Goal: Task Accomplishment & Management: Complete application form

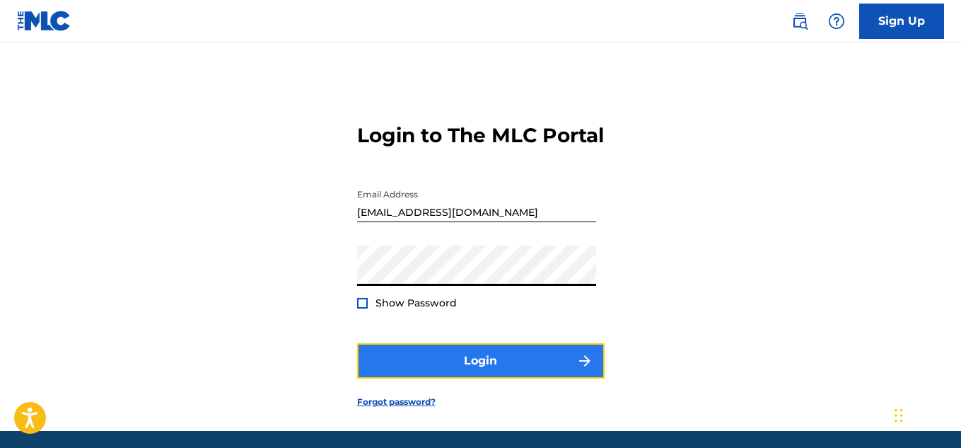
click at [466, 378] on button "Login" at bounding box center [481, 360] width 248 height 35
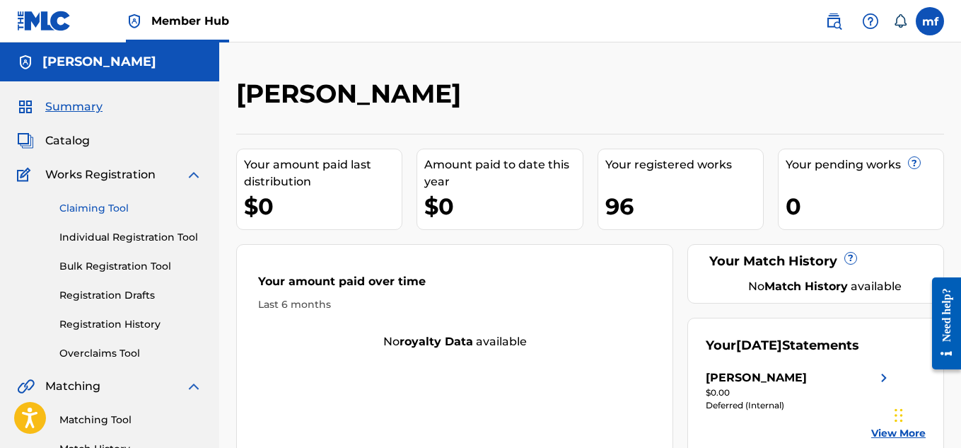
click at [115, 210] on link "Claiming Tool" at bounding box center [130, 208] width 143 height 15
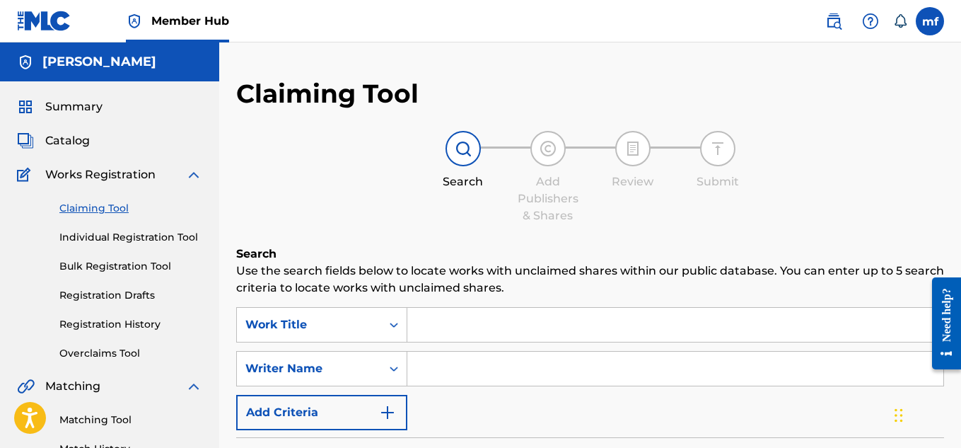
click at [96, 204] on link "Claiming Tool" at bounding box center [130, 208] width 143 height 15
click at [110, 417] on link "Matching Tool" at bounding box center [130, 419] width 143 height 15
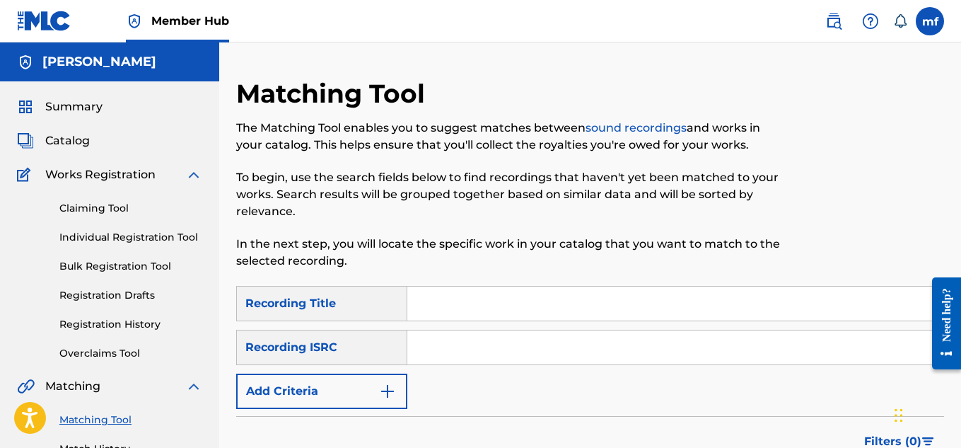
click at [321, 303] on div "Recording Title" at bounding box center [321, 303] width 171 height 35
click at [313, 303] on div "Recording Title" at bounding box center [321, 303] width 171 height 35
click at [344, 304] on div "Recording Title" at bounding box center [321, 303] width 171 height 35
click at [77, 207] on link "Claiming Tool" at bounding box center [130, 208] width 143 height 15
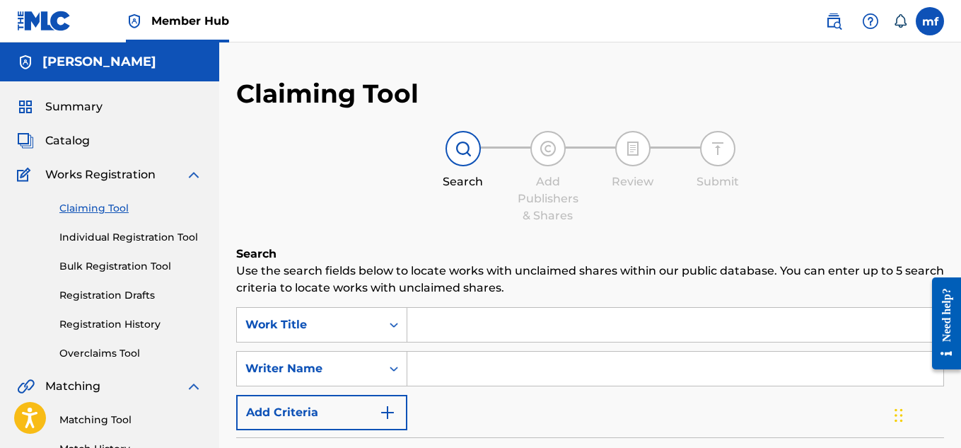
click at [443, 377] on input "Search Form" at bounding box center [675, 368] width 536 height 34
type input "[PERSON_NAME]"
click at [471, 318] on input "Search Form" at bounding box center [675, 325] width 536 height 34
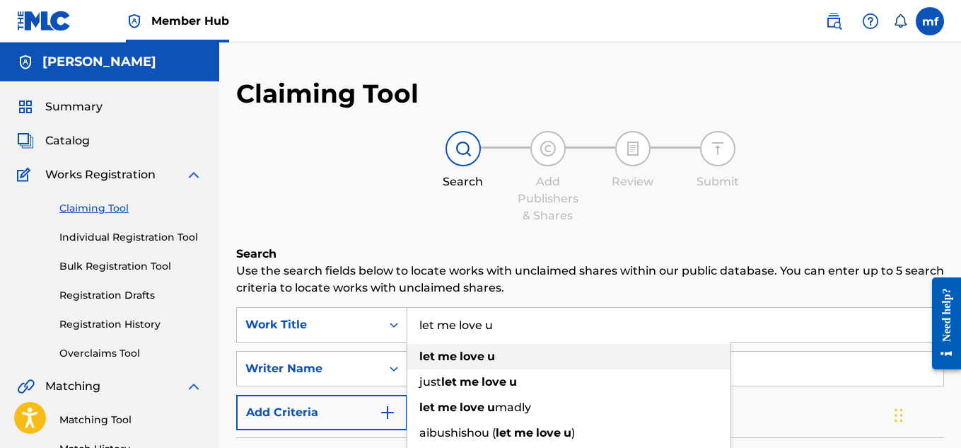
type input "let me love u"
click at [453, 361] on strong "me" at bounding box center [447, 355] width 19 height 13
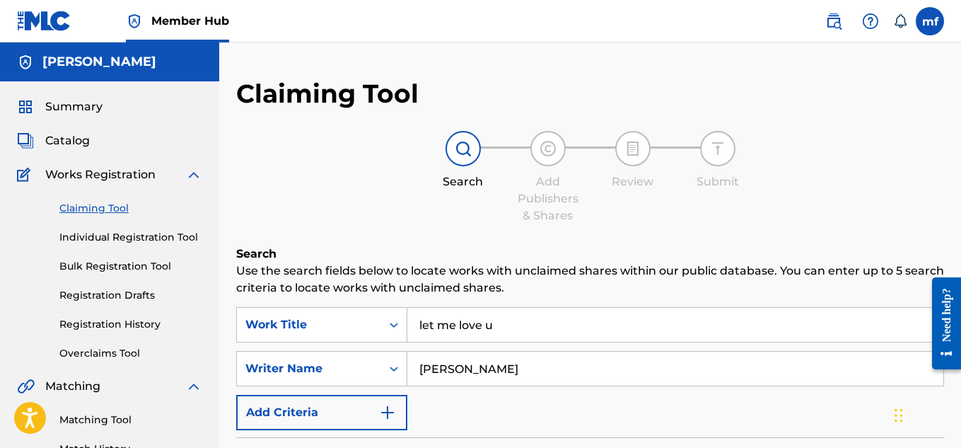
click at [614, 210] on div "Search Add Publishers & Shares Review Submit" at bounding box center [590, 177] width 708 height 93
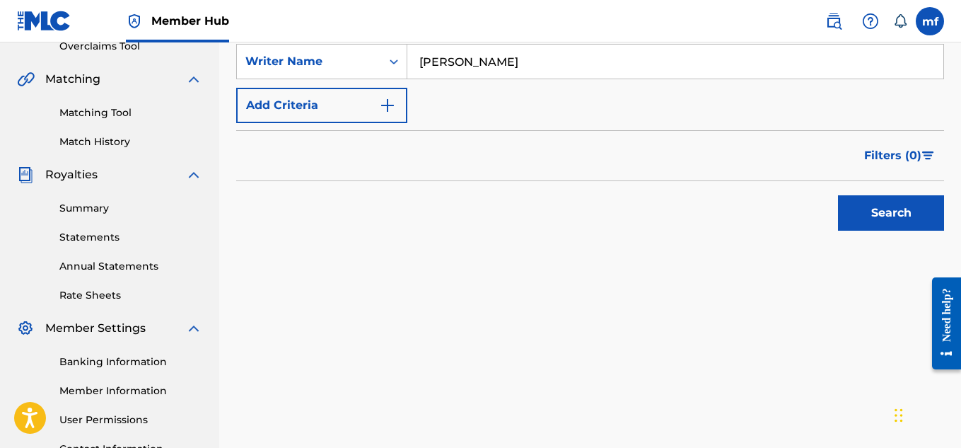
scroll to position [429, 0]
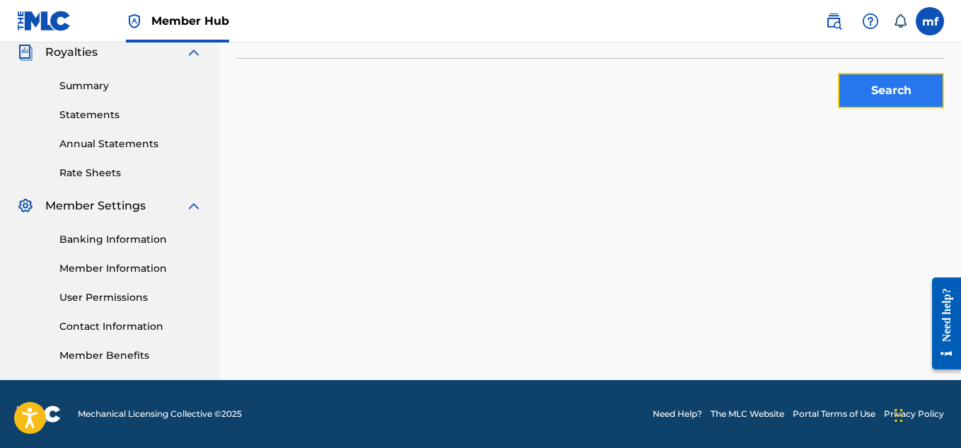
click at [902, 86] on button "Search" at bounding box center [891, 90] width 106 height 35
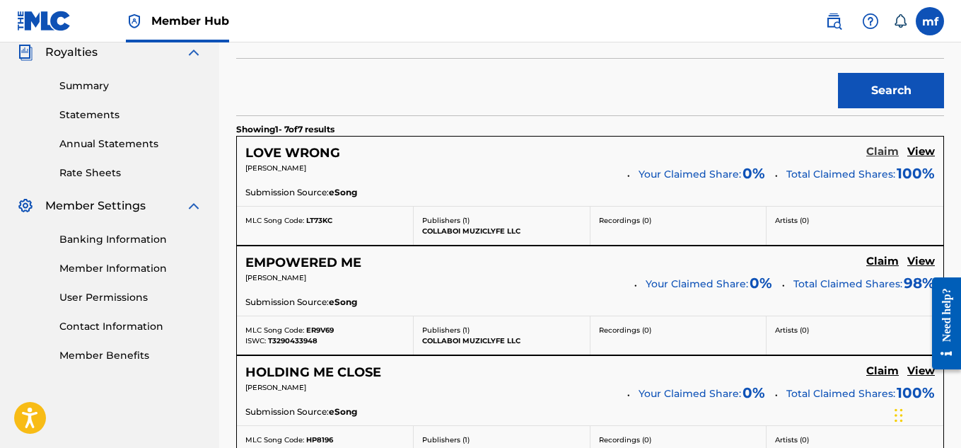
click at [888, 155] on h5 "Claim" at bounding box center [882, 151] width 33 height 13
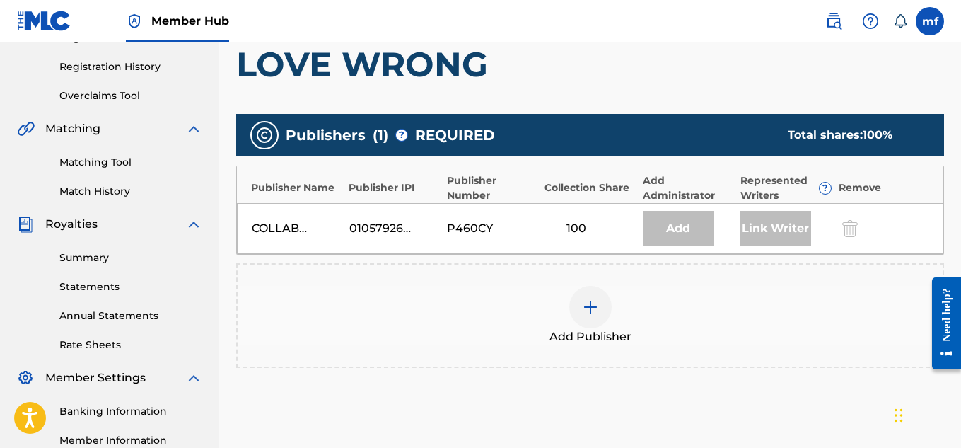
scroll to position [332, 0]
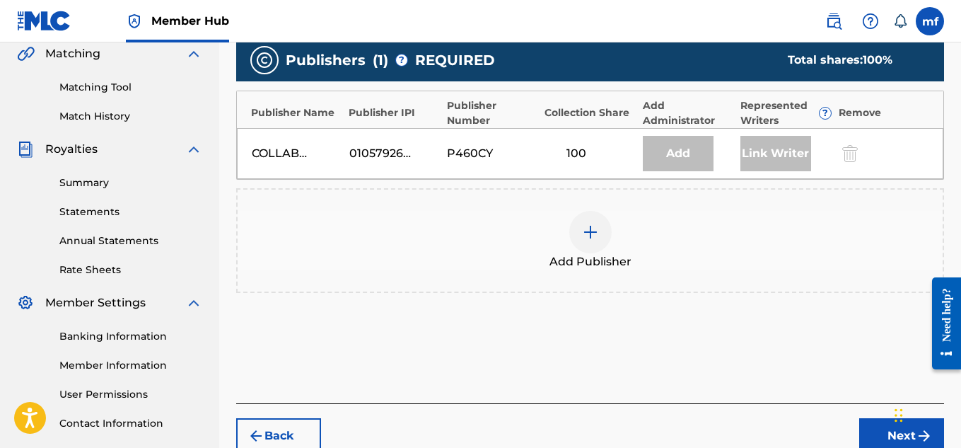
click at [591, 245] on div at bounding box center [590, 232] width 42 height 42
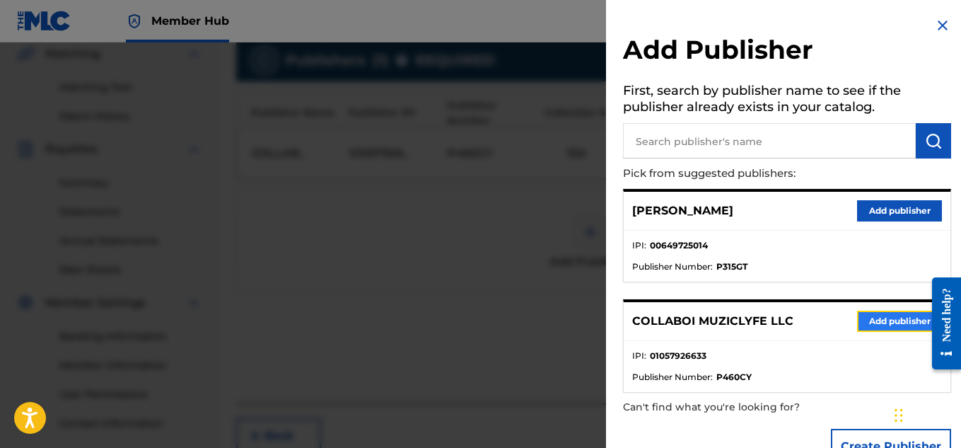
click at [886, 318] on button "Add publisher" at bounding box center [899, 320] width 85 height 21
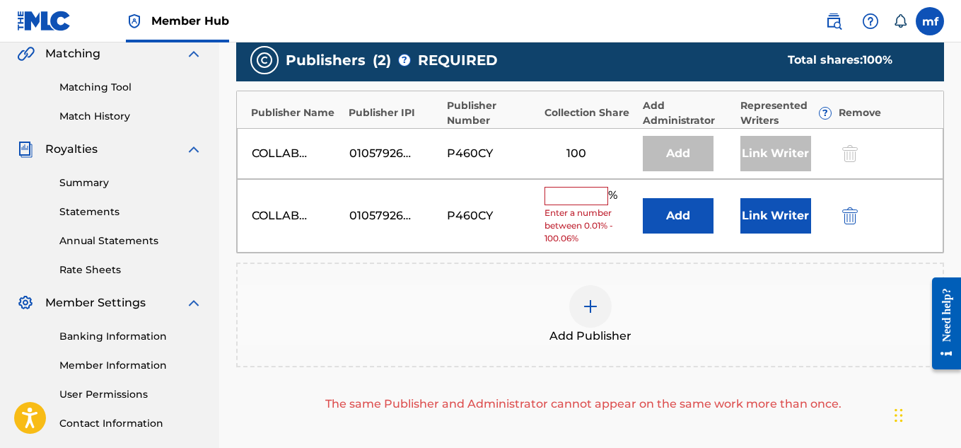
click at [549, 195] on input "text" at bounding box center [577, 196] width 64 height 18
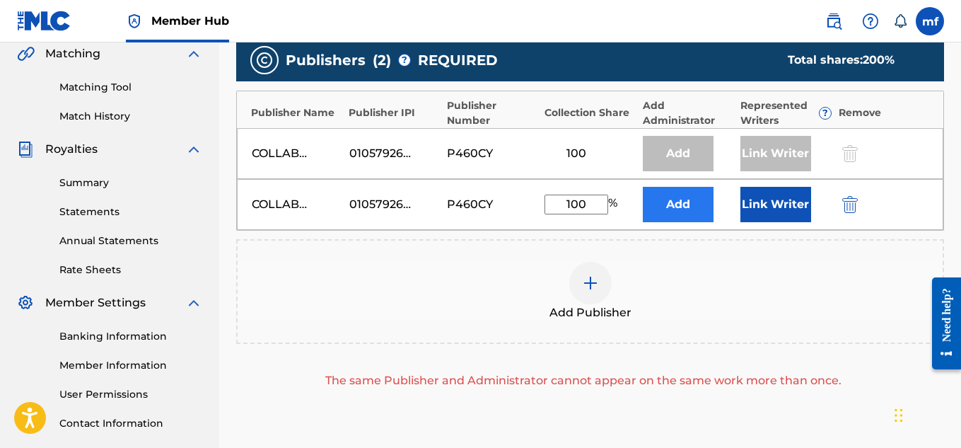
type input "100"
click at [683, 209] on button "Add" at bounding box center [678, 204] width 71 height 35
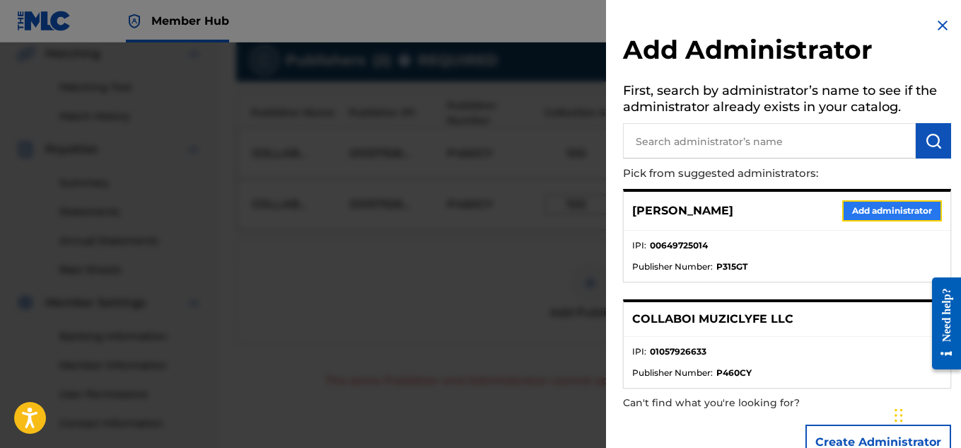
click at [854, 206] on button "Add administrator" at bounding box center [892, 210] width 100 height 21
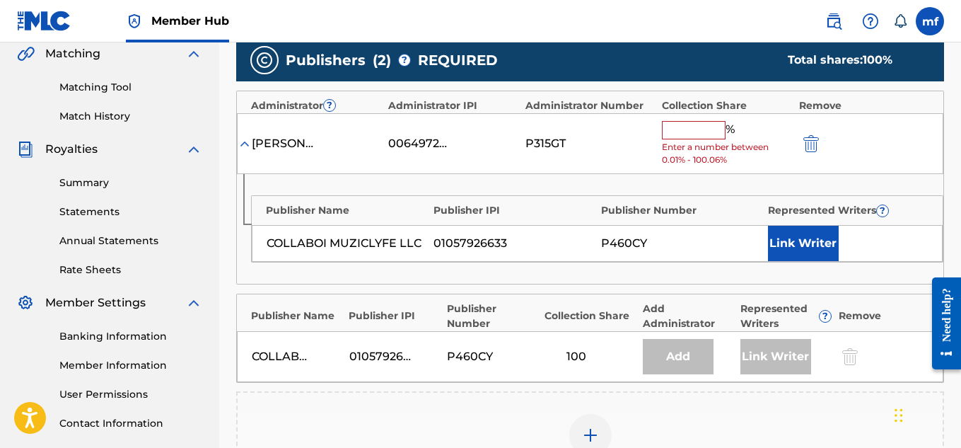
click at [687, 143] on span "Enter a number between 0.01% - 100.06%" at bounding box center [726, 153] width 129 height 25
click at [687, 139] on div "% Enter a number between 0.01% - 100.06%" at bounding box center [726, 144] width 129 height 46
click at [686, 129] on input "text" at bounding box center [694, 130] width 64 height 18
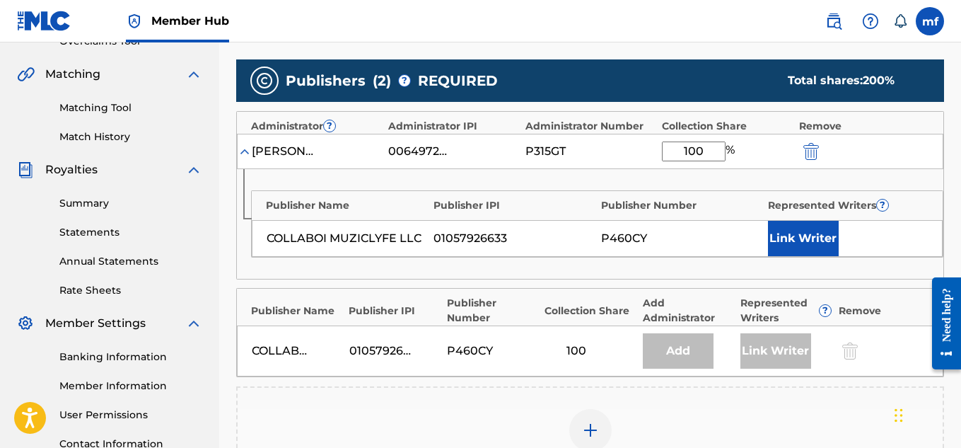
scroll to position [307, 0]
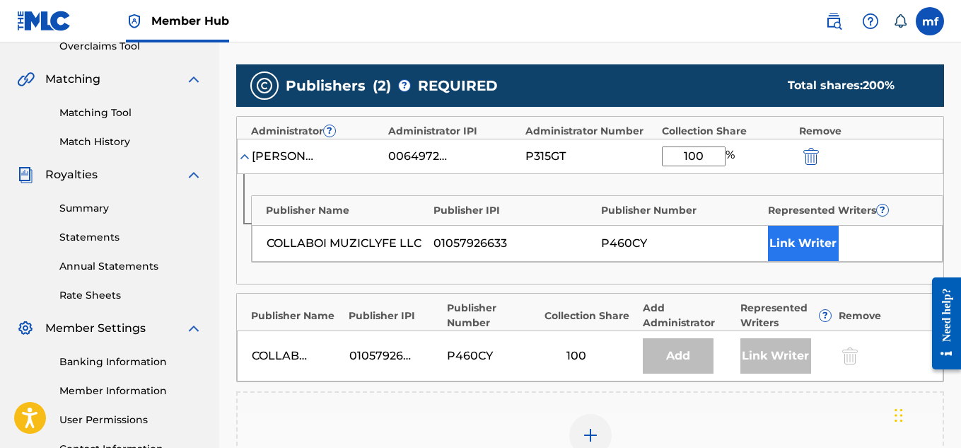
type input "100"
click at [826, 251] on button "Link Writer" at bounding box center [803, 243] width 71 height 35
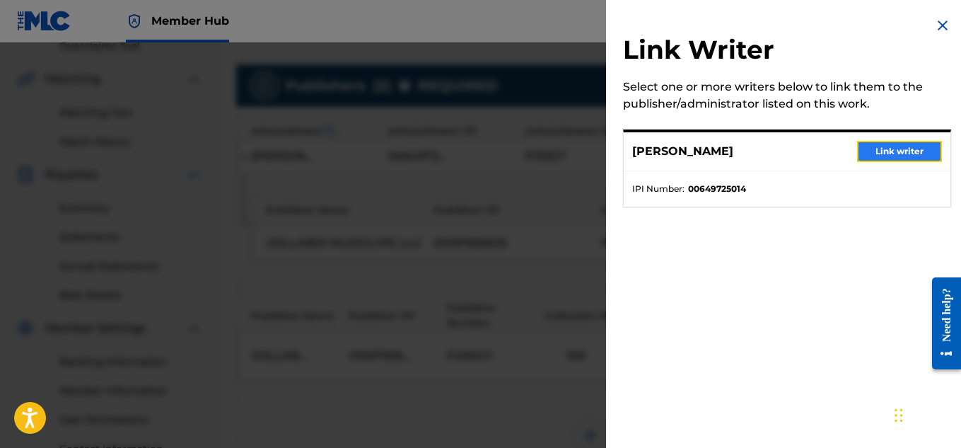
click at [898, 155] on button "Link writer" at bounding box center [899, 151] width 85 height 21
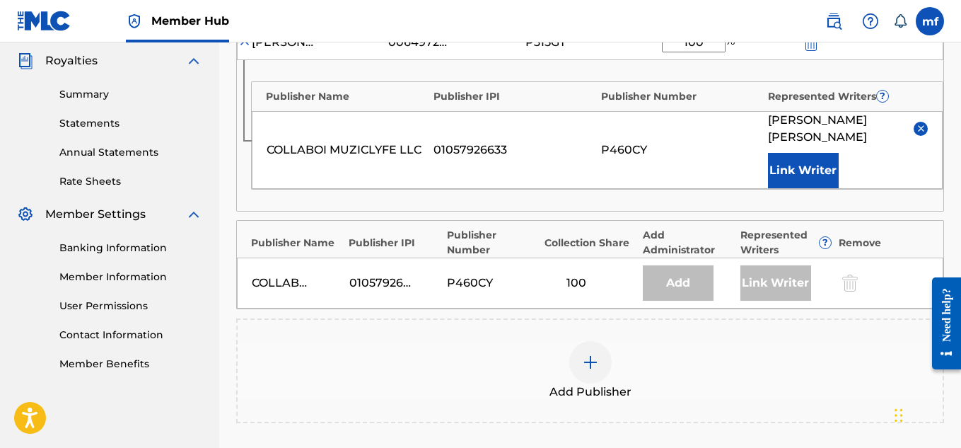
scroll to position [624, 0]
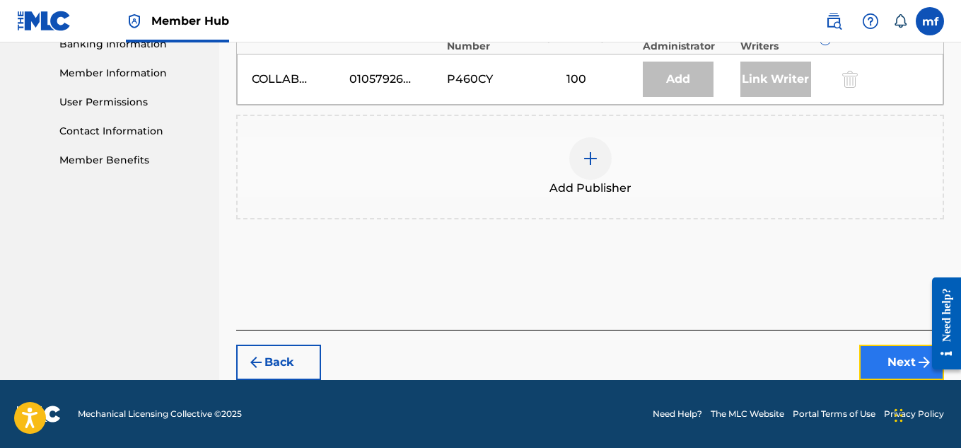
click at [905, 366] on button "Next" at bounding box center [901, 361] width 85 height 35
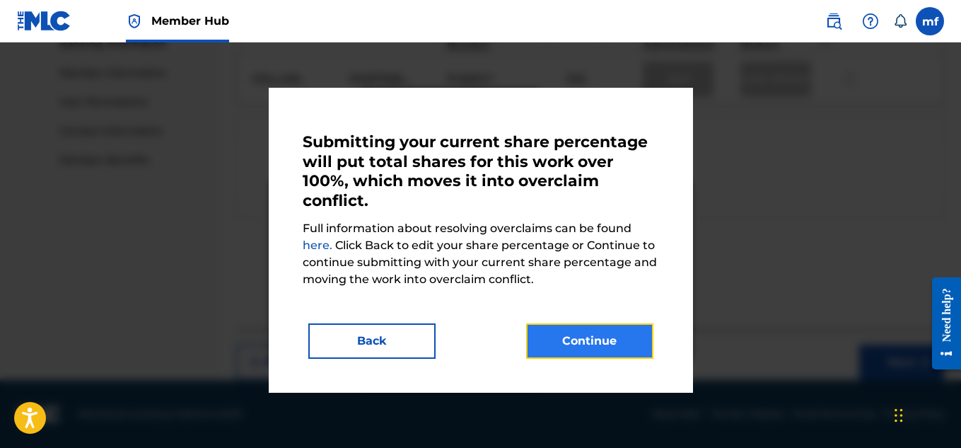
click at [576, 344] on button "Continue" at bounding box center [589, 340] width 127 height 35
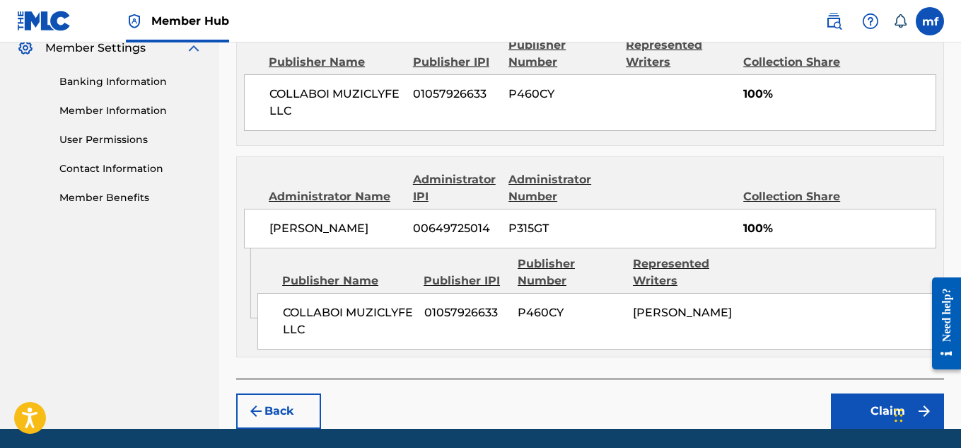
scroll to position [636, 0]
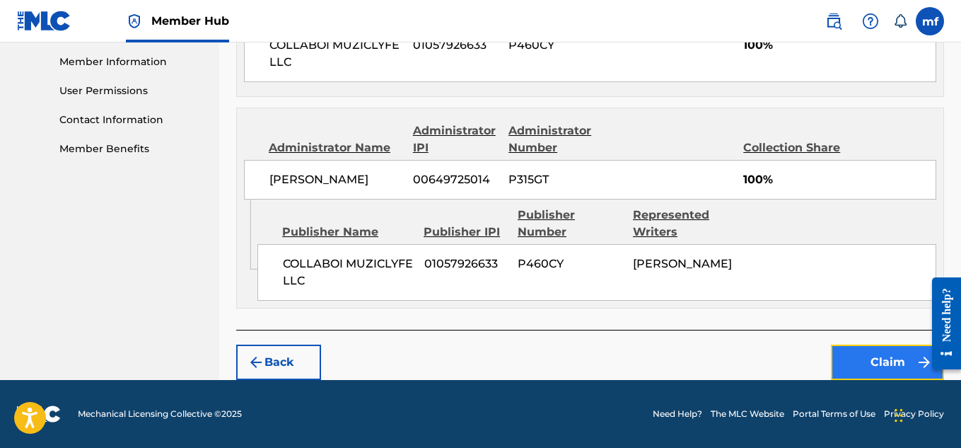
click at [874, 366] on button "Claim" at bounding box center [887, 361] width 113 height 35
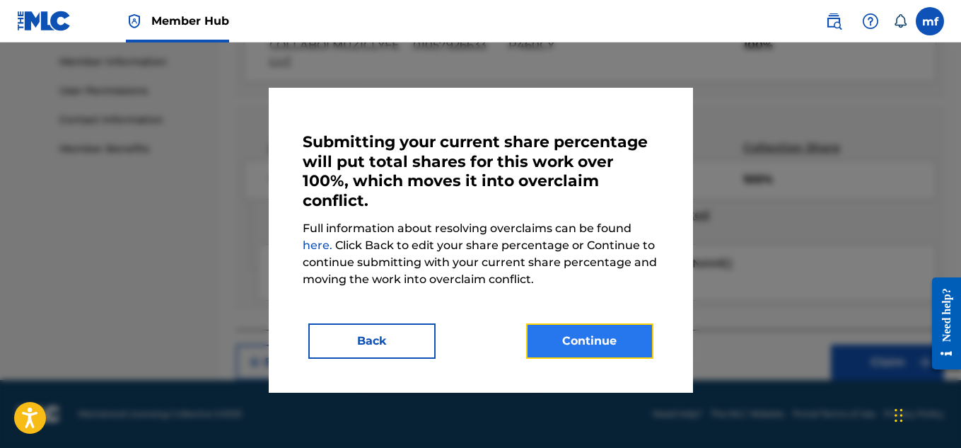
click at [628, 344] on button "Continue" at bounding box center [589, 340] width 127 height 35
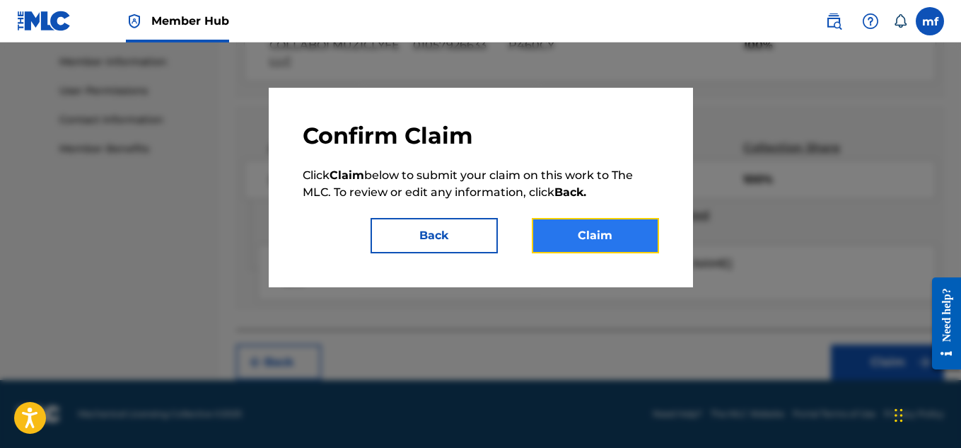
click at [574, 226] on button "Claim" at bounding box center [595, 235] width 127 height 35
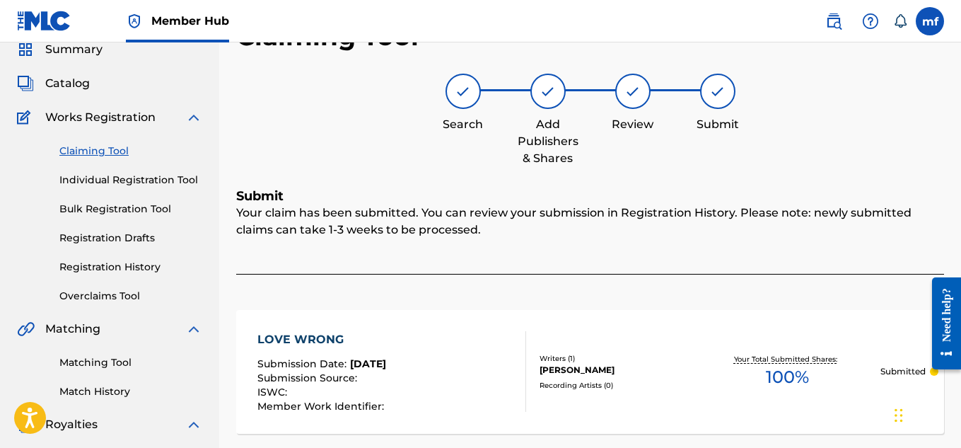
scroll to position [91, 0]
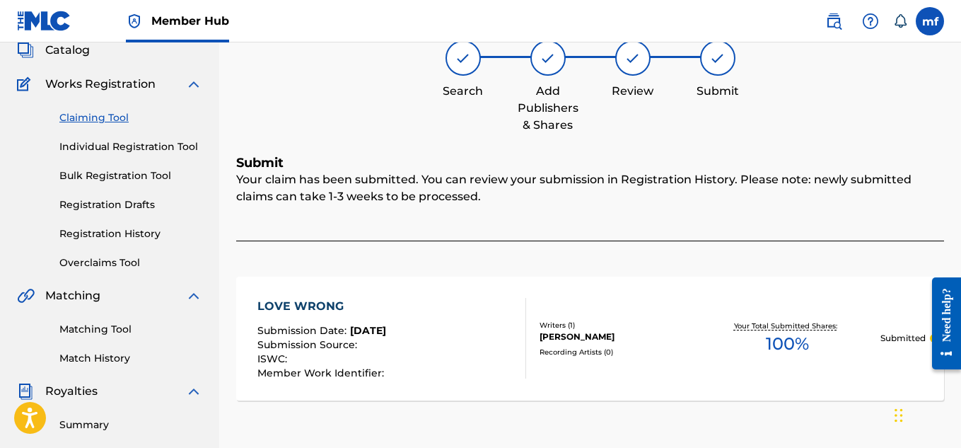
click at [95, 119] on link "Claiming Tool" at bounding box center [130, 117] width 143 height 15
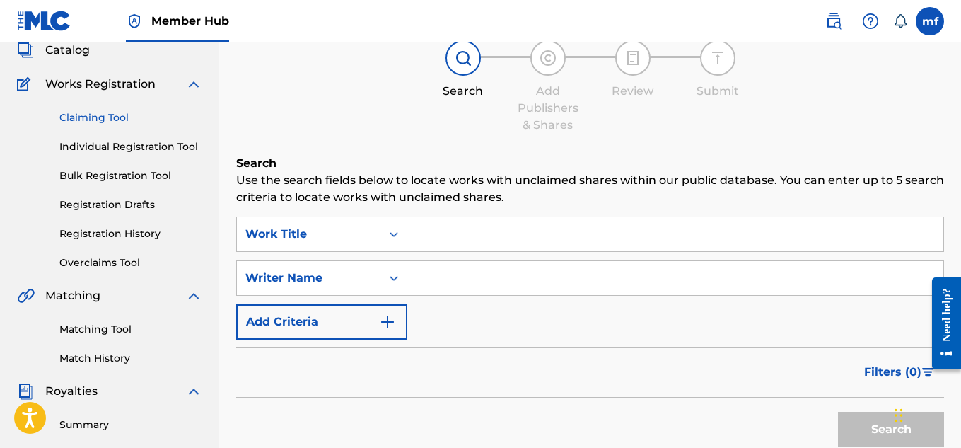
scroll to position [0, 0]
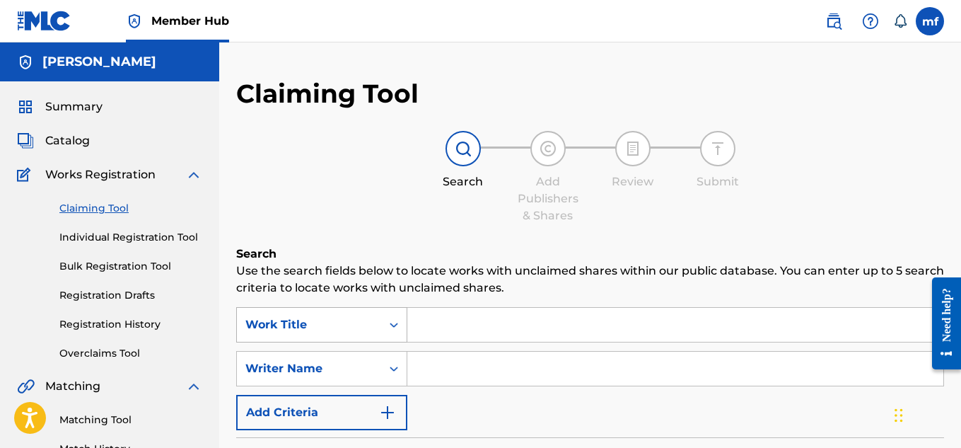
click at [303, 323] on div "Work Title" at bounding box center [321, 324] width 171 height 35
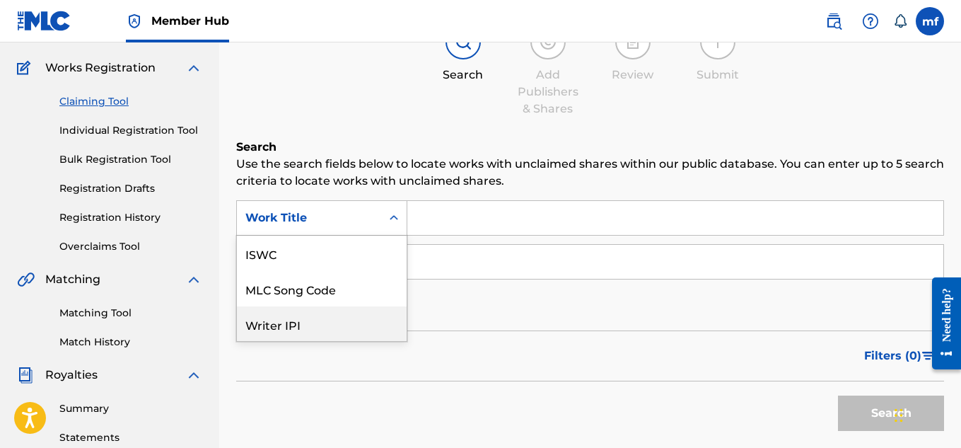
scroll to position [35, 0]
click at [472, 318] on div "SearchWithCriteria6ffbf380-f41a-404d-8087-9bc65b34c04b 7 results available. Use…" at bounding box center [590, 260] width 708 height 123
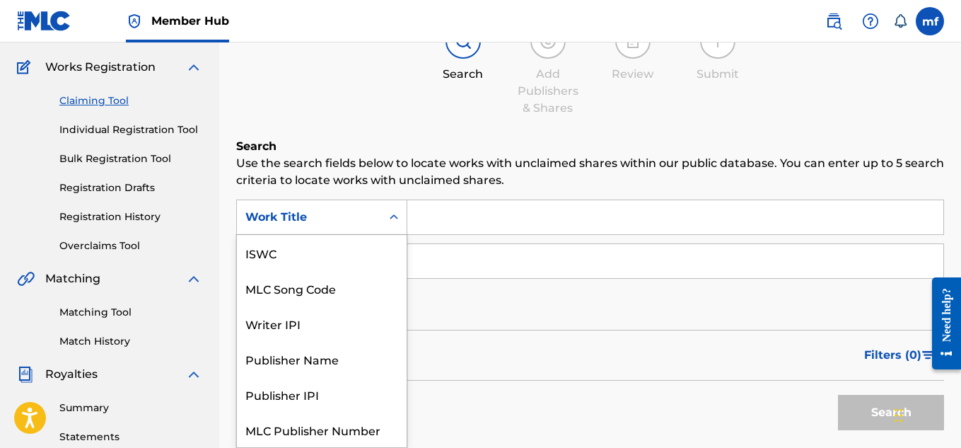
click at [397, 220] on icon "Search Form" at bounding box center [394, 217] width 14 height 14
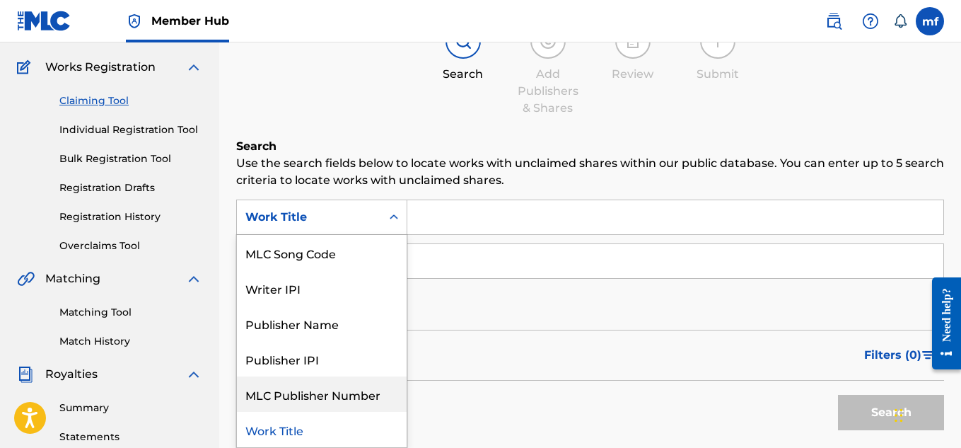
click at [506, 365] on div "Filters ( 0 )" at bounding box center [590, 355] width 708 height 51
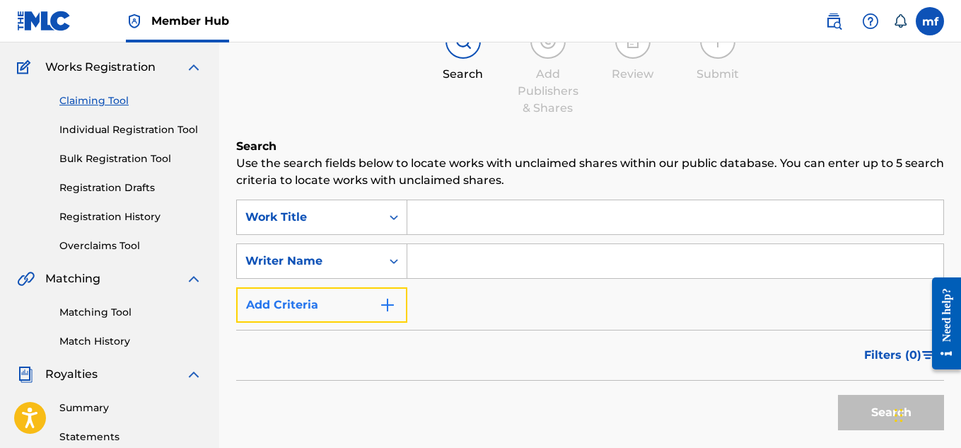
click at [382, 301] on img "Search Form" at bounding box center [387, 304] width 17 height 17
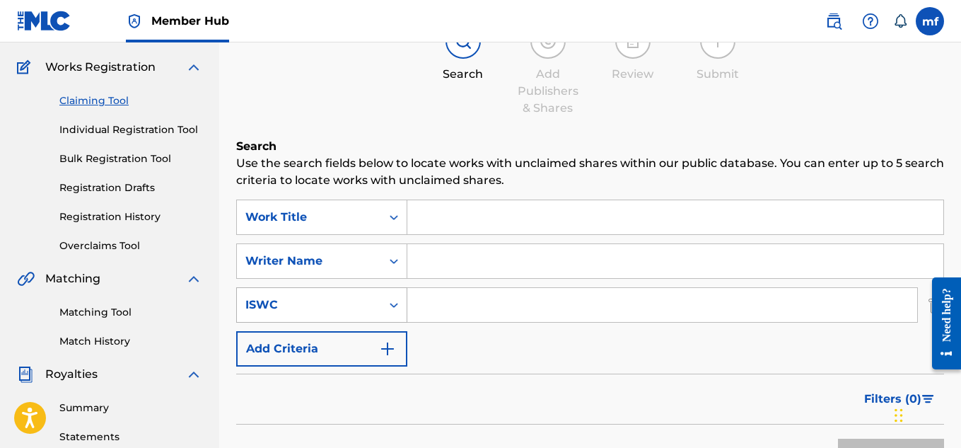
click at [391, 315] on div "Search Form" at bounding box center [393, 304] width 25 height 25
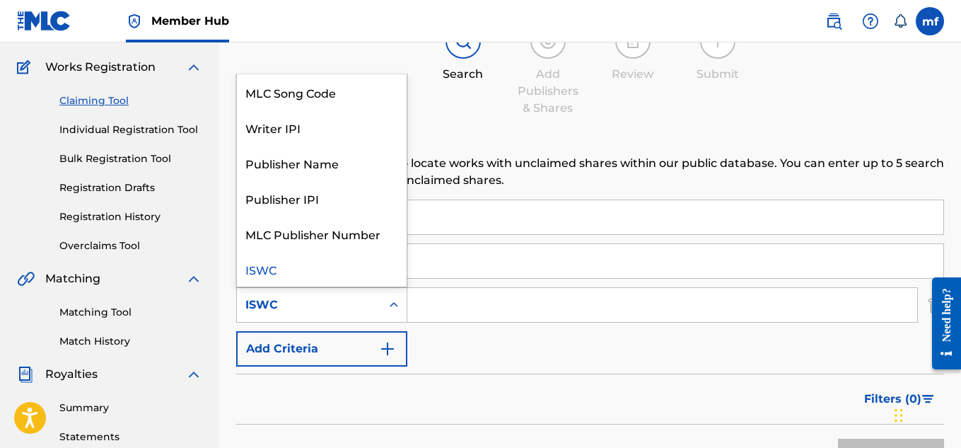
click at [391, 315] on div "Search Form" at bounding box center [393, 304] width 25 height 25
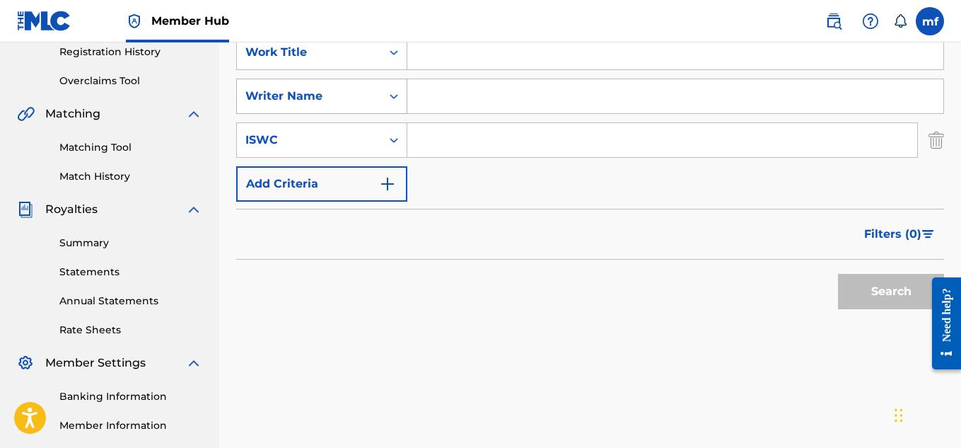
scroll to position [0, 0]
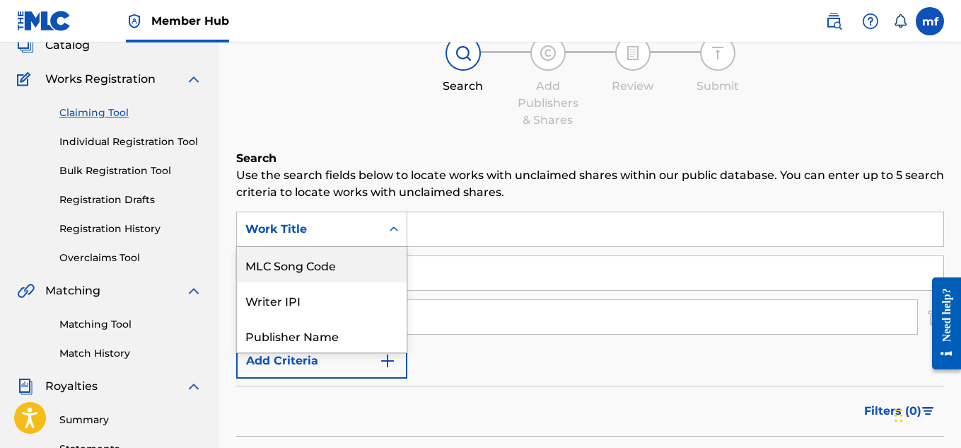
click at [371, 247] on div "6 results available. Use Up and Down to choose options, press Enter to select t…" at bounding box center [321, 228] width 171 height 35
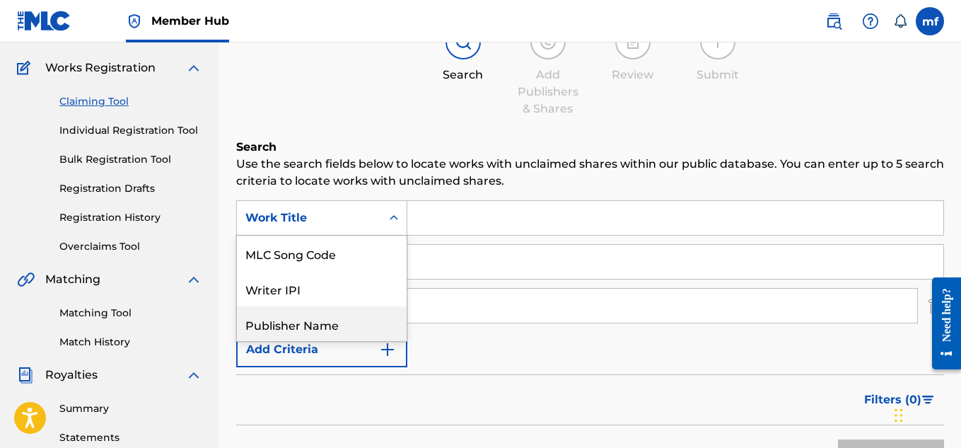
scroll to position [107, 0]
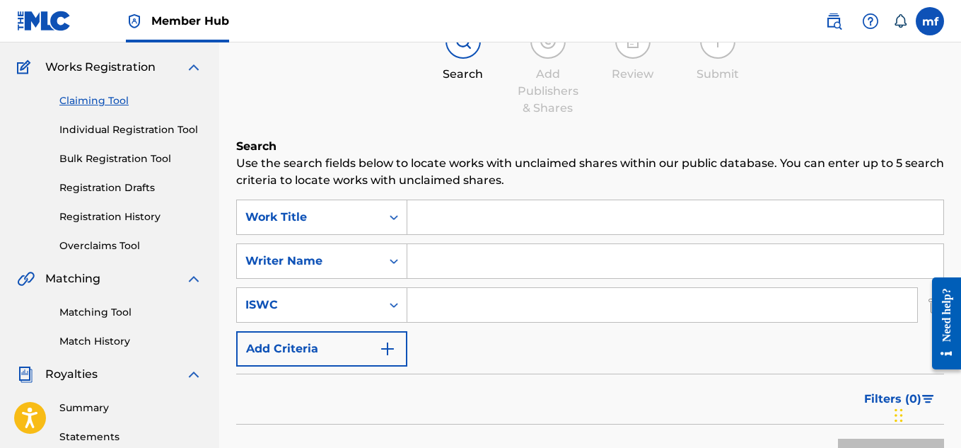
click at [436, 239] on div "SearchWithCriteria6ffbf380-f41a-404d-8087-9bc65b34c04b Work Title SearchWithCri…" at bounding box center [590, 282] width 708 height 167
click at [442, 220] on input "Search Form" at bounding box center [675, 217] width 536 height 34
type input "f"
click at [712, 168] on p "Use the search fields below to locate works with unclaimed shares within our pu…" at bounding box center [590, 172] width 708 height 34
click at [478, 217] on input "f" at bounding box center [675, 217] width 536 height 34
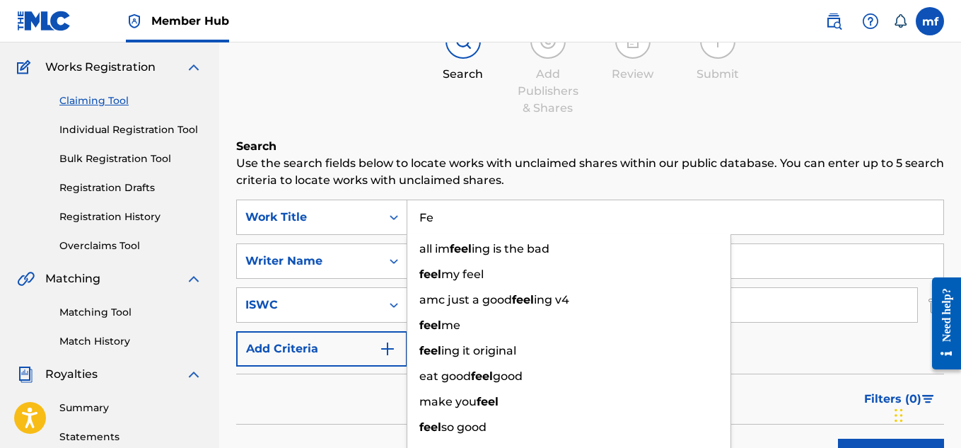
type input "F"
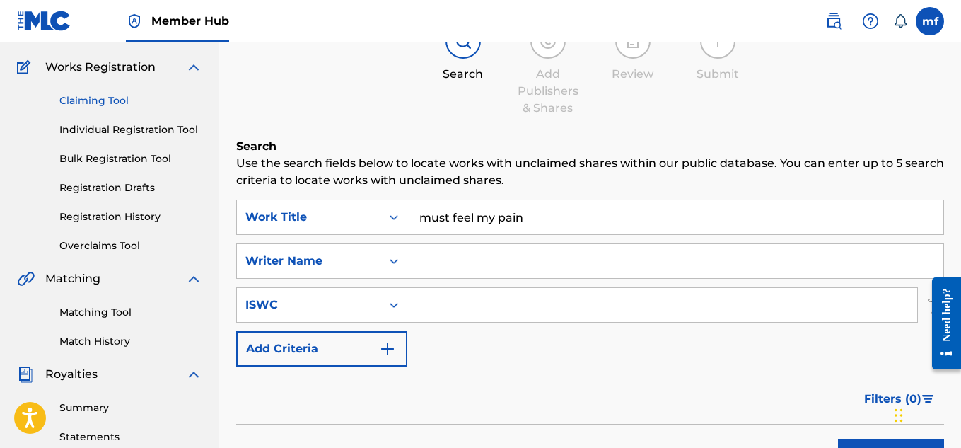
type input "must feel my pain"
click at [477, 271] on input "Search Form" at bounding box center [675, 261] width 536 height 34
click at [537, 279] on div "SearchWithCriteria6ffbf380-f41a-404d-8087-9bc65b34c04b Work Title must feel my …" at bounding box center [590, 282] width 708 height 167
click at [522, 268] on input "Machiavelli" at bounding box center [675, 261] width 536 height 34
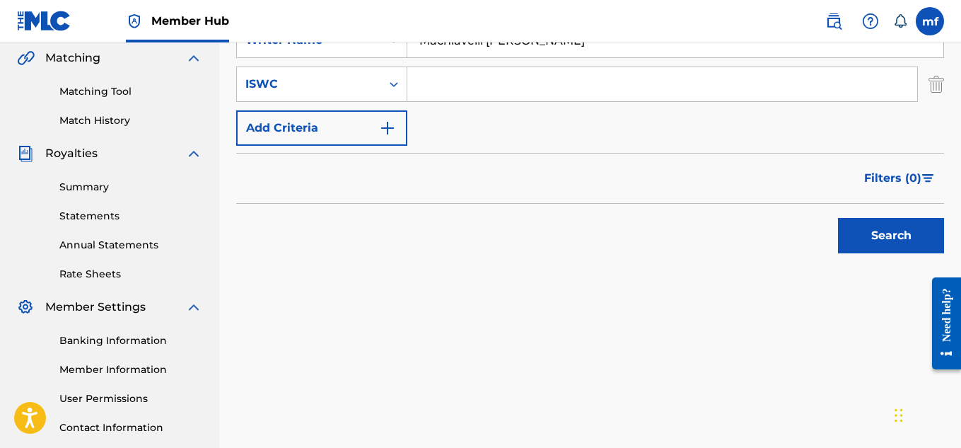
scroll to position [337, 0]
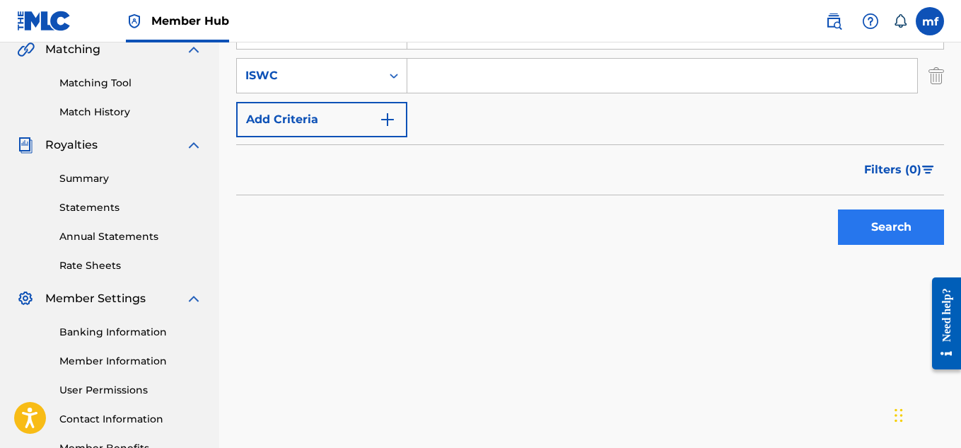
type input "Machiavelli [PERSON_NAME]"
click at [854, 223] on button "Search" at bounding box center [891, 226] width 106 height 35
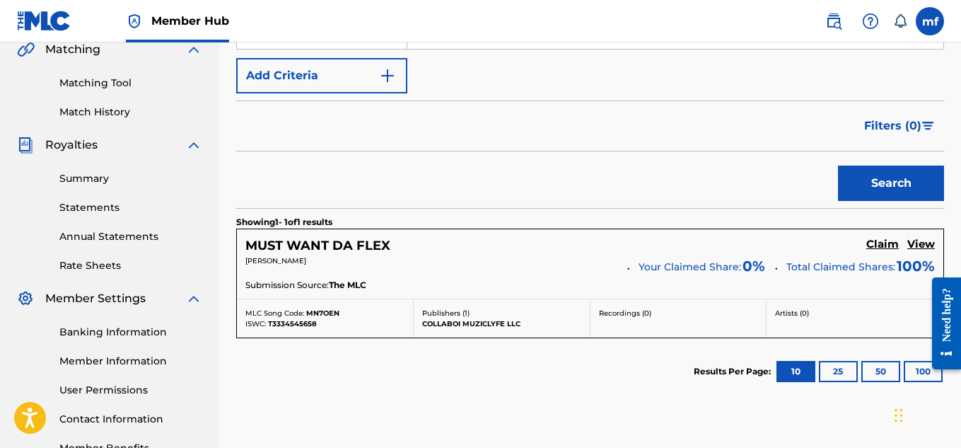
scroll to position [432, 0]
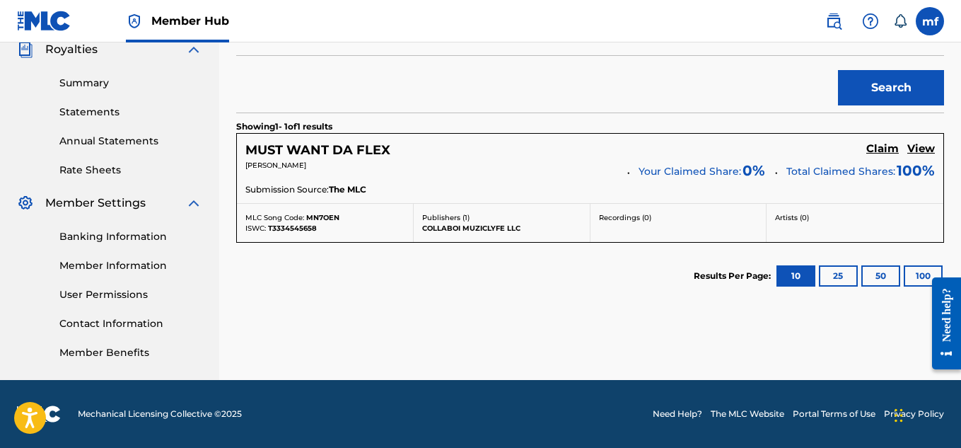
click at [511, 184] on div "Submission Source: The MLC" at bounding box center [590, 191] width 690 height 16
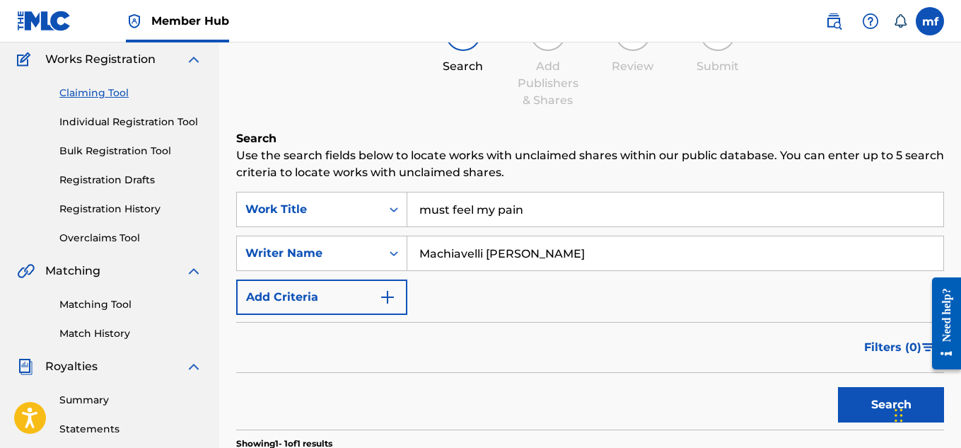
scroll to position [109, 0]
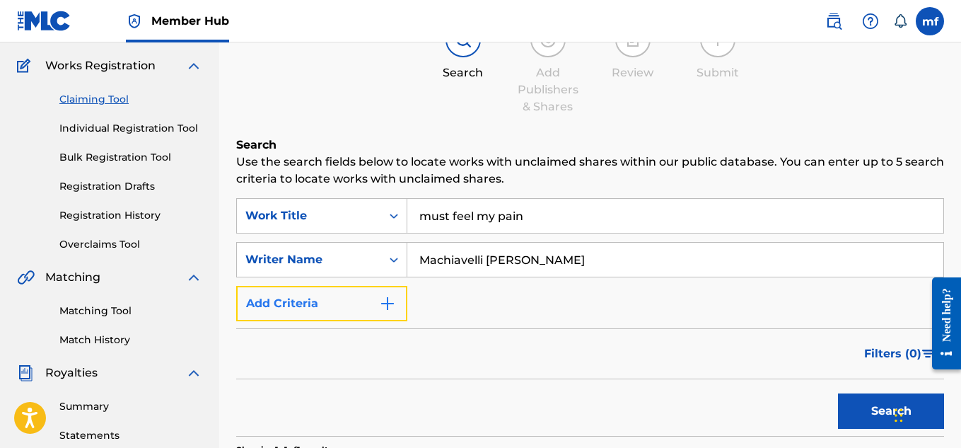
click at [385, 301] on img "Search Form" at bounding box center [387, 303] width 17 height 17
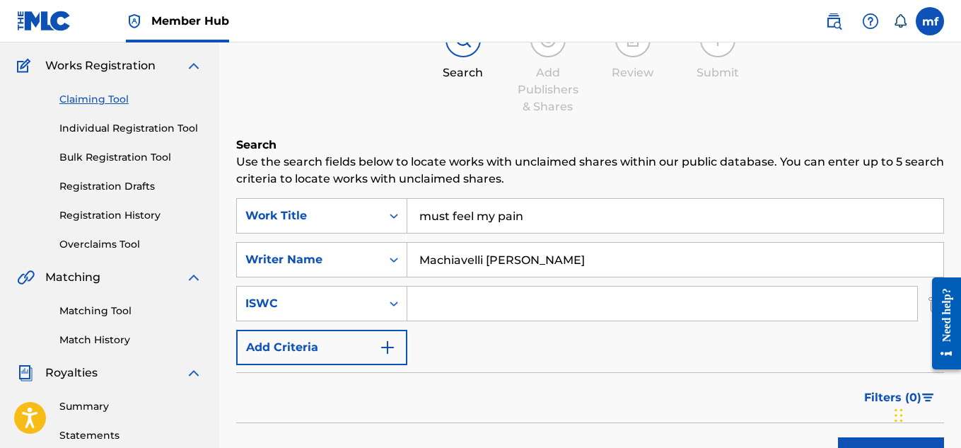
click at [466, 317] on input "Search Form" at bounding box center [662, 303] width 510 height 34
type input "a"
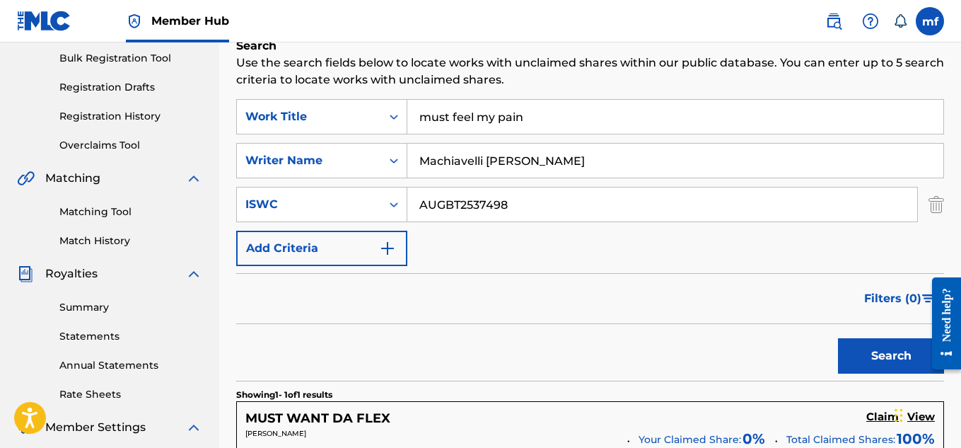
scroll to position [250, 0]
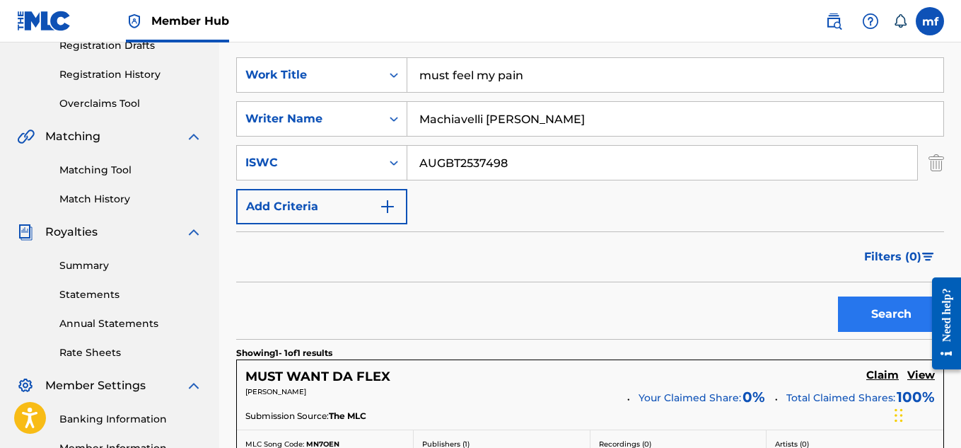
type input "AUGBT2537498"
click at [895, 322] on button "Search" at bounding box center [891, 313] width 106 height 35
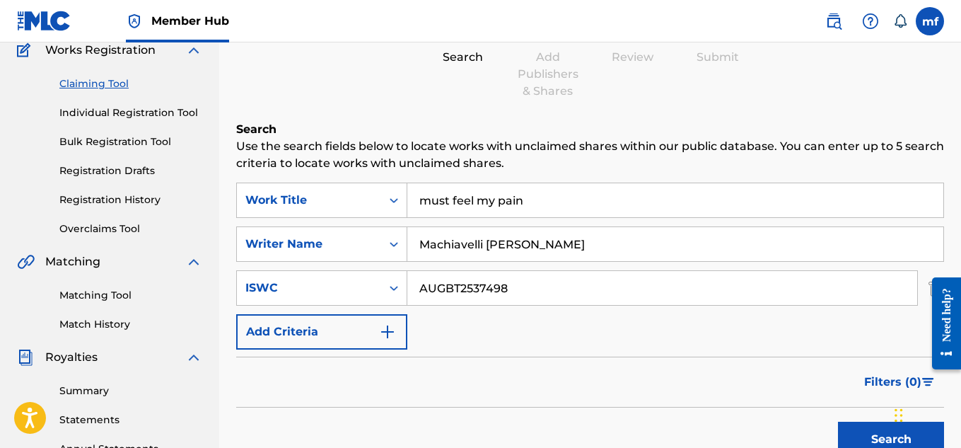
scroll to position [106, 0]
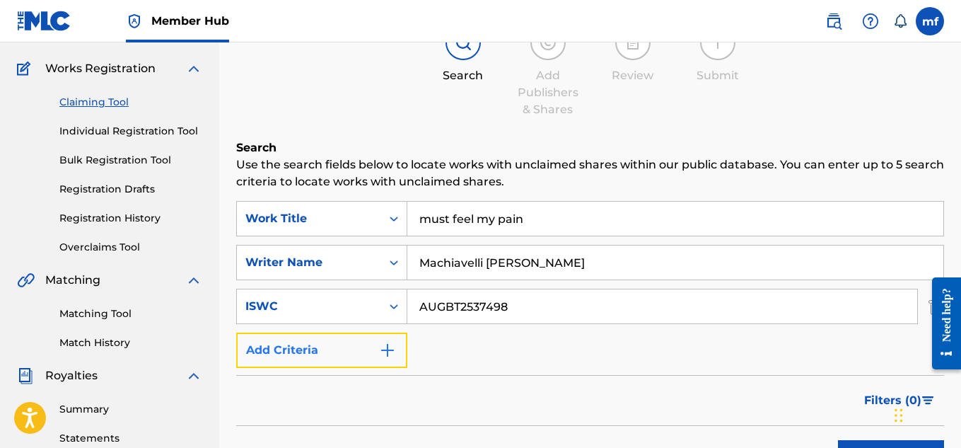
click at [395, 361] on button "Add Criteria" at bounding box center [321, 349] width 171 height 35
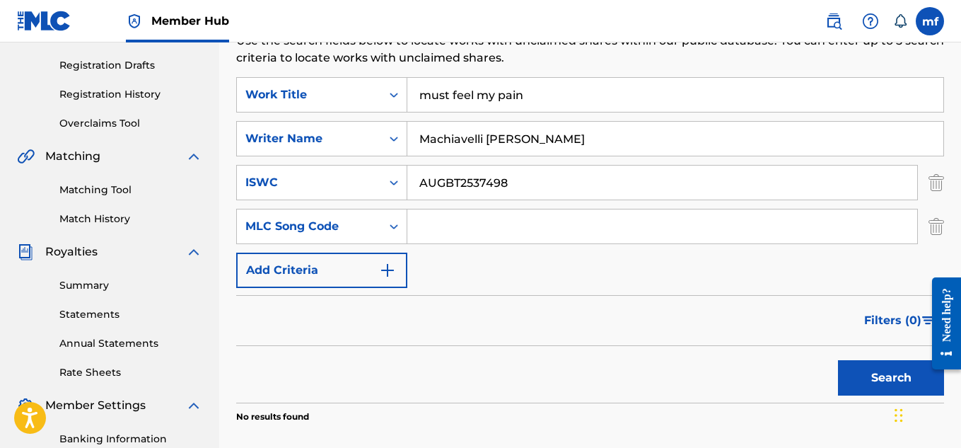
scroll to position [228, 0]
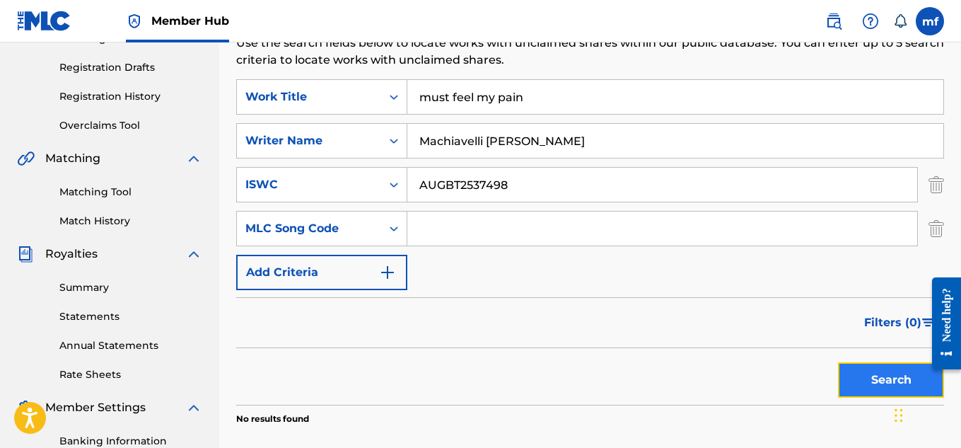
click at [860, 373] on button "Search" at bounding box center [891, 379] width 106 height 35
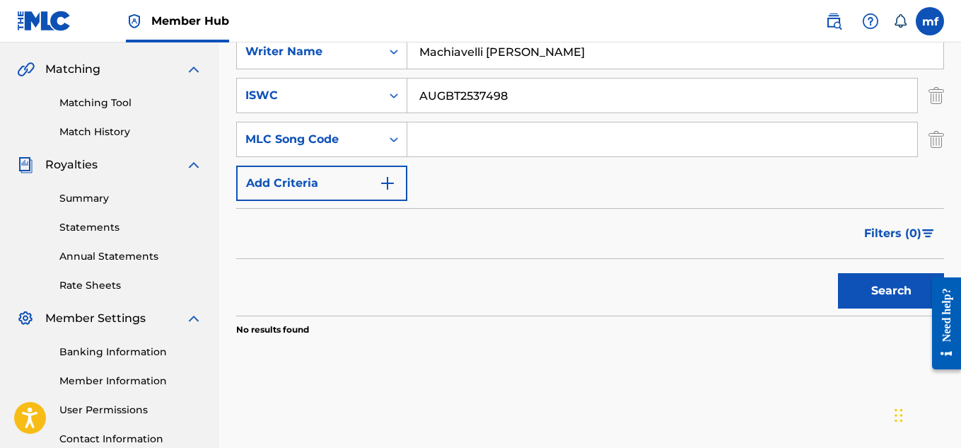
scroll to position [322, 0]
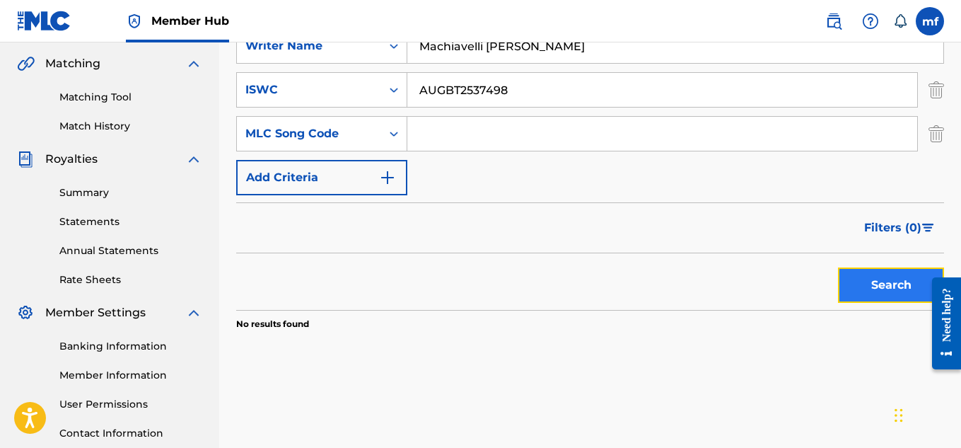
click at [863, 294] on button "Search" at bounding box center [891, 284] width 106 height 35
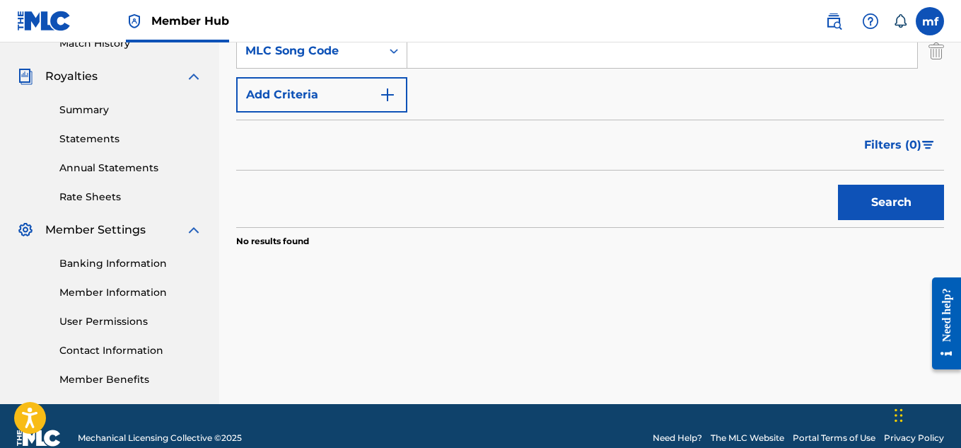
scroll to position [429, 0]
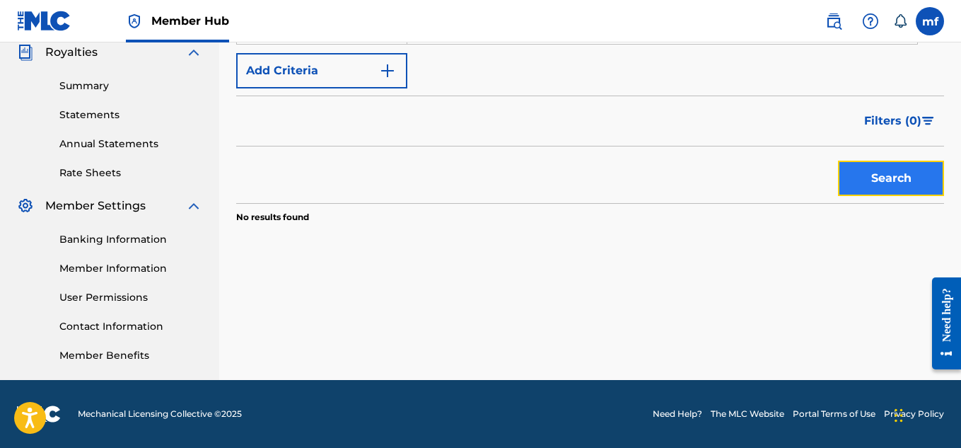
click at [869, 182] on button "Search" at bounding box center [891, 178] width 106 height 35
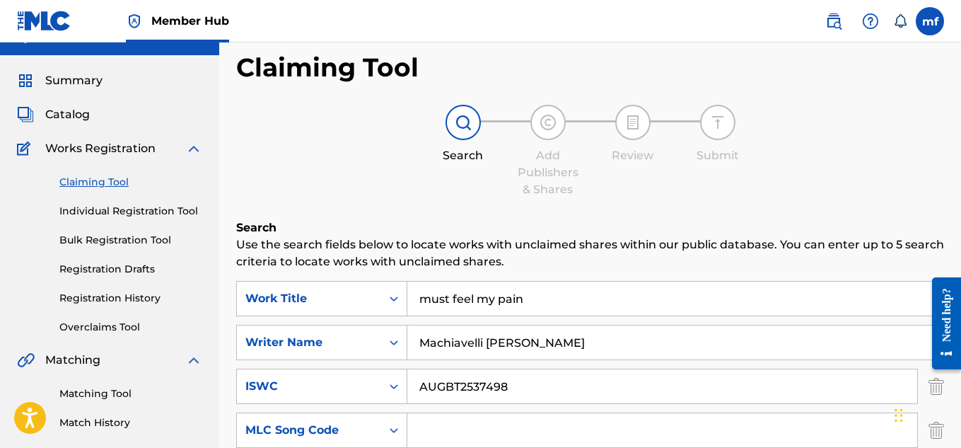
scroll to position [0, 0]
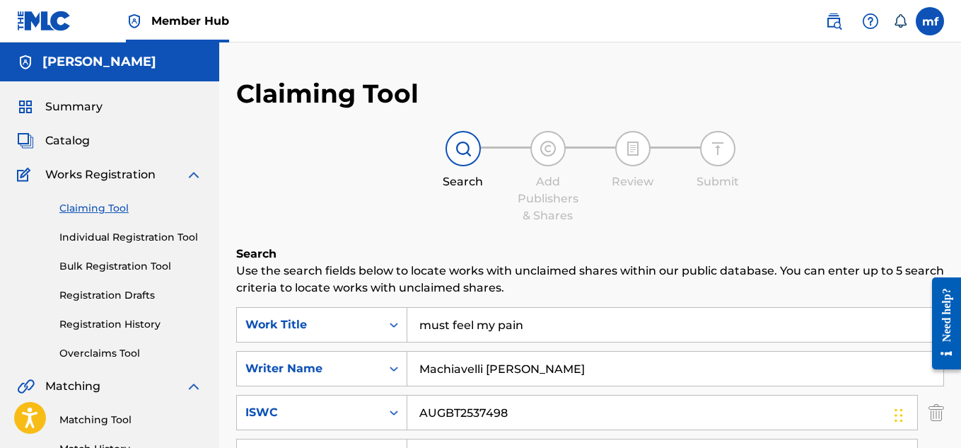
click at [869, 182] on div "Search Add Publishers & Shares Review Submit" at bounding box center [590, 177] width 708 height 93
click at [552, 221] on div "Add Publishers & Shares" at bounding box center [548, 198] width 71 height 51
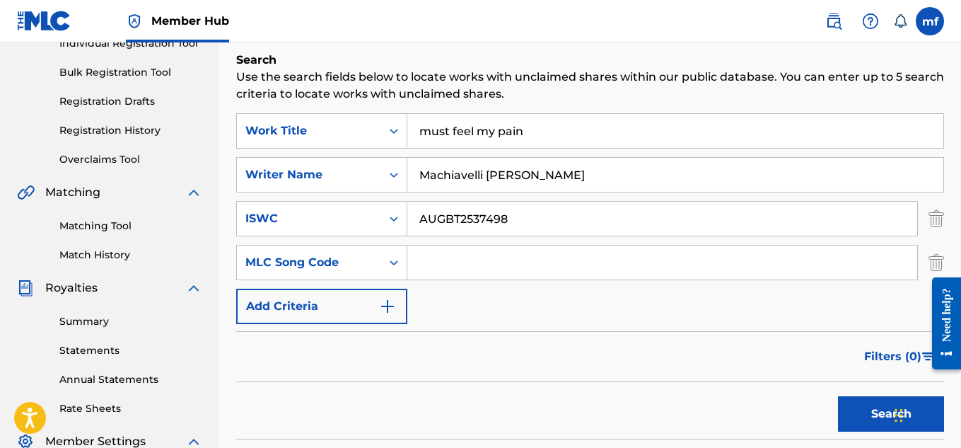
scroll to position [202, 0]
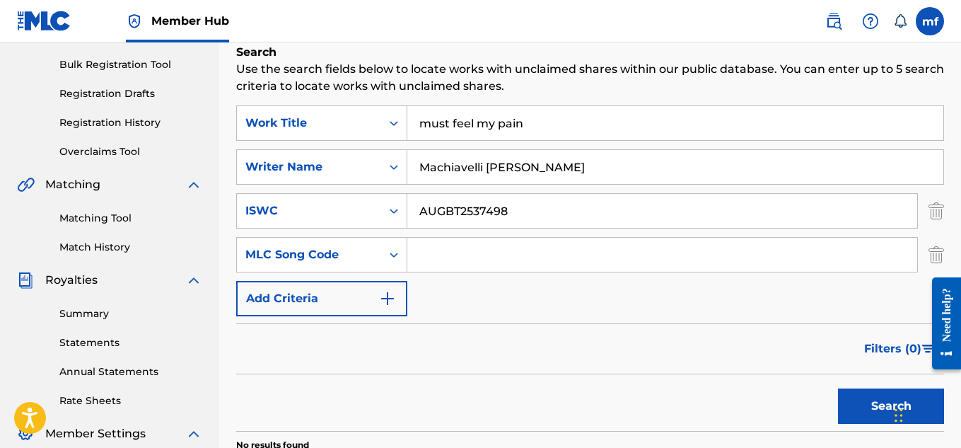
click at [431, 252] on input "Search Form" at bounding box center [662, 255] width 510 height 34
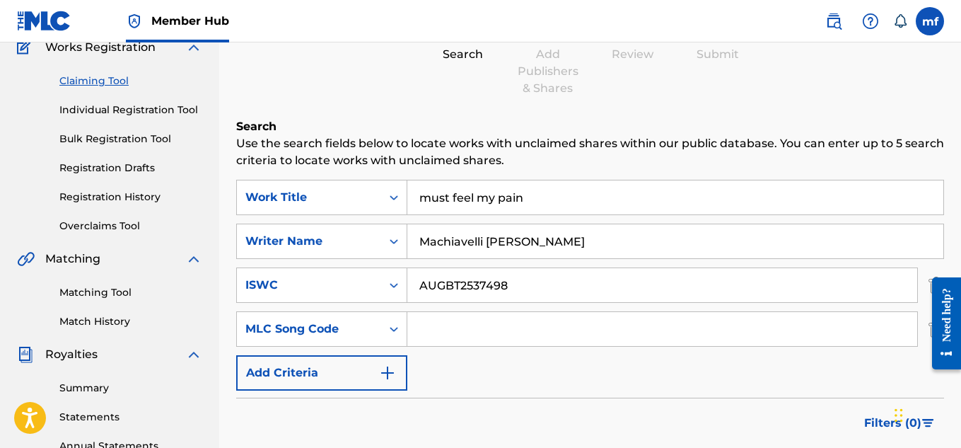
scroll to position [153, 0]
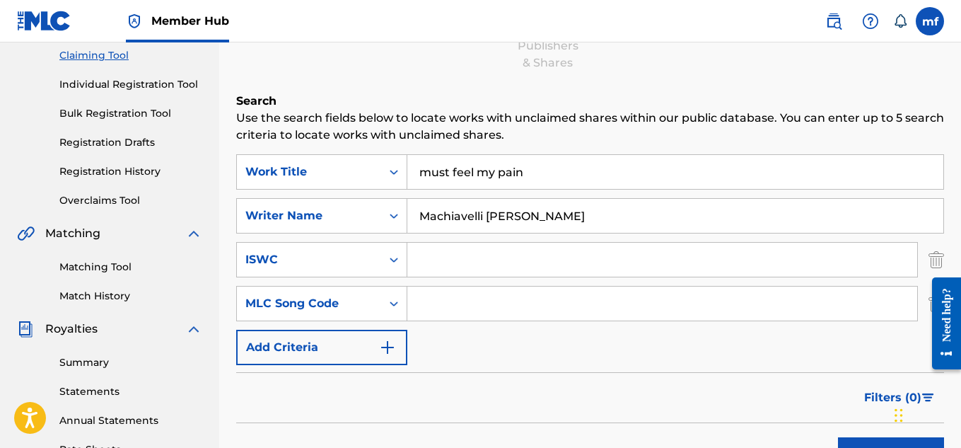
click at [530, 260] on input "Search Form" at bounding box center [662, 260] width 510 height 34
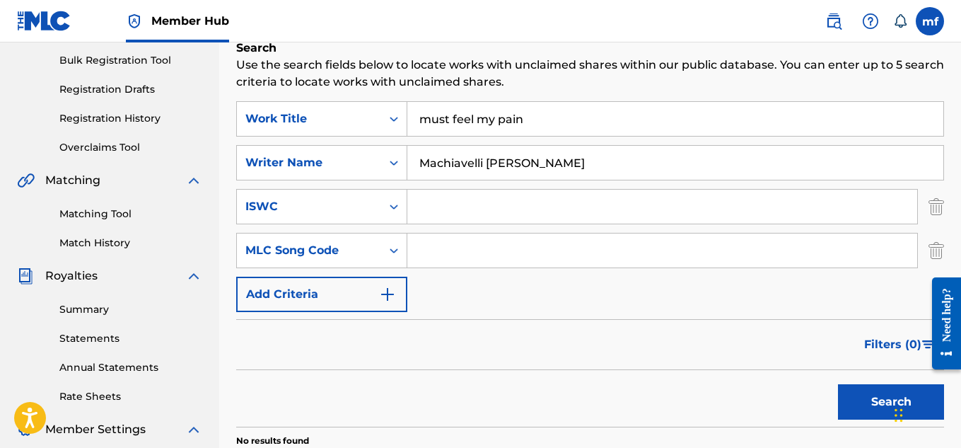
scroll to position [208, 0]
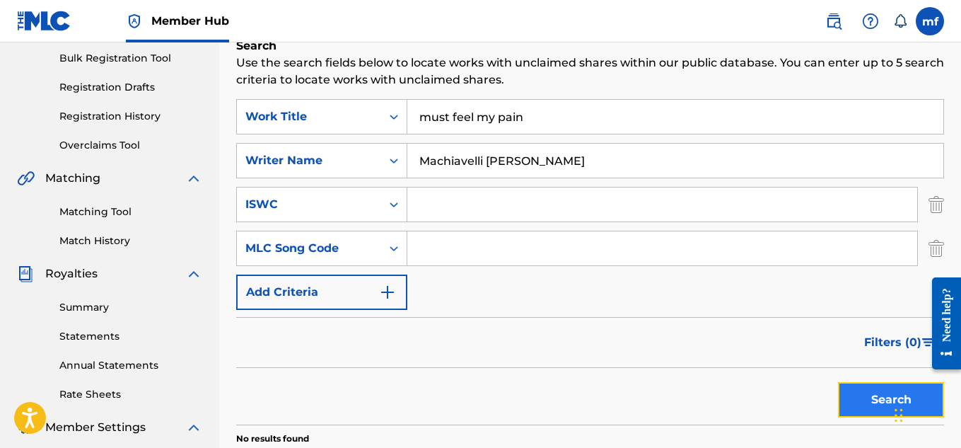
click at [849, 406] on button "Search" at bounding box center [891, 399] width 106 height 35
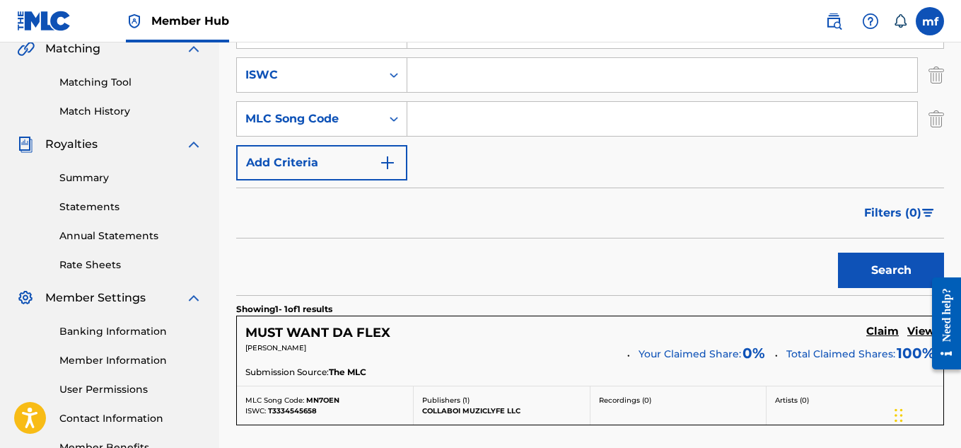
scroll to position [339, 0]
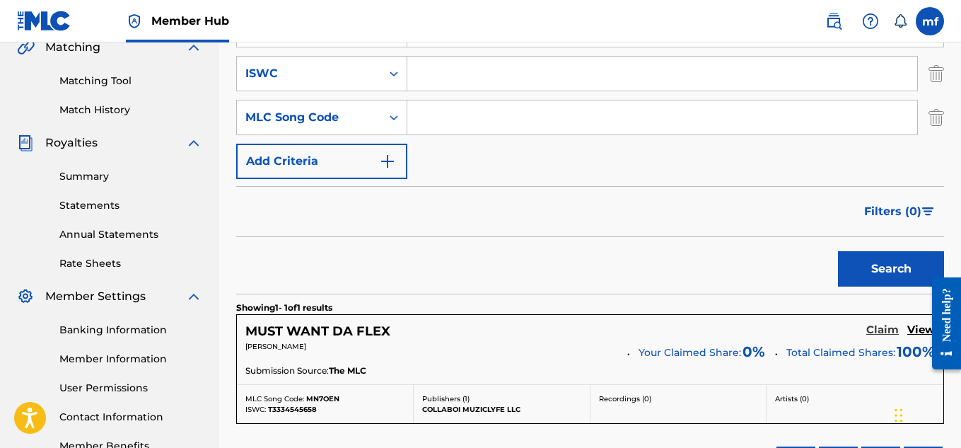
click at [885, 331] on h5 "Claim" at bounding box center [882, 329] width 33 height 13
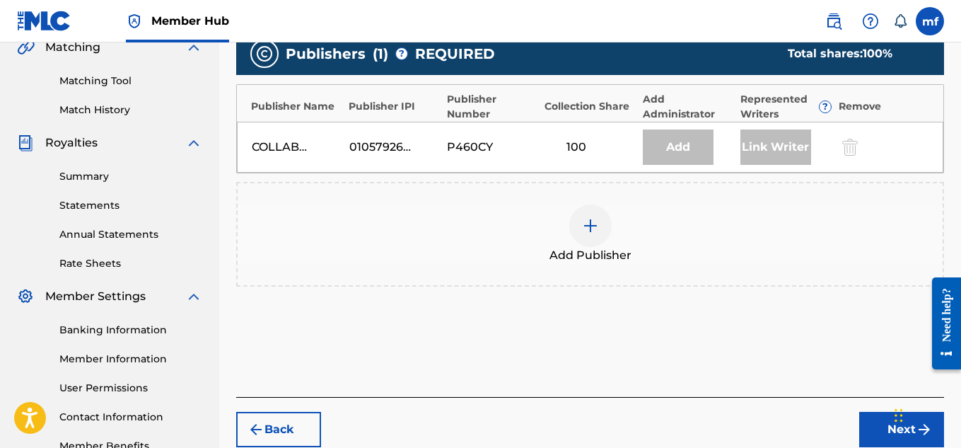
click at [602, 238] on div at bounding box center [590, 225] width 42 height 42
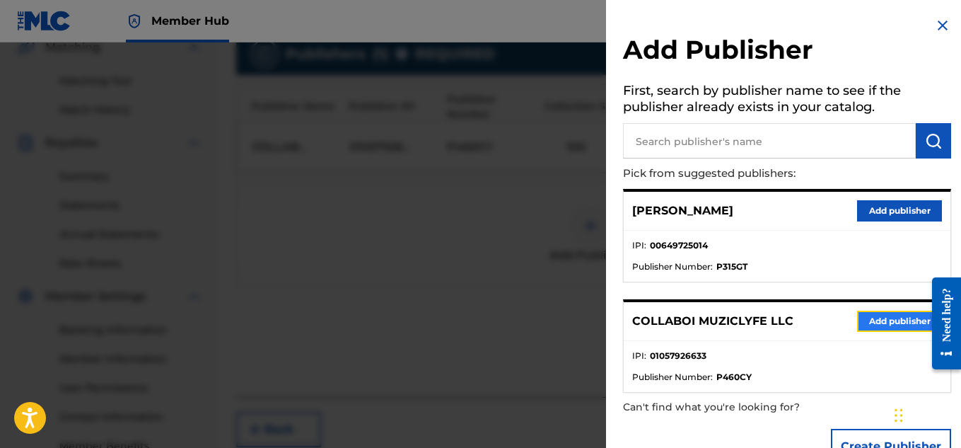
click at [866, 319] on button "Add publisher" at bounding box center [899, 320] width 85 height 21
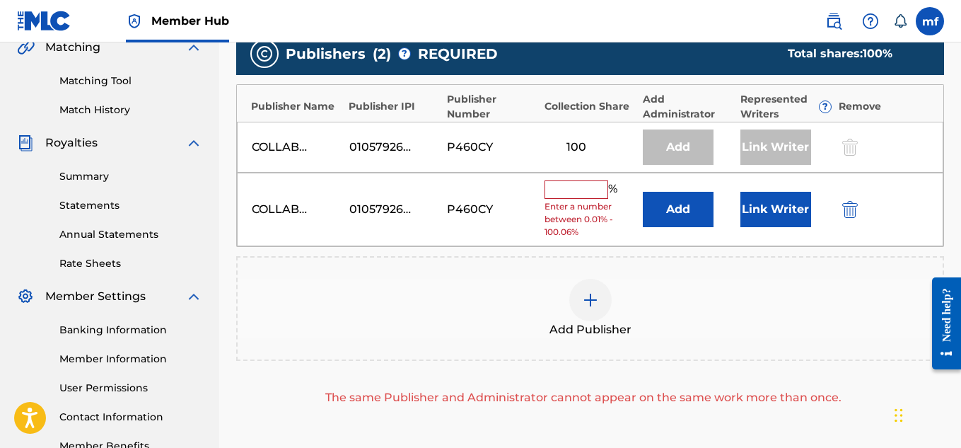
click at [571, 185] on input "text" at bounding box center [577, 189] width 64 height 18
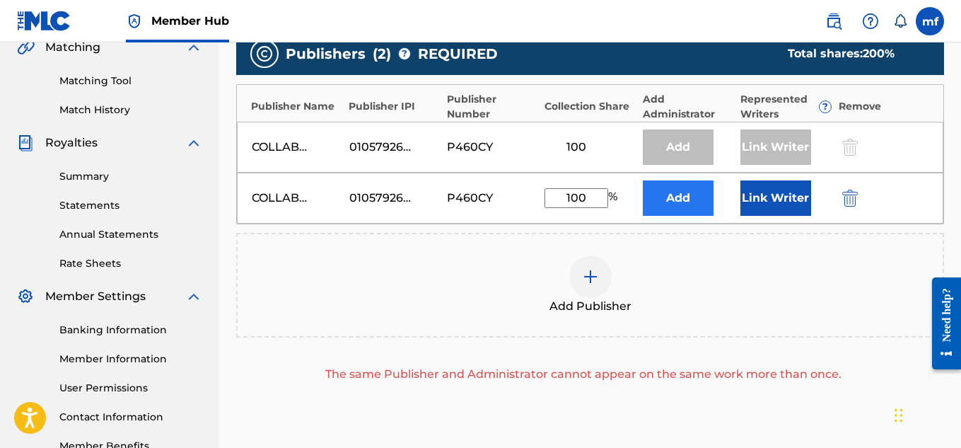
type input "100"
click at [670, 209] on button "Add" at bounding box center [678, 197] width 71 height 35
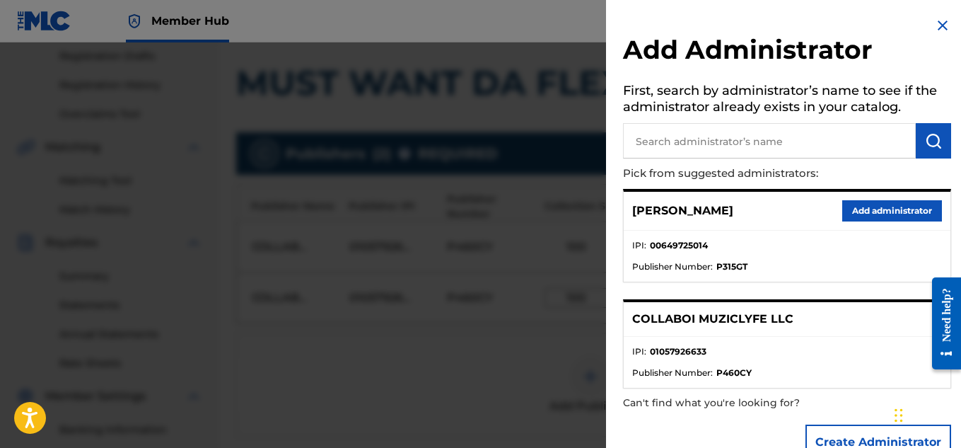
scroll to position [245, 0]
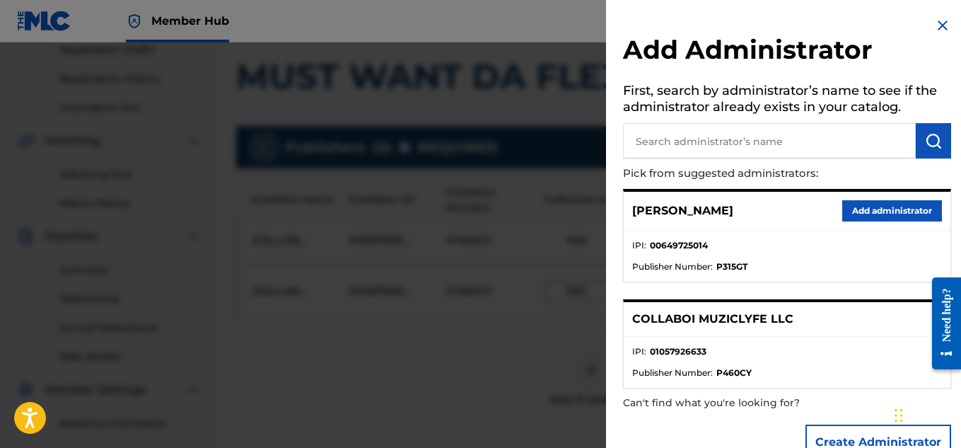
click at [289, 279] on div at bounding box center [480, 266] width 961 height 448
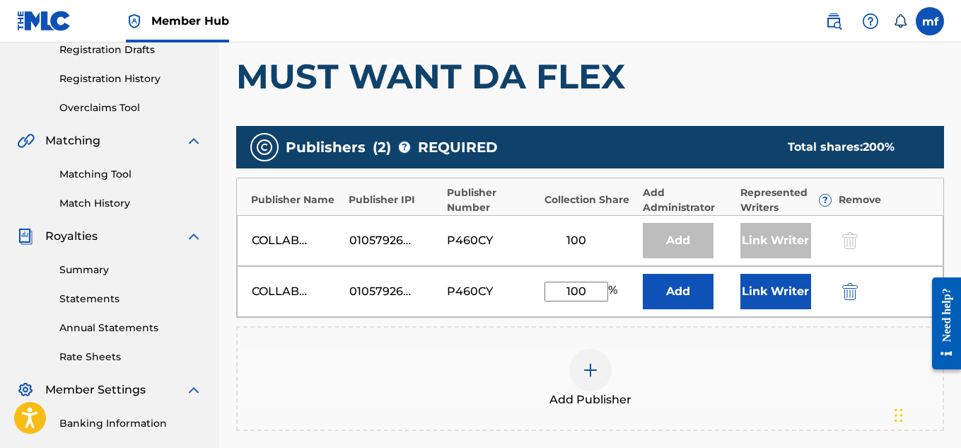
click at [760, 318] on div "Publishers ( 2 ) ? REQUIRED Total shares: 200 % Publisher Name Publisher IPI Pu…" at bounding box center [590, 301] width 708 height 350
click at [777, 294] on button "Link Writer" at bounding box center [775, 291] width 71 height 35
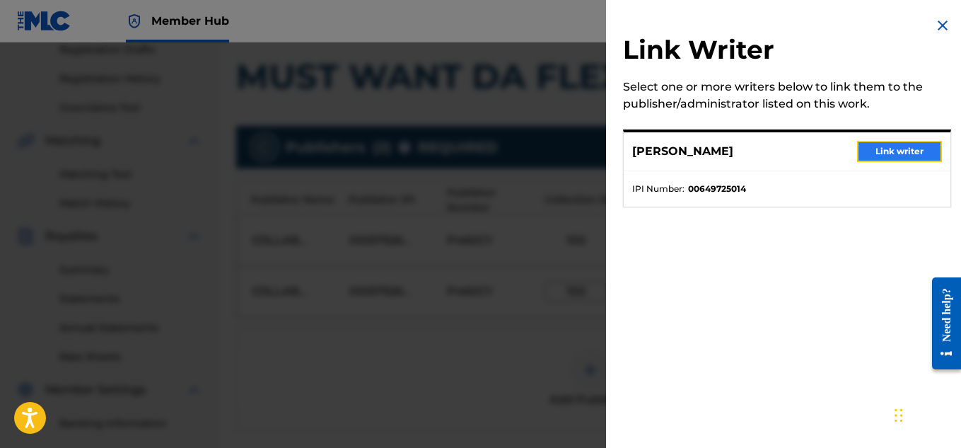
click at [866, 149] on button "Link writer" at bounding box center [899, 151] width 85 height 21
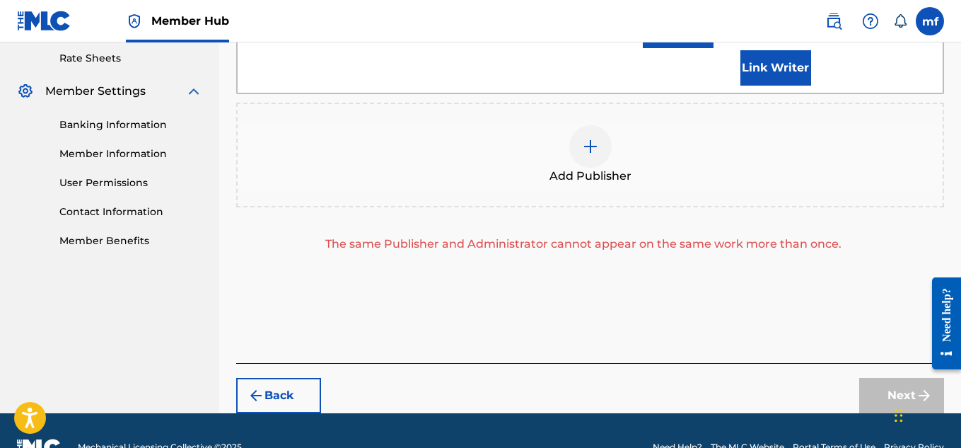
scroll to position [577, 0]
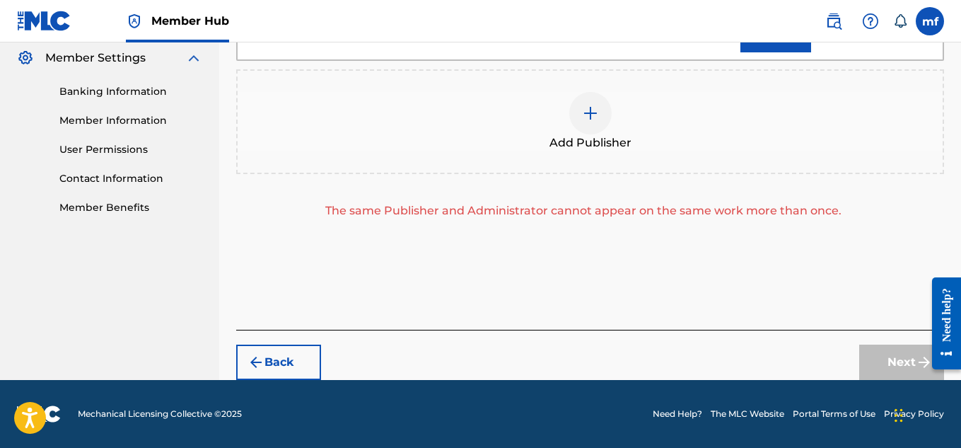
click at [588, 122] on div at bounding box center [590, 113] width 42 height 42
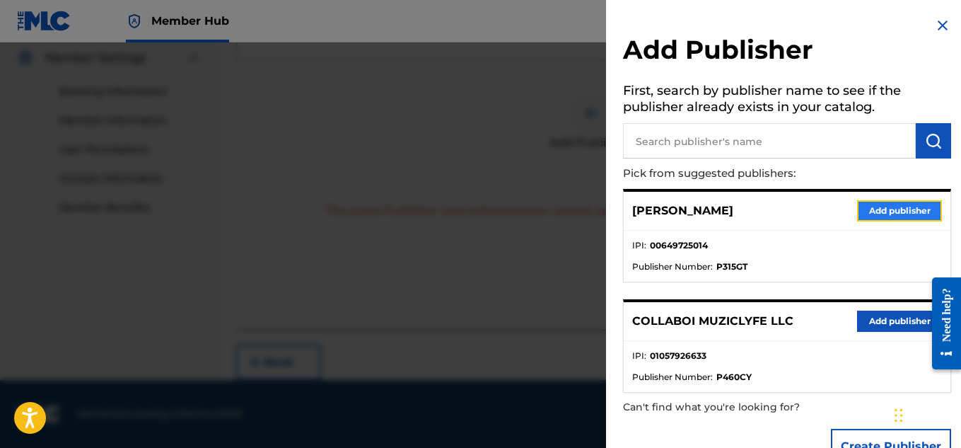
click at [923, 201] on button "Add publisher" at bounding box center [899, 210] width 85 height 21
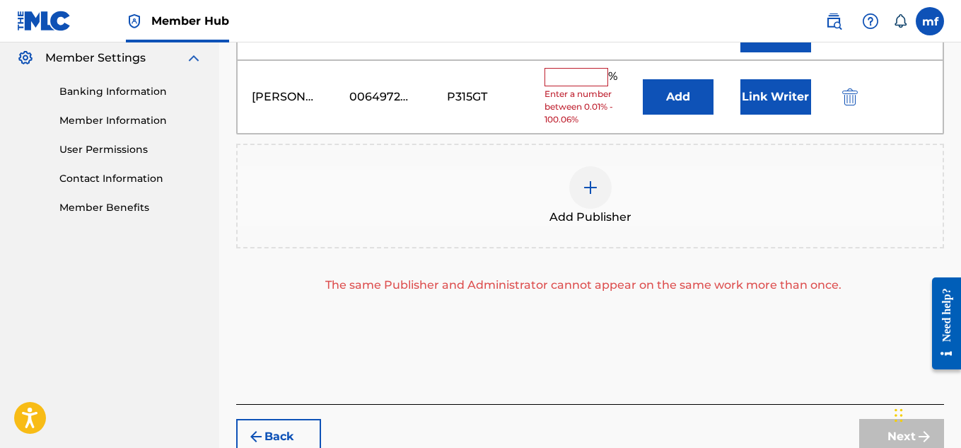
click at [599, 75] on input "text" at bounding box center [577, 77] width 64 height 18
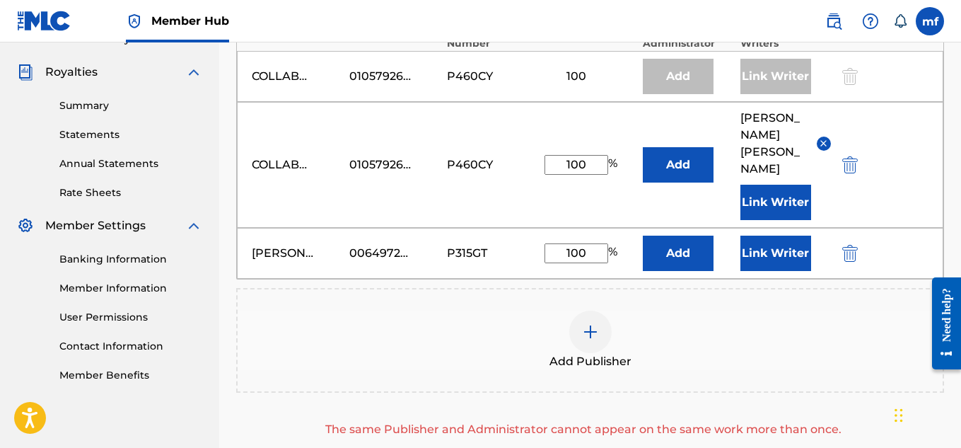
scroll to position [451, 0]
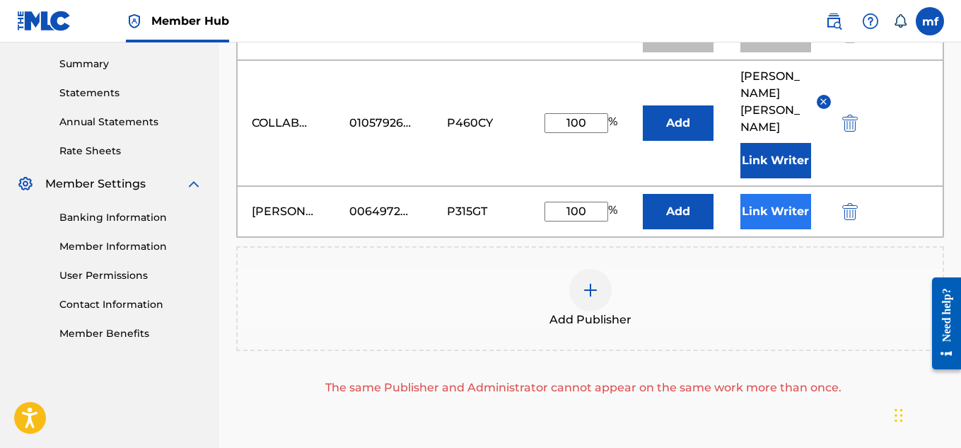
type input "100"
click at [797, 207] on button "Link Writer" at bounding box center [775, 211] width 71 height 35
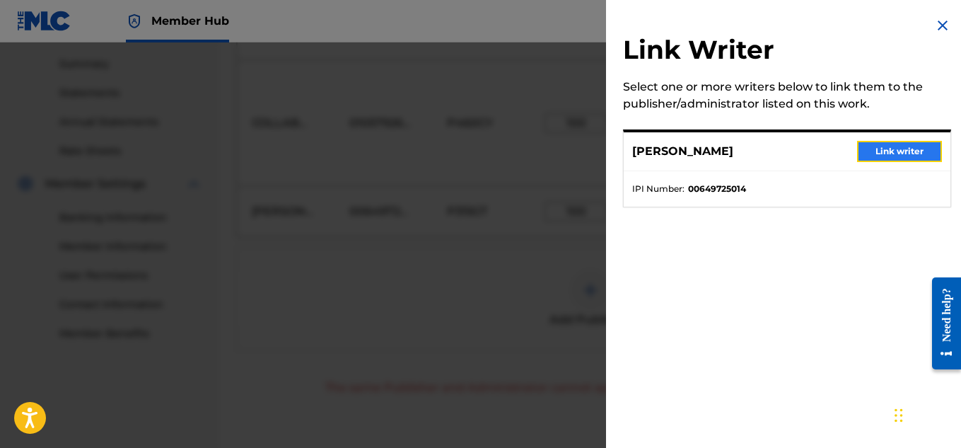
click at [883, 149] on button "Link writer" at bounding box center [899, 151] width 85 height 21
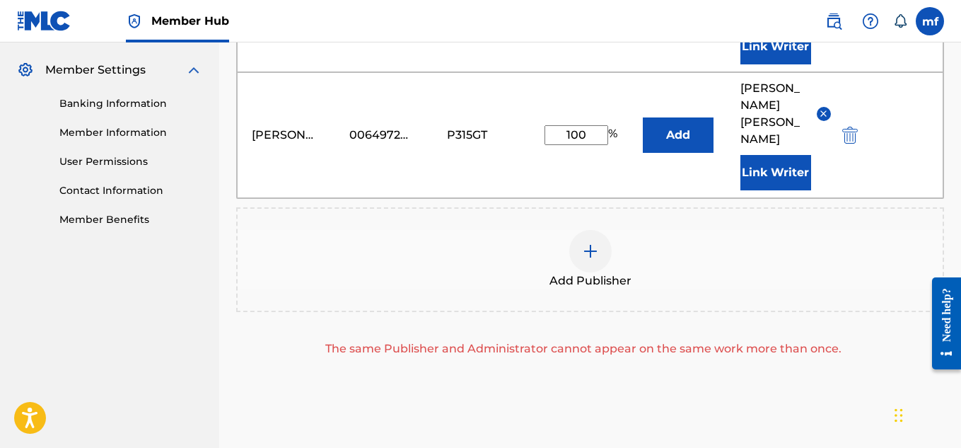
scroll to position [567, 0]
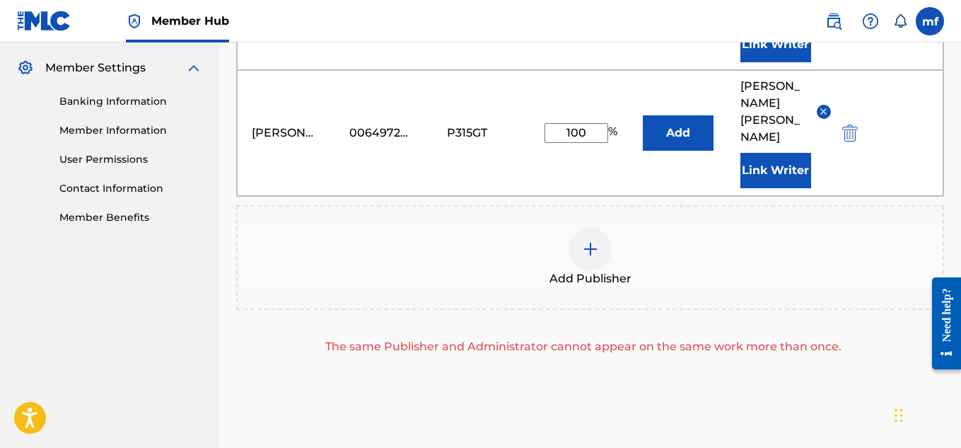
click at [592, 273] on span "Add Publisher" at bounding box center [590, 278] width 82 height 17
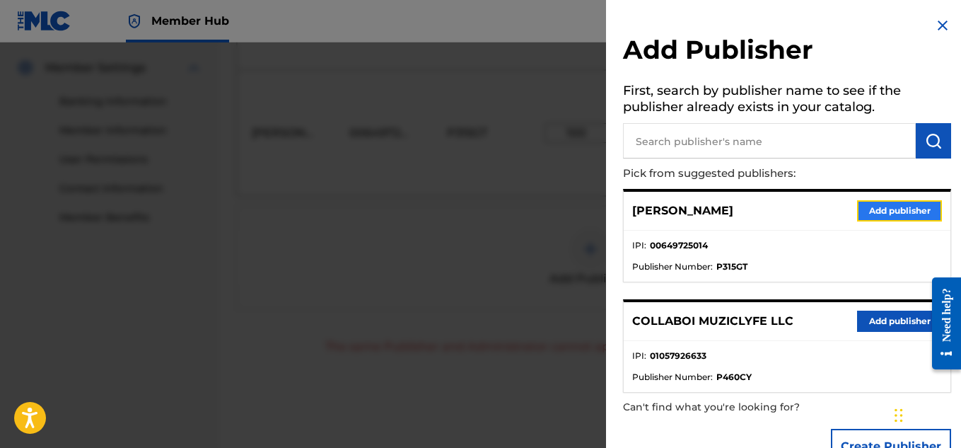
click at [889, 215] on button "Add publisher" at bounding box center [899, 210] width 85 height 21
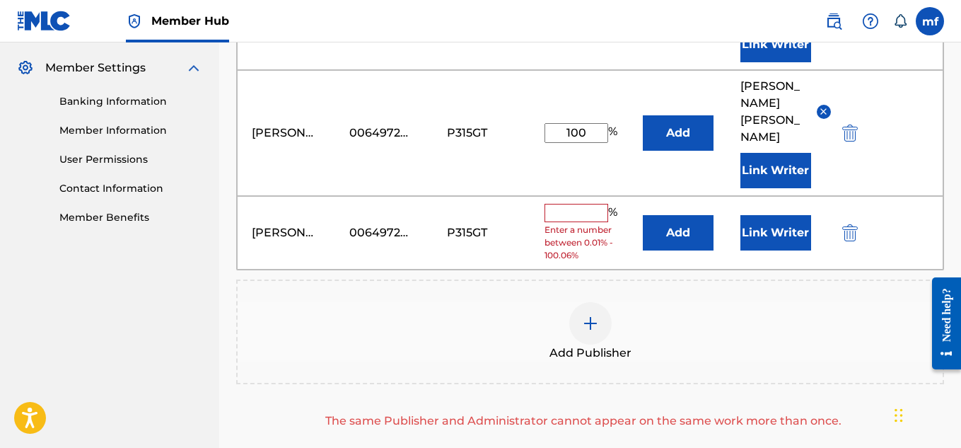
click at [576, 211] on input "text" at bounding box center [577, 213] width 64 height 18
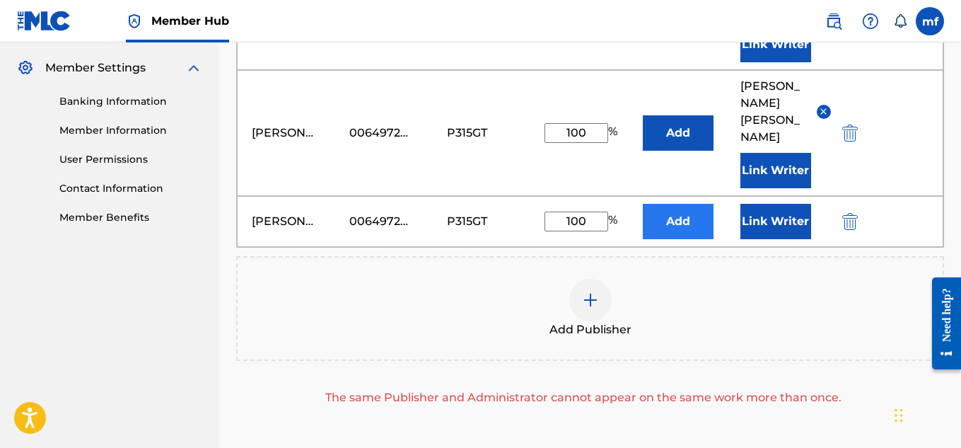
type input "100"
click at [692, 235] on button "Add" at bounding box center [678, 221] width 71 height 35
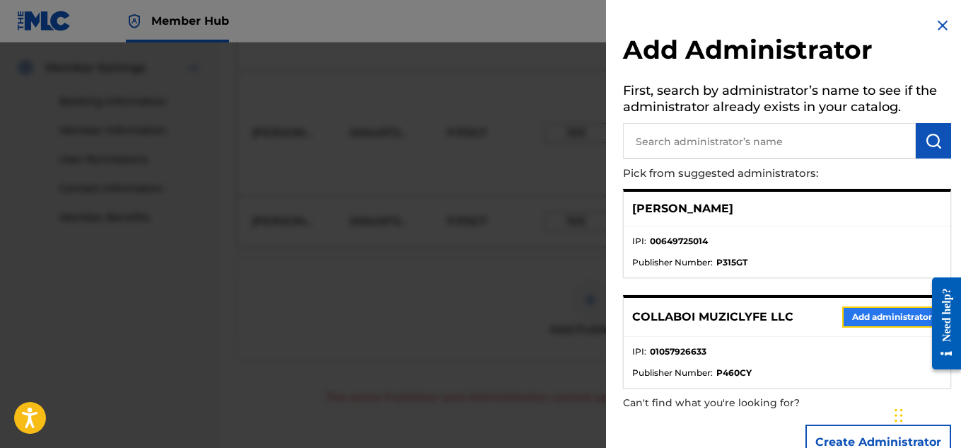
click at [870, 312] on button "Add administrator" at bounding box center [892, 316] width 100 height 21
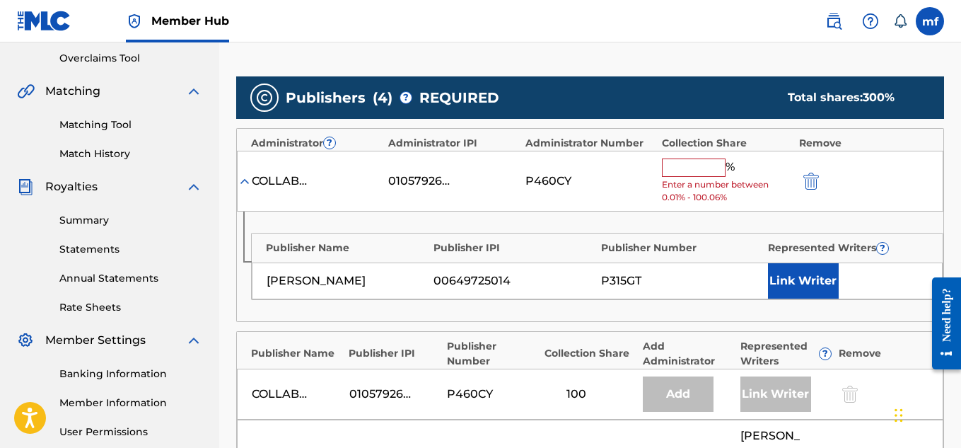
scroll to position [297, 0]
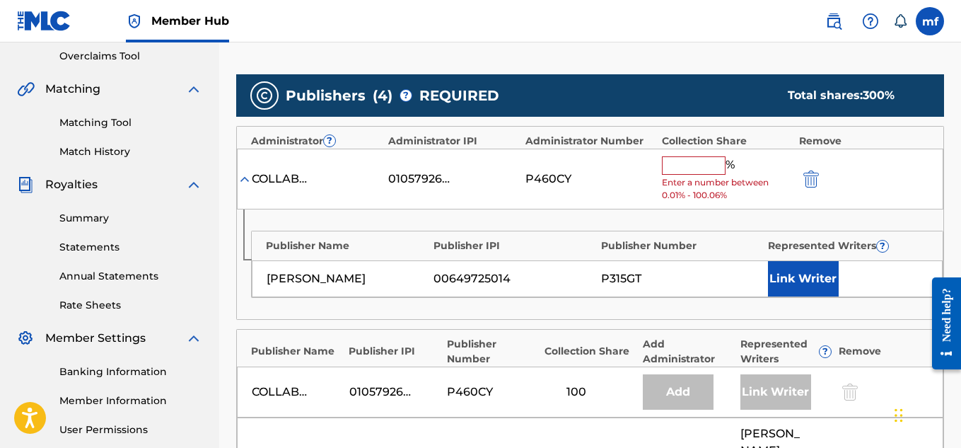
click at [668, 151] on div "COLLABOI MUZICLYFE LLC 01057926633 P460CY % Enter a number between 0.01% - 100.…" at bounding box center [590, 180] width 706 height 62
click at [673, 163] on input "text" at bounding box center [694, 165] width 64 height 18
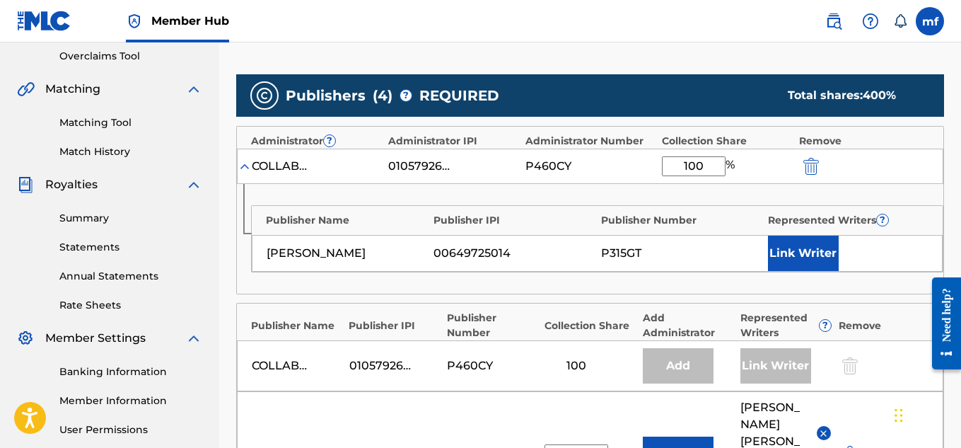
type input "100"
click at [827, 279] on div "Publisher Name Publisher IPI Publisher Number Represented Writers ? [PERSON_NAM…" at bounding box center [590, 239] width 706 height 110
click at [821, 272] on div "Publisher Name Publisher IPI Publisher Number Represented Writers ? [PERSON_NAM…" at bounding box center [597, 238] width 692 height 67
click at [816, 262] on button "Link Writer" at bounding box center [803, 252] width 71 height 35
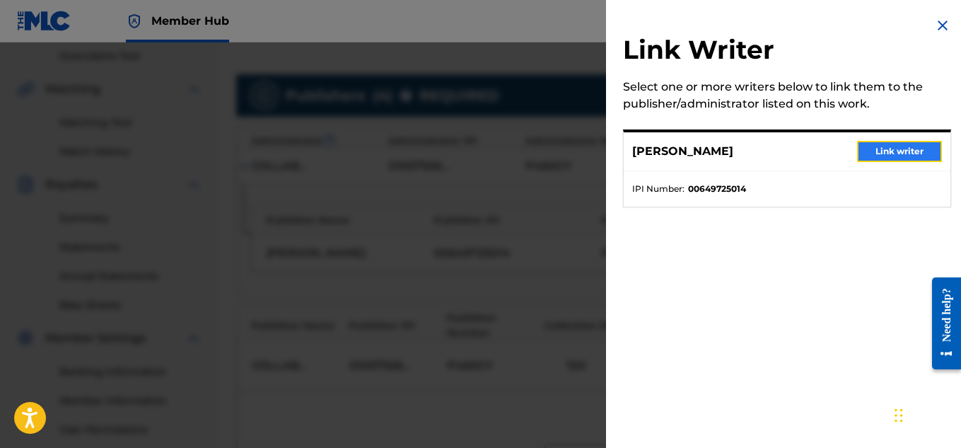
click at [863, 145] on button "Link writer" at bounding box center [899, 151] width 85 height 21
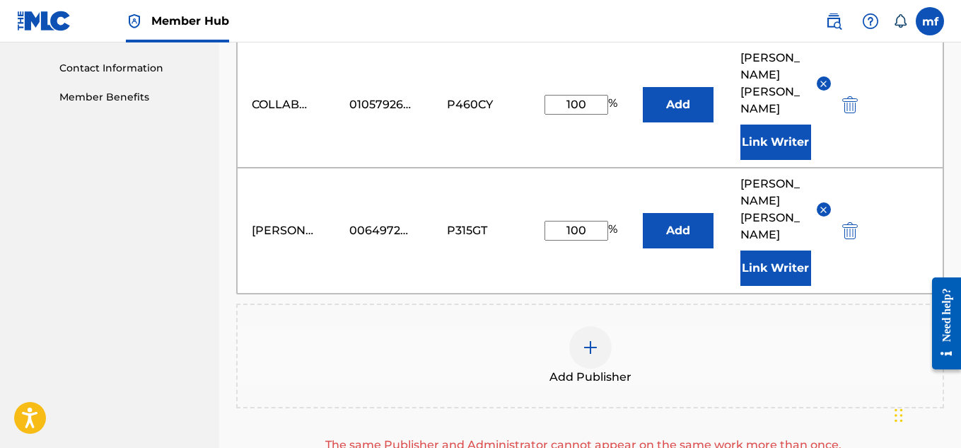
scroll to position [686, 0]
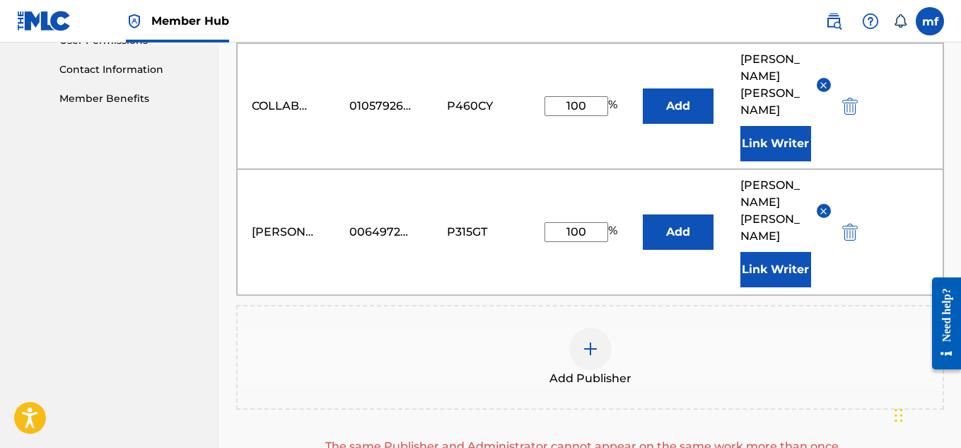
click at [821, 213] on img at bounding box center [823, 211] width 11 height 11
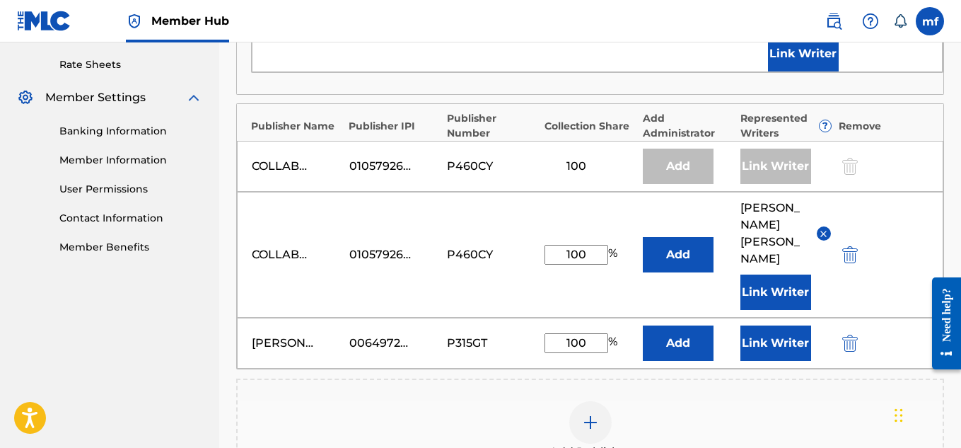
scroll to position [540, 0]
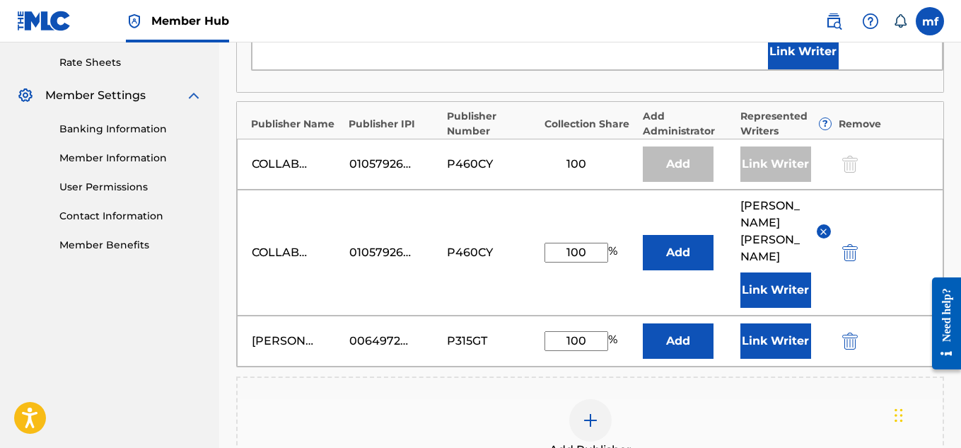
click at [678, 153] on div "Add" at bounding box center [678, 163] width 71 height 35
click at [697, 187] on div "COLLABOI MUZICLYFE LLC 01057926633 P460CY 100 Add Link Writer" at bounding box center [590, 164] width 706 height 51
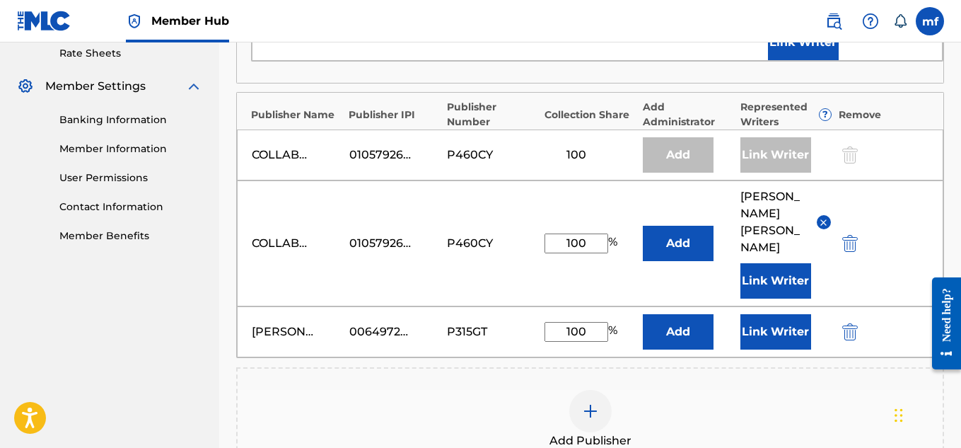
scroll to position [543, 0]
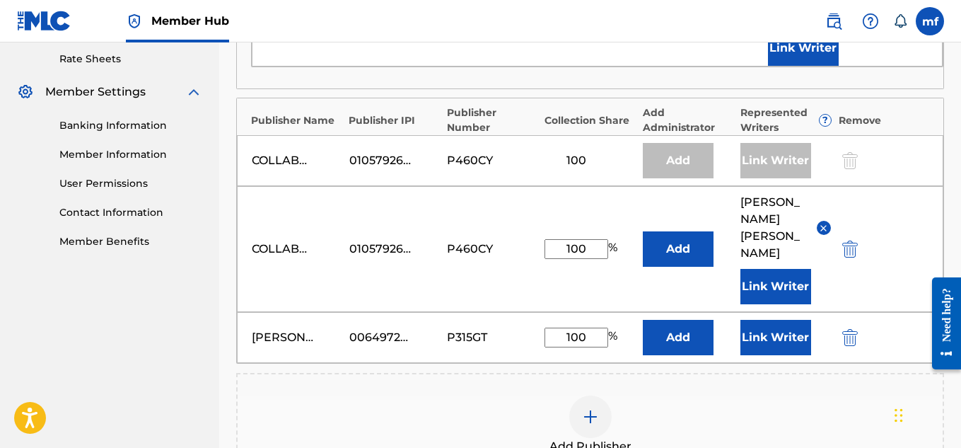
click at [822, 229] on img at bounding box center [823, 228] width 11 height 11
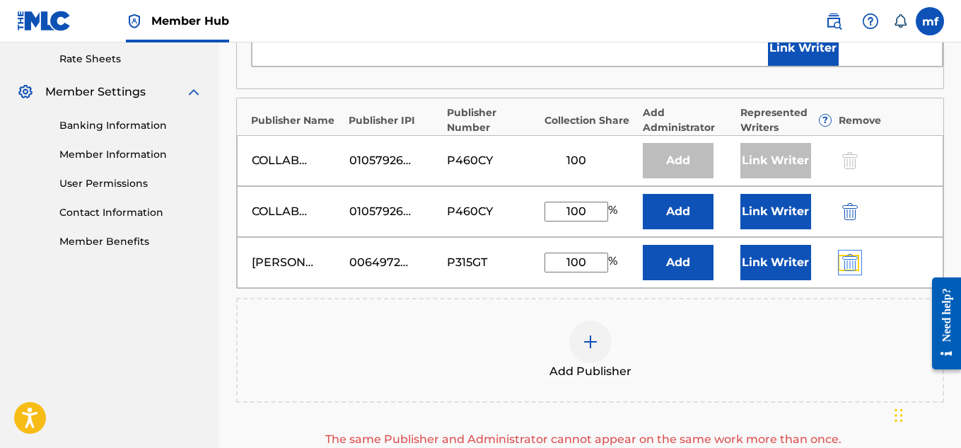
click at [852, 265] on img "submit" at bounding box center [850, 262] width 16 height 17
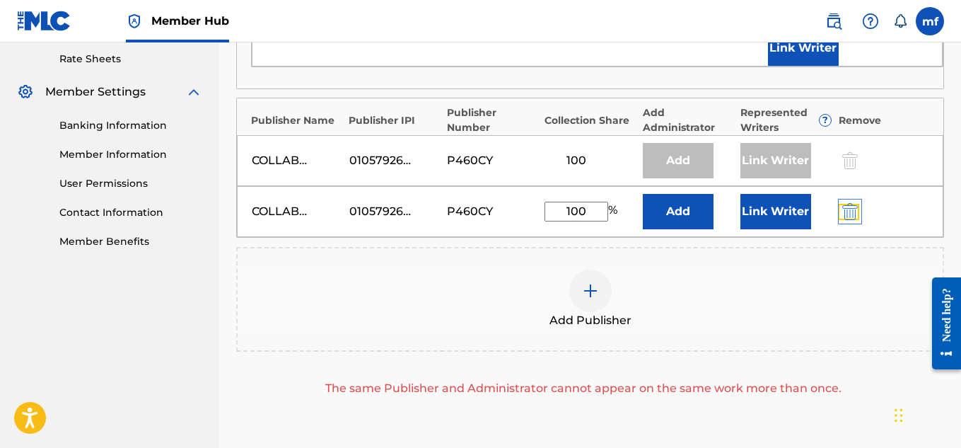
click at [853, 209] on img "submit" at bounding box center [850, 211] width 16 height 17
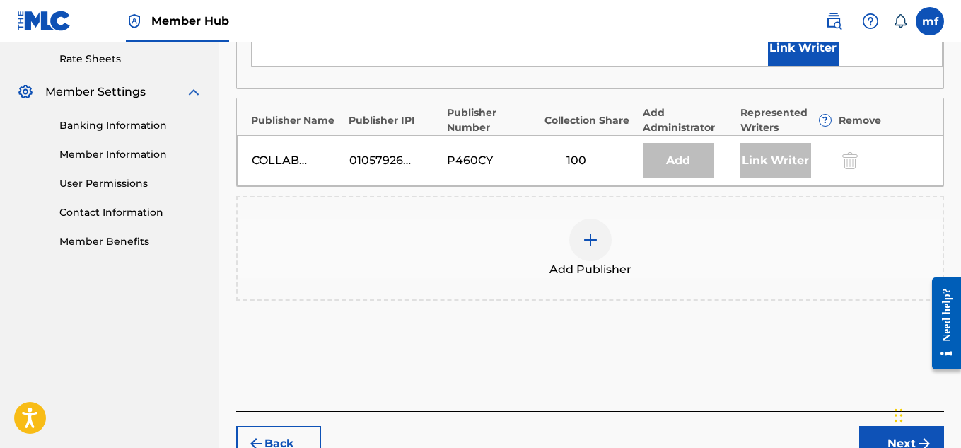
click at [671, 163] on div "Add" at bounding box center [678, 160] width 71 height 35
click at [658, 123] on div "Add Administrator" at bounding box center [688, 120] width 91 height 30
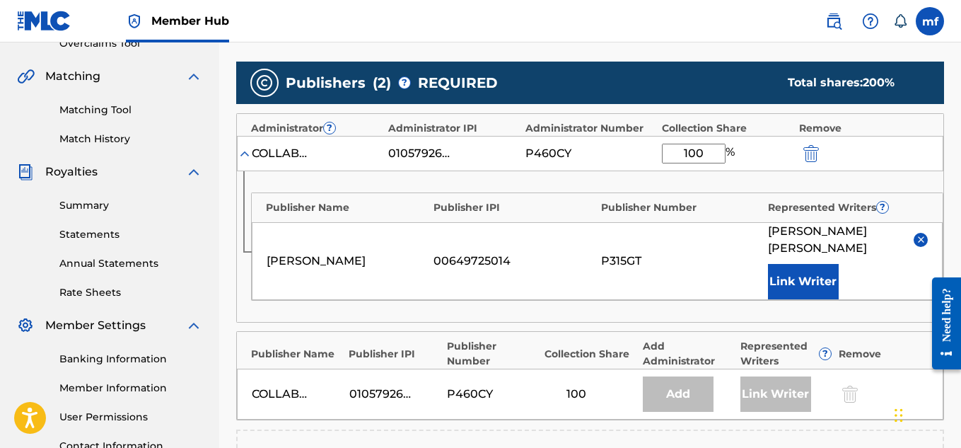
scroll to position [317, 0]
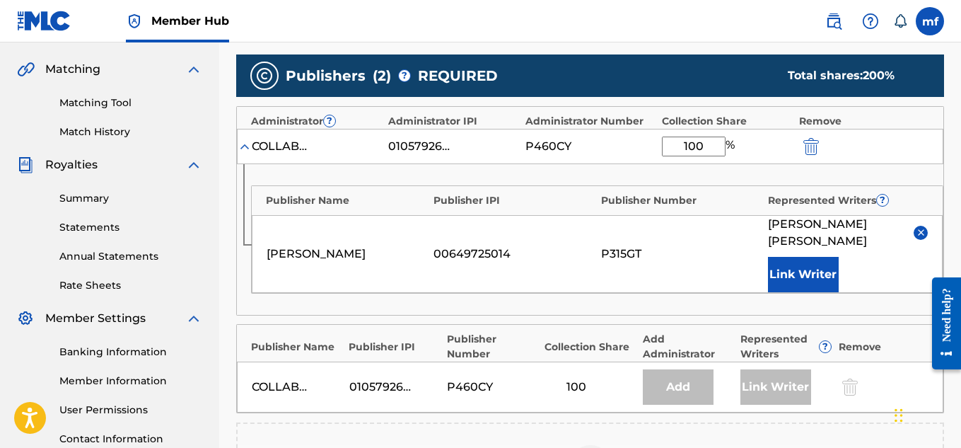
click at [628, 248] on div "P315GT" at bounding box center [681, 253] width 160 height 17
click at [809, 281] on button "Link Writer" at bounding box center [803, 274] width 71 height 35
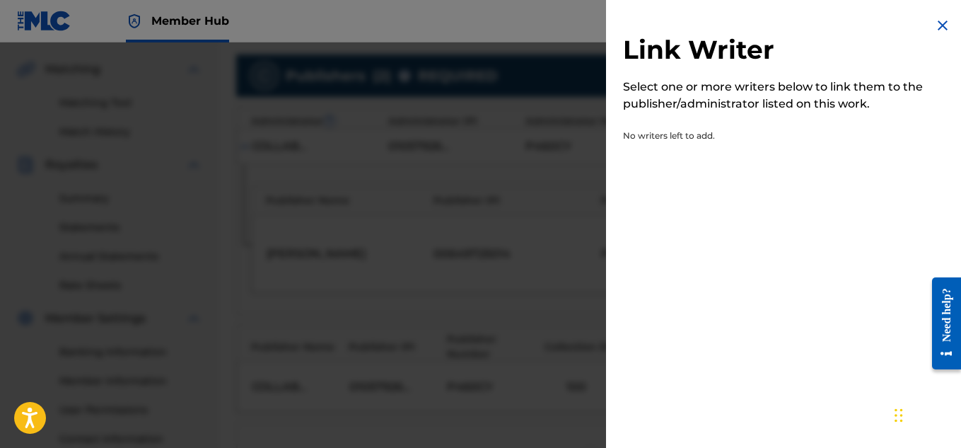
click at [459, 201] on div at bounding box center [480, 266] width 961 height 448
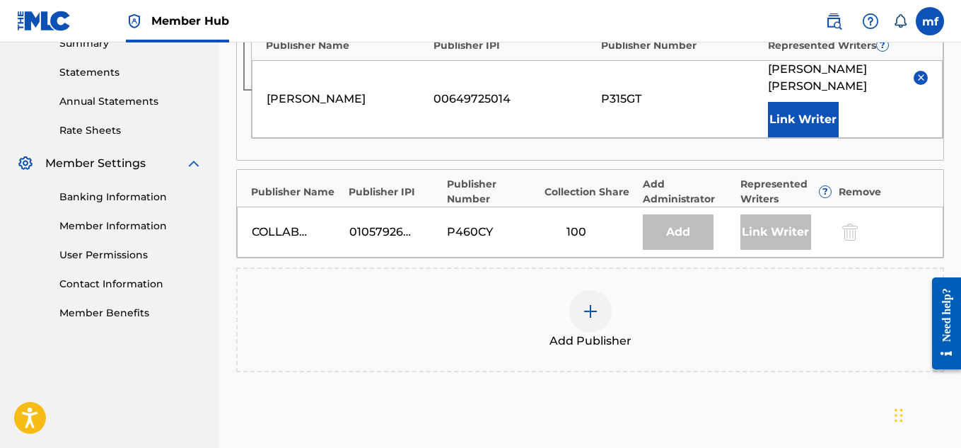
scroll to position [477, 0]
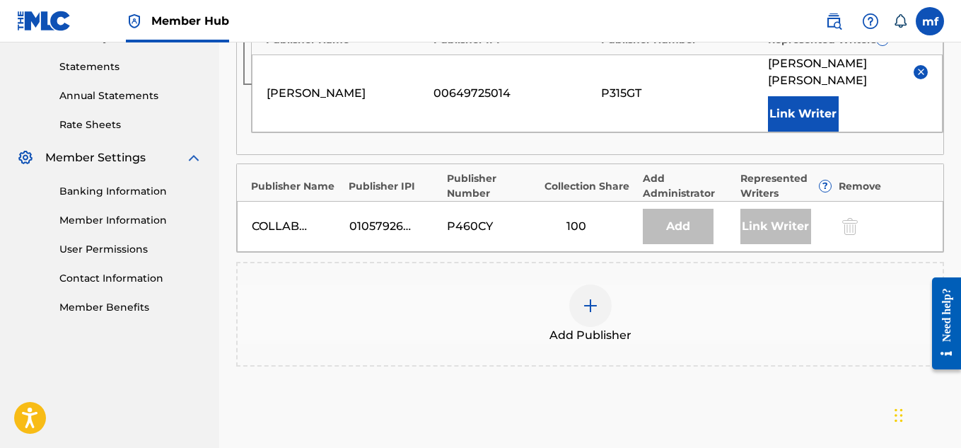
click at [669, 221] on div "Add" at bounding box center [678, 226] width 71 height 35
click at [699, 233] on div "Add" at bounding box center [678, 226] width 71 height 35
click at [682, 204] on div "COLLABOI MUZICLYFE LLC 01057926633 P460CY 100 Add Link Writer" at bounding box center [590, 226] width 706 height 51
click at [652, 168] on div "Publisher Name Publisher IPI Publisher Number Collection Share Add Administrato…" at bounding box center [590, 182] width 706 height 37
click at [656, 180] on div "Add Administrator" at bounding box center [688, 186] width 91 height 30
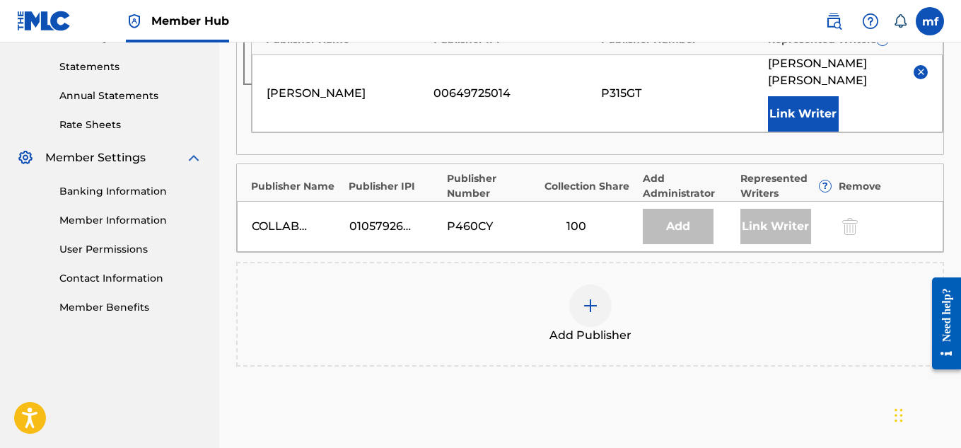
click at [658, 182] on div "Add Administrator" at bounding box center [688, 186] width 91 height 30
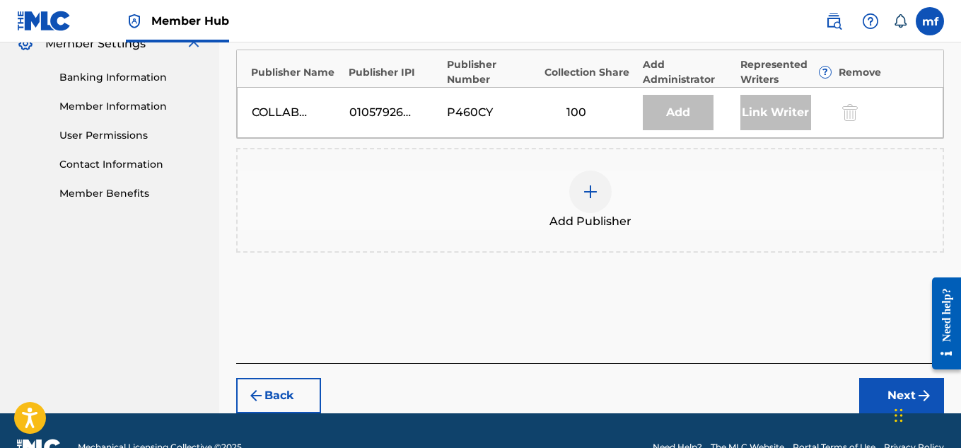
scroll to position [624, 0]
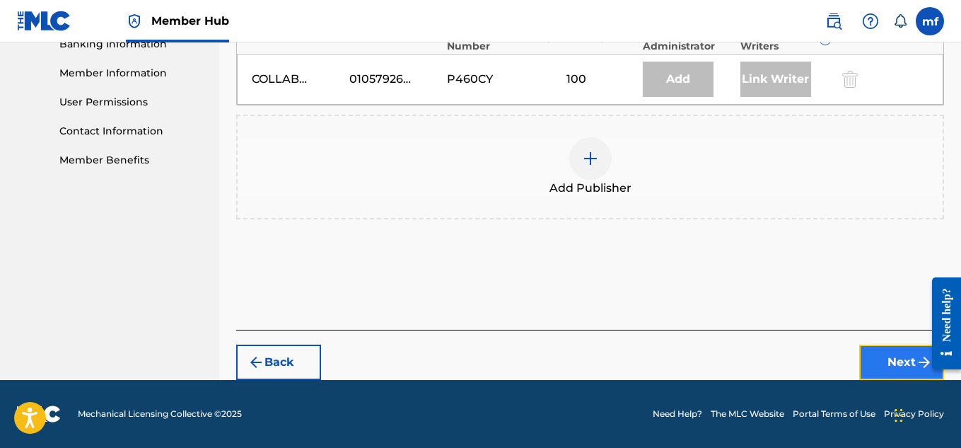
click at [869, 358] on button "Next" at bounding box center [901, 361] width 85 height 35
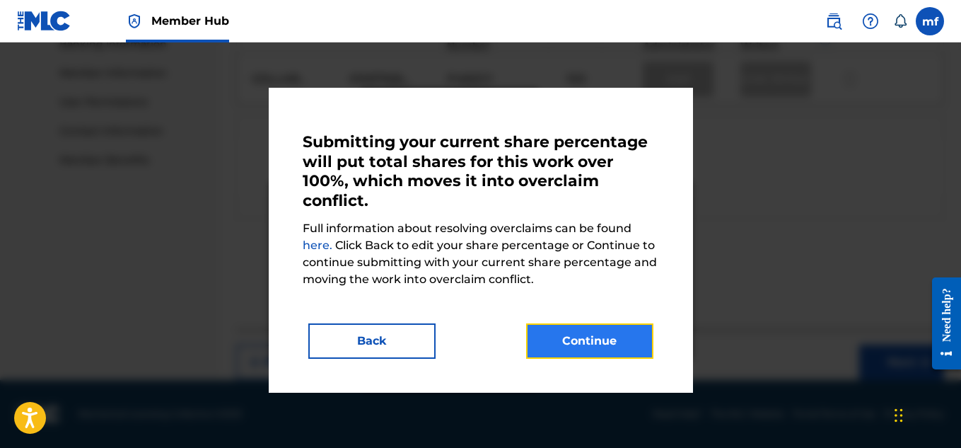
click at [582, 341] on button "Continue" at bounding box center [589, 340] width 127 height 35
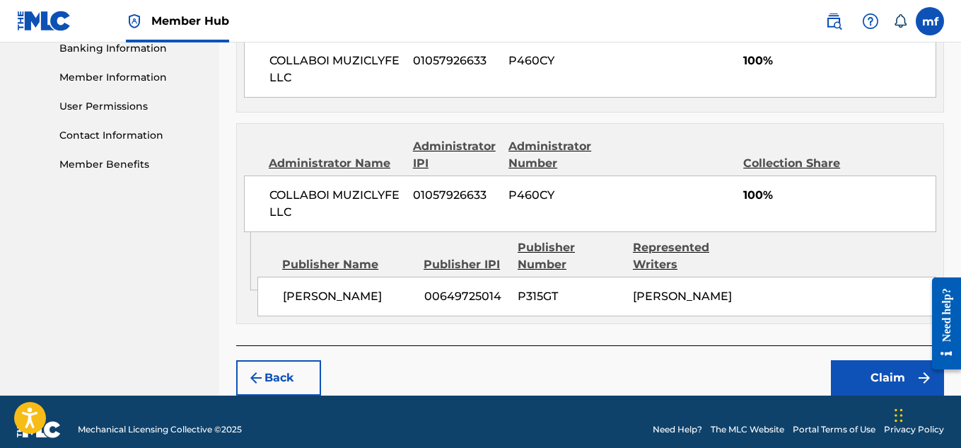
scroll to position [653, 0]
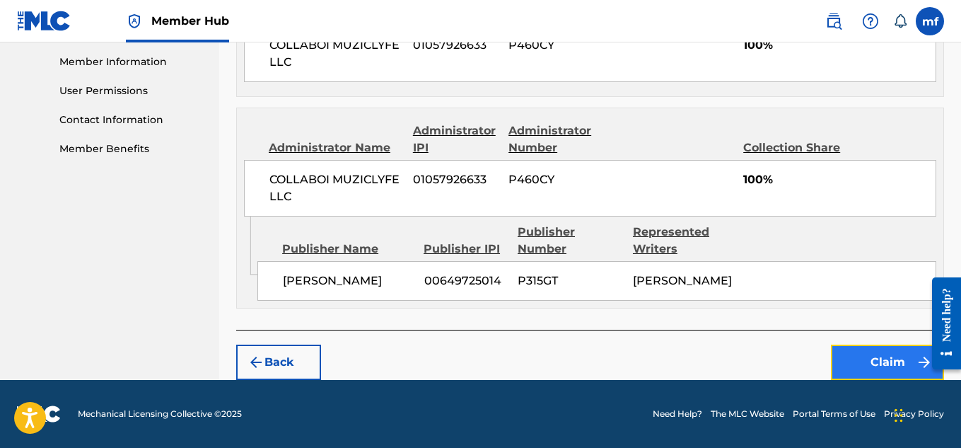
click at [871, 365] on button "Claim" at bounding box center [887, 361] width 113 height 35
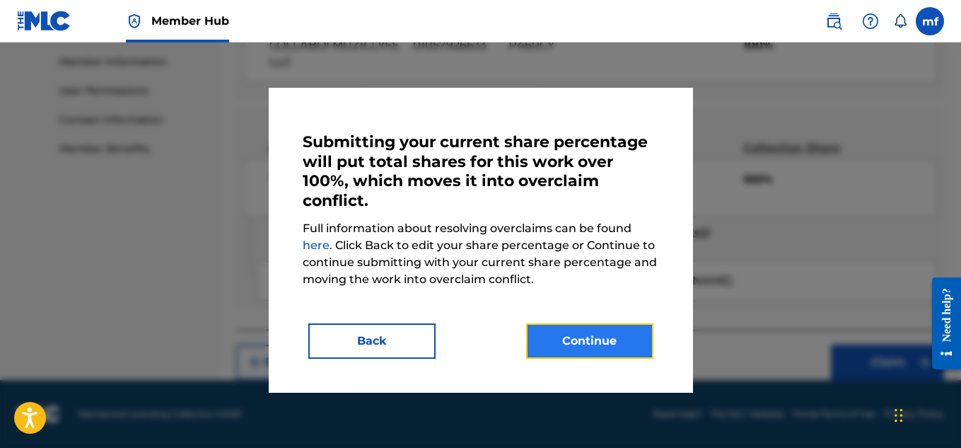
click at [610, 329] on button "Continue" at bounding box center [589, 340] width 127 height 35
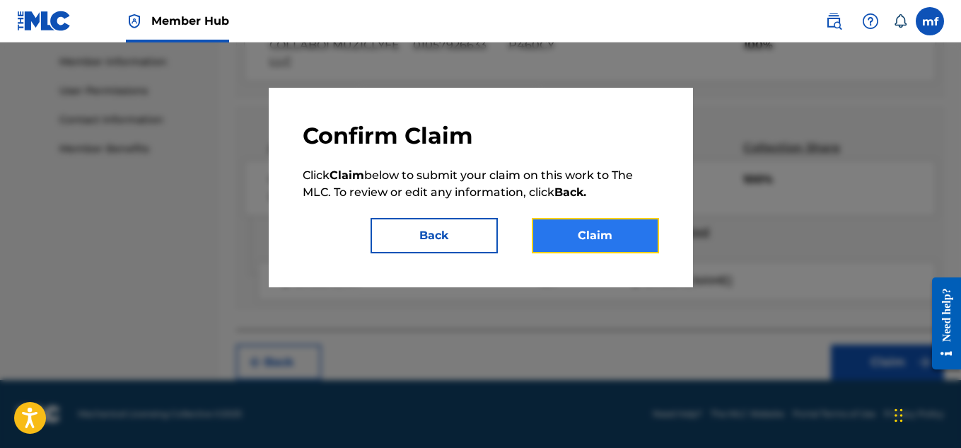
click at [581, 236] on button "Claim" at bounding box center [595, 235] width 127 height 35
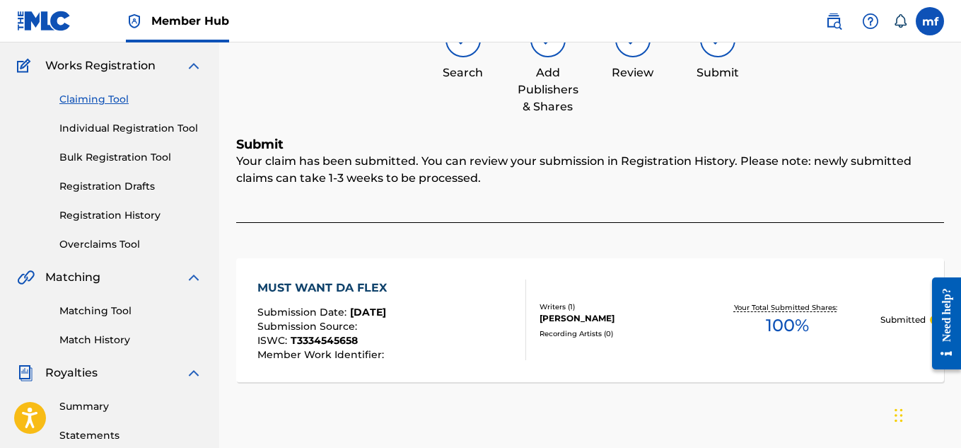
scroll to position [0, 0]
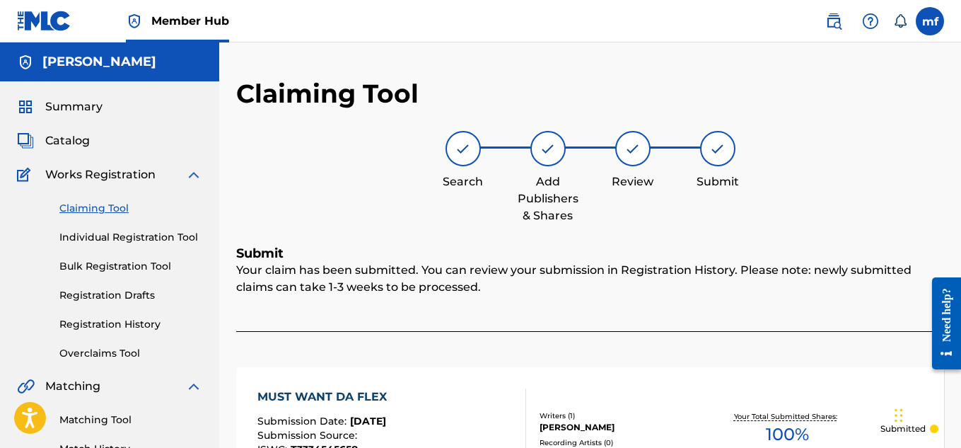
click at [79, 209] on link "Claiming Tool" at bounding box center [130, 208] width 143 height 15
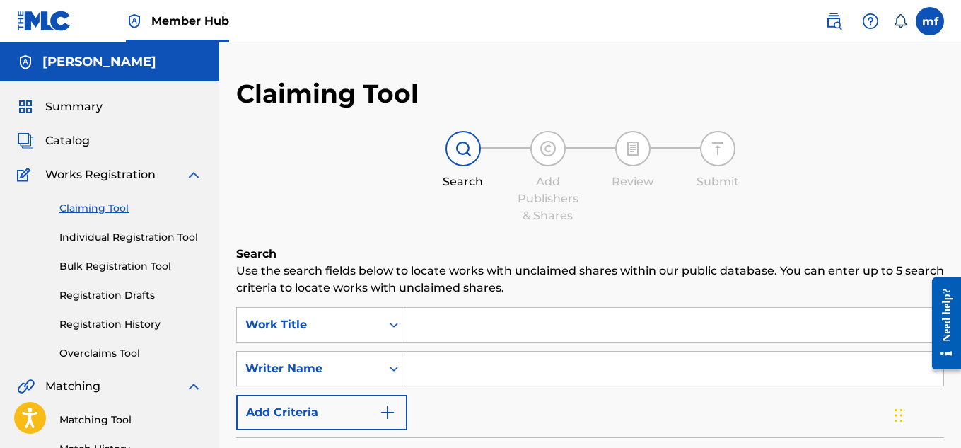
click at [441, 309] on input "Search Form" at bounding box center [675, 325] width 536 height 34
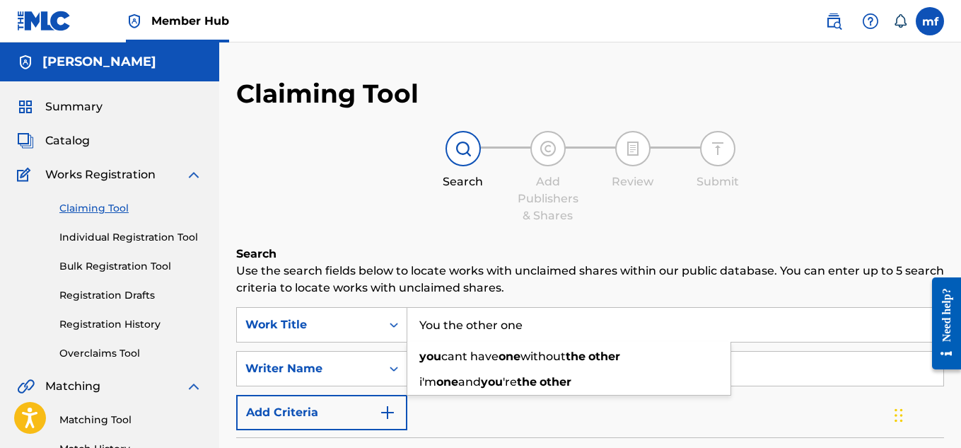
type input "You the other one"
click at [591, 421] on div "SearchWithCriteria6ffbf380-f41a-404d-8087-9bc65b34c04b Work Title You the other…" at bounding box center [590, 368] width 708 height 123
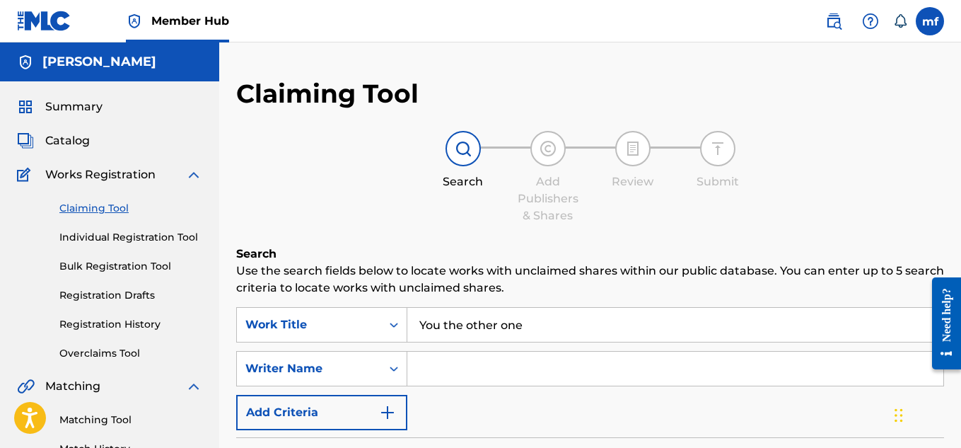
click at [458, 374] on input "Search Form" at bounding box center [675, 368] width 536 height 34
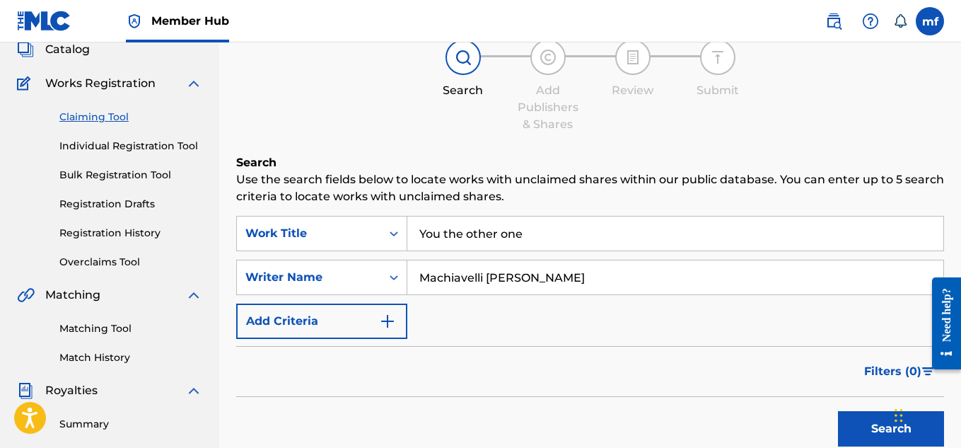
scroll to position [143, 0]
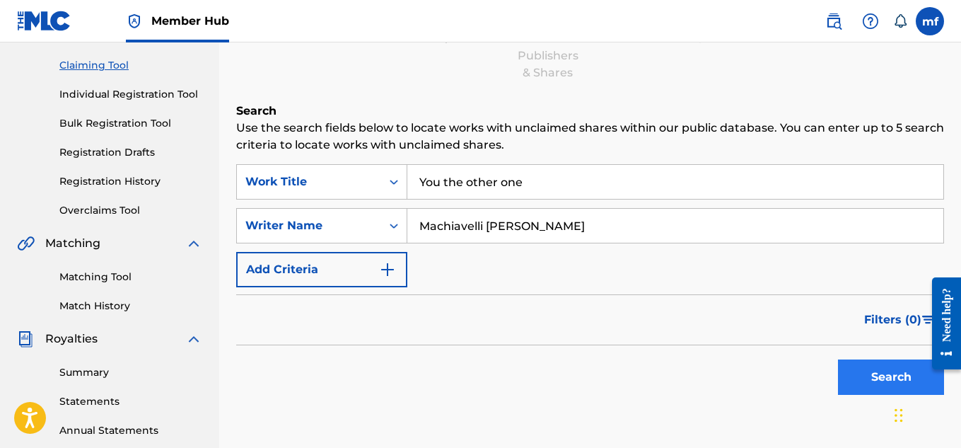
type input "Machiavelli [PERSON_NAME]"
click at [857, 380] on button "Search" at bounding box center [891, 376] width 106 height 35
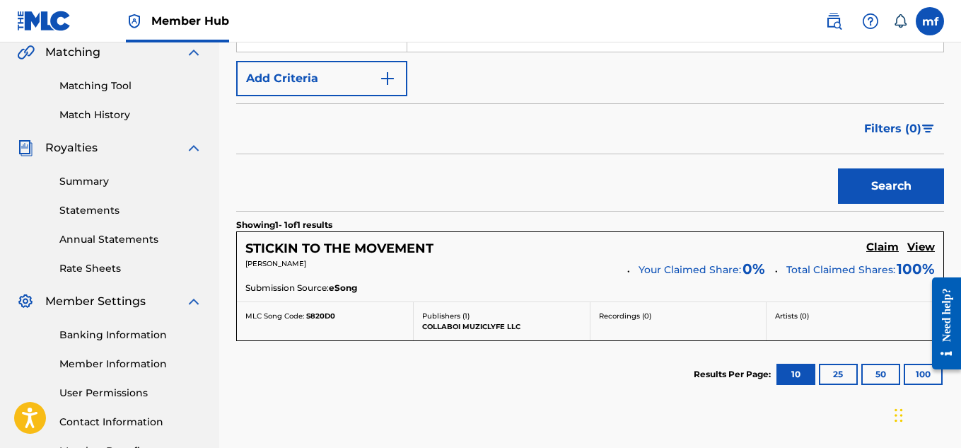
scroll to position [337, 0]
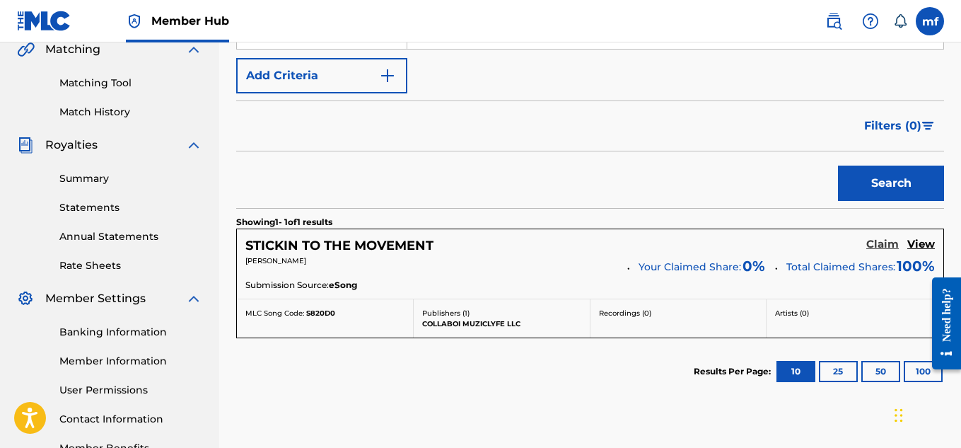
click at [889, 243] on h5 "Claim" at bounding box center [882, 244] width 33 height 13
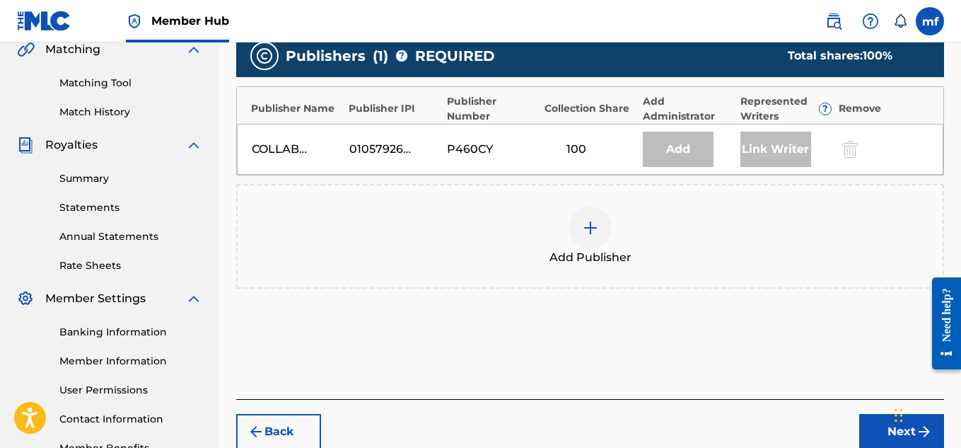
click at [669, 143] on div "Add" at bounding box center [678, 149] width 71 height 35
click at [665, 115] on div "Add Administrator" at bounding box center [688, 109] width 91 height 30
click at [679, 125] on div "COLLABOI MUZICLYFE LLC 01057926633 P460CY 100 Add Link Writer" at bounding box center [590, 149] width 706 height 51
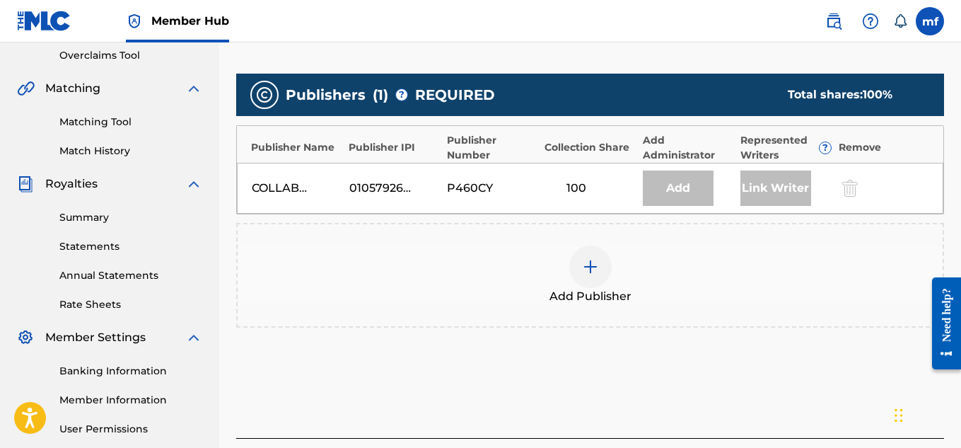
scroll to position [300, 0]
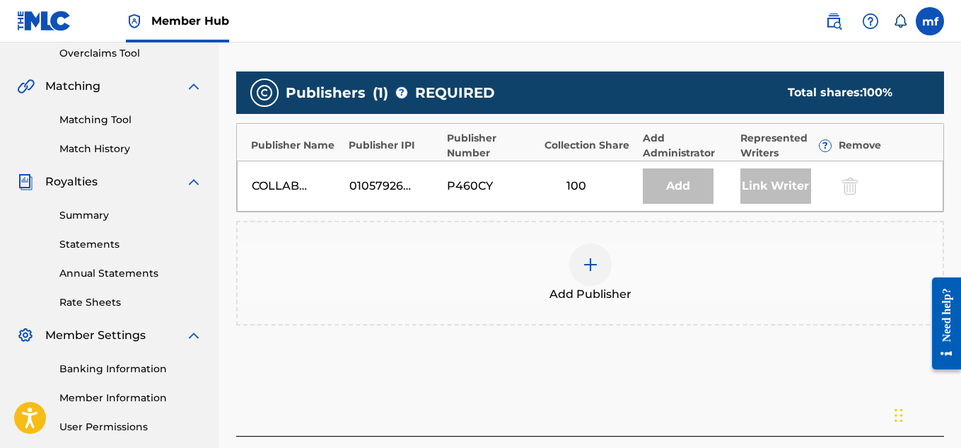
click at [629, 184] on div "100" at bounding box center [590, 186] width 91 height 17
click at [689, 192] on div "Add" at bounding box center [678, 185] width 71 height 35
click at [666, 139] on div "Add Administrator" at bounding box center [688, 146] width 91 height 30
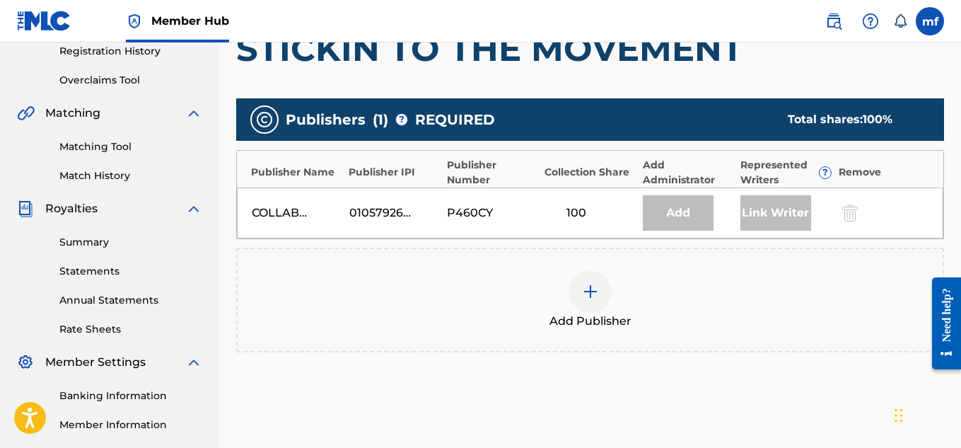
scroll to position [238, 0]
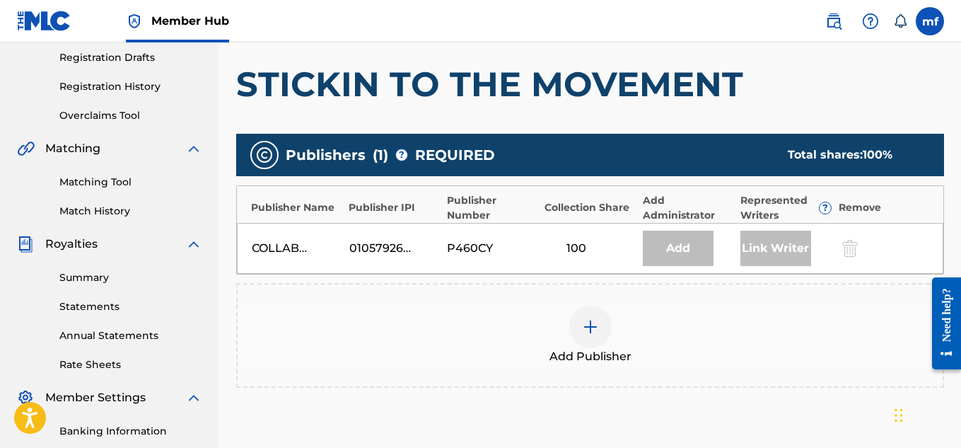
click at [690, 248] on div "Add" at bounding box center [678, 248] width 71 height 35
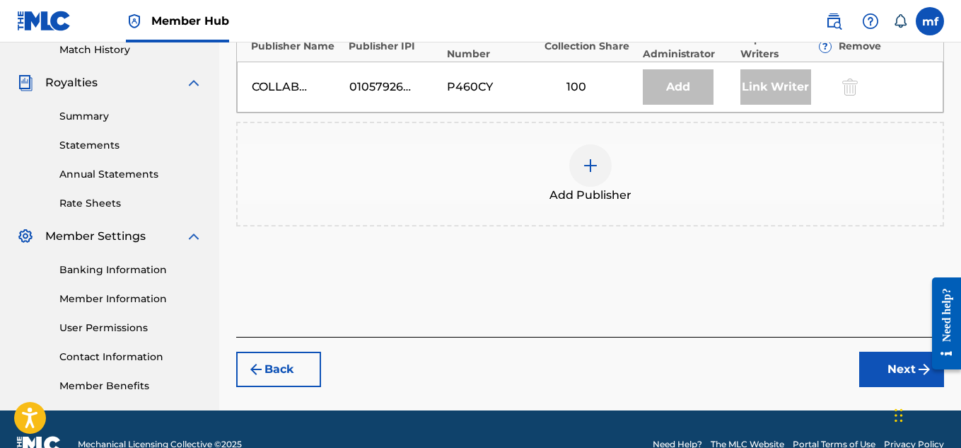
scroll to position [401, 0]
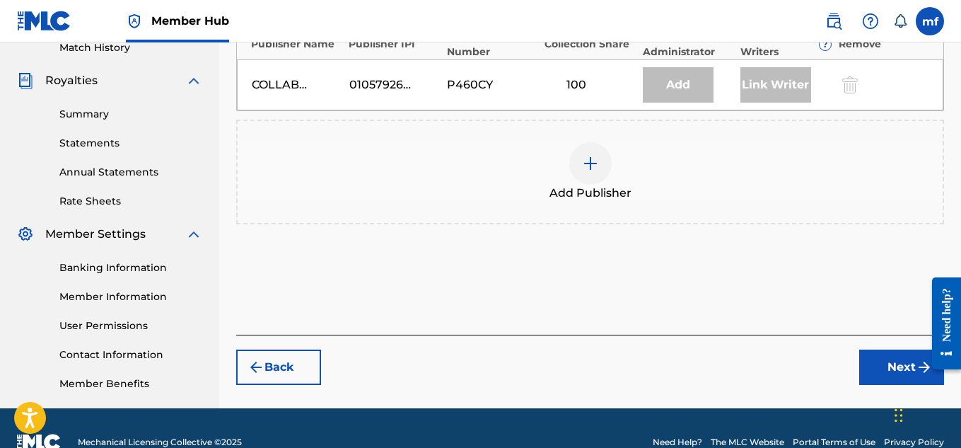
click at [577, 151] on div at bounding box center [590, 163] width 42 height 42
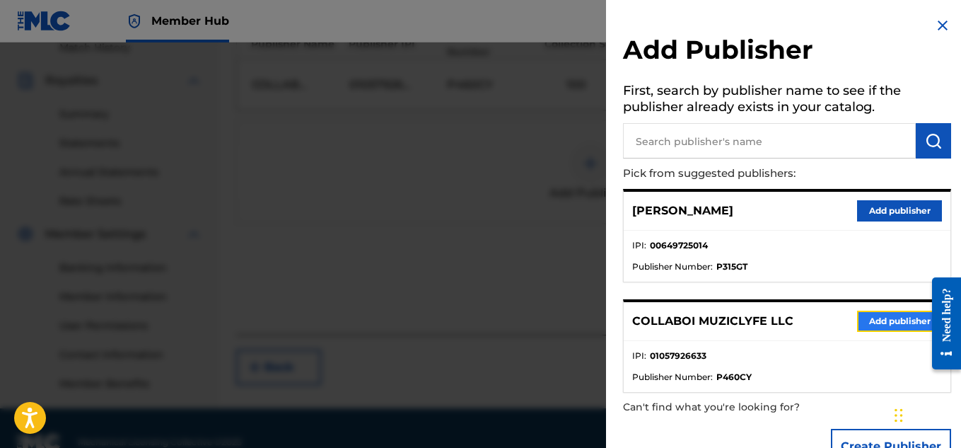
click at [860, 322] on button "Add publisher" at bounding box center [899, 320] width 85 height 21
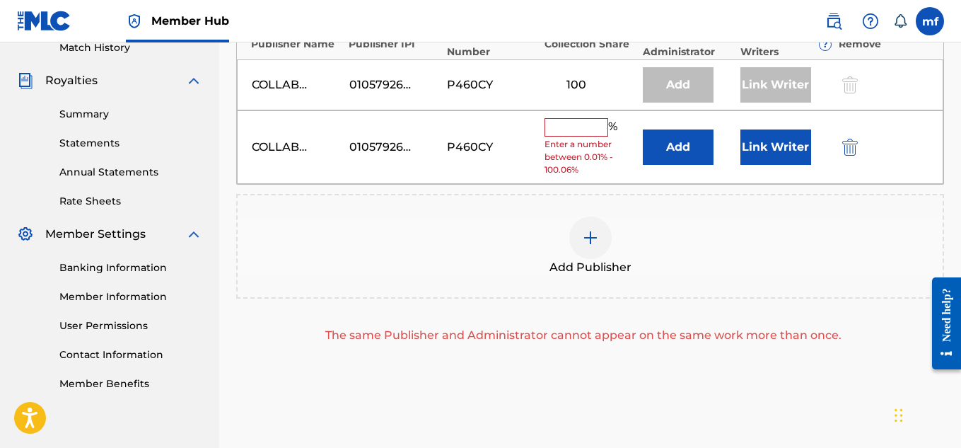
click at [580, 123] on input "text" at bounding box center [577, 127] width 64 height 18
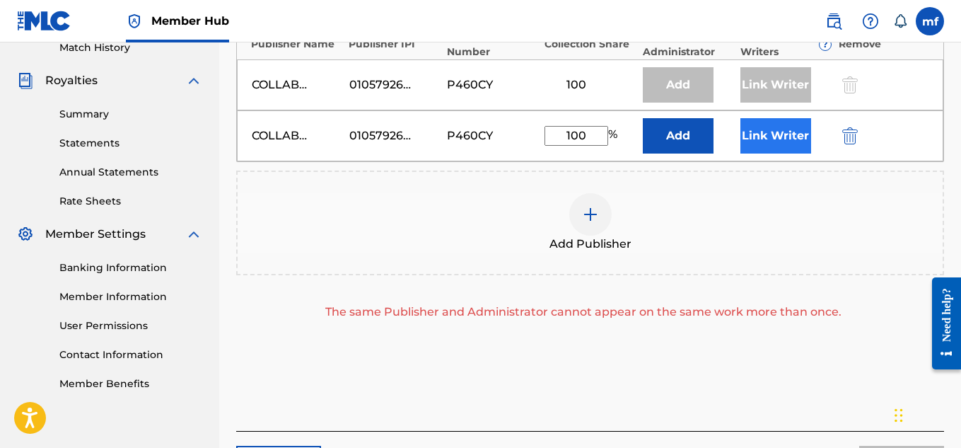
type input "100"
click at [801, 147] on button "Link Writer" at bounding box center [775, 135] width 71 height 35
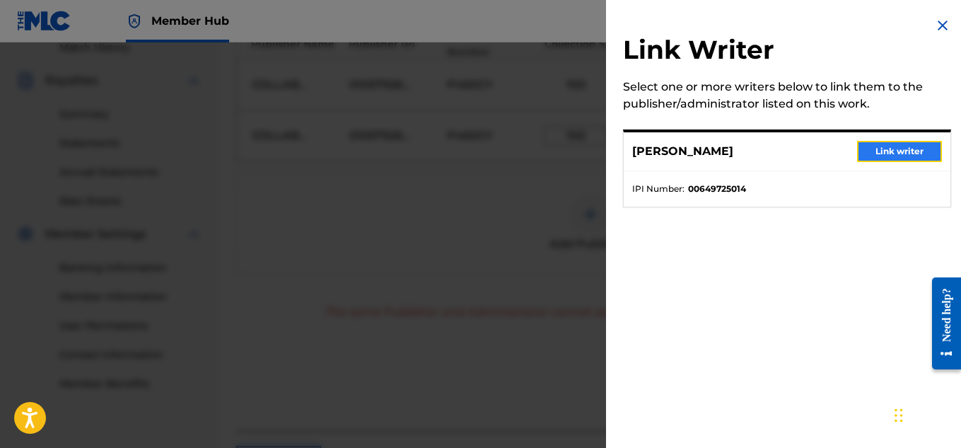
click at [895, 158] on button "Link writer" at bounding box center [899, 151] width 85 height 21
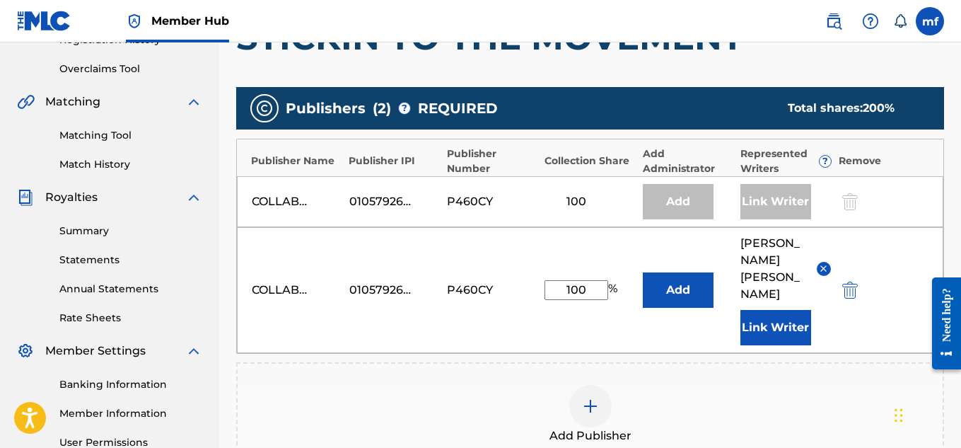
scroll to position [285, 0]
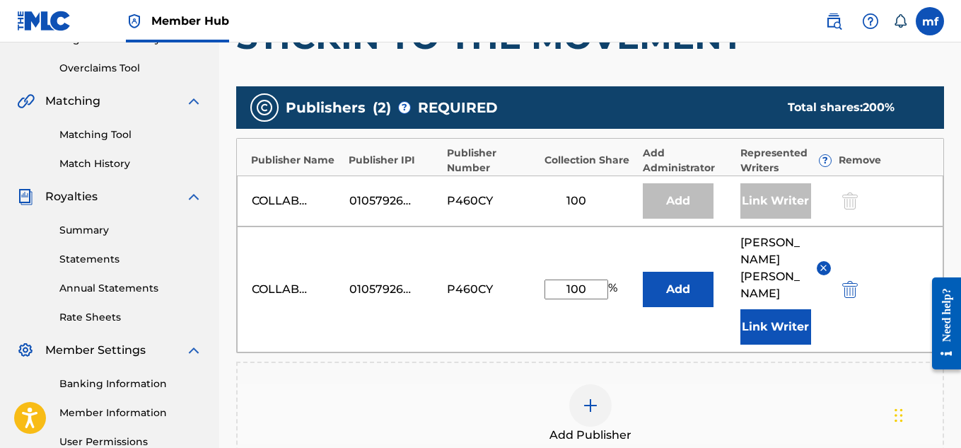
click at [859, 164] on div "Remove" at bounding box center [884, 160] width 91 height 15
click at [698, 199] on div "Add" at bounding box center [678, 200] width 71 height 35
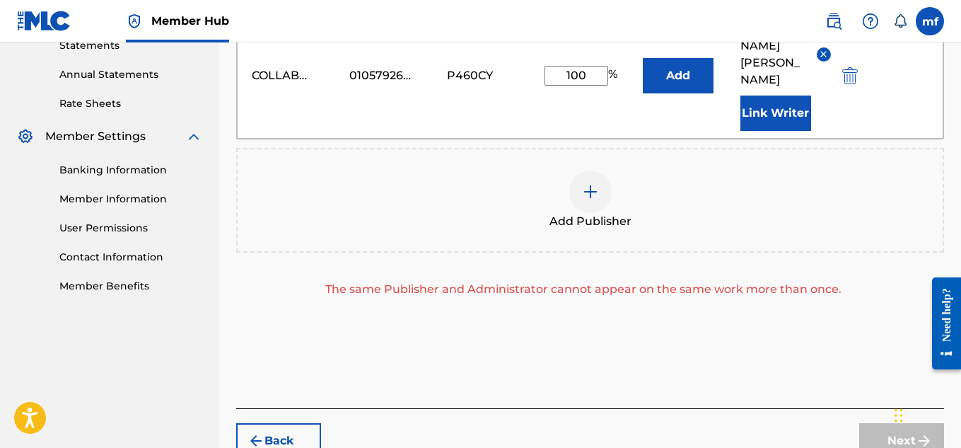
scroll to position [502, 0]
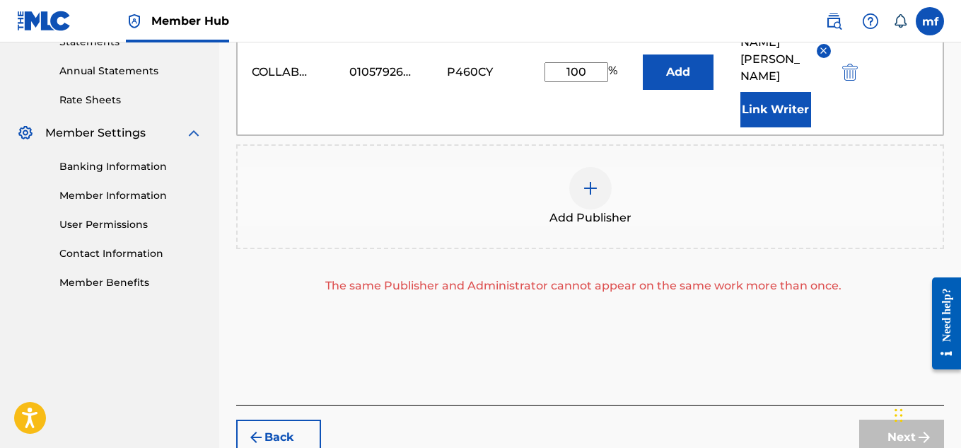
click at [588, 192] on img at bounding box center [590, 188] width 17 height 17
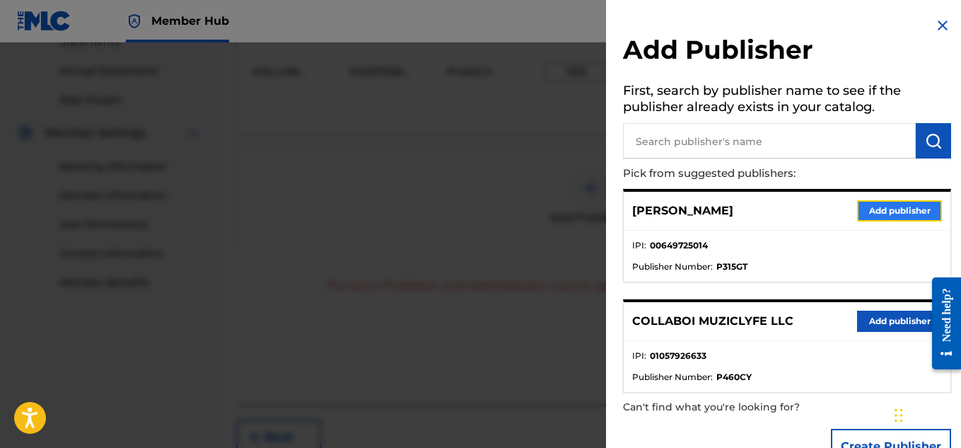
click at [876, 203] on button "Add publisher" at bounding box center [899, 210] width 85 height 21
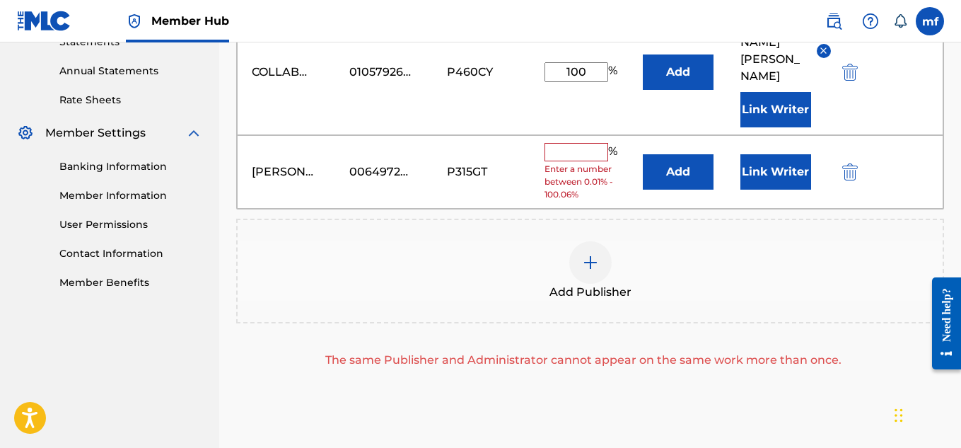
click at [578, 163] on span "Enter a number between 0.01% - 100.06%" at bounding box center [590, 182] width 91 height 38
click at [578, 153] on input "text" at bounding box center [577, 152] width 64 height 18
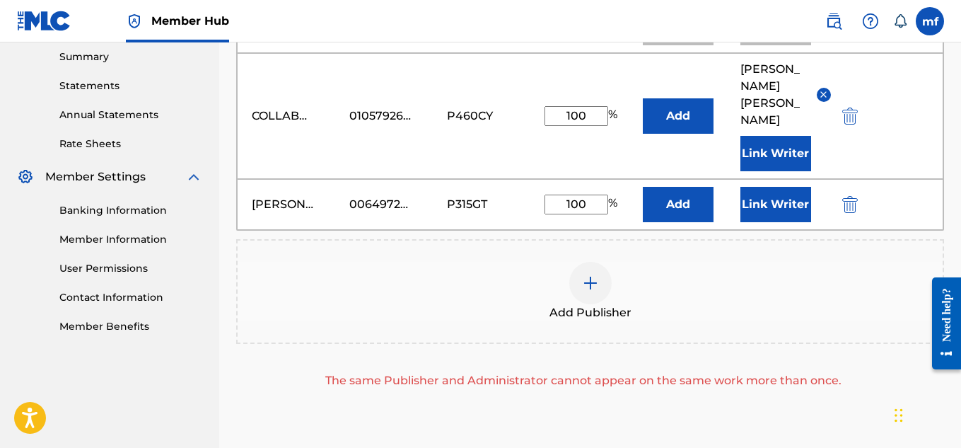
scroll to position [471, 0]
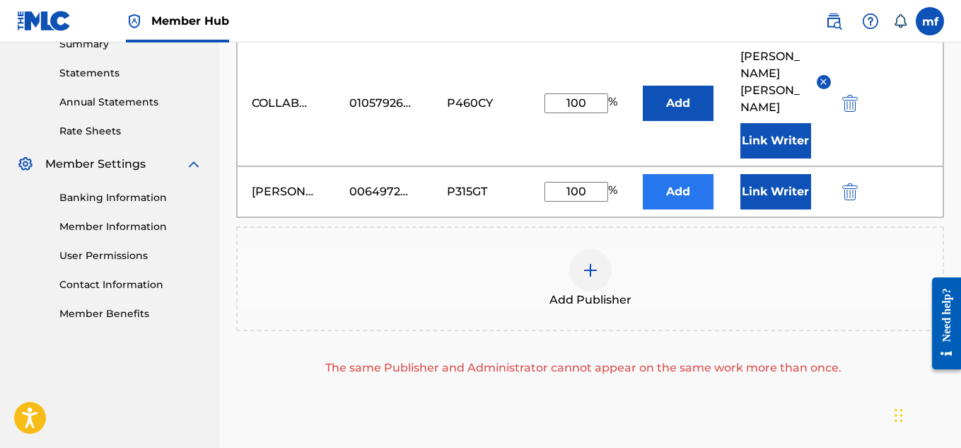
type input "100"
click at [687, 192] on button "Add" at bounding box center [678, 191] width 71 height 35
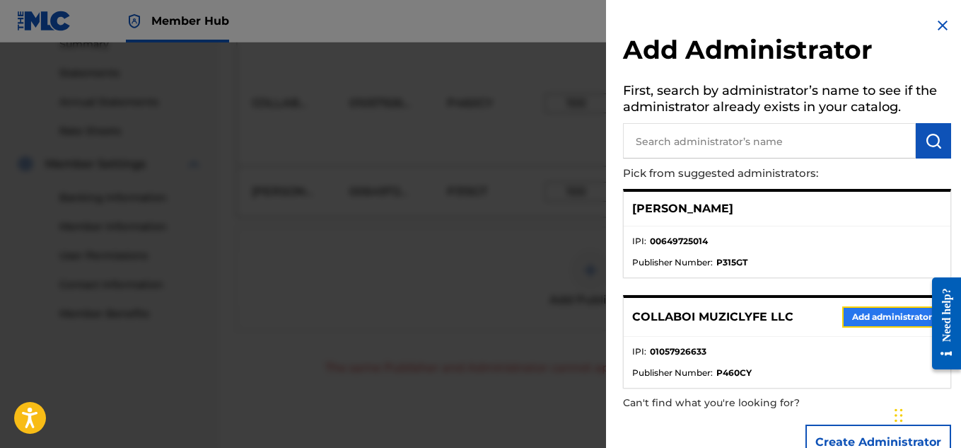
click at [891, 325] on button "Add administrator" at bounding box center [892, 316] width 100 height 21
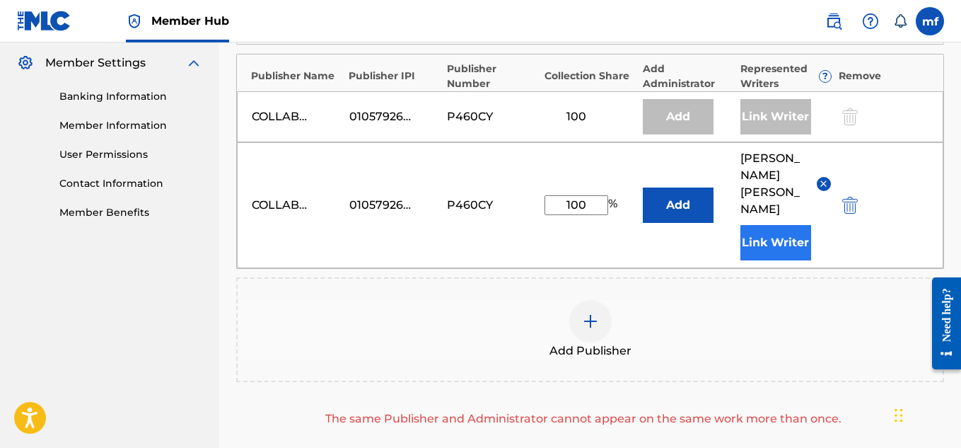
scroll to position [569, 0]
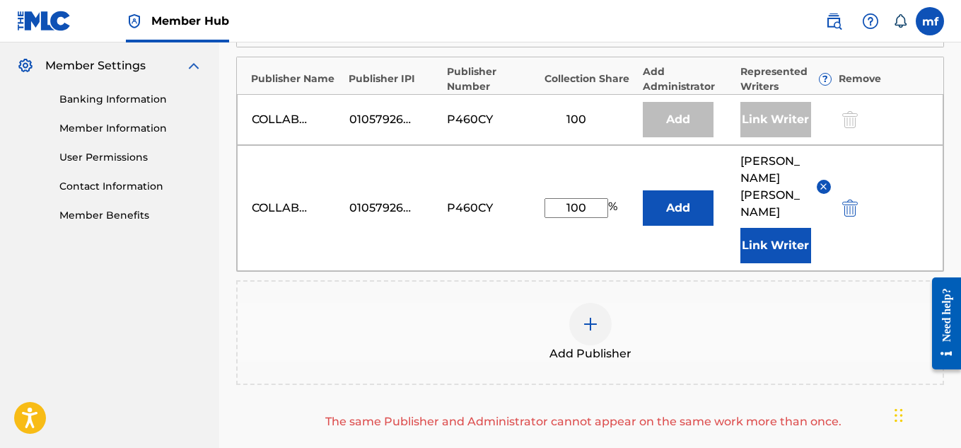
click at [607, 342] on div "Add Publisher" at bounding box center [590, 332] width 705 height 59
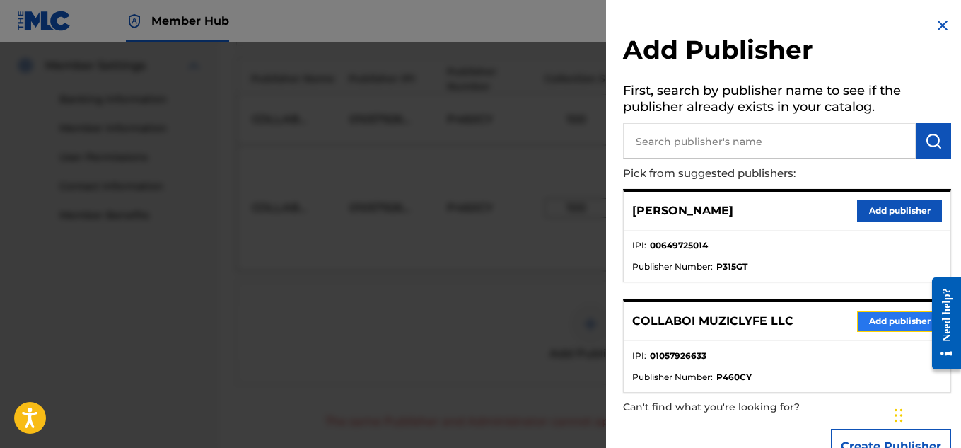
click at [889, 320] on button "Add publisher" at bounding box center [899, 320] width 85 height 21
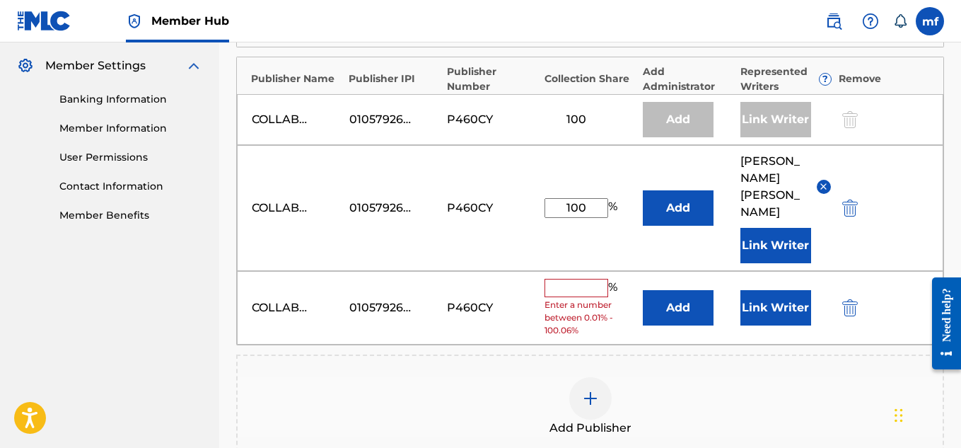
click at [573, 274] on div "COLLABOI MUZICLYFE LLC 01057926633 P460CY % Enter a number between 0.01% - 100.…" at bounding box center [590, 308] width 706 height 74
click at [573, 277] on div "COLLABOI MUZICLYFE LLC 01057926633 P460CY % Enter a number between 0.01% - 100.…" at bounding box center [590, 308] width 706 height 74
click at [578, 293] on input "text" at bounding box center [577, 288] width 64 height 18
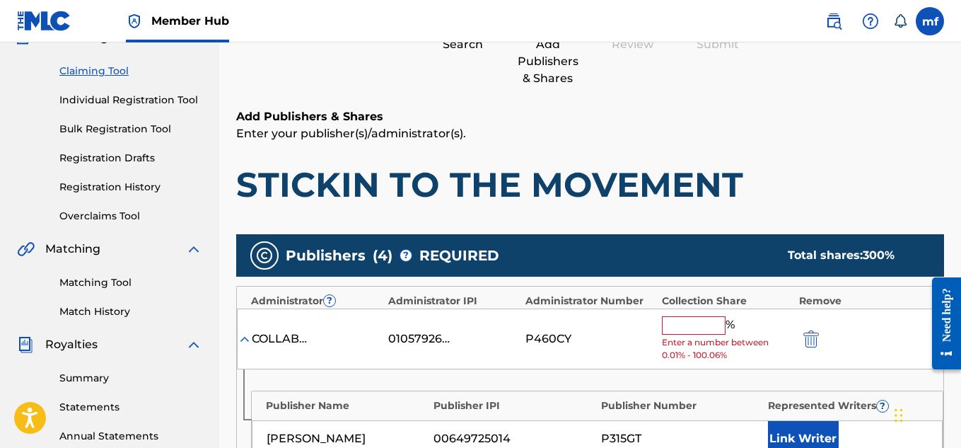
scroll to position [140, 0]
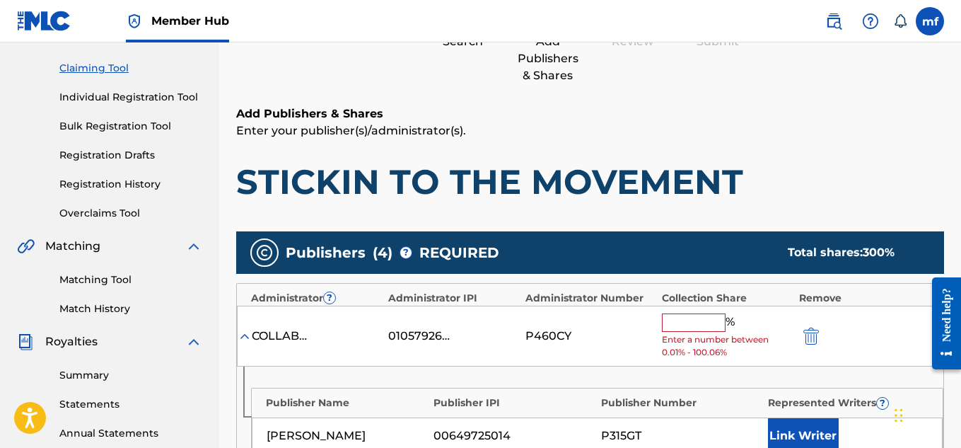
type input "100"
click at [703, 320] on input "text" at bounding box center [694, 322] width 64 height 18
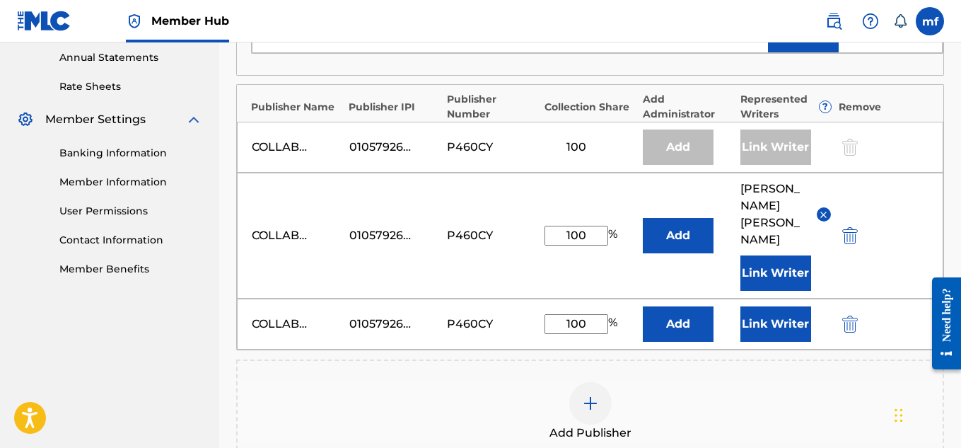
scroll to position [517, 0]
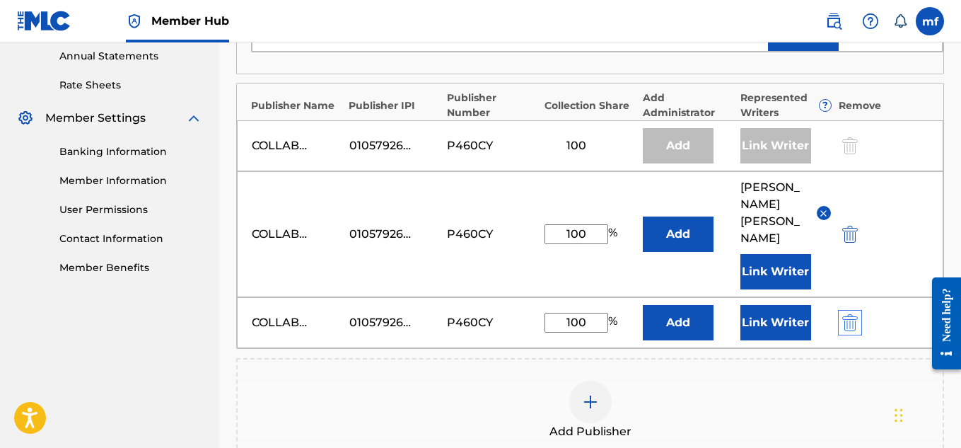
type input "100"
click at [847, 325] on img "submit" at bounding box center [850, 322] width 16 height 17
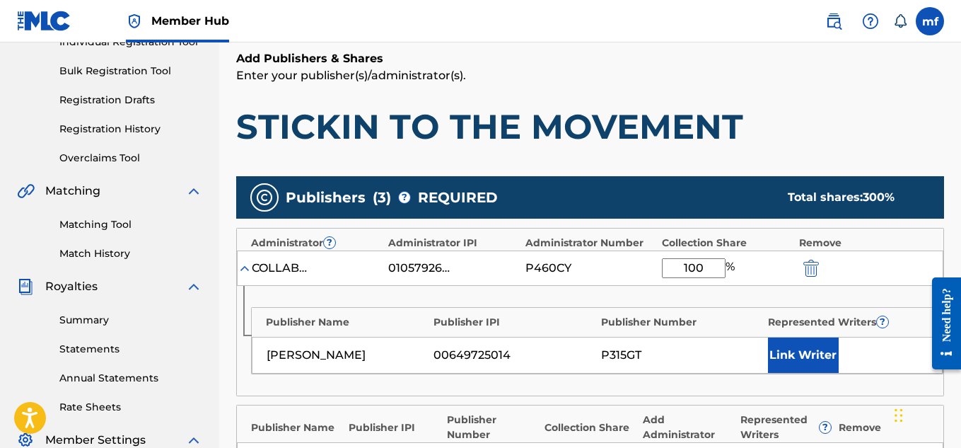
scroll to position [203, 0]
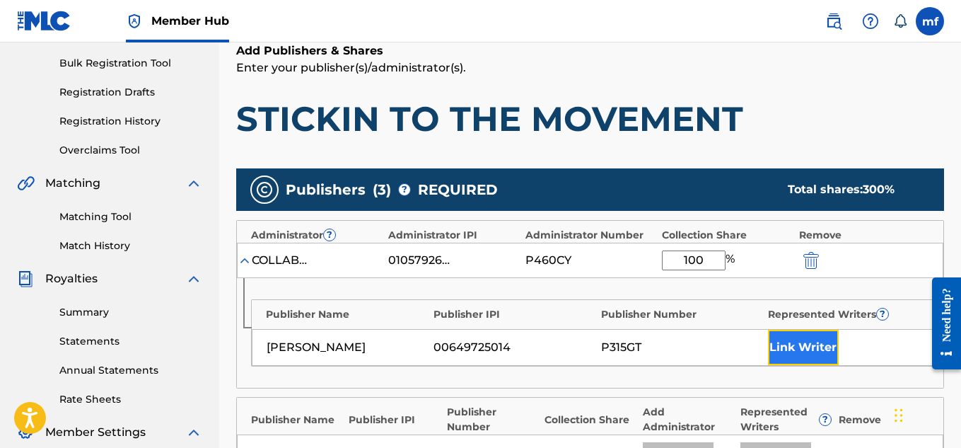
click at [810, 364] on button "Link Writer" at bounding box center [803, 347] width 71 height 35
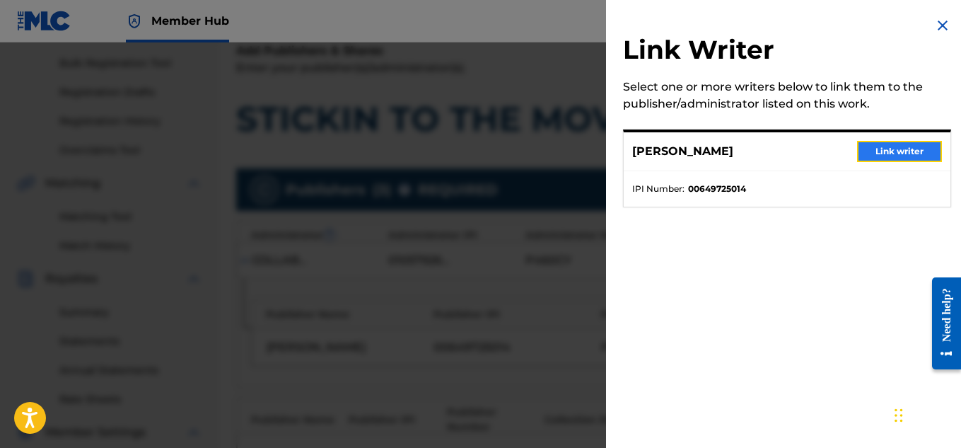
click at [918, 145] on button "Link writer" at bounding box center [899, 151] width 85 height 21
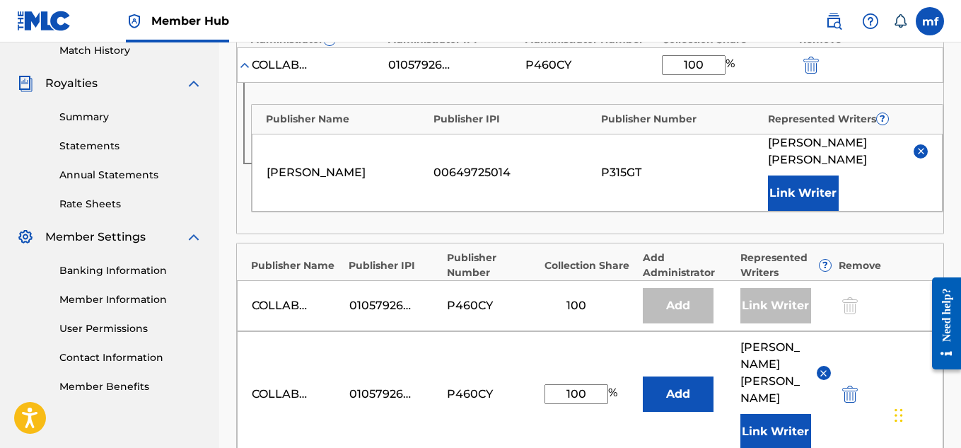
scroll to position [400, 0]
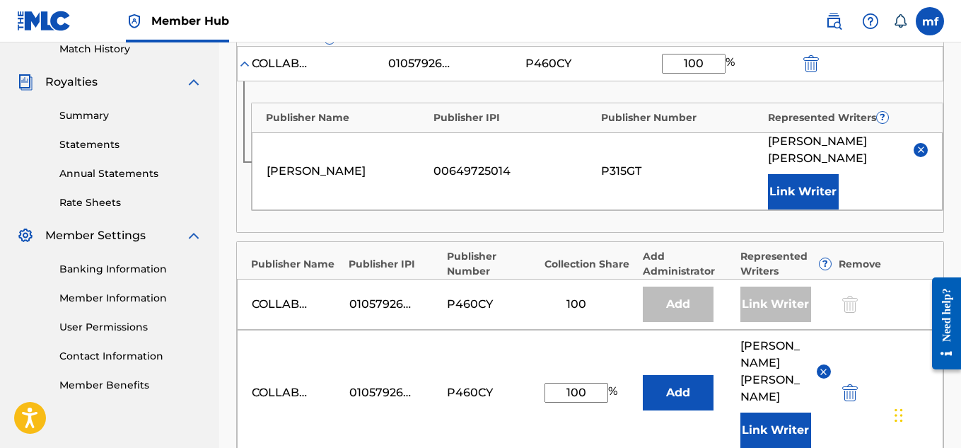
click at [690, 296] on div "Add" at bounding box center [678, 303] width 71 height 35
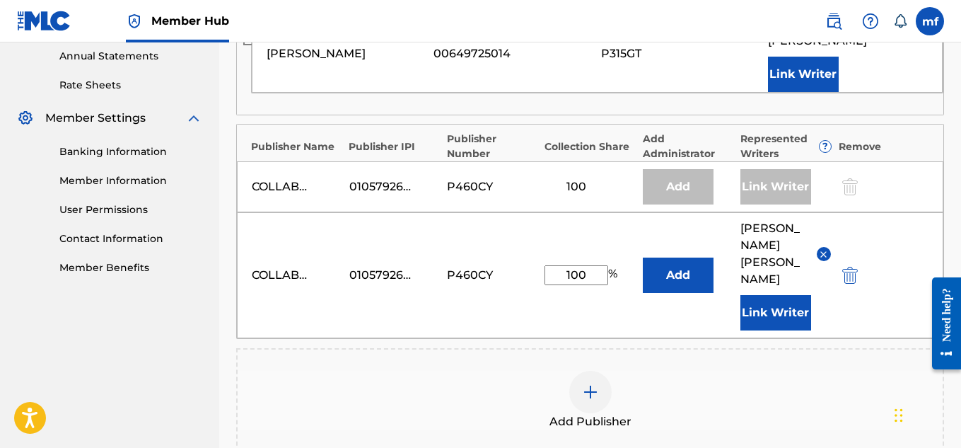
scroll to position [526, 0]
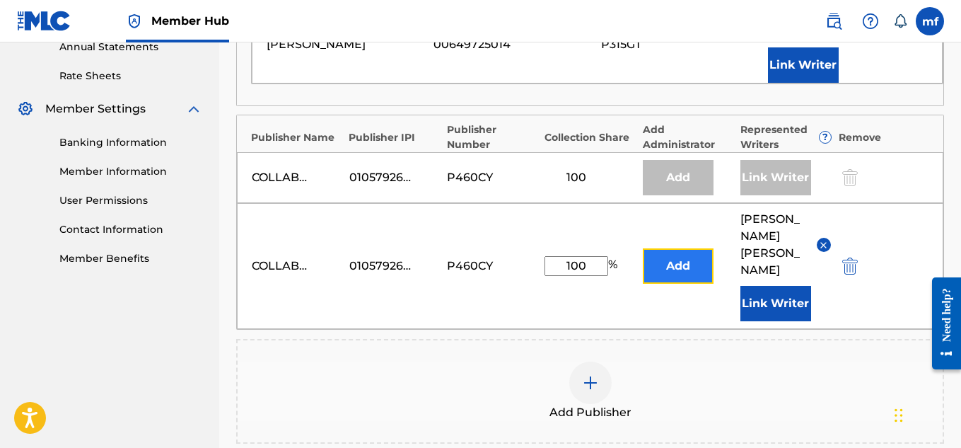
click at [678, 257] on button "Add" at bounding box center [678, 265] width 71 height 35
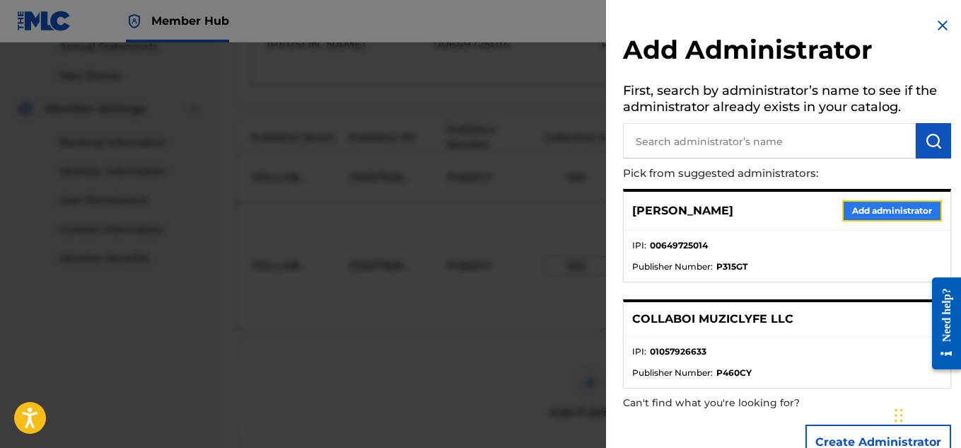
click at [894, 217] on button "Add administrator" at bounding box center [892, 210] width 100 height 21
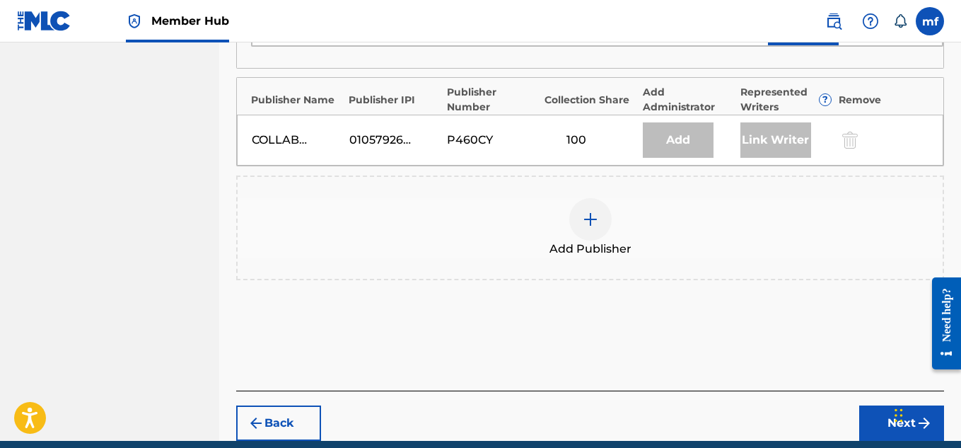
scroll to position [810, 0]
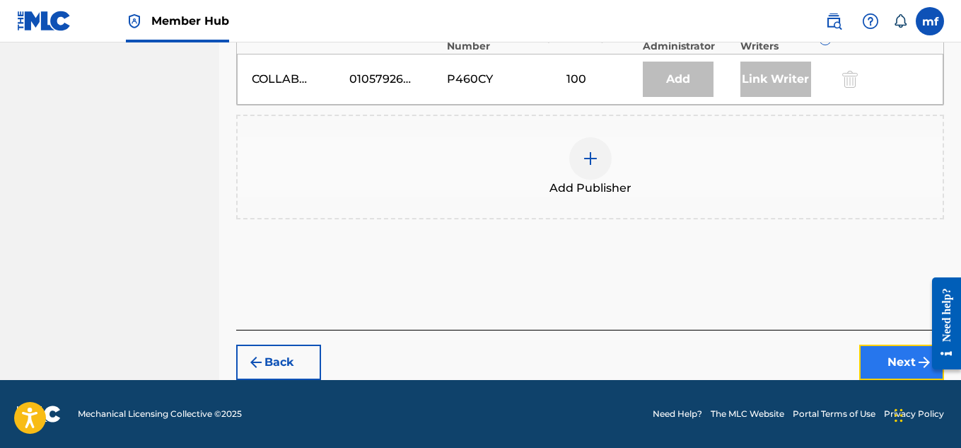
click at [895, 368] on button "Next" at bounding box center [901, 361] width 85 height 35
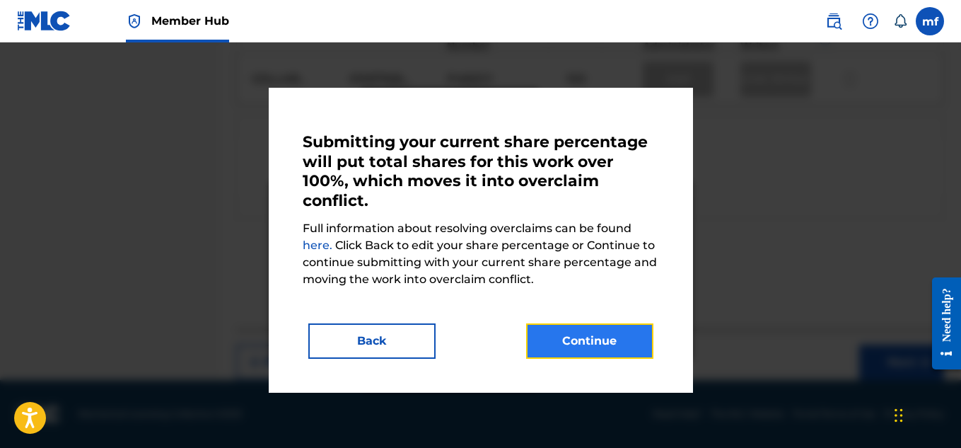
click at [623, 333] on button "Continue" at bounding box center [589, 340] width 127 height 35
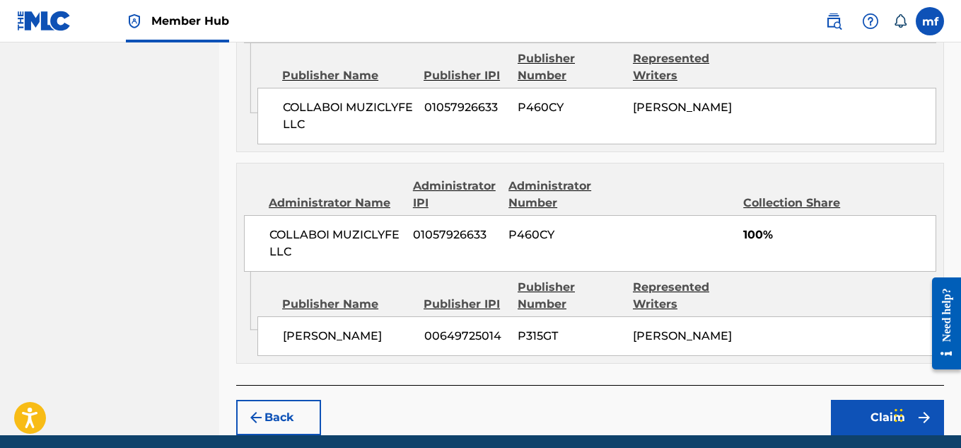
scroll to position [820, 0]
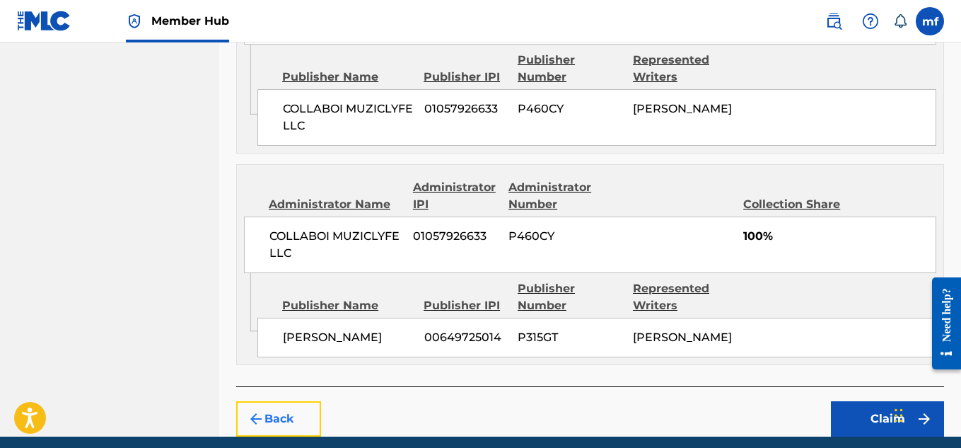
click at [269, 418] on button "Back" at bounding box center [278, 418] width 85 height 35
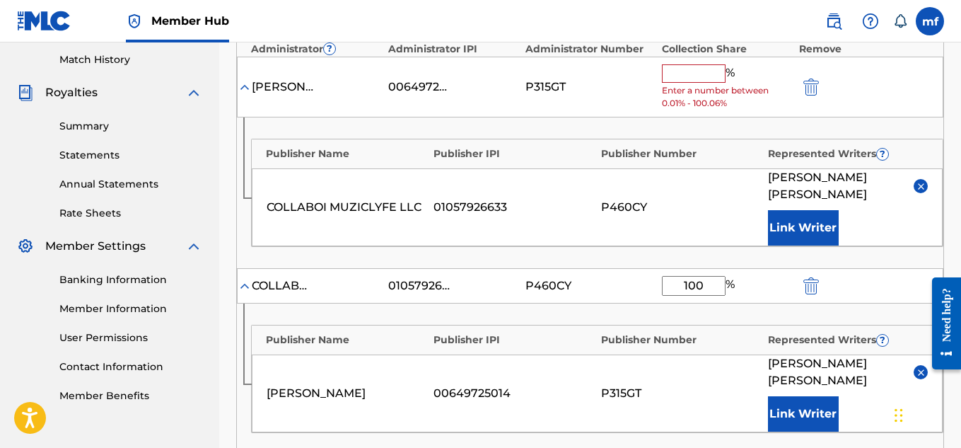
scroll to position [393, 0]
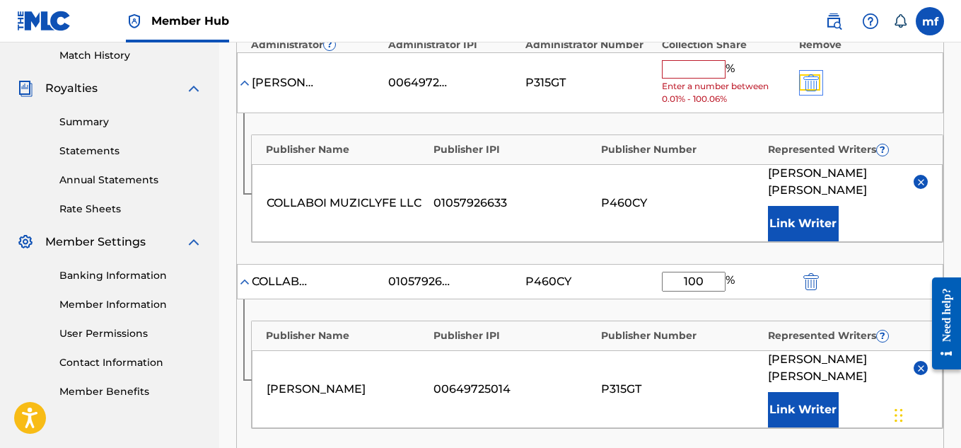
click at [813, 81] on img "submit" at bounding box center [811, 82] width 16 height 17
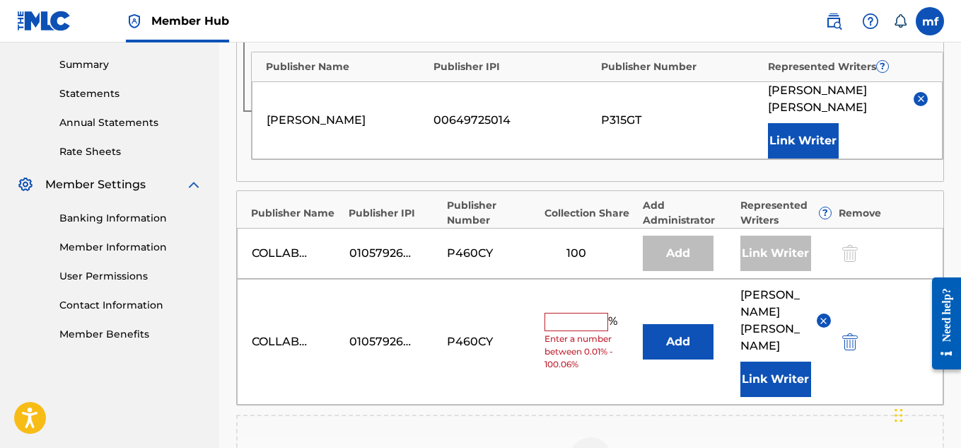
scroll to position [452, 0]
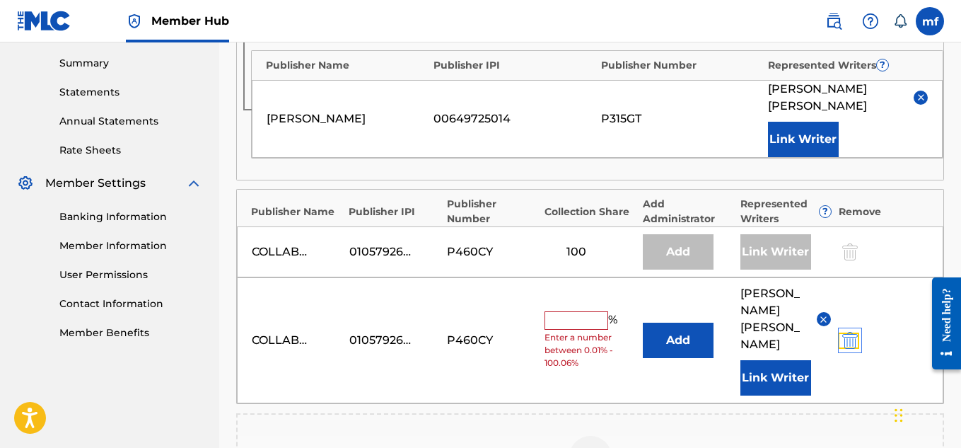
click at [844, 336] on img "submit" at bounding box center [850, 340] width 16 height 17
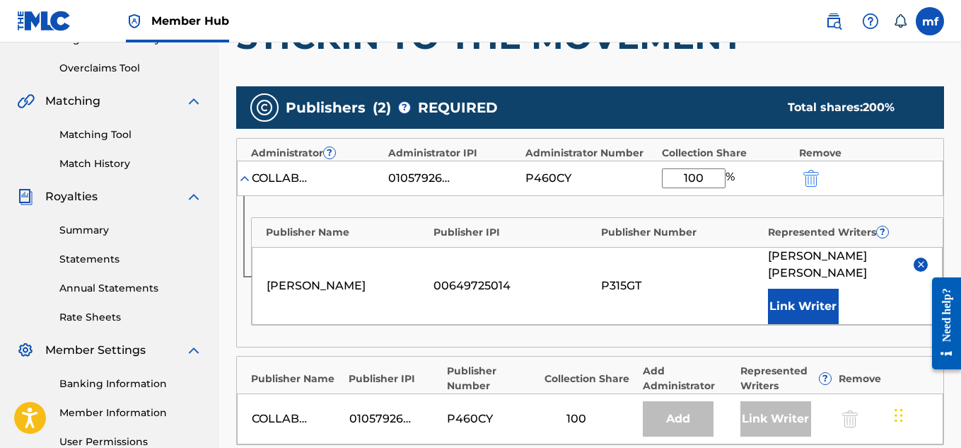
scroll to position [291, 0]
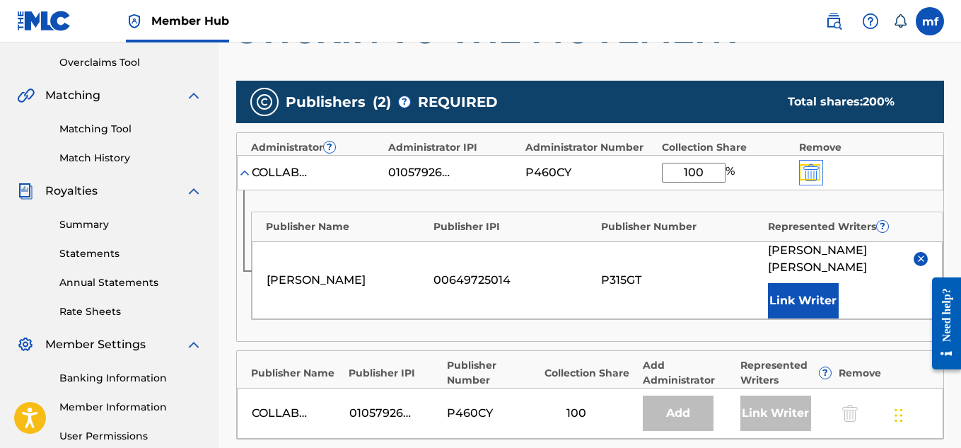
click at [807, 172] on img "submit" at bounding box center [811, 172] width 16 height 17
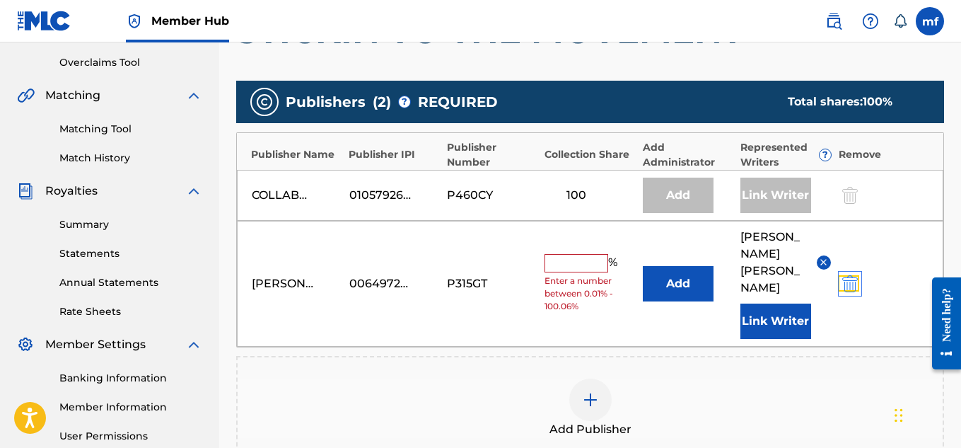
click at [852, 289] on img "submit" at bounding box center [850, 283] width 16 height 17
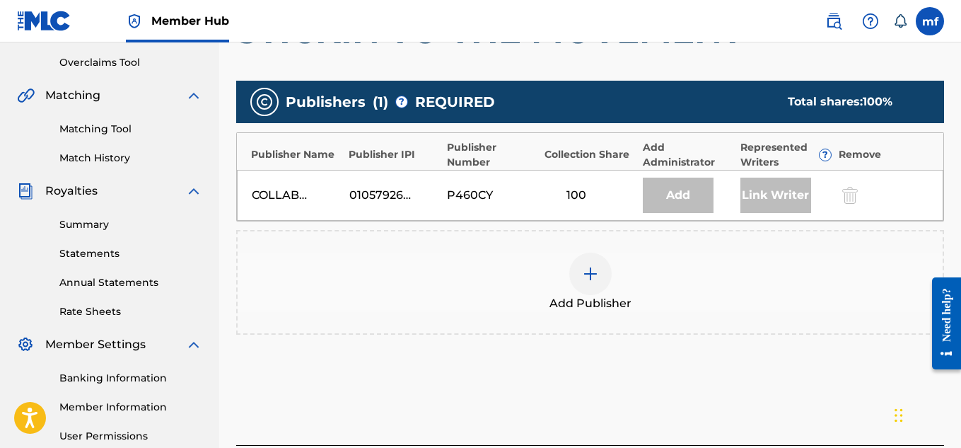
click at [674, 198] on div "Add" at bounding box center [678, 195] width 71 height 35
click at [588, 272] on img at bounding box center [590, 273] width 17 height 17
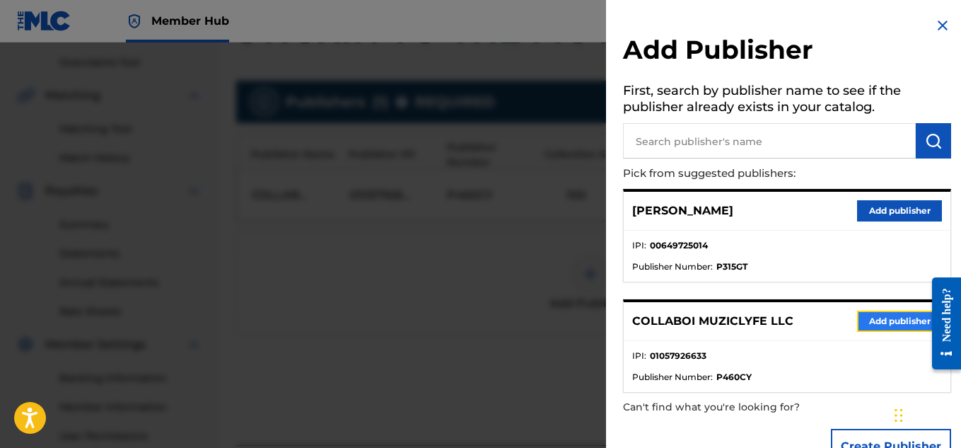
click at [859, 320] on button "Add publisher" at bounding box center [899, 320] width 85 height 21
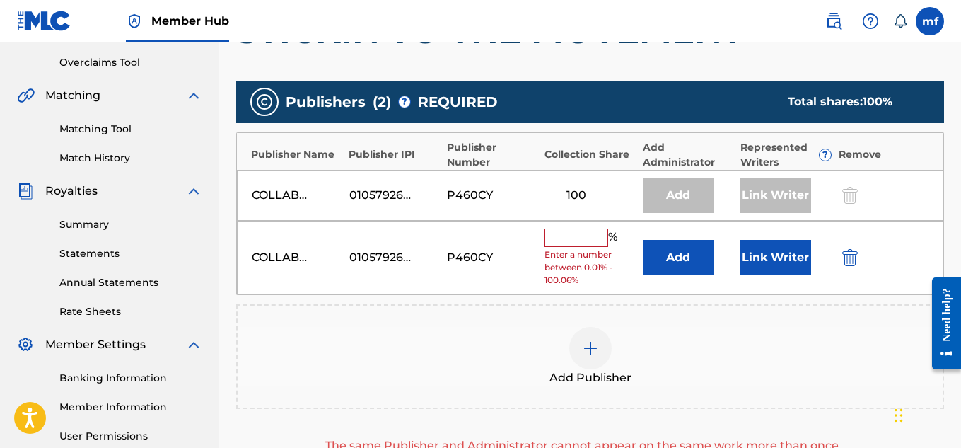
click at [591, 235] on input "text" at bounding box center [577, 237] width 64 height 18
type input "1"
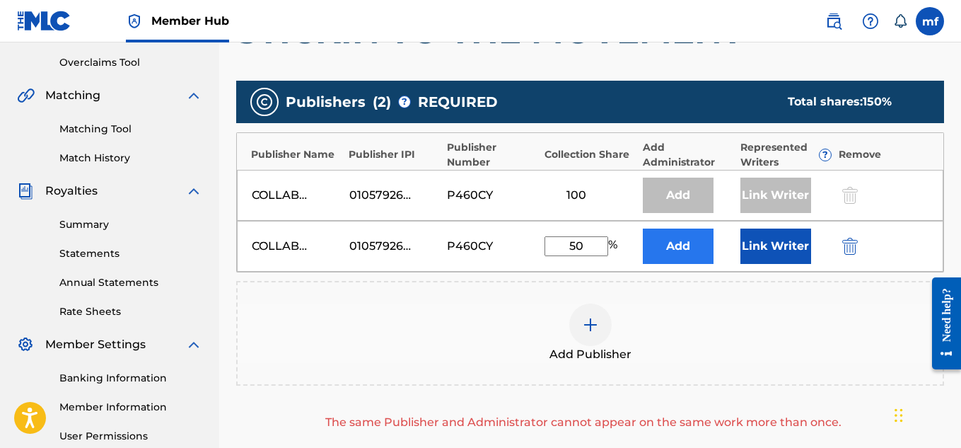
type input "50"
click at [661, 243] on button "Add" at bounding box center [678, 245] width 71 height 35
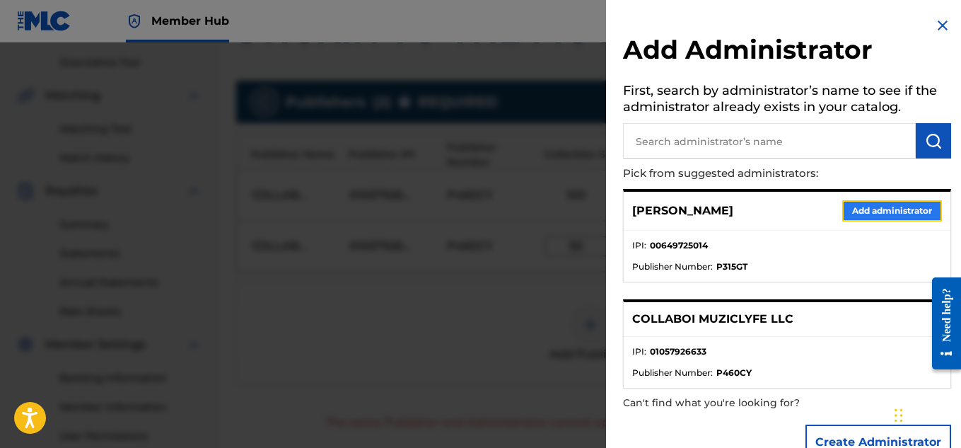
click at [874, 210] on button "Add administrator" at bounding box center [892, 210] width 100 height 21
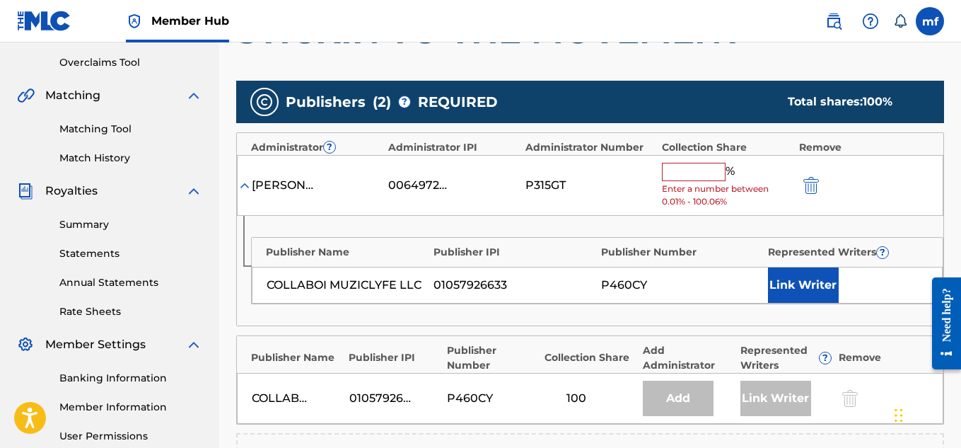
click at [702, 176] on input "text" at bounding box center [694, 172] width 64 height 18
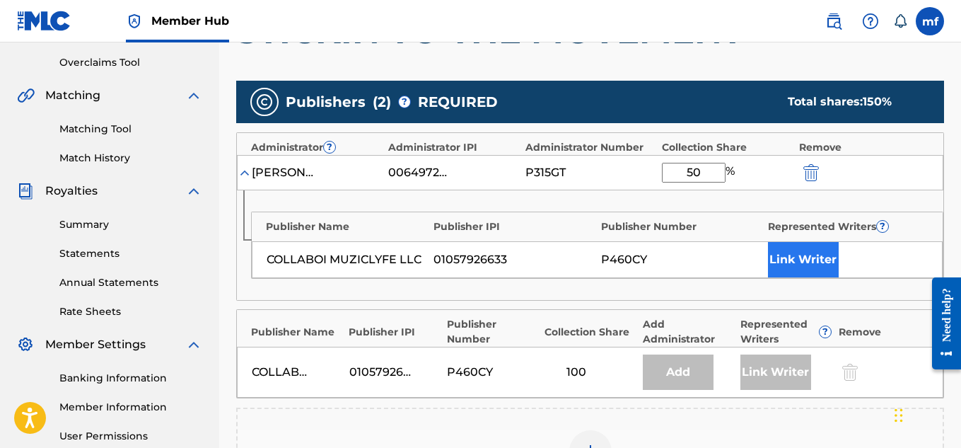
type input "50"
click at [778, 257] on button "Link Writer" at bounding box center [803, 259] width 71 height 35
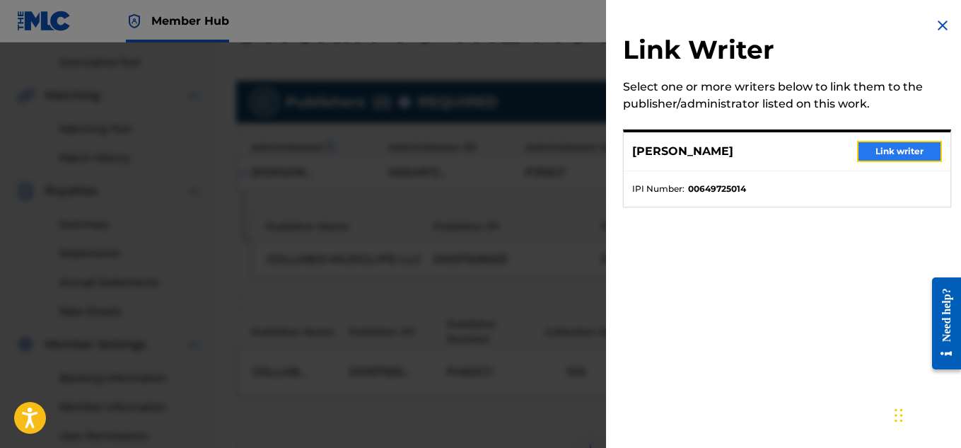
click at [890, 146] on button "Link writer" at bounding box center [899, 151] width 85 height 21
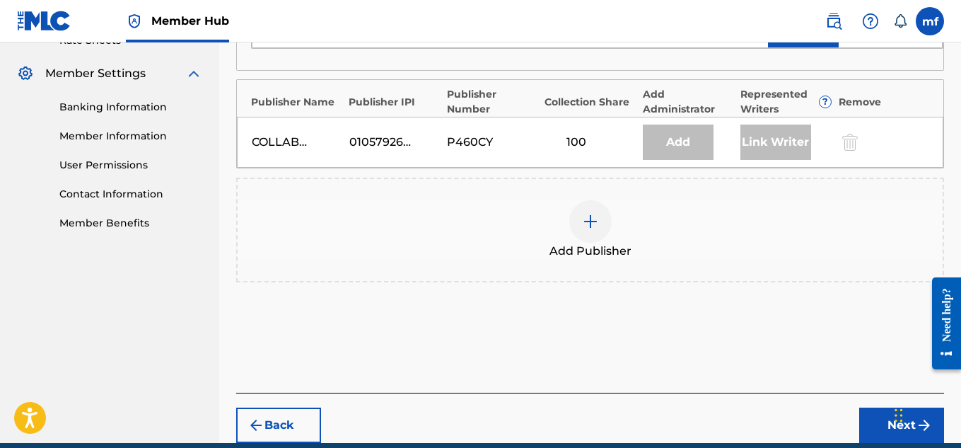
scroll to position [564, 0]
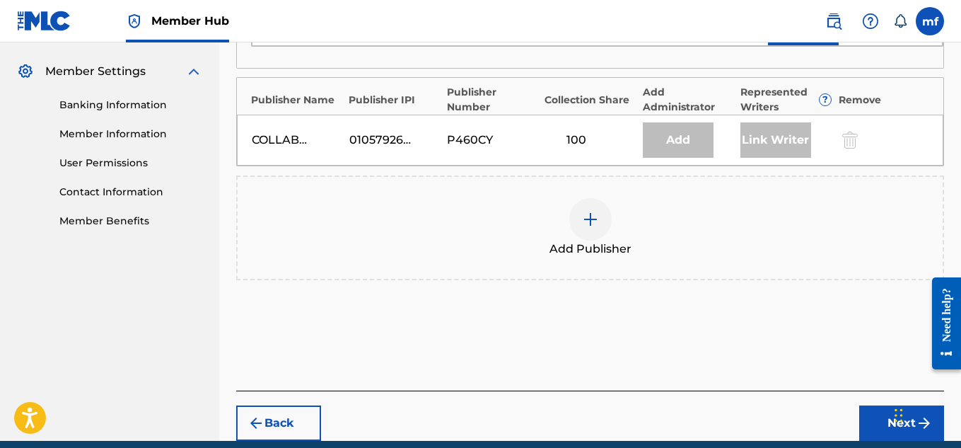
click at [693, 147] on div "Add" at bounding box center [678, 139] width 71 height 35
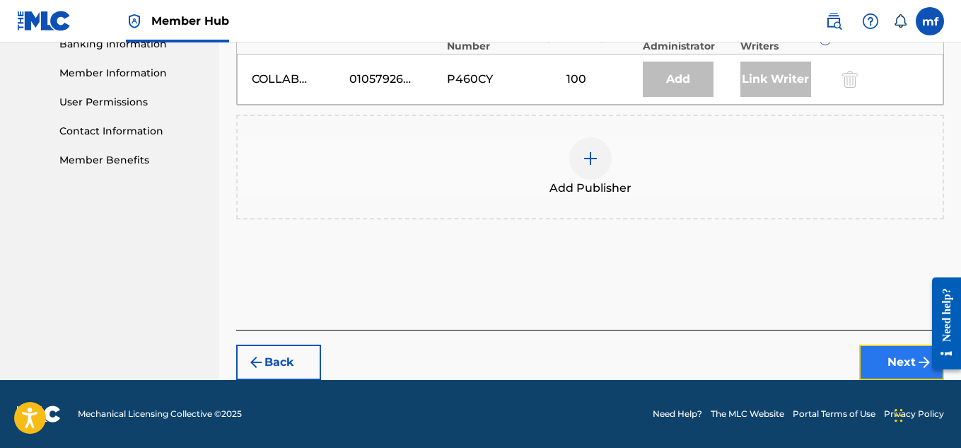
click at [882, 357] on button "Next" at bounding box center [901, 361] width 85 height 35
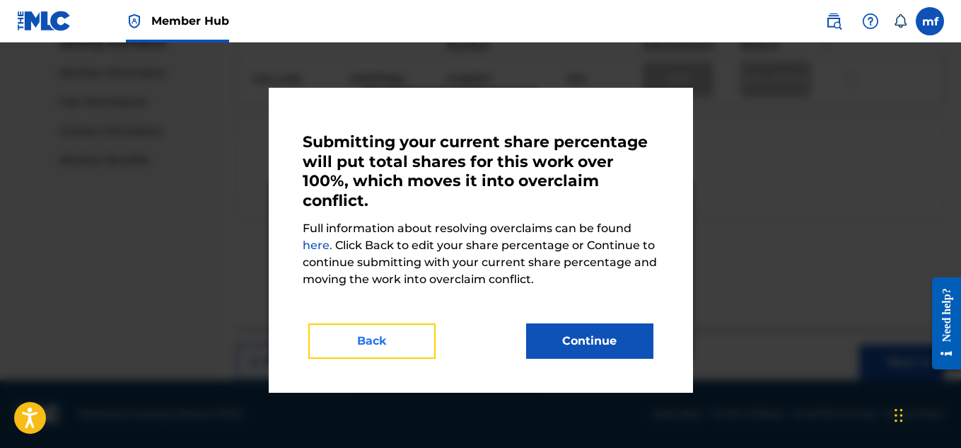
click at [412, 352] on button "Back" at bounding box center [371, 340] width 127 height 35
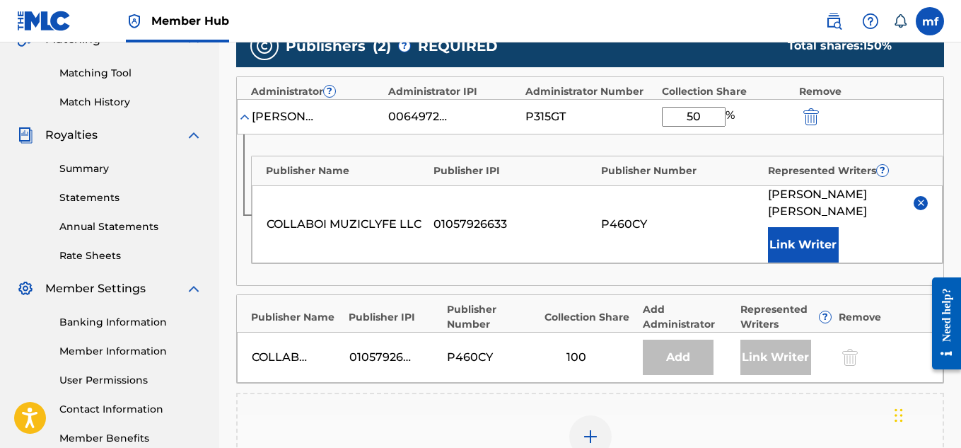
scroll to position [337, 0]
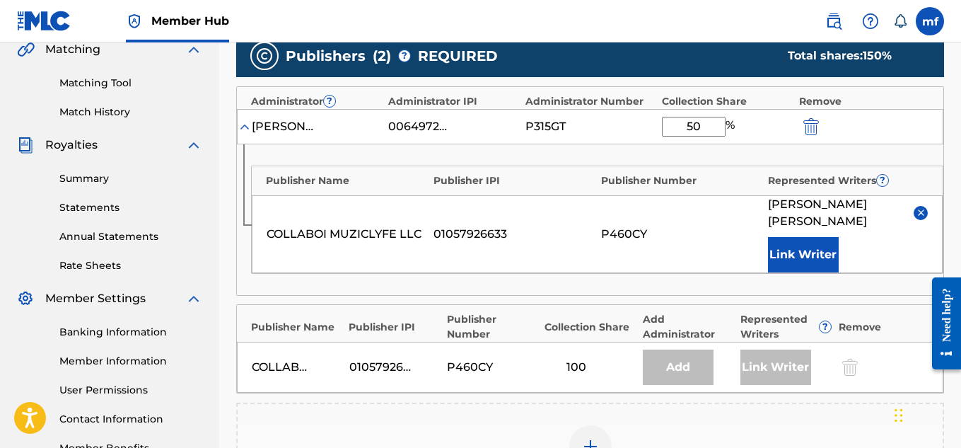
drag, startPoint x: 713, startPoint y: 129, endPoint x: 678, endPoint y: 114, distance: 38.6
click at [678, 114] on div "machiavelli [PERSON_NAME] 00649725014 P315GT 50 %" at bounding box center [590, 126] width 706 height 35
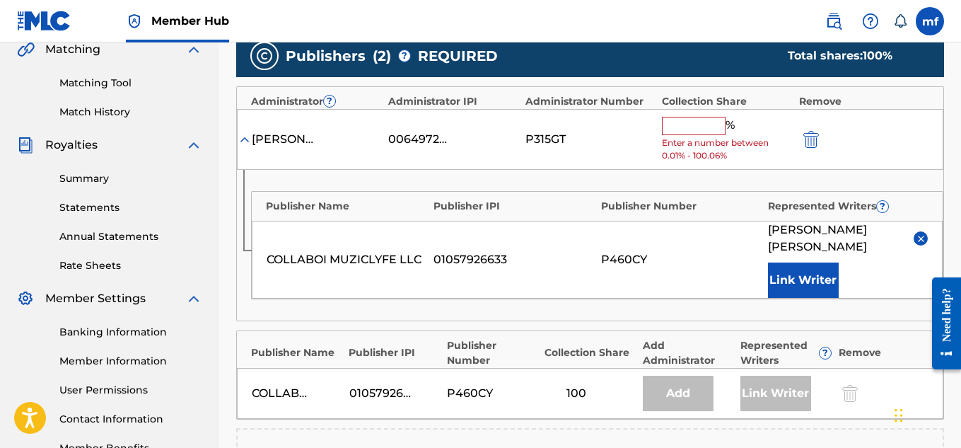
type input "0"
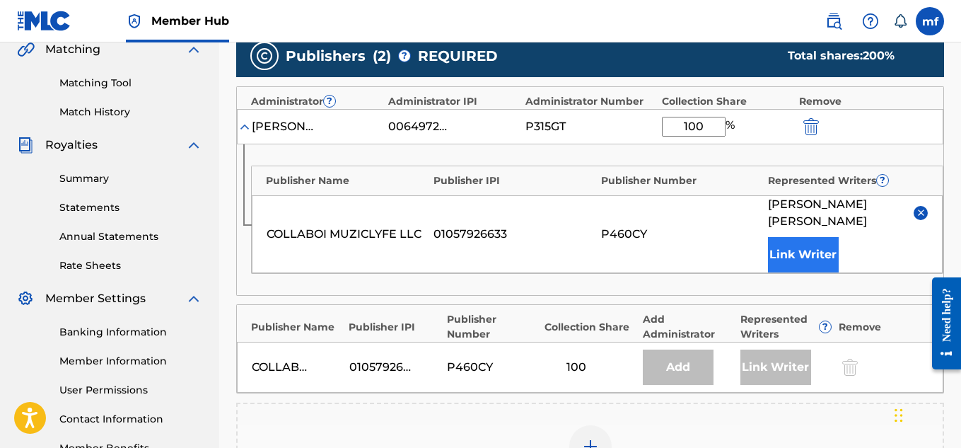
type input "100"
click at [810, 253] on button "Link Writer" at bounding box center [803, 254] width 71 height 35
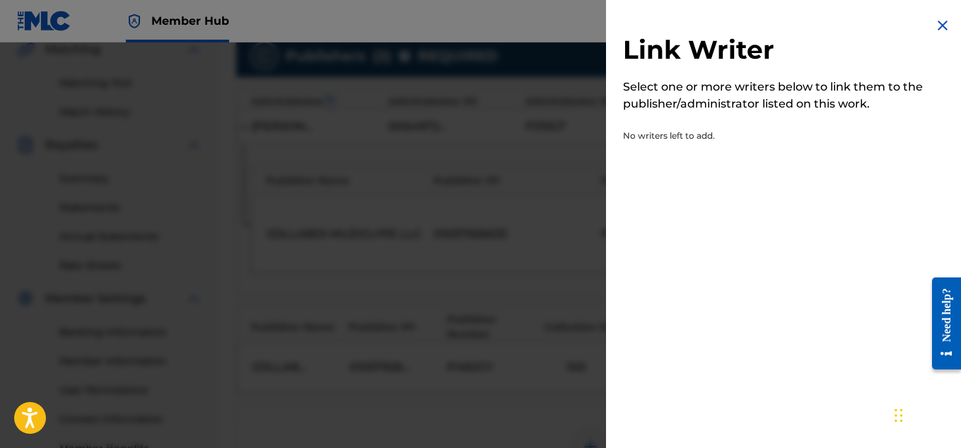
click at [934, 25] on img at bounding box center [942, 25] width 17 height 17
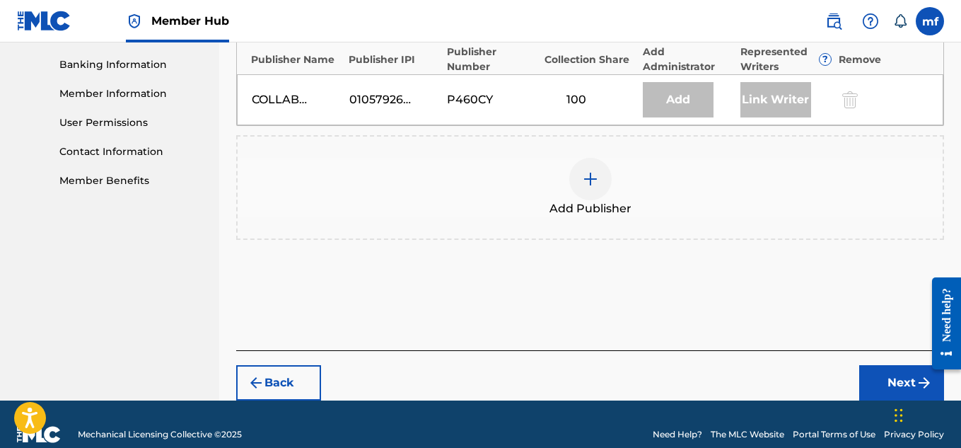
scroll to position [624, 0]
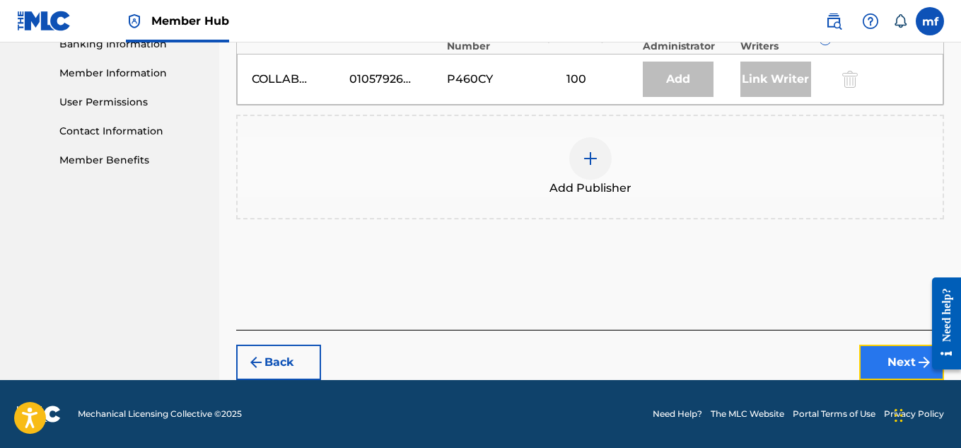
click at [897, 356] on button "Next" at bounding box center [901, 361] width 85 height 35
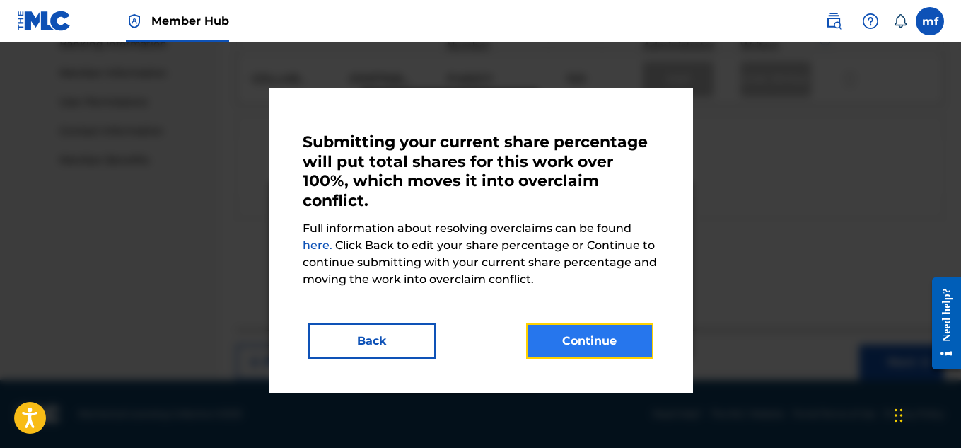
click at [611, 328] on button "Continue" at bounding box center [589, 340] width 127 height 35
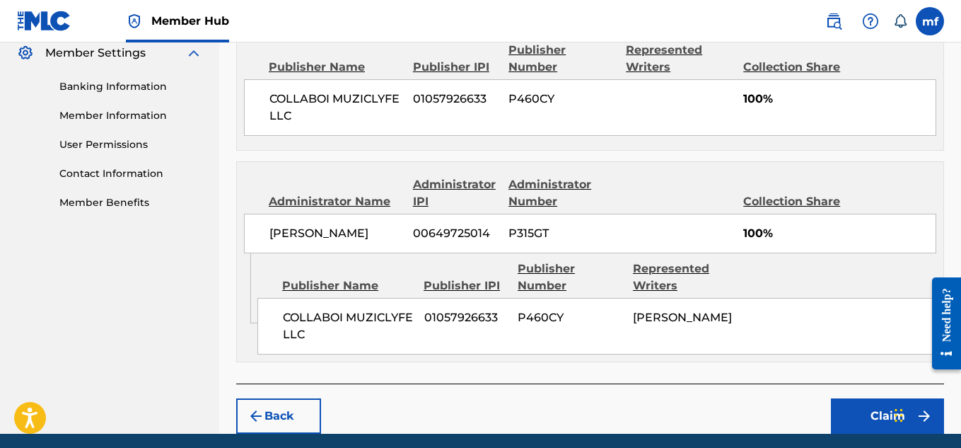
scroll to position [634, 0]
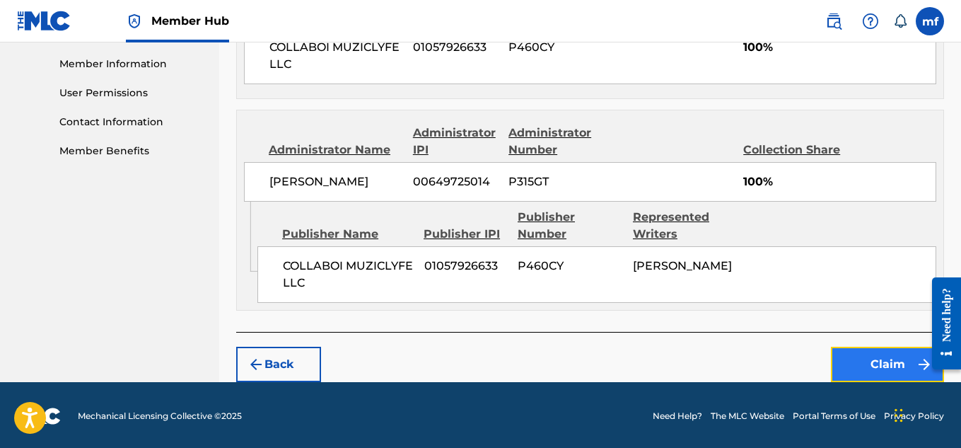
click at [843, 354] on button "Claim" at bounding box center [887, 364] width 113 height 35
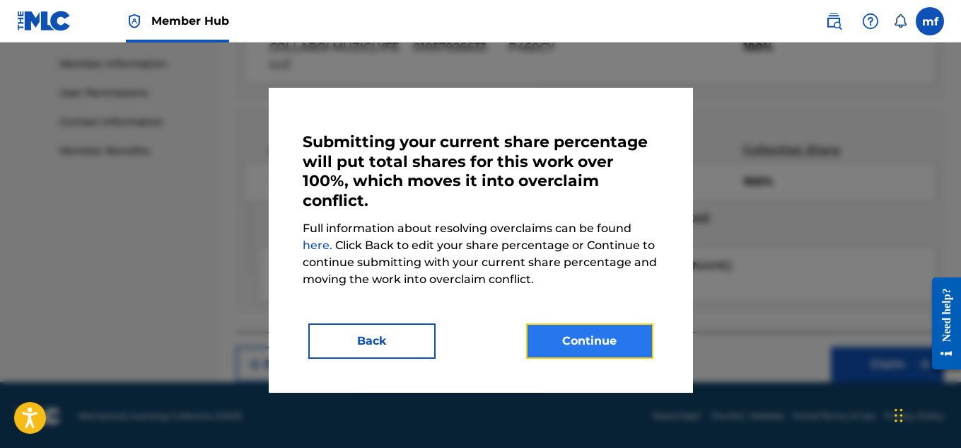
click at [558, 339] on button "Continue" at bounding box center [589, 340] width 127 height 35
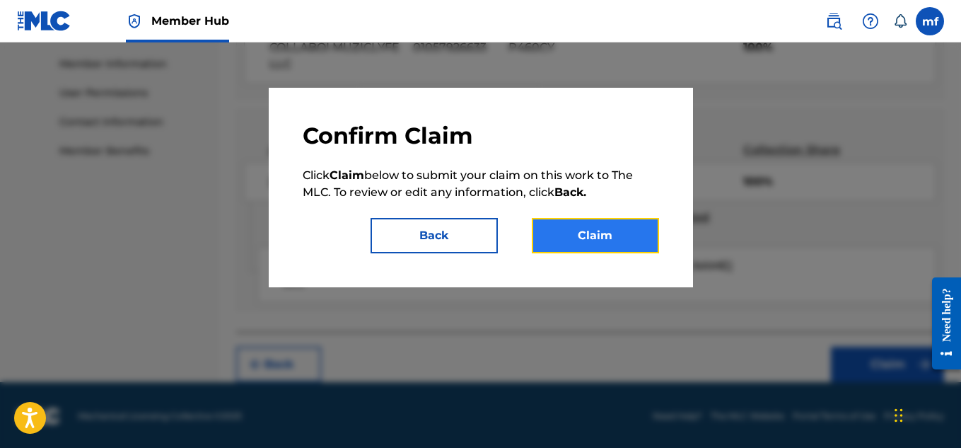
click at [578, 248] on button "Claim" at bounding box center [595, 235] width 127 height 35
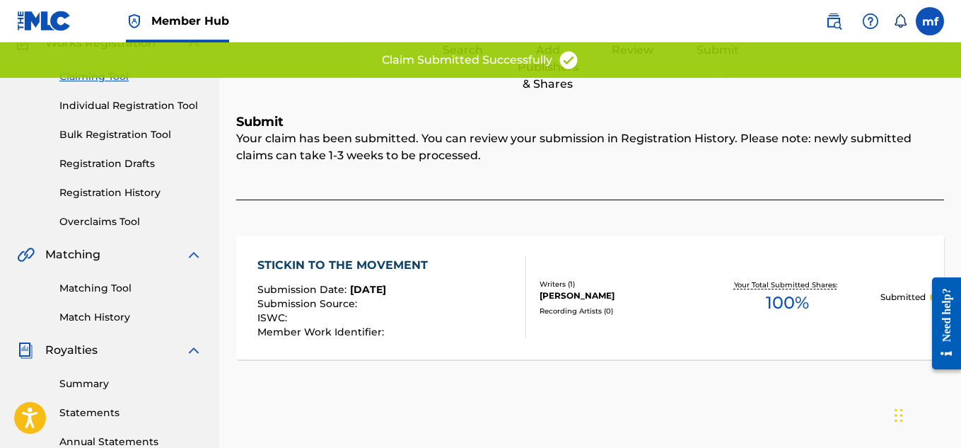
scroll to position [132, 0]
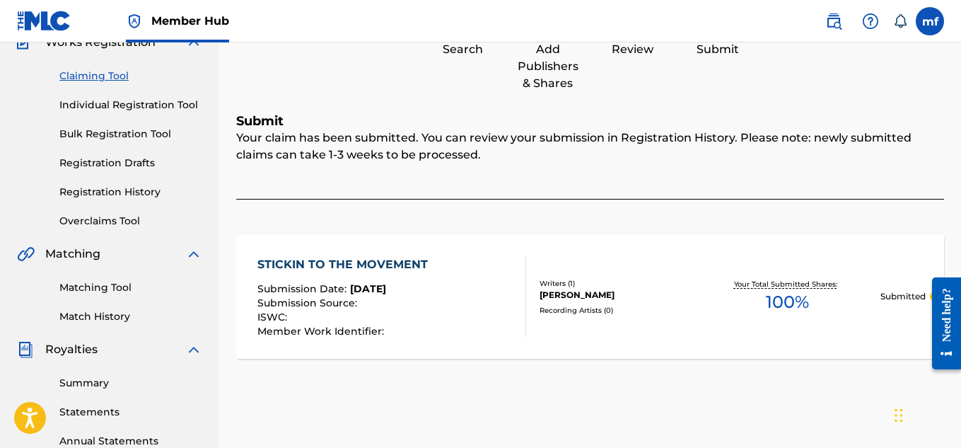
click at [95, 76] on link "Claiming Tool" at bounding box center [130, 76] width 143 height 15
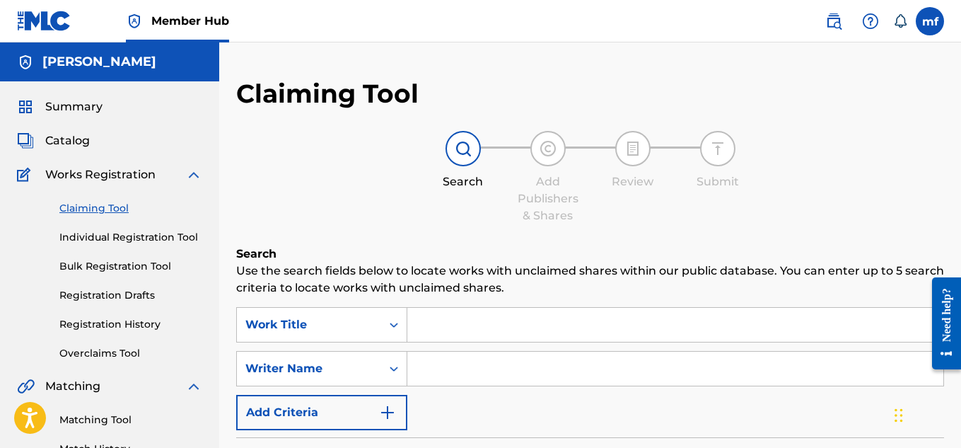
click at [443, 361] on input "Search Form" at bounding box center [675, 368] width 536 height 34
click at [460, 379] on input "Search Form" at bounding box center [675, 368] width 536 height 34
click at [496, 279] on p "Use the search fields below to locate works with unclaimed shares within our pu…" at bounding box center [590, 279] width 708 height 34
click at [534, 370] on input "Machiavelli Ferf" at bounding box center [675, 368] width 536 height 34
type input "Machiavelli [PERSON_NAME]"
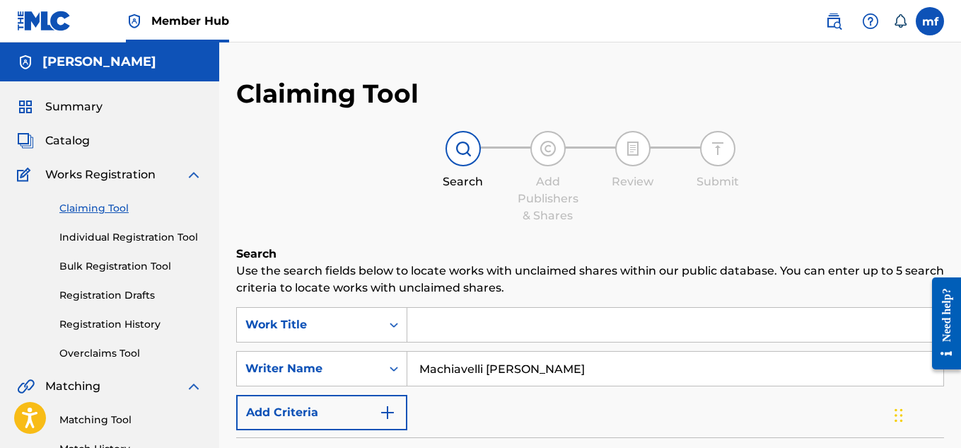
click at [504, 330] on input "Search Form" at bounding box center [675, 325] width 536 height 34
drag, startPoint x: 552, startPoint y: 366, endPoint x: 409, endPoint y: 387, distance: 145.0
click at [409, 387] on div "SearchWithCriteria6ffbf380-f41a-404d-8087-9bc65b34c04b Work Title SearchWithCri…" at bounding box center [590, 368] width 708 height 123
click at [173, 232] on link "Individual Registration Tool" at bounding box center [130, 237] width 143 height 15
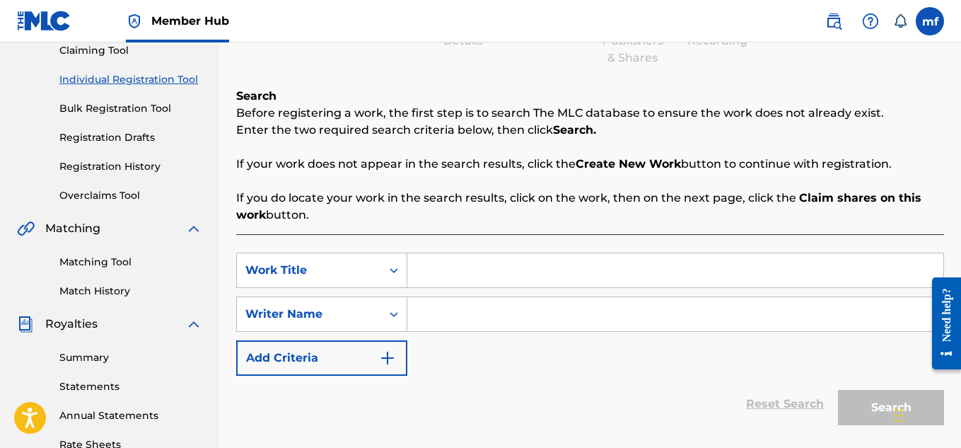
scroll to position [161, 0]
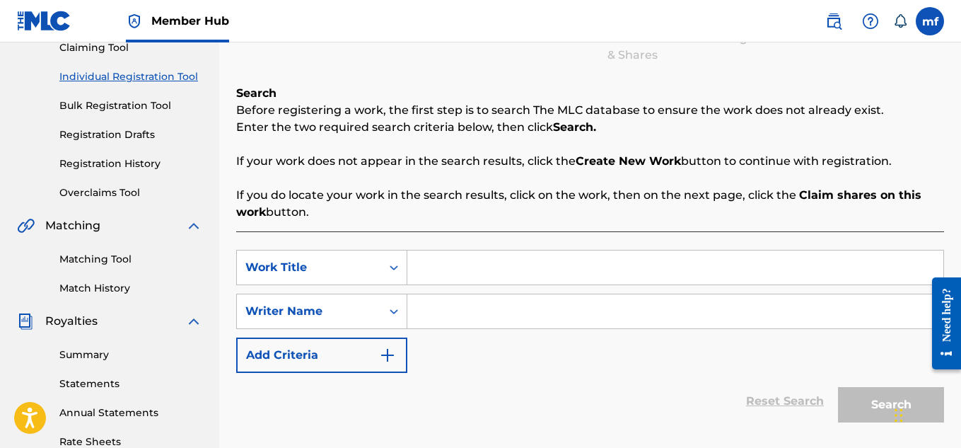
click at [481, 311] on input "Search Form" at bounding box center [675, 311] width 536 height 34
paste input "Machiavelli [PERSON_NAME]"
type input "Machiavelli [PERSON_NAME]"
click at [429, 274] on input "Search Form" at bounding box center [675, 267] width 536 height 34
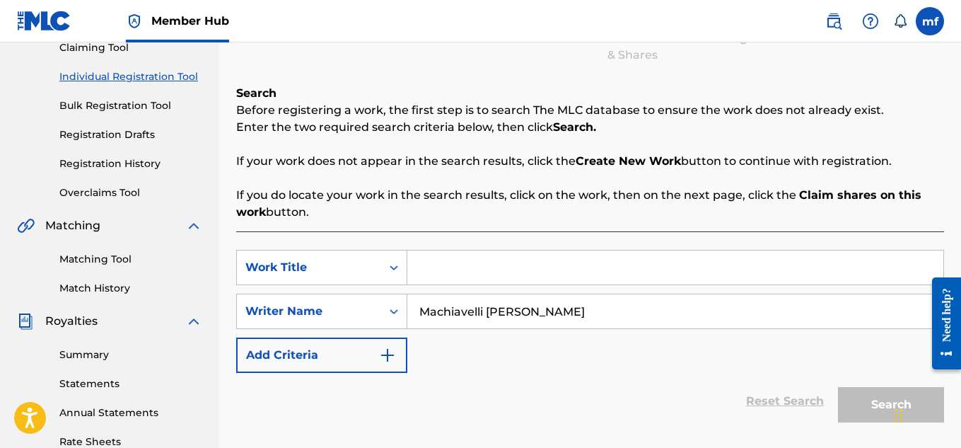
click at [429, 274] on input "Search Form" at bounding box center [675, 267] width 536 height 34
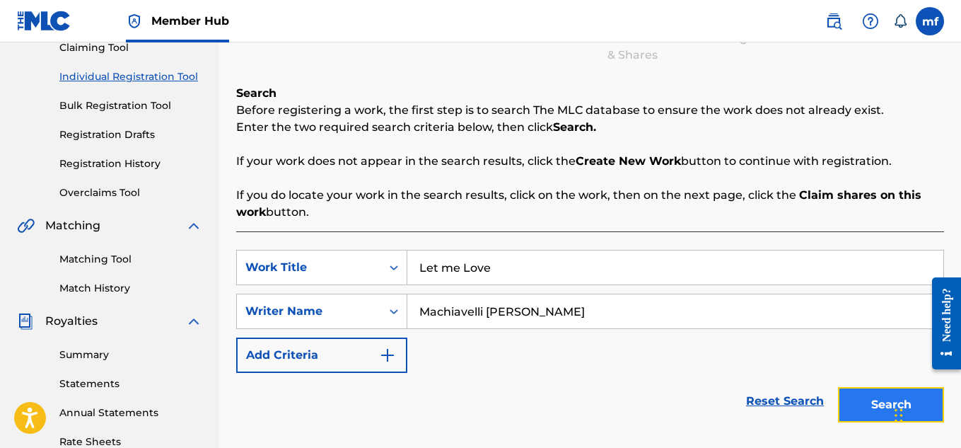
click at [856, 398] on button "Search" at bounding box center [891, 404] width 106 height 35
click at [526, 279] on input "Let me Love" at bounding box center [675, 267] width 536 height 34
type input "Let me Love u"
click at [866, 412] on button "Search" at bounding box center [891, 404] width 106 height 35
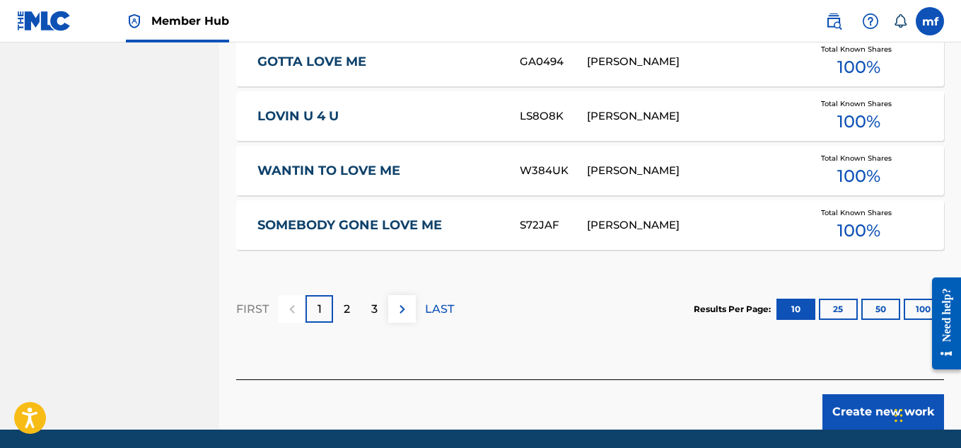
scroll to position [978, 0]
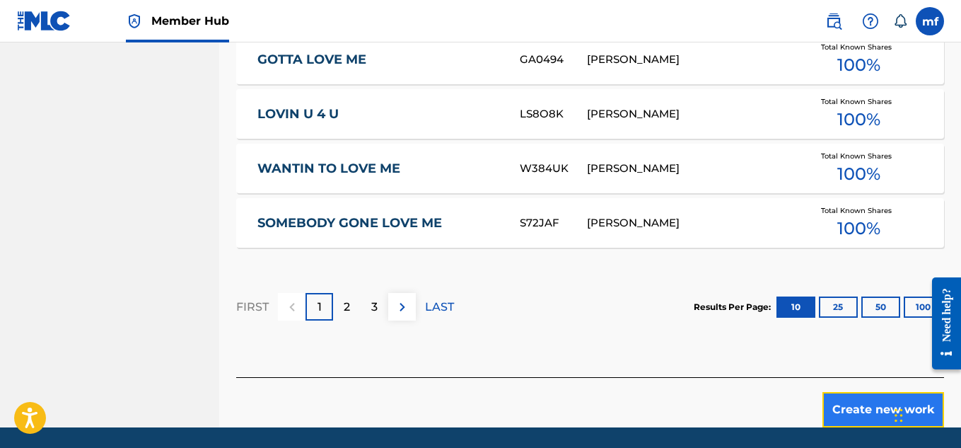
click at [878, 408] on button "Create new work" at bounding box center [883, 409] width 122 height 35
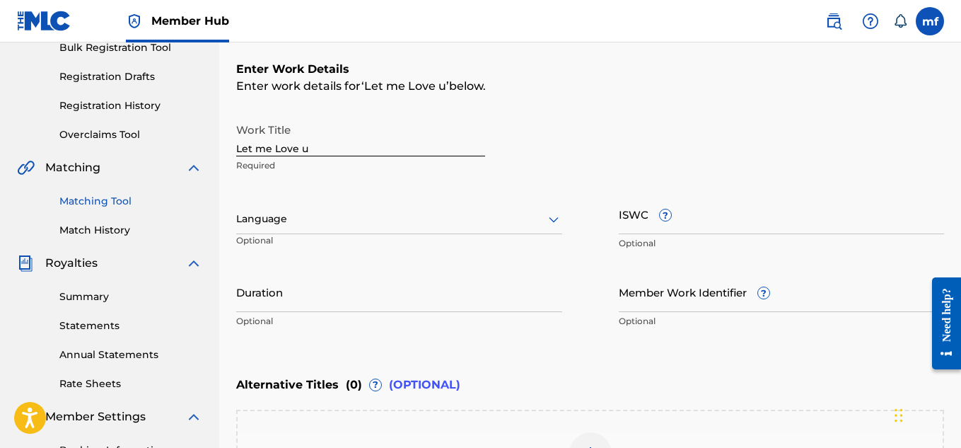
scroll to position [219, 0]
click at [327, 226] on div at bounding box center [399, 218] width 326 height 18
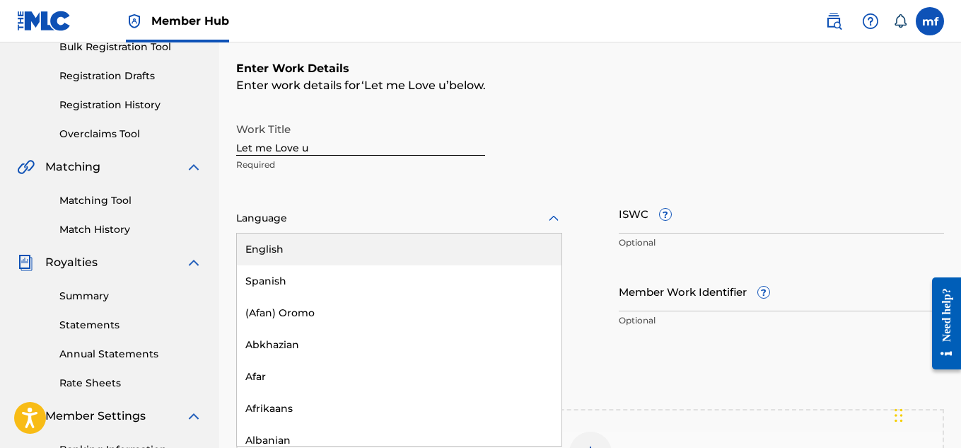
click at [245, 260] on div "English" at bounding box center [399, 249] width 325 height 32
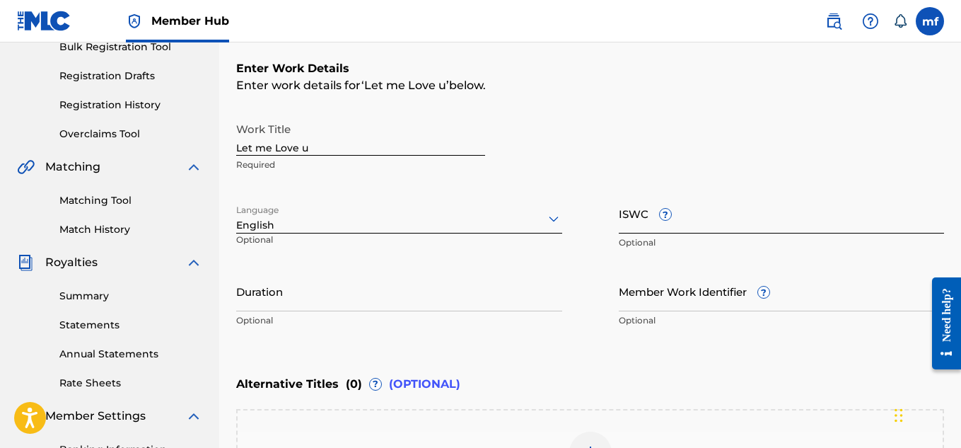
click at [680, 214] on input "ISWC ?" at bounding box center [782, 213] width 326 height 40
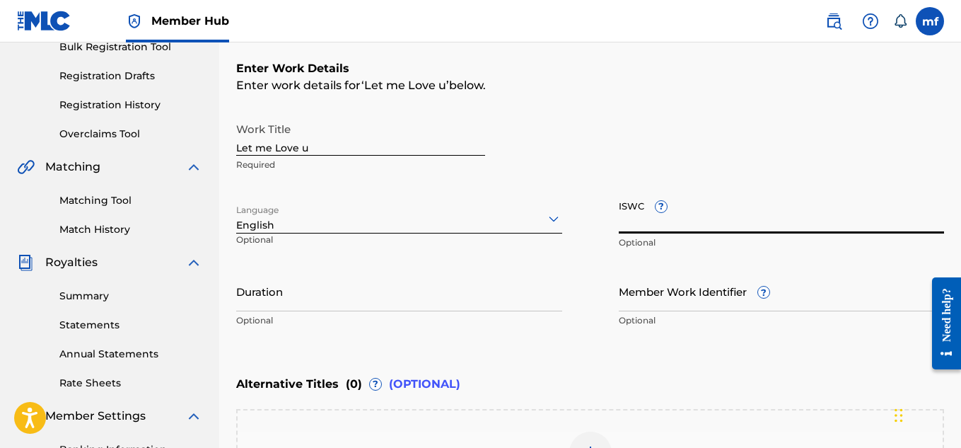
scroll to position [211, 0]
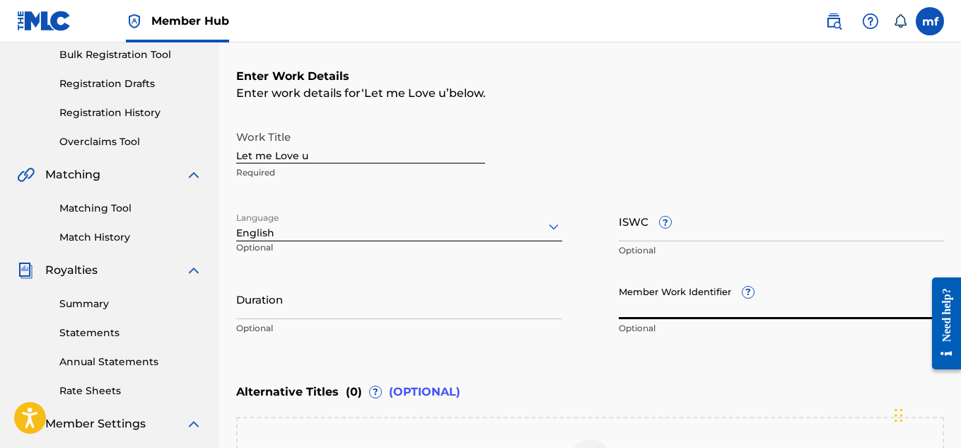
click at [630, 315] on input "Member Work Identifier ?" at bounding box center [782, 299] width 326 height 40
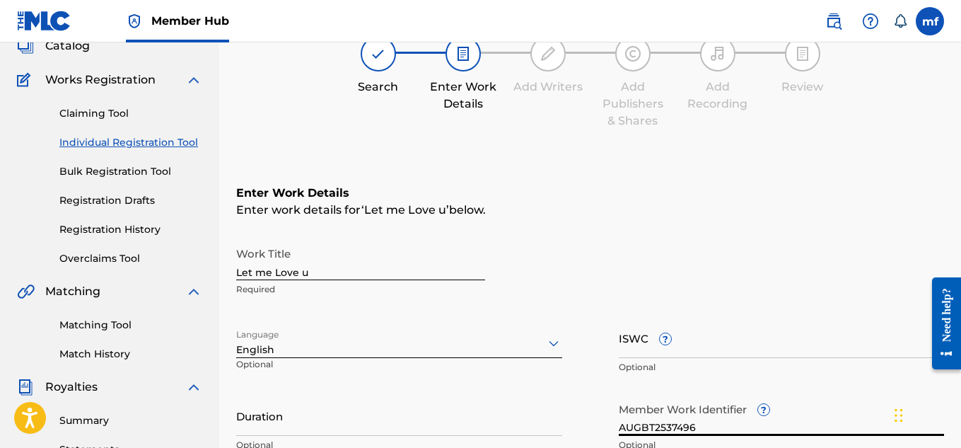
scroll to position [438, 0]
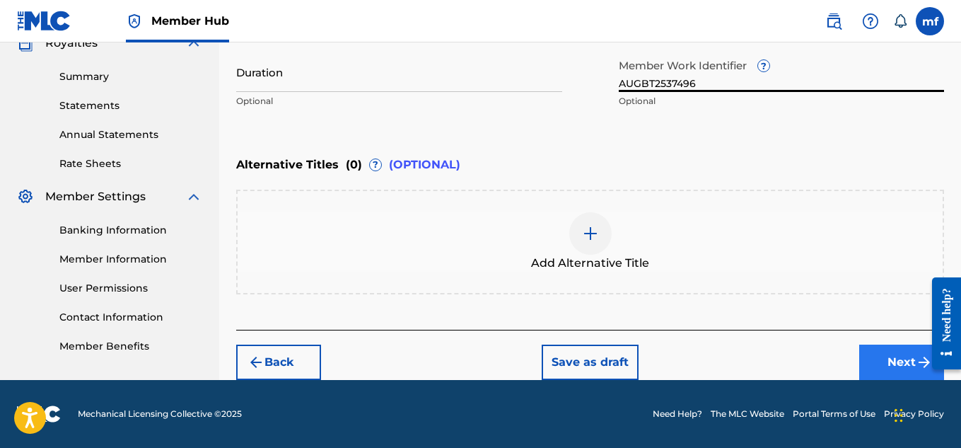
type input "AUGBT2537496"
click at [896, 354] on button "Next" at bounding box center [901, 361] width 85 height 35
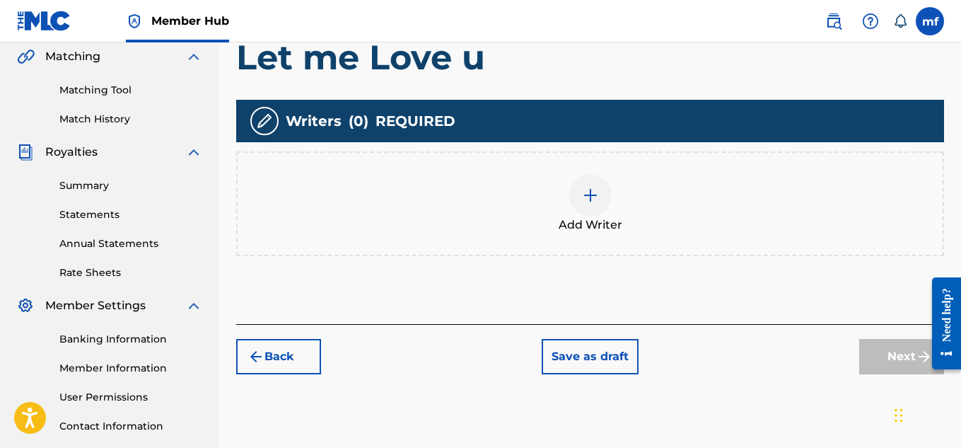
scroll to position [342, 0]
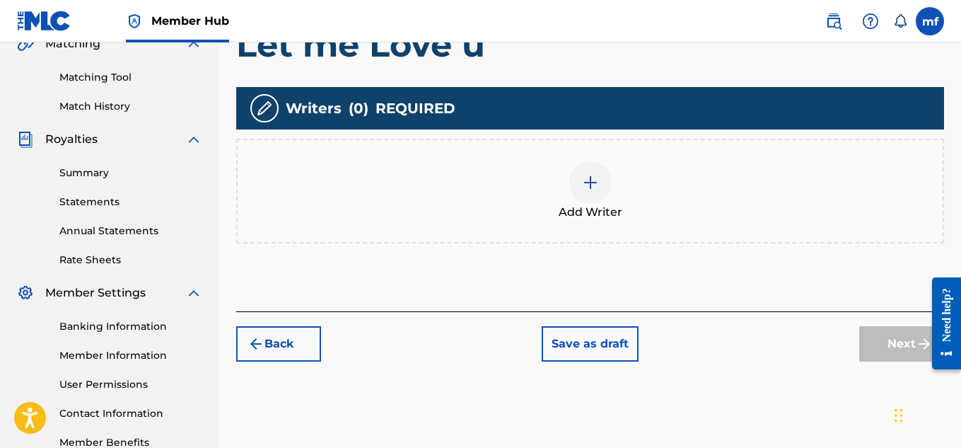
click at [586, 190] on img at bounding box center [590, 182] width 17 height 17
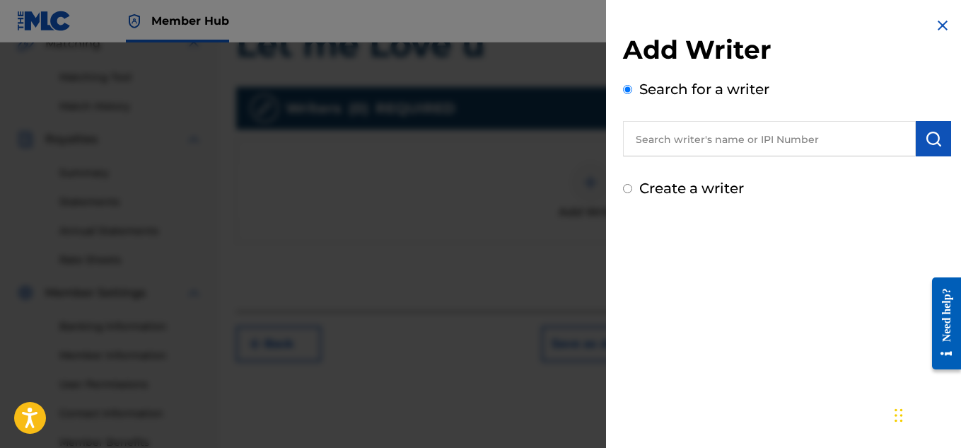
click at [812, 146] on input "text" at bounding box center [769, 138] width 293 height 35
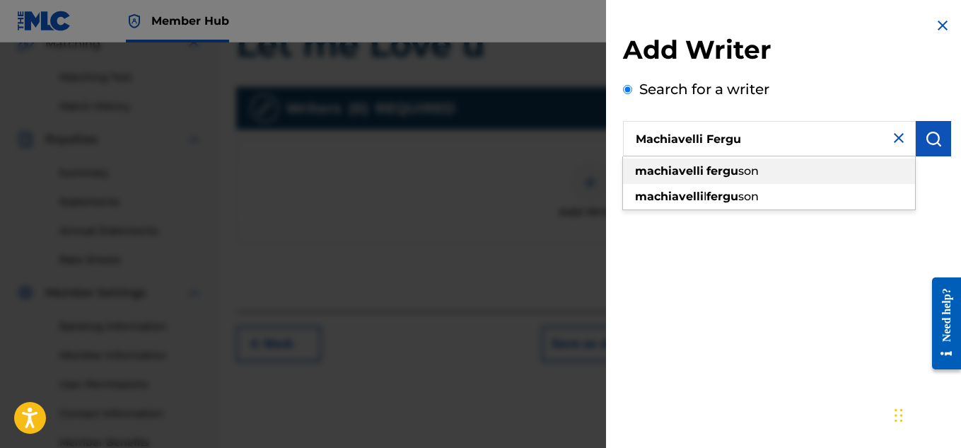
click at [735, 178] on div "machiavelli fergu son" at bounding box center [769, 170] width 292 height 25
type input "[PERSON_NAME]"
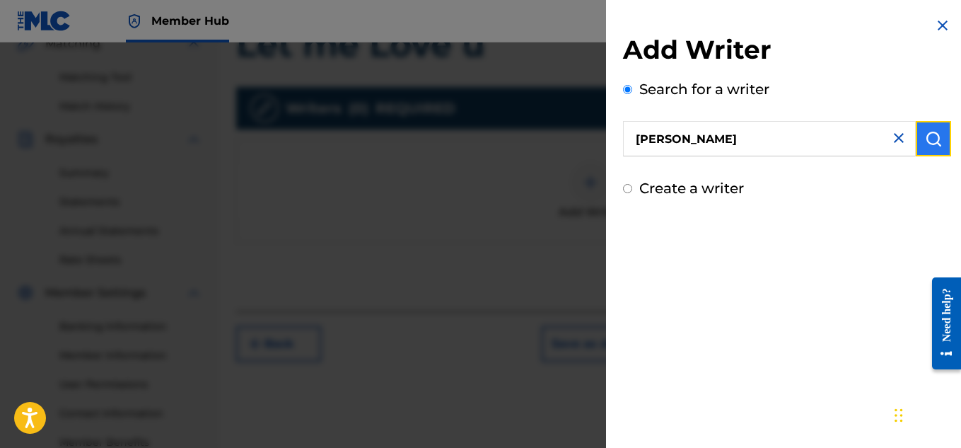
click at [943, 141] on button "submit" at bounding box center [933, 138] width 35 height 35
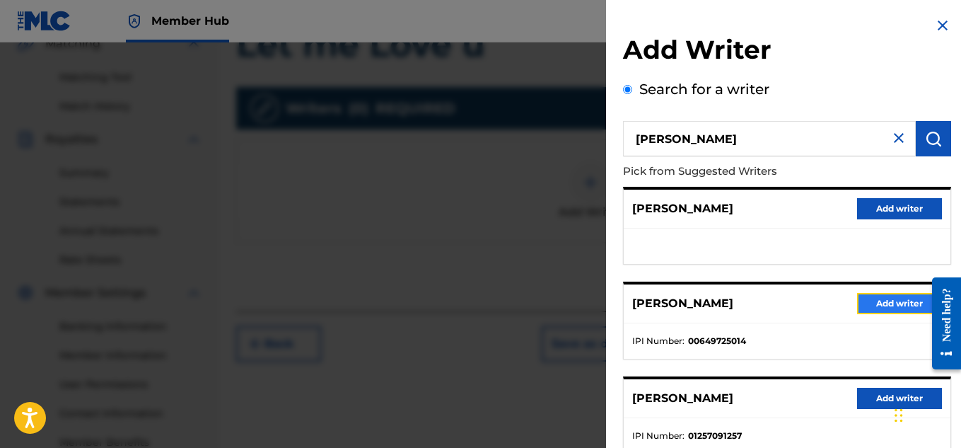
click at [875, 301] on button "Add writer" at bounding box center [899, 303] width 85 height 21
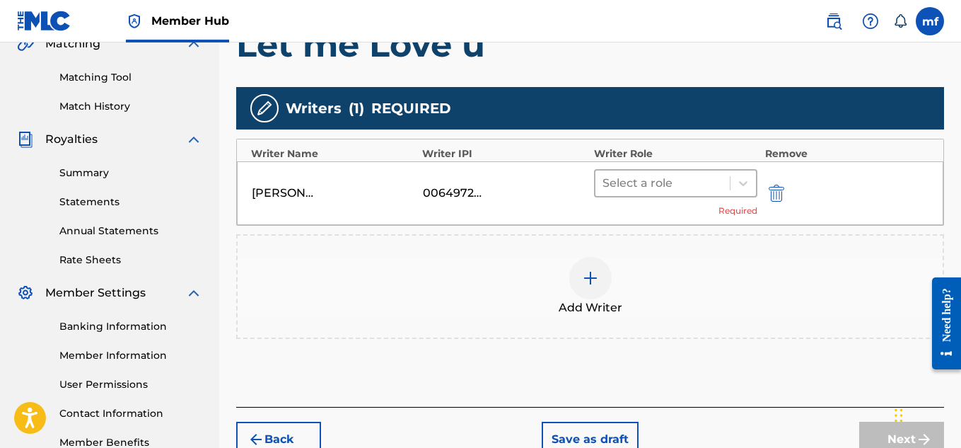
click at [663, 178] on div at bounding box center [663, 183] width 121 height 20
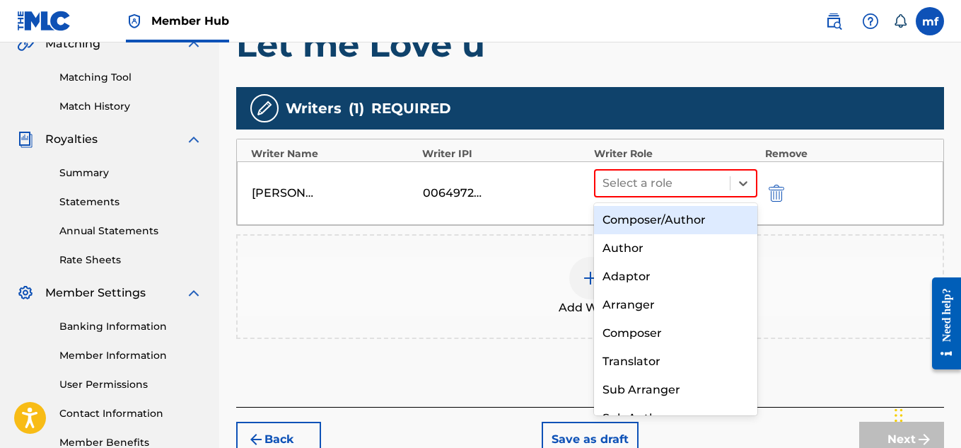
click at [663, 221] on div "Composer/Author" at bounding box center [676, 220] width 164 height 28
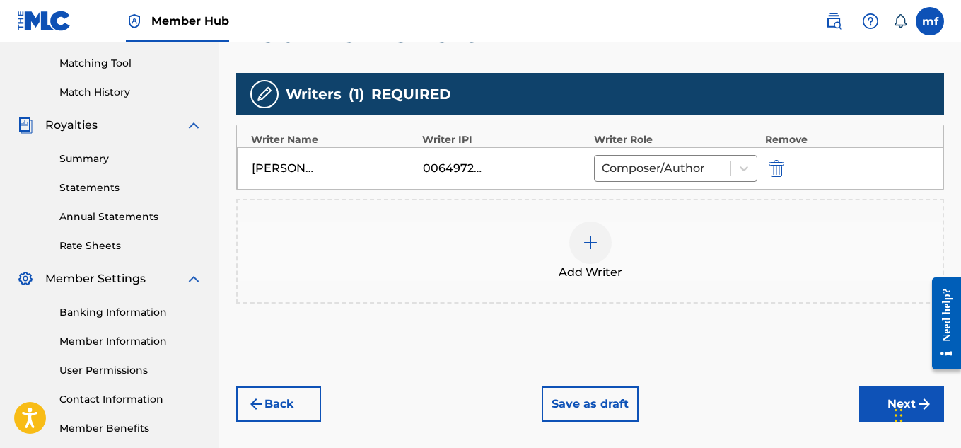
scroll to position [407, 0]
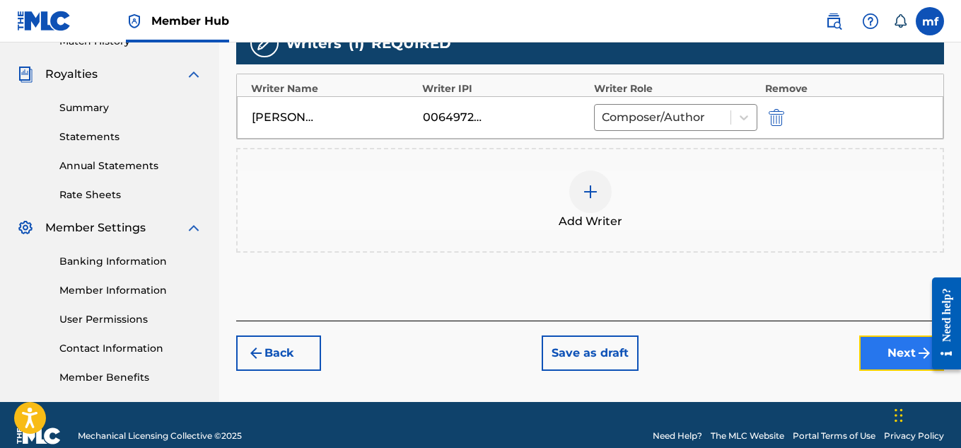
click at [894, 349] on button "Next" at bounding box center [901, 352] width 85 height 35
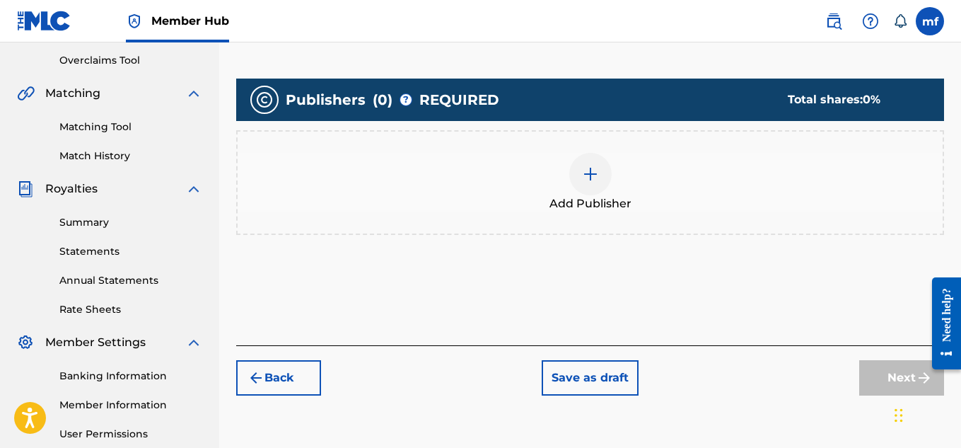
scroll to position [303, 0]
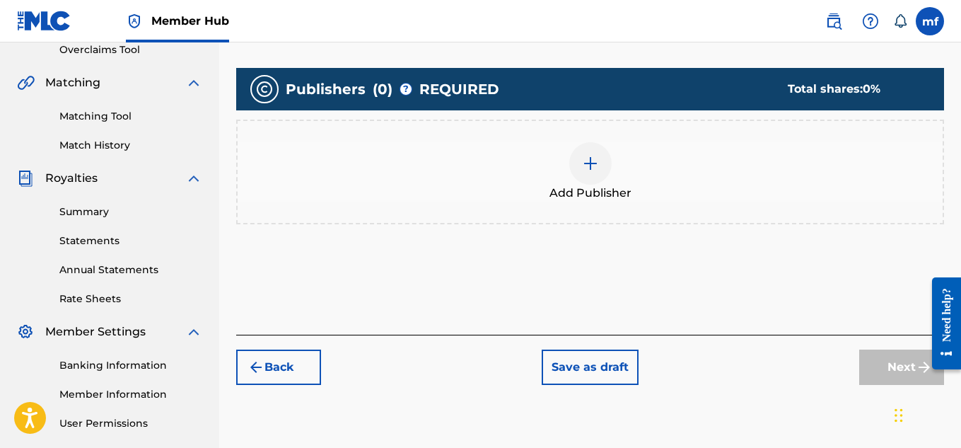
click at [613, 164] on div "Add Publisher" at bounding box center [590, 171] width 705 height 59
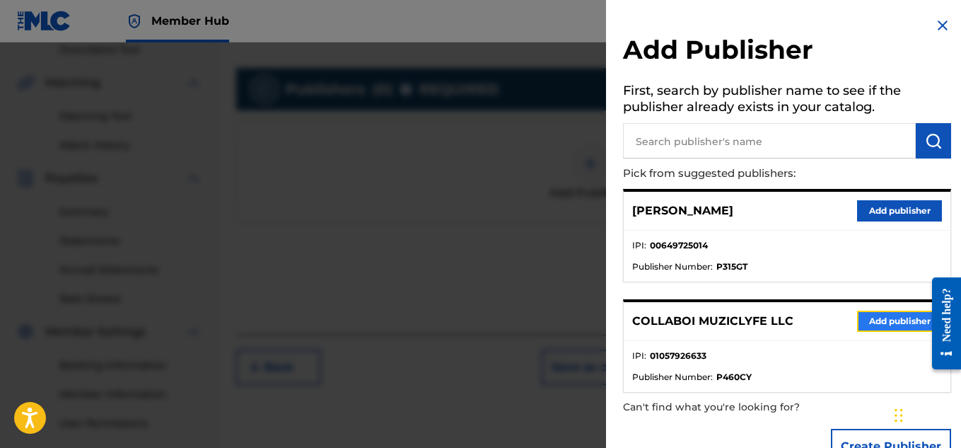
click at [860, 311] on button "Add publisher" at bounding box center [899, 320] width 85 height 21
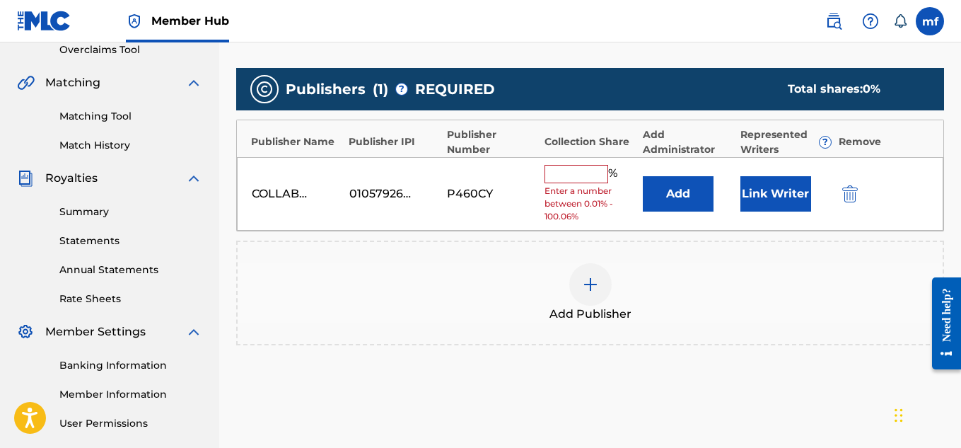
click at [586, 185] on span "Enter a number between 0.01% - 100.06%" at bounding box center [590, 204] width 91 height 38
click at [589, 179] on input "text" at bounding box center [577, 174] width 64 height 18
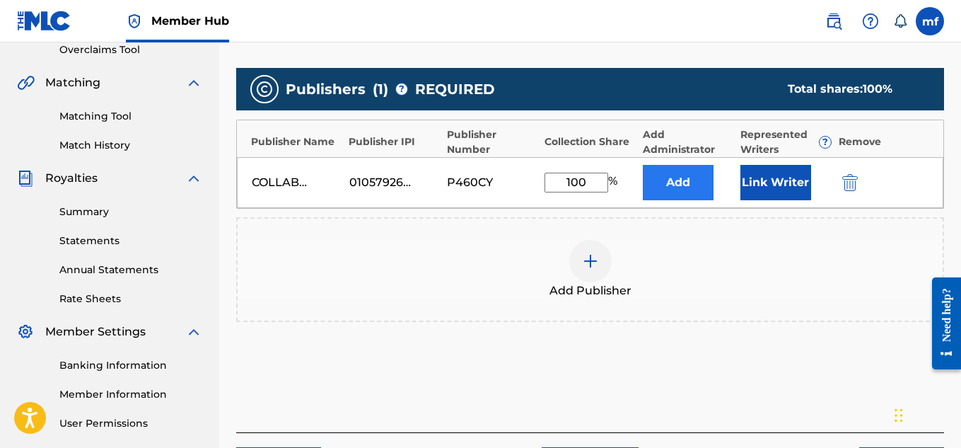
type input "100"
click at [680, 179] on button "Add" at bounding box center [678, 182] width 71 height 35
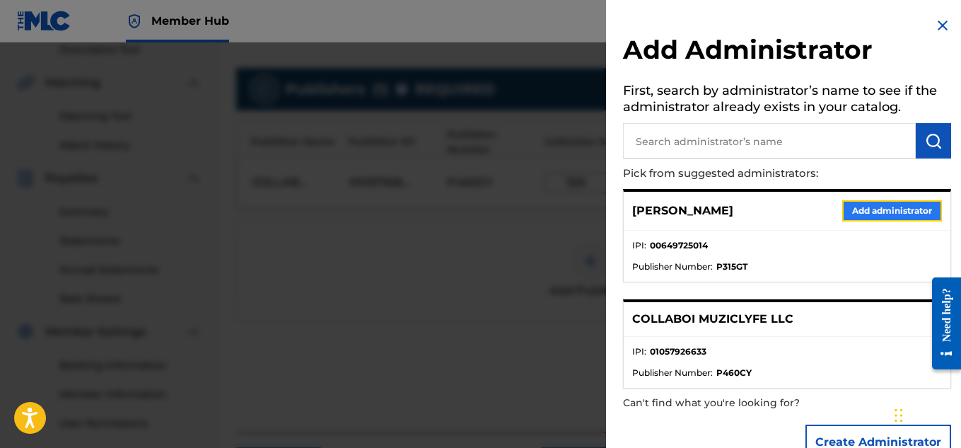
click at [895, 211] on button "Add administrator" at bounding box center [892, 210] width 100 height 21
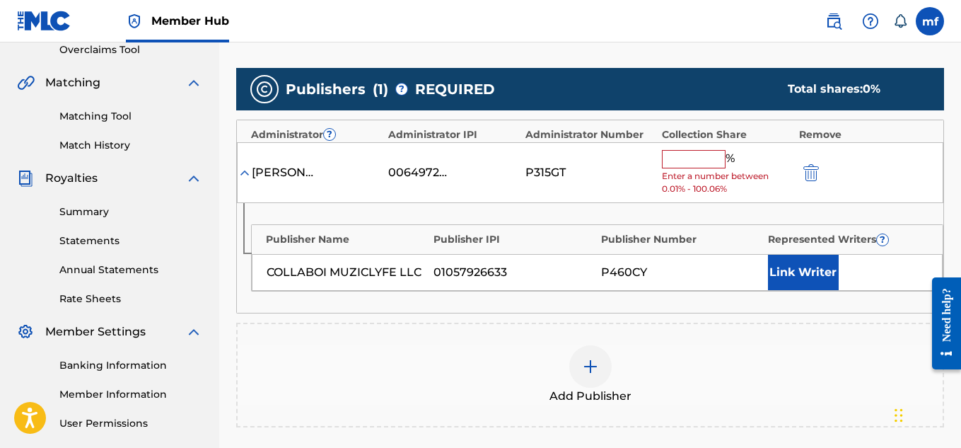
click at [706, 173] on span "Enter a number between 0.01% - 100.06%" at bounding box center [726, 182] width 129 height 25
click at [705, 165] on input "text" at bounding box center [694, 159] width 64 height 18
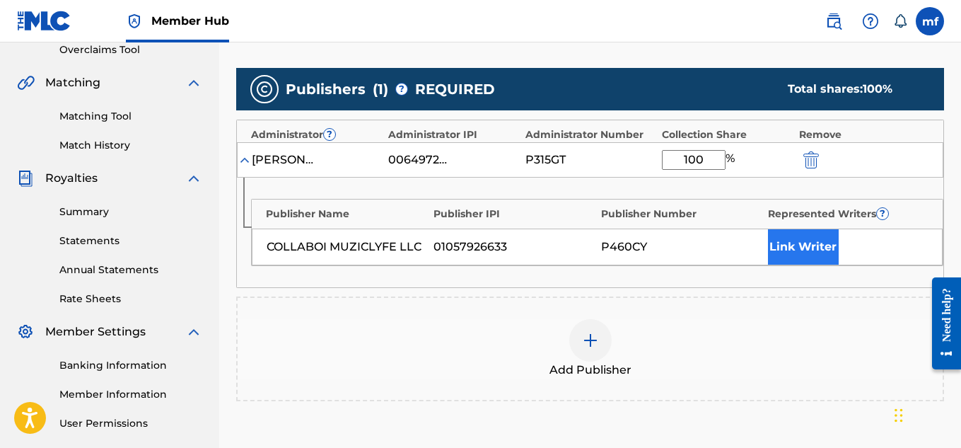
type input "100"
click at [820, 240] on button "Link Writer" at bounding box center [803, 246] width 71 height 35
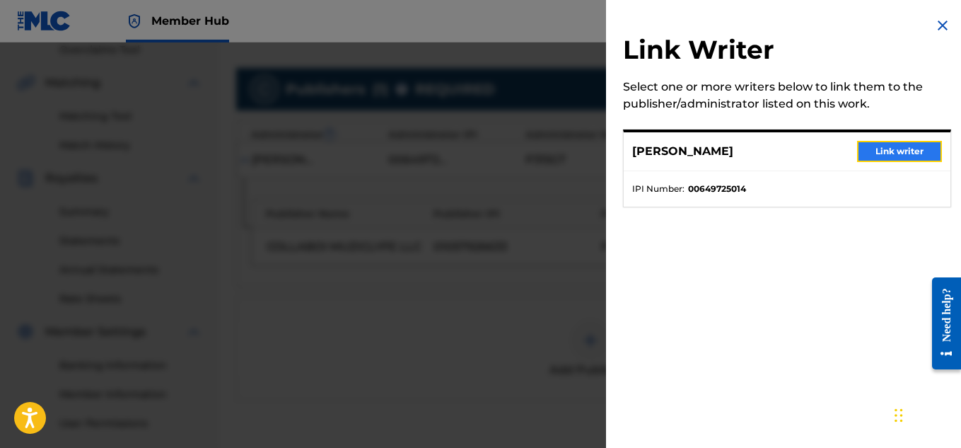
click at [887, 157] on button "Link writer" at bounding box center [899, 151] width 85 height 21
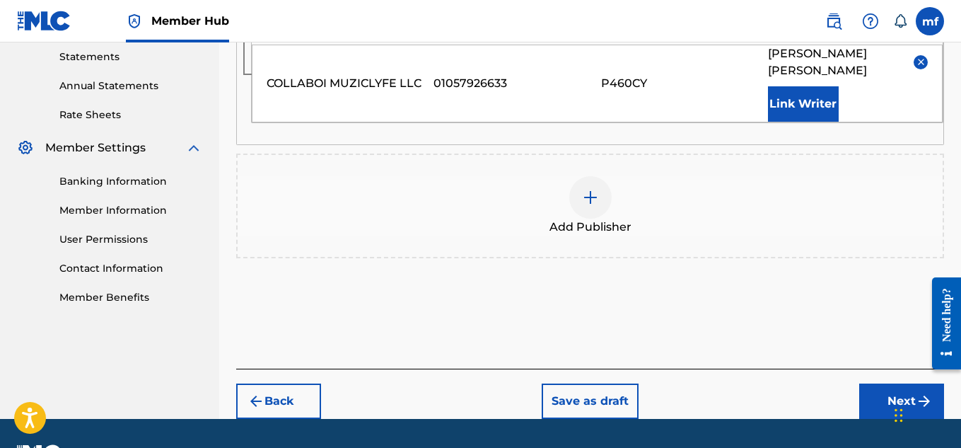
scroll to position [526, 0]
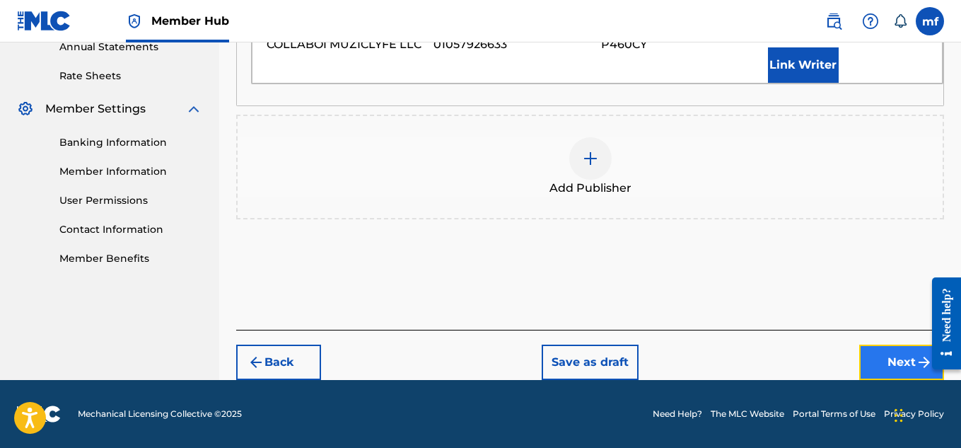
click at [909, 364] on button "Next" at bounding box center [901, 361] width 85 height 35
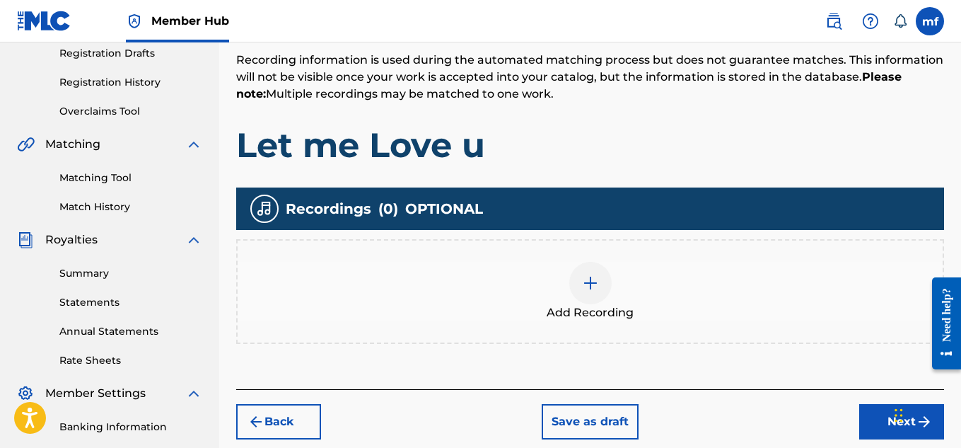
scroll to position [244, 0]
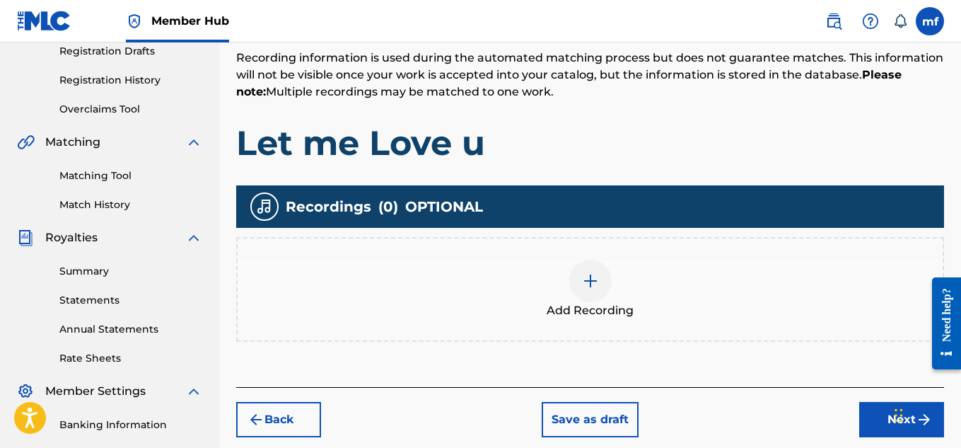
click at [629, 308] on span "Add Recording" at bounding box center [590, 310] width 87 height 17
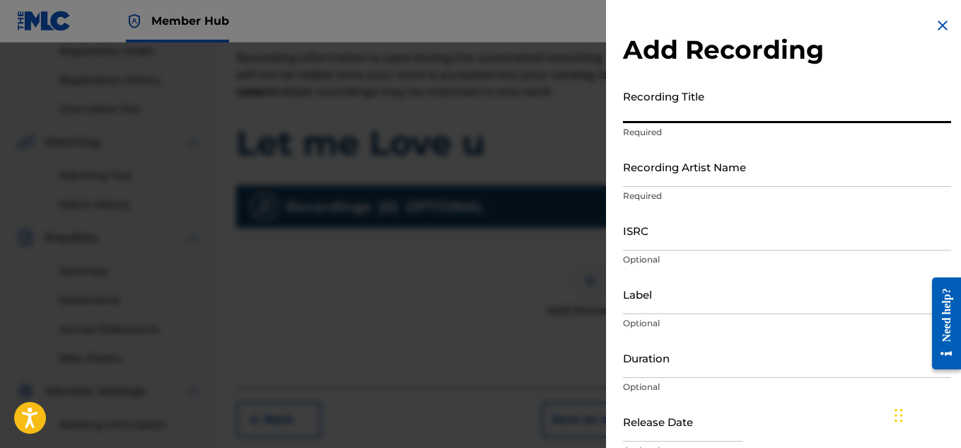
click at [684, 107] on input "Recording Title" at bounding box center [787, 103] width 328 height 40
type input "L"
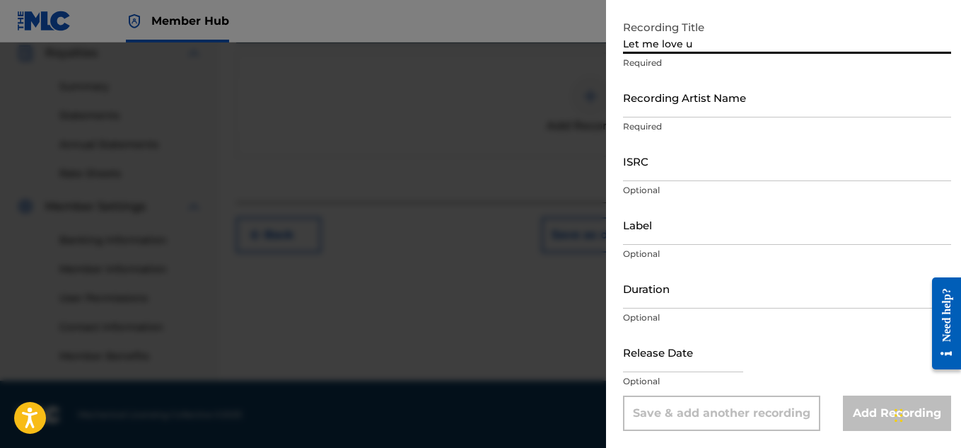
scroll to position [429, 0]
type input "Let me love u"
click at [669, 124] on p "Required" at bounding box center [787, 126] width 328 height 13
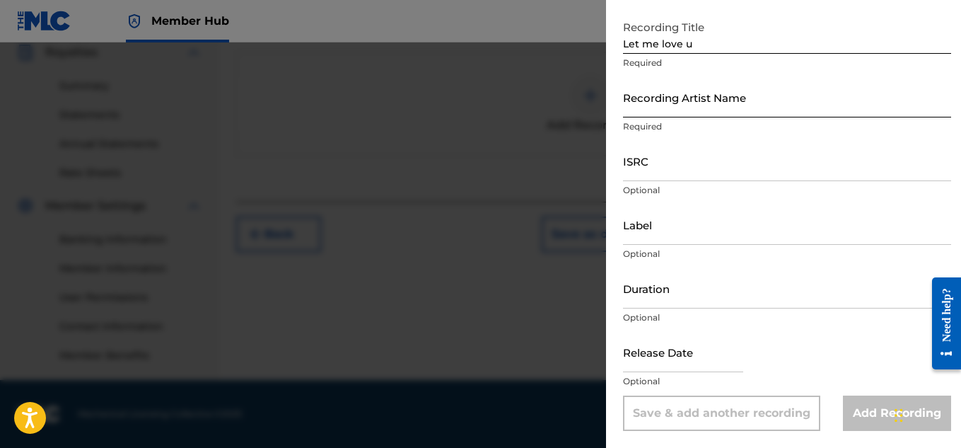
click at [669, 116] on input "Recording Artist Name" at bounding box center [787, 97] width 328 height 40
type input "c"
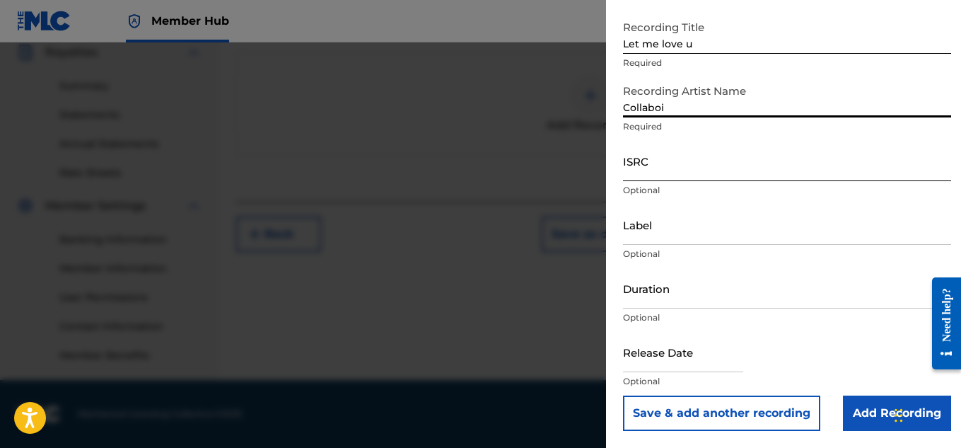
type input "Collaboi"
click at [652, 171] on input "ISRC" at bounding box center [787, 161] width 328 height 40
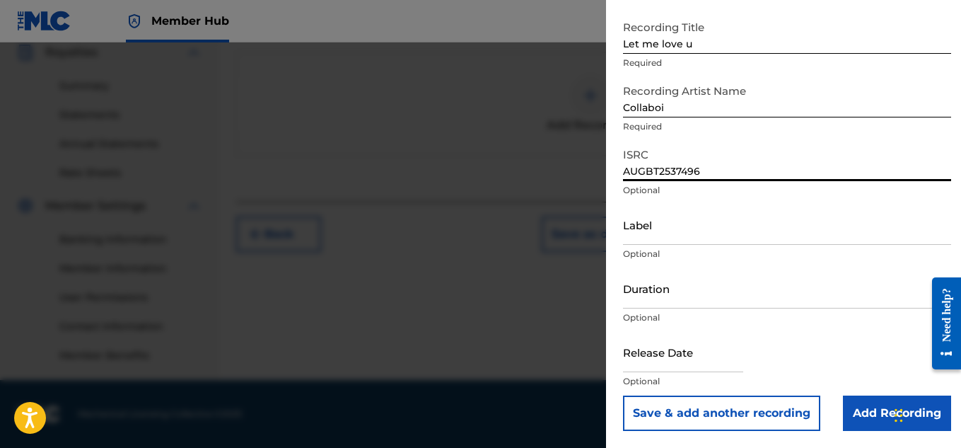
scroll to position [375, 0]
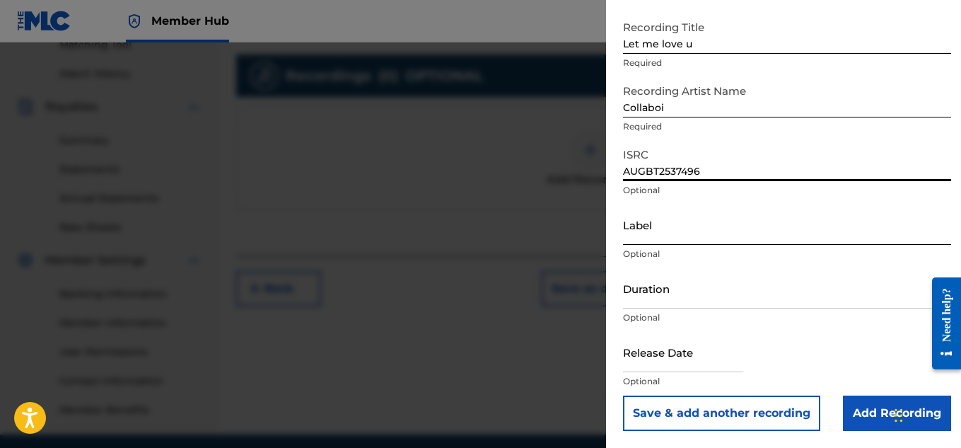
type input "AUGBT2537496"
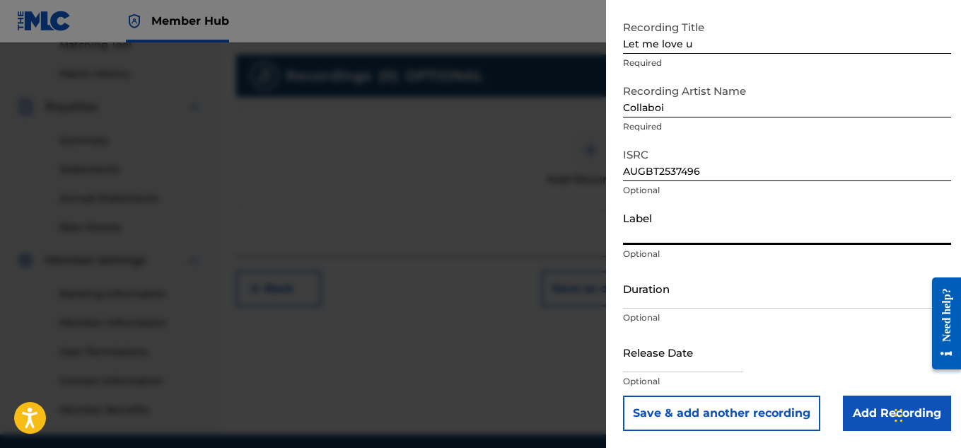
click at [704, 230] on input "Label" at bounding box center [787, 224] width 328 height 40
type input "M"
click at [395, 33] on nav "Member Hub mf [PERSON_NAME] [PERSON_NAME] [EMAIL_ADDRESS][DOMAIN_NAME] Notifica…" at bounding box center [480, 21] width 961 height 42
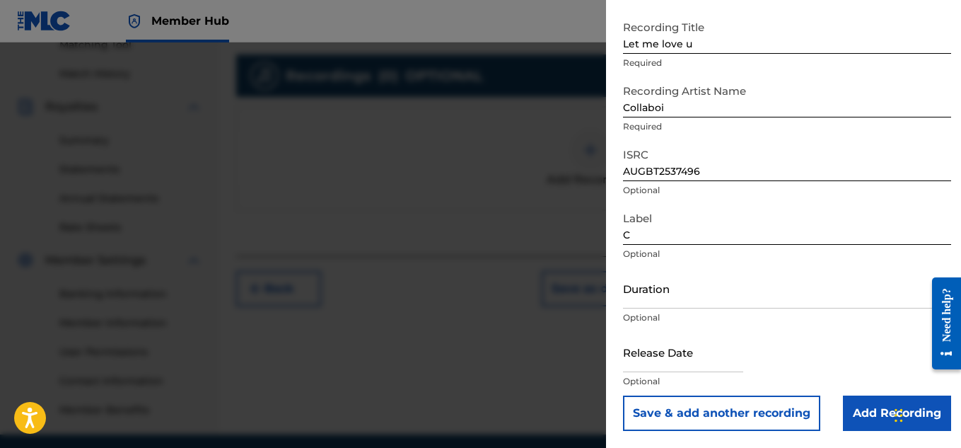
click at [735, 239] on input "C" at bounding box center [787, 224] width 328 height 40
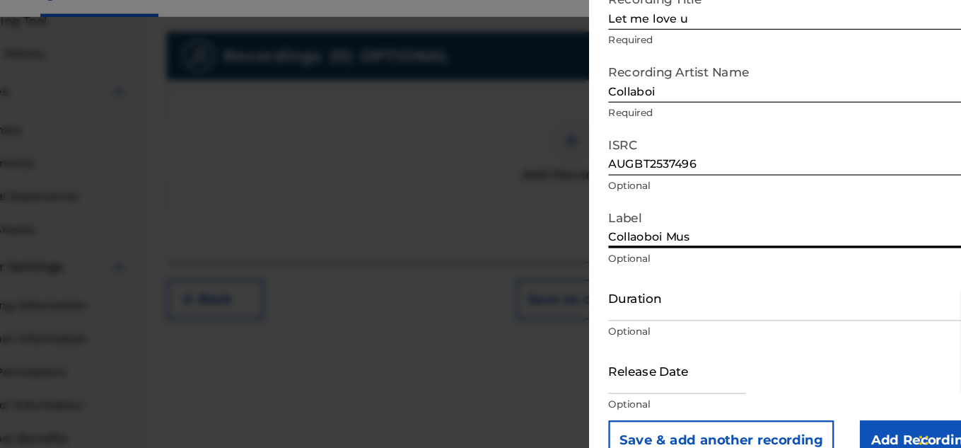
click at [657, 235] on input "Collaoboi Mus" at bounding box center [787, 224] width 328 height 40
click at [760, 223] on input "Collaooi Mus" at bounding box center [787, 224] width 328 height 40
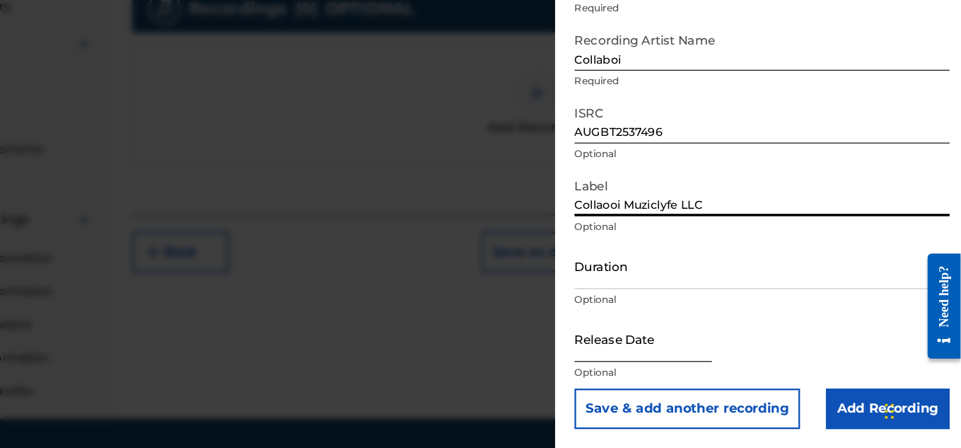
scroll to position [390, 0]
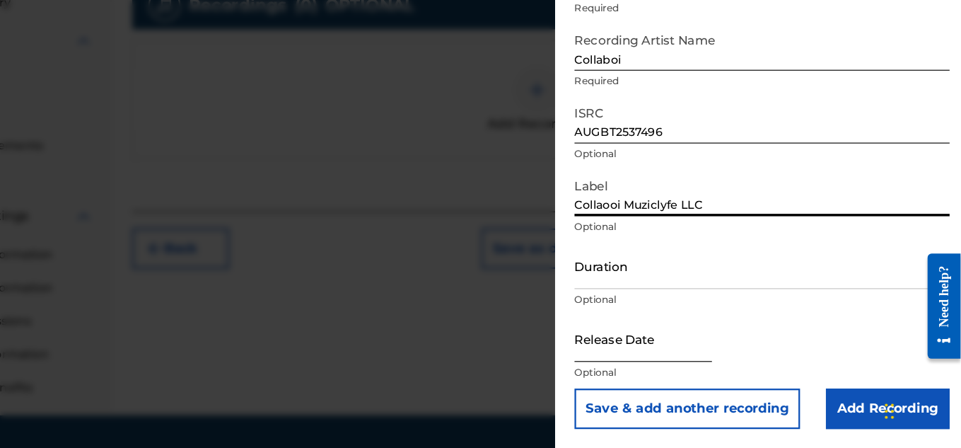
type input "Collaooi Muziclyfe LLC"
click at [693, 361] on input "text" at bounding box center [683, 352] width 120 height 40
select select "8"
select select "2025"
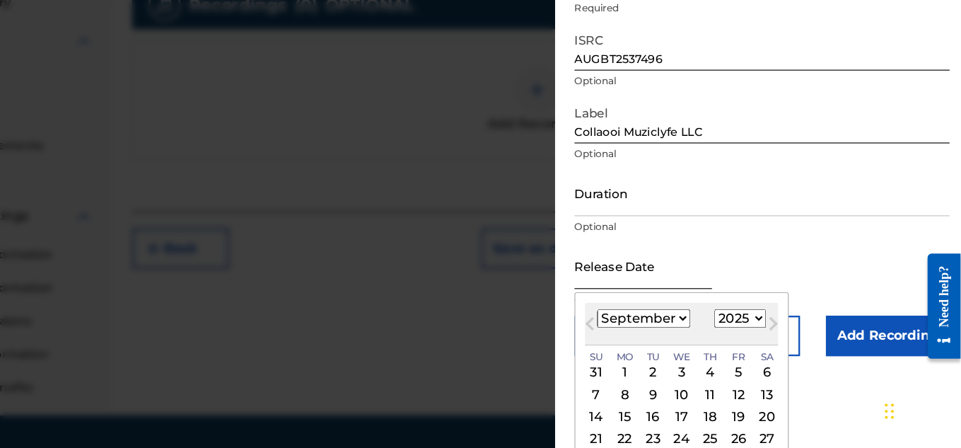
scroll to position [144, 0]
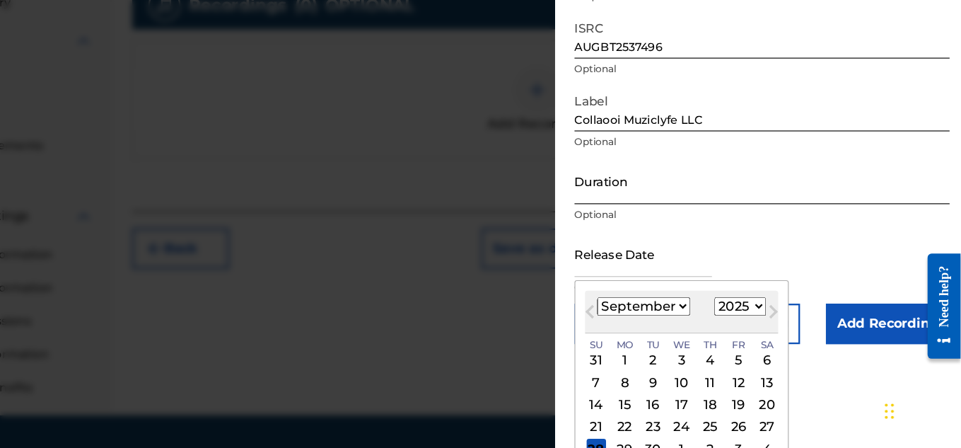
click at [774, 226] on form "Recording Title Let me love u Required Recording Artist Name Collaboi Required …" at bounding box center [787, 147] width 328 height 417
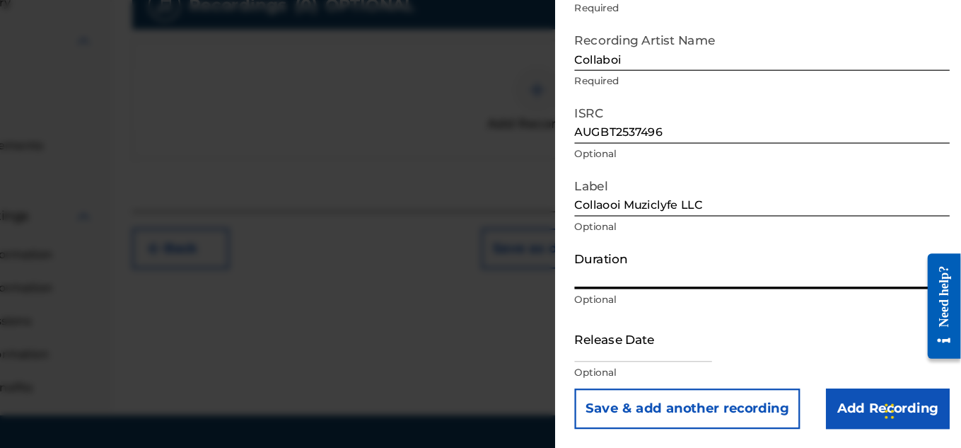
click at [772, 345] on div "Release Date Optional" at bounding box center [787, 364] width 328 height 64
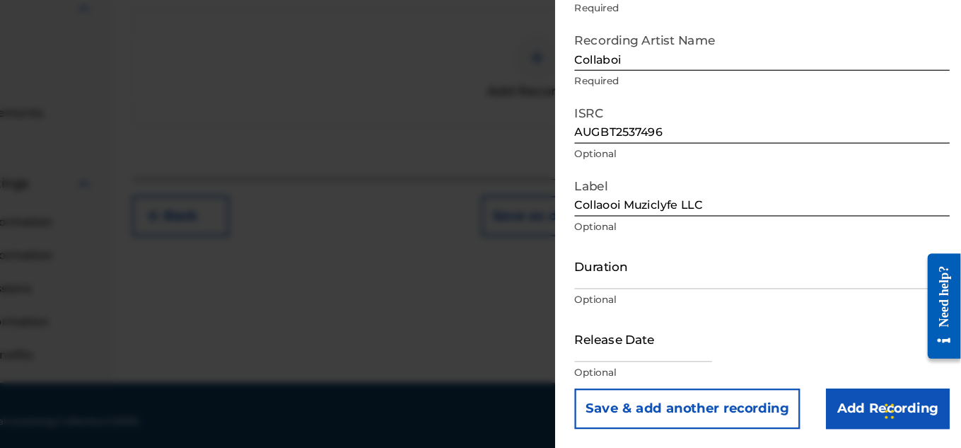
scroll to position [429, 0]
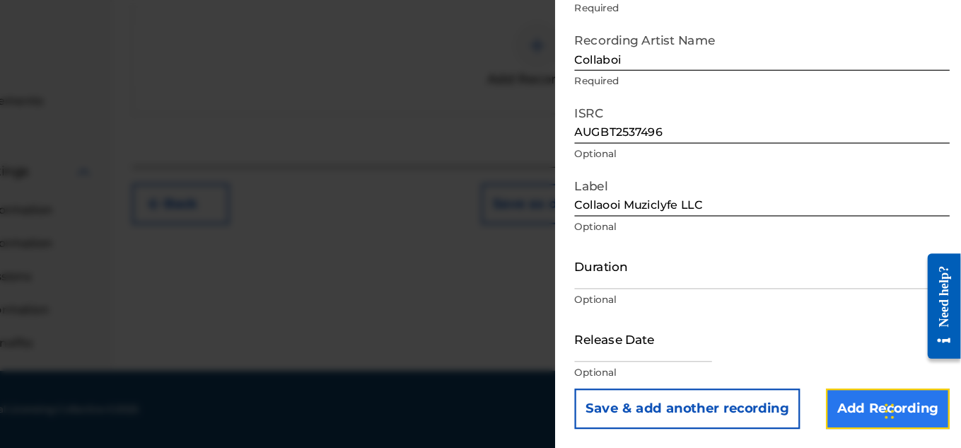
click at [883, 415] on input "Add Recording" at bounding box center [897, 412] width 108 height 35
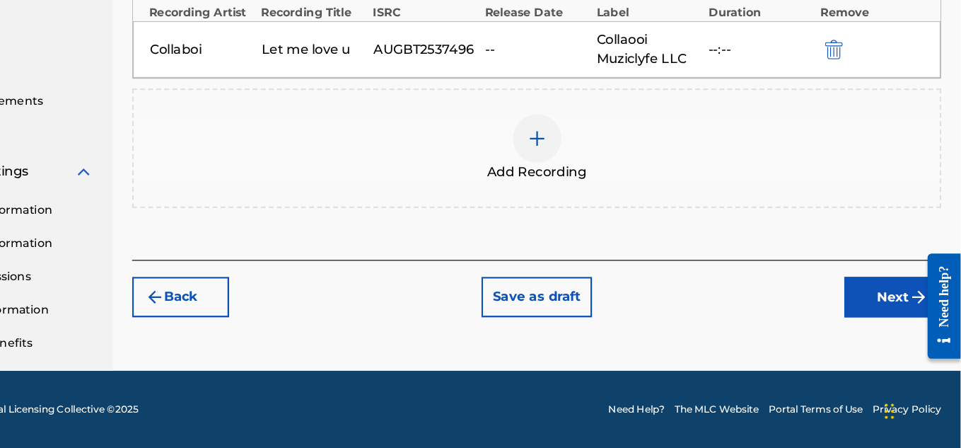
scroll to position [427, 0]
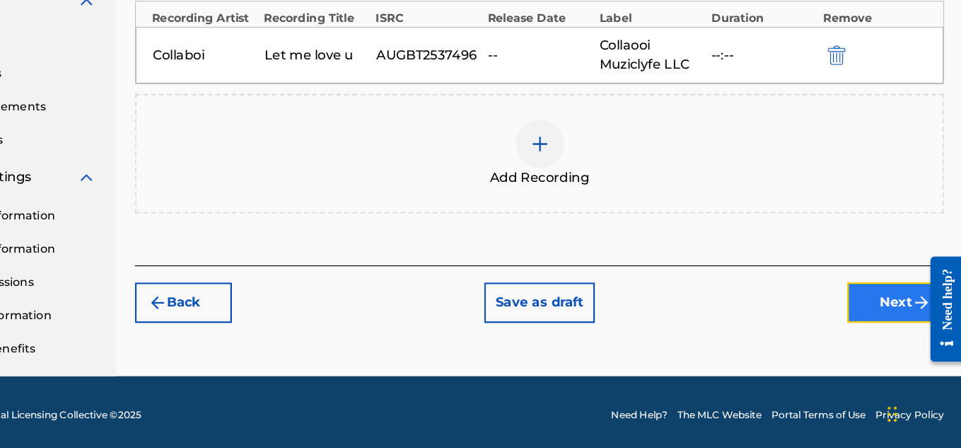
click at [889, 304] on button "Next" at bounding box center [901, 317] width 85 height 35
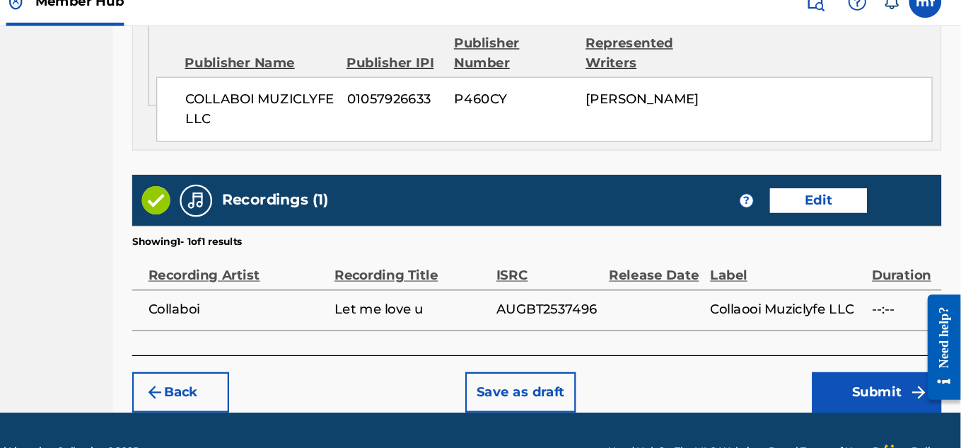
scroll to position [859, 0]
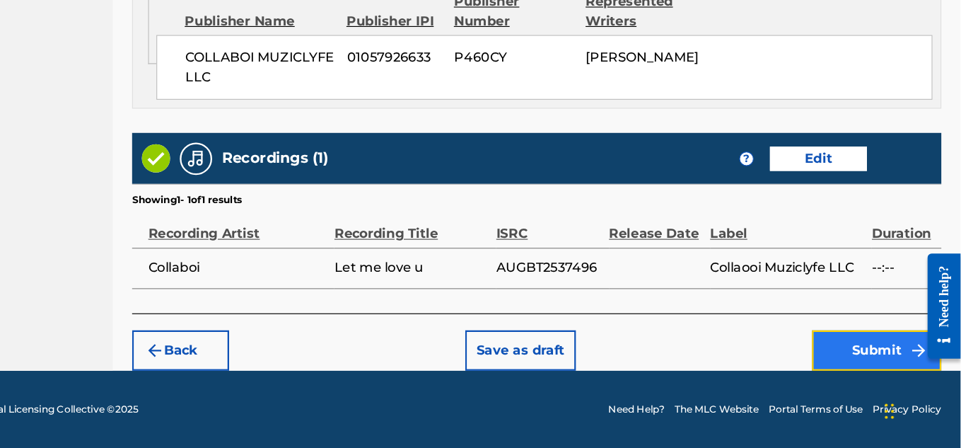
click at [886, 361] on button "Submit" at bounding box center [887, 361] width 113 height 35
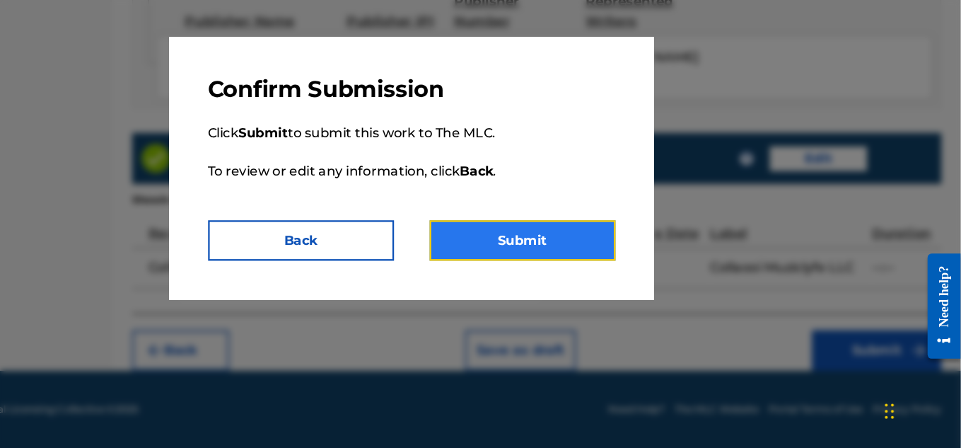
click at [562, 269] on button "Submit" at bounding box center [577, 265] width 163 height 35
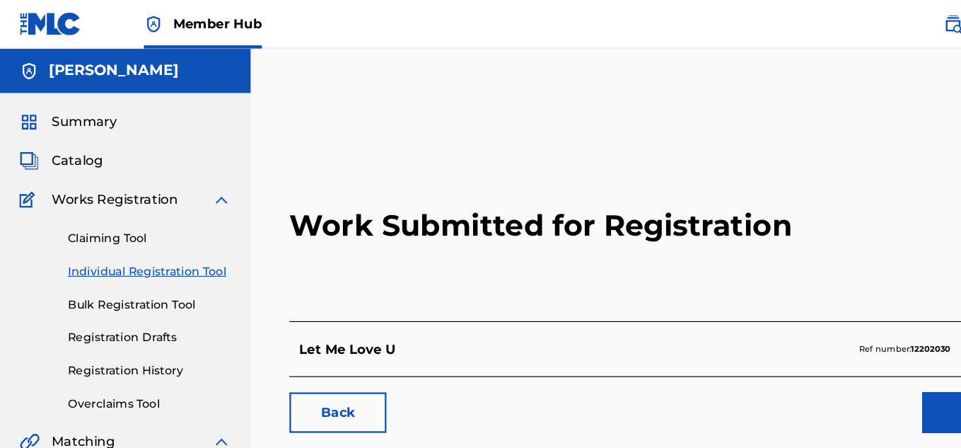
click at [116, 237] on link "Individual Registration Tool" at bounding box center [130, 237] width 143 height 15
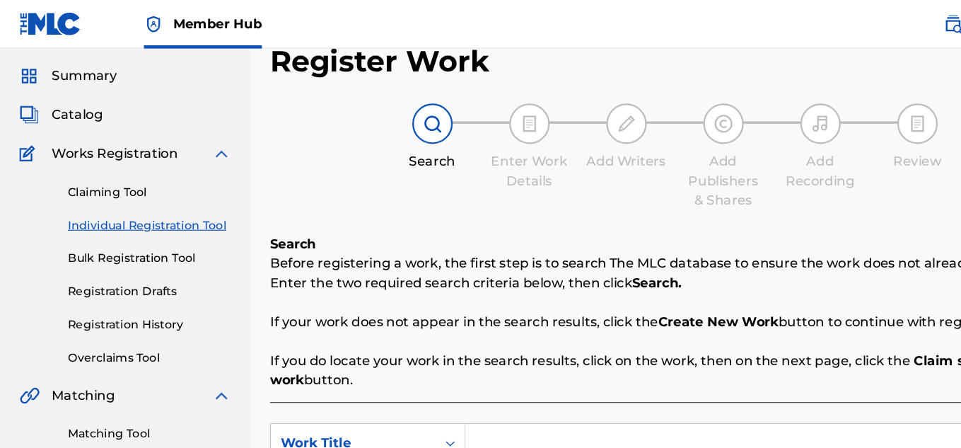
scroll to position [40, 0]
click at [166, 192] on link "Individual Registration Tool" at bounding box center [130, 197] width 143 height 15
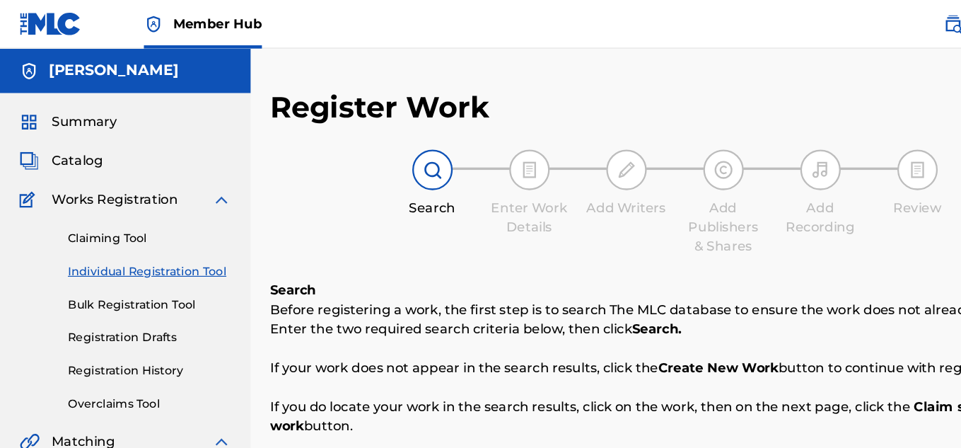
click at [185, 244] on link "Individual Registration Tool" at bounding box center [130, 237] width 143 height 15
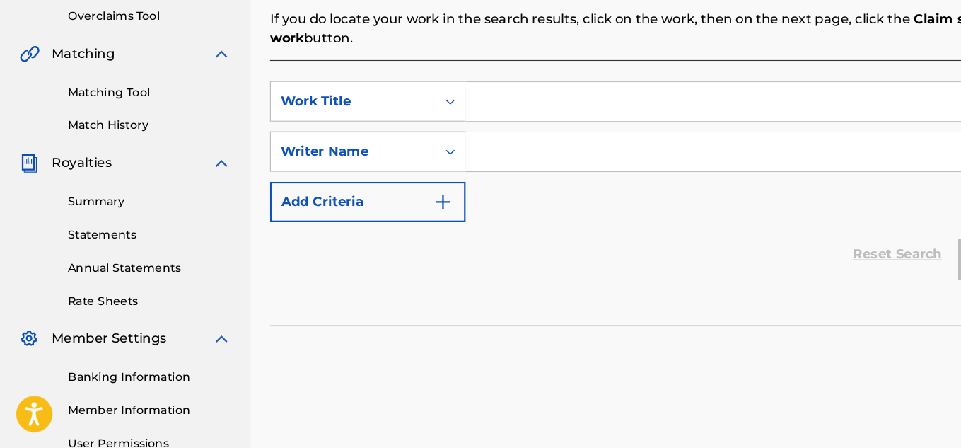
scroll to position [288, 0]
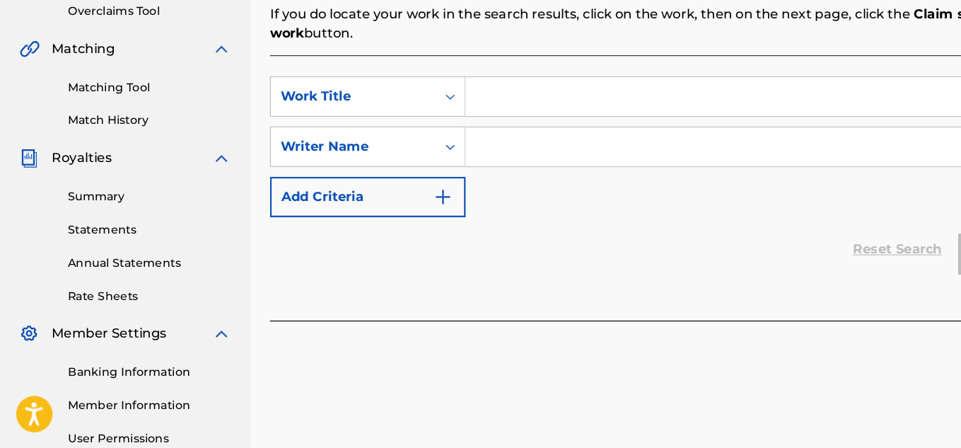
click at [432, 144] on input "Search Form" at bounding box center [675, 140] width 536 height 34
type input "Must feel my pain"
click at [479, 192] on input "Search Form" at bounding box center [675, 184] width 536 height 34
click at [549, 195] on input "Machiavelli" at bounding box center [675, 184] width 536 height 34
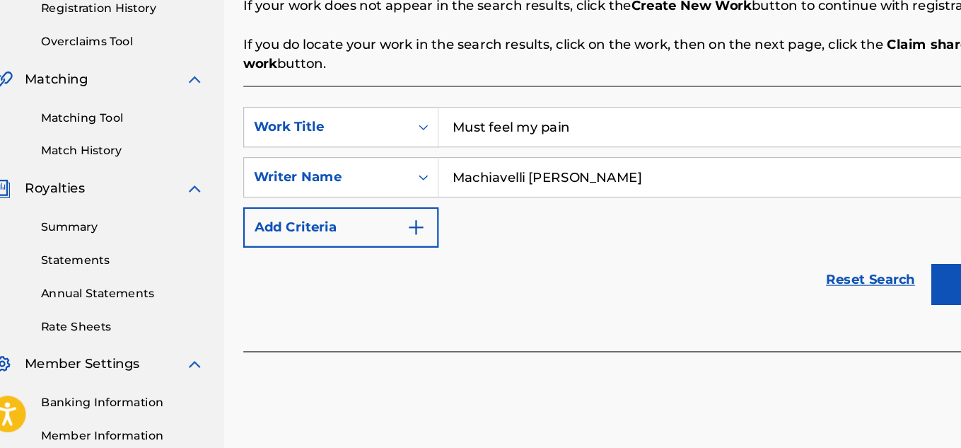
scroll to position [261, 0]
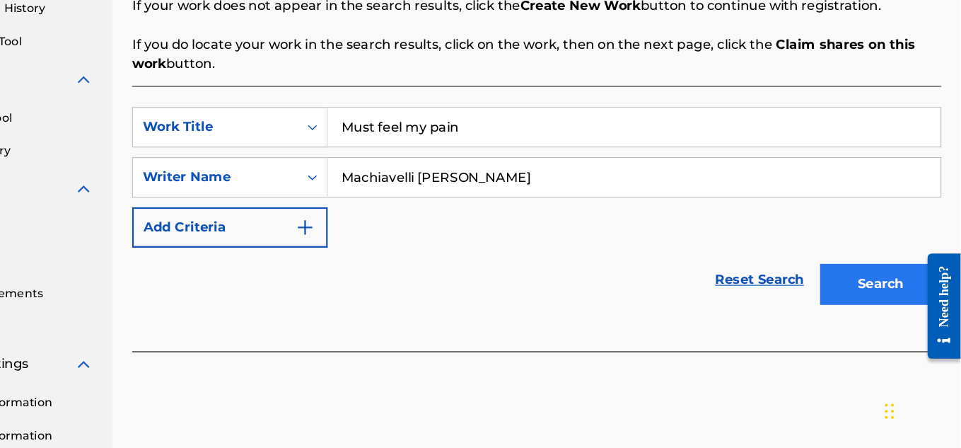
type input "Machiavelli [PERSON_NAME]"
click at [849, 307] on button "Search" at bounding box center [891, 303] width 106 height 35
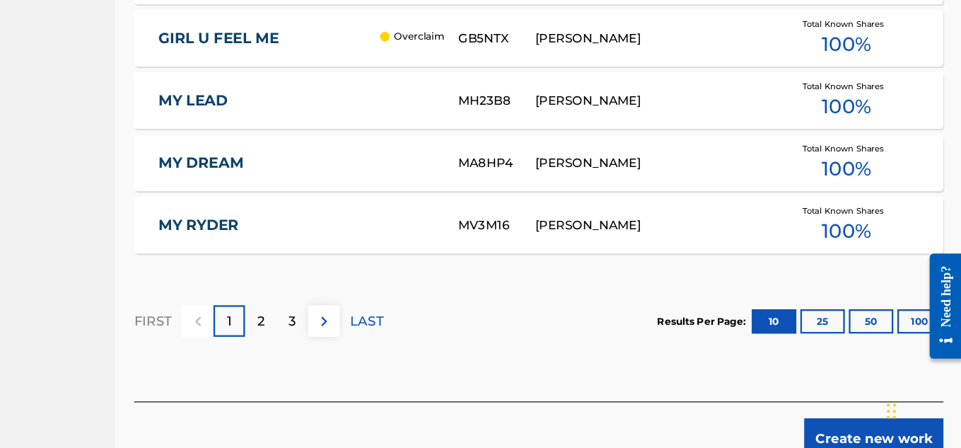
scroll to position [951, 0]
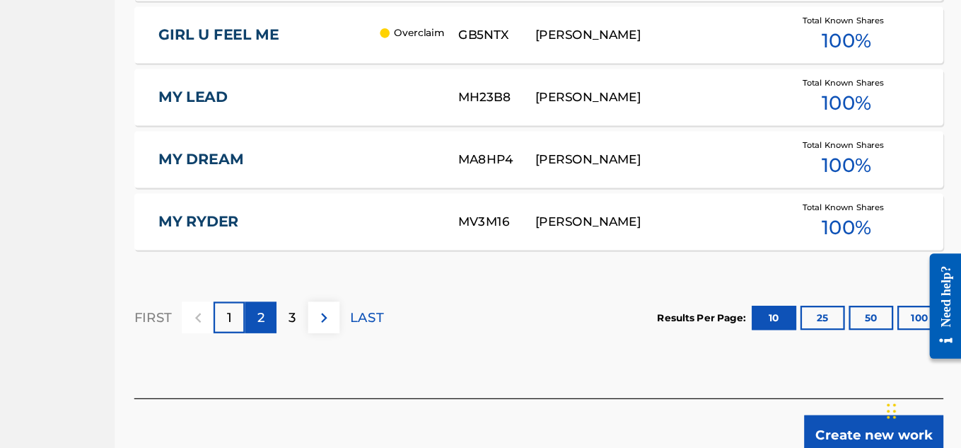
click at [339, 320] on div "2" at bounding box center [347, 334] width 28 height 28
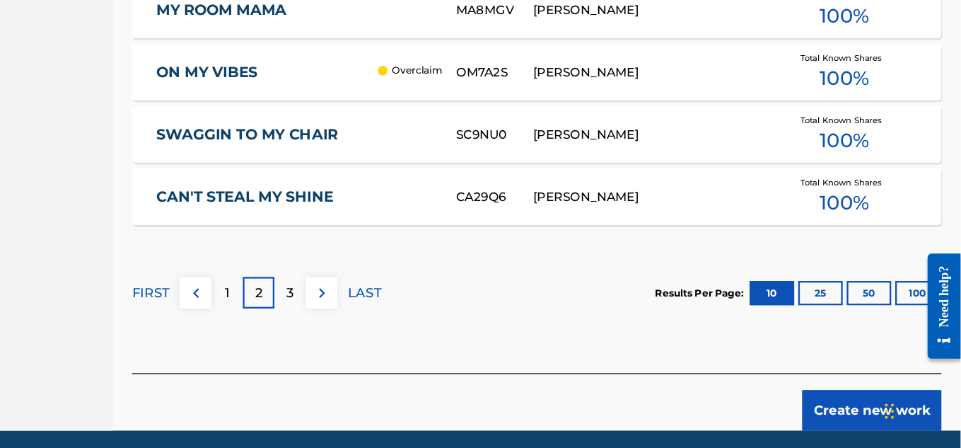
scroll to position [981, 0]
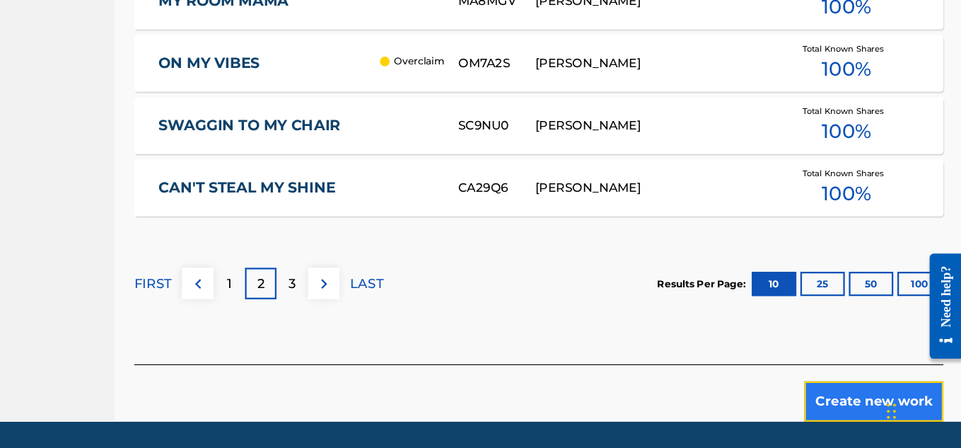
click at [860, 395] on button "Create new work" at bounding box center [883, 406] width 122 height 35
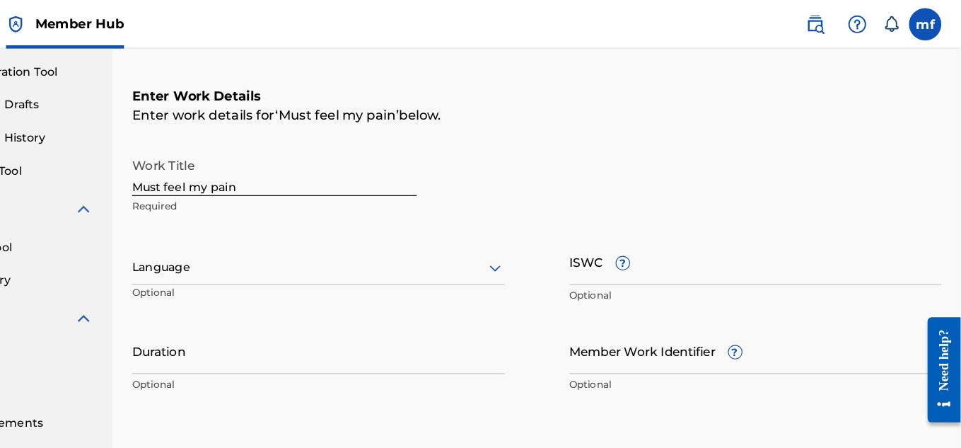
scroll to position [198, 0]
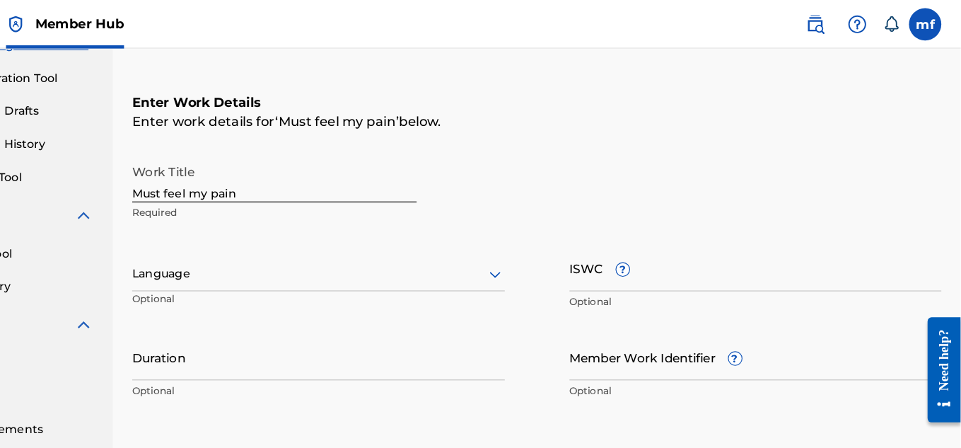
click at [438, 243] on div at bounding box center [399, 240] width 326 height 18
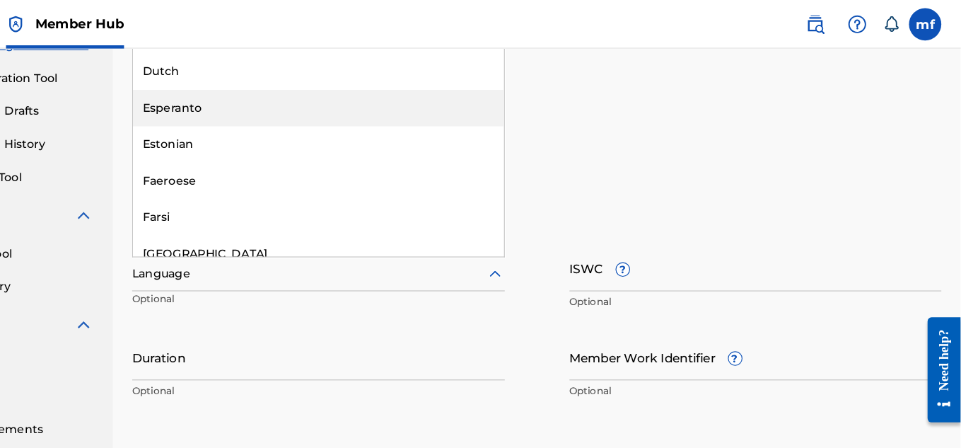
scroll to position [919, 0]
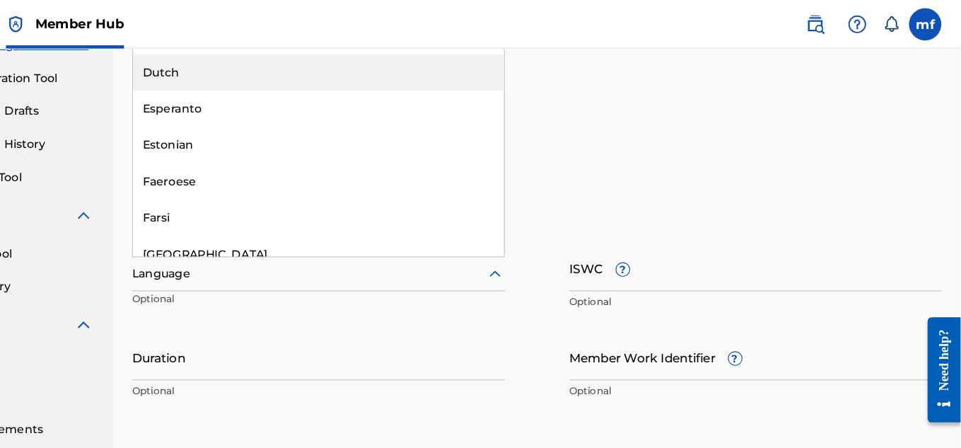
click at [632, 172] on div "Work Title Must feel my pain Required" at bounding box center [590, 168] width 708 height 64
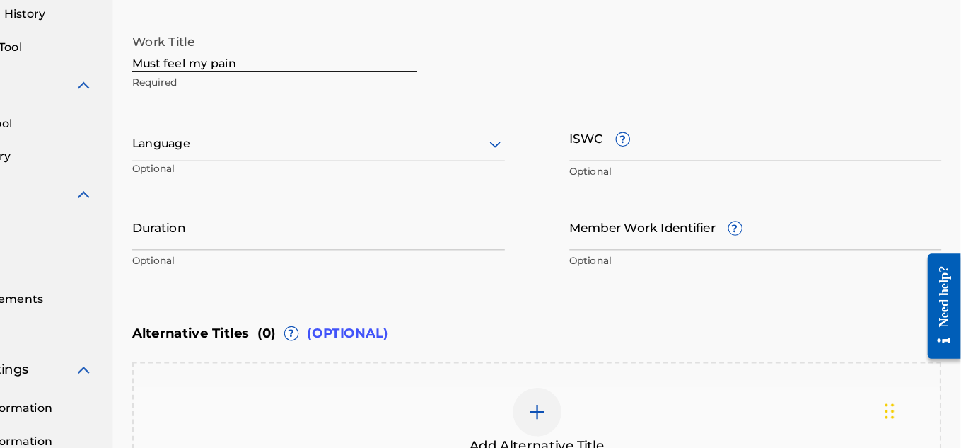
scroll to position [257, 0]
click at [668, 260] on input "Member Work Identifier ?" at bounding box center [782, 253] width 326 height 40
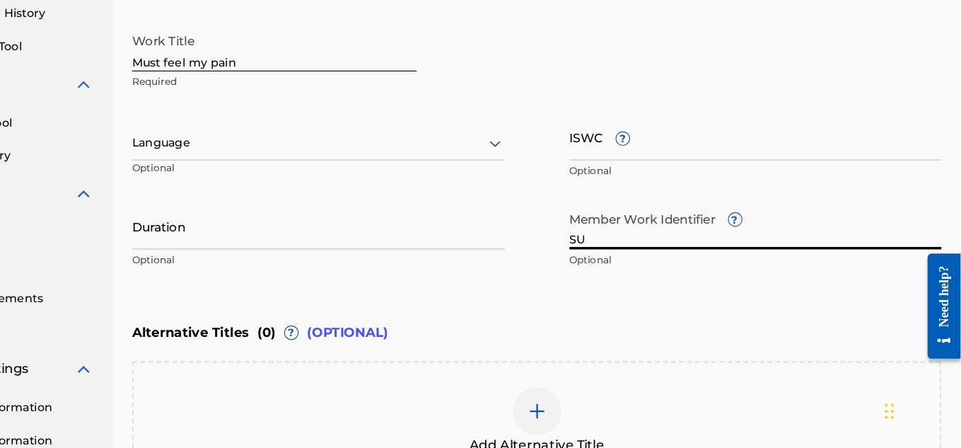
type input "S"
type input "A"
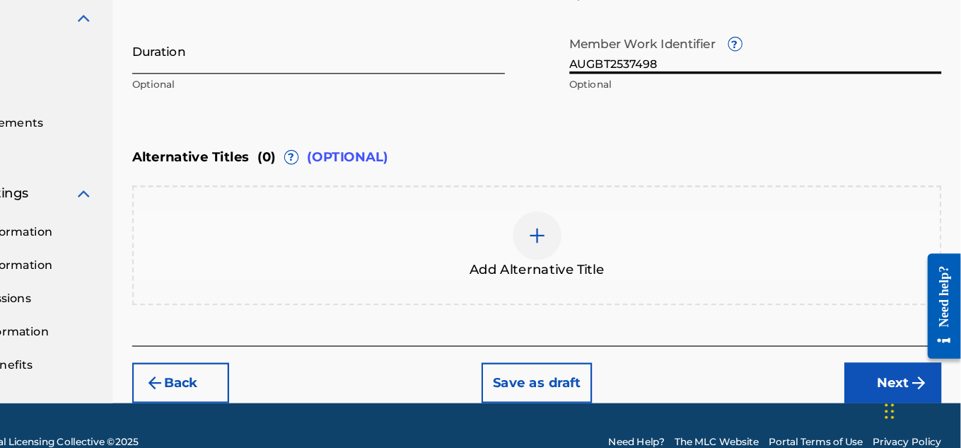
scroll to position [438, 0]
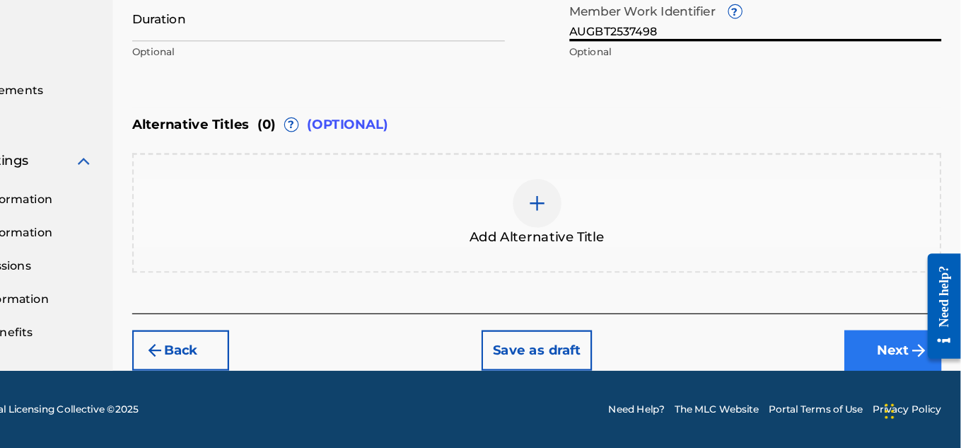
type input "AUGBT2537498"
click at [903, 363] on button "Next" at bounding box center [901, 361] width 85 height 35
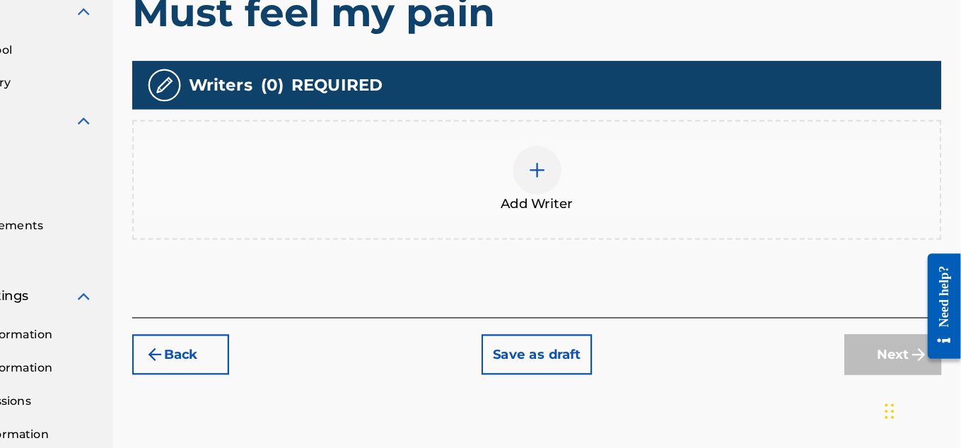
scroll to position [342, 0]
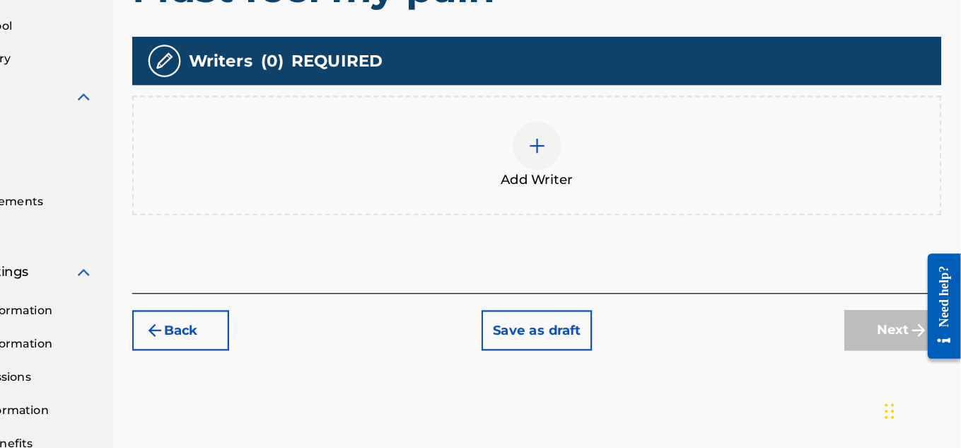
click at [591, 179] on img at bounding box center [590, 183] width 17 height 17
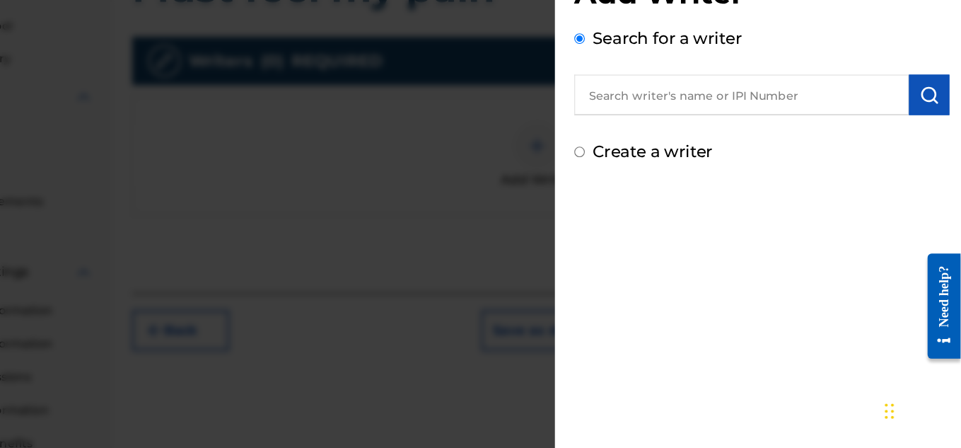
click at [711, 138] on input "text" at bounding box center [769, 138] width 293 height 35
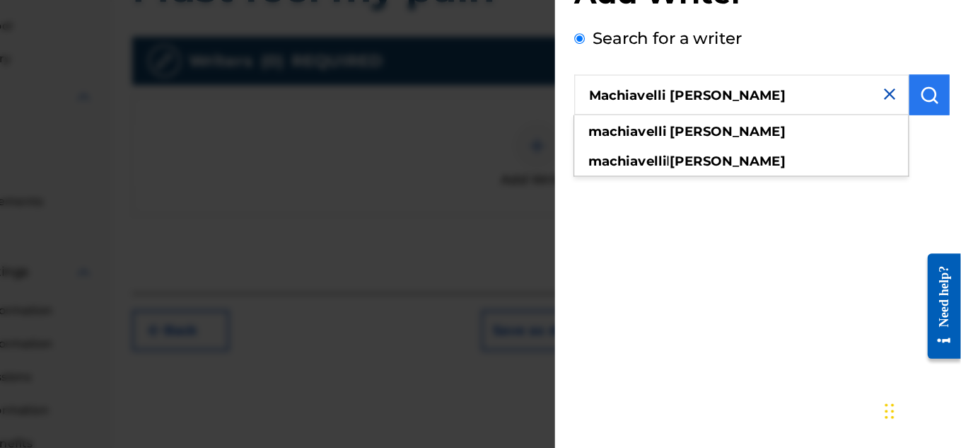
type input "Machiavelli [PERSON_NAME]"
click at [942, 141] on button "submit" at bounding box center [933, 138] width 35 height 35
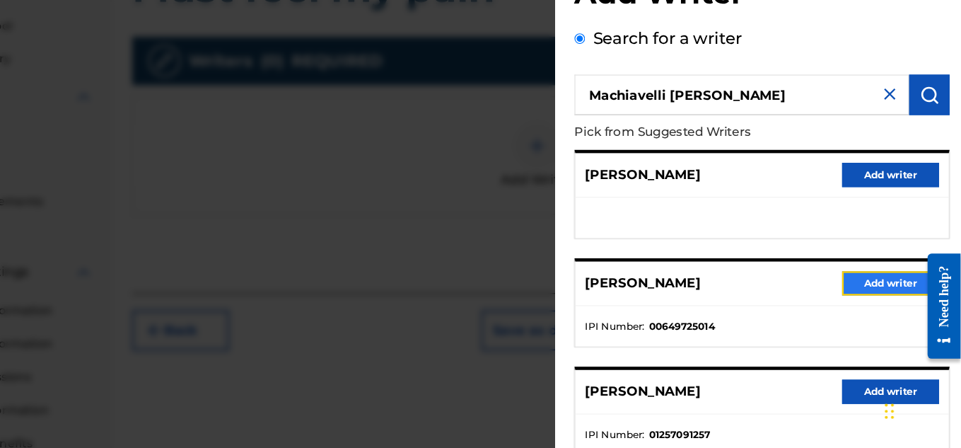
click at [880, 308] on button "Add writer" at bounding box center [899, 303] width 85 height 21
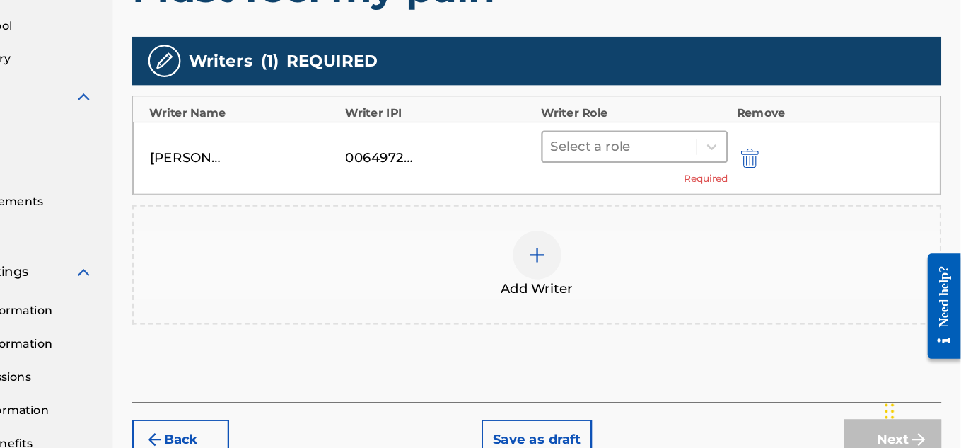
click at [642, 183] on div at bounding box center [663, 184] width 121 height 20
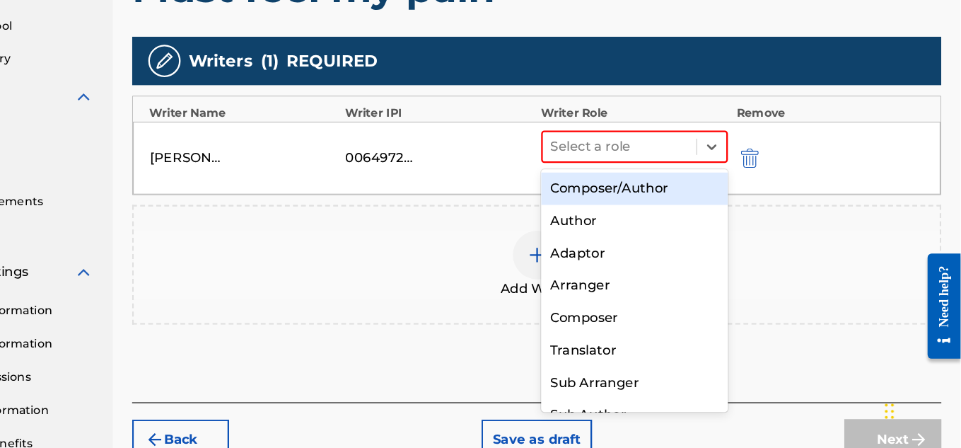
click at [658, 220] on div "Composer/Author" at bounding box center [676, 221] width 164 height 28
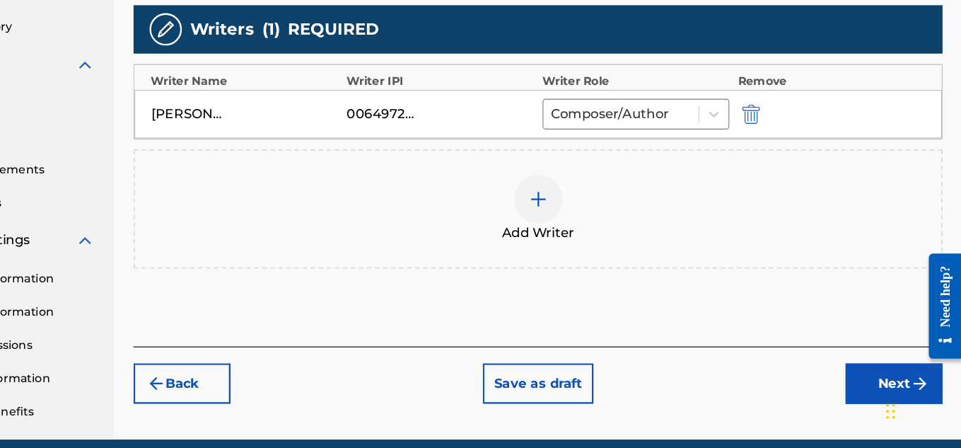
scroll to position [429, 0]
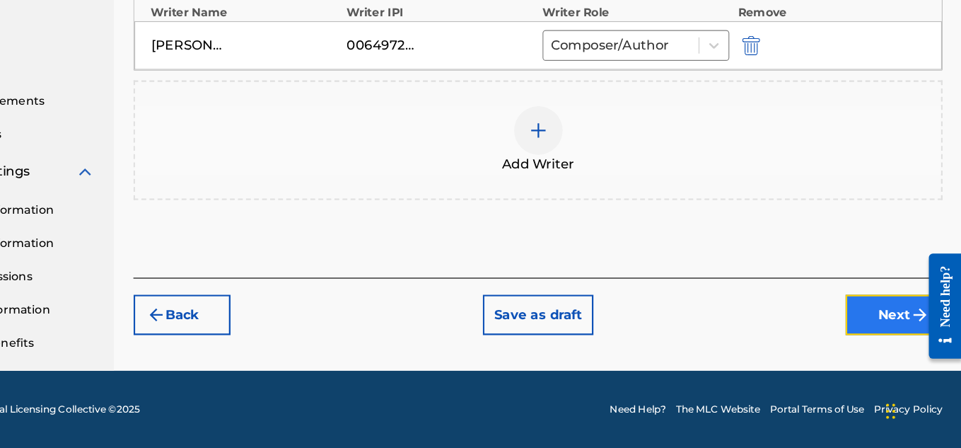
click at [891, 324] on button "Next" at bounding box center [901, 330] width 85 height 35
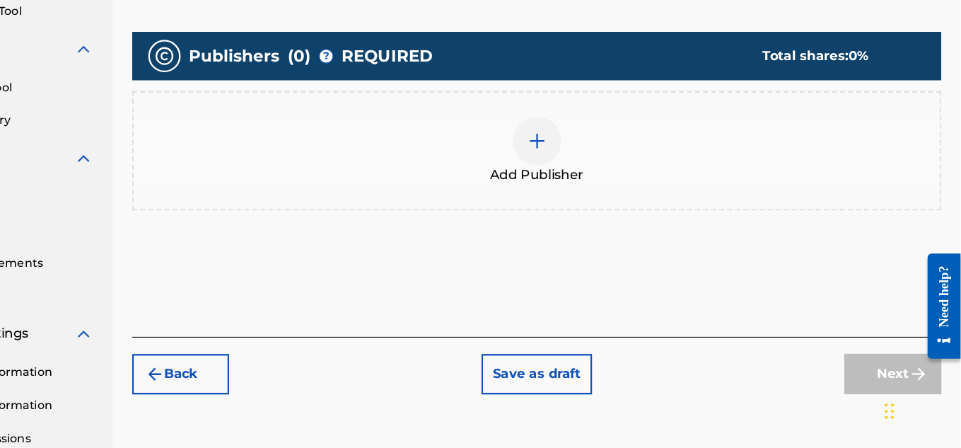
scroll to position [294, 0]
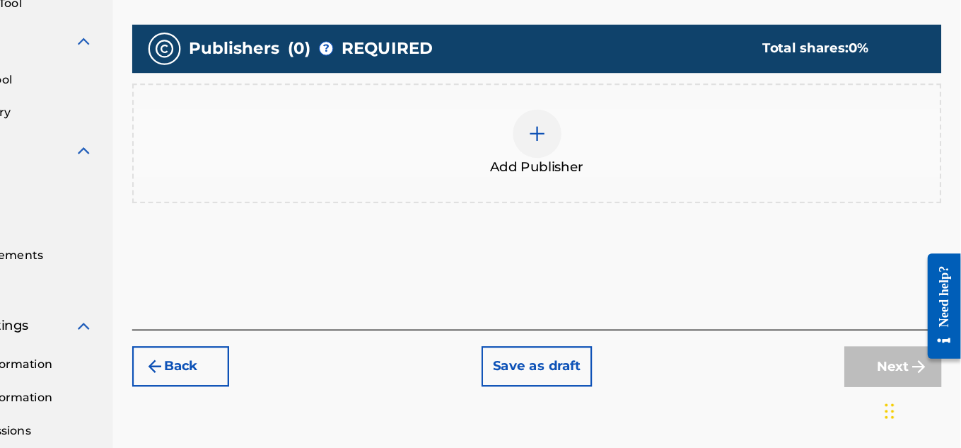
click at [591, 164] on img at bounding box center [590, 172] width 17 height 17
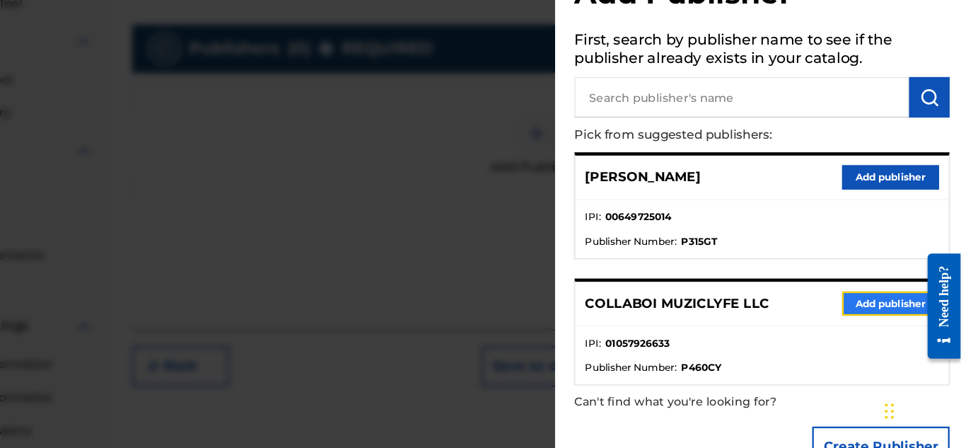
click at [876, 314] on button "Add publisher" at bounding box center [899, 320] width 85 height 21
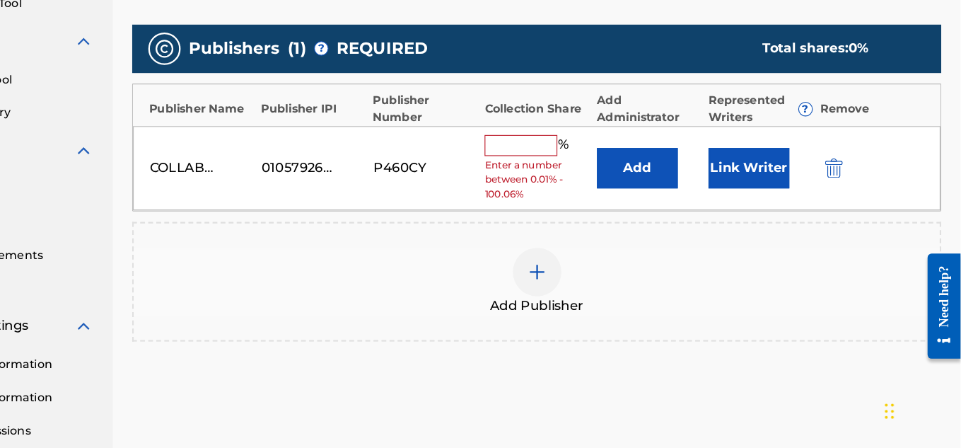
click at [574, 187] on input "text" at bounding box center [577, 183] width 64 height 18
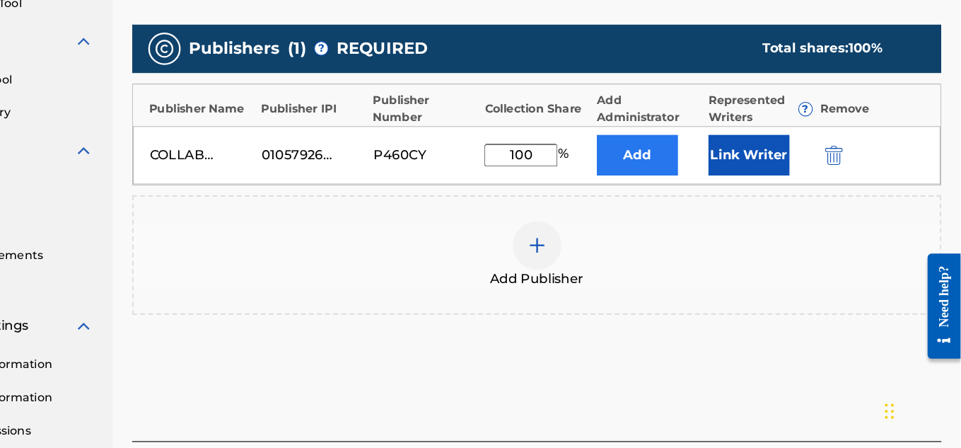
type input "100"
click at [660, 206] on button "Add" at bounding box center [678, 191] width 71 height 35
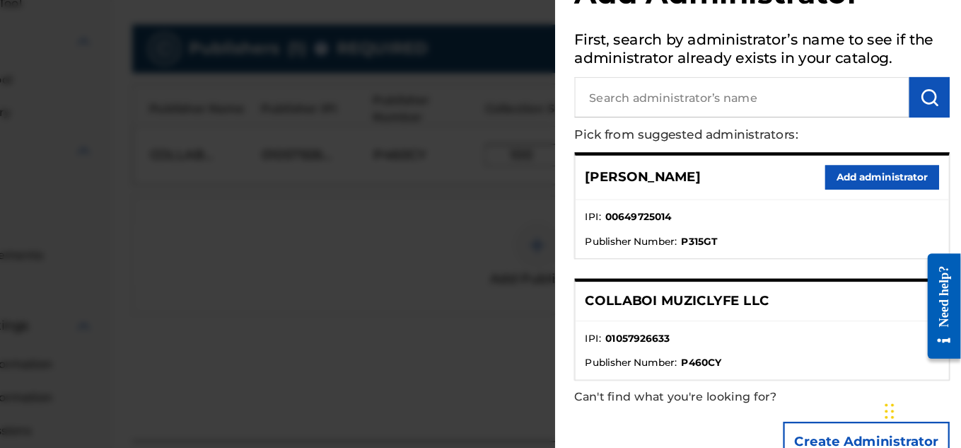
scroll to position [36, 0]
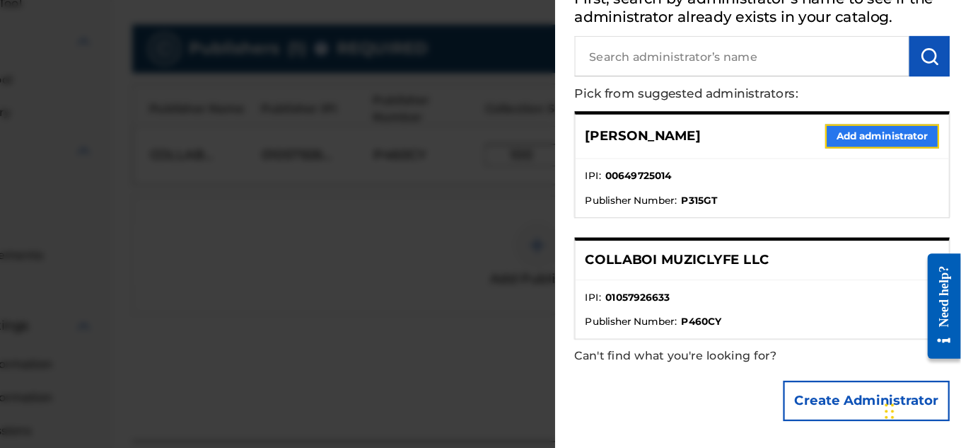
click at [899, 170] on button "Add administrator" at bounding box center [892, 174] width 100 height 21
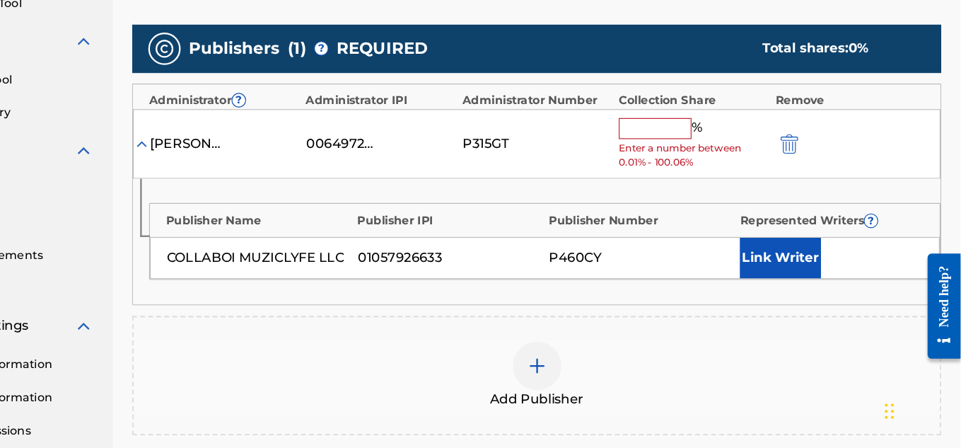
click at [706, 167] on input "text" at bounding box center [694, 168] width 64 height 18
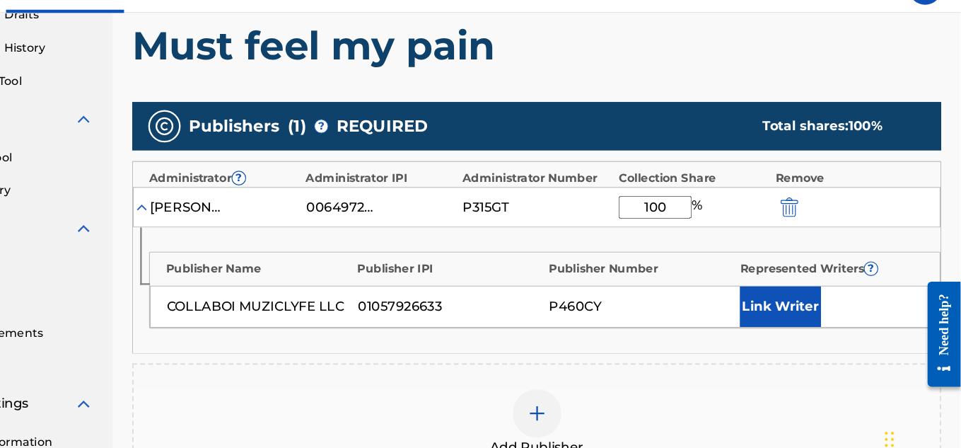
scroll to position [251, 0]
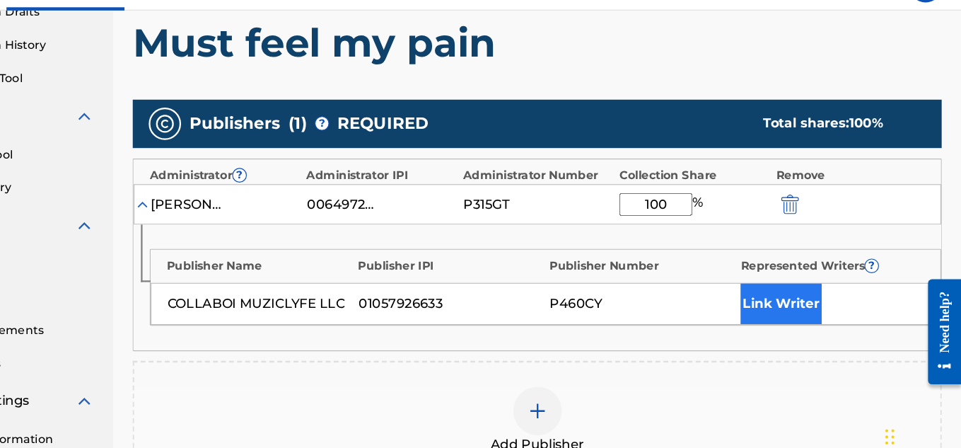
type input "100"
click at [786, 301] on button "Link Writer" at bounding box center [803, 298] width 71 height 35
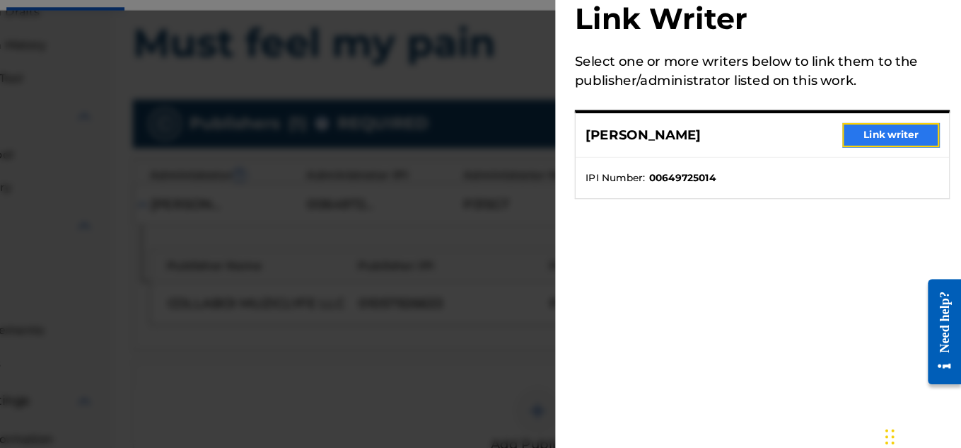
click at [880, 158] on button "Link writer" at bounding box center [899, 151] width 85 height 21
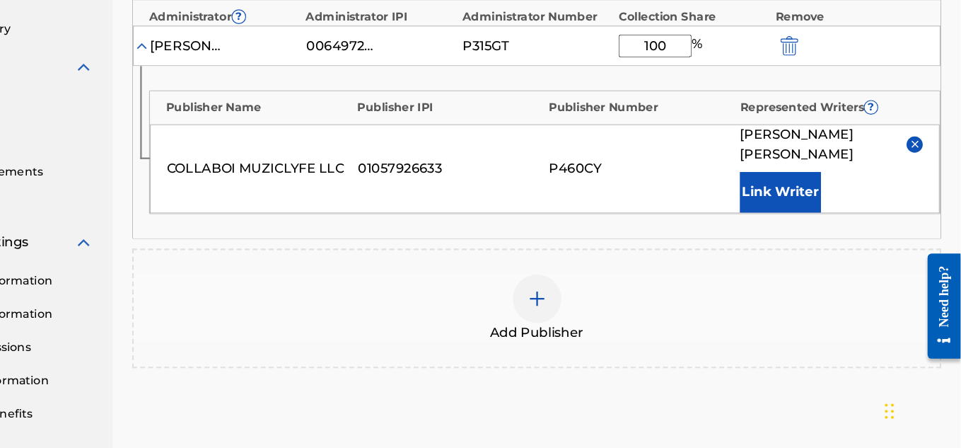
scroll to position [526, 0]
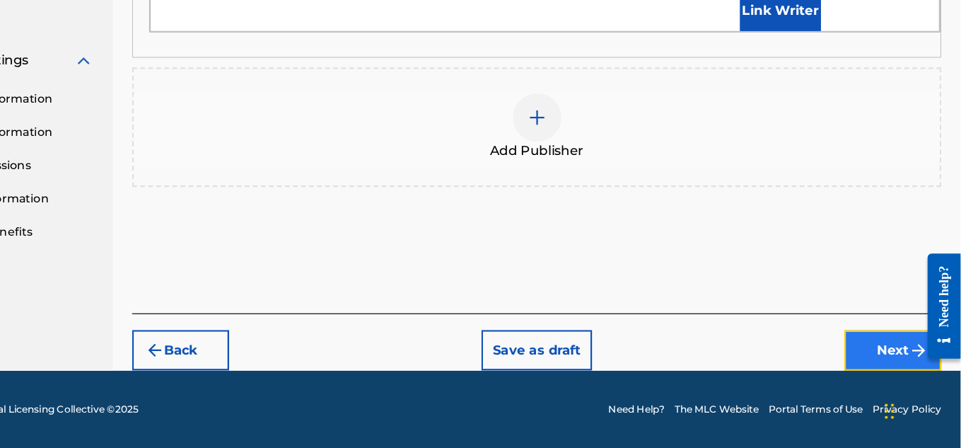
click at [890, 355] on button "Next" at bounding box center [901, 361] width 85 height 35
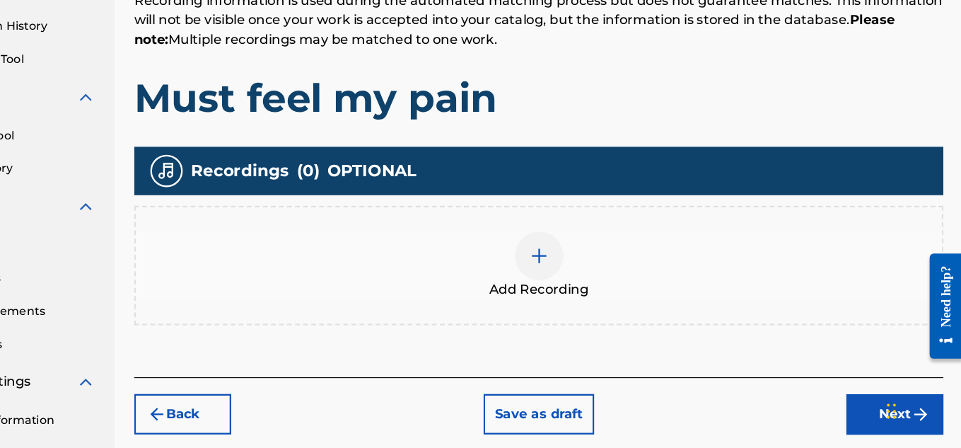
scroll to position [247, 0]
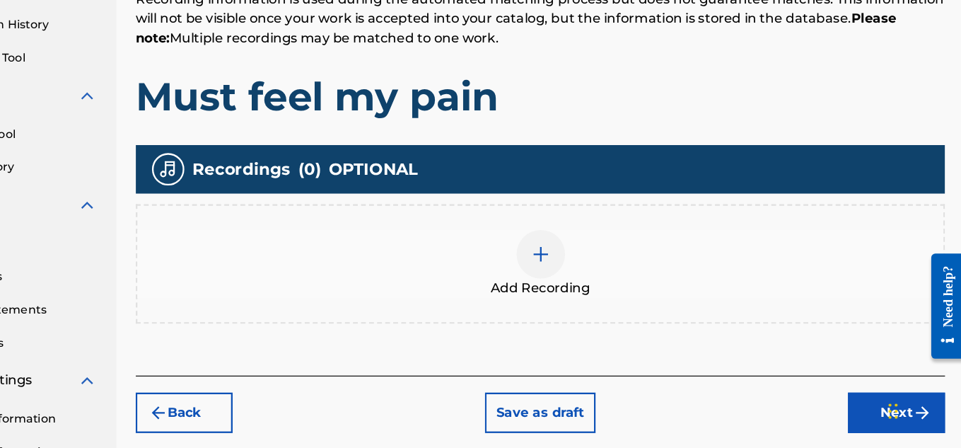
click at [582, 262] on div at bounding box center [590, 278] width 42 height 42
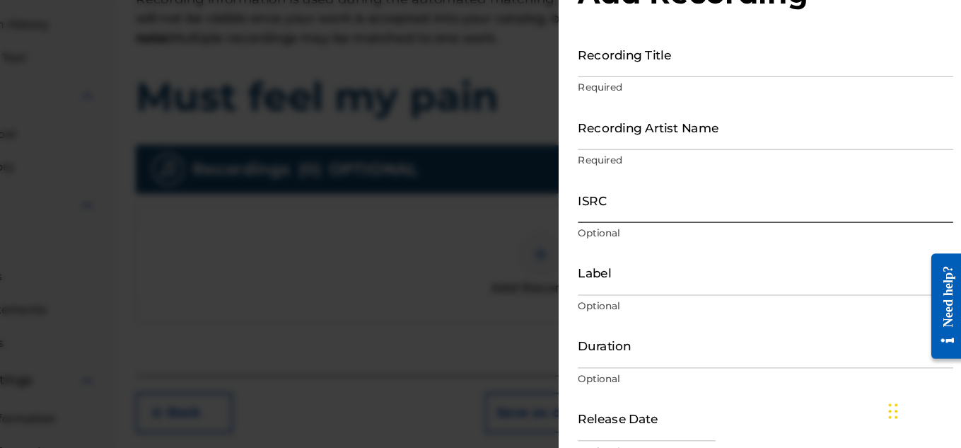
scroll to position [0, 0]
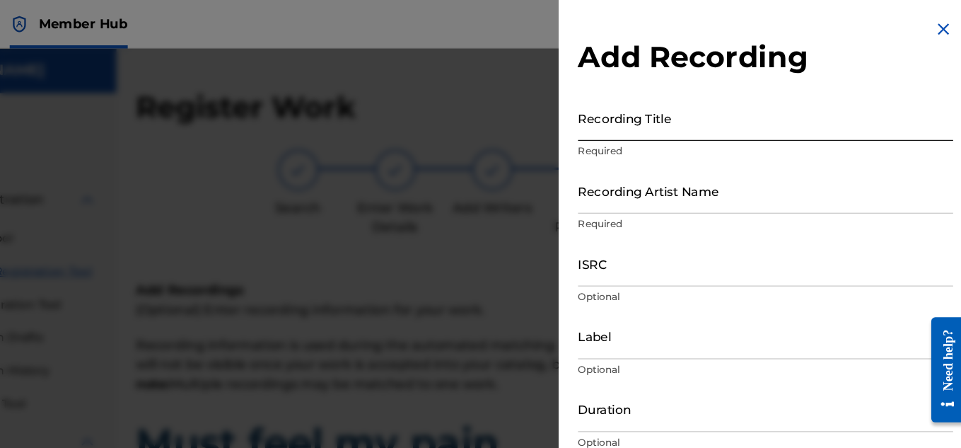
click at [745, 105] on input "Recording Title" at bounding box center [787, 103] width 328 height 40
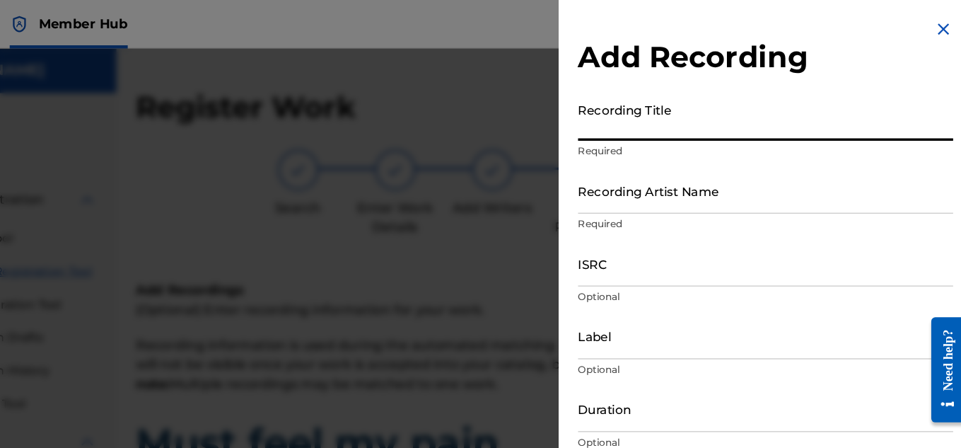
click at [745, 105] on input "Recording Title" at bounding box center [787, 103] width 328 height 40
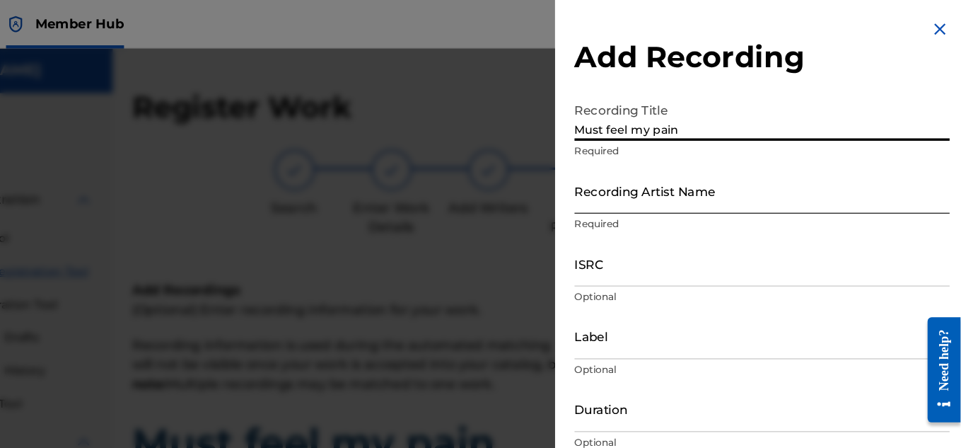
type input "Must feel my pain"
click at [762, 174] on input "Recording Artist Name" at bounding box center [787, 166] width 328 height 40
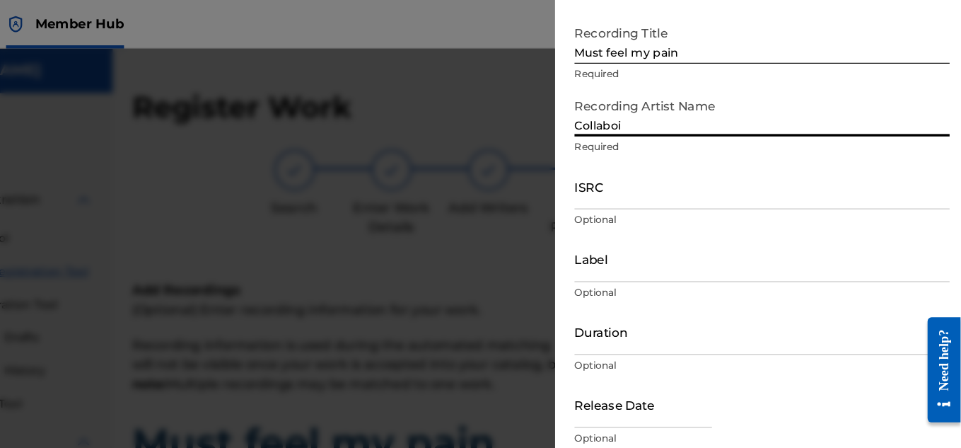
scroll to position [69, 0]
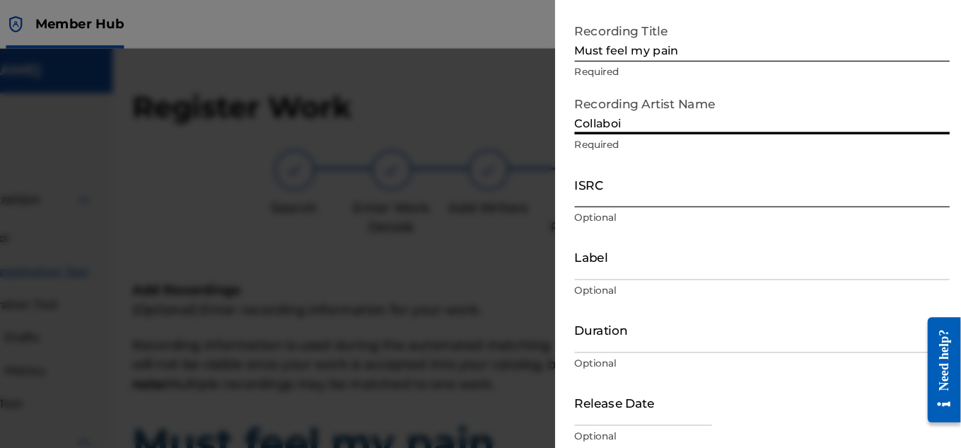
type input "Collaboi"
click at [665, 177] on input "ISRC" at bounding box center [787, 161] width 328 height 40
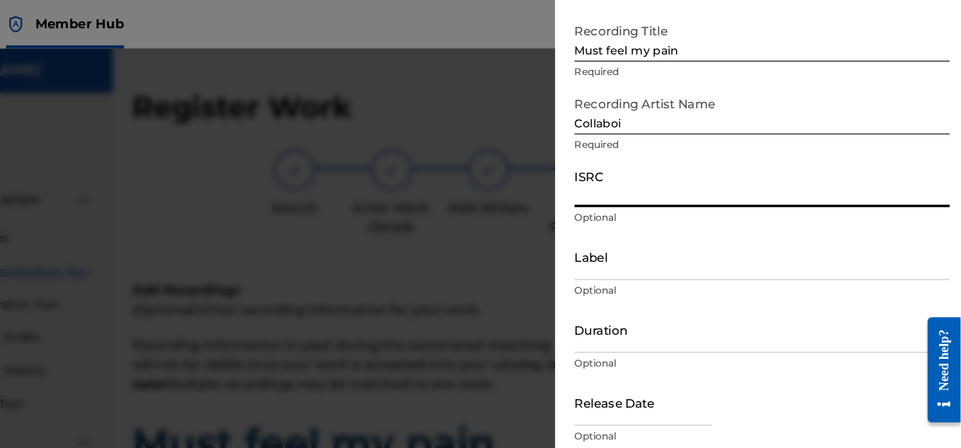
click at [667, 175] on input "ISRC" at bounding box center [787, 161] width 328 height 40
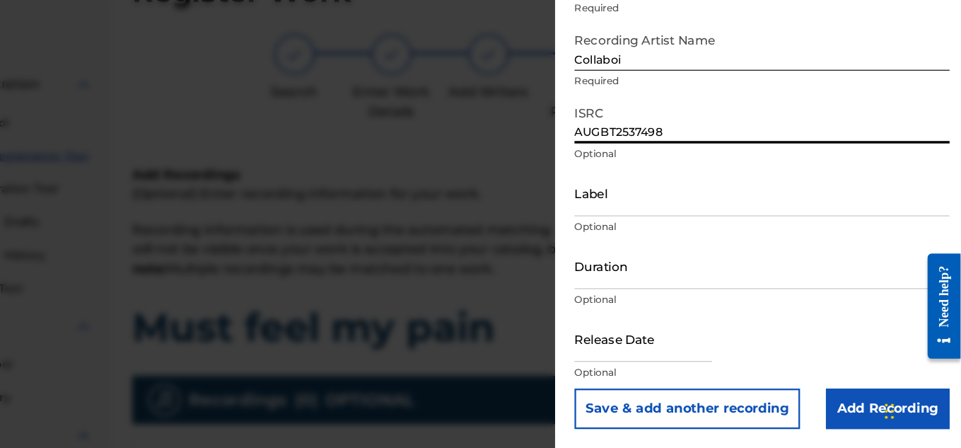
scroll to position [59, 0]
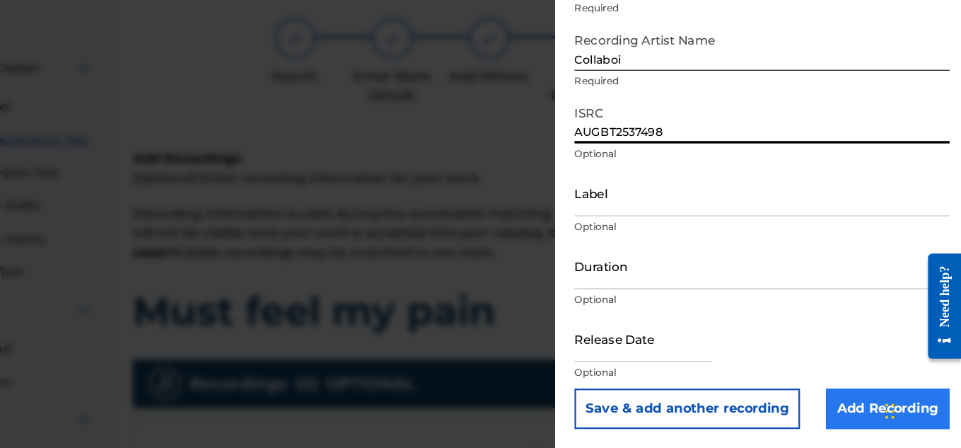
type input "AUGBT2537498"
click at [886, 406] on input "Add Recording" at bounding box center [897, 412] width 108 height 35
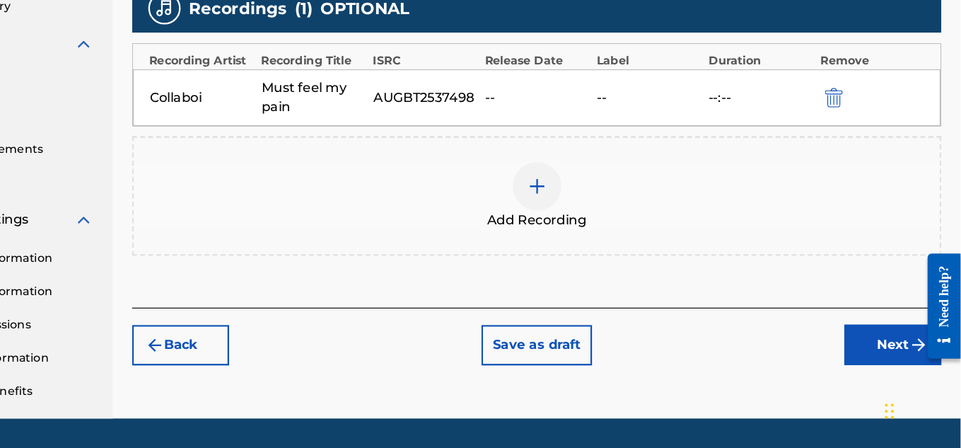
scroll to position [399, 0]
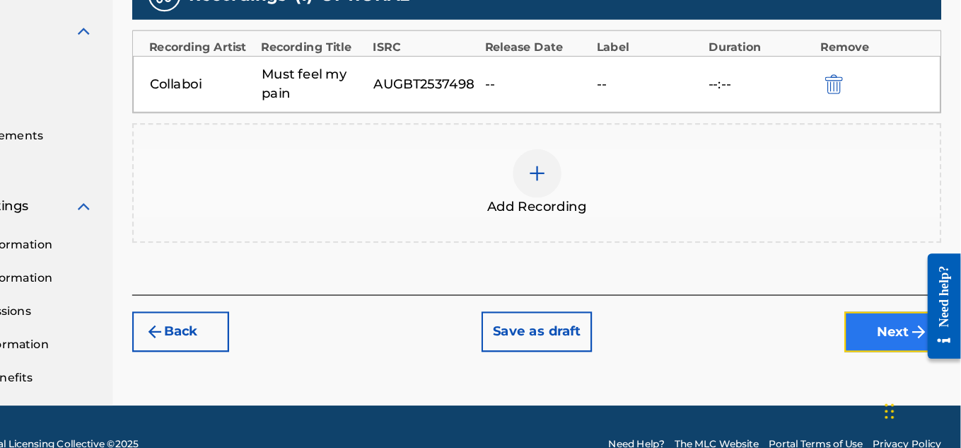
click at [894, 351] on button "Next" at bounding box center [901, 345] width 85 height 35
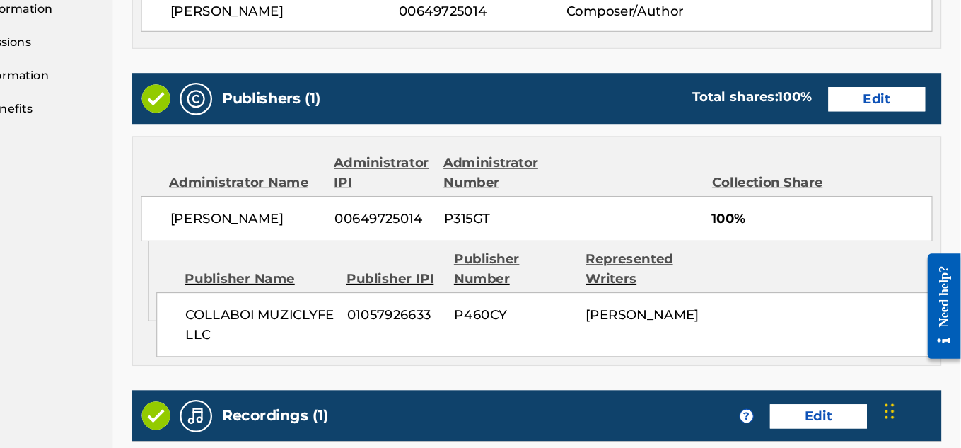
scroll to position [859, 0]
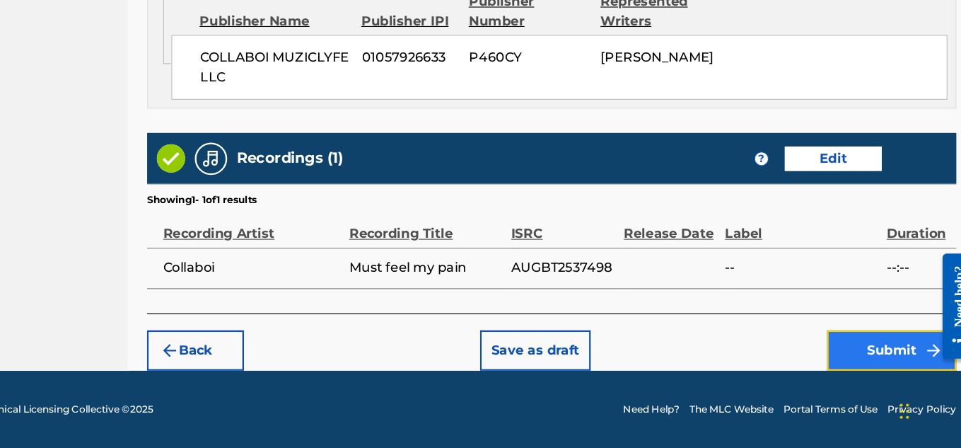
click at [856, 356] on button "Submit" at bounding box center [887, 361] width 113 height 35
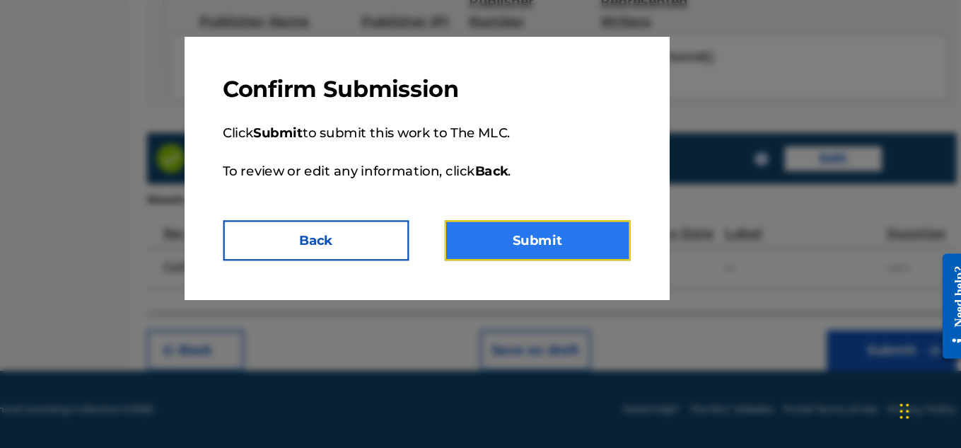
click at [578, 269] on button "Submit" at bounding box center [577, 265] width 163 height 35
click at [568, 252] on button "Submit" at bounding box center [577, 265] width 163 height 35
click at [565, 269] on button "Submit" at bounding box center [577, 265] width 163 height 35
click at [552, 266] on button "Submit" at bounding box center [577, 265] width 163 height 35
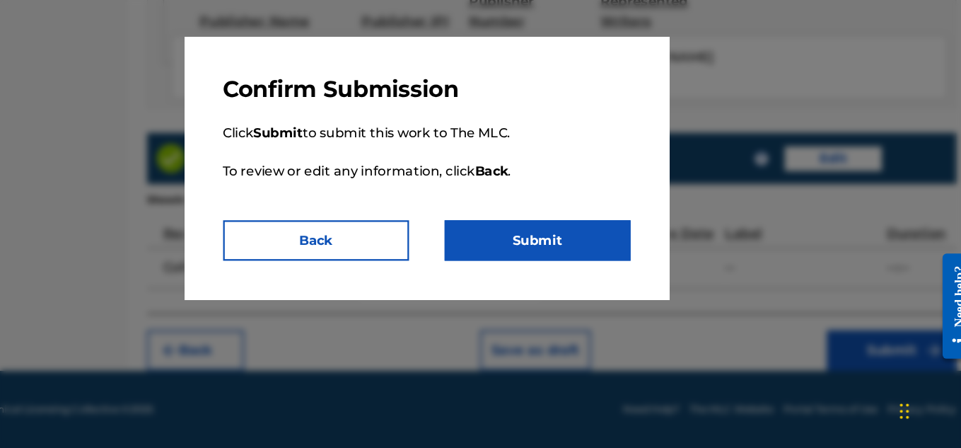
click at [402, 284] on div "Confirm Submission Click Submit to submit this work to The MLC. To review or ed…" at bounding box center [481, 203] width 424 height 230
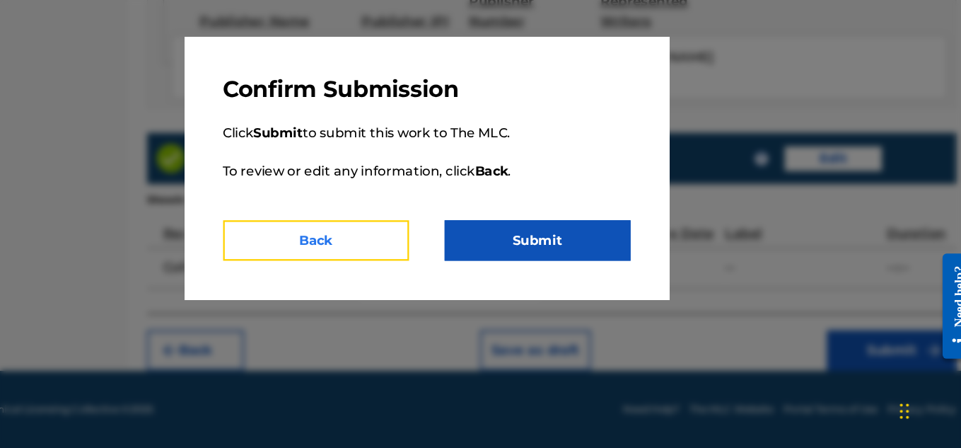
click at [400, 264] on button "Back" at bounding box center [384, 265] width 163 height 35
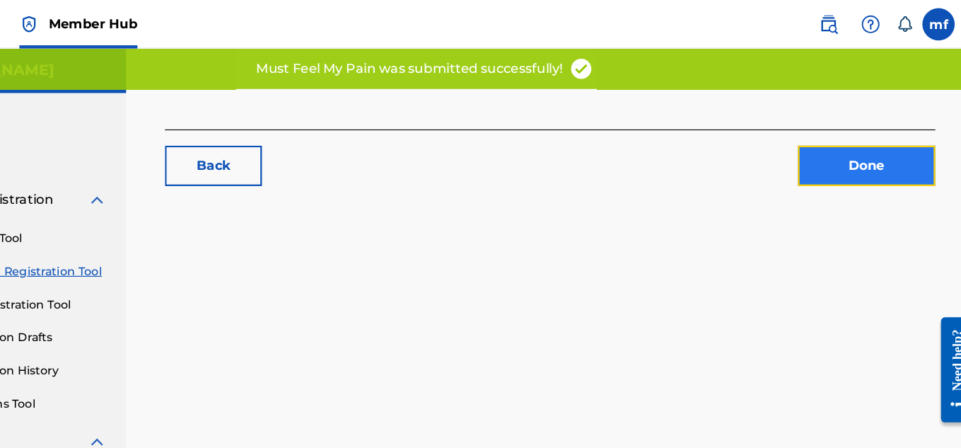
click at [844, 149] on link "Done" at bounding box center [867, 144] width 120 height 35
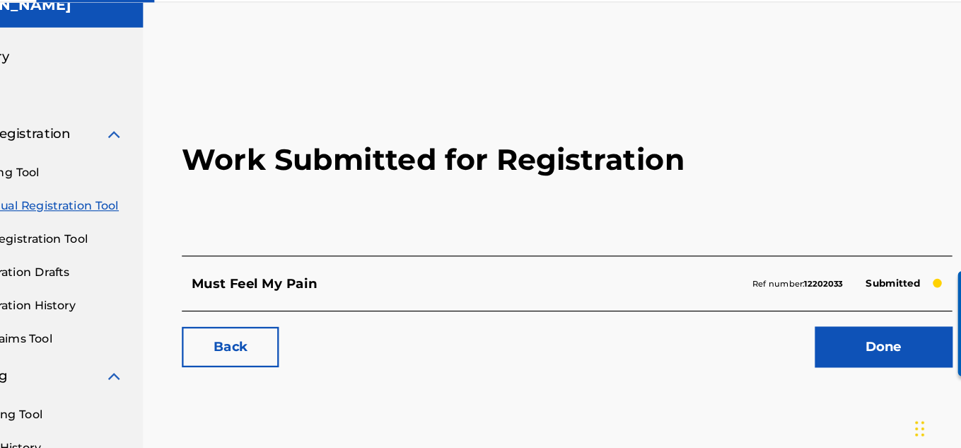
scroll to position [17, 0]
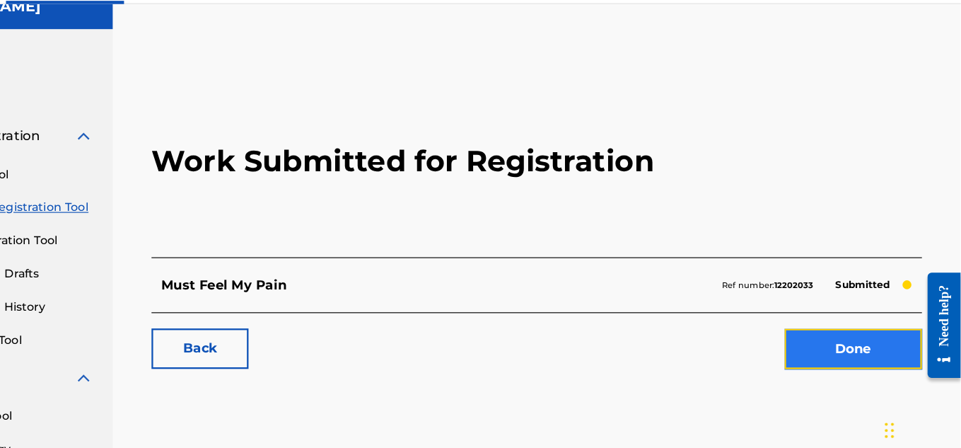
click at [825, 342] on link "Done" at bounding box center [867, 343] width 120 height 35
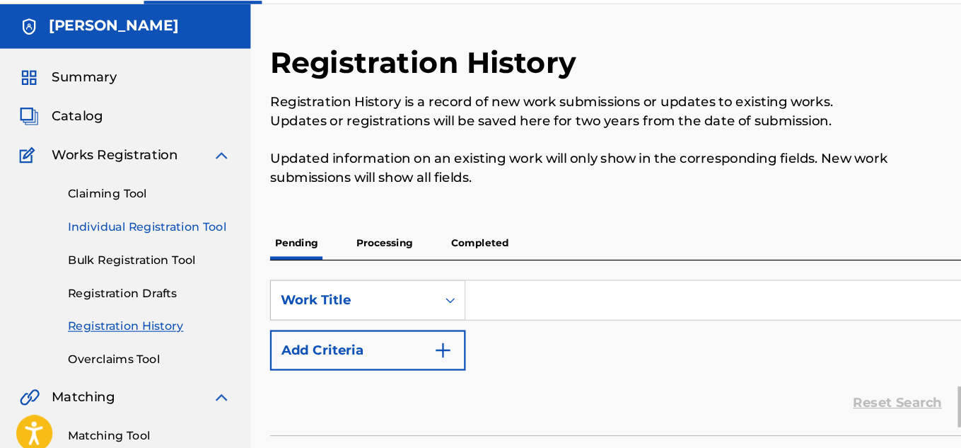
click at [134, 234] on link "Individual Registration Tool" at bounding box center [130, 237] width 143 height 15
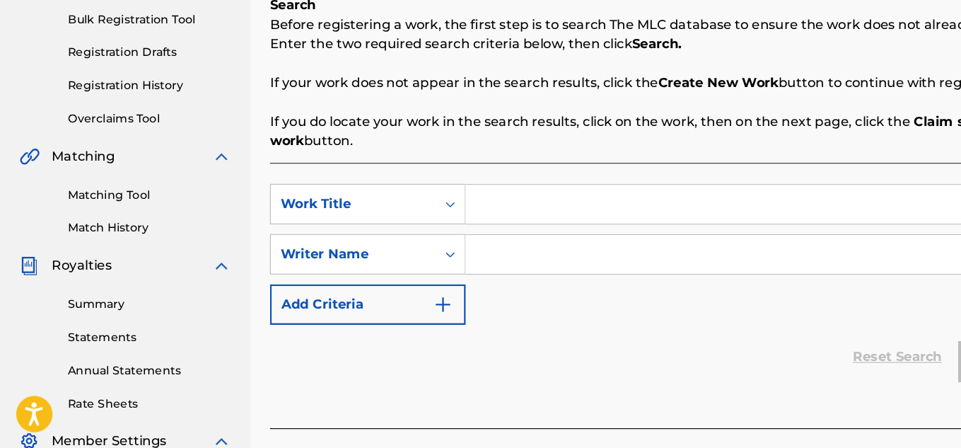
scroll to position [196, 0]
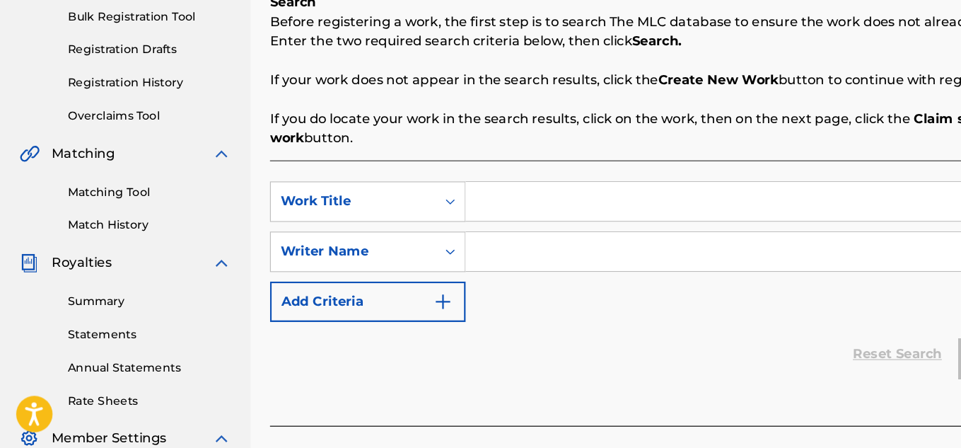
click at [479, 223] on input "Search Form" at bounding box center [675, 232] width 536 height 34
type input "You the other one"
click at [472, 277] on input "Search Form" at bounding box center [675, 276] width 536 height 34
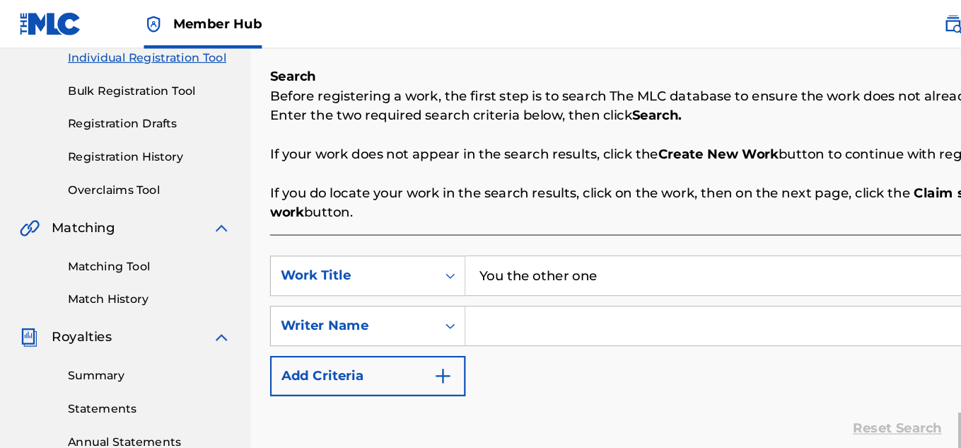
click at [504, 289] on input "Search Form" at bounding box center [675, 285] width 536 height 34
paste input "Machiavelli [PERSON_NAME]"
type input "Machiavelli [PERSON_NAME]"
click at [791, 368] on link "Reset Search" at bounding box center [785, 374] width 92 height 31
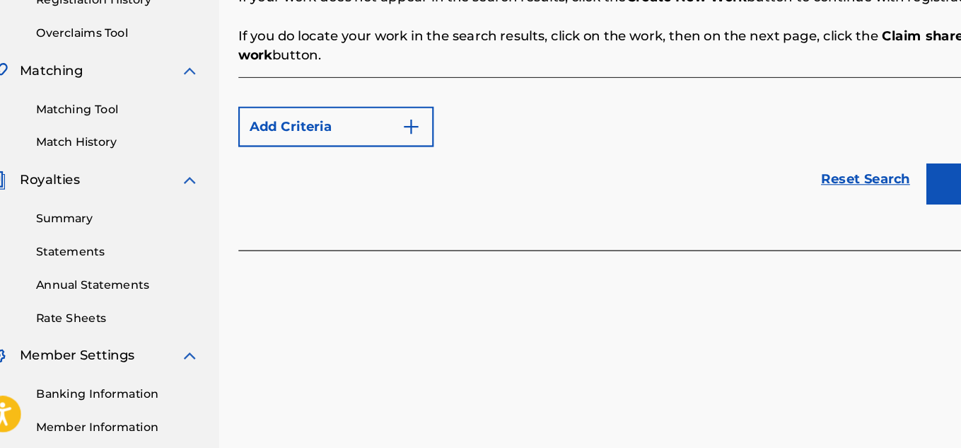
scroll to position [269, 0]
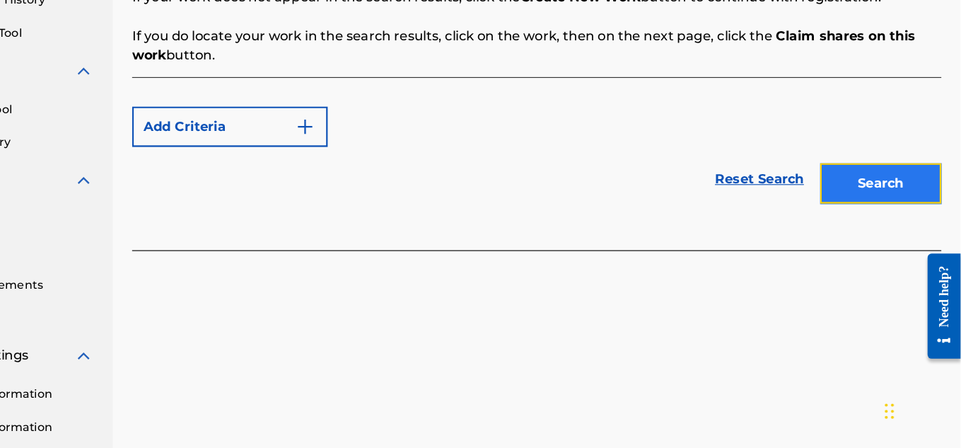
click at [881, 216] on button "Search" at bounding box center [891, 215] width 106 height 35
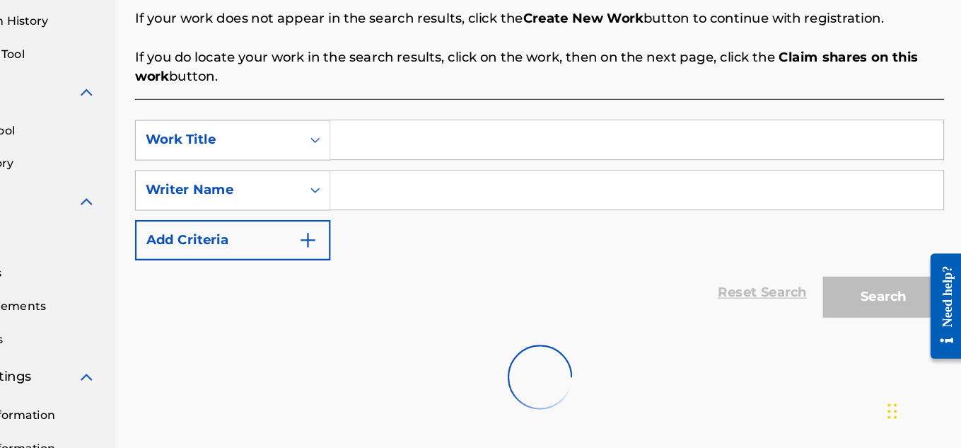
scroll to position [277, 0]
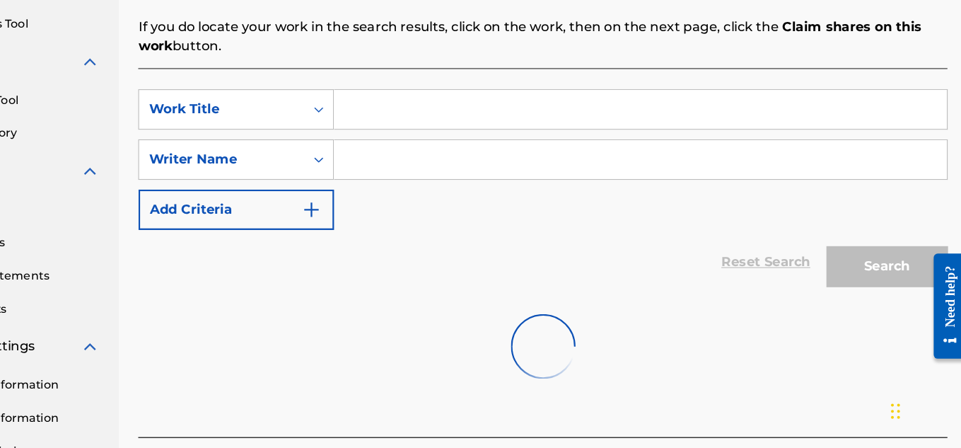
click at [455, 134] on input "Search Form" at bounding box center [675, 151] width 536 height 34
click at [479, 181] on input "Search Form" at bounding box center [675, 195] width 536 height 34
click at [459, 142] on input "Search Form" at bounding box center [675, 151] width 536 height 34
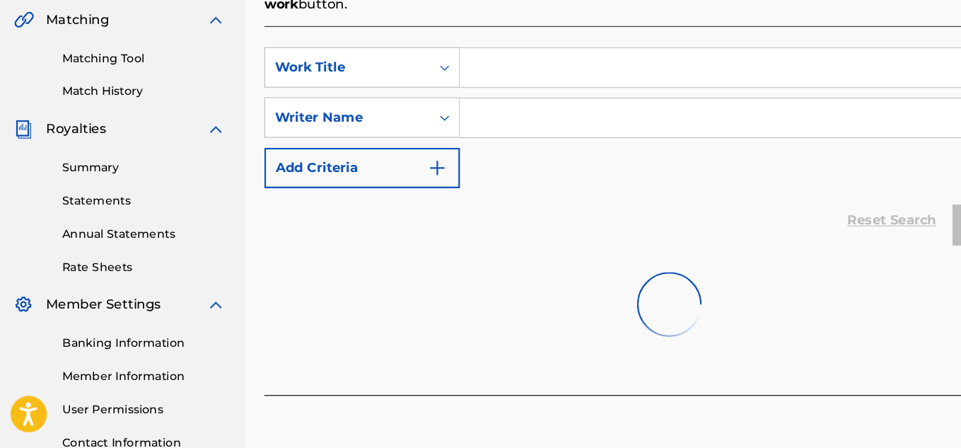
scroll to position [315, 0]
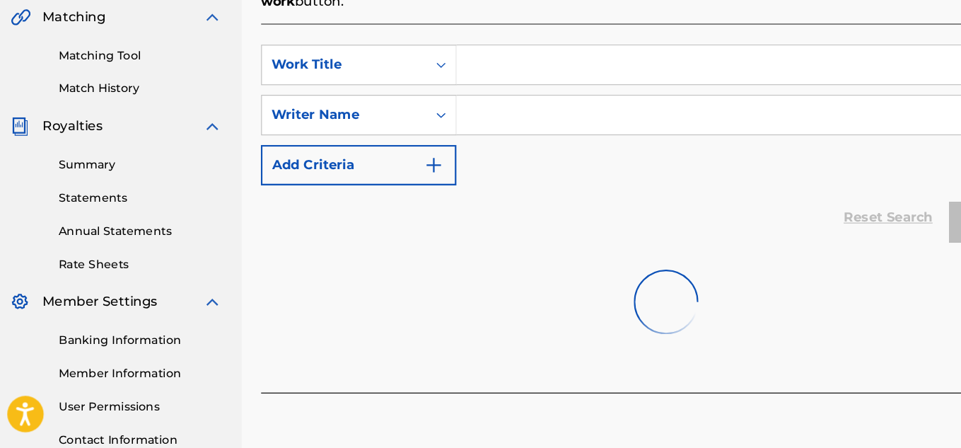
click at [556, 333] on div at bounding box center [590, 319] width 708 height 91
click at [458, 102] on input "Search Form" at bounding box center [675, 112] width 536 height 34
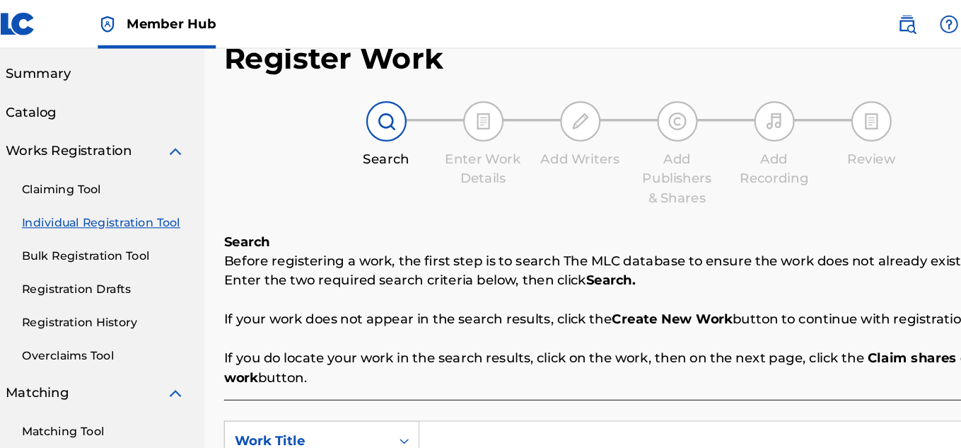
scroll to position [30, 0]
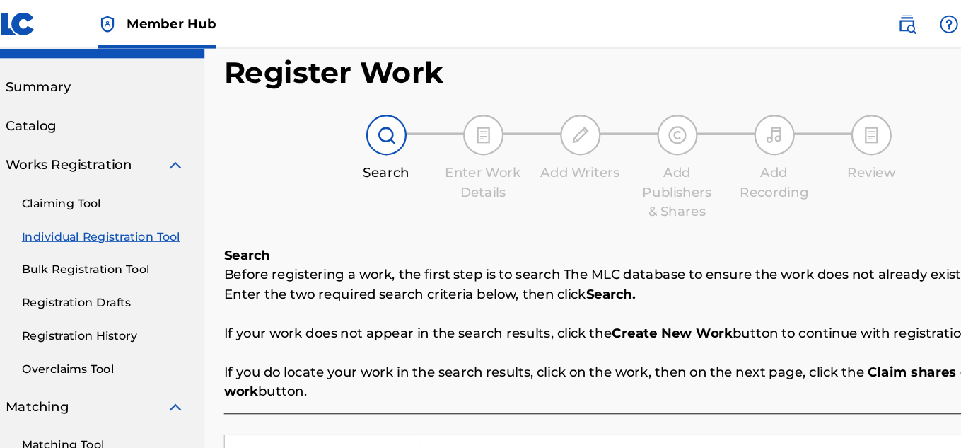
click at [119, 200] on link "Individual Registration Tool" at bounding box center [130, 206] width 143 height 15
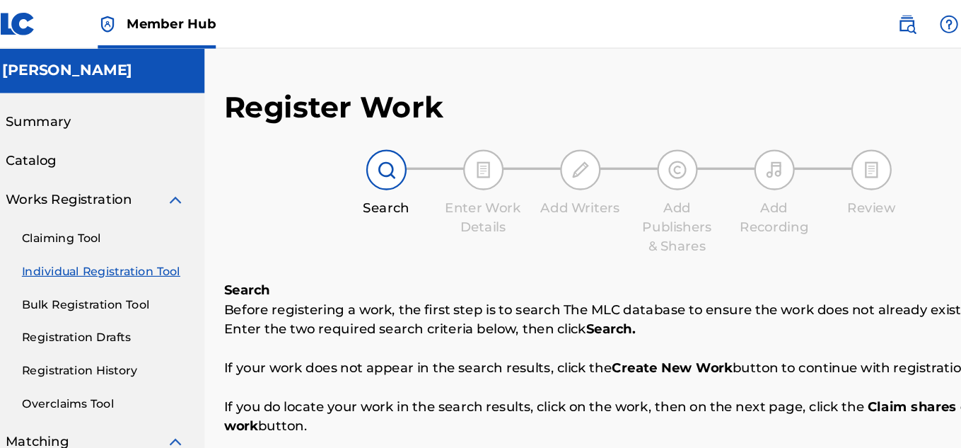
click at [183, 238] on link "Individual Registration Tool" at bounding box center [130, 237] width 143 height 15
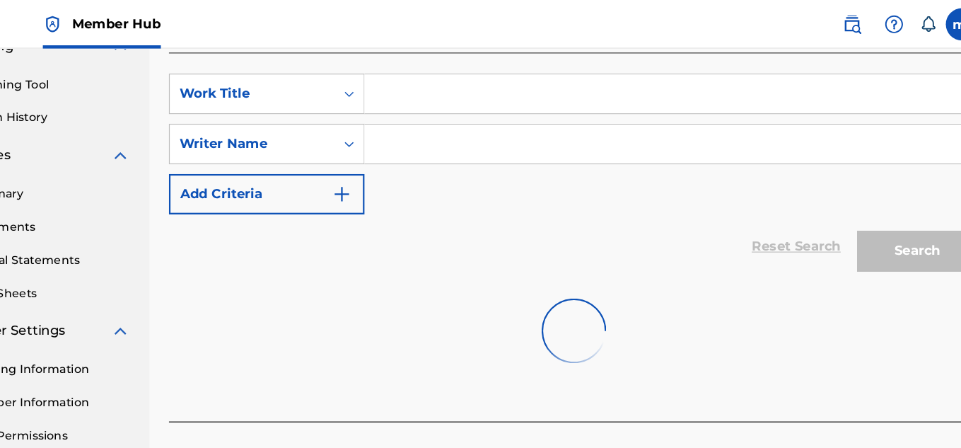
scroll to position [344, 0]
click at [469, 89] on input "Search Form" at bounding box center [675, 83] width 536 height 34
type input "You the other one"
click at [466, 132] on input "Search Form" at bounding box center [675, 127] width 536 height 34
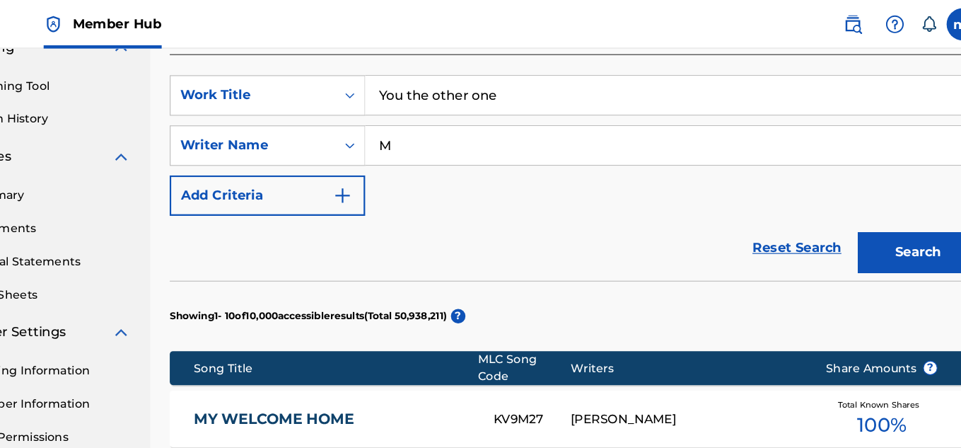
click at [482, 111] on input "M" at bounding box center [675, 127] width 536 height 34
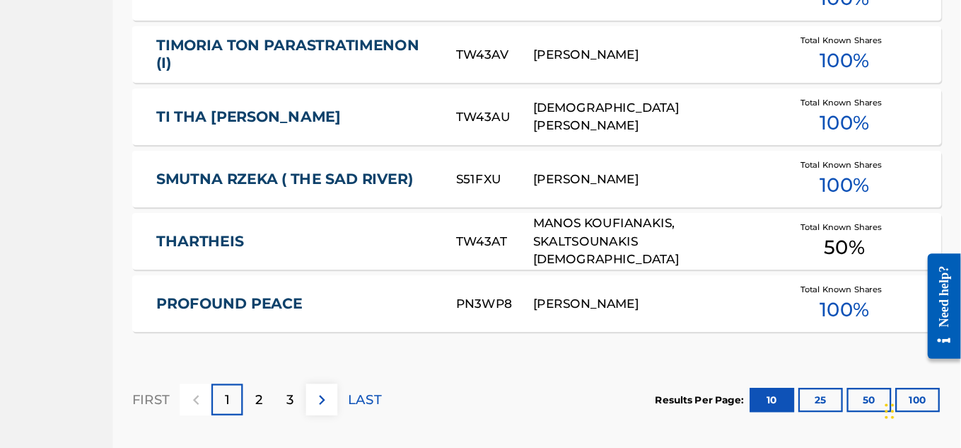
scroll to position [1017, 0]
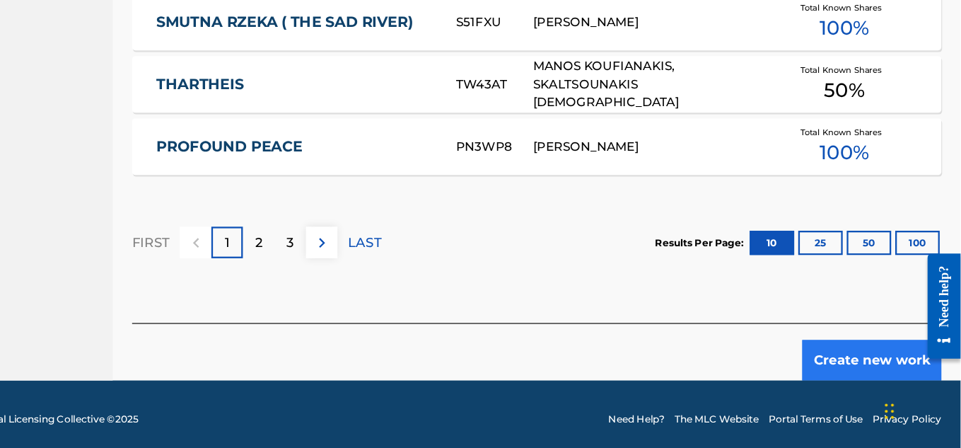
type input "Machi"
click at [866, 364] on button "Create new work" at bounding box center [883, 370] width 122 height 35
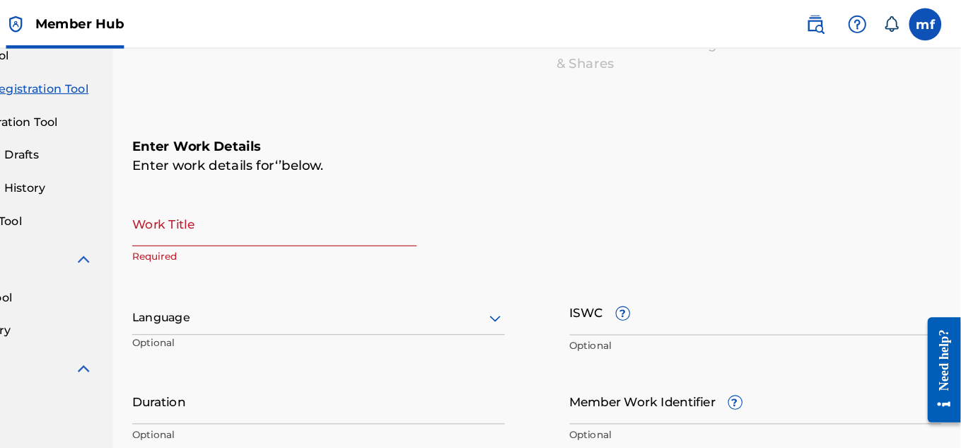
scroll to position [157, 0]
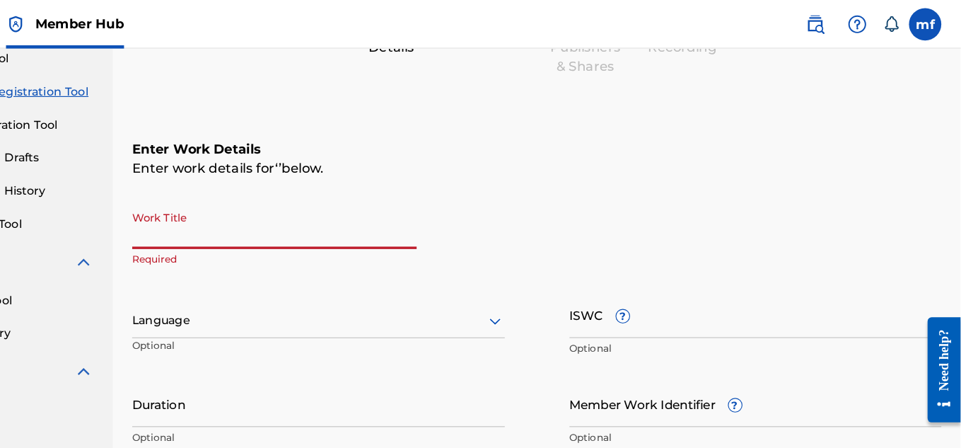
click at [305, 209] on input "Work Title" at bounding box center [360, 198] width 249 height 40
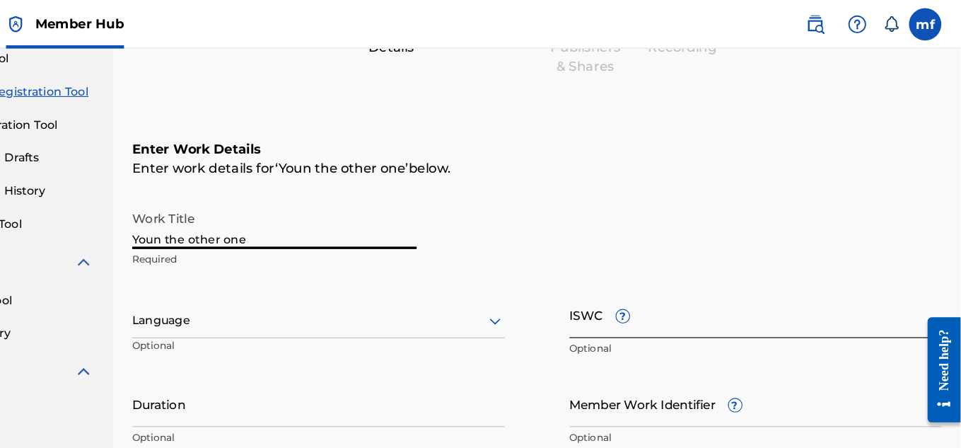
type input "Youn the other one"
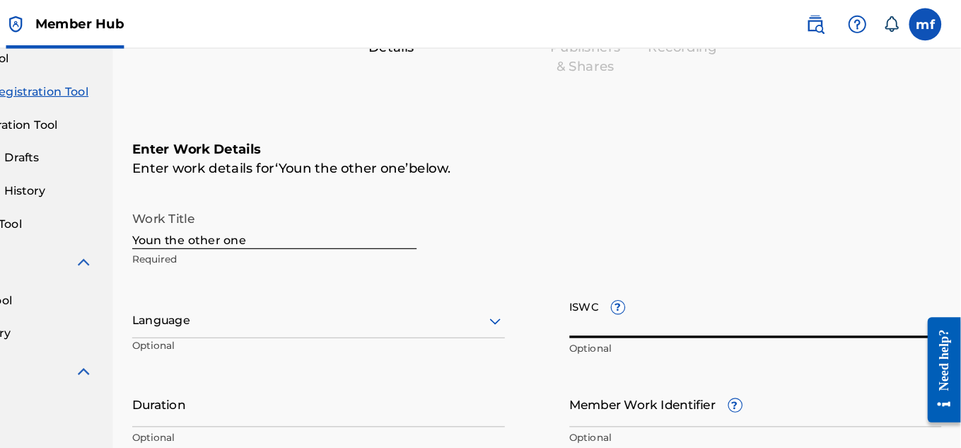
click at [653, 293] on input "ISWC ?" at bounding box center [782, 275] width 326 height 40
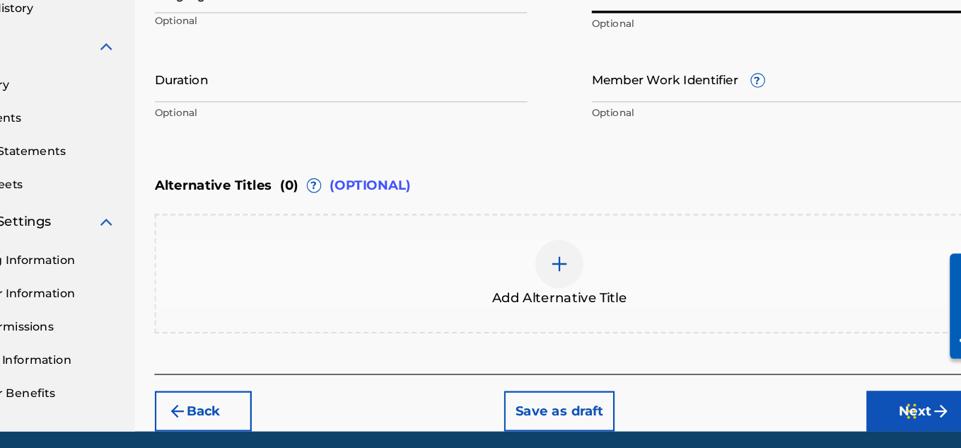
scroll to position [408, 0]
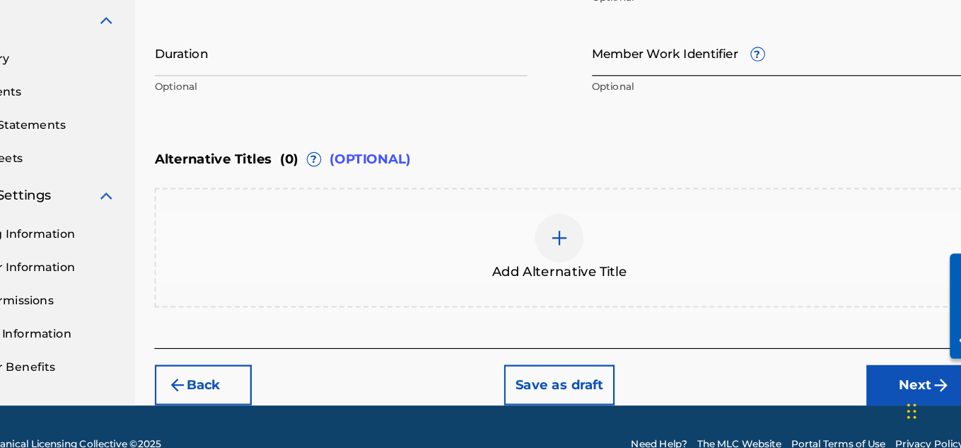
click at [721, 109] on input "Member Work Identifier ?" at bounding box center [782, 102] width 326 height 40
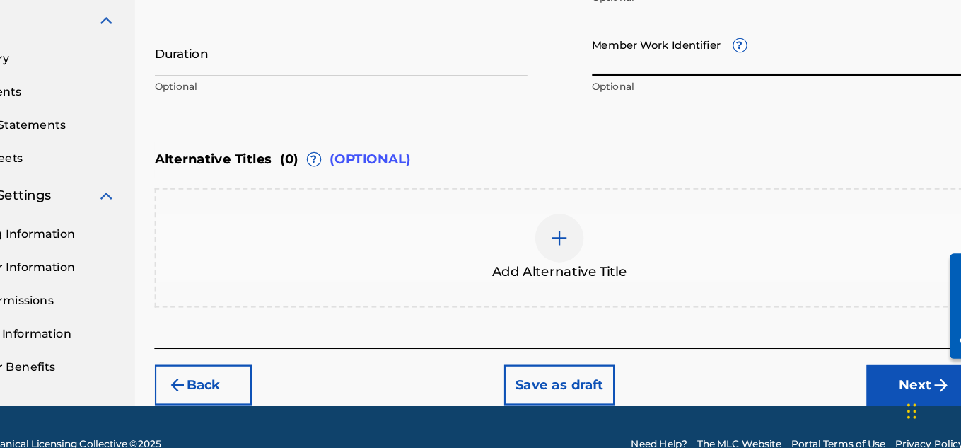
click at [697, 111] on input "Member Work Identifier ?" at bounding box center [782, 102] width 326 height 40
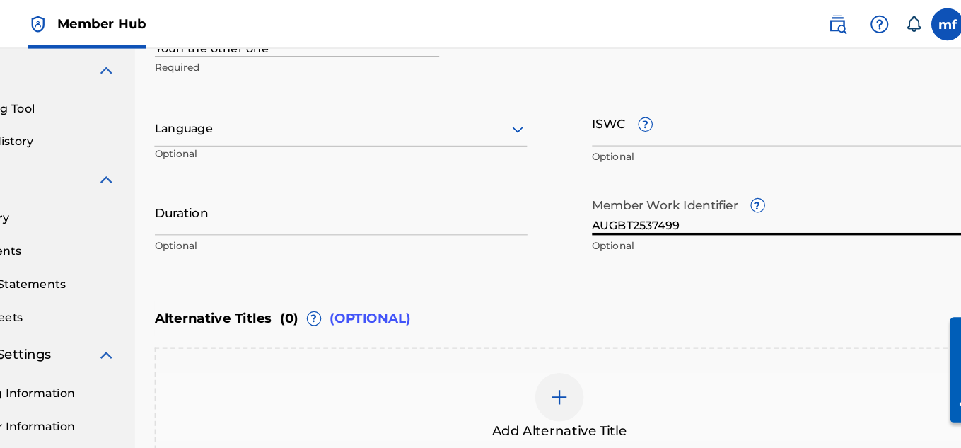
scroll to position [438, 0]
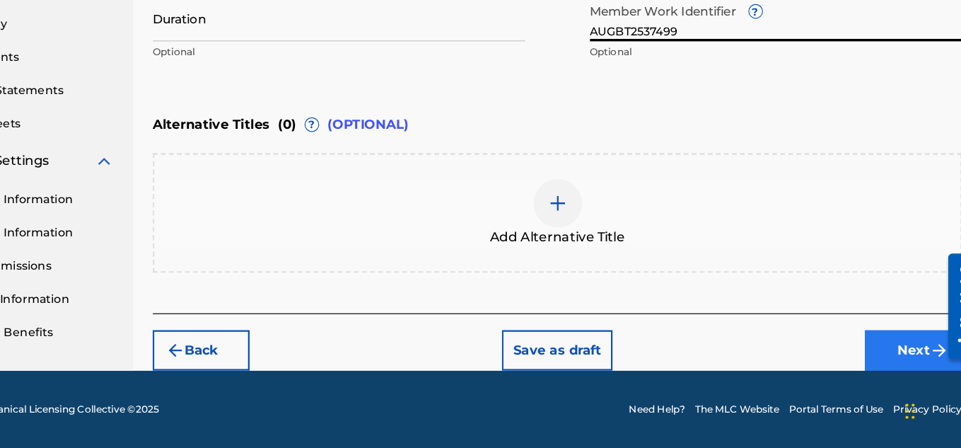
type input "AUGBT2537499"
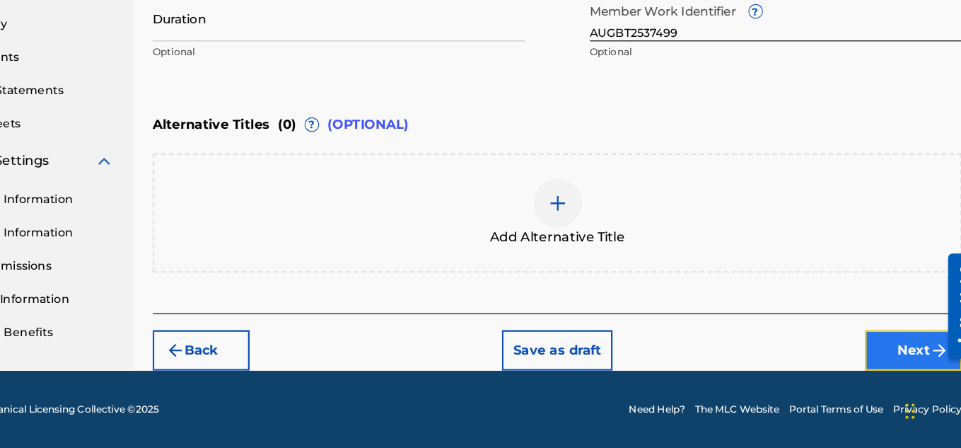
click at [895, 349] on button "Next" at bounding box center [901, 361] width 85 height 35
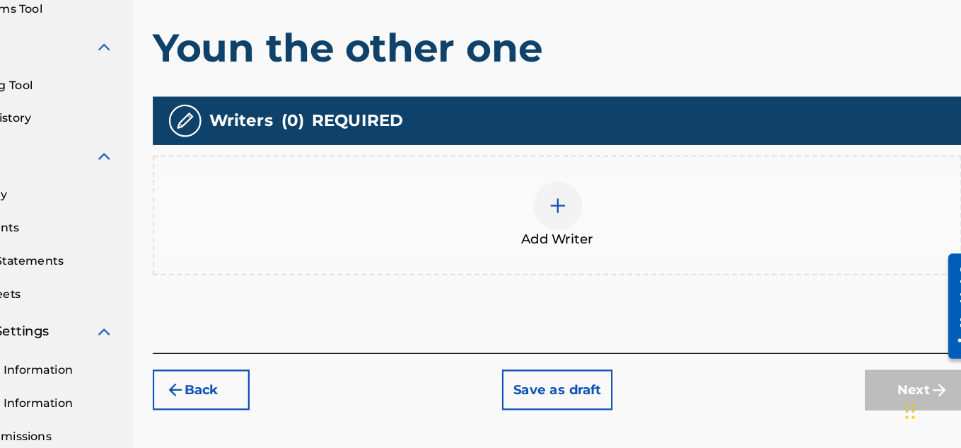
scroll to position [292, 0]
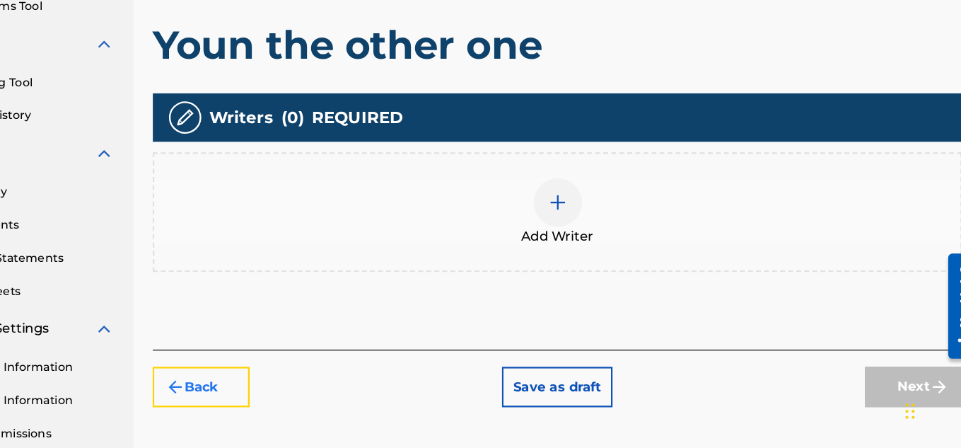
click at [290, 383] on button "Back" at bounding box center [278, 393] width 85 height 35
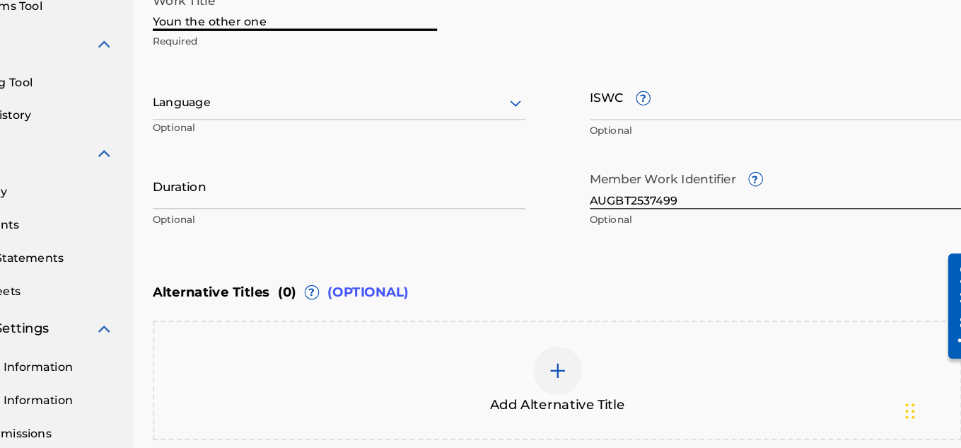
click at [256, 76] on input "Youn the other one" at bounding box center [360, 62] width 249 height 40
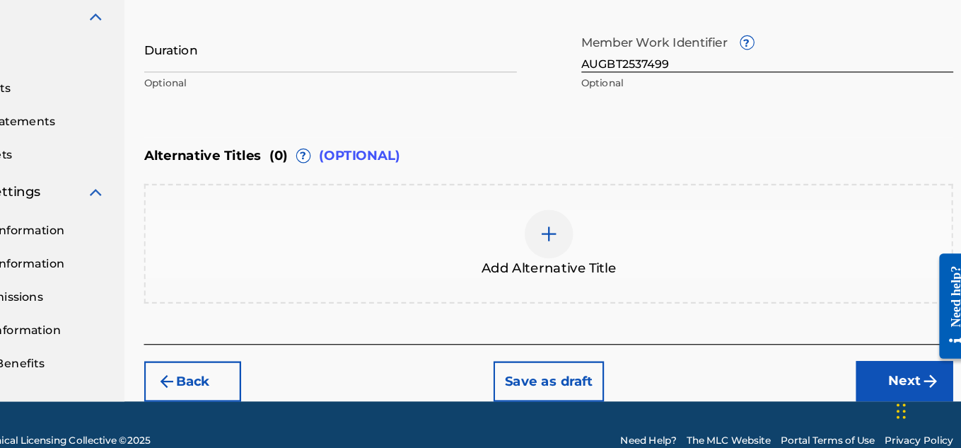
scroll to position [438, 0]
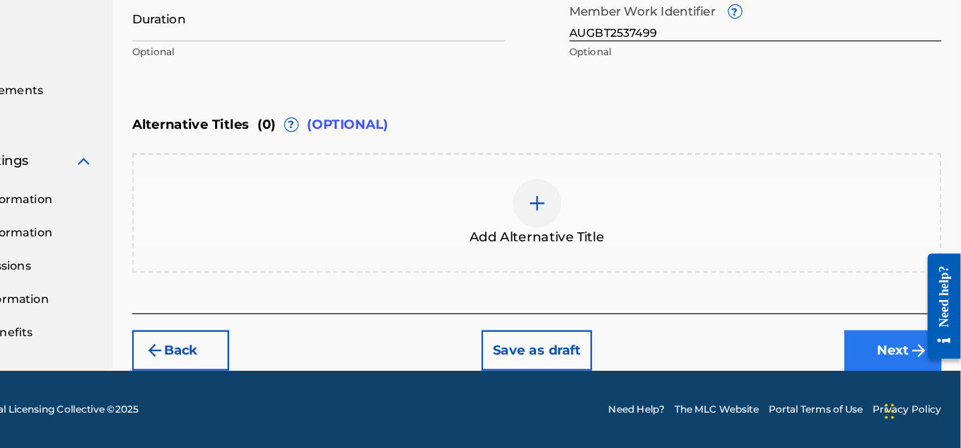
type input "You the other one"
click at [908, 353] on button "Next" at bounding box center [901, 361] width 85 height 35
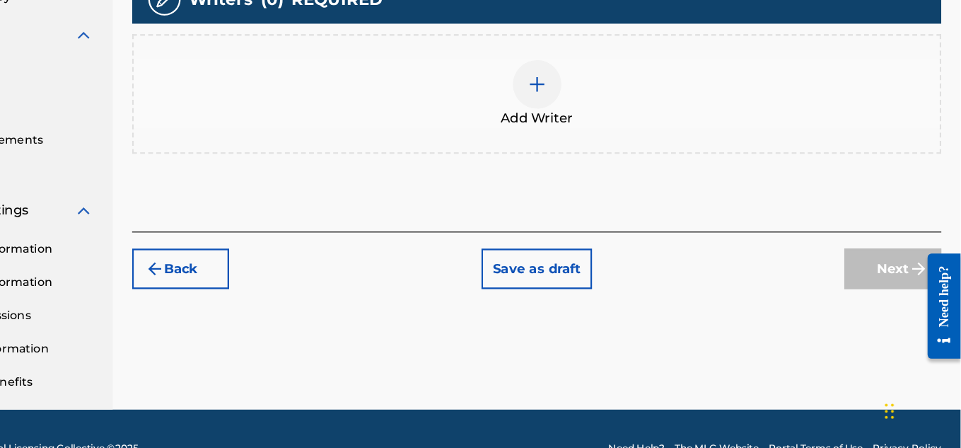
scroll to position [397, 0]
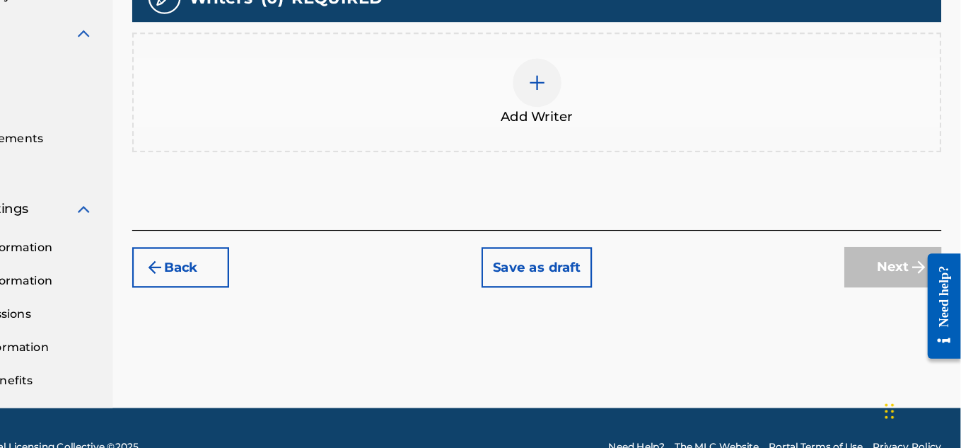
click at [593, 142] on div at bounding box center [590, 128] width 42 height 42
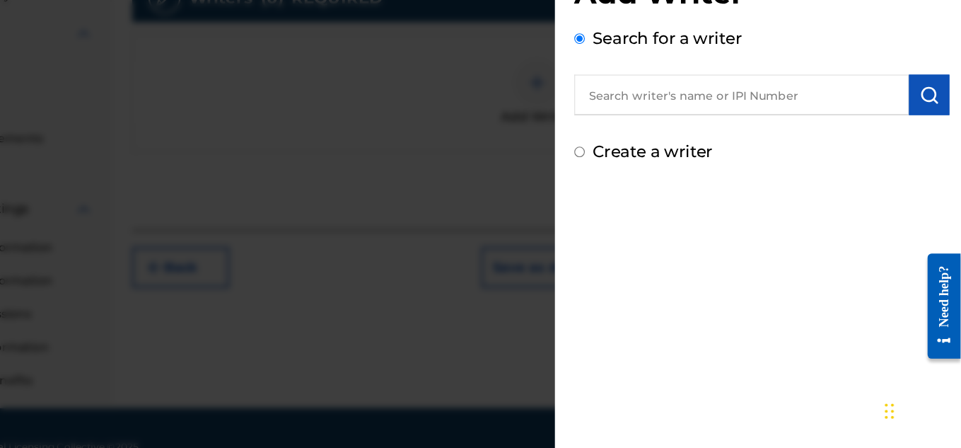
click at [752, 133] on input "text" at bounding box center [769, 138] width 293 height 35
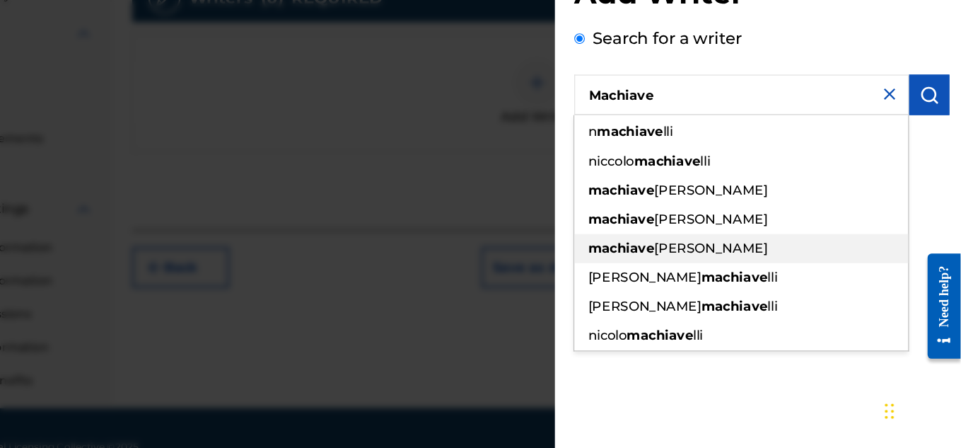
click at [728, 279] on span "[PERSON_NAME]" at bounding box center [742, 272] width 99 height 13
type input "[PERSON_NAME]"
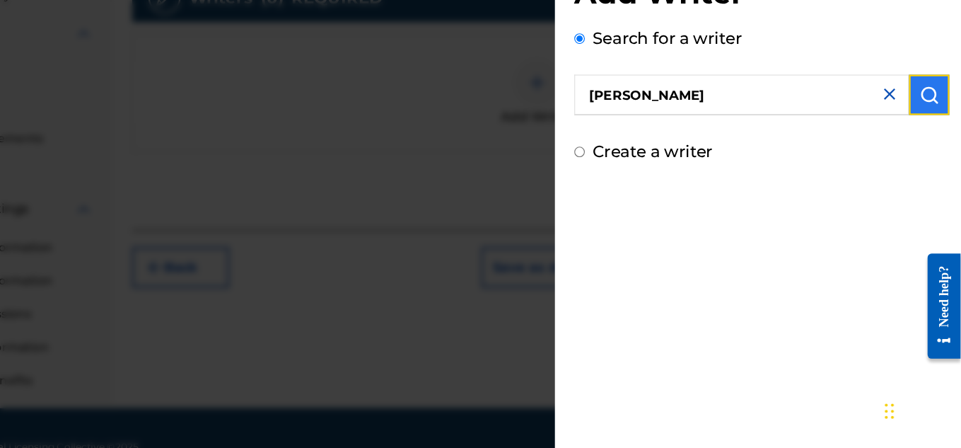
click at [934, 138] on img "submit" at bounding box center [933, 138] width 17 height 17
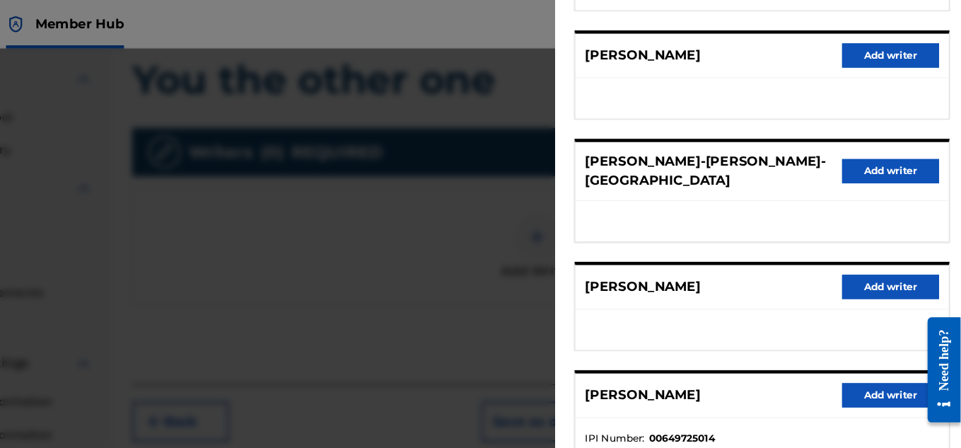
scroll to position [298, 0]
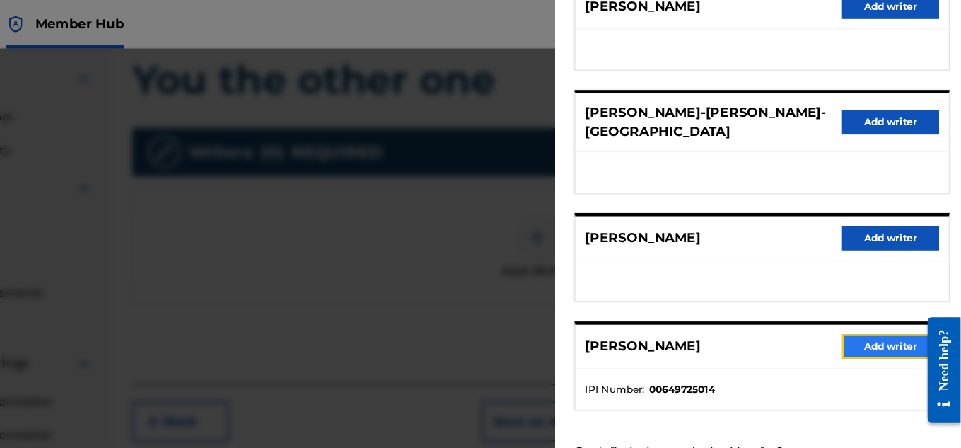
click at [883, 298] on button "Add writer" at bounding box center [899, 302] width 85 height 21
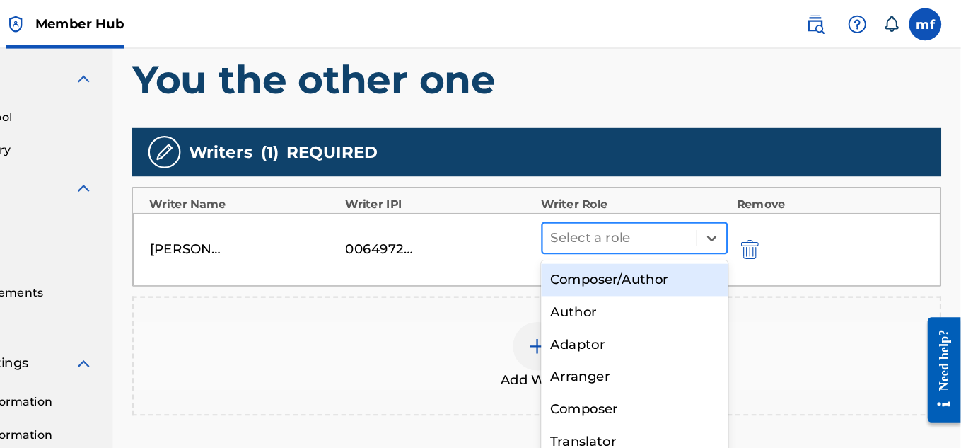
click at [672, 207] on div at bounding box center [663, 208] width 121 height 20
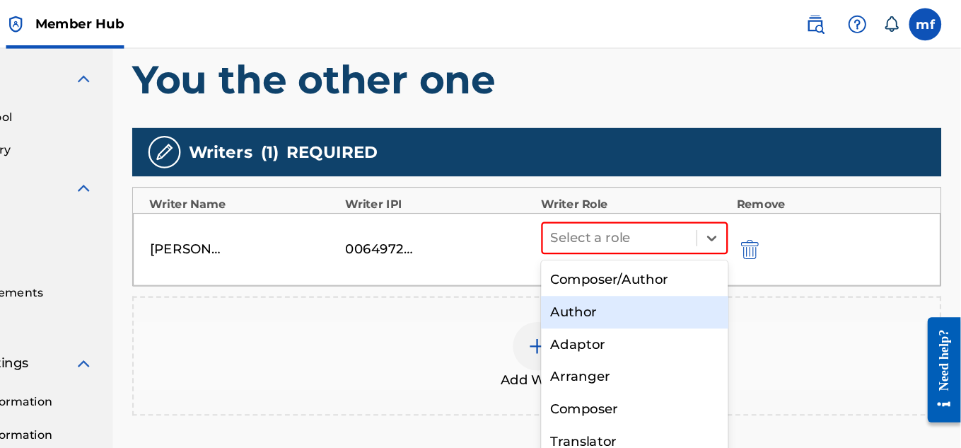
click at [671, 259] on div "Author" at bounding box center [676, 273] width 164 height 28
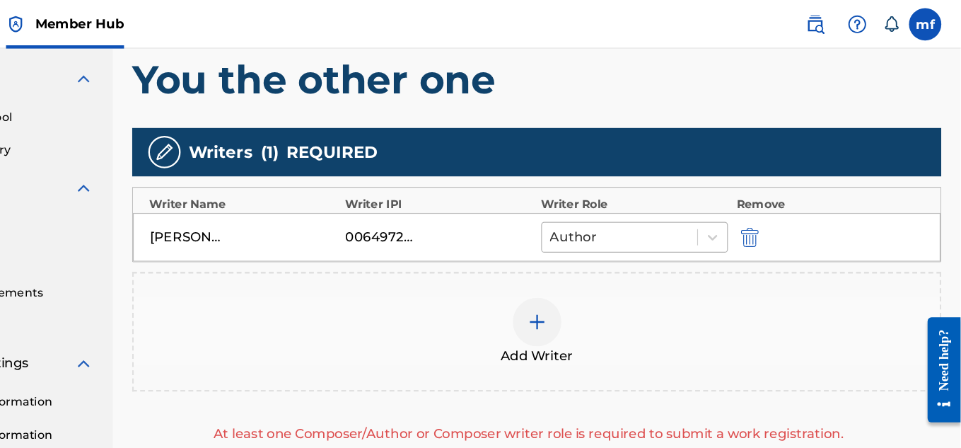
click at [679, 198] on div at bounding box center [663, 207] width 122 height 20
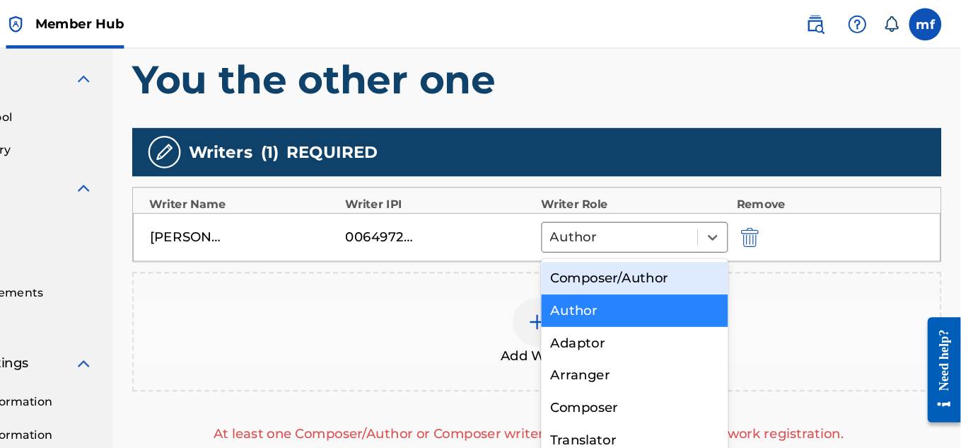
click at [687, 239] on div "Composer/Author" at bounding box center [676, 243] width 164 height 28
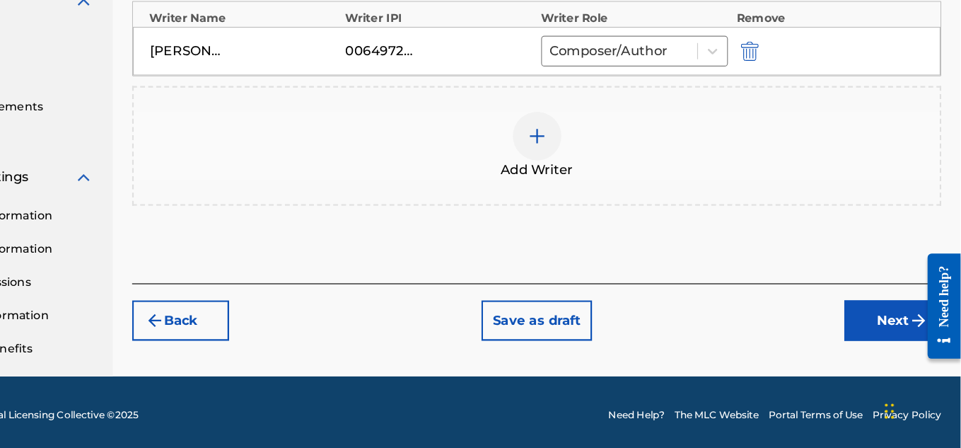
scroll to position [429, 0]
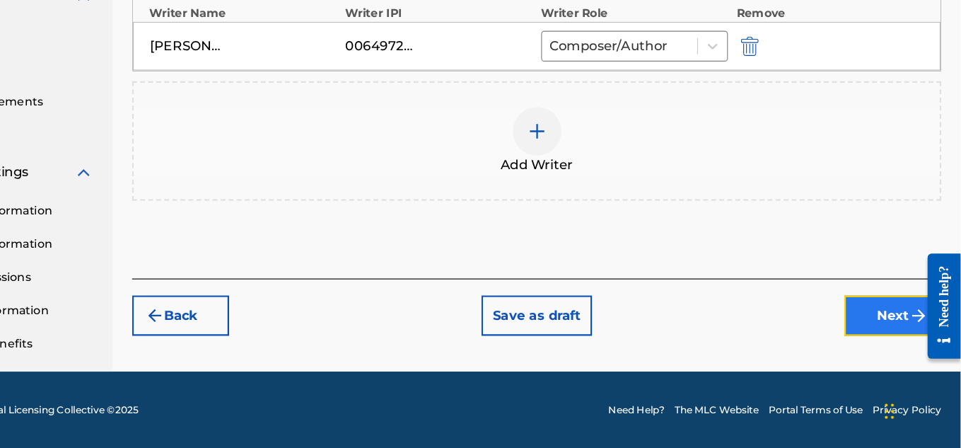
click at [888, 342] on button "Next" at bounding box center [901, 331] width 85 height 35
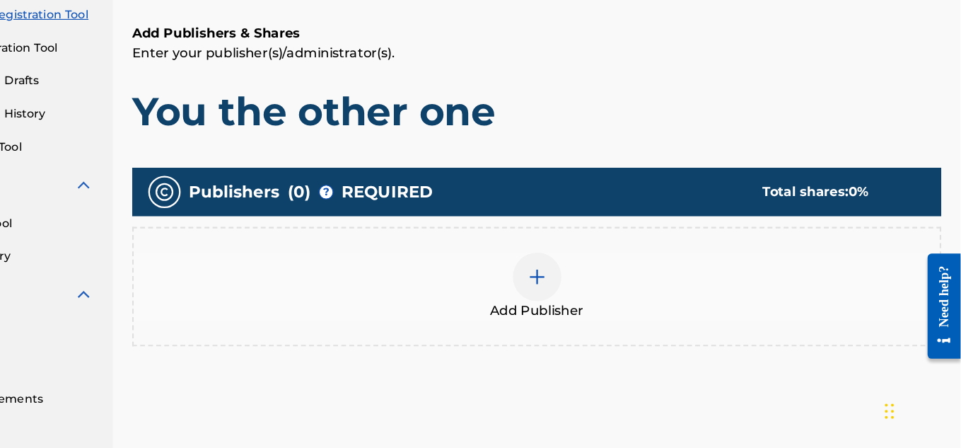
scroll to position [170, 0]
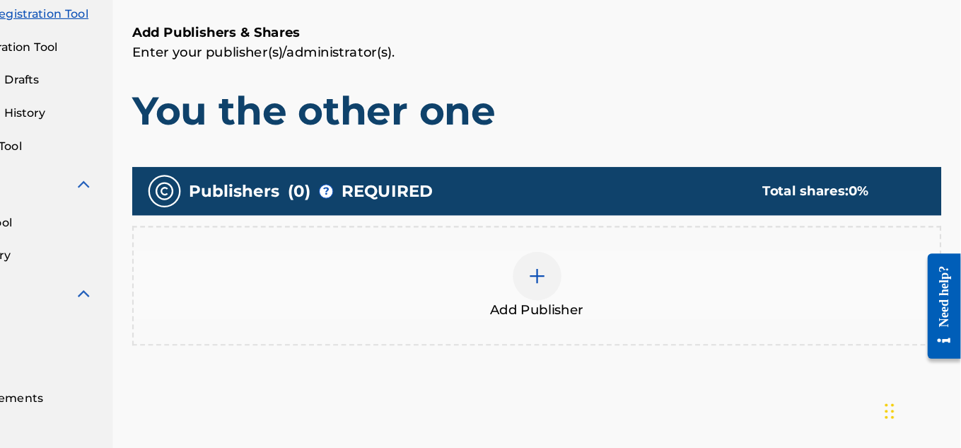
click at [593, 293] on img at bounding box center [590, 297] width 17 height 17
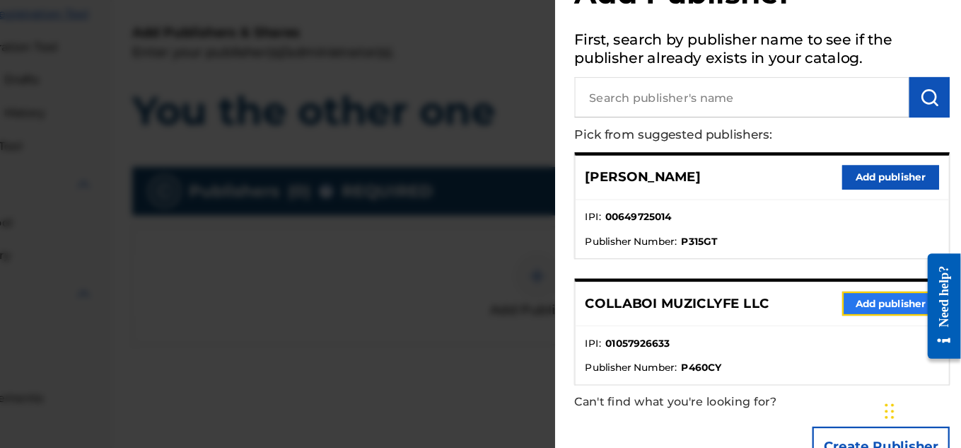
click at [905, 316] on button "Add publisher" at bounding box center [899, 320] width 85 height 21
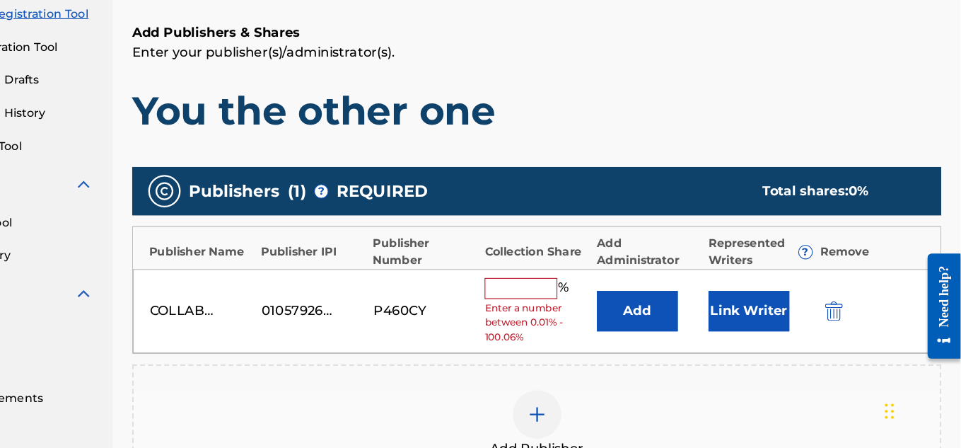
click at [578, 320] on span "Enter a number between 0.01% - 100.06%" at bounding box center [590, 337] width 91 height 38
click at [583, 311] on input "text" at bounding box center [577, 307] width 64 height 18
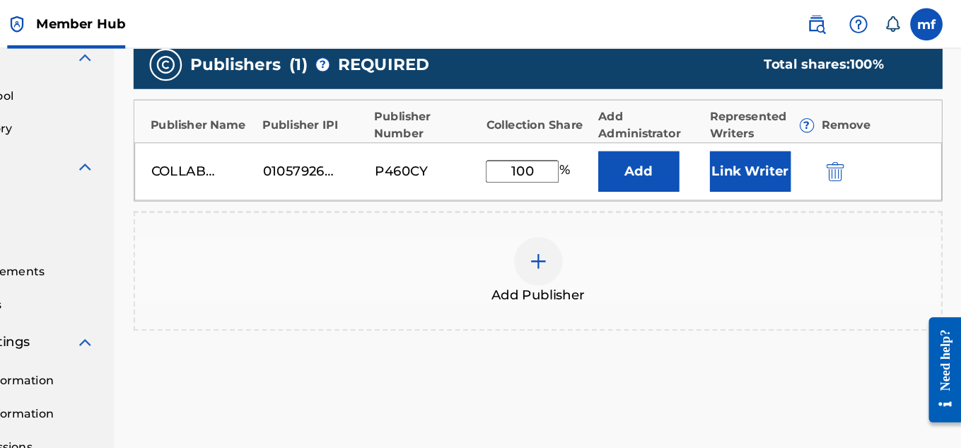
scroll to position [289, 0]
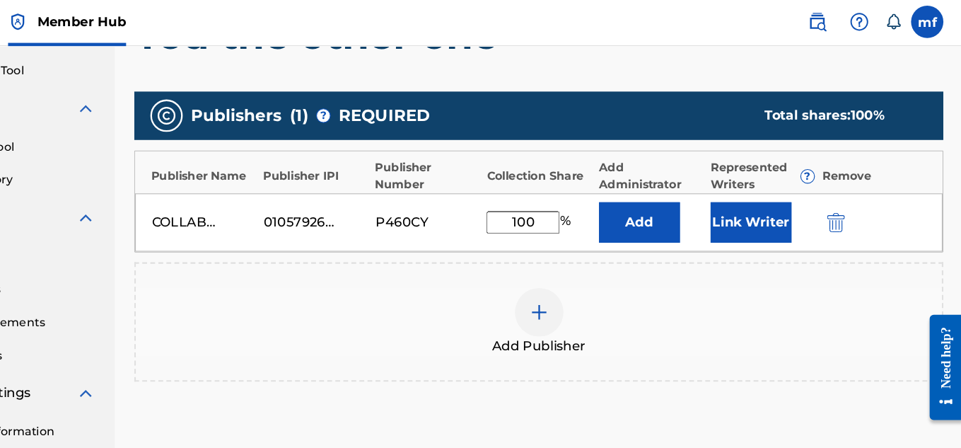
type input "100"
click at [588, 283] on img at bounding box center [590, 275] width 17 height 17
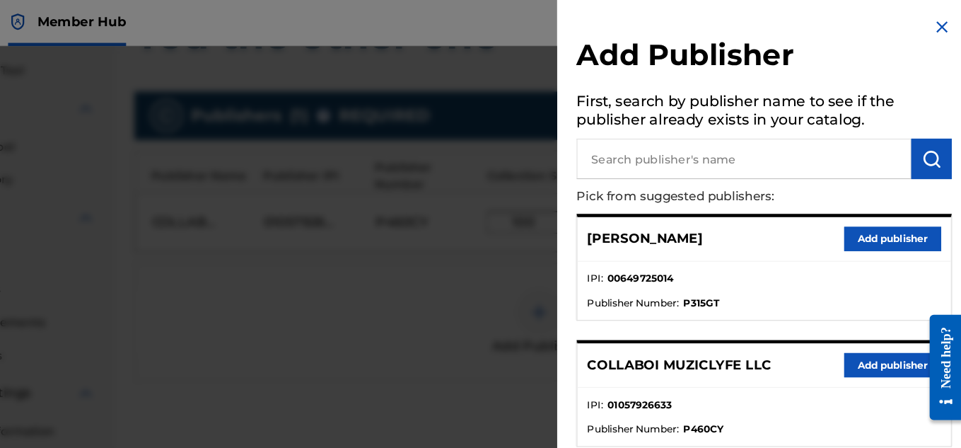
click at [519, 231] on div at bounding box center [480, 266] width 961 height 448
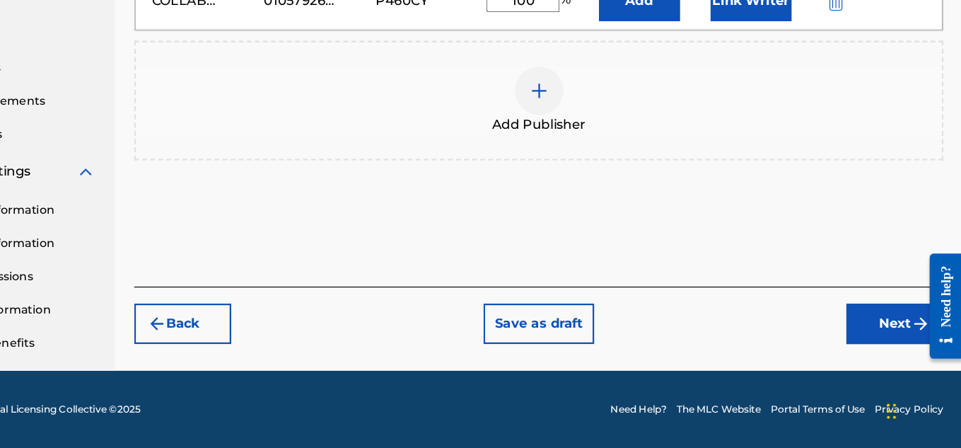
scroll to position [428, 0]
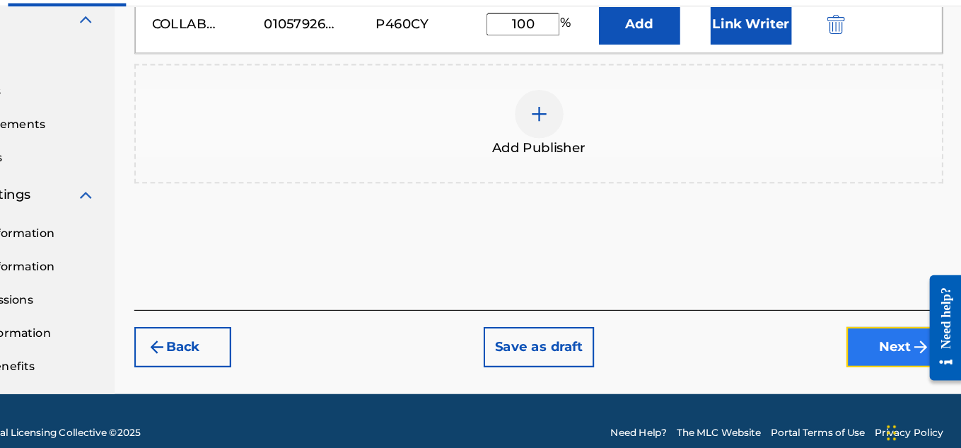
click at [883, 326] on button "Next" at bounding box center [901, 339] width 85 height 35
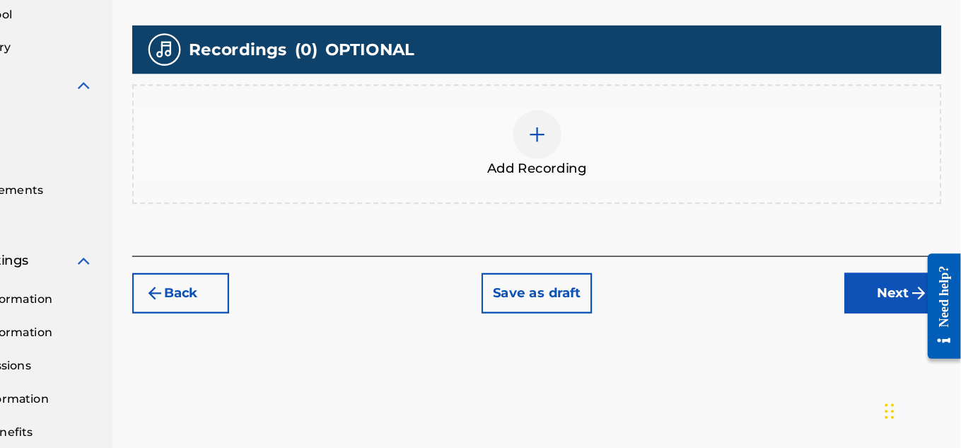
scroll to position [352, 0]
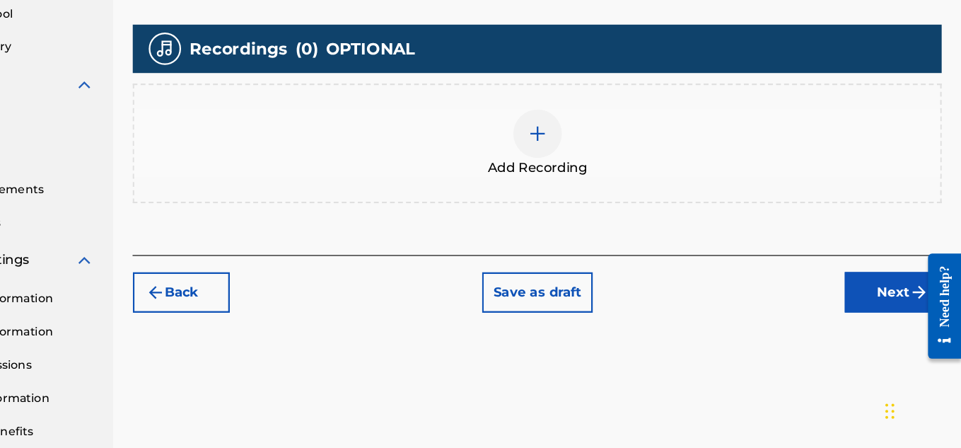
click at [583, 168] on img at bounding box center [590, 172] width 17 height 17
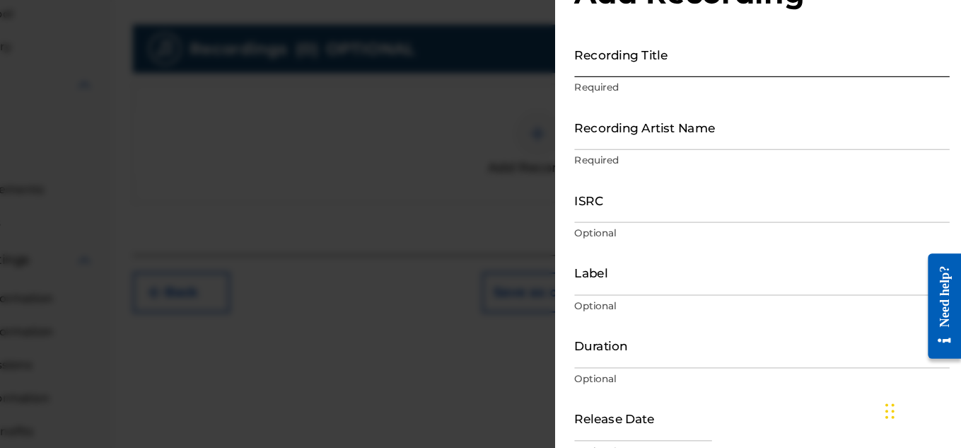
click at [709, 103] on input "Recording Title" at bounding box center [787, 103] width 328 height 40
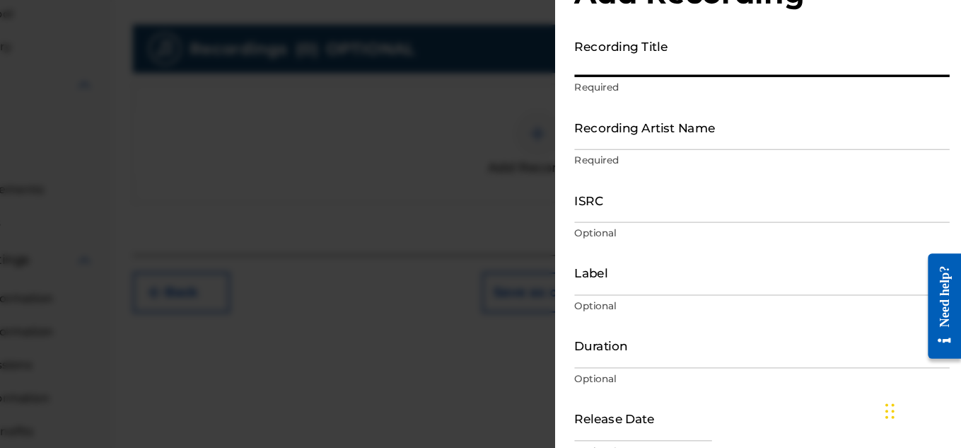
click at [709, 103] on input "Recording Title" at bounding box center [787, 103] width 328 height 40
click at [656, 126] on p "Required" at bounding box center [787, 132] width 328 height 13
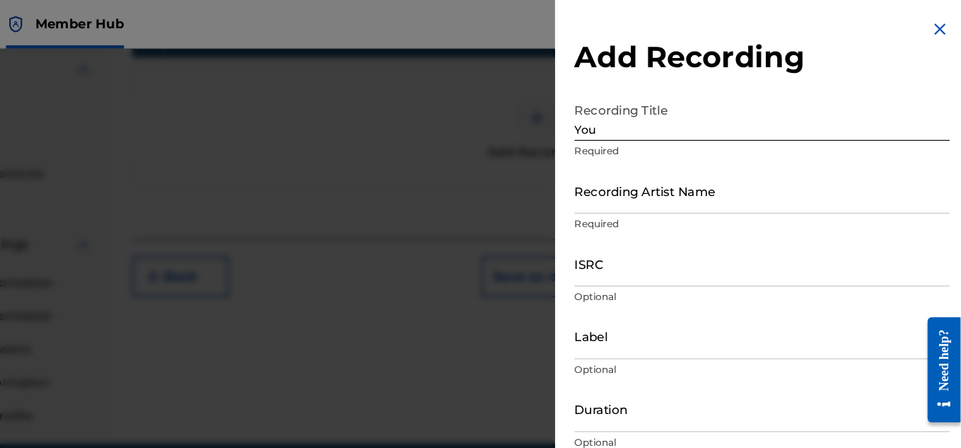
scroll to position [413, 0]
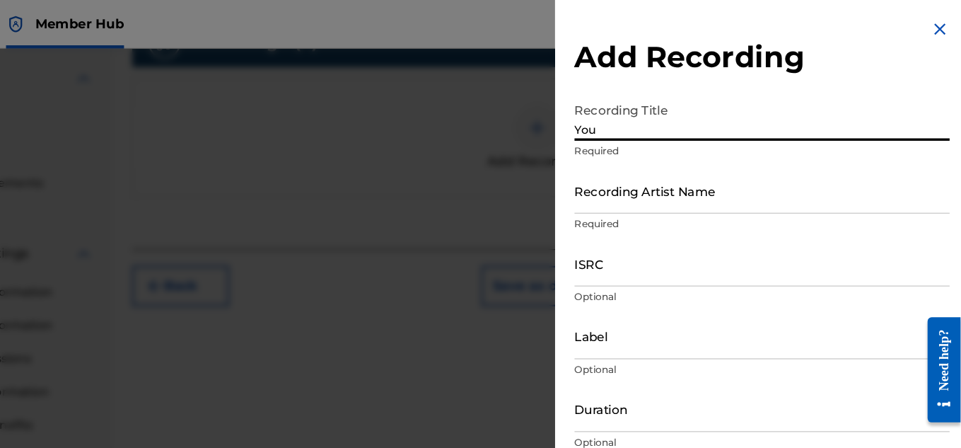
click at [677, 95] on input "You" at bounding box center [787, 103] width 328 height 40
click at [702, 97] on input "You other" at bounding box center [787, 103] width 328 height 40
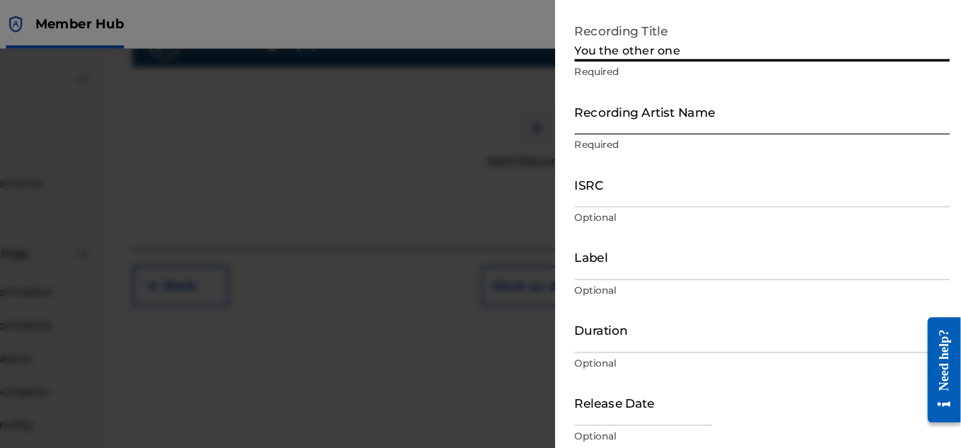
type input "You the other one"
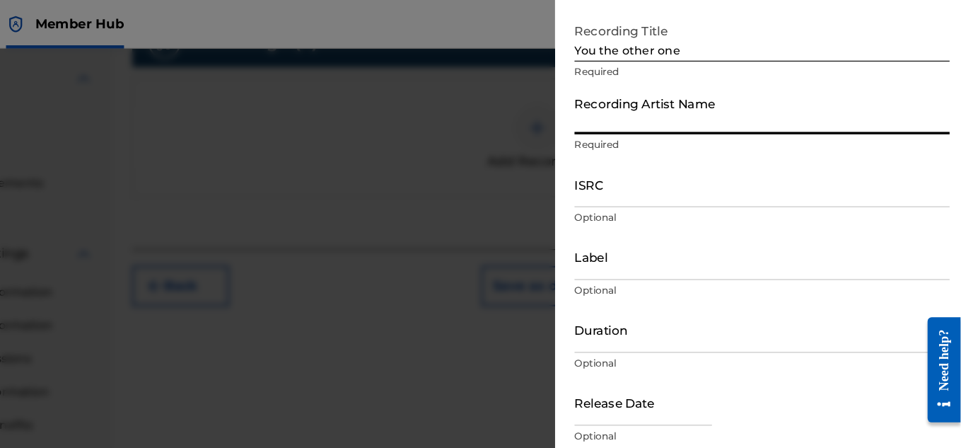
click at [704, 103] on input "Recording Artist Name" at bounding box center [787, 97] width 328 height 40
type input "Collaboi Muziclyfe llc"
click at [690, 173] on input "ISRC" at bounding box center [787, 161] width 328 height 40
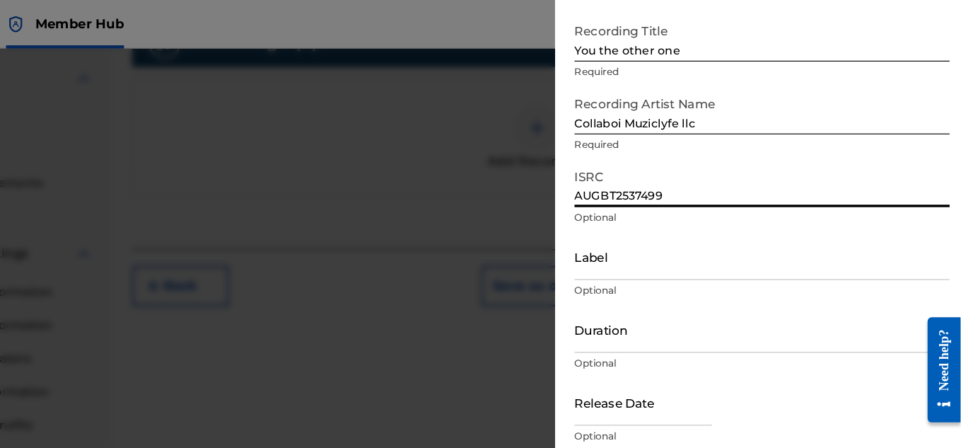
scroll to position [429, 0]
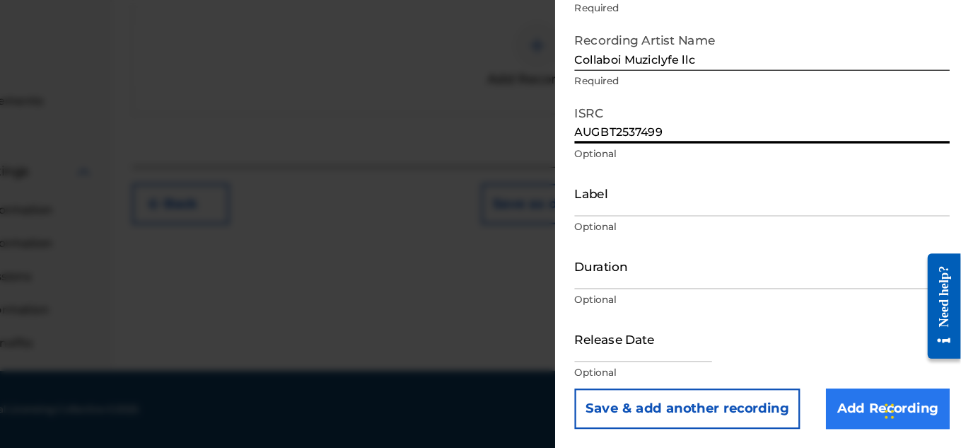
type input "AUGBT2537499"
click at [883, 426] on input "Add Recording" at bounding box center [897, 412] width 108 height 35
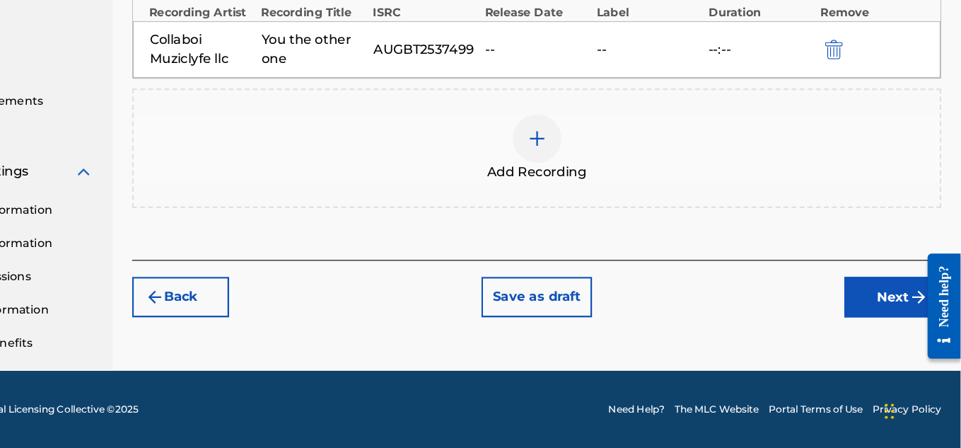
click at [871, 293] on div "Back Save as draft Next" at bounding box center [590, 308] width 708 height 50
click at [877, 303] on button "Next" at bounding box center [901, 315] width 85 height 35
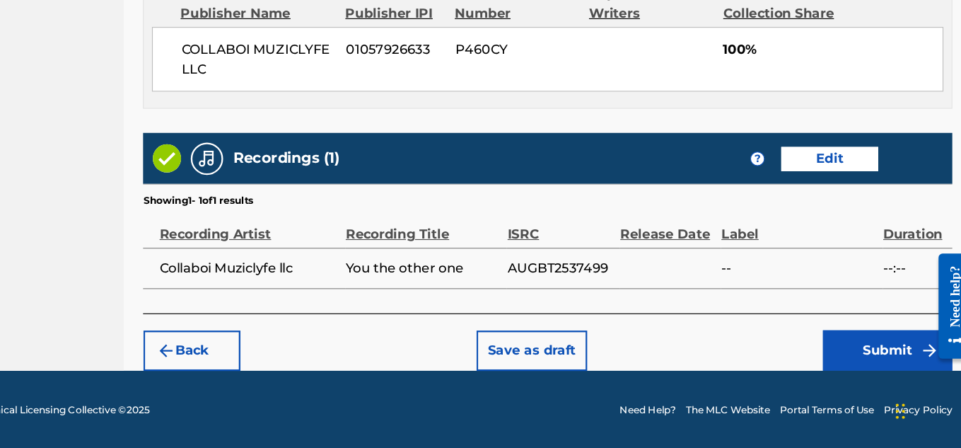
scroll to position [782, 0]
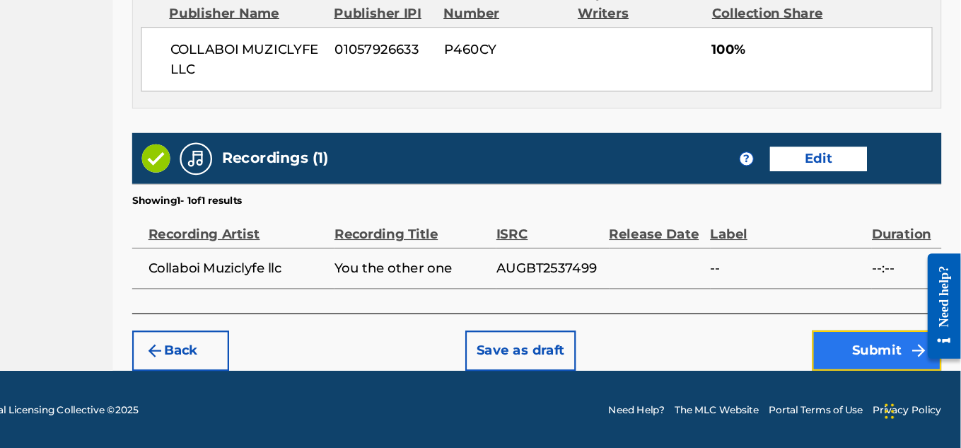
click at [866, 361] on button "Submit" at bounding box center [887, 361] width 113 height 35
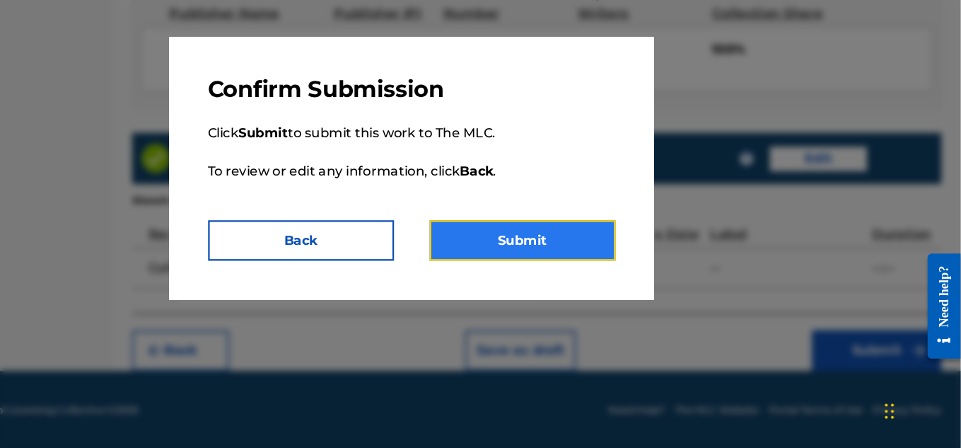
click at [658, 267] on button "Submit" at bounding box center [577, 265] width 163 height 35
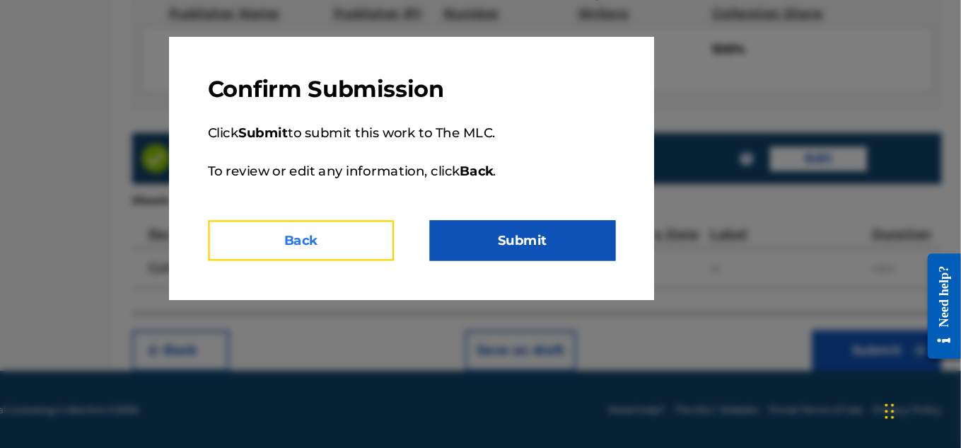
click at [401, 274] on button "Back" at bounding box center [384, 265] width 163 height 35
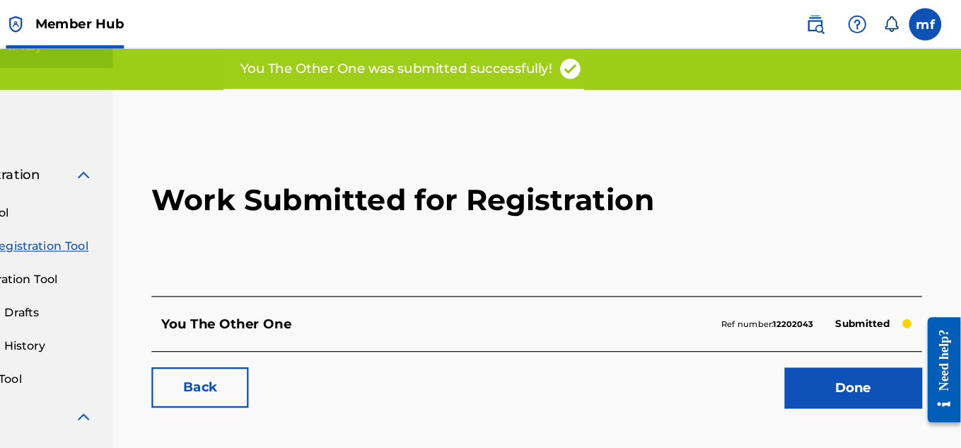
scroll to position [21, 0]
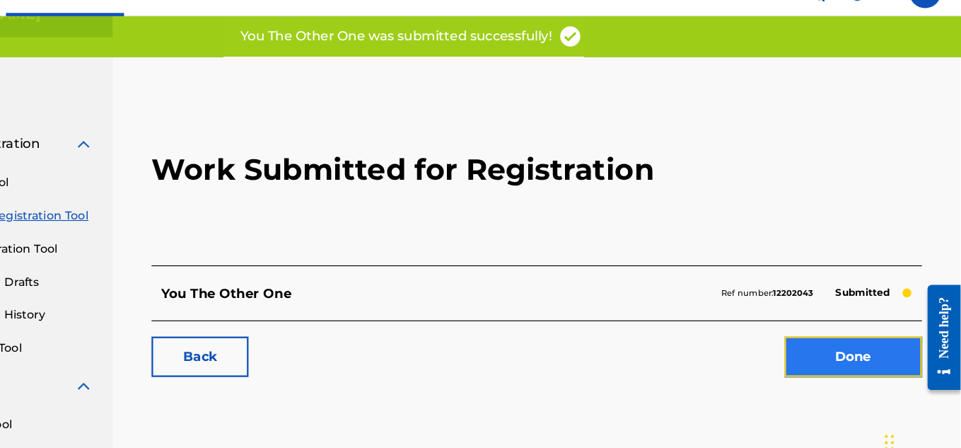
click at [871, 348] on link "Done" at bounding box center [867, 339] width 120 height 35
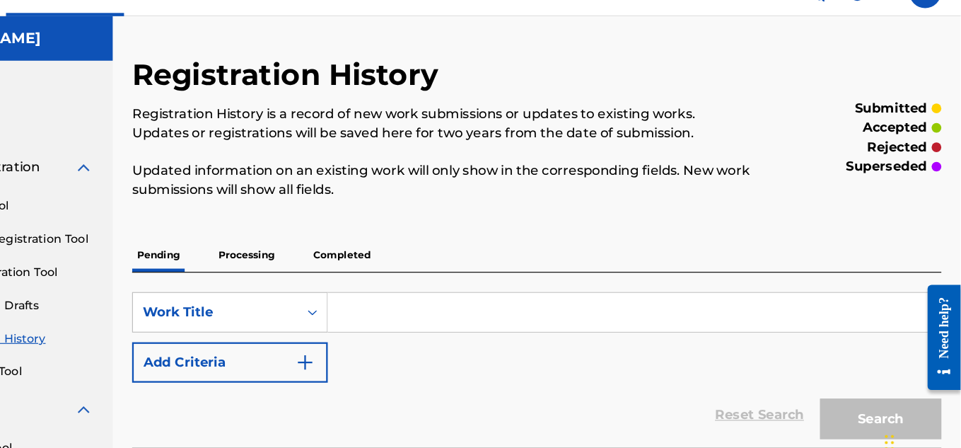
click at [677, 395] on div "Reset Search Search" at bounding box center [590, 391] width 708 height 57
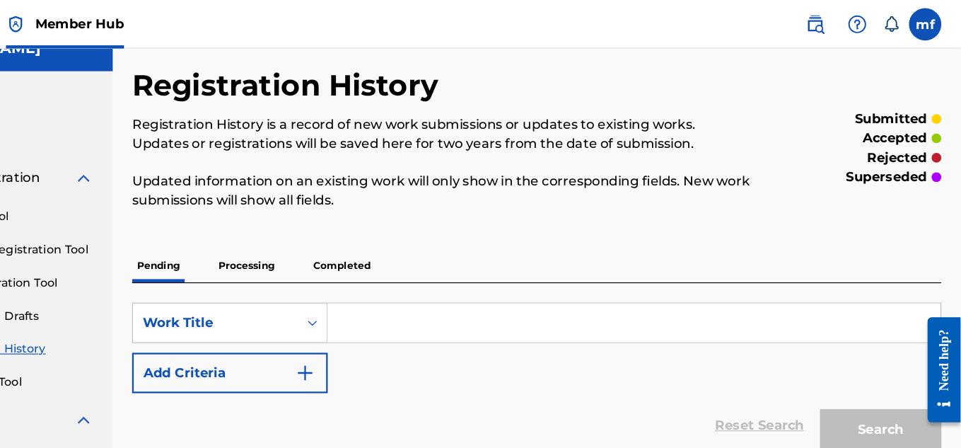
scroll to position [19, 0]
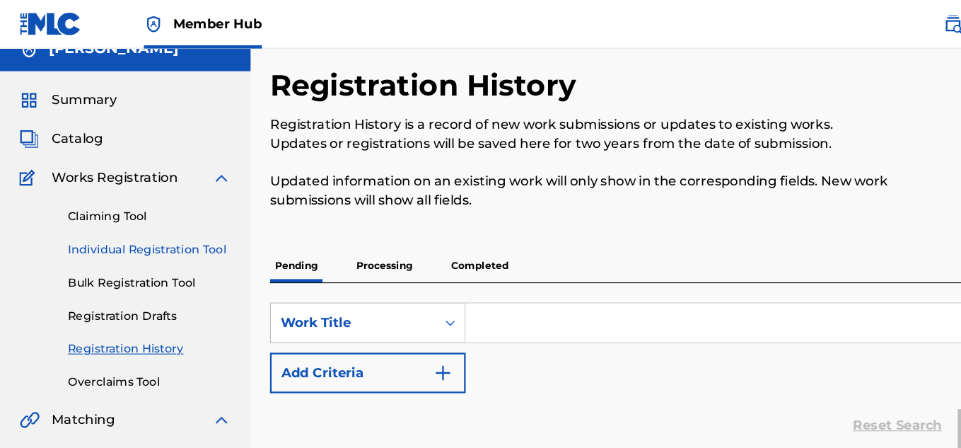
click at [117, 215] on link "Individual Registration Tool" at bounding box center [130, 218] width 143 height 15
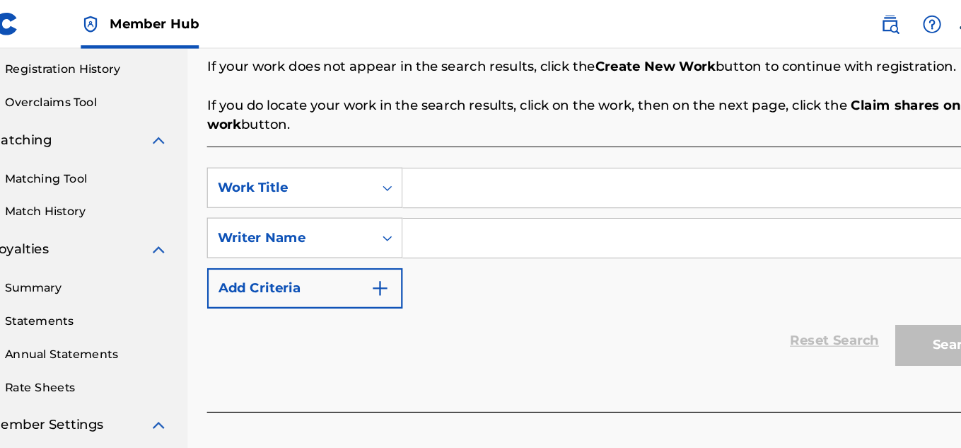
scroll to position [260, 0]
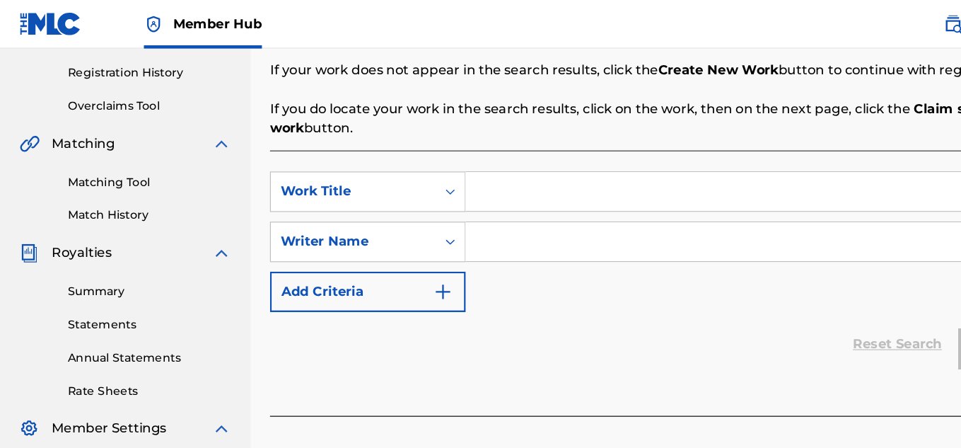
click at [463, 158] on input "Search Form" at bounding box center [675, 168] width 536 height 34
type input "kno me kno"
click at [482, 223] on input "Search Form" at bounding box center [675, 211] width 536 height 34
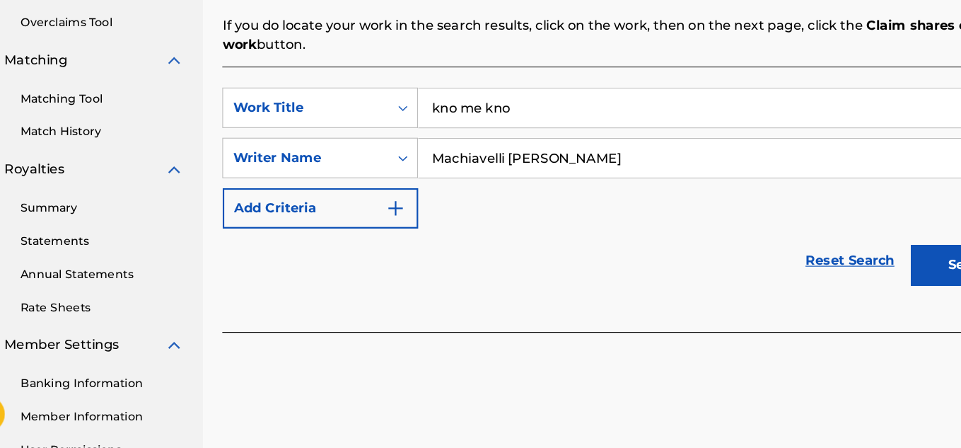
scroll to position [279, 0]
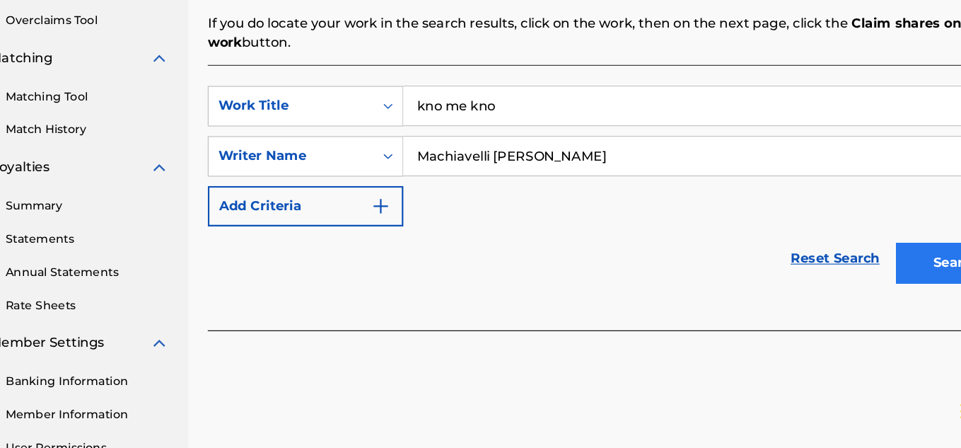
type input "Machiavelli [PERSON_NAME]"
click at [860, 276] on button "Search" at bounding box center [891, 285] width 106 height 35
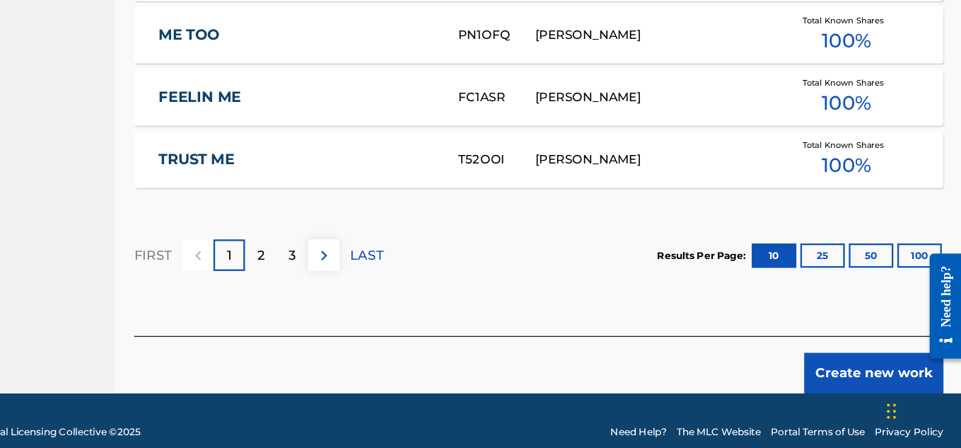
scroll to position [1017, 0]
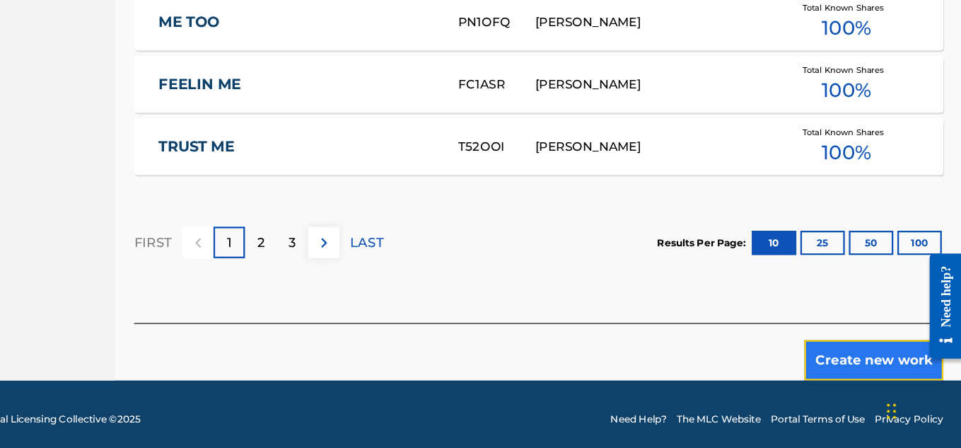
click at [884, 363] on button "Create new work" at bounding box center [883, 370] width 122 height 35
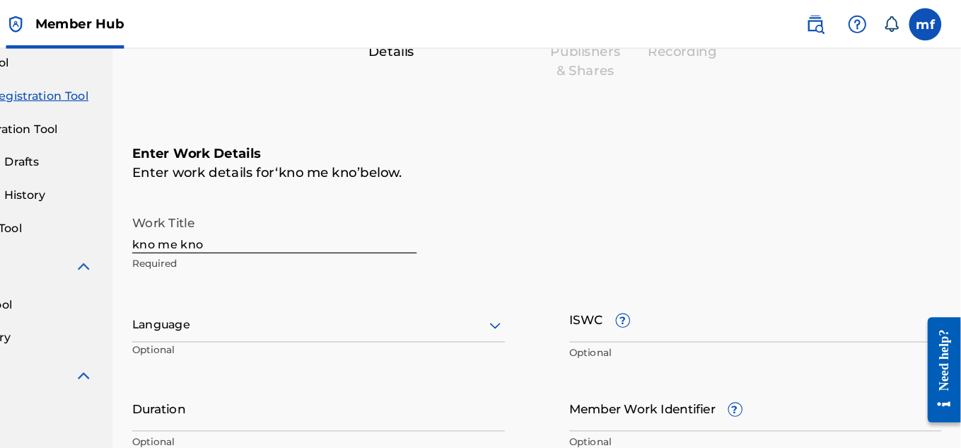
scroll to position [152, 0]
click at [822, 167] on div "Enter Work Details Enter work details for ‘ kno me kno ’ below. Work Title kno …" at bounding box center [590, 264] width 708 height 342
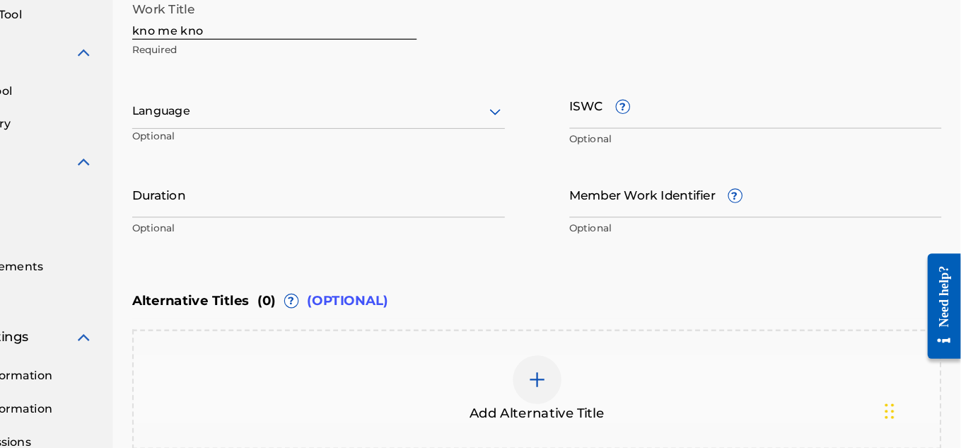
scroll to position [438, 0]
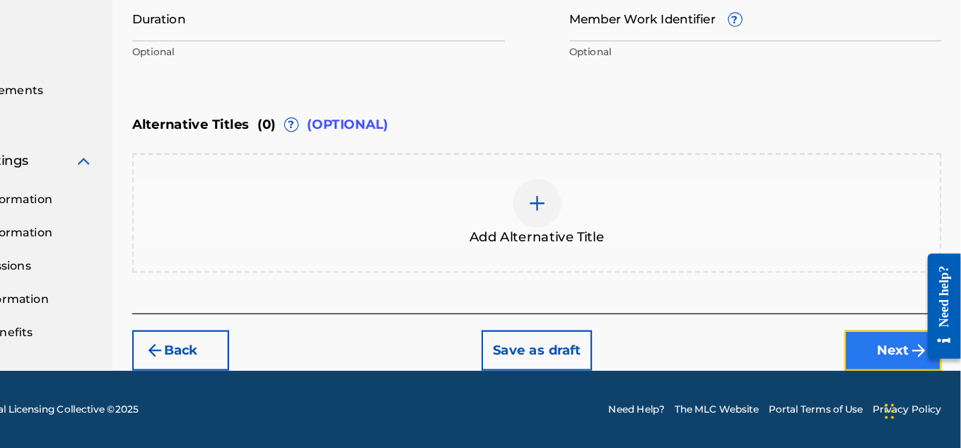
click at [892, 353] on button "Next" at bounding box center [901, 361] width 85 height 35
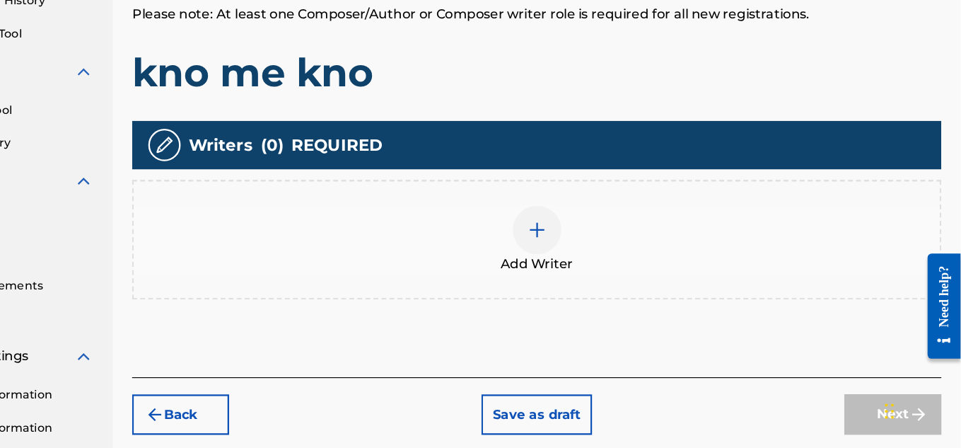
scroll to position [277, 0]
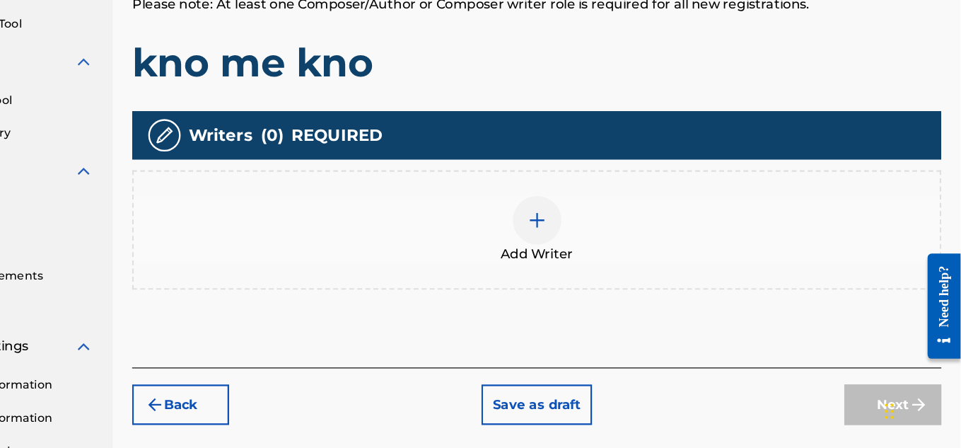
click at [581, 257] on div at bounding box center [590, 248] width 42 height 42
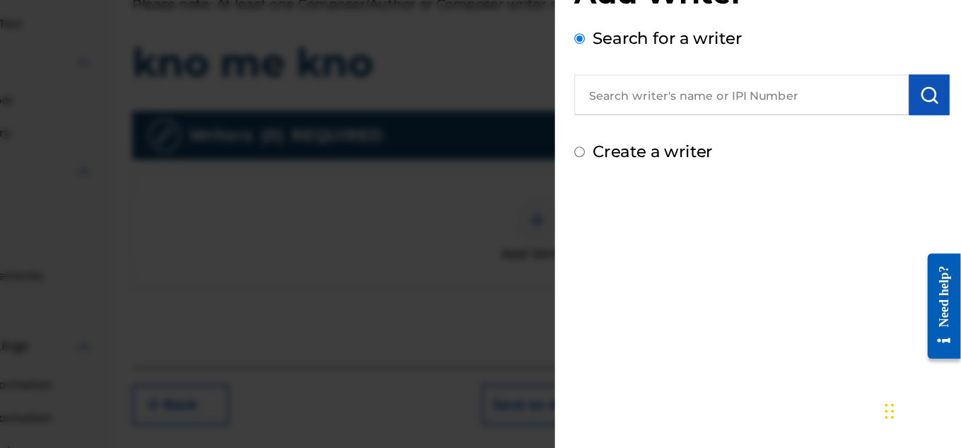
click at [702, 147] on input "text" at bounding box center [769, 138] width 293 height 35
click at [793, 144] on input "text" at bounding box center [769, 138] width 293 height 35
click at [725, 194] on label "Create a writer" at bounding box center [691, 188] width 105 height 17
radio input "true"
click at [632, 193] on input "Create a writer" at bounding box center [627, 188] width 9 height 9
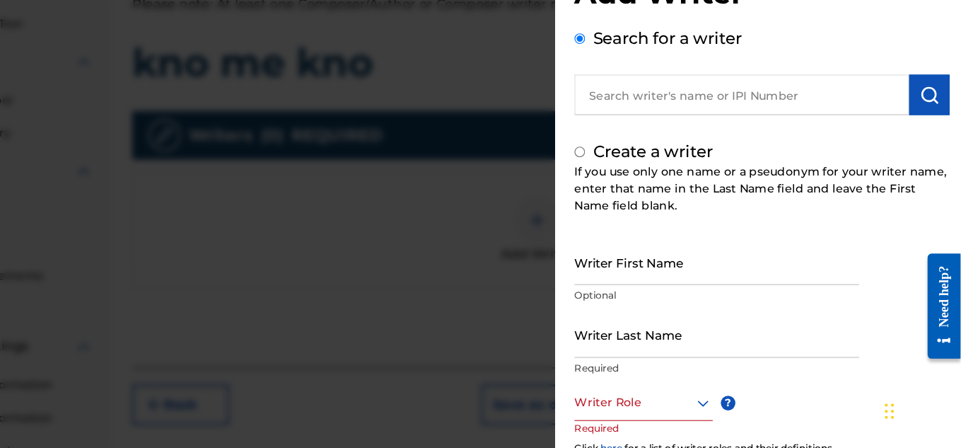
radio input "false"
radio input "true"
click at [681, 138] on input "text" at bounding box center [769, 138] width 293 height 35
radio input "true"
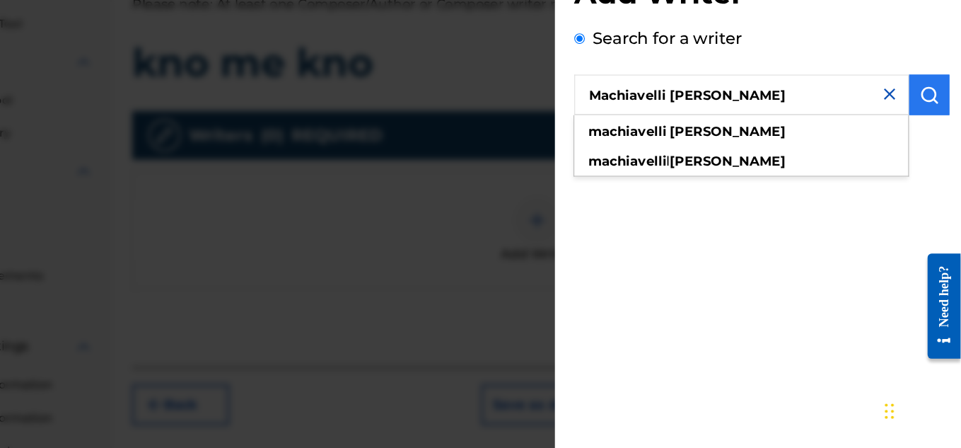
type input "Machiavelli [PERSON_NAME]"
click at [925, 137] on img "submit" at bounding box center [933, 138] width 17 height 17
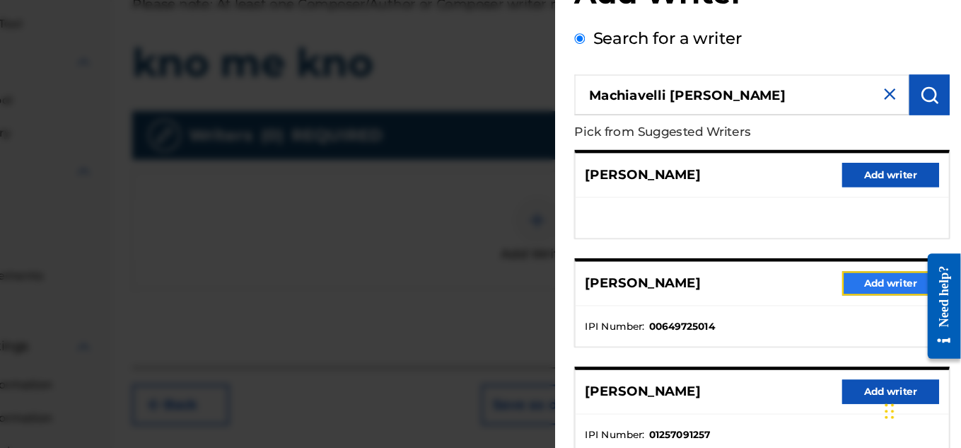
click at [905, 310] on button "Add writer" at bounding box center [899, 303] width 85 height 21
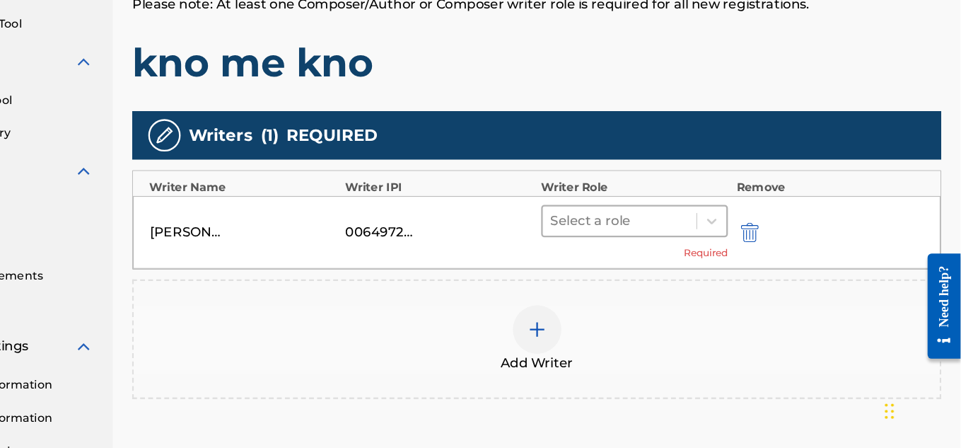
click at [692, 248] on div at bounding box center [663, 249] width 121 height 20
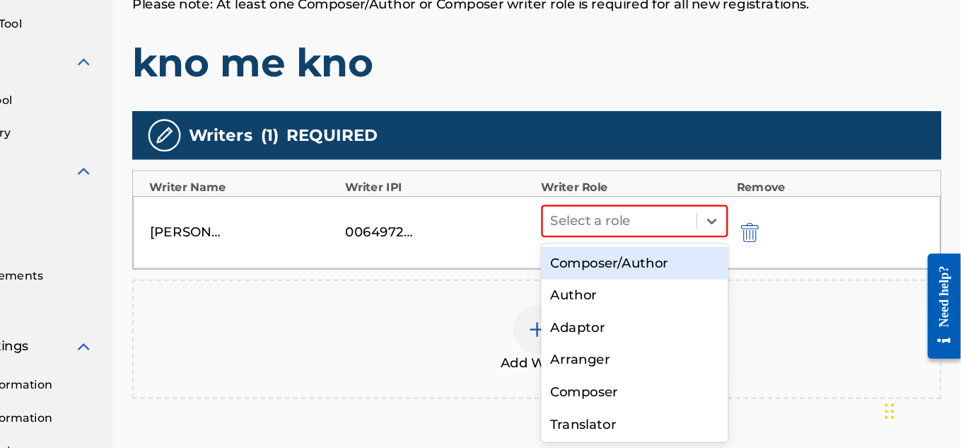
click at [682, 279] on div "Composer/Author" at bounding box center [676, 286] width 164 height 28
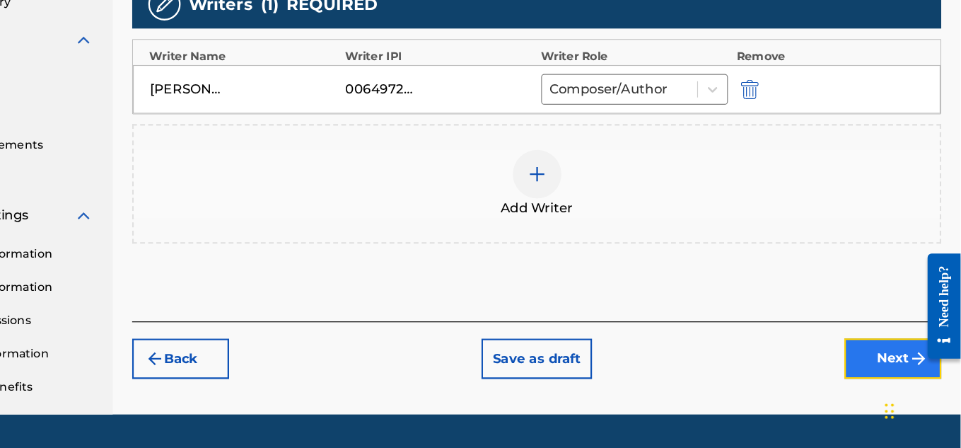
click at [892, 371] on button "Next" at bounding box center [901, 368] width 85 height 35
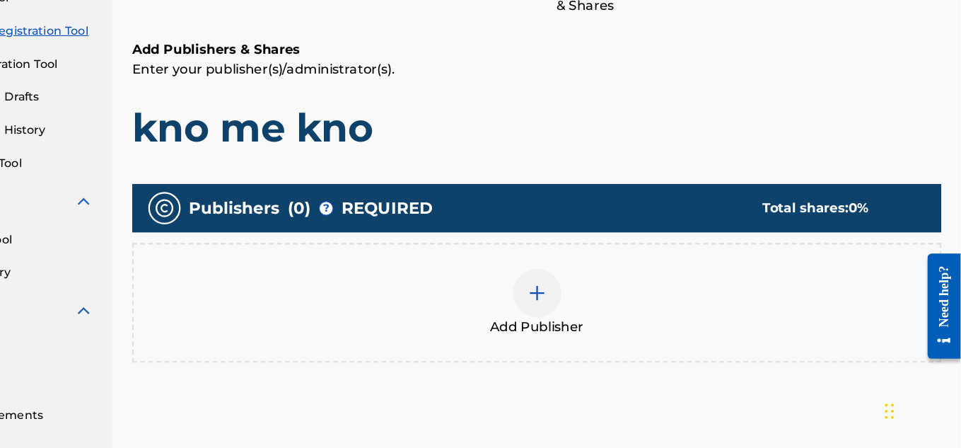
scroll to position [64, 0]
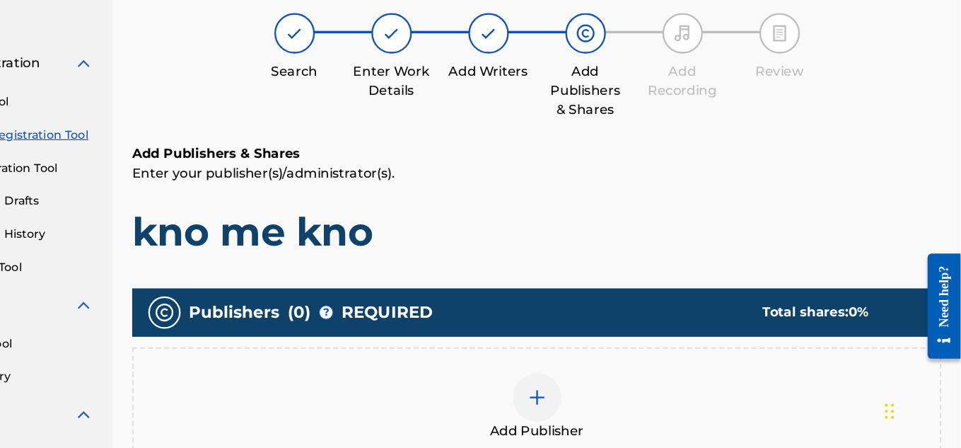
click at [596, 397] on img at bounding box center [590, 403] width 17 height 17
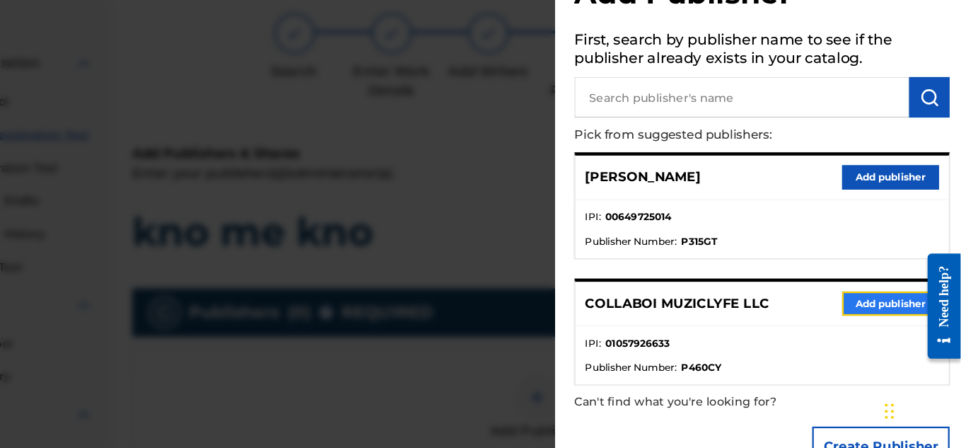
click at [876, 315] on button "Add publisher" at bounding box center [899, 320] width 85 height 21
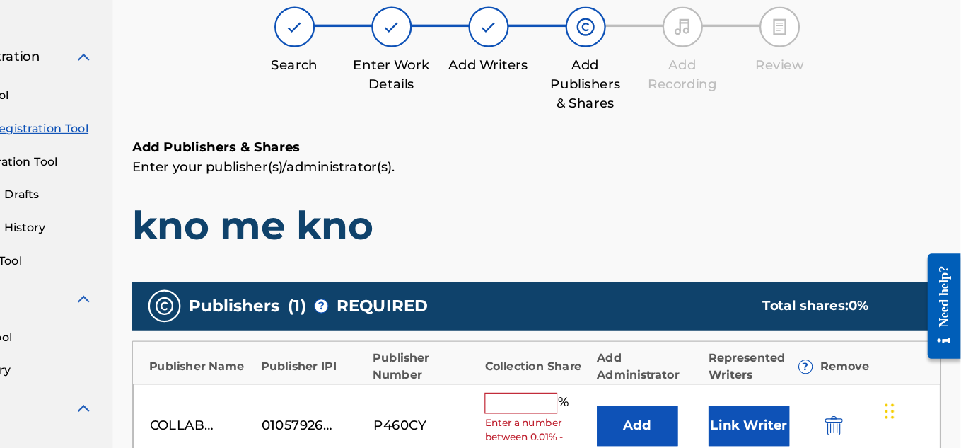
scroll to position [71, 0]
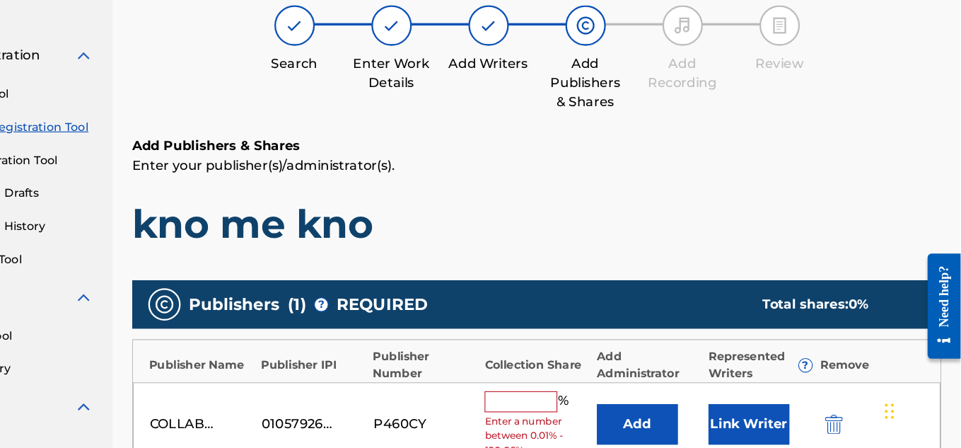
click at [570, 399] on input "text" at bounding box center [577, 406] width 64 height 18
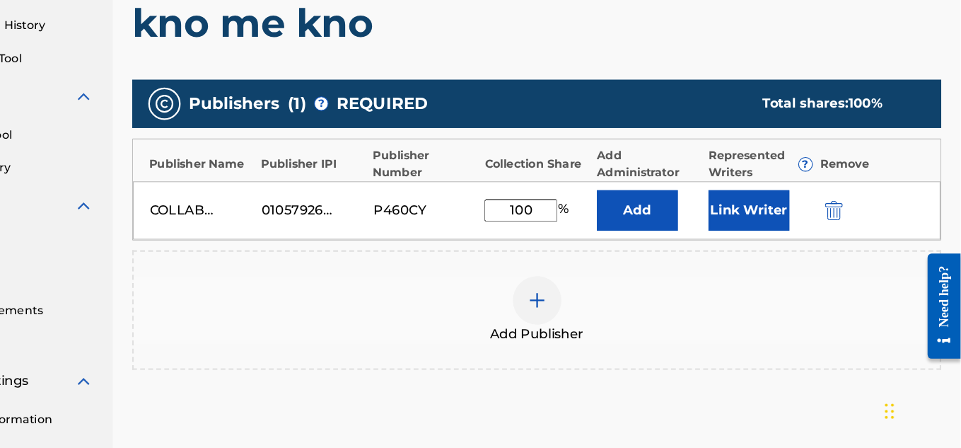
scroll to position [283, 0]
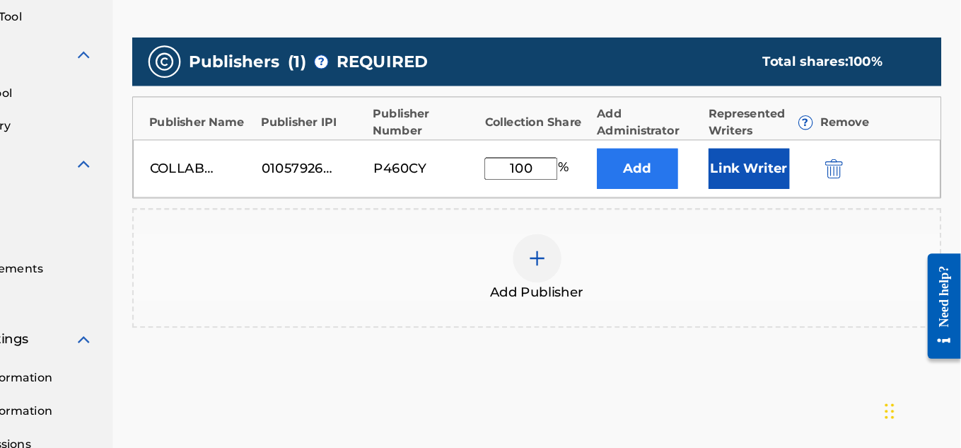
type input "100"
click at [678, 190] on button "Add" at bounding box center [678, 202] width 71 height 35
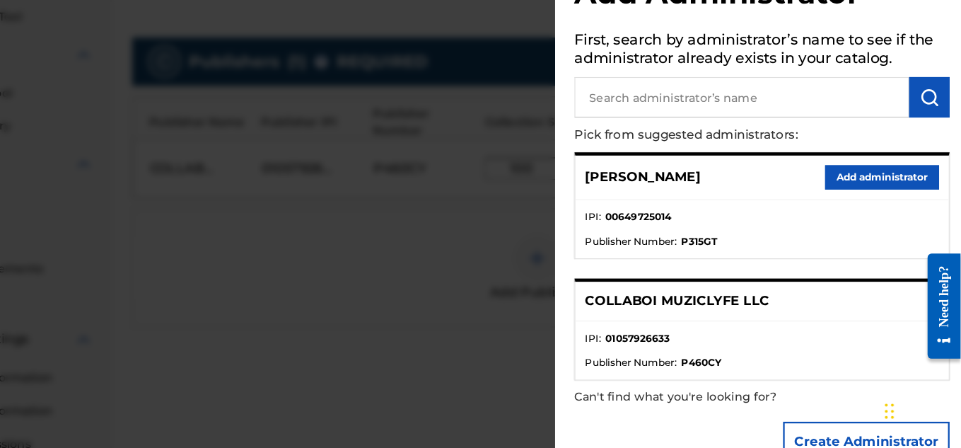
scroll to position [36, 0]
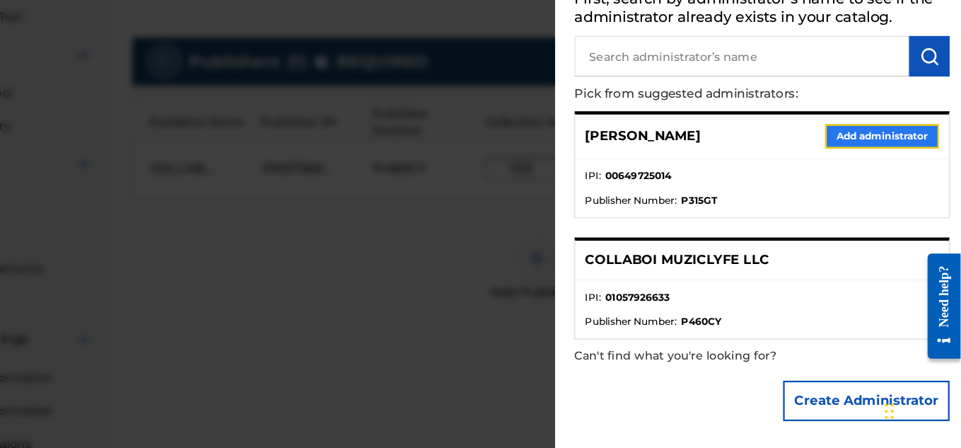
click at [877, 182] on button "Add administrator" at bounding box center [892, 174] width 100 height 21
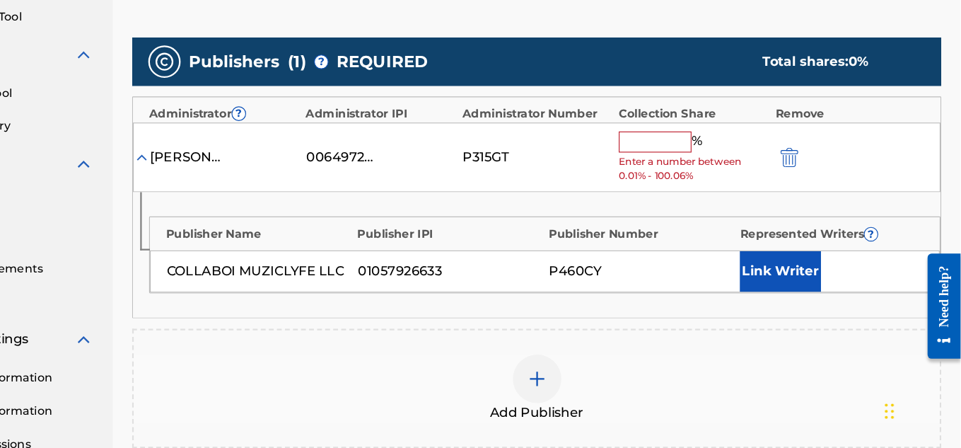
click at [685, 181] on input "text" at bounding box center [694, 179] width 64 height 18
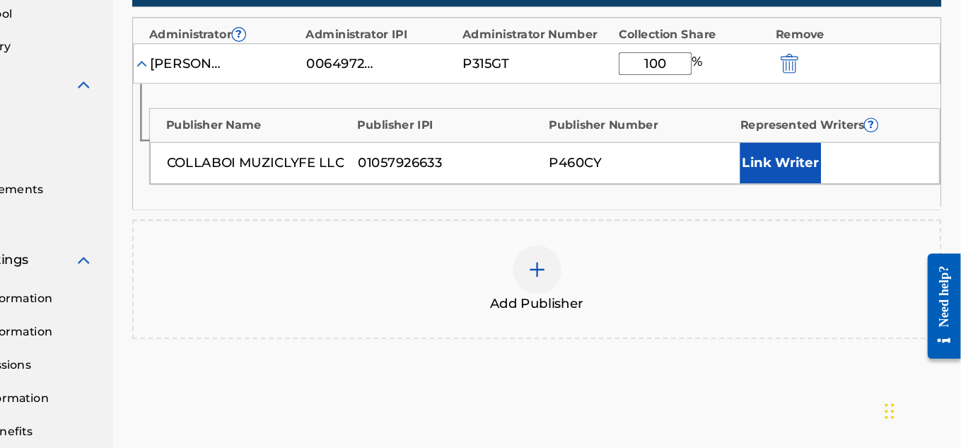
scroll to position [380, 0]
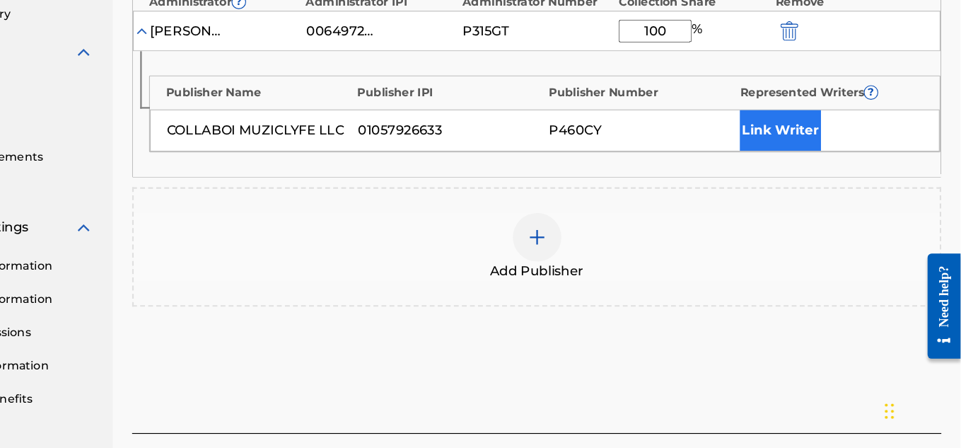
type input "100"
click at [791, 163] on button "Link Writer" at bounding box center [803, 169] width 71 height 35
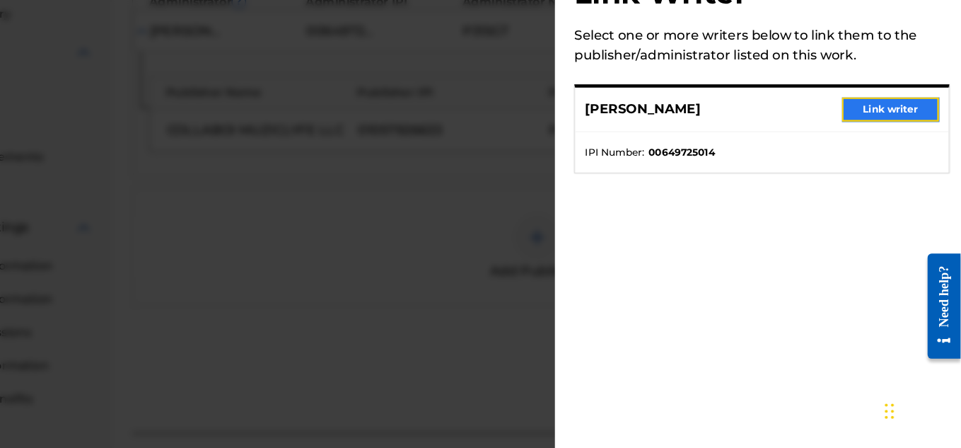
click at [895, 147] on button "Link writer" at bounding box center [899, 151] width 85 height 21
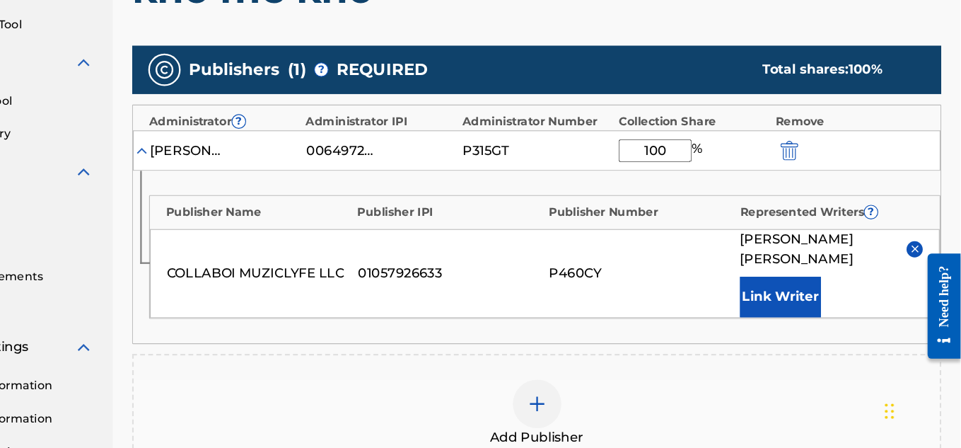
scroll to position [526, 0]
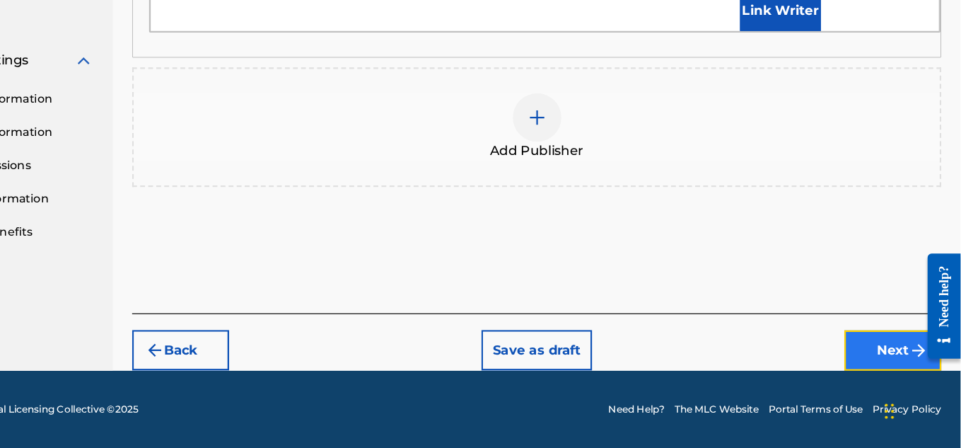
click at [911, 361] on button "Next" at bounding box center [901, 361] width 85 height 35
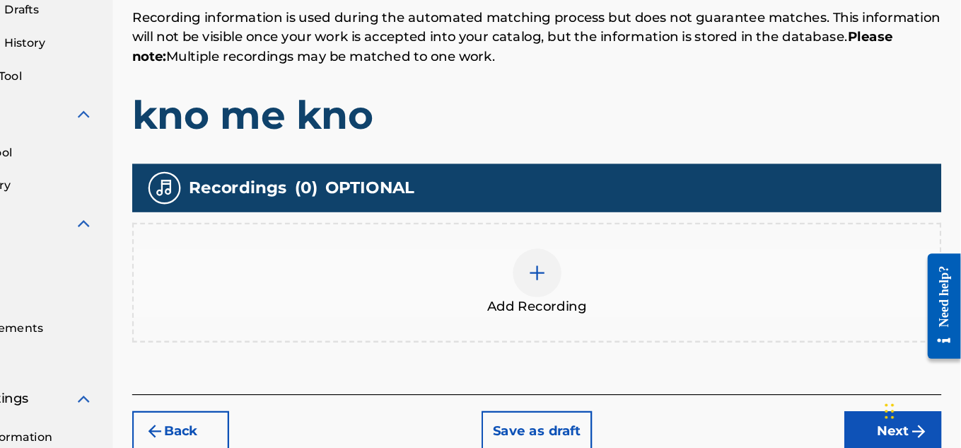
scroll to position [289, 0]
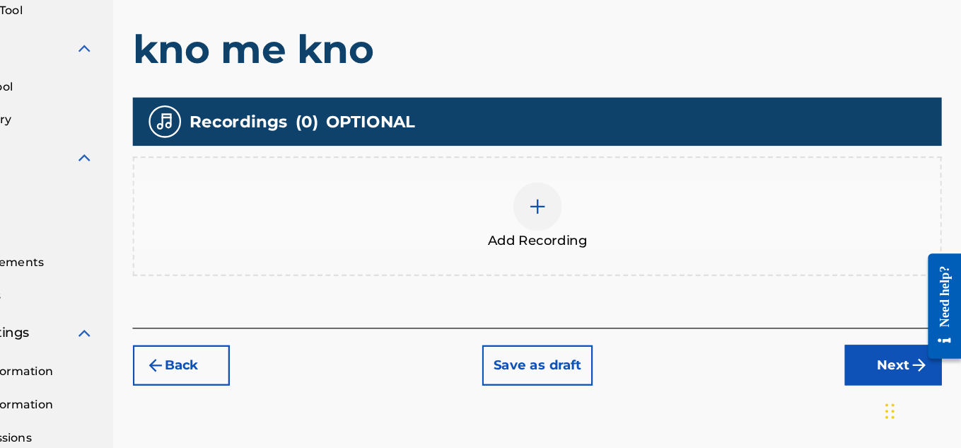
click at [578, 207] on div "Add Recording" at bounding box center [590, 244] width 708 height 105
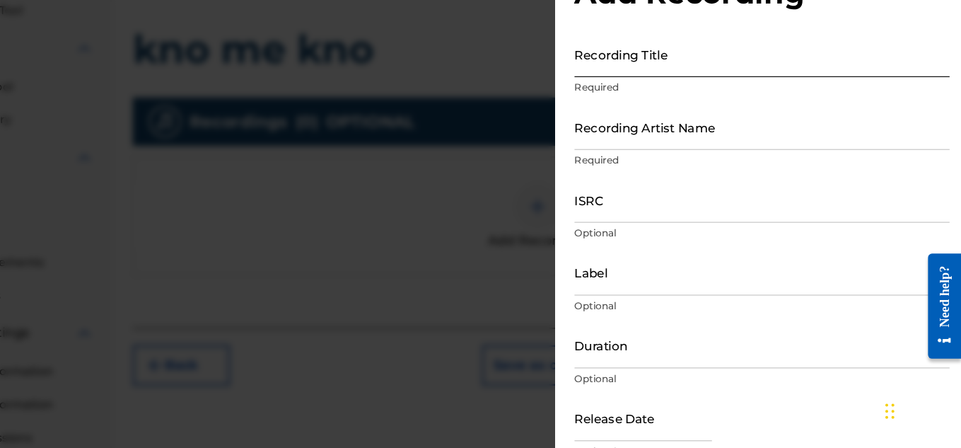
click at [715, 108] on input "Recording Title" at bounding box center [787, 103] width 328 height 40
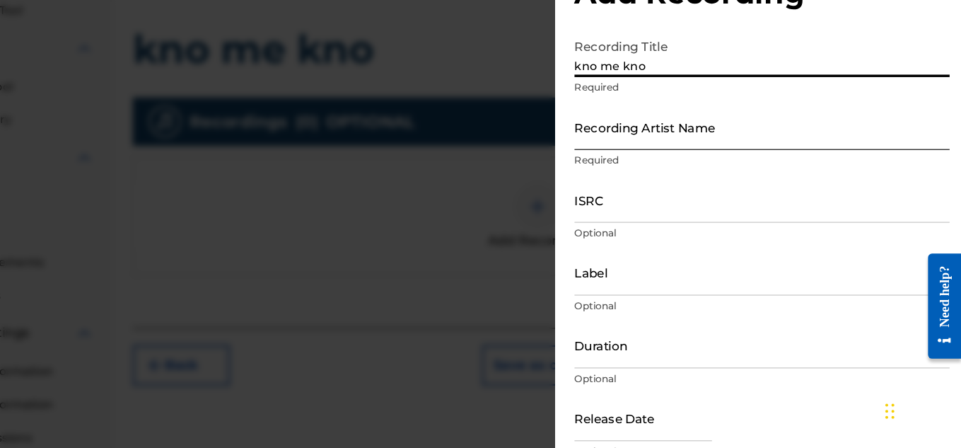
type input "kno me kno"
click at [730, 177] on input "Recording Artist Name" at bounding box center [787, 166] width 328 height 40
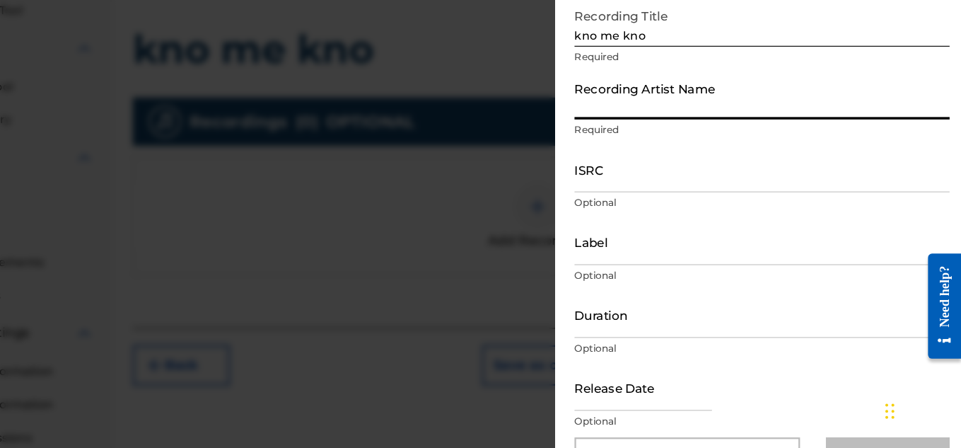
scroll to position [37, 0]
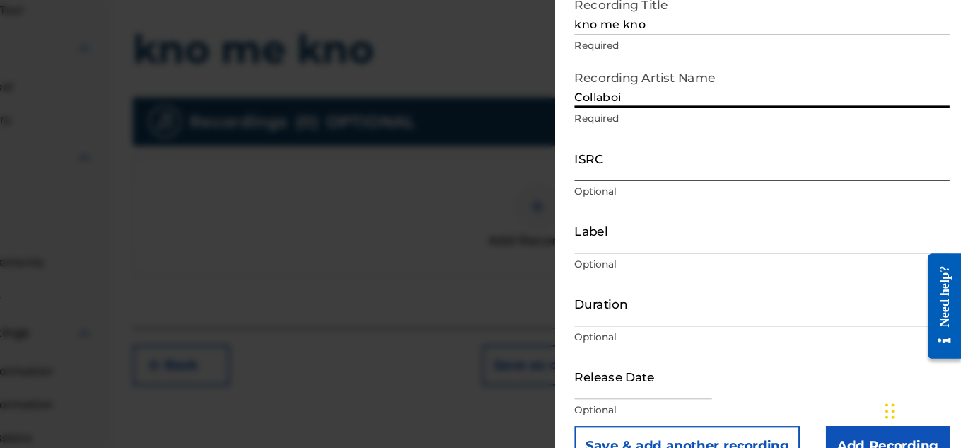
type input "Collaboi"
click at [766, 192] on input "ISRC" at bounding box center [787, 193] width 328 height 40
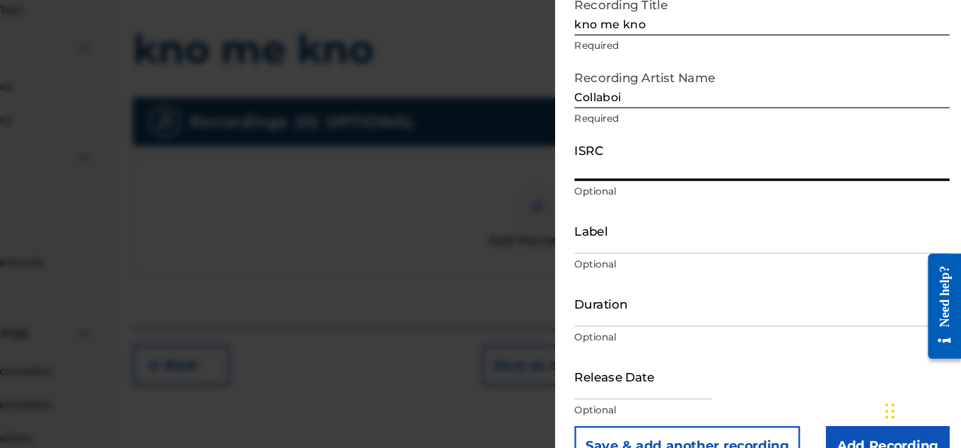
click at [766, 192] on input "ISRC" at bounding box center [787, 193] width 328 height 40
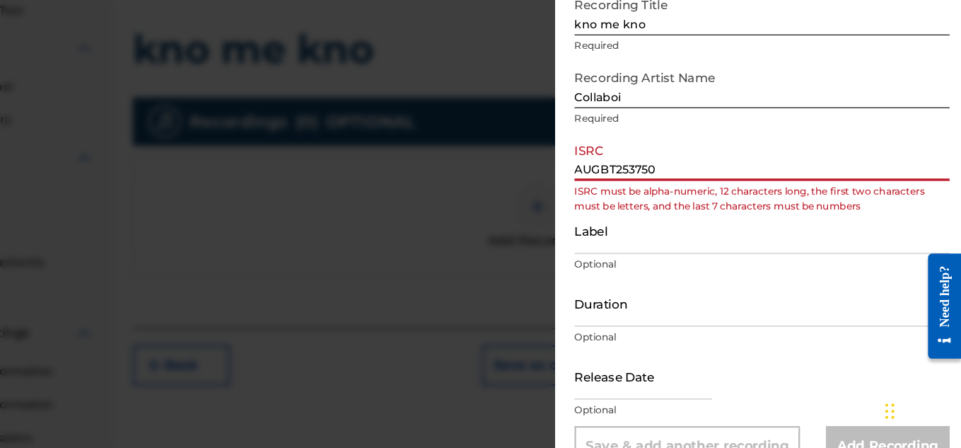
type input "AUGBT2537500"
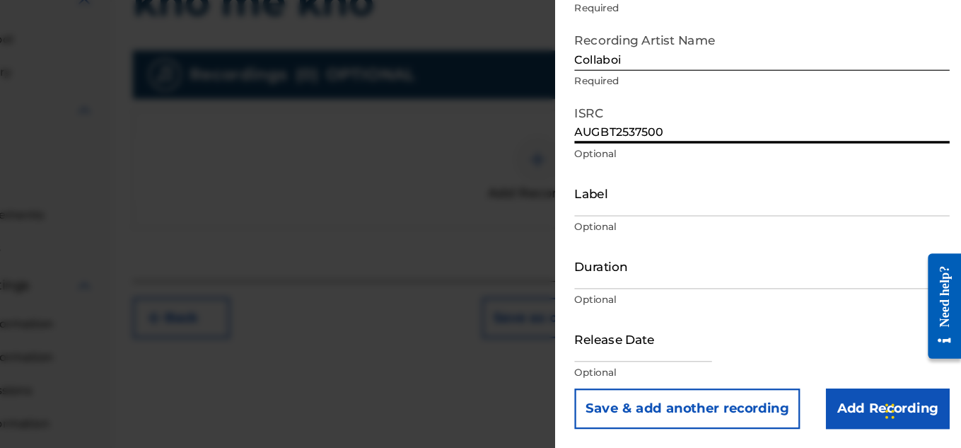
scroll to position [398, 0]
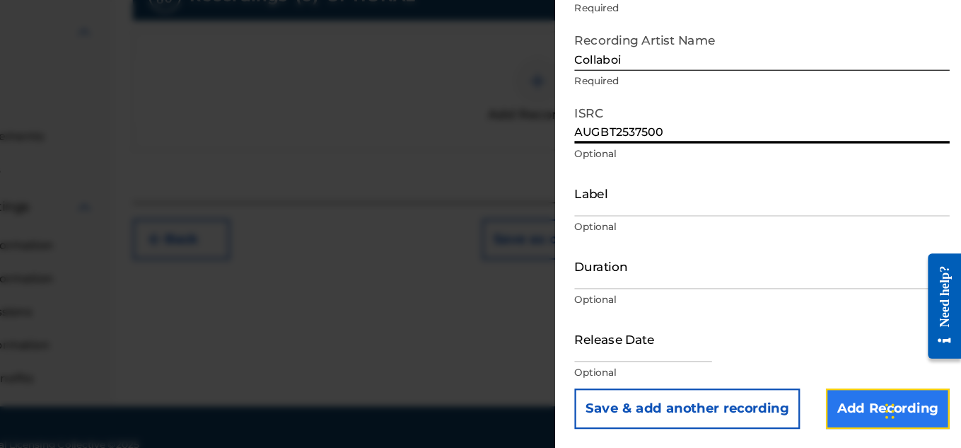
click at [874, 413] on input "Add Recording" at bounding box center [897, 412] width 108 height 35
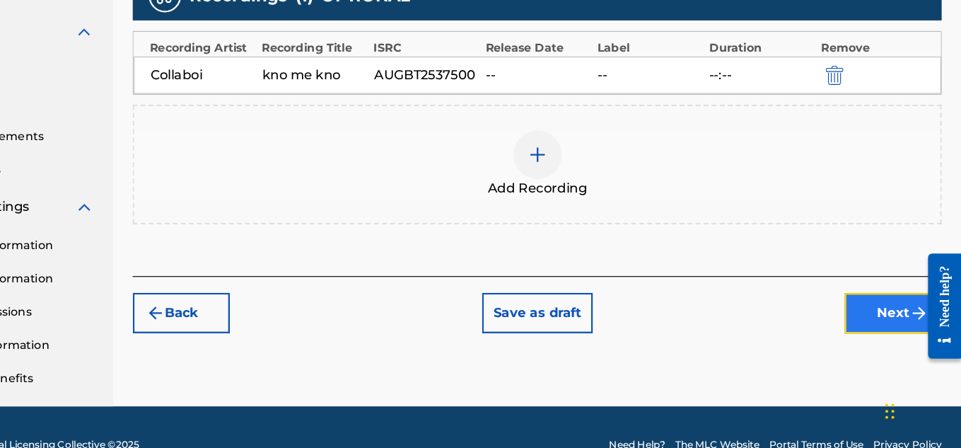
click at [863, 319] on button "Next" at bounding box center [901, 329] width 85 height 35
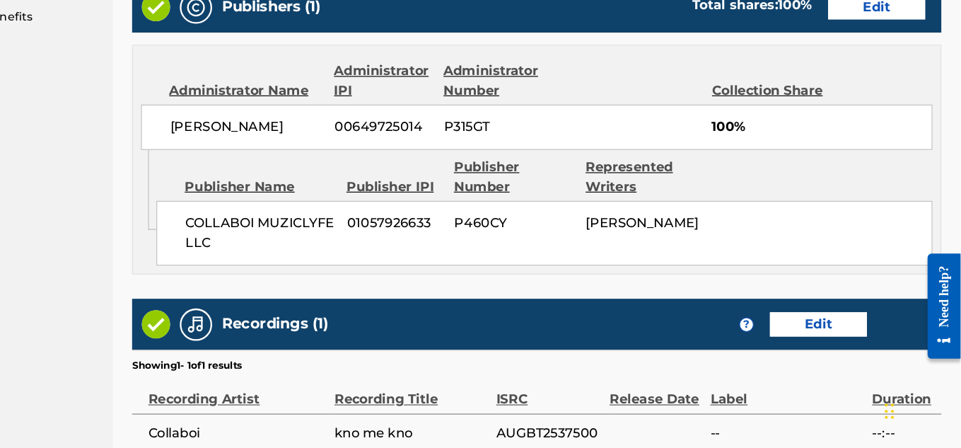
scroll to position [859, 0]
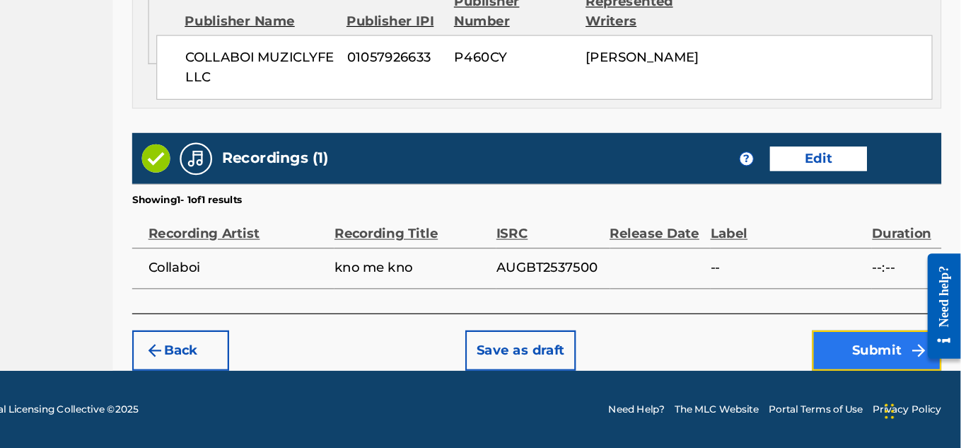
click at [880, 356] on button "Submit" at bounding box center [887, 361] width 113 height 35
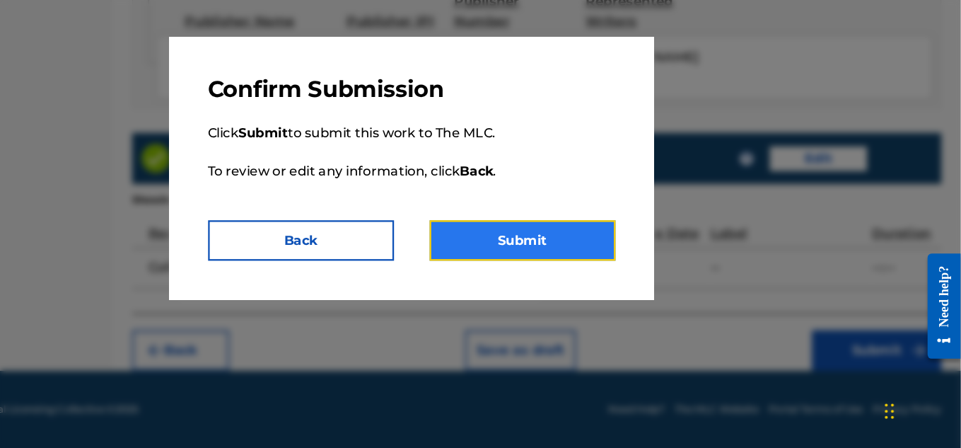
click at [559, 266] on button "Submit" at bounding box center [577, 265] width 163 height 35
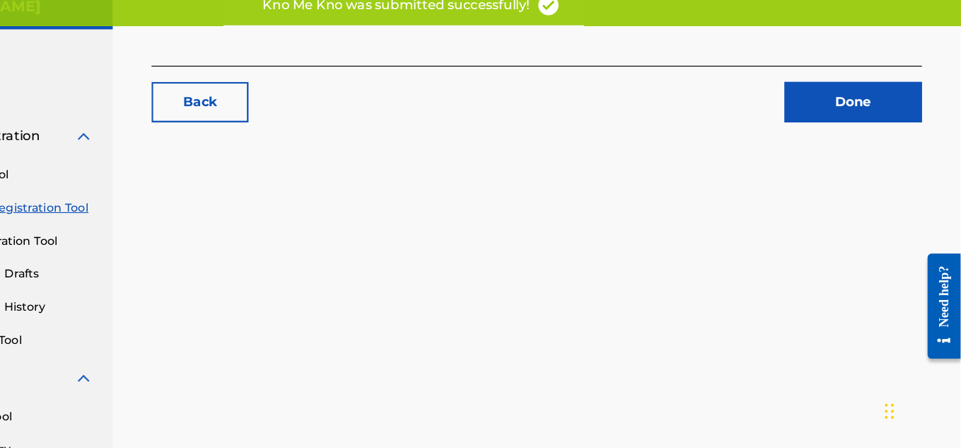
click at [358, 269] on div "Back Done" at bounding box center [590, 443] width 742 height 731
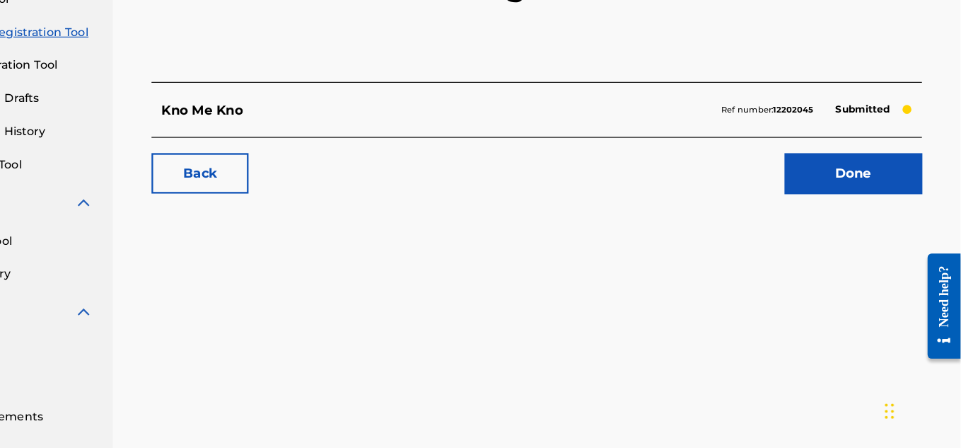
scroll to position [155, 0]
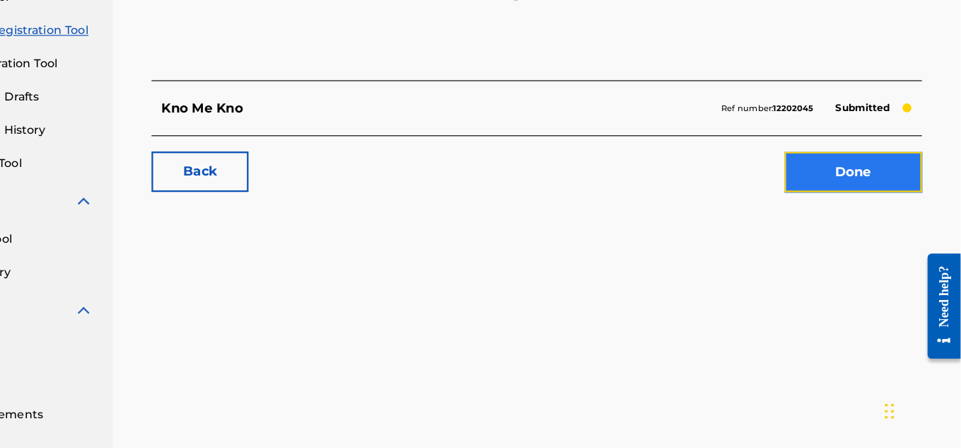
click at [825, 216] on link "Done" at bounding box center [867, 205] width 120 height 35
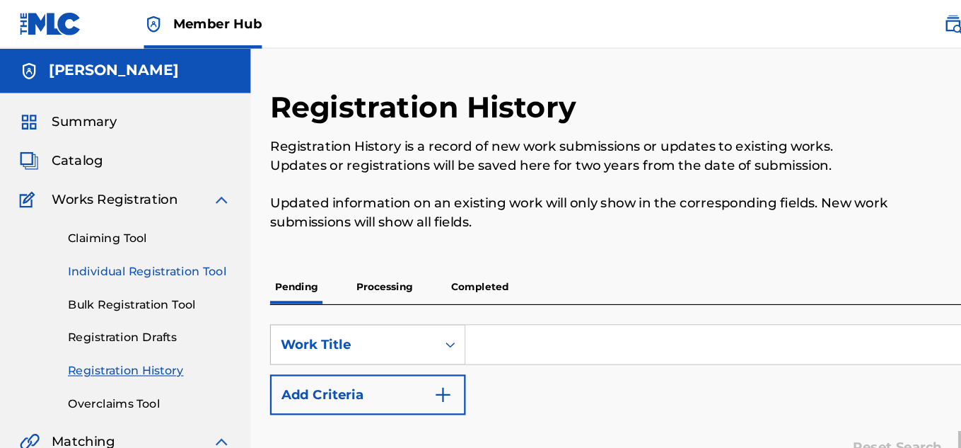
click at [176, 234] on link "Individual Registration Tool" at bounding box center [130, 237] width 143 height 15
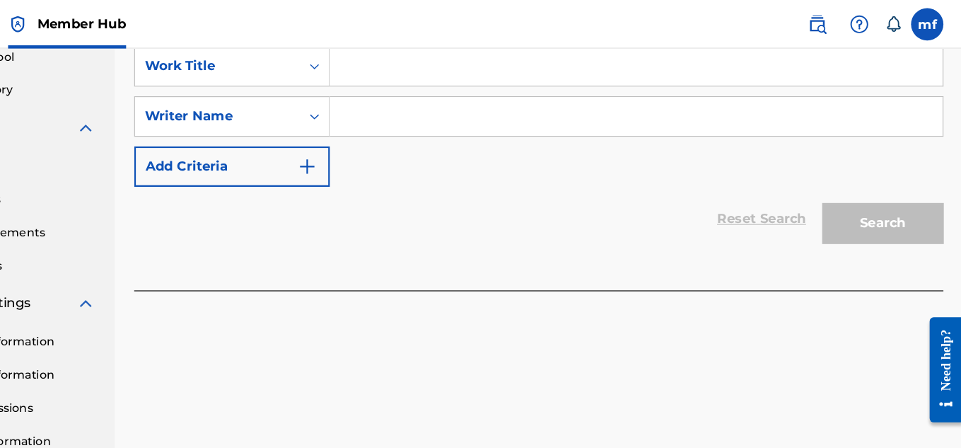
scroll to position [369, 0]
click at [464, 66] on input "Search Form" at bounding box center [675, 59] width 536 height 34
type input "chevy steady"
click at [487, 128] on div "SearchWithCriteria39098442-ca5c-4ef5-885a-384089716490 Work Title chevy steady …" at bounding box center [590, 102] width 708 height 123
click at [492, 112] on input "Search Form" at bounding box center [675, 103] width 536 height 34
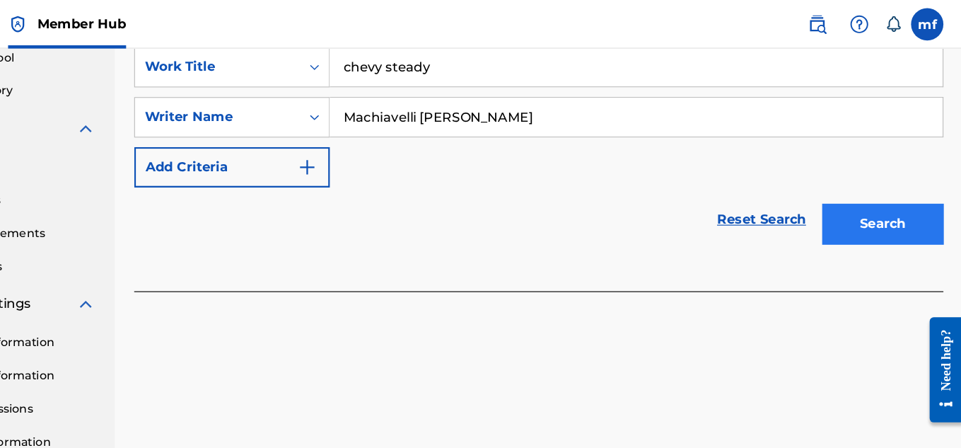
type input "Machiavelli [PERSON_NAME]"
click at [876, 191] on button "Search" at bounding box center [891, 195] width 106 height 35
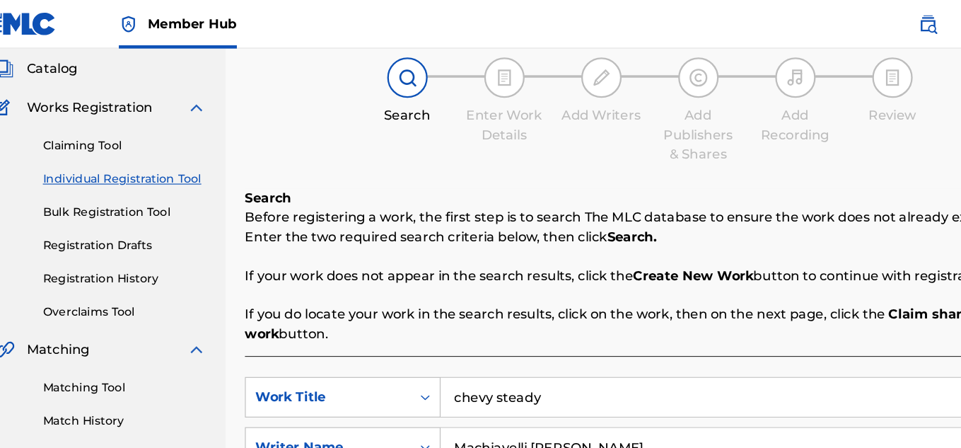
scroll to position [80, 0]
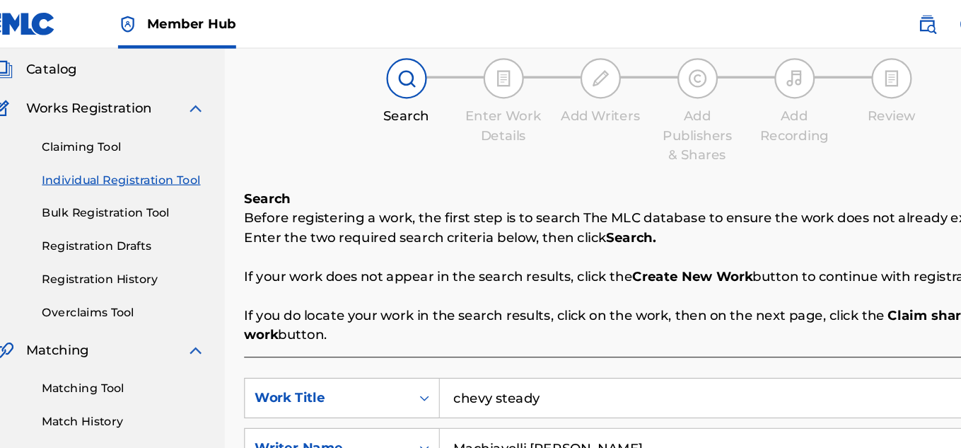
click at [155, 161] on link "Individual Registration Tool" at bounding box center [130, 157] width 143 height 15
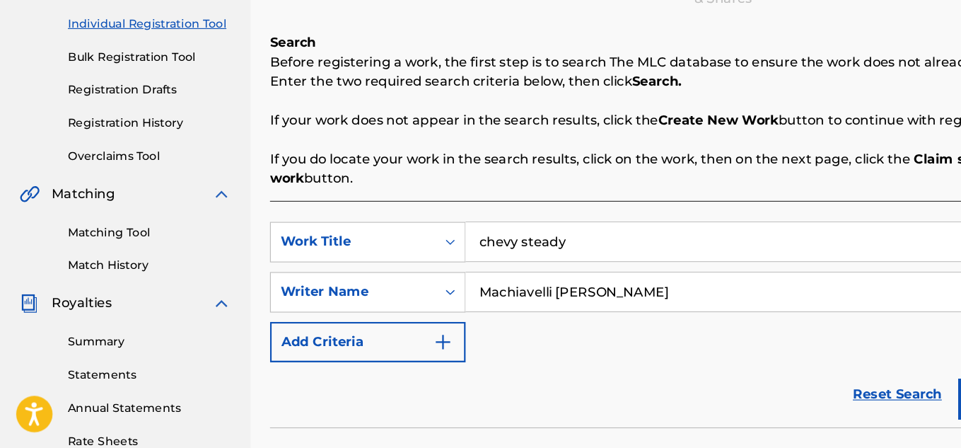
scroll to position [0, 0]
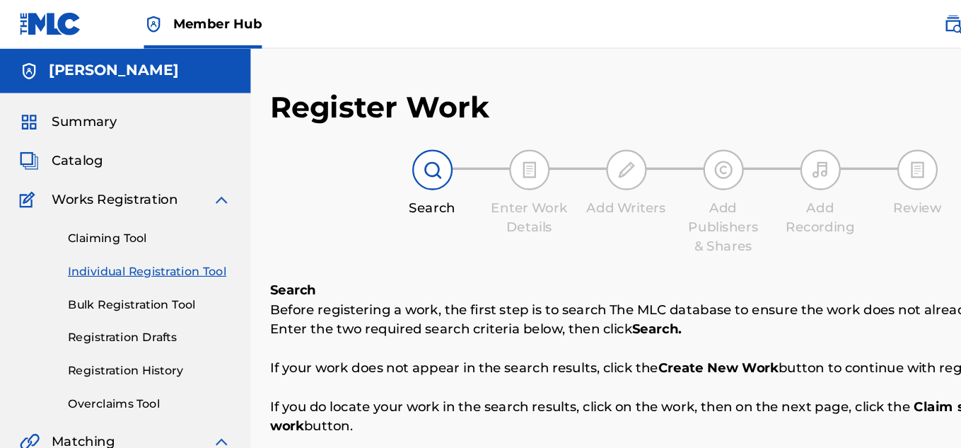
click at [609, 280] on p "Enter the two required search criteria below, then click Search." at bounding box center [590, 287] width 708 height 17
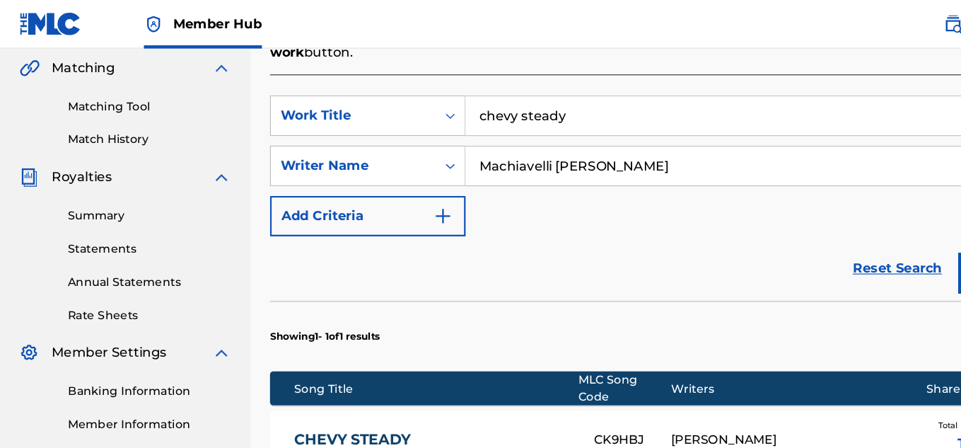
scroll to position [269, 0]
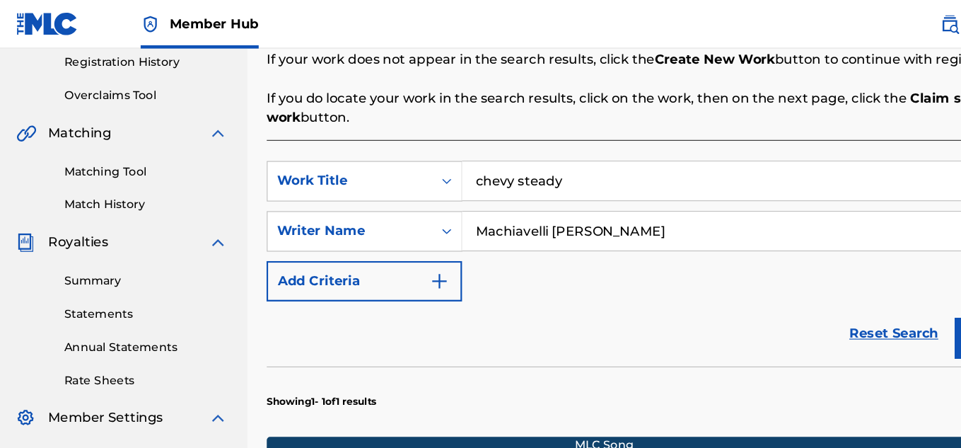
click at [501, 162] on input "chevy steady" at bounding box center [675, 158] width 536 height 34
type input "c"
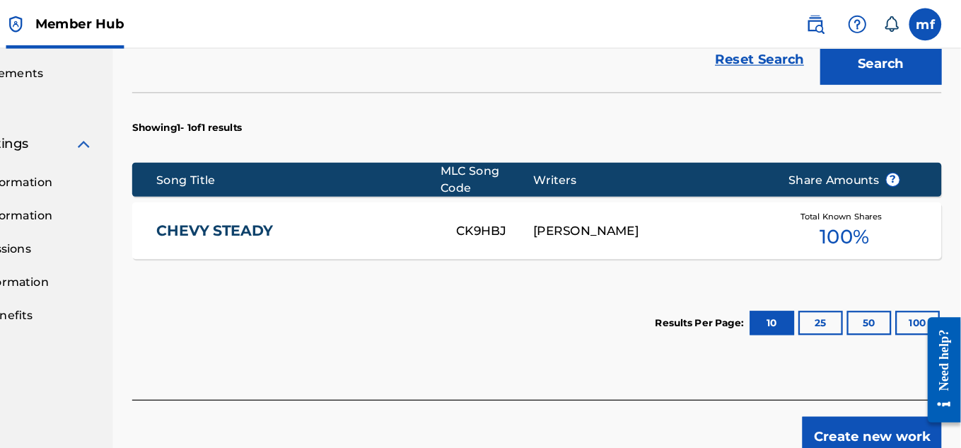
scroll to position [500, 0]
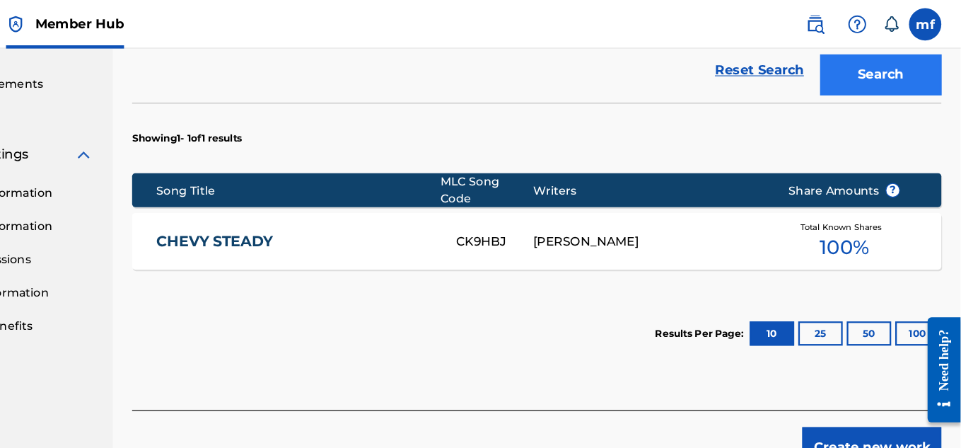
type input "Part of life"
click at [869, 76] on button "Search" at bounding box center [891, 64] width 106 height 35
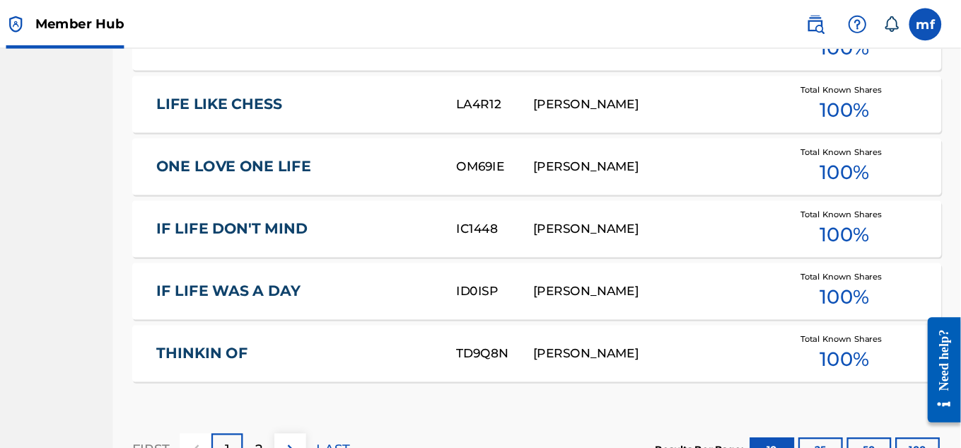
scroll to position [1017, 0]
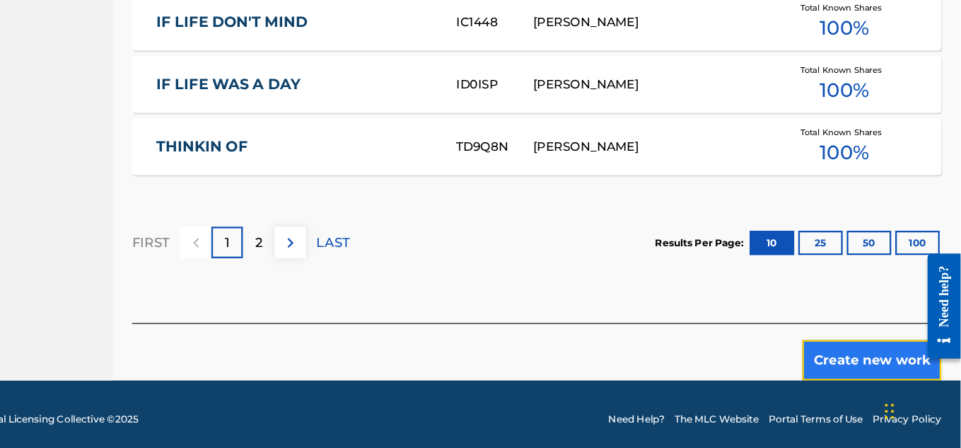
click at [896, 365] on button "Create new work" at bounding box center [883, 370] width 122 height 35
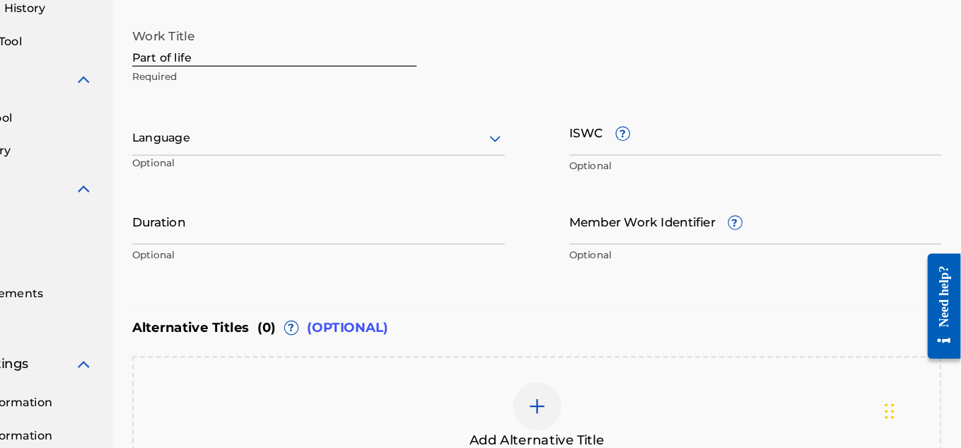
scroll to position [260, 0]
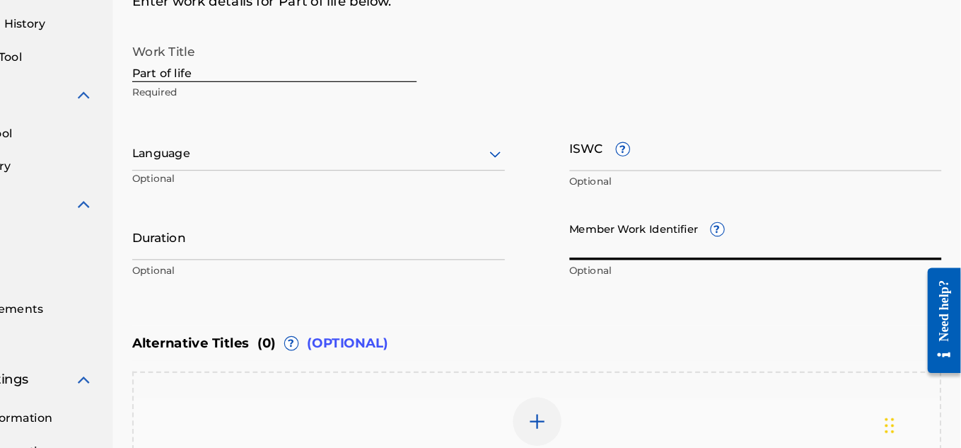
click at [661, 246] on input "Member Work Identifier ?" at bounding box center [782, 250] width 326 height 40
type input "A"
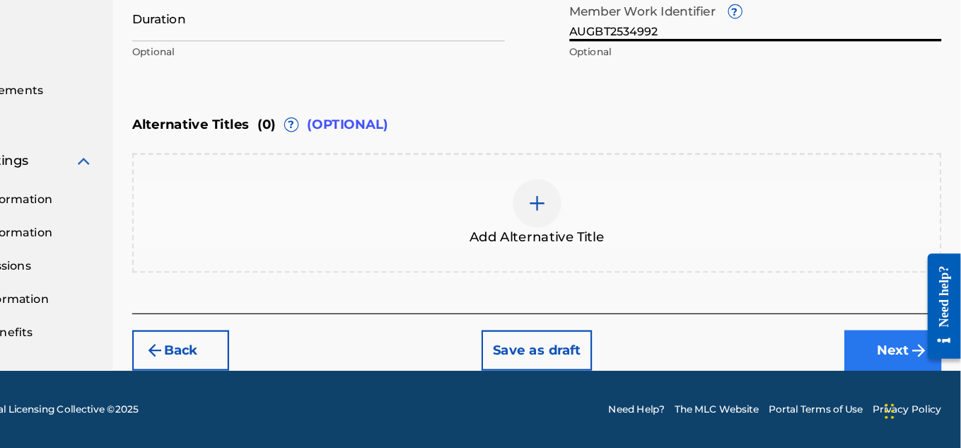
type input "AUGBT2534992"
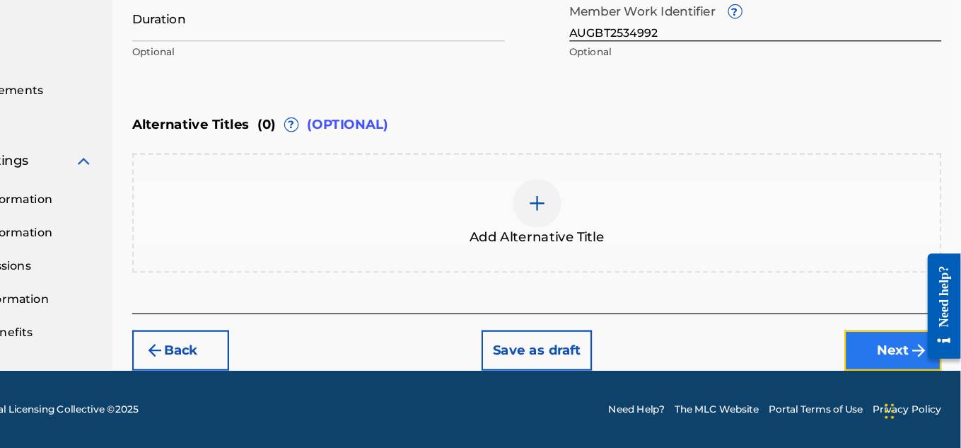
click at [890, 355] on button "Next" at bounding box center [901, 361] width 85 height 35
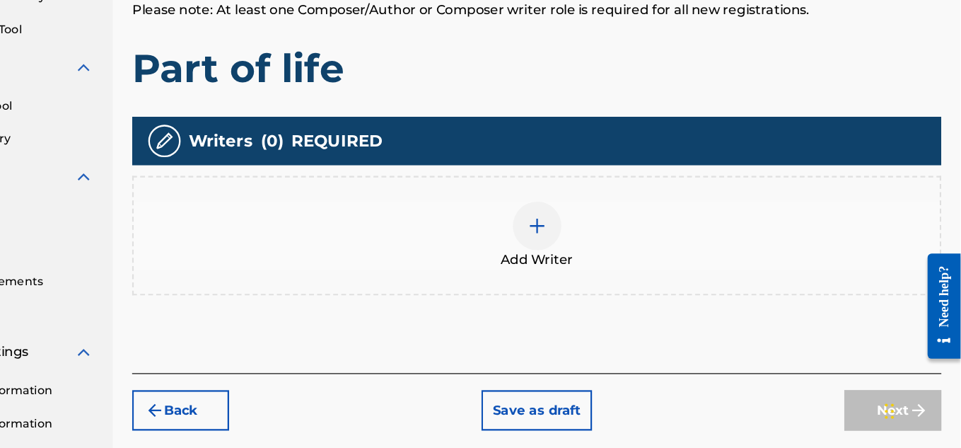
scroll to position [429, 0]
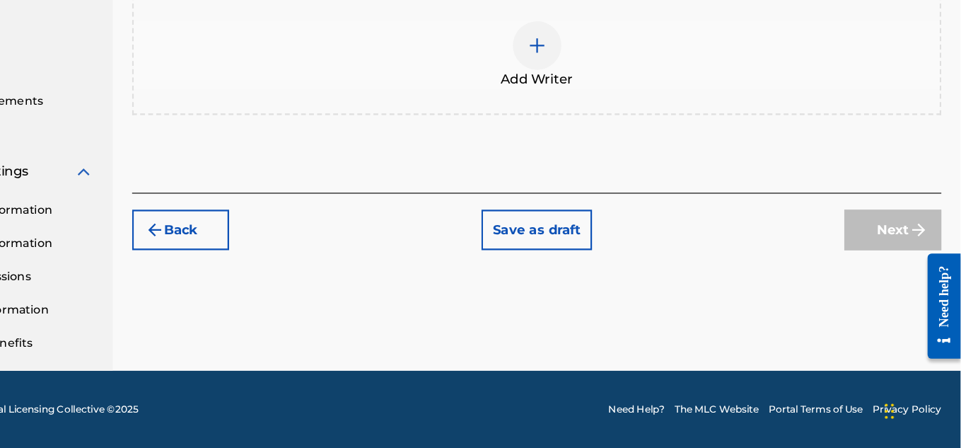
click at [590, 101] on img at bounding box center [590, 95] width 17 height 17
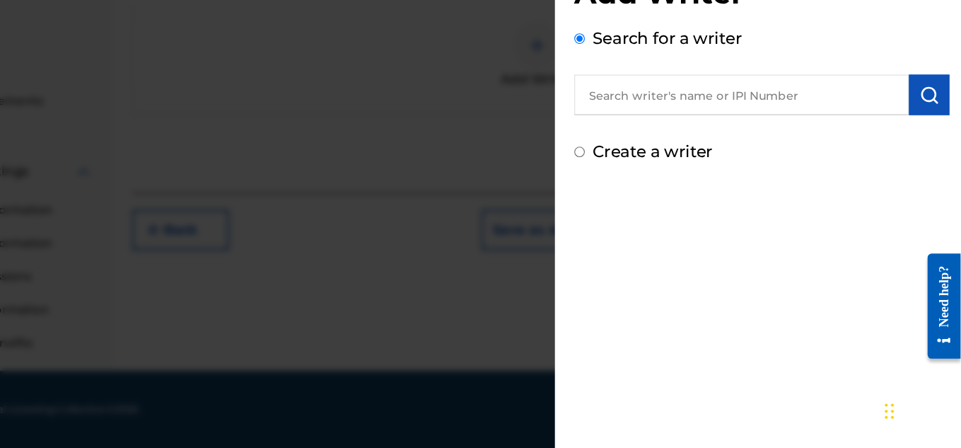
click at [757, 120] on div "Search for a writer" at bounding box center [787, 117] width 328 height 78
click at [760, 139] on input "text" at bounding box center [769, 138] width 293 height 35
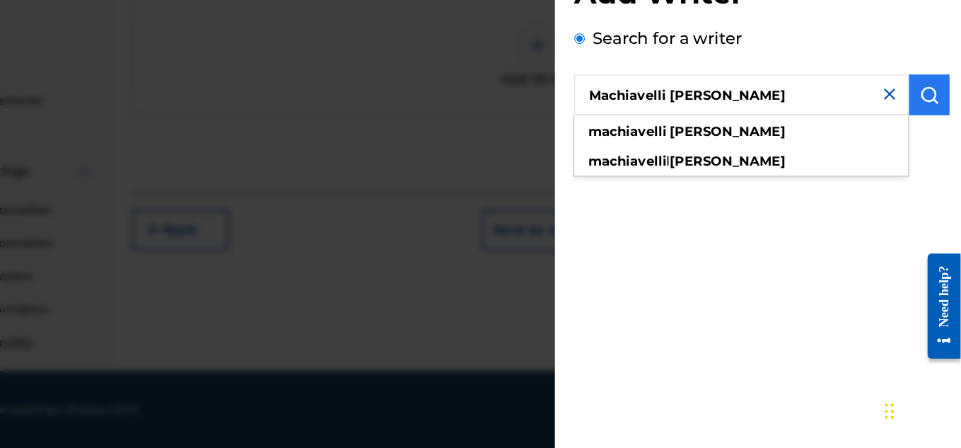
type input "Machiavelli [PERSON_NAME]"
click at [941, 145] on button "submit" at bounding box center [933, 138] width 35 height 35
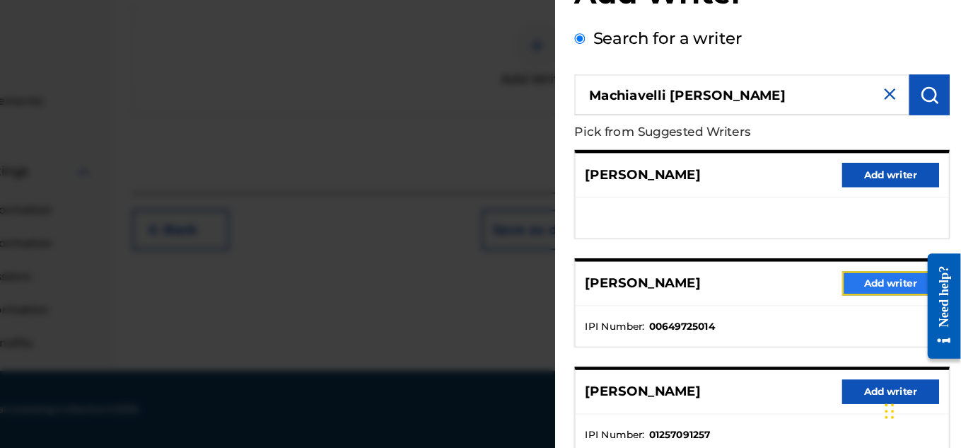
click at [857, 304] on button "Add writer" at bounding box center [899, 303] width 85 height 21
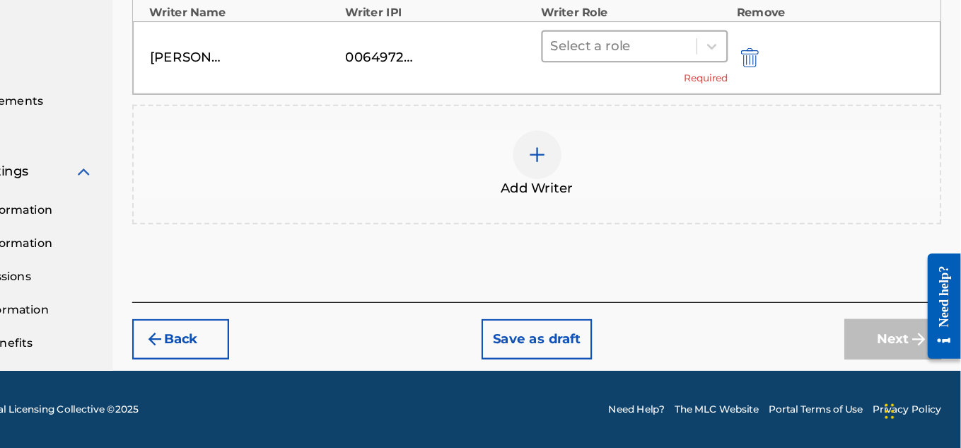
click at [629, 93] on div at bounding box center [663, 96] width 121 height 20
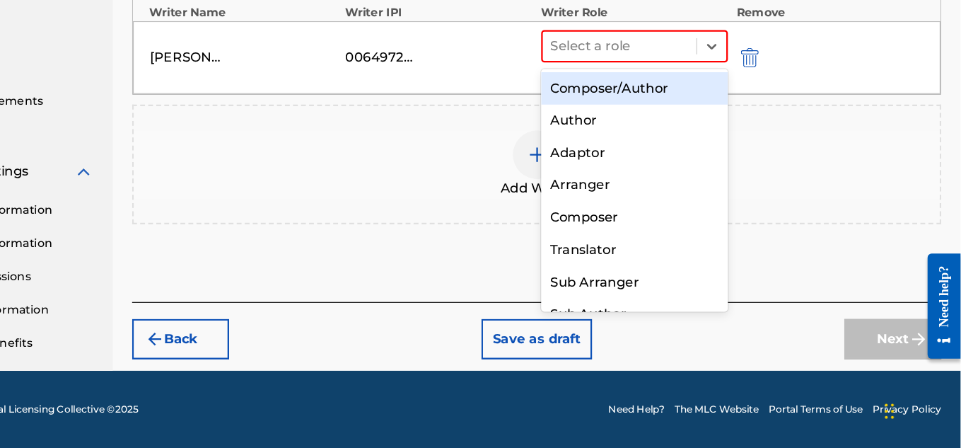
click at [653, 123] on div "Composer/Author" at bounding box center [676, 133] width 164 height 28
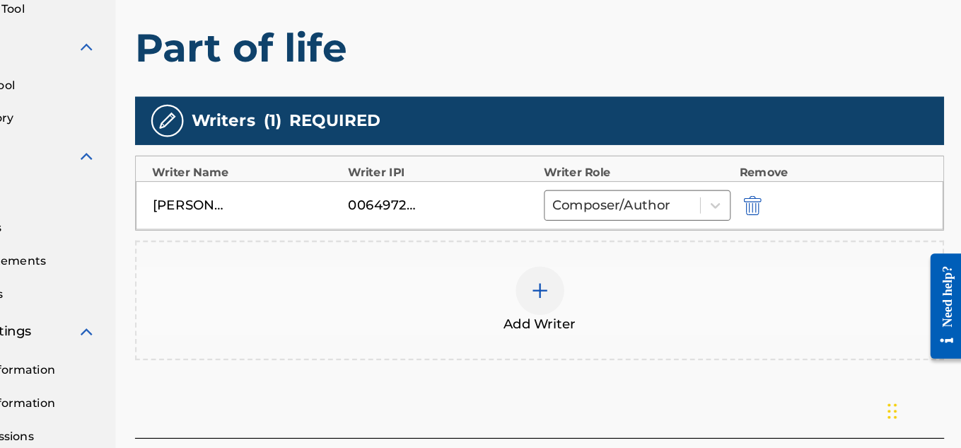
scroll to position [290, 0]
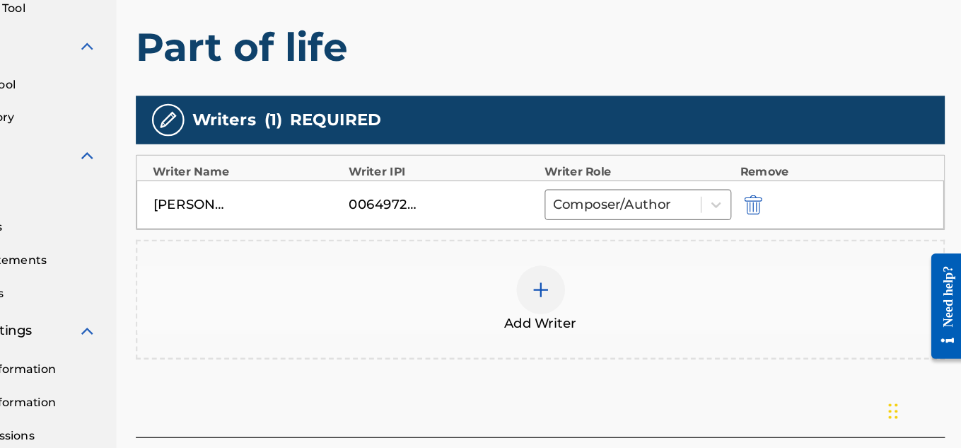
click at [608, 317] on div at bounding box center [590, 309] width 42 height 42
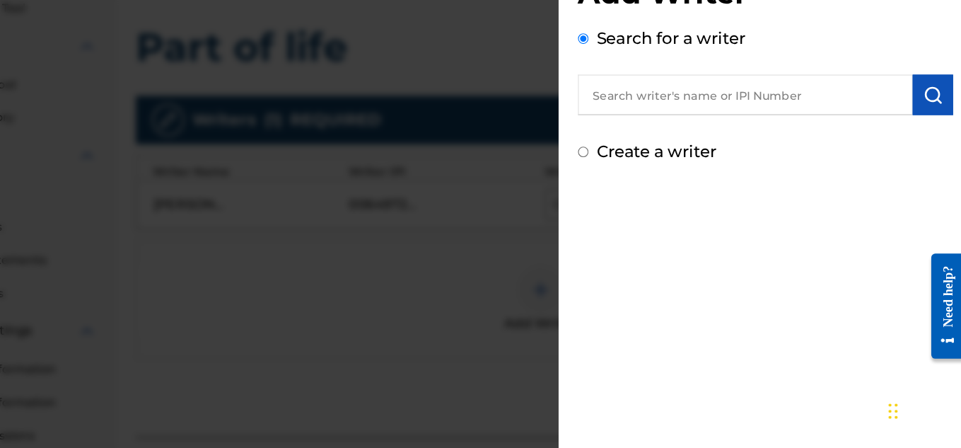
click at [703, 140] on input "text" at bounding box center [769, 138] width 293 height 35
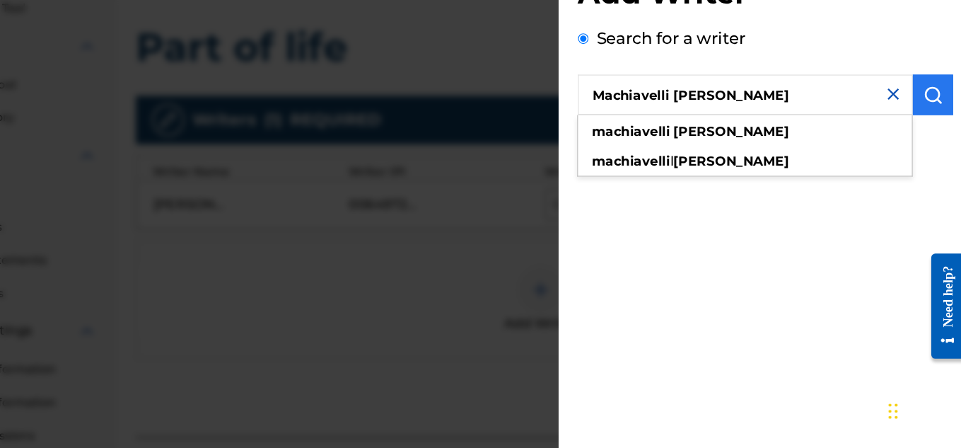
type input "Machiavelli [PERSON_NAME]"
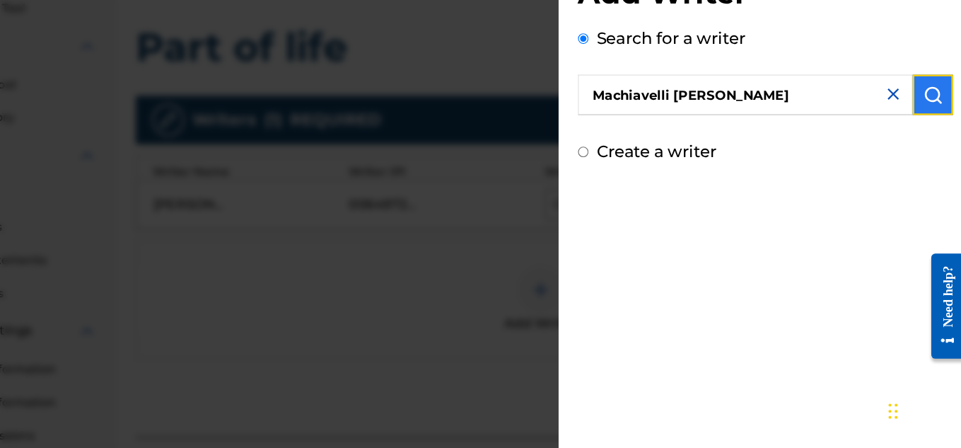
click at [925, 138] on img "submit" at bounding box center [933, 138] width 17 height 17
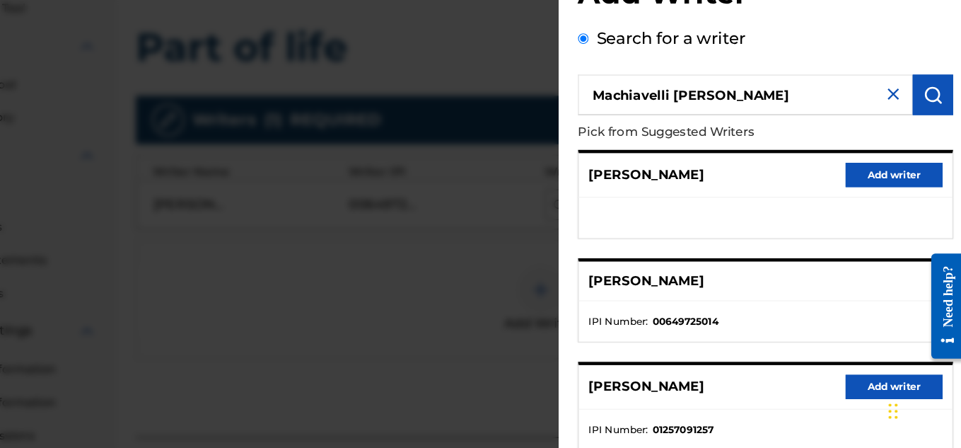
click at [692, 303] on p "[PERSON_NAME]" at bounding box center [682, 301] width 101 height 17
click at [678, 303] on p "[PERSON_NAME]" at bounding box center [682, 301] width 101 height 17
click at [877, 393] on button "Add writer" at bounding box center [899, 393] width 85 height 21
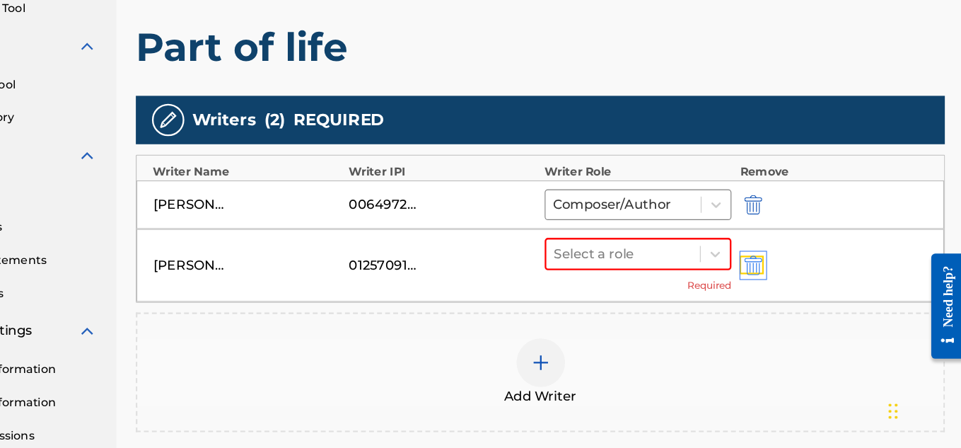
click at [775, 283] on img "submit" at bounding box center [777, 287] width 16 height 17
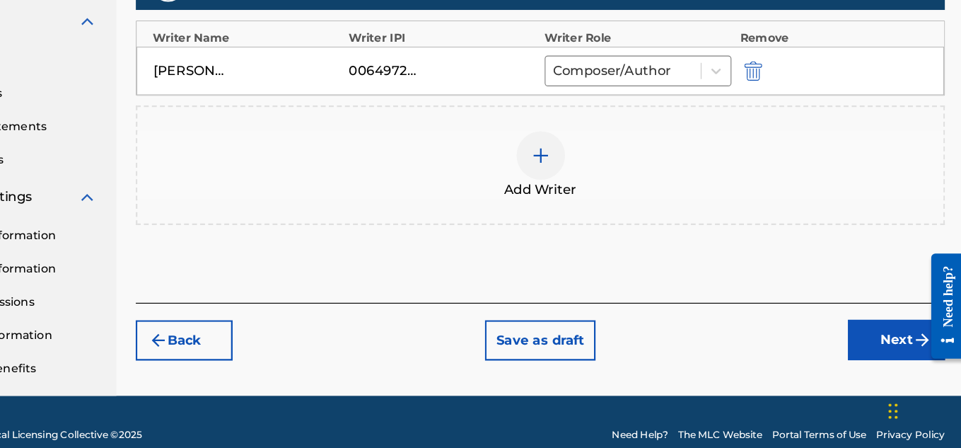
scroll to position [429, 0]
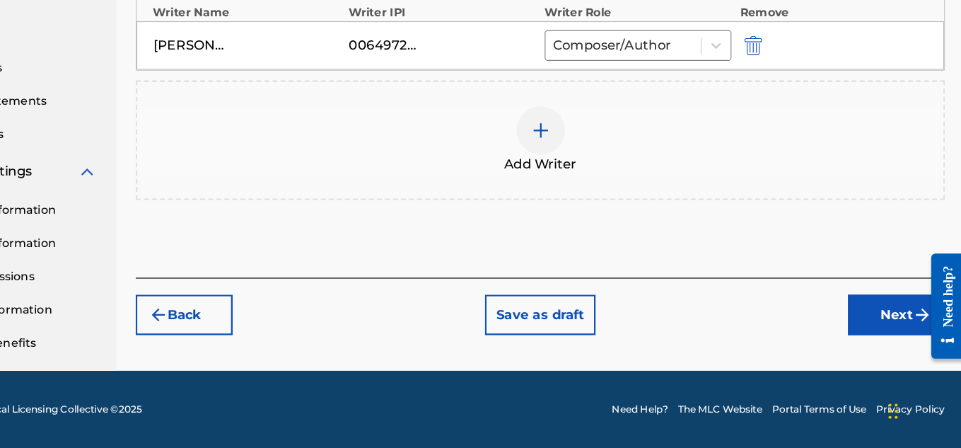
click at [854, 332] on div "Back Save as draft Next" at bounding box center [590, 323] width 708 height 50
click at [880, 340] on button "Next" at bounding box center [901, 330] width 85 height 35
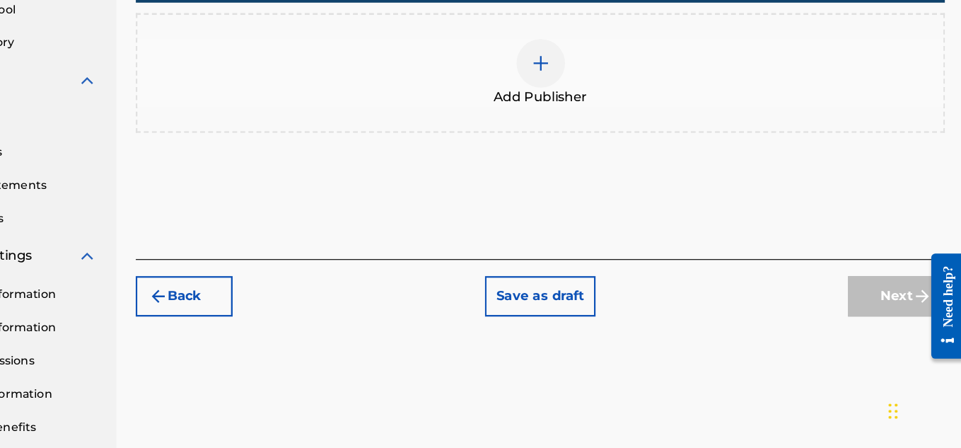
scroll to position [356, 0]
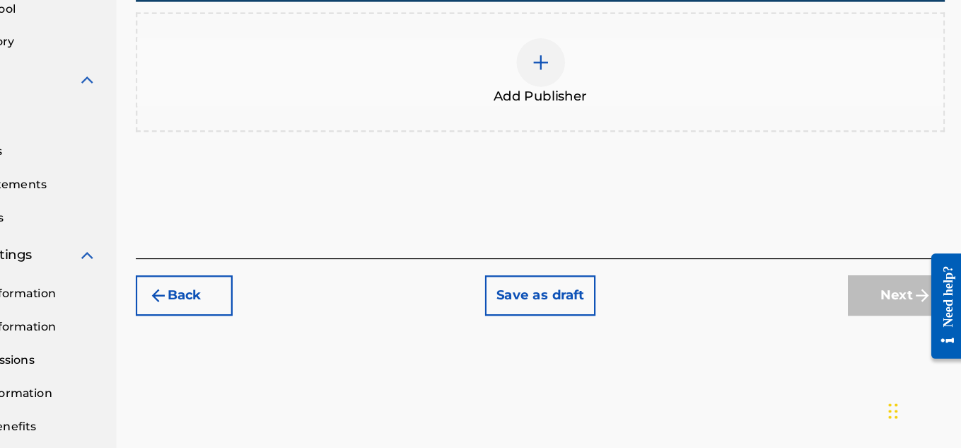
click at [588, 116] on img at bounding box center [590, 110] width 17 height 17
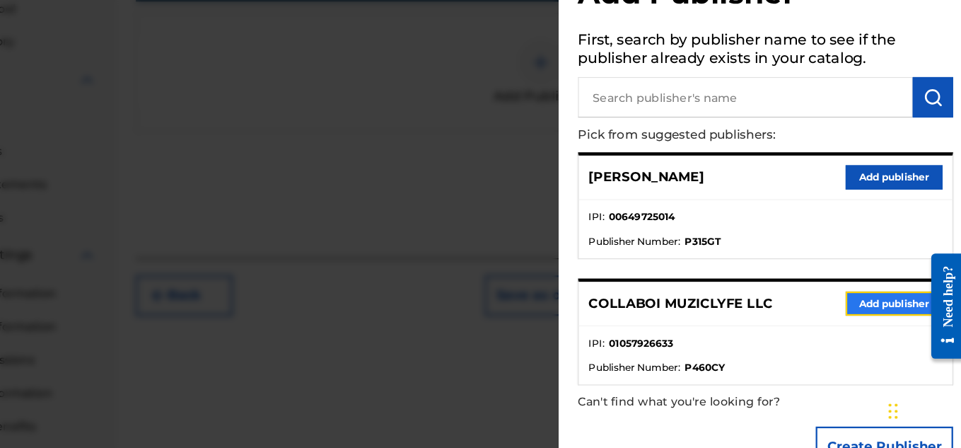
click at [903, 325] on button "Add publisher" at bounding box center [899, 320] width 85 height 21
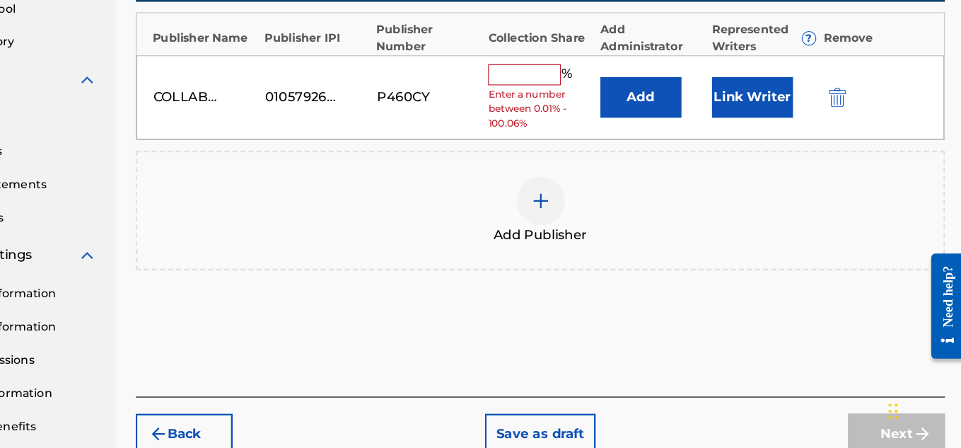
click at [590, 130] on div "% Enter a number between 0.01% - 100.06%" at bounding box center [590, 141] width 91 height 59
click at [583, 118] on input "text" at bounding box center [577, 121] width 64 height 18
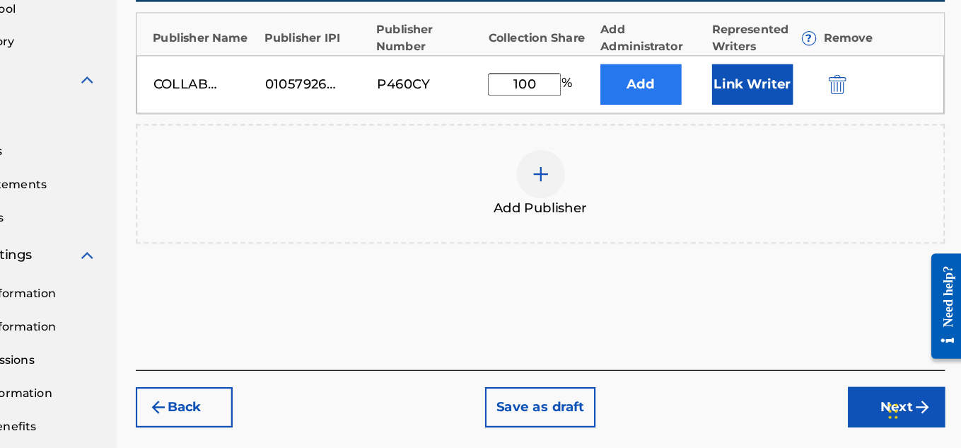
type input "100"
click at [670, 127] on button "Add" at bounding box center [678, 129] width 71 height 35
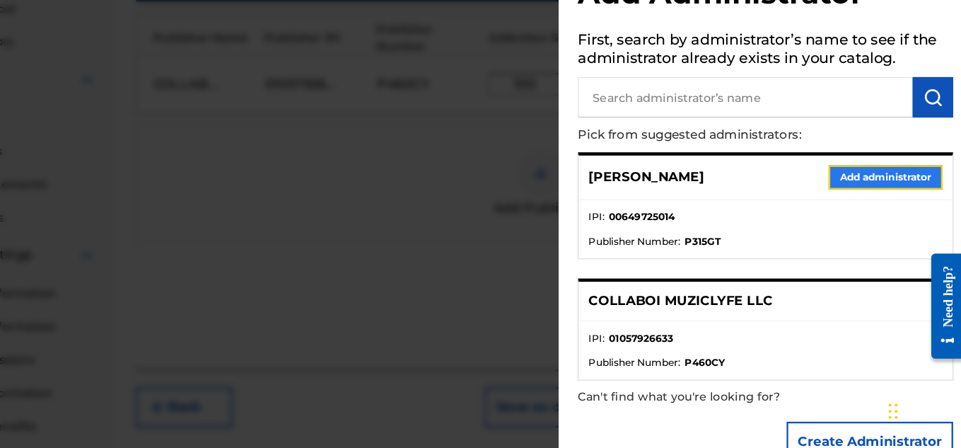
click at [863, 211] on button "Add administrator" at bounding box center [892, 210] width 100 height 21
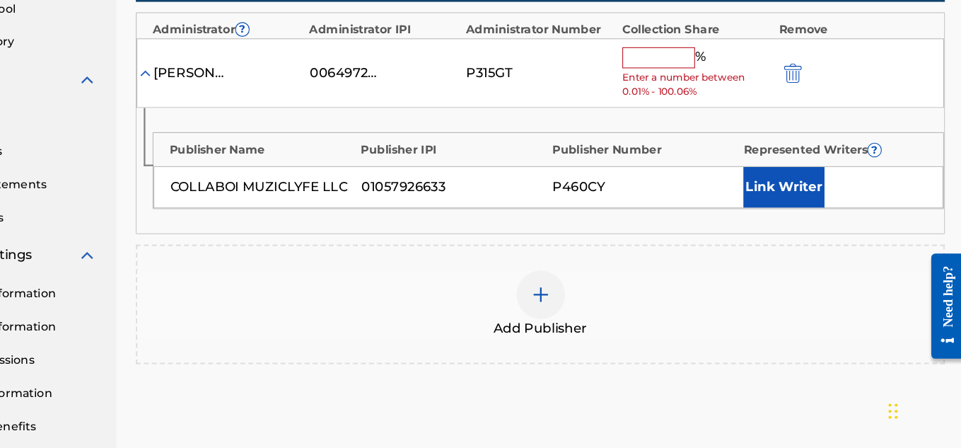
click at [684, 105] on input "text" at bounding box center [694, 106] width 64 height 18
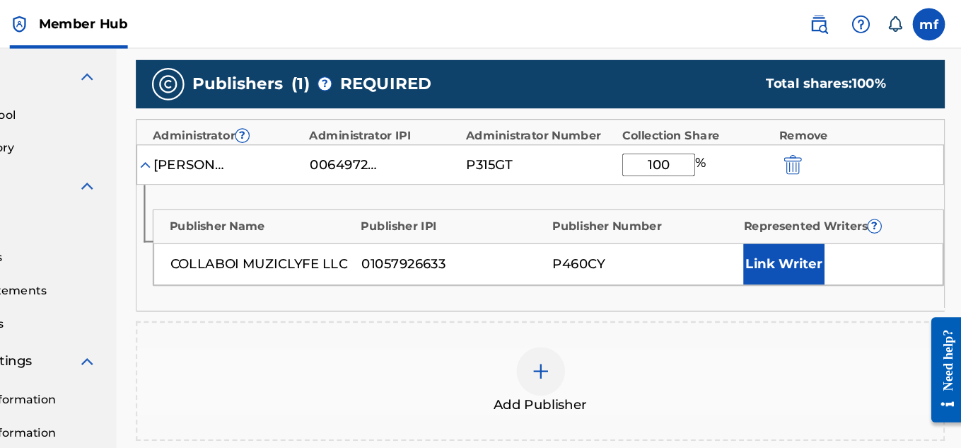
scroll to position [315, 0]
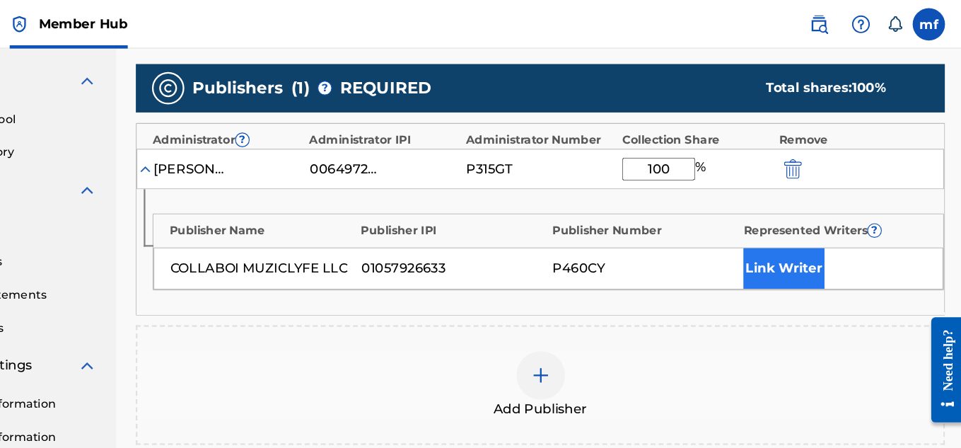
type input "100"
click at [814, 236] on button "Link Writer" at bounding box center [803, 234] width 71 height 35
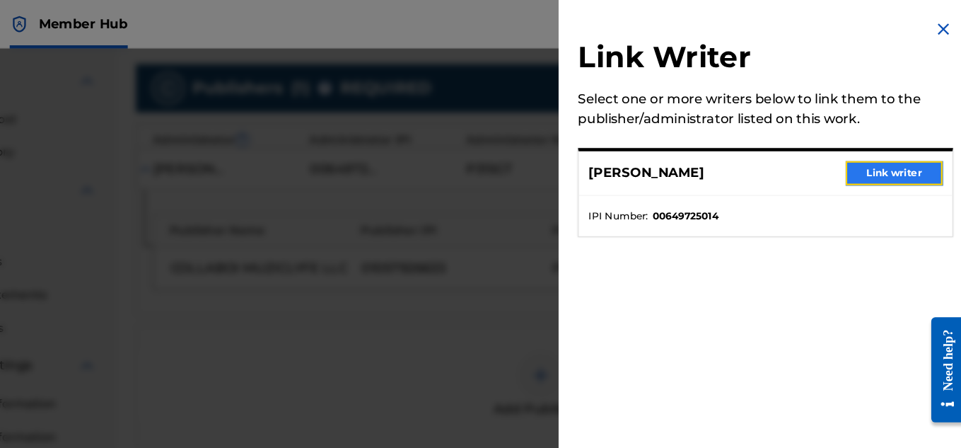
click at [904, 150] on button "Link writer" at bounding box center [899, 151] width 85 height 21
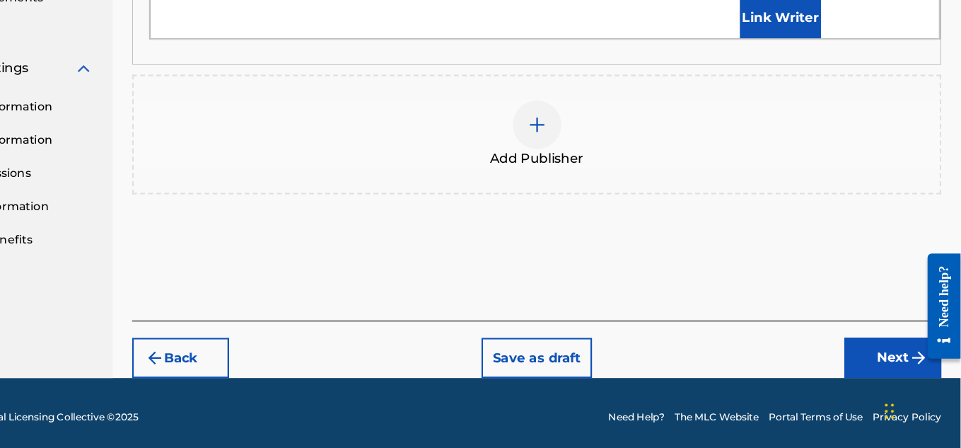
scroll to position [526, 0]
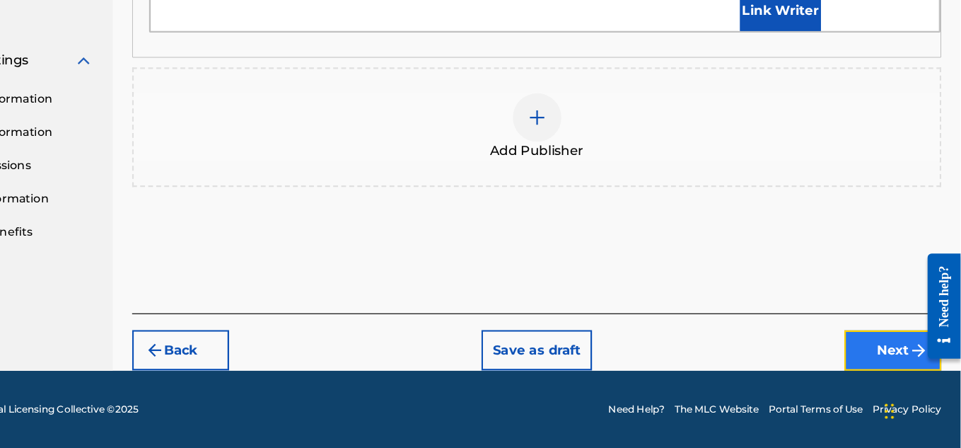
click at [903, 352] on button "Next" at bounding box center [901, 361] width 85 height 35
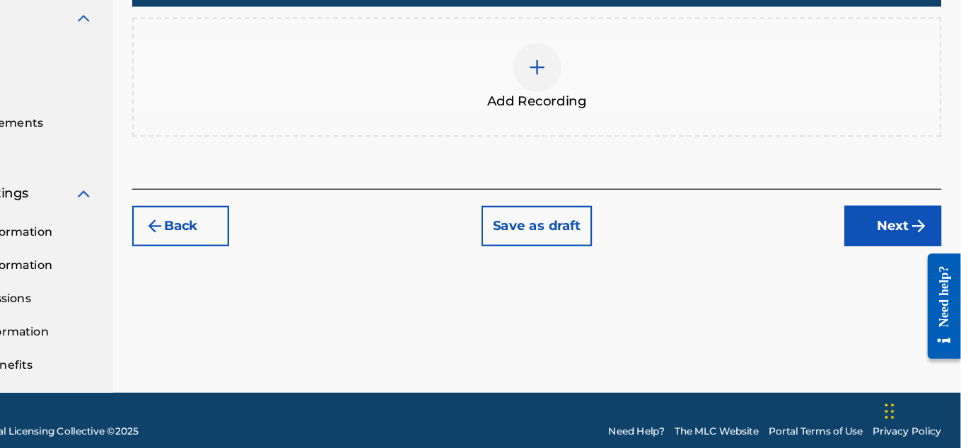
scroll to position [429, 0]
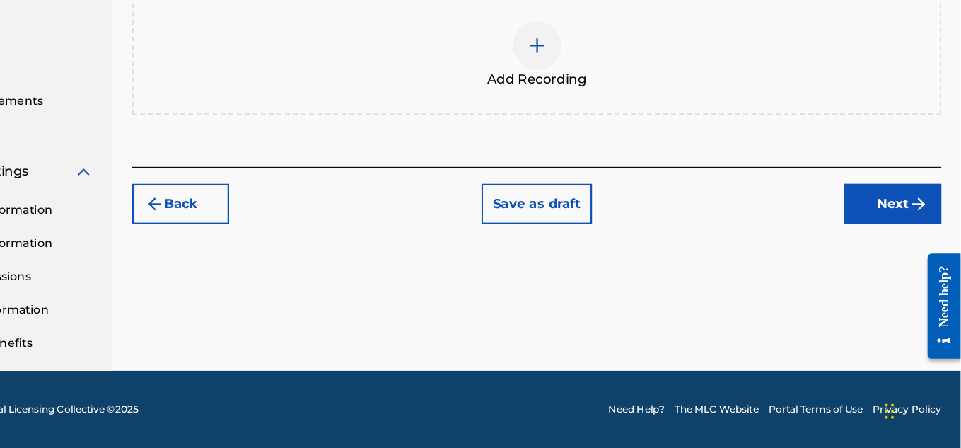
click at [583, 91] on img at bounding box center [590, 95] width 17 height 17
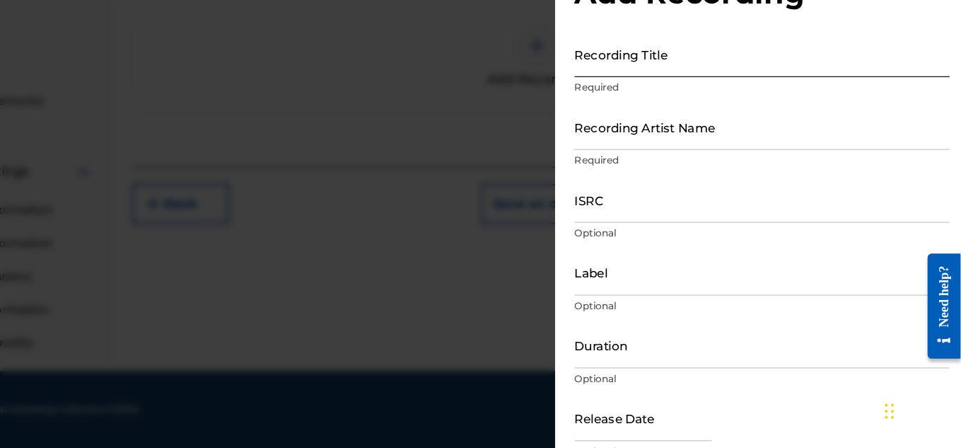
click at [698, 106] on input "Recording Title" at bounding box center [787, 103] width 328 height 40
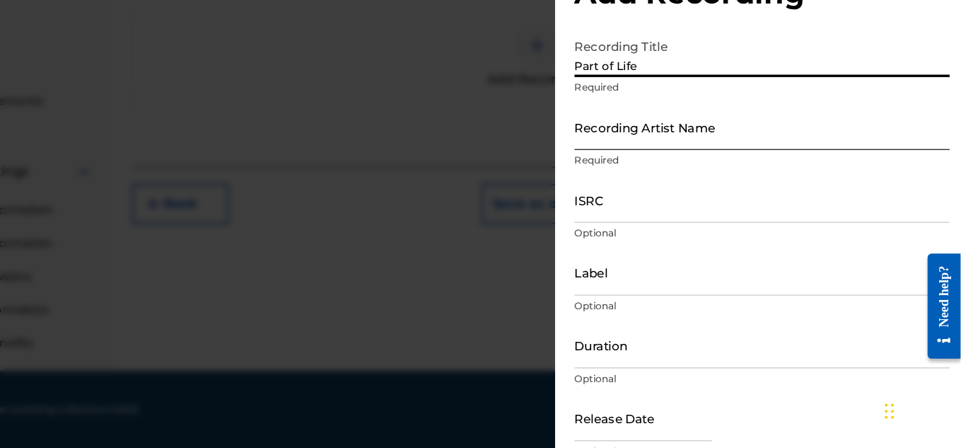
type input "Part of Life"
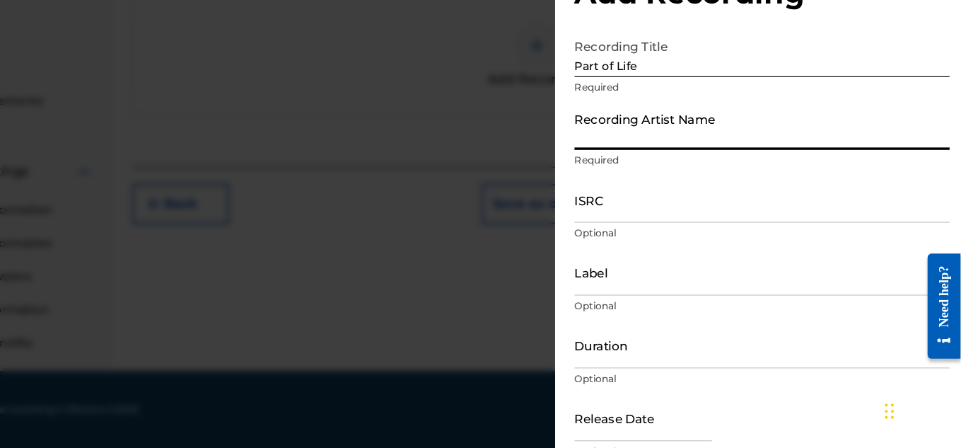
click at [748, 170] on input "Recording Artist Name" at bounding box center [787, 166] width 328 height 40
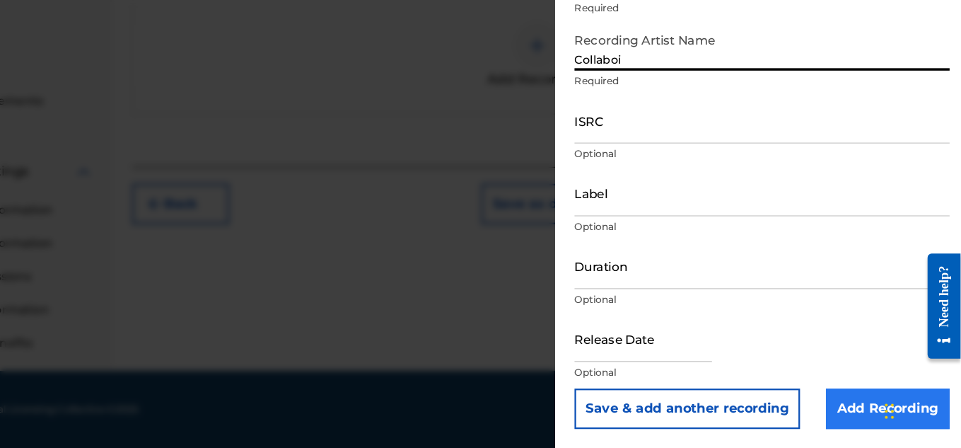
type input "Collaboi"
click at [878, 419] on input "Add Recording" at bounding box center [897, 412] width 108 height 35
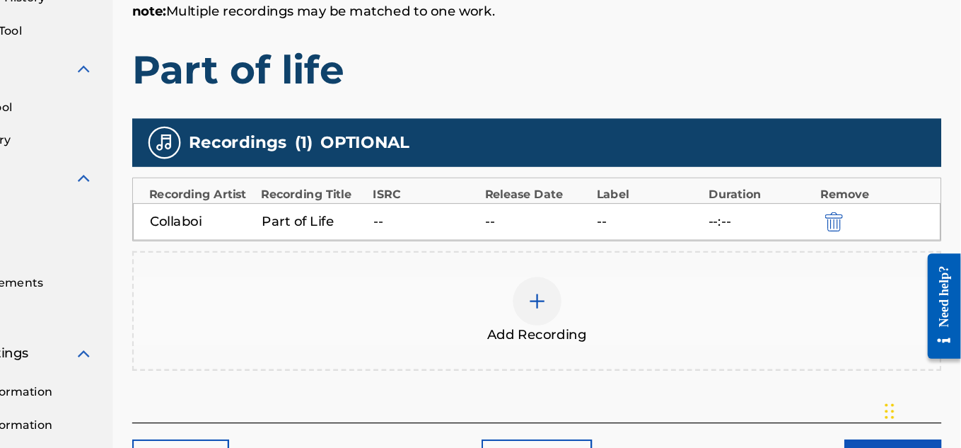
scroll to position [276, 0]
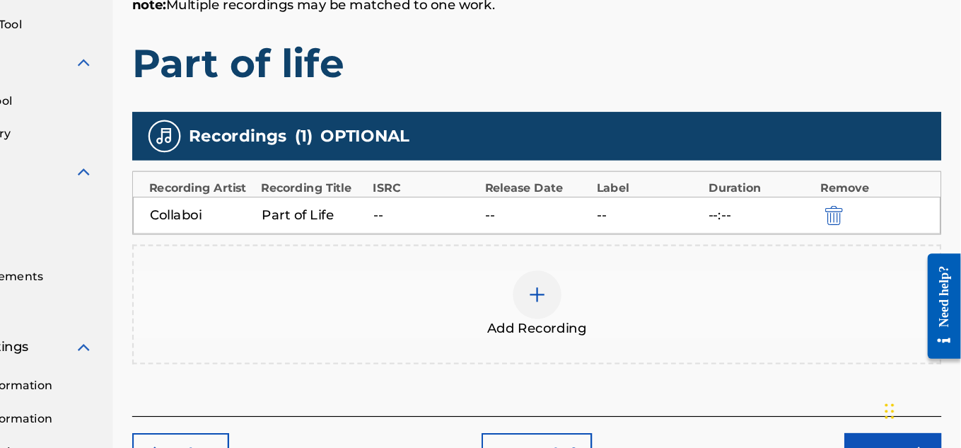
click at [588, 315] on img at bounding box center [590, 313] width 17 height 17
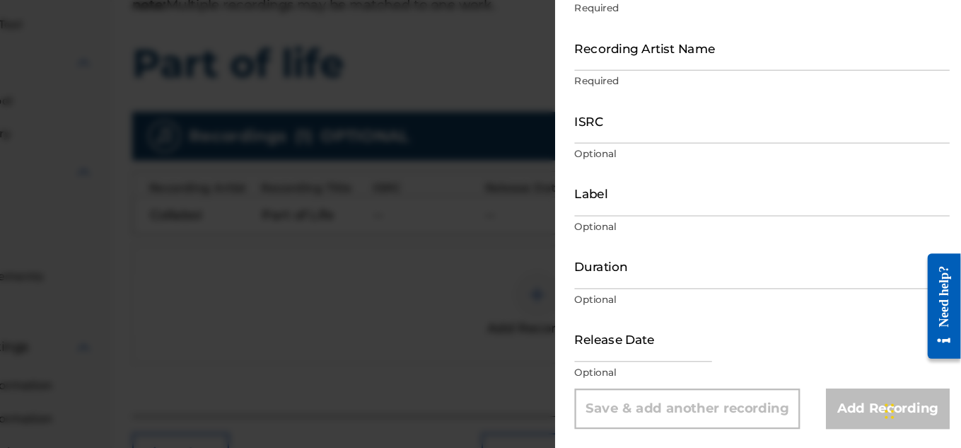
scroll to position [0, 0]
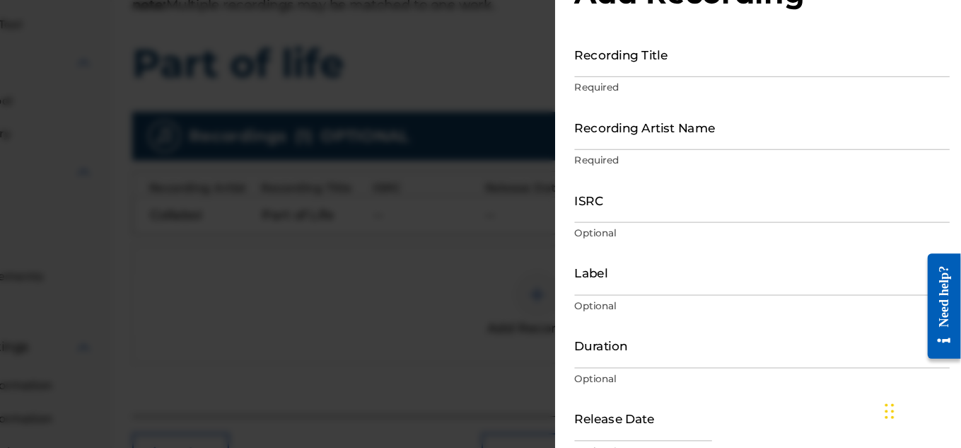
click at [390, 302] on div at bounding box center [480, 266] width 961 height 448
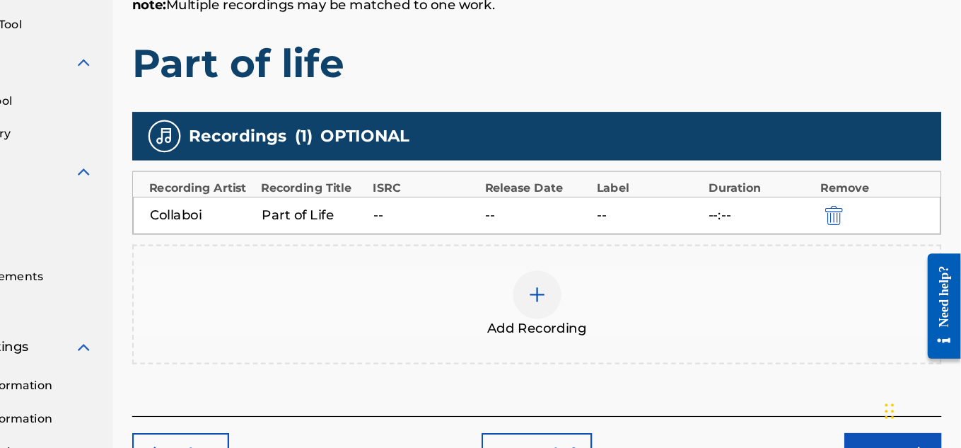
scroll to position [429, 0]
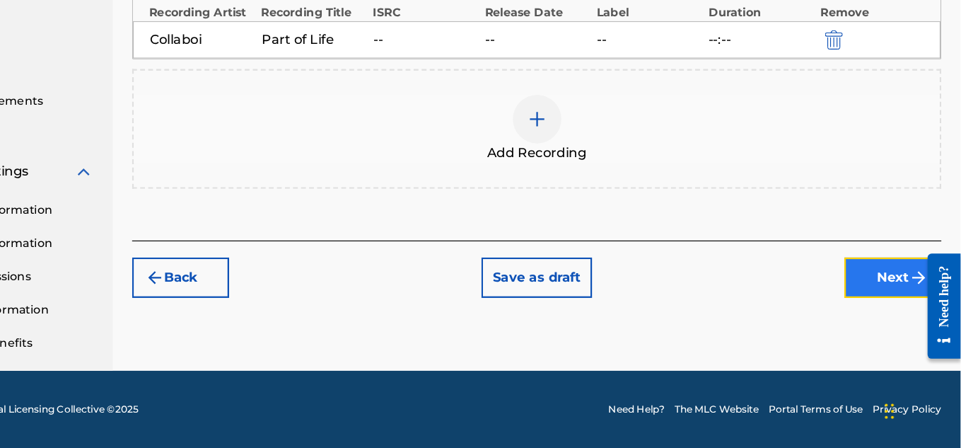
click at [873, 310] on button "Next" at bounding box center [901, 298] width 85 height 35
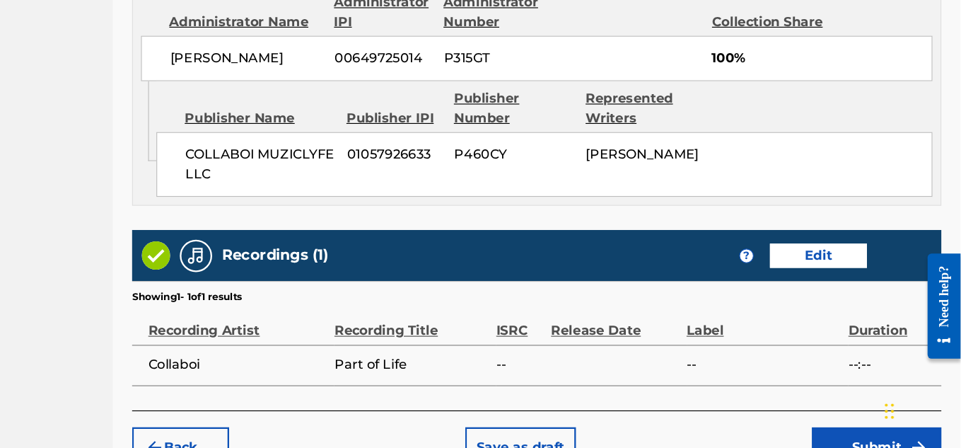
scroll to position [859, 0]
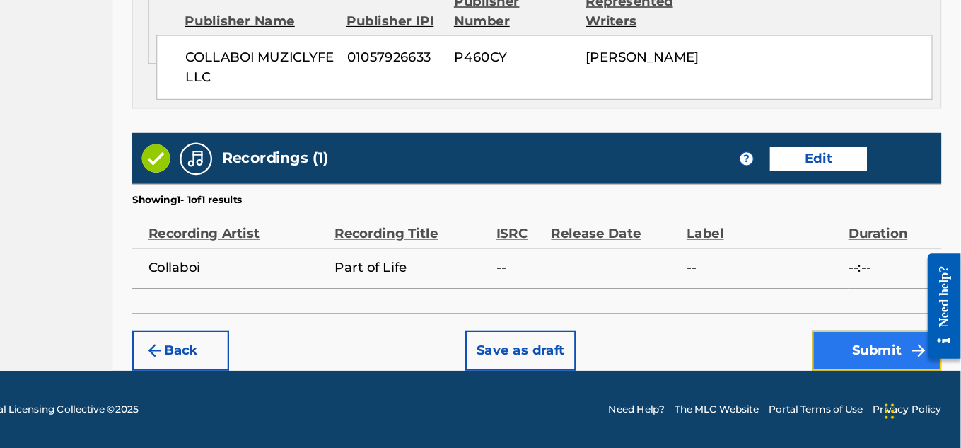
click at [885, 373] on button "Submit" at bounding box center [887, 361] width 113 height 35
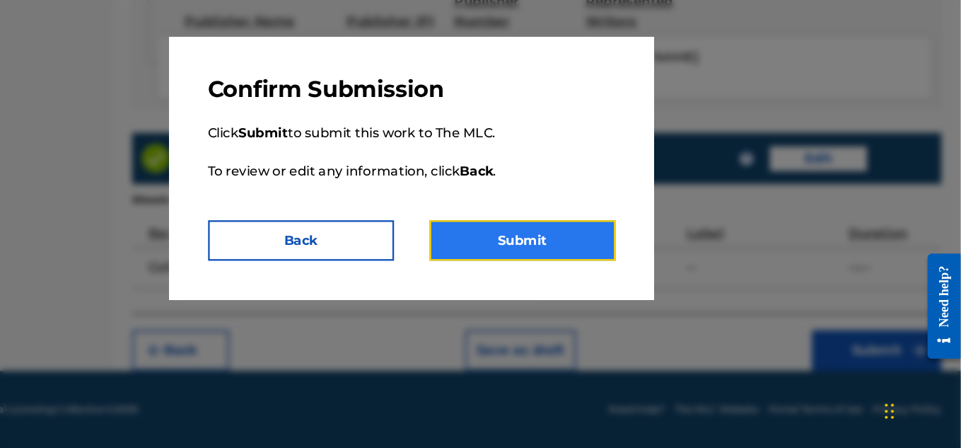
click at [574, 267] on button "Submit" at bounding box center [577, 265] width 163 height 35
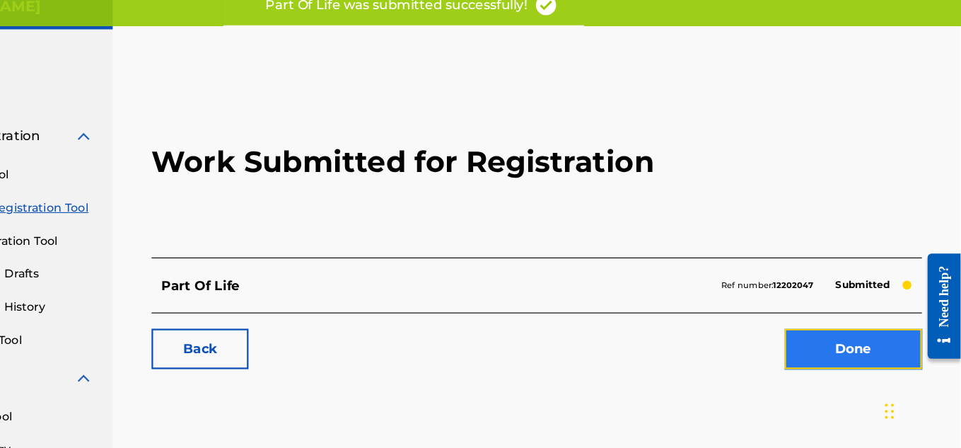
click at [854, 373] on link "Done" at bounding box center [867, 360] width 120 height 35
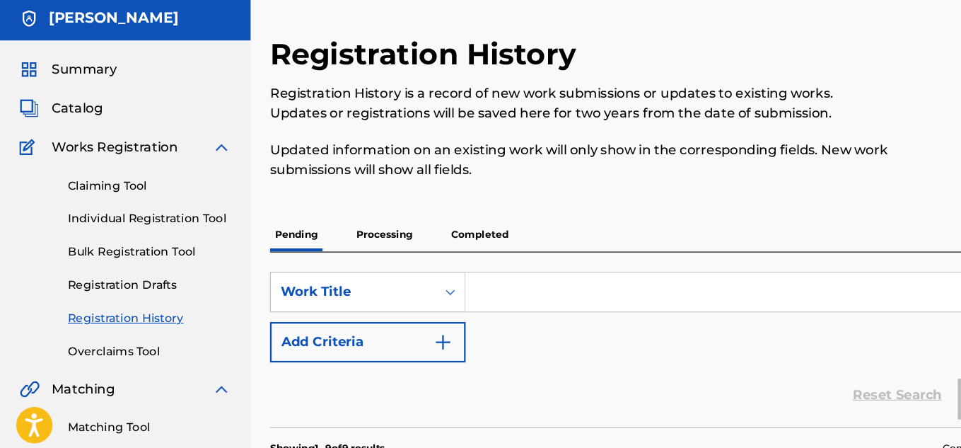
click at [172, 225] on div "Claiming Tool Individual Registration Tool Bulk Registration Tool Registration …" at bounding box center [109, 272] width 185 height 178
click at [172, 231] on link "Individual Registration Tool" at bounding box center [130, 237] width 143 height 15
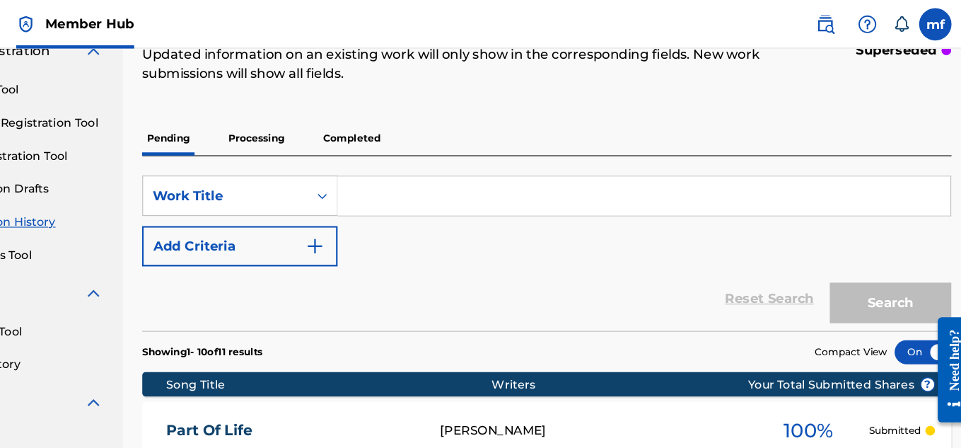
scroll to position [98, 0]
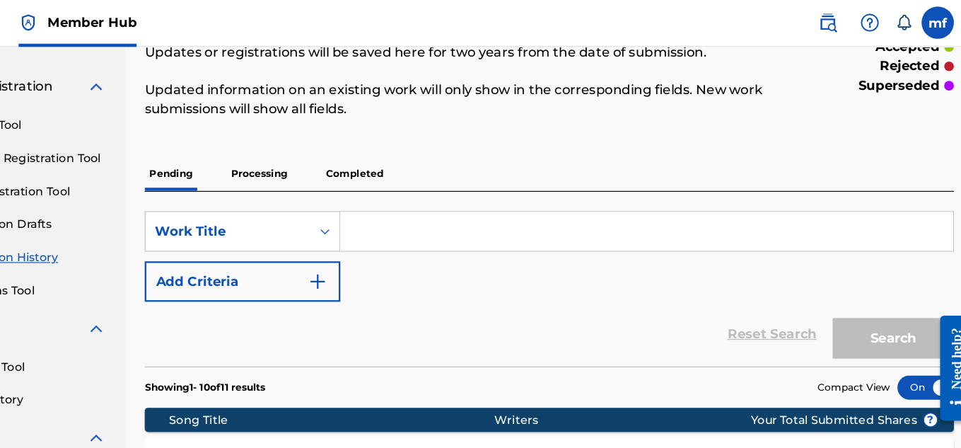
click at [496, 215] on input "Search Form" at bounding box center [675, 204] width 536 height 34
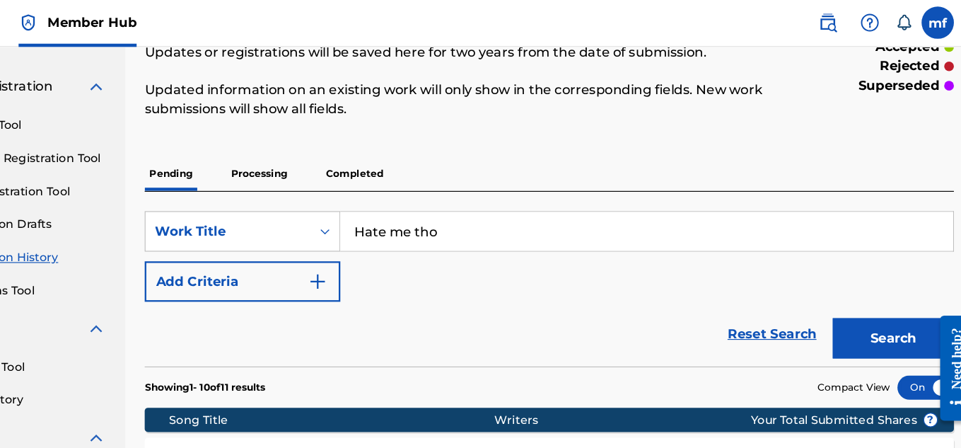
type input "Hate me tho"
click at [485, 242] on div "SearchWithCriteria8d670fb9-1bde-47a5-b7b3-28e1748dca17 Work Title Hate me tho A…" at bounding box center [590, 225] width 708 height 79
click at [465, 239] on div "SearchWithCriteria8d670fb9-1bde-47a5-b7b3-28e1748dca17 Work Title Hate me tho A…" at bounding box center [590, 225] width 708 height 79
click at [527, 231] on div "SearchWithCriteria8d670fb9-1bde-47a5-b7b3-28e1748dca17 Work Title Hate me tho A…" at bounding box center [590, 225] width 708 height 79
click at [566, 213] on input "Hate me tho" at bounding box center [675, 204] width 536 height 34
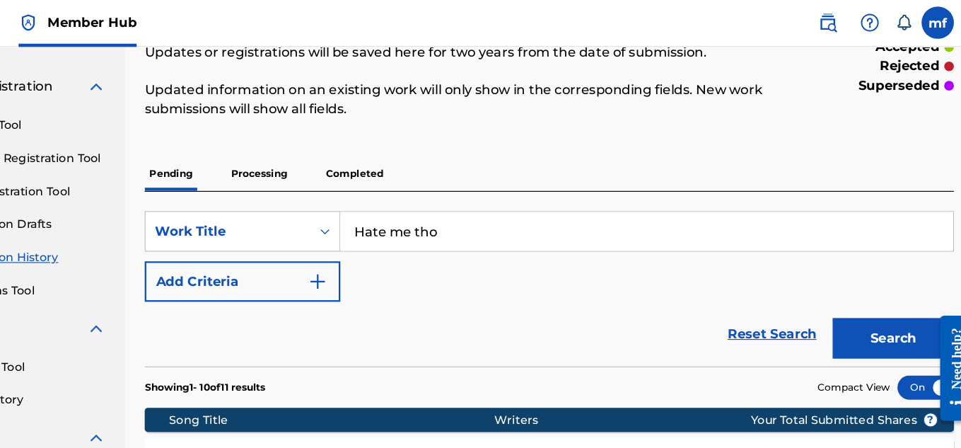
click at [503, 242] on div "SearchWithCriteria8d670fb9-1bde-47a5-b7b3-28e1748dca17 Work Title Hate me tho A…" at bounding box center [590, 225] width 708 height 79
click at [471, 239] on div "SearchWithCriteria8d670fb9-1bde-47a5-b7b3-28e1748dca17 Work Title Hate me tho A…" at bounding box center [590, 225] width 708 height 79
click at [475, 239] on div "SearchWithCriteria8d670fb9-1bde-47a5-b7b3-28e1748dca17 Work Title Hate me tho A…" at bounding box center [590, 225] width 708 height 79
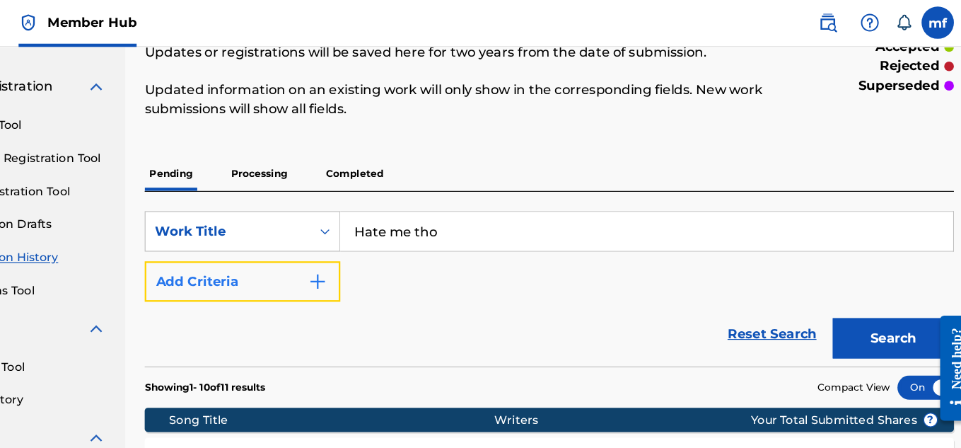
click at [395, 250] on img "Search Form" at bounding box center [387, 247] width 17 height 17
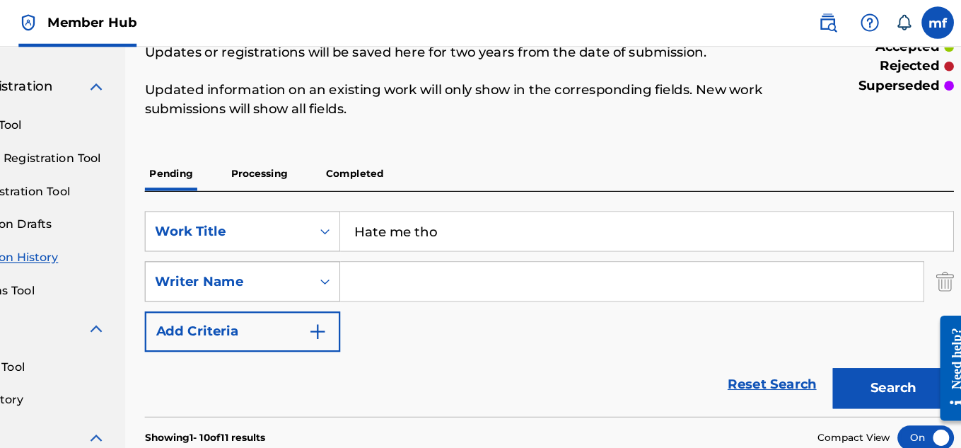
click at [392, 253] on icon "Search Form" at bounding box center [394, 247] width 14 height 14
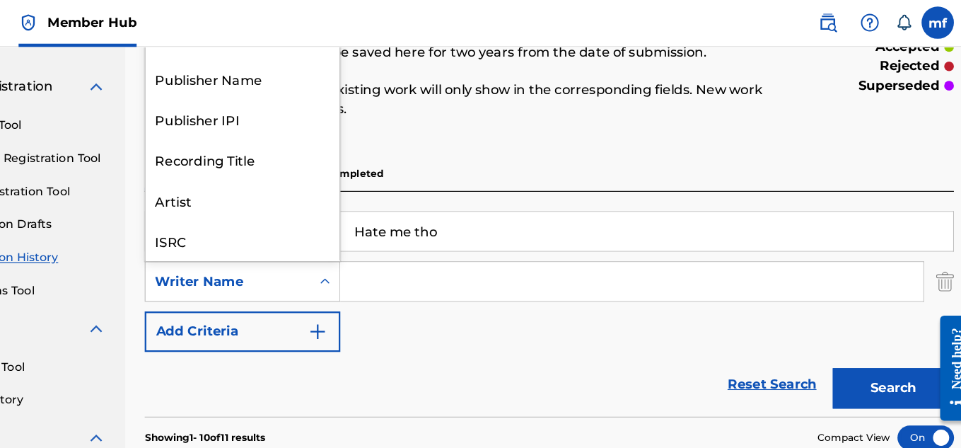
scroll to position [35, 0]
click at [393, 255] on div "Search Form" at bounding box center [393, 247] width 25 height 25
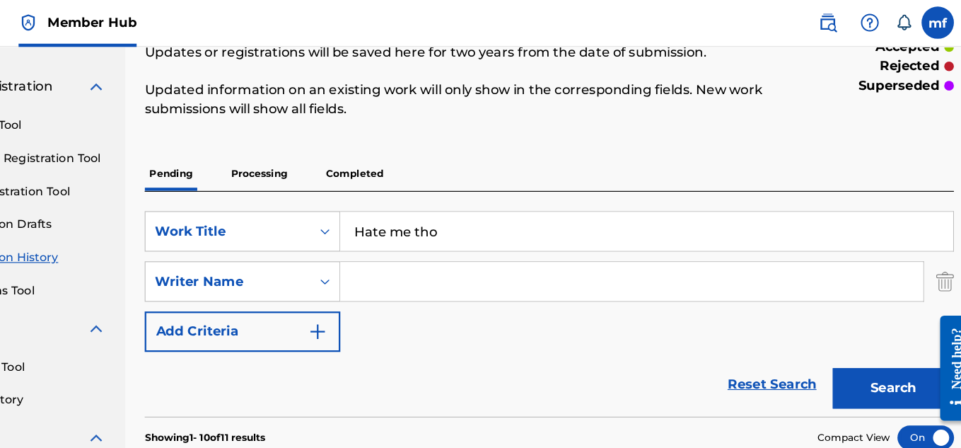
click at [467, 235] on input "Search Form" at bounding box center [662, 248] width 510 height 34
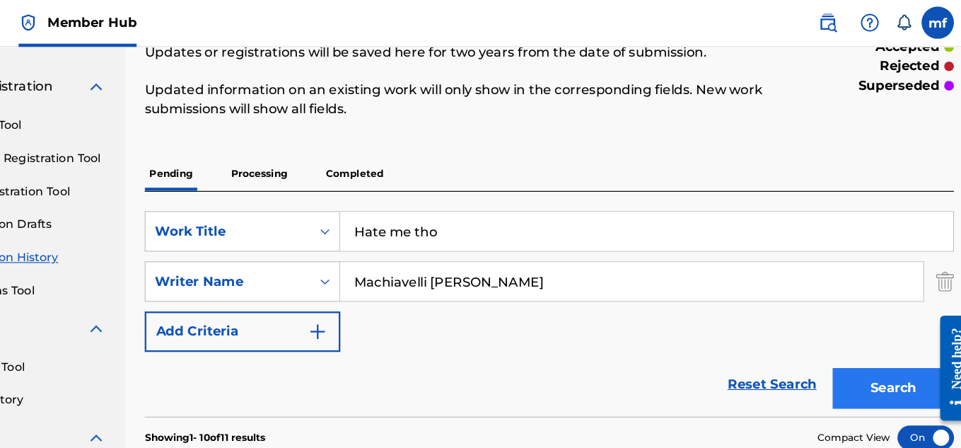
type input "Machiavelli [PERSON_NAME]"
click at [907, 341] on button "Search" at bounding box center [891, 340] width 106 height 35
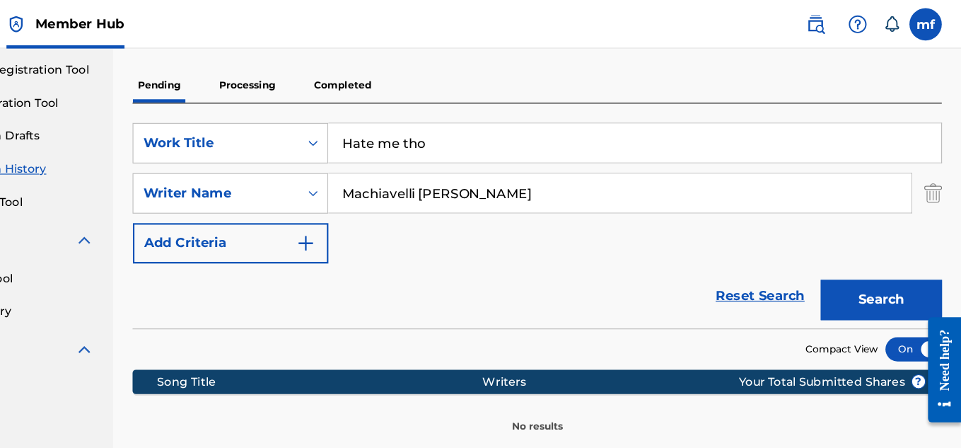
scroll to position [170, 0]
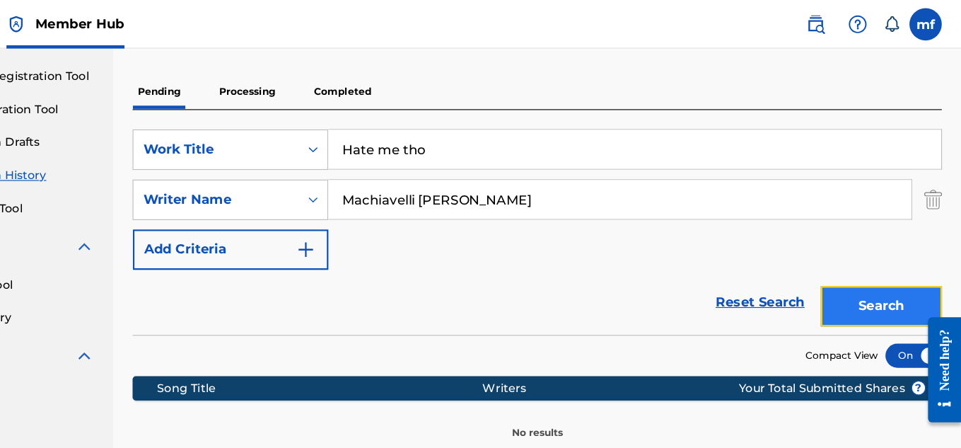
click at [870, 256] on button "Search" at bounding box center [891, 267] width 106 height 35
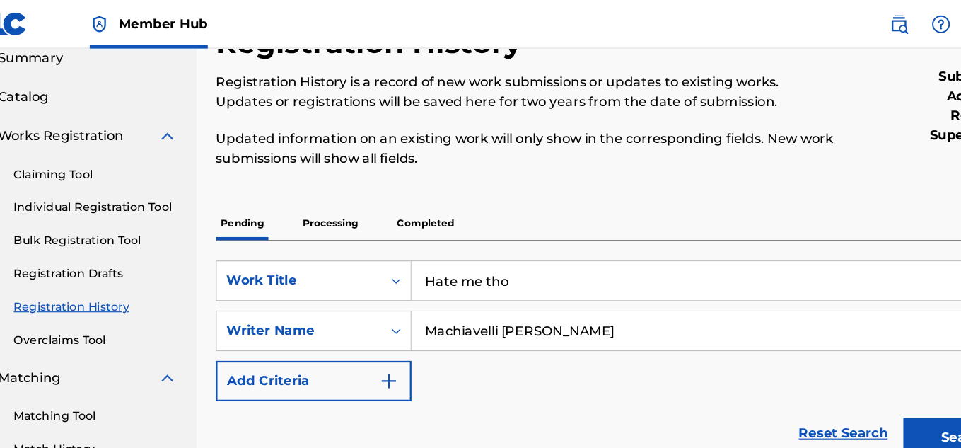
scroll to position [18, 0]
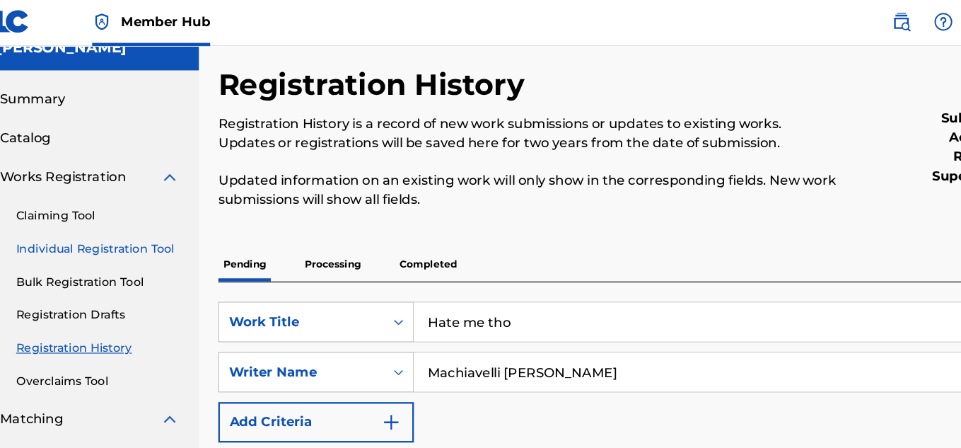
click at [152, 220] on link "Individual Registration Tool" at bounding box center [130, 219] width 143 height 15
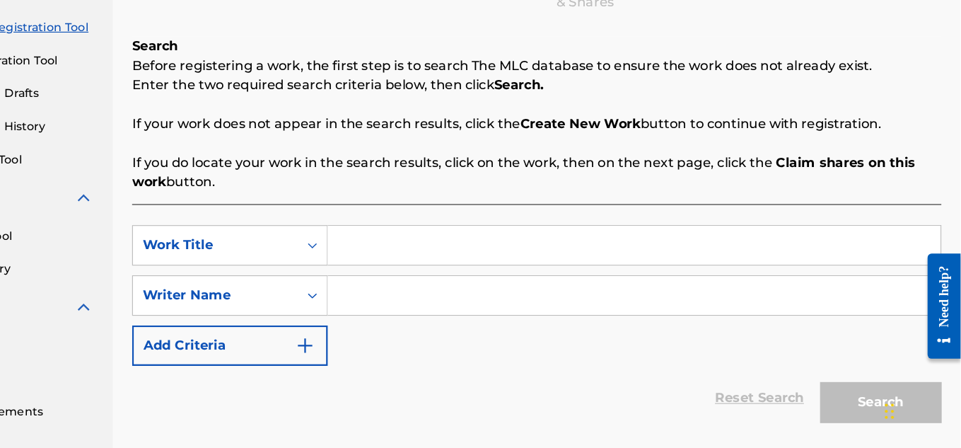
scroll to position [192, 0]
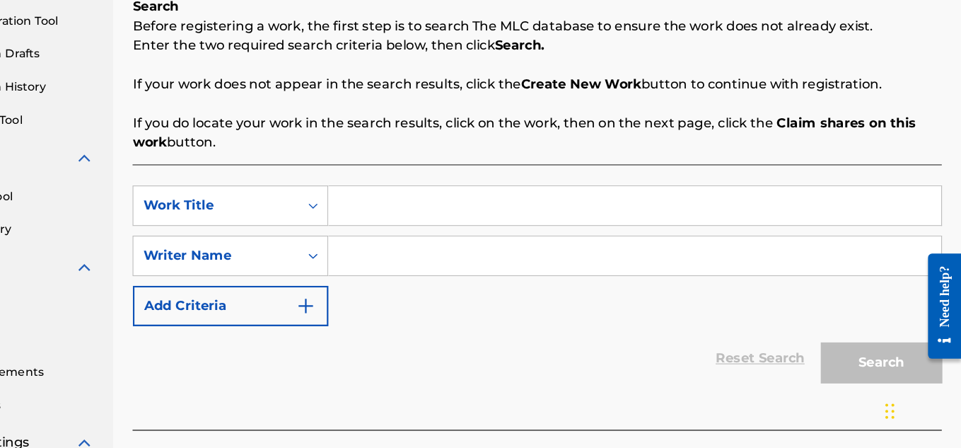
click at [496, 231] on input "Search Form" at bounding box center [675, 236] width 536 height 34
click at [404, 204] on div "SearchWithCriteria39098442-ca5c-4ef5-885a-384089716490 Work Title SearchWithCri…" at bounding box center [590, 315] width 708 height 232
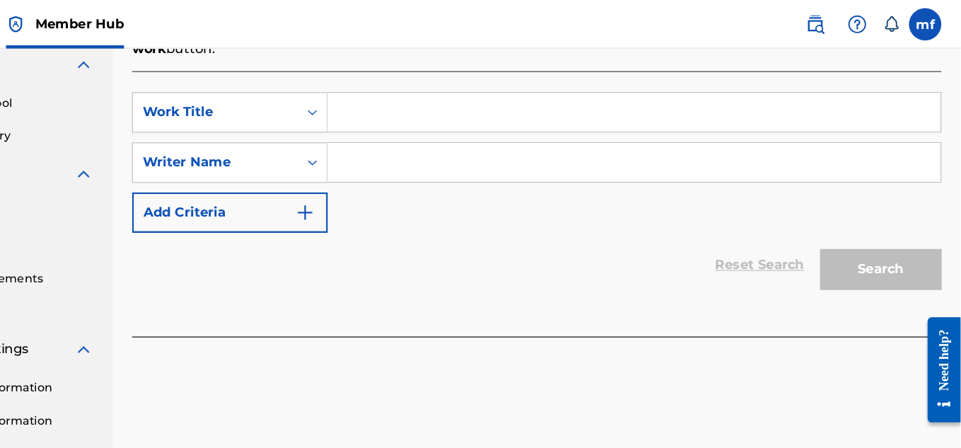
scroll to position [299, 0]
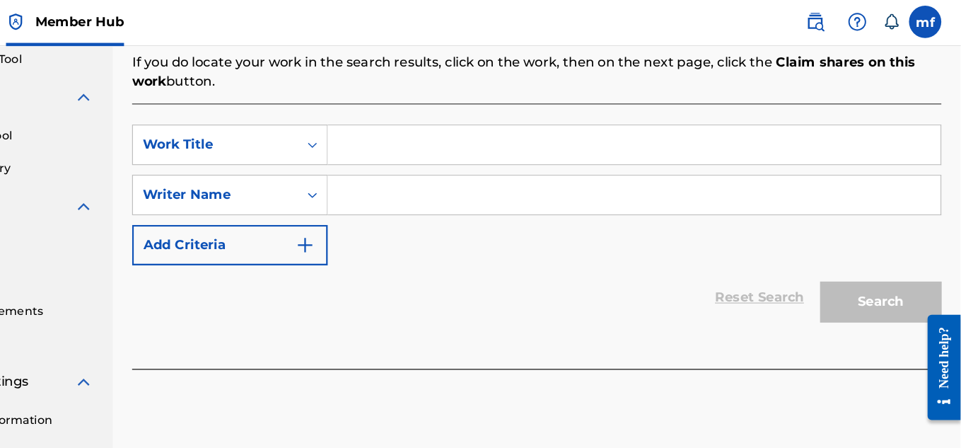
click at [451, 138] on input "Search Form" at bounding box center [675, 129] width 536 height 34
type input "Hate me tho"
click at [477, 155] on div "Search Form" at bounding box center [675, 172] width 537 height 35
click at [478, 179] on input "Search Form" at bounding box center [675, 173] width 536 height 34
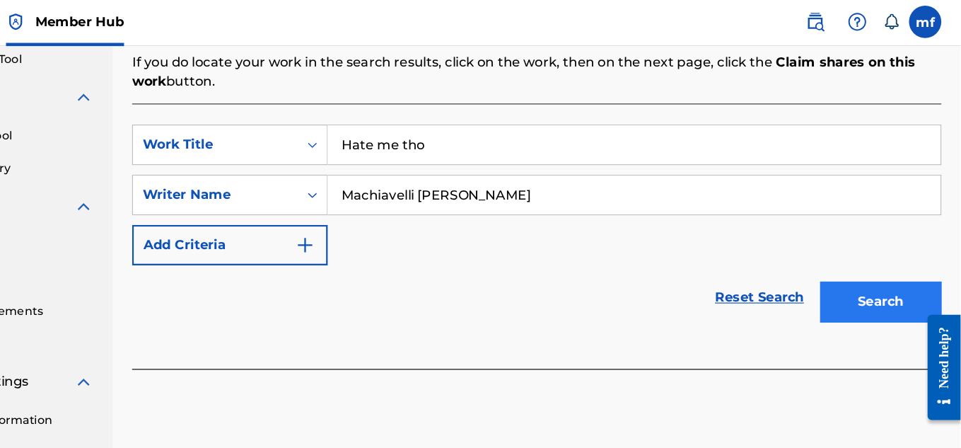
type input "Machiavelli [PERSON_NAME]"
click at [843, 269] on button "Search" at bounding box center [891, 265] width 106 height 35
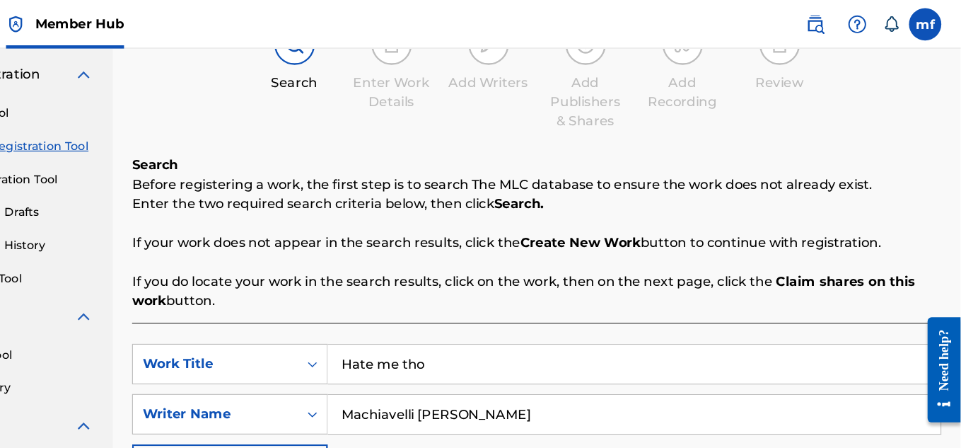
scroll to position [0, 0]
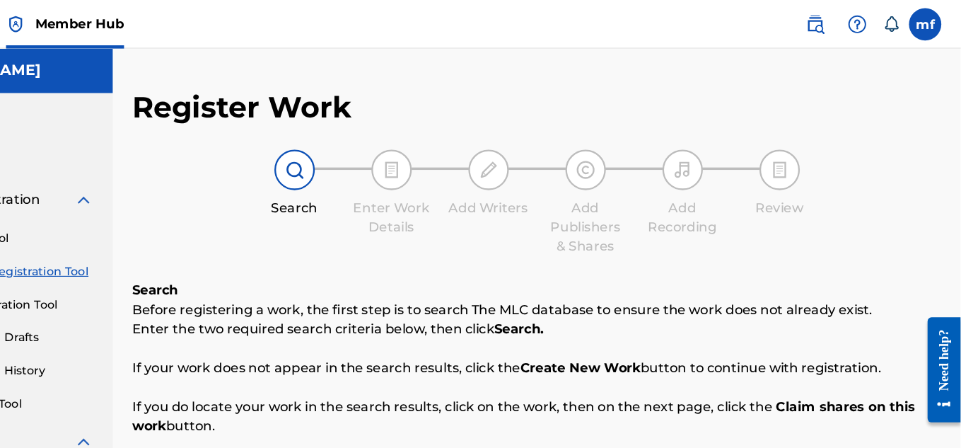
click at [185, 242] on link "Individual Registration Tool" at bounding box center [130, 237] width 143 height 15
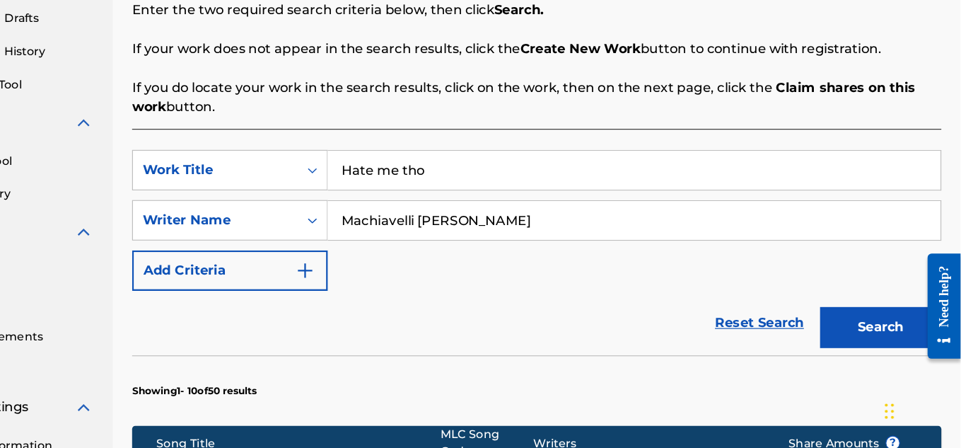
scroll to position [230, 0]
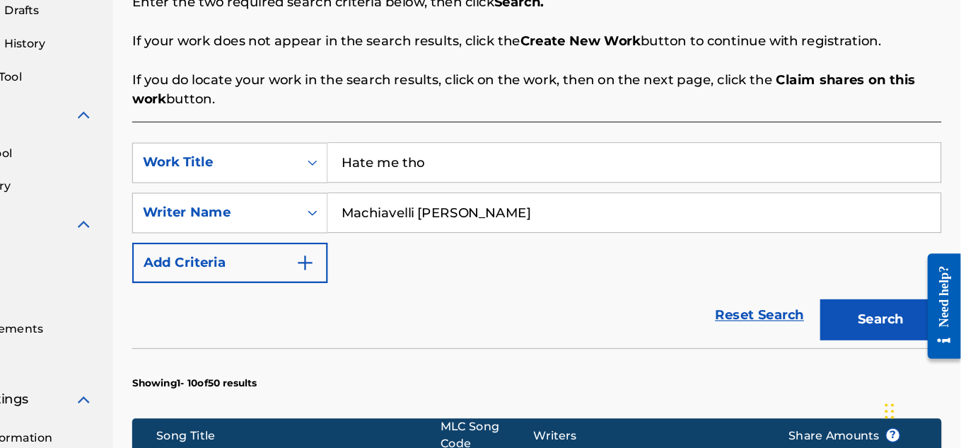
click at [593, 268] on div "SearchWithCriteria39098442-ca5c-4ef5-885a-384089716490 Work Title Hate me tho S…" at bounding box center [590, 241] width 708 height 123
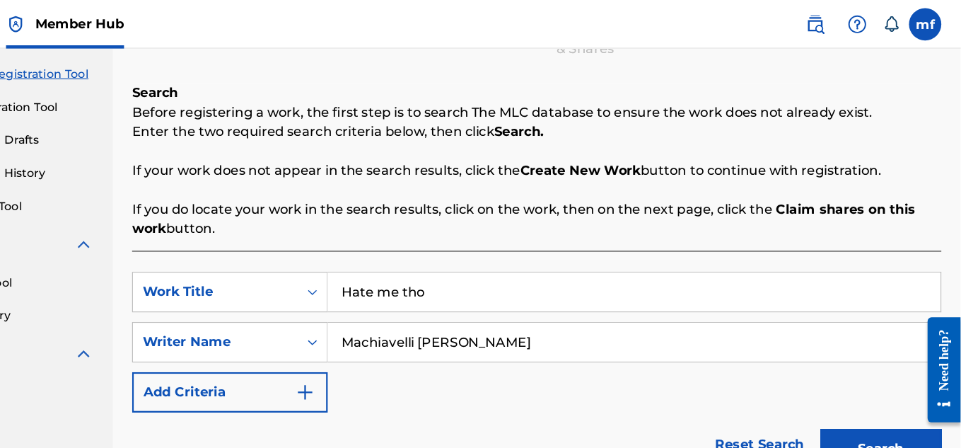
scroll to position [159, 0]
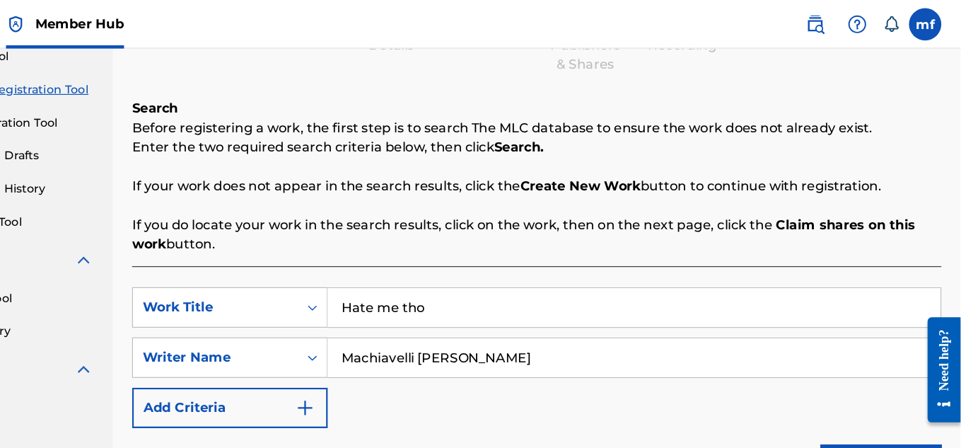
click at [531, 262] on input "Hate me tho" at bounding box center [675, 269] width 536 height 34
type input "H"
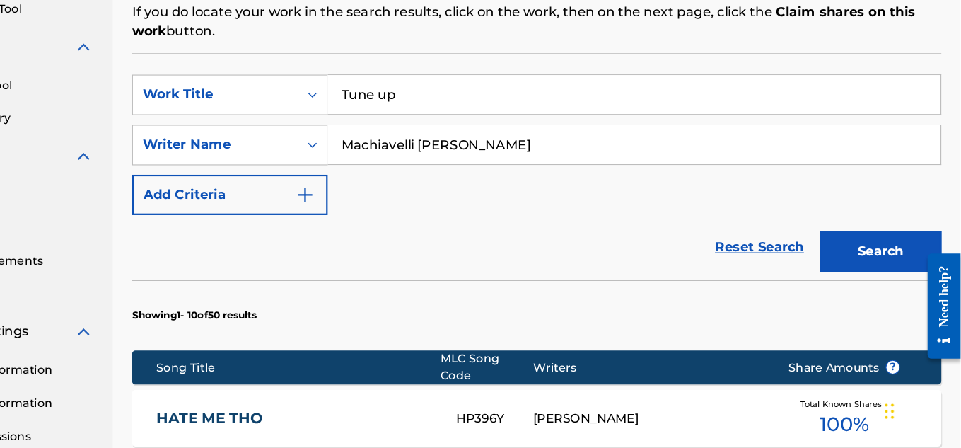
scroll to position [291, 0]
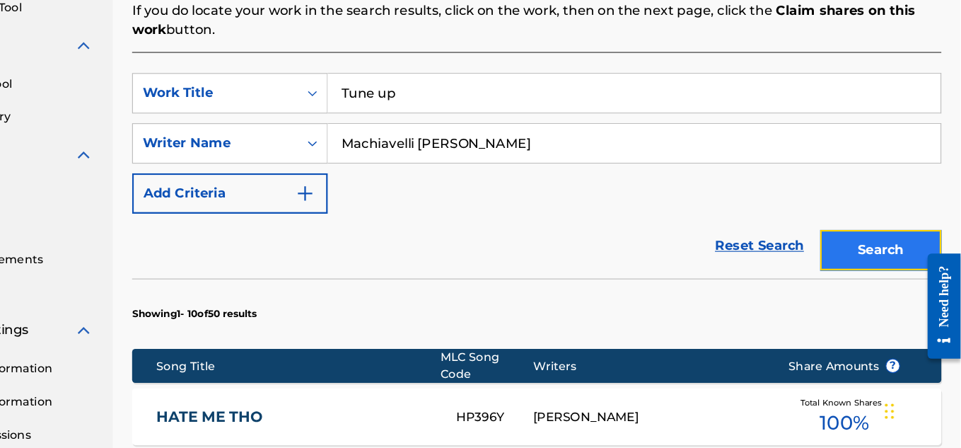
click at [871, 260] on button "Search" at bounding box center [891, 274] width 106 height 35
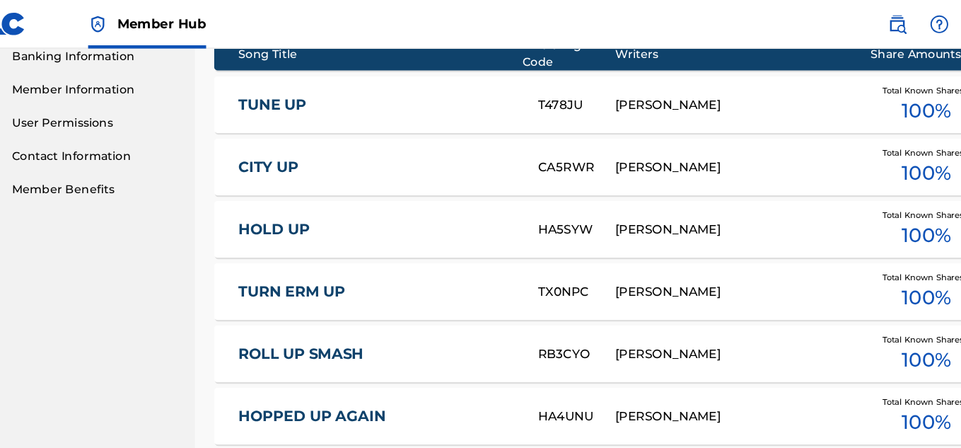
scroll to position [363, 0]
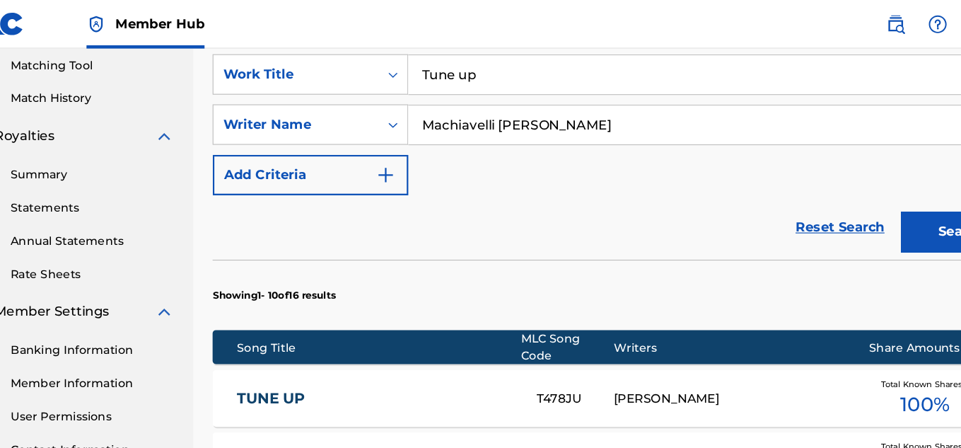
click at [484, 65] on input "Tune up" at bounding box center [675, 65] width 536 height 34
type input "T"
click at [476, 61] on input "Mu" at bounding box center [675, 65] width 536 height 34
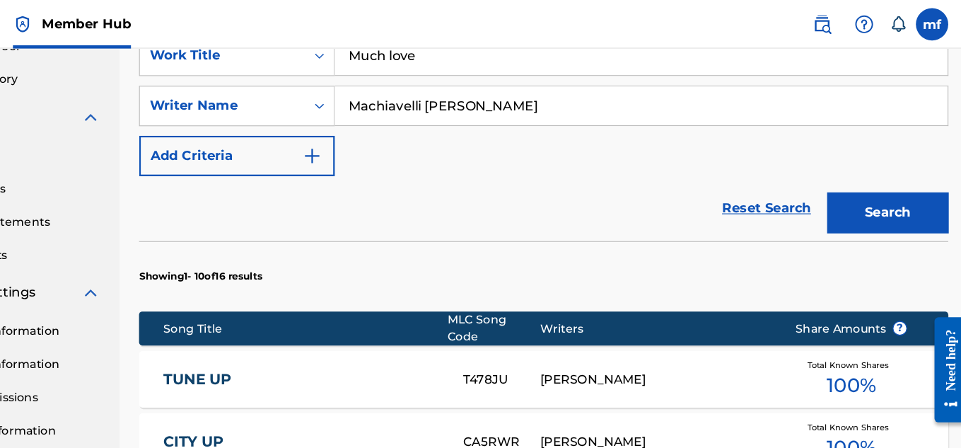
scroll to position [373, 0]
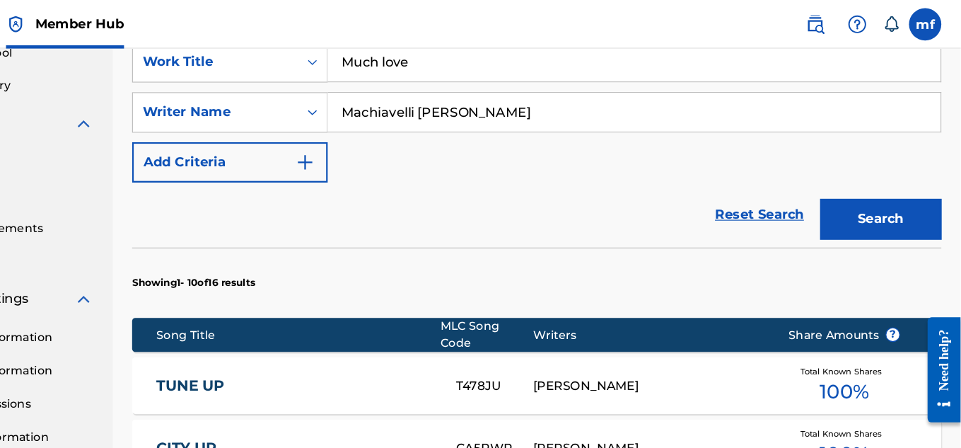
click at [552, 60] on input "Much love" at bounding box center [675, 54] width 536 height 34
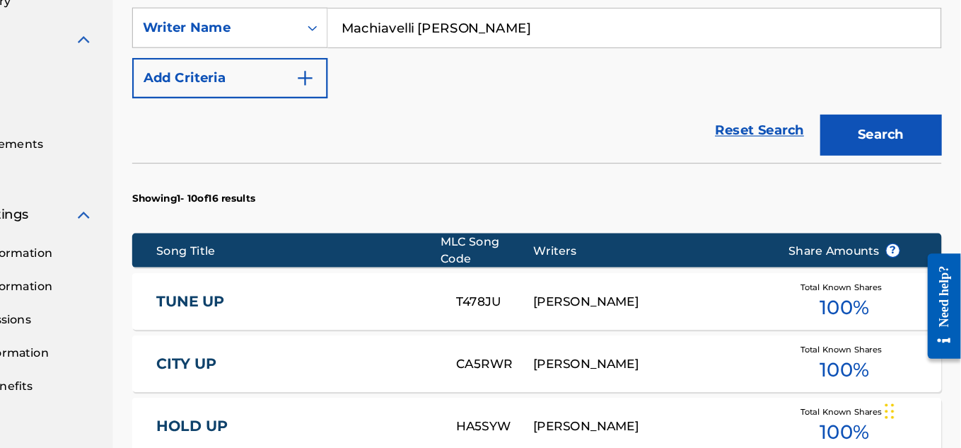
scroll to position [397, 0]
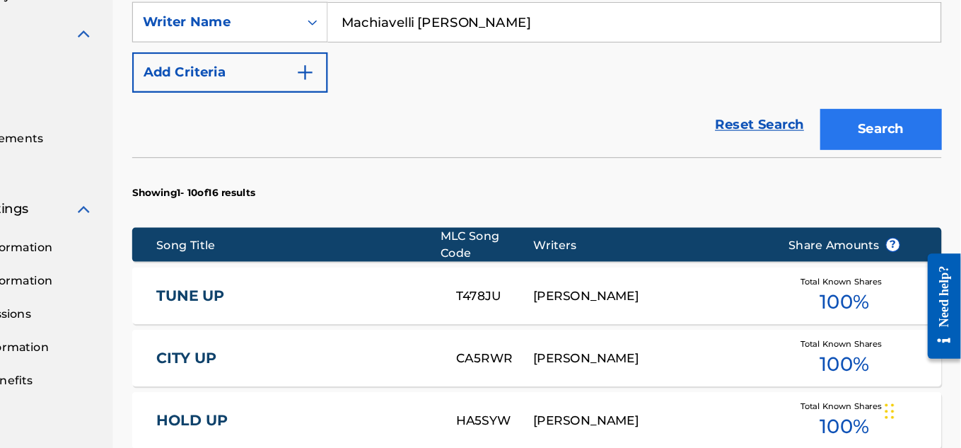
type input "Much love Vip"
click at [868, 152] on button "Search" at bounding box center [891, 168] width 106 height 35
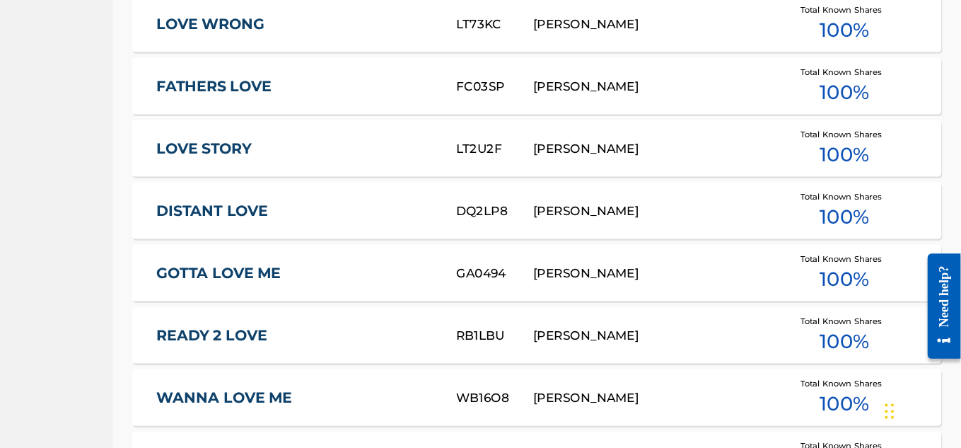
scroll to position [1017, 0]
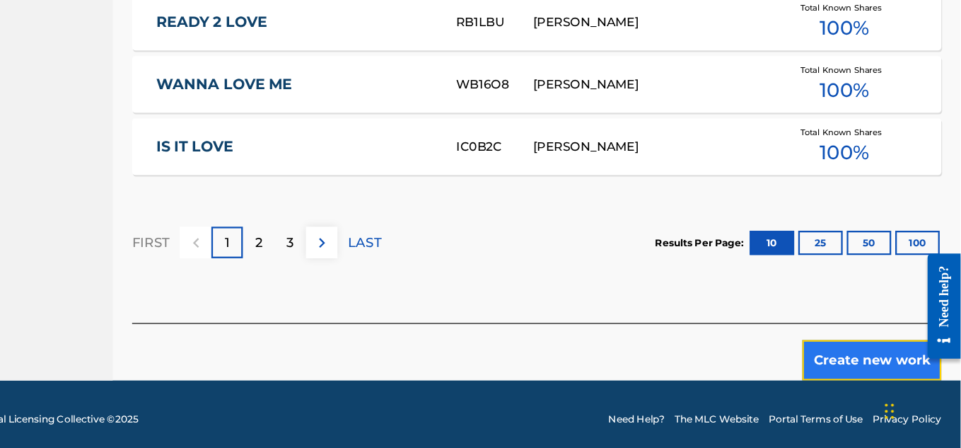
click at [869, 368] on button "Create new work" at bounding box center [883, 370] width 122 height 35
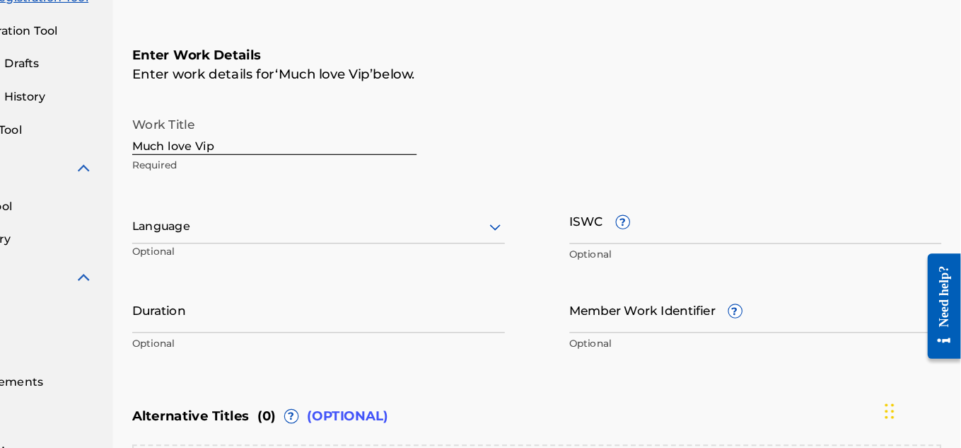
scroll to position [185, 0]
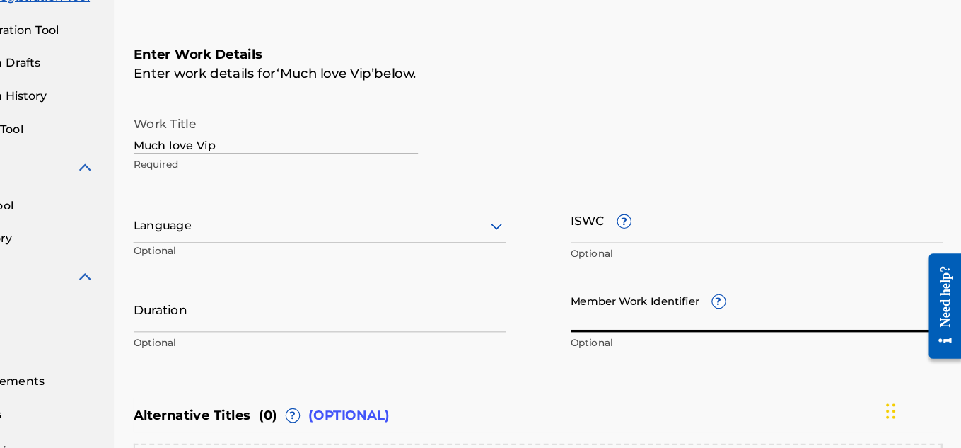
click at [707, 339] on input "Member Work Identifier ?" at bounding box center [782, 326] width 326 height 40
type input "A"
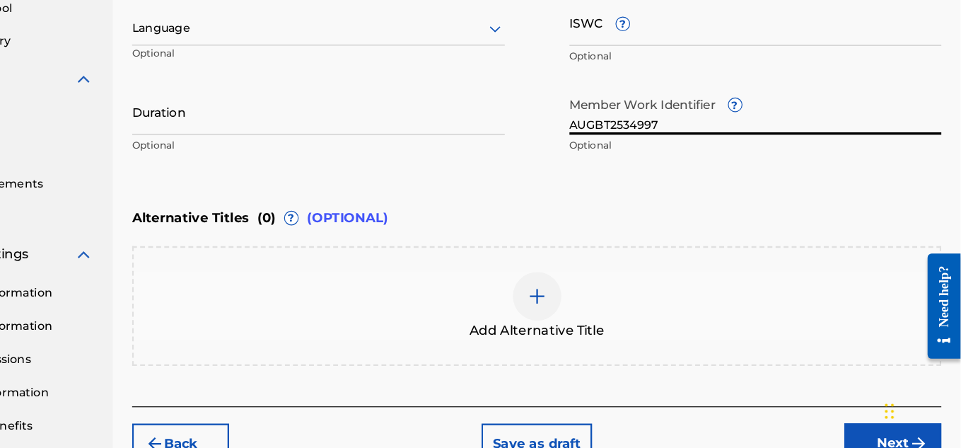
scroll to position [363, 0]
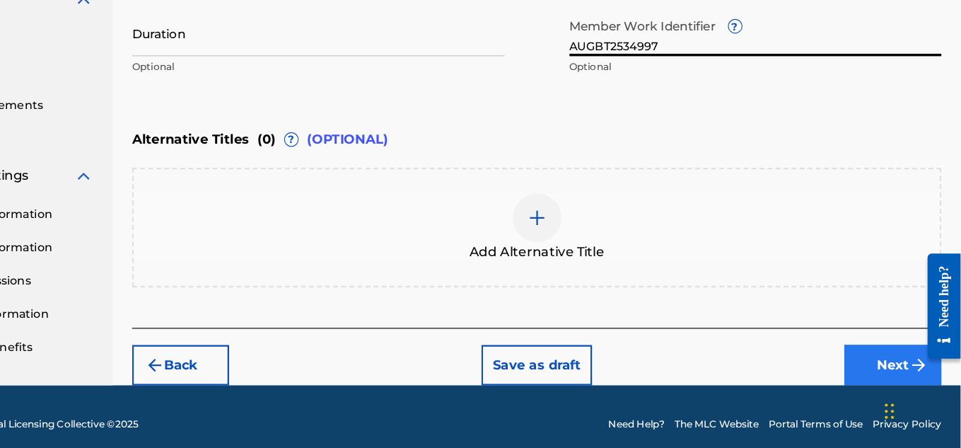
type input "AUGBT2534997"
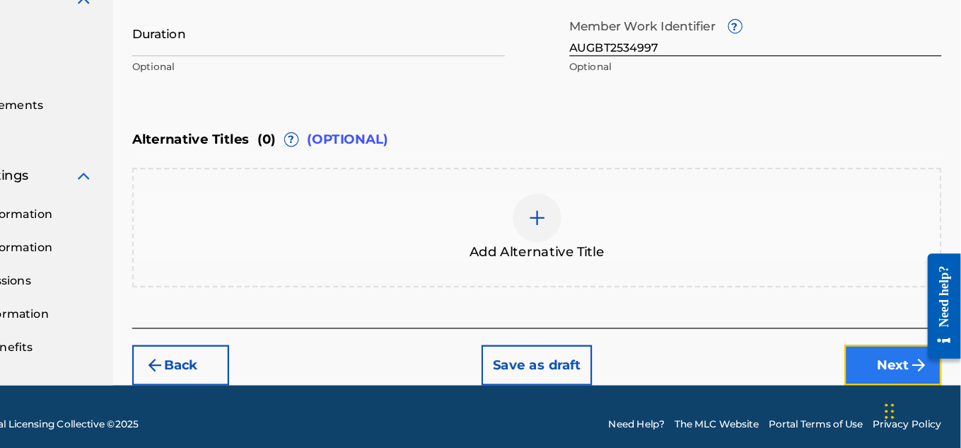
click at [905, 360] on button "Next" at bounding box center [901, 374] width 85 height 35
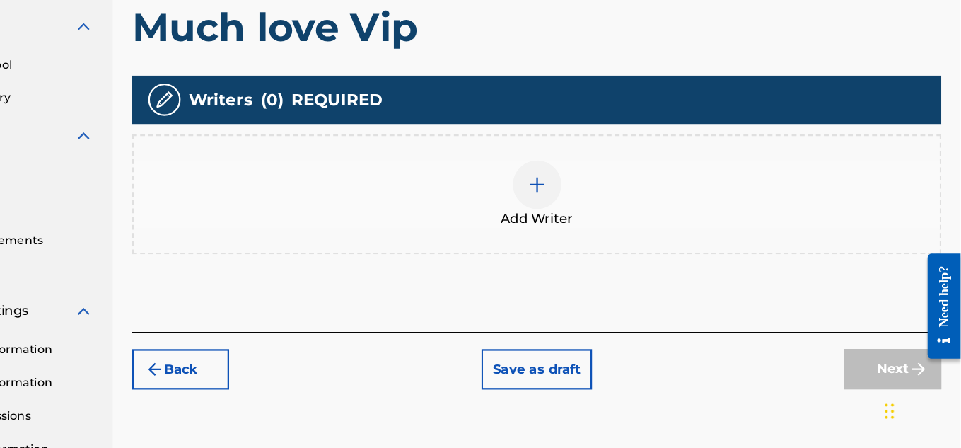
scroll to position [312, 0]
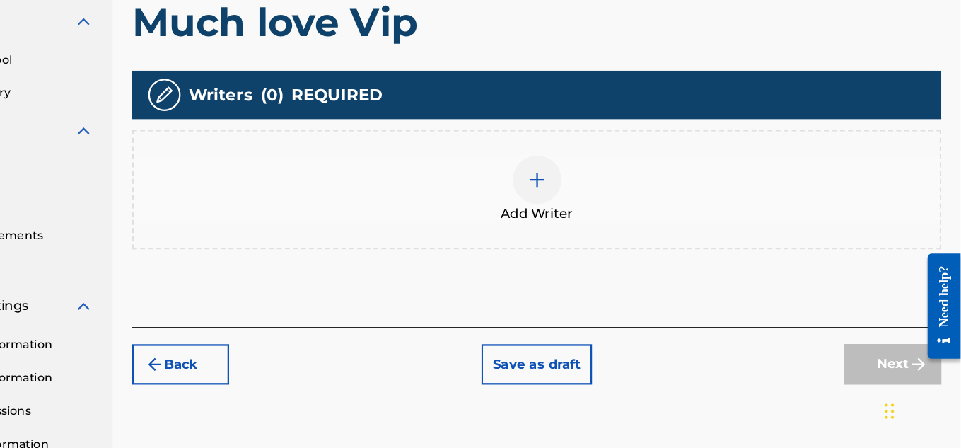
click at [589, 213] on img at bounding box center [590, 212] width 17 height 17
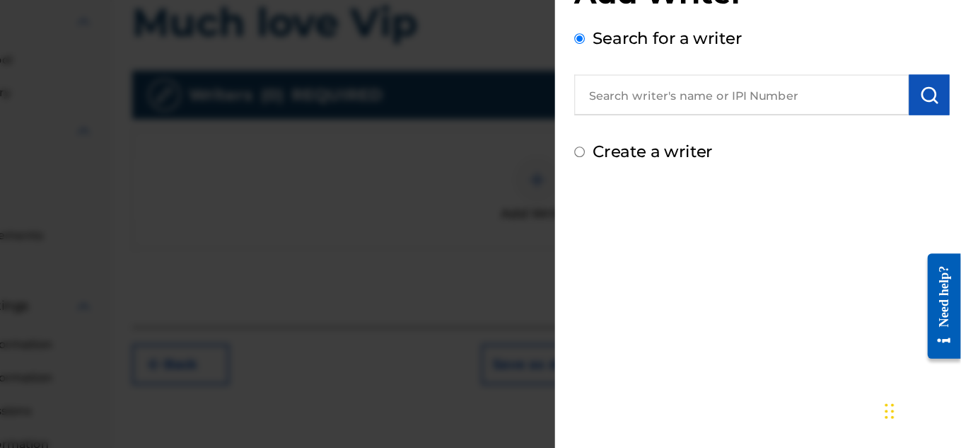
click at [775, 156] on input "text" at bounding box center [769, 138] width 293 height 35
click at [772, 141] on input "text" at bounding box center [769, 138] width 293 height 35
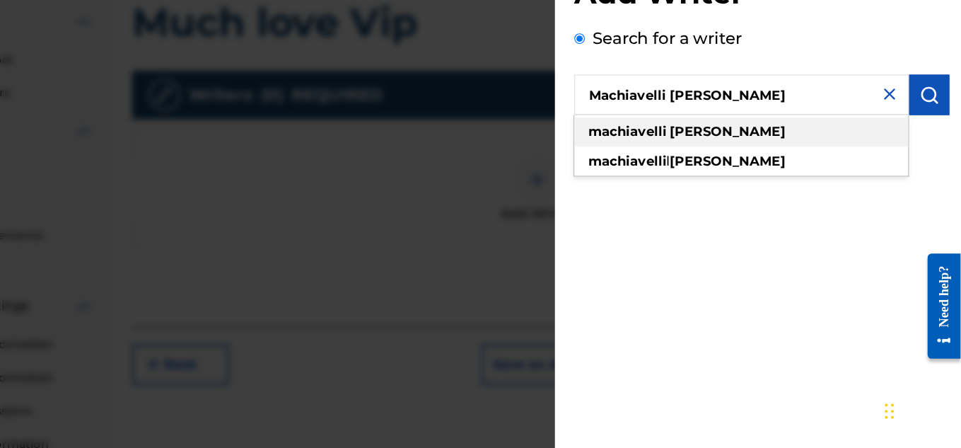
click at [753, 170] on strong "[PERSON_NAME]" at bounding box center [756, 170] width 101 height 13
type input "[PERSON_NAME]"
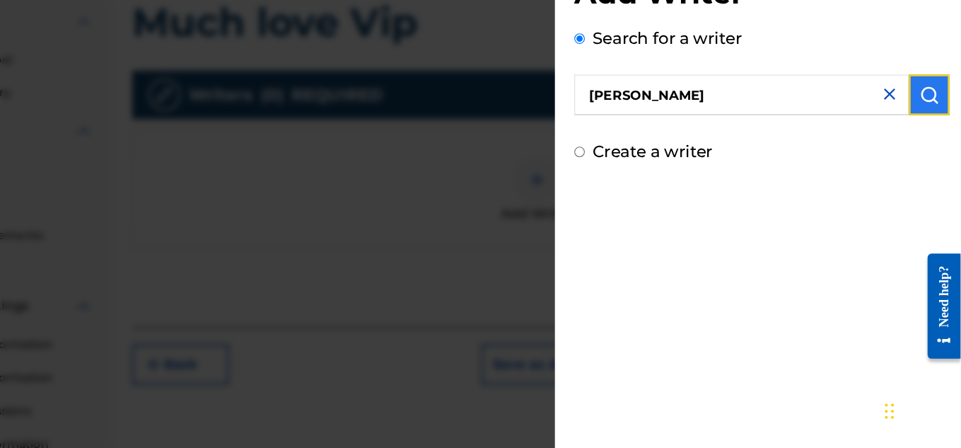
click at [926, 136] on img "submit" at bounding box center [933, 138] width 17 height 17
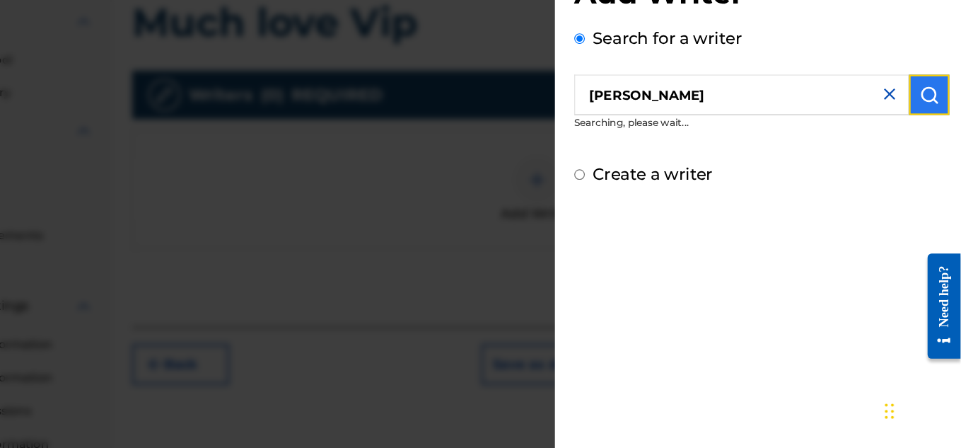
click at [926, 136] on img "submit" at bounding box center [933, 138] width 17 height 17
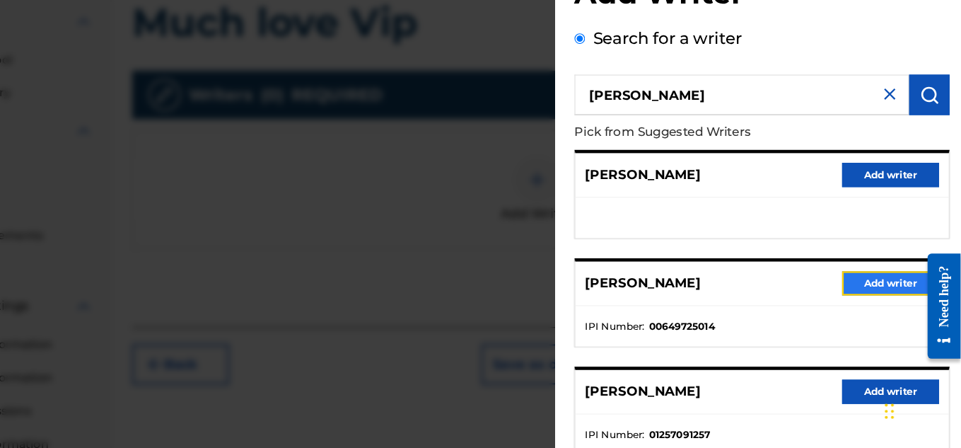
click at [904, 298] on button "Add writer" at bounding box center [899, 303] width 85 height 21
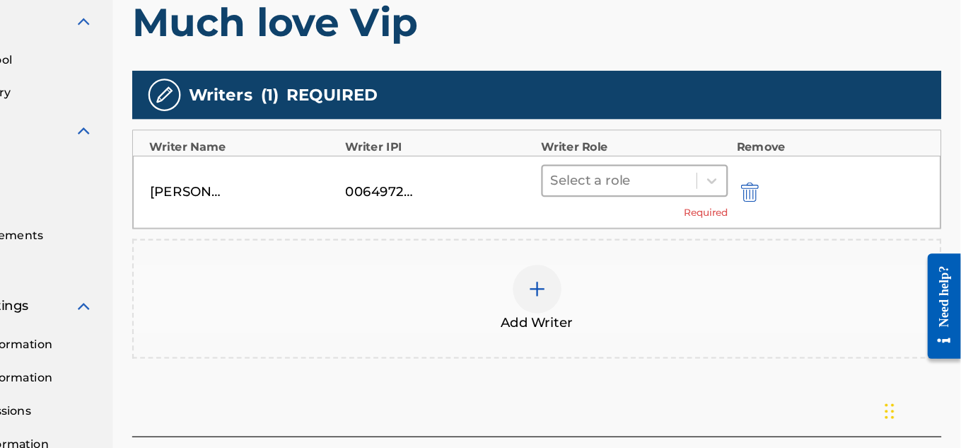
click at [667, 214] on div at bounding box center [663, 214] width 121 height 20
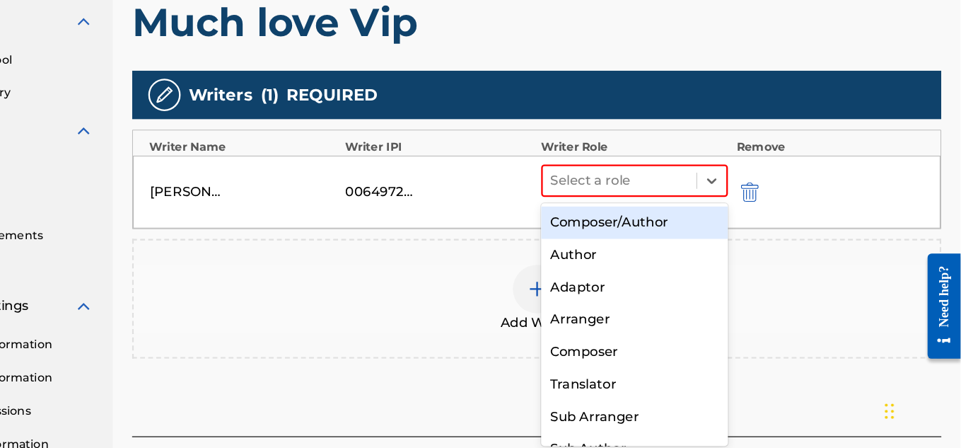
click at [688, 254] on div "Composer/Author" at bounding box center [676, 250] width 164 height 28
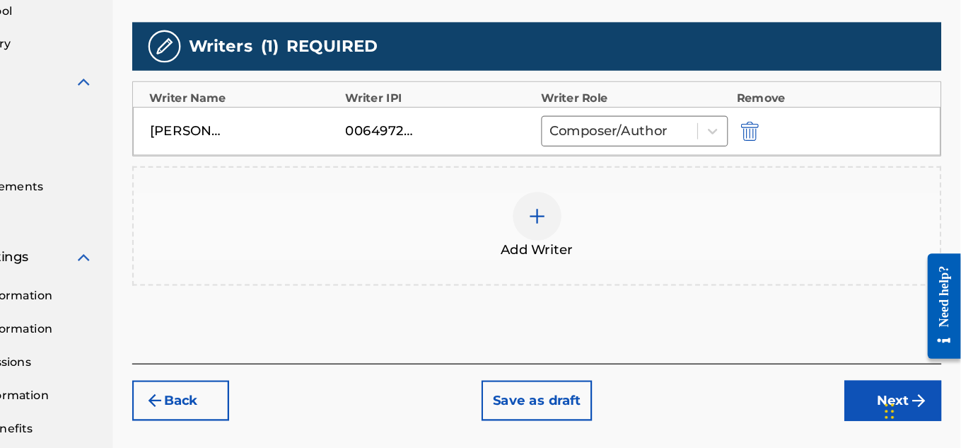
scroll to position [356, 0]
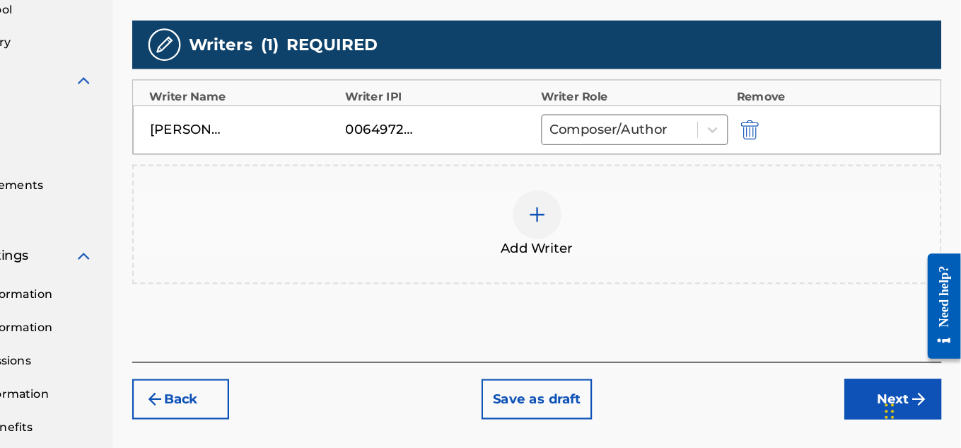
click at [897, 399] on div "Chat Widget" at bounding box center [925, 414] width 71 height 68
click at [874, 408] on button "Next" at bounding box center [901, 404] width 85 height 35
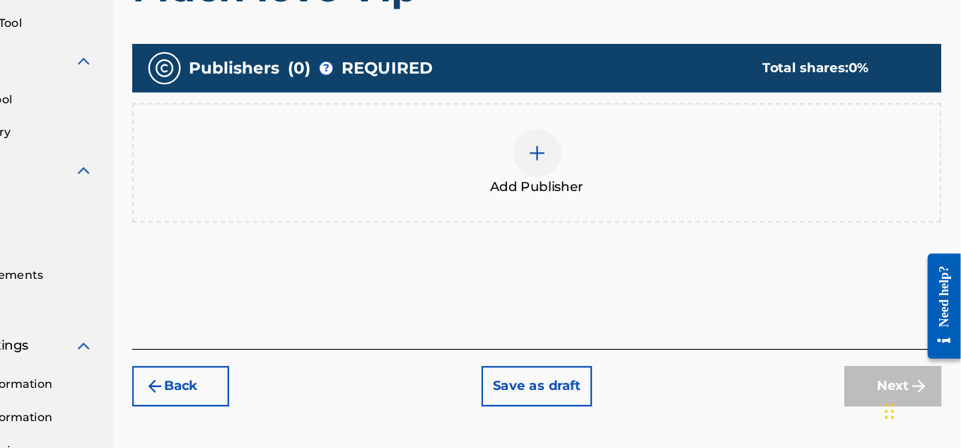
scroll to position [284, 0]
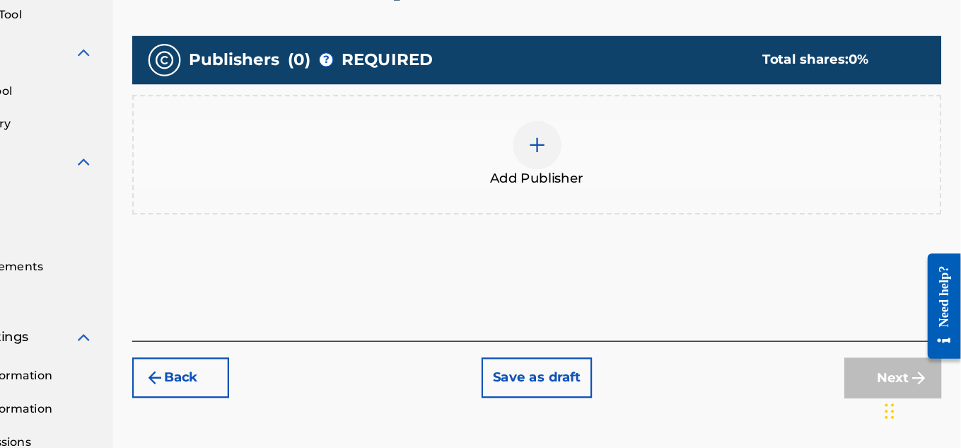
click at [588, 198] on div at bounding box center [590, 182] width 42 height 42
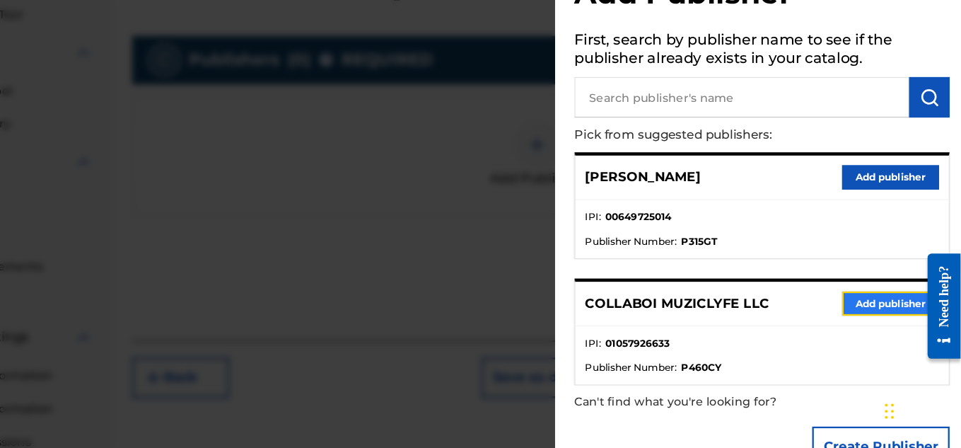
click at [862, 320] on button "Add publisher" at bounding box center [899, 320] width 85 height 21
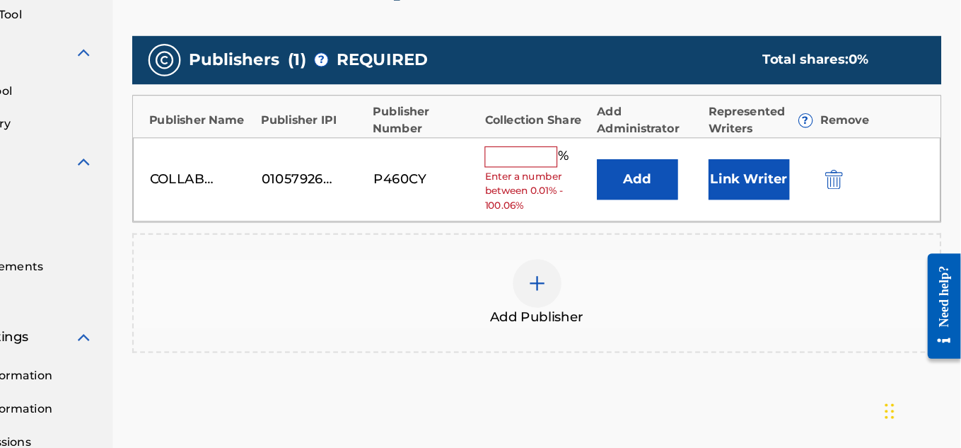
click at [564, 182] on div "COLLABOI MUZICLYFE LLC 01057926633 P460CY % Enter a number between 0.01% - 100.…" at bounding box center [590, 213] width 706 height 74
click at [576, 207] on span "Enter a number between 0.01% - 100.06%" at bounding box center [590, 223] width 91 height 38
click at [575, 193] on input "text" at bounding box center [577, 193] width 64 height 18
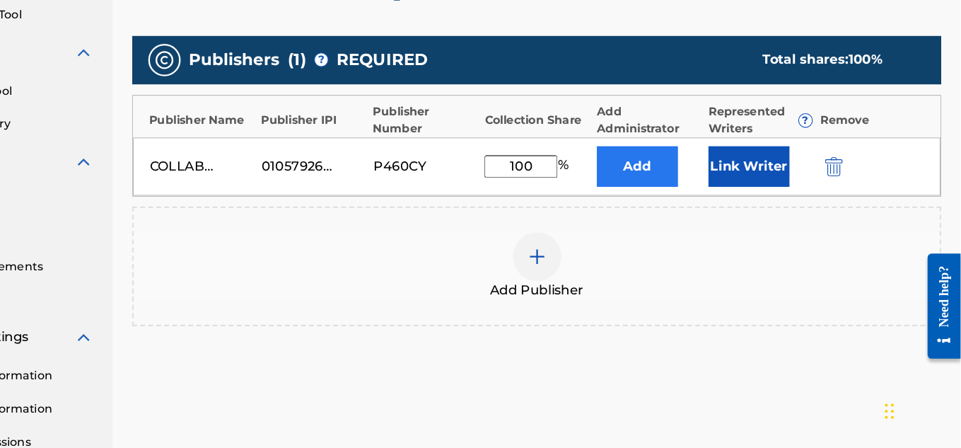
type input "100"
click at [660, 192] on button "Add" at bounding box center [678, 201] width 71 height 35
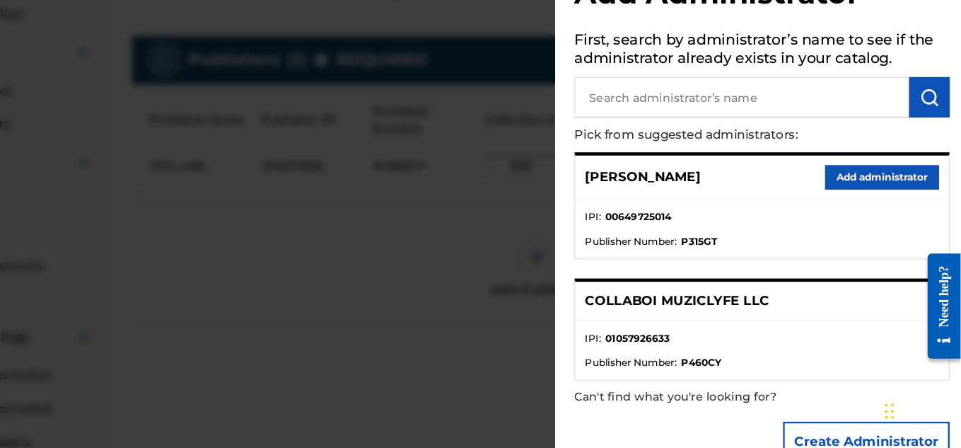
scroll to position [36, 0]
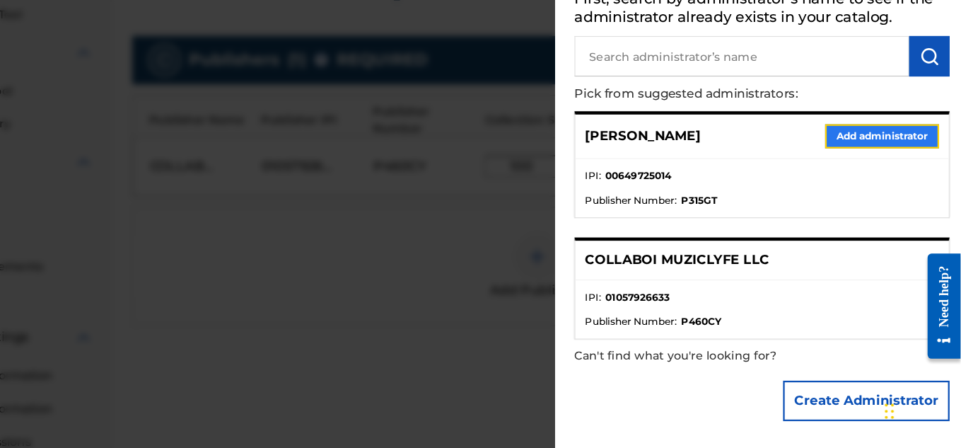
click at [889, 168] on button "Add administrator" at bounding box center [892, 174] width 100 height 21
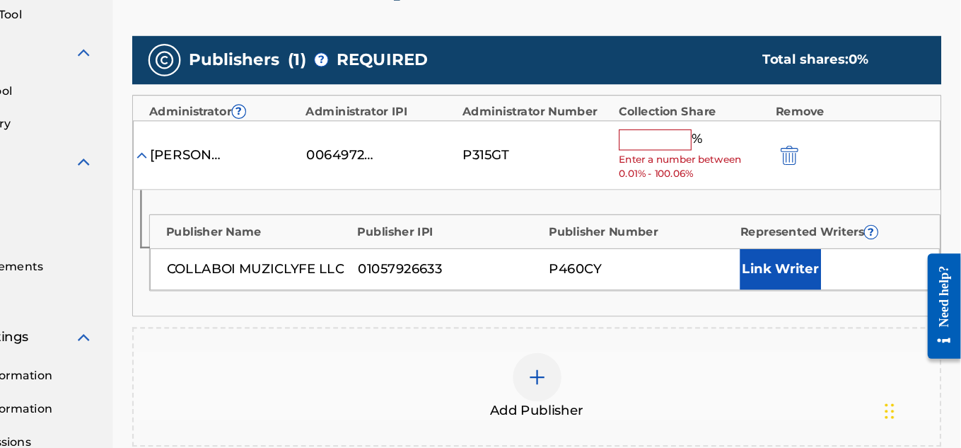
click at [667, 183] on input "text" at bounding box center [694, 178] width 64 height 18
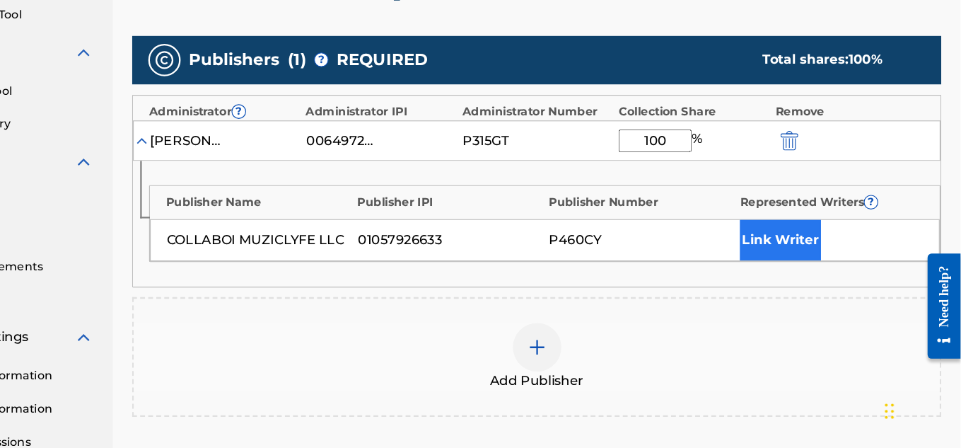
type input "100"
click at [796, 270] on button "Link Writer" at bounding box center [803, 265] width 71 height 35
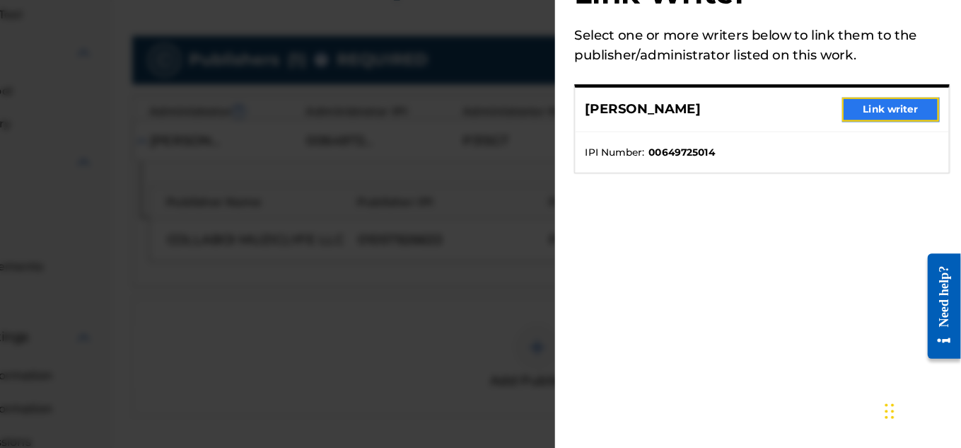
click at [904, 161] on button "Link writer" at bounding box center [899, 151] width 85 height 21
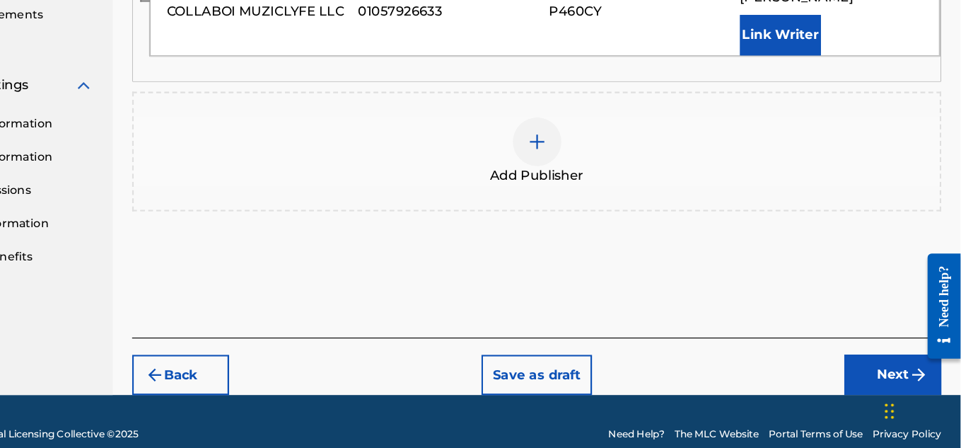
scroll to position [526, 0]
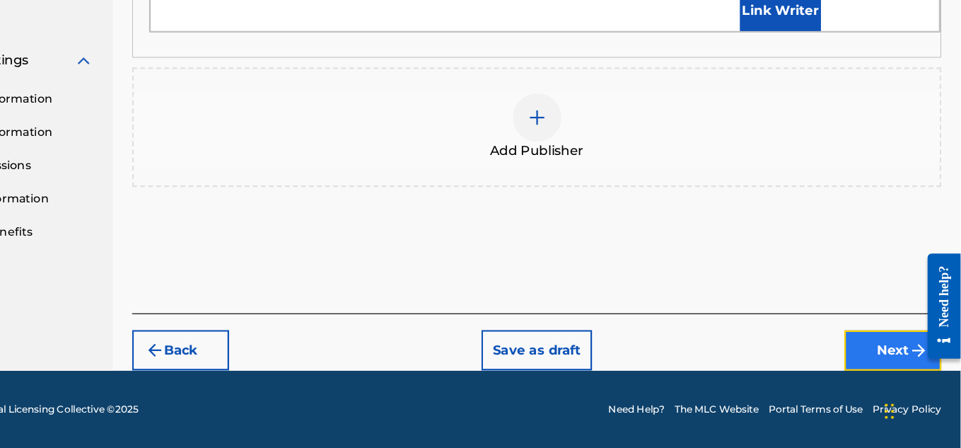
click at [909, 350] on button "Next" at bounding box center [901, 361] width 85 height 35
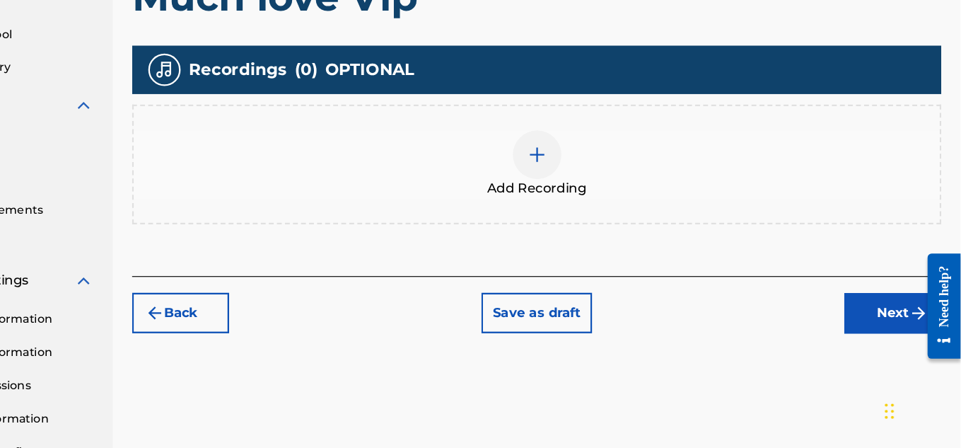
scroll to position [334, 0]
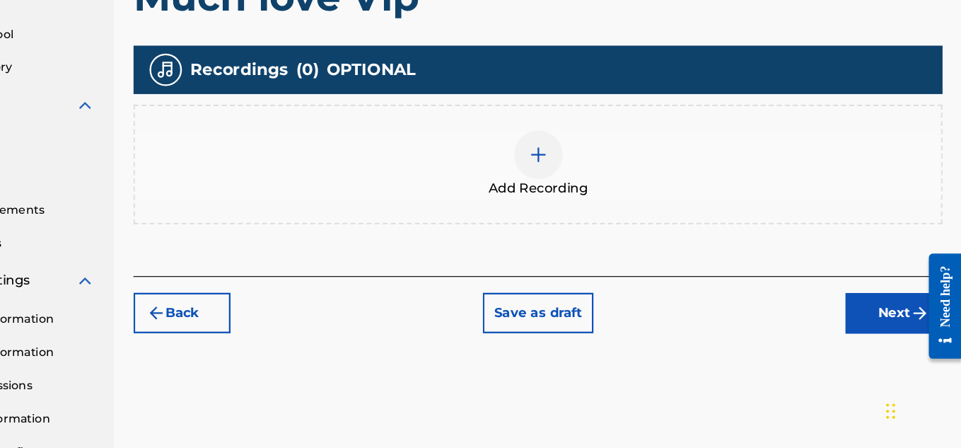
click at [606, 198] on div at bounding box center [590, 191] width 42 height 42
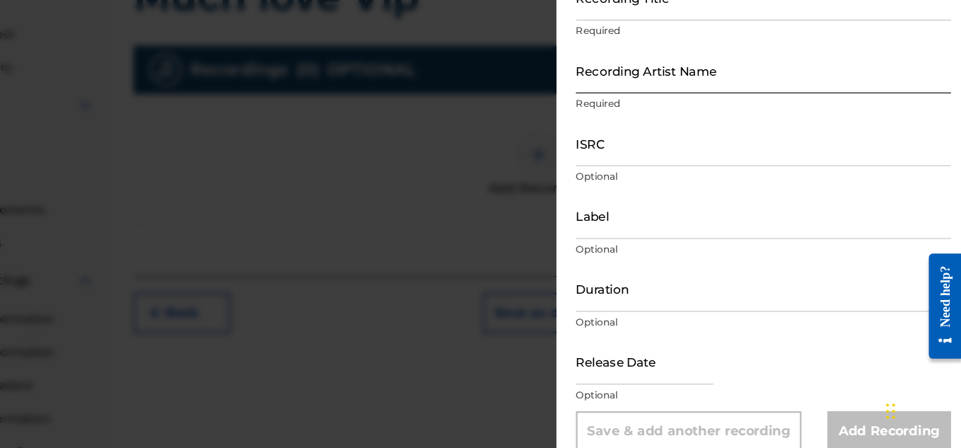
scroll to position [0, 0]
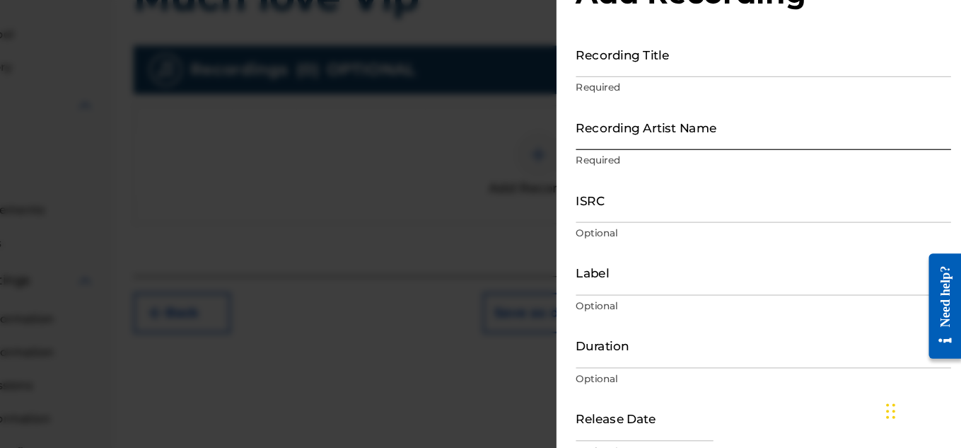
click at [739, 108] on input "Recording Title" at bounding box center [787, 103] width 328 height 40
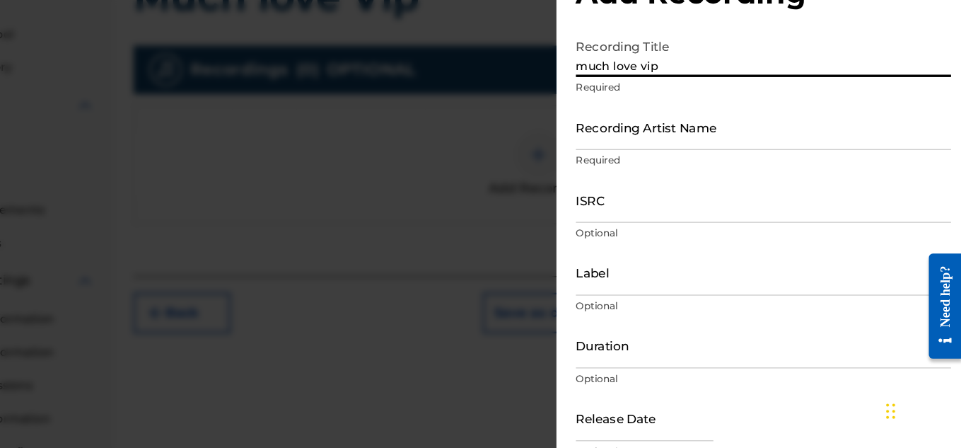
type input "much love vip"
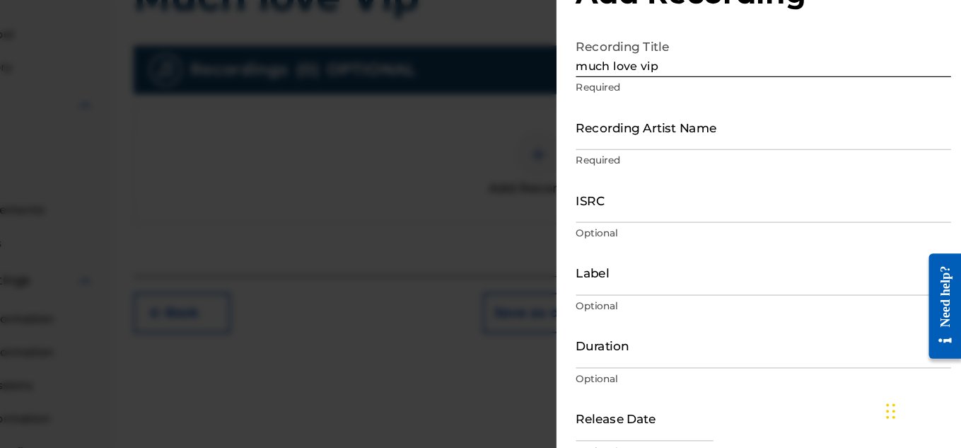
click at [752, 192] on p "Required" at bounding box center [787, 196] width 328 height 13
click at [794, 143] on div "Recording Title much love vip Required" at bounding box center [787, 115] width 328 height 64
click at [786, 180] on input "Recording Artist Name" at bounding box center [787, 166] width 328 height 40
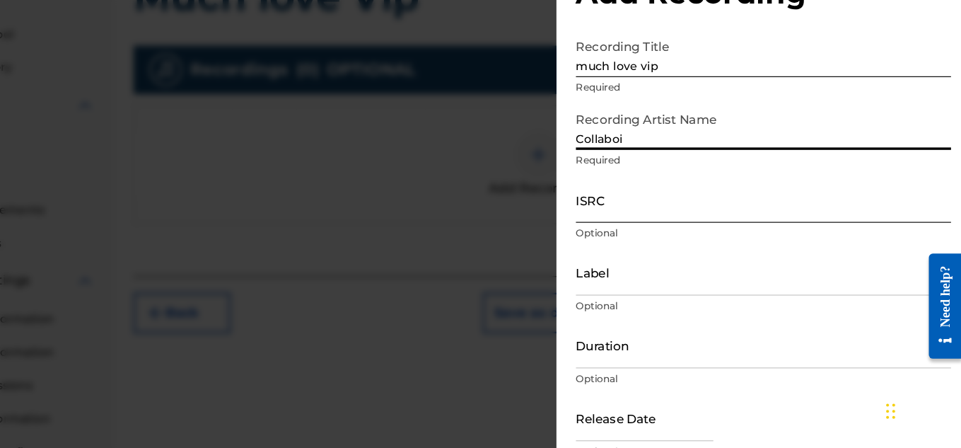
type input "Collaboi"
click at [671, 230] on input "ISRC" at bounding box center [787, 230] width 328 height 40
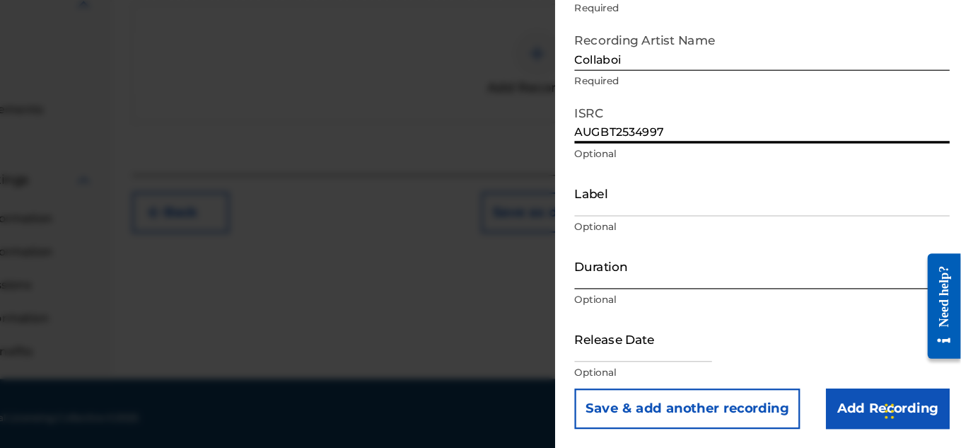
scroll to position [429, 0]
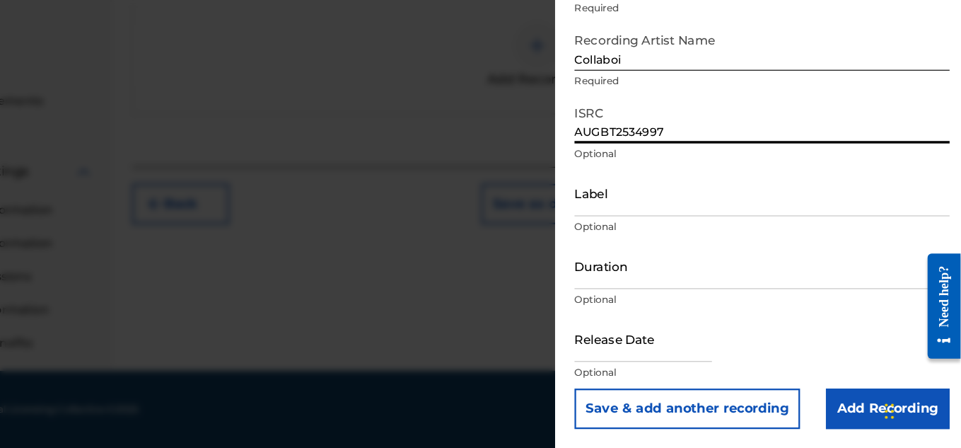
type input "AUGBT2534997"
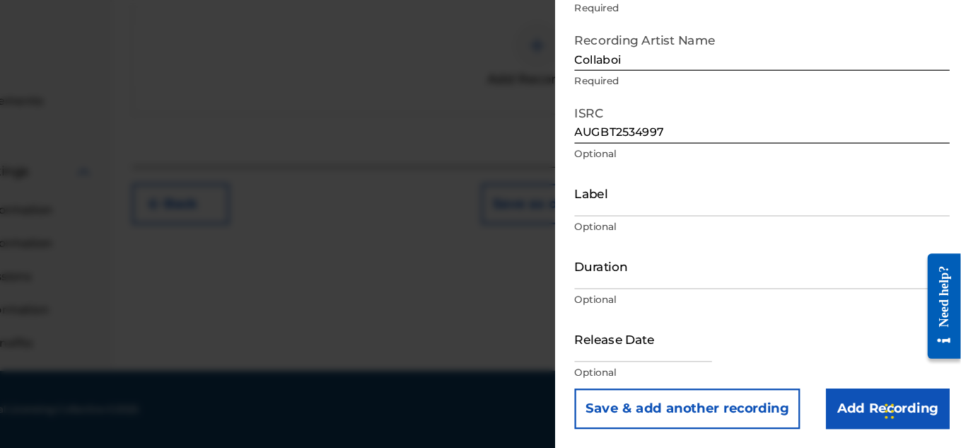
click at [886, 392] on div "Release Date Optional" at bounding box center [787, 364] width 328 height 64
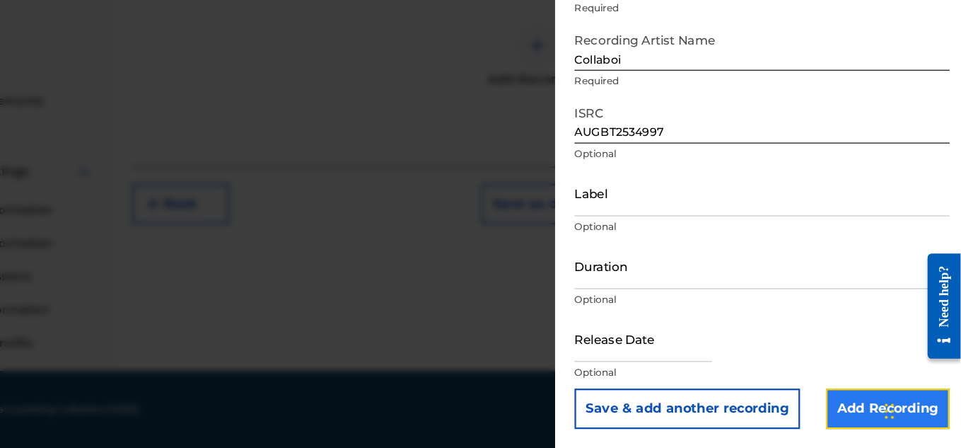
click at [887, 407] on input "Add Recording" at bounding box center [897, 412] width 108 height 35
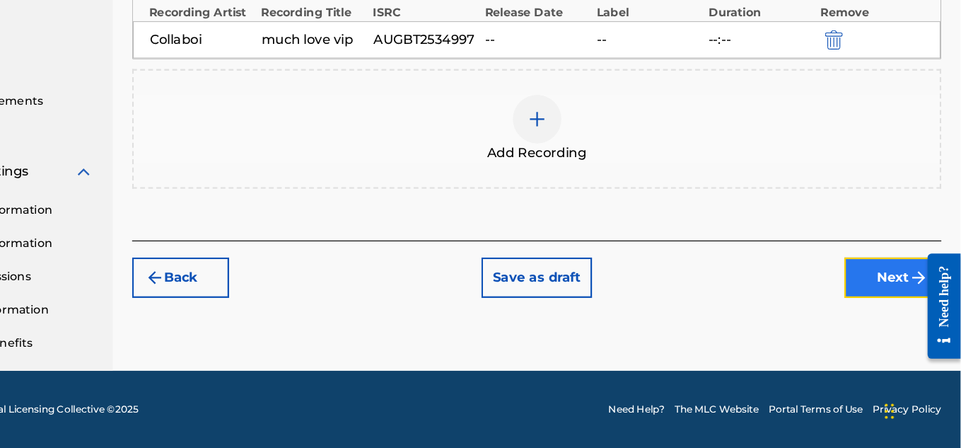
click at [905, 309] on button "Next" at bounding box center [901, 298] width 85 height 35
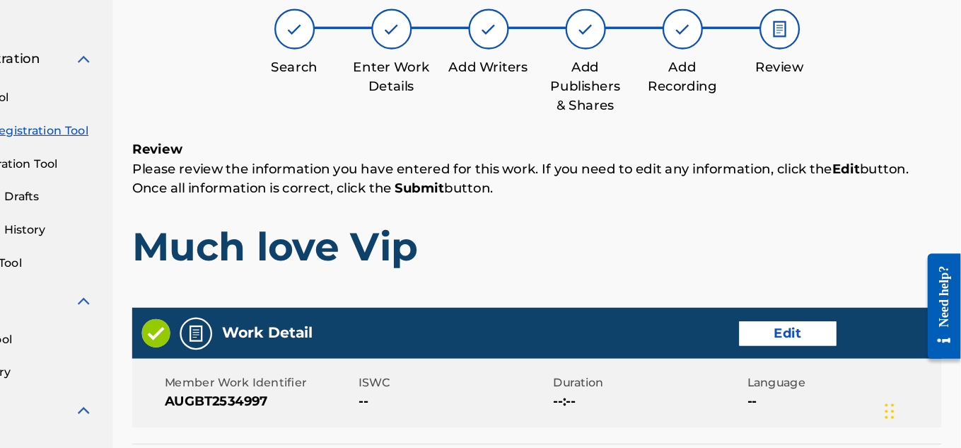
scroll to position [64, 0]
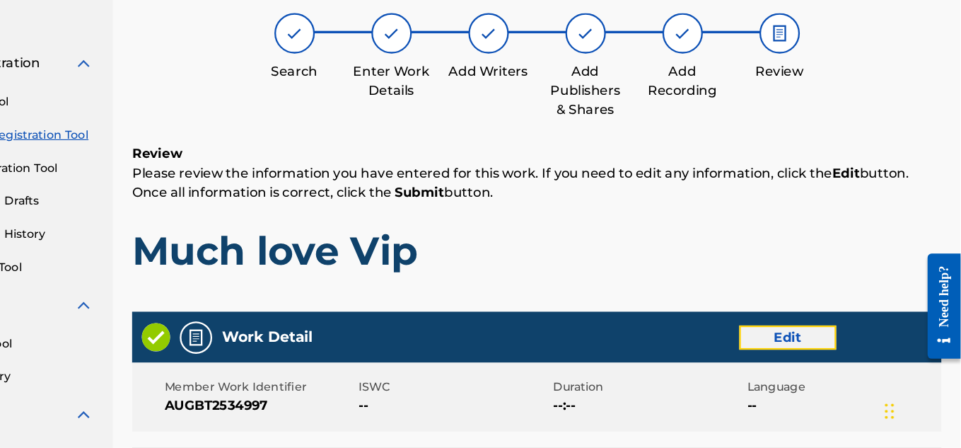
click at [808, 340] on button "Edit" at bounding box center [809, 350] width 85 height 21
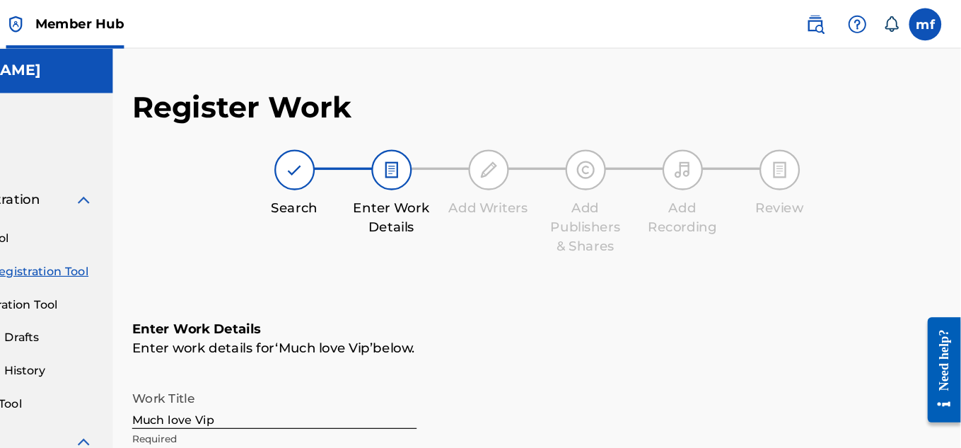
scroll to position [0, 0]
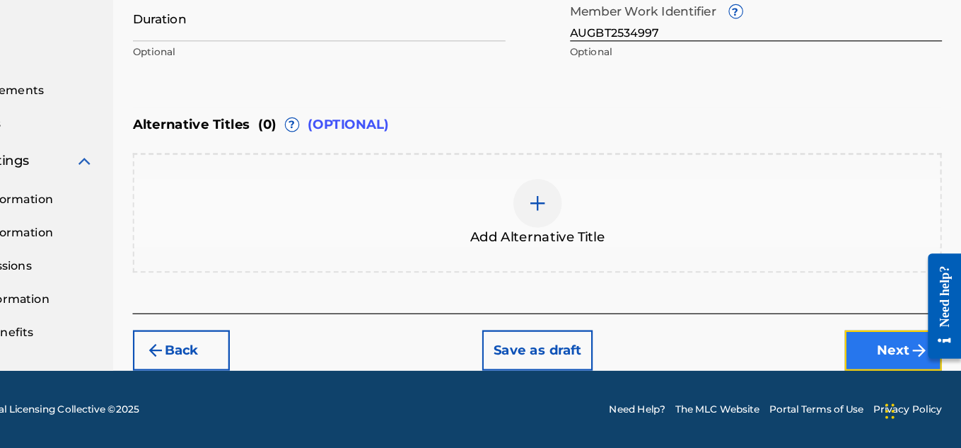
click at [900, 362] on button "Next" at bounding box center [901, 361] width 85 height 35
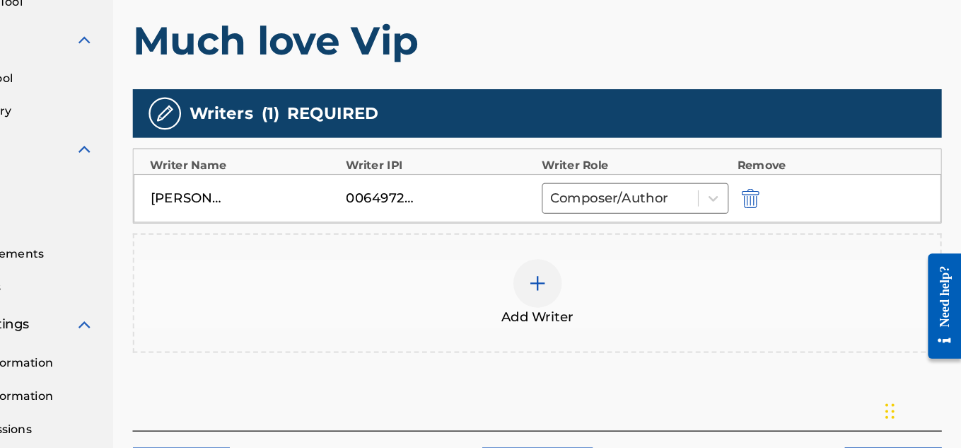
scroll to position [298, 0]
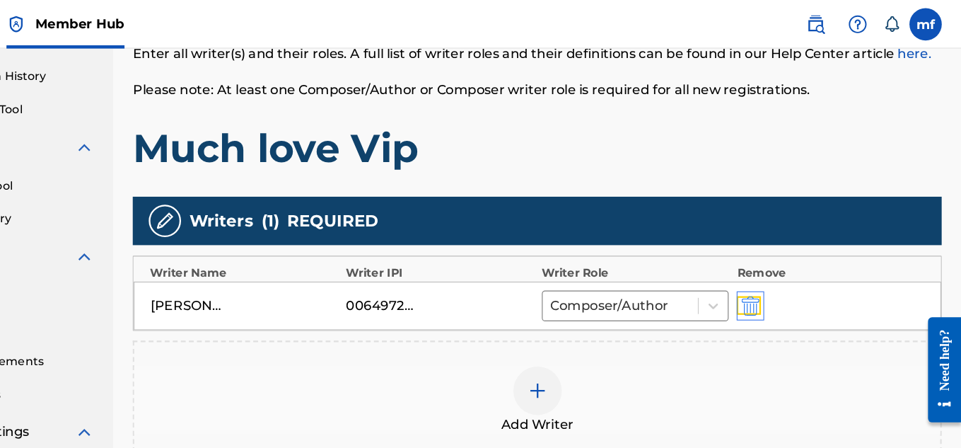
click at [777, 274] on img "submit" at bounding box center [777, 267] width 16 height 17
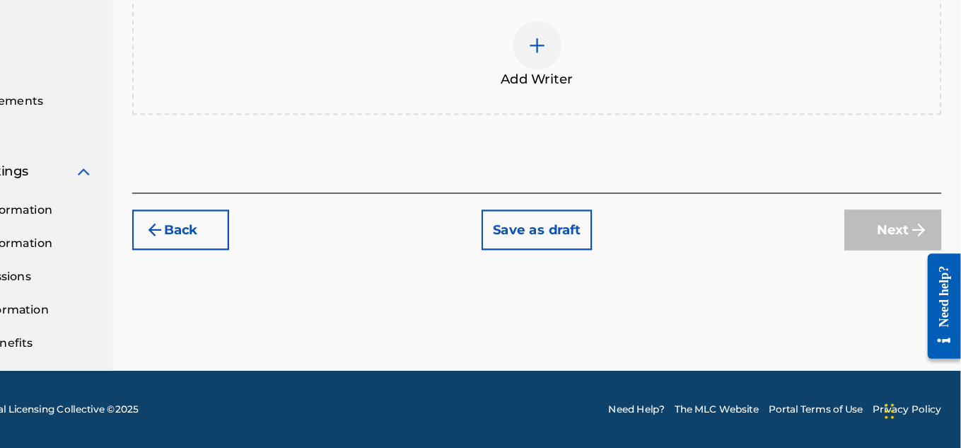
click at [262, 279] on div "Register Work Search Enter Work Details Add Writers Add Publishers & Shares Add…" at bounding box center [590, 14] width 742 height 731
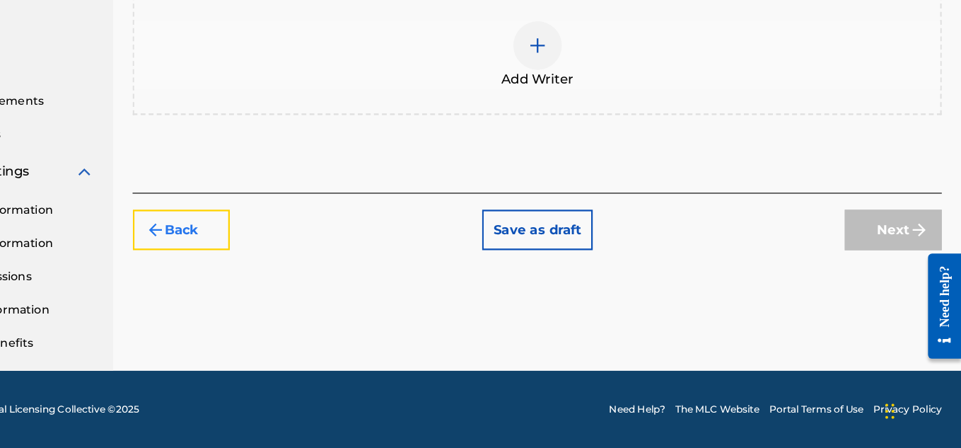
click at [298, 251] on button "Back" at bounding box center [278, 256] width 85 height 35
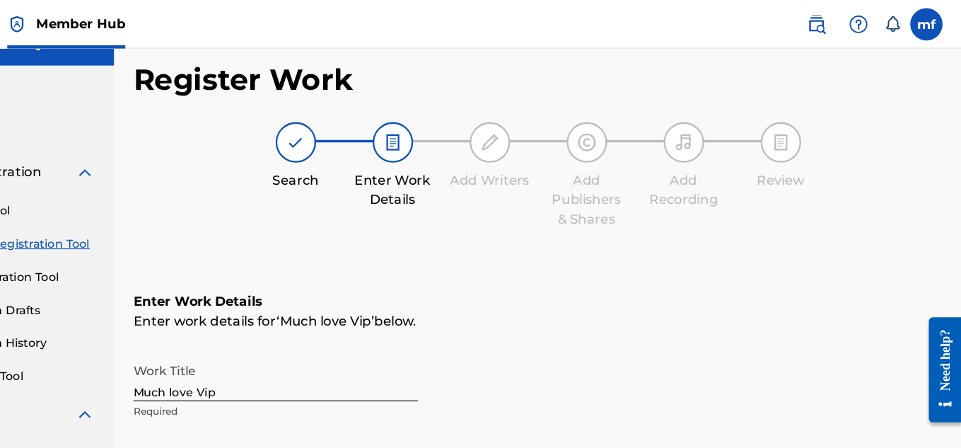
scroll to position [0, 0]
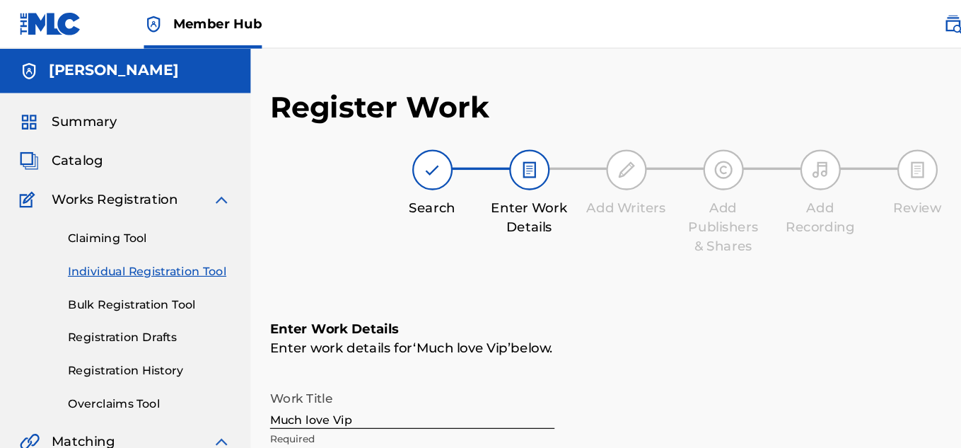
click at [132, 244] on link "Individual Registration Tool" at bounding box center [130, 237] width 143 height 15
click at [103, 226] on div "Claiming Tool Individual Registration Tool Bulk Registration Tool Registration …" at bounding box center [109, 272] width 185 height 178
click at [153, 231] on link "Individual Registration Tool" at bounding box center [130, 237] width 143 height 15
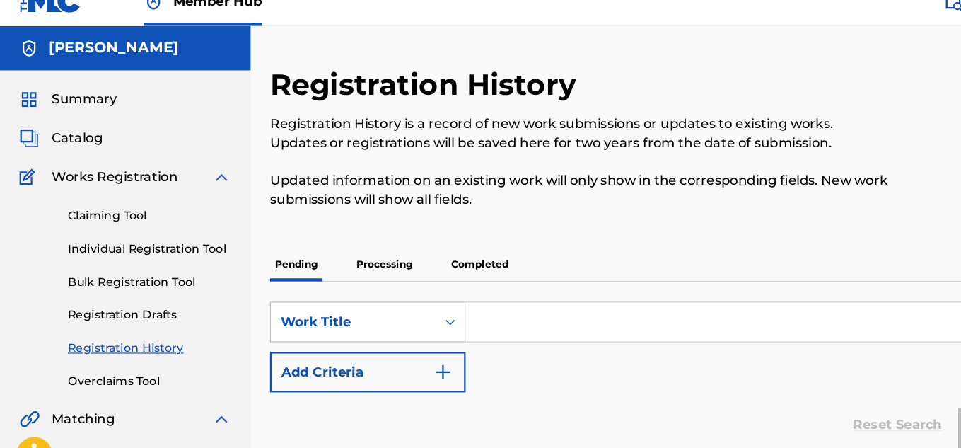
scroll to position [18, 0]
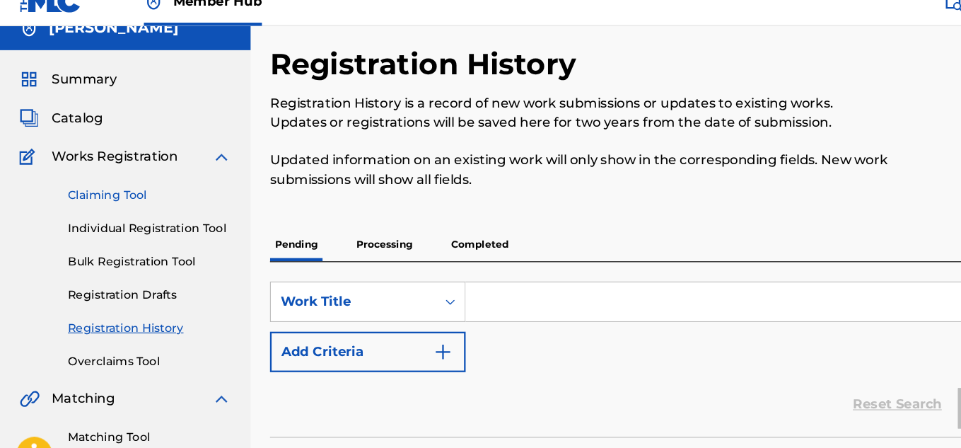
click at [185, 189] on link "Claiming Tool" at bounding box center [130, 190] width 143 height 15
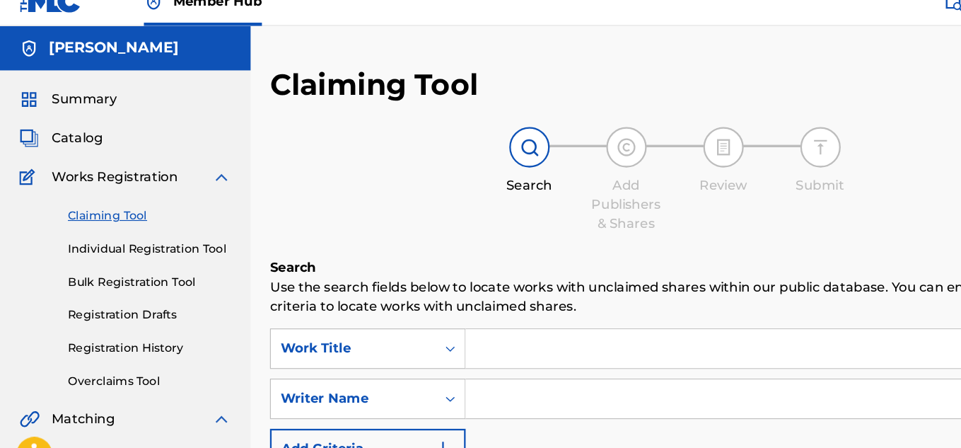
click at [174, 246] on div "Claiming Tool Individual Registration Tool Bulk Registration Tool Registration …" at bounding box center [109, 272] width 185 height 178
click at [489, 352] on input "Search Form" at bounding box center [675, 368] width 536 height 34
click at [495, 328] on input "Search Form" at bounding box center [675, 325] width 536 height 34
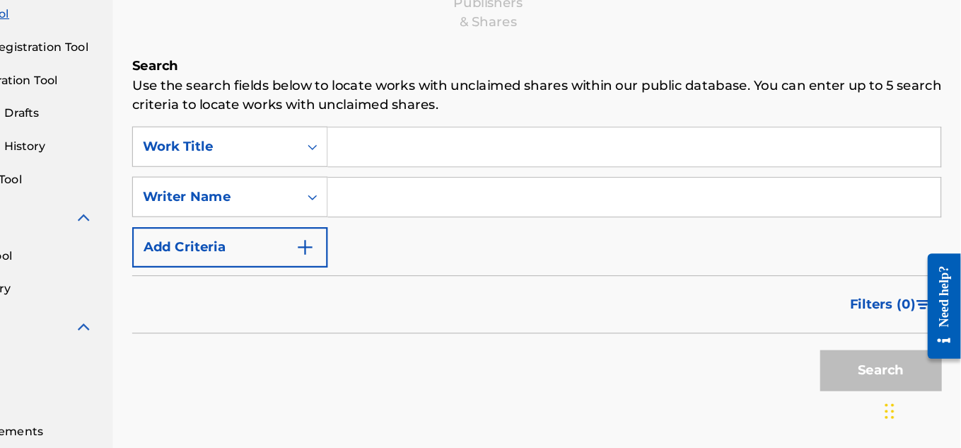
scroll to position [170, 0]
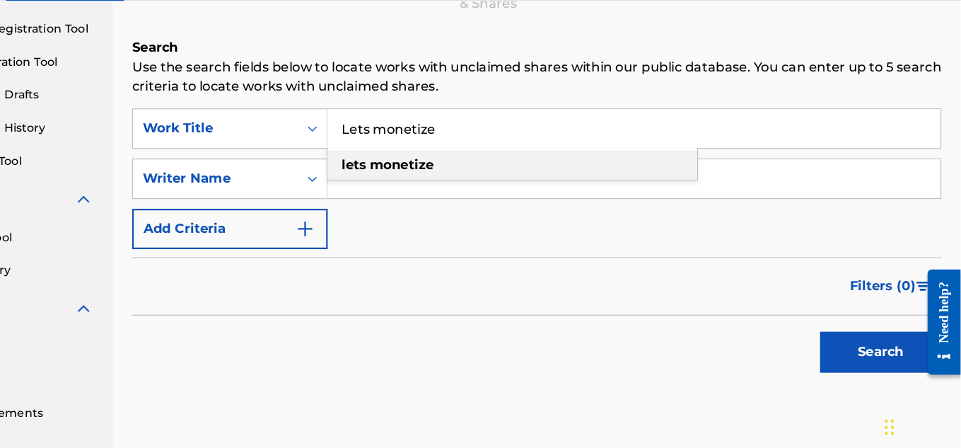
click at [470, 185] on strong "monetize" at bounding box center [472, 185] width 56 height 13
type input "lets monetize"
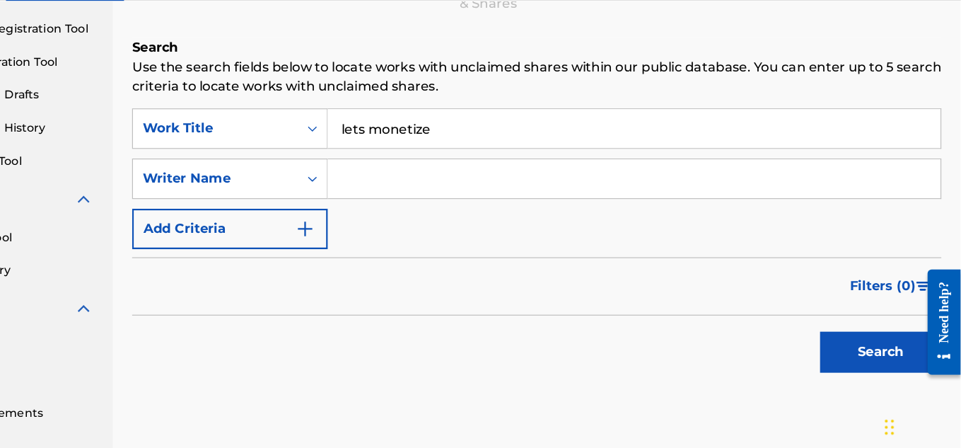
click at [480, 192] on input "Search Form" at bounding box center [675, 198] width 536 height 34
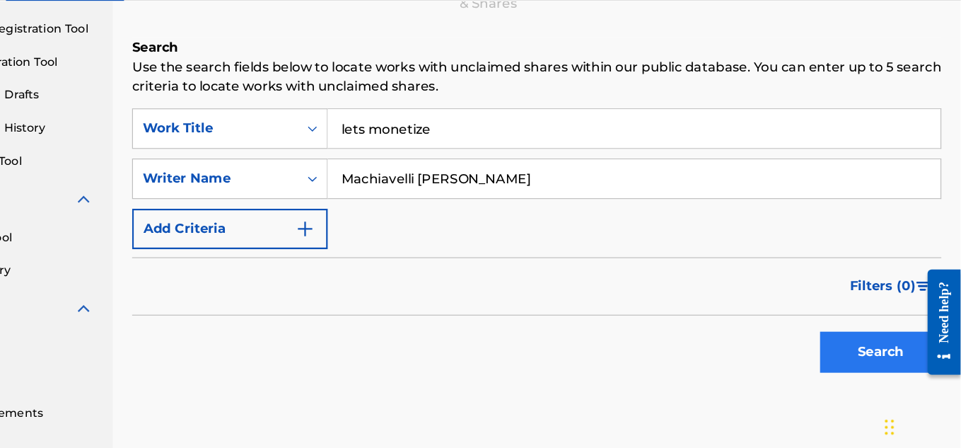
type input "Machiavelli [PERSON_NAME]"
click at [855, 342] on button "Search" at bounding box center [891, 349] width 106 height 35
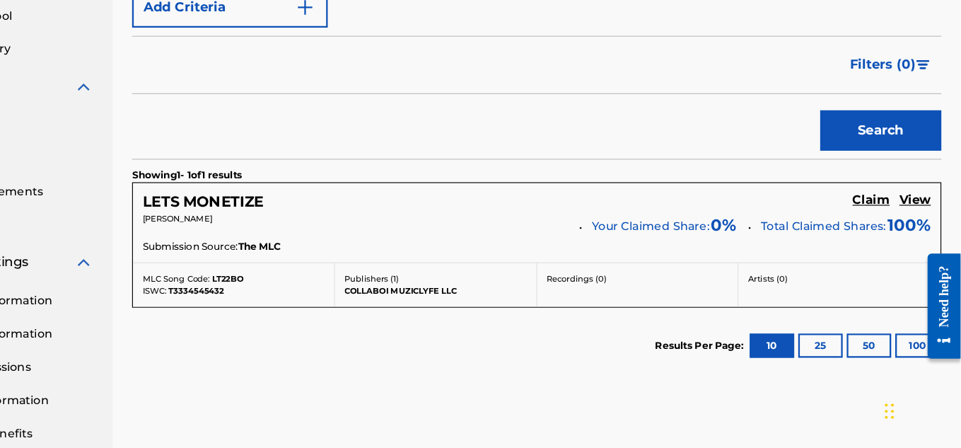
scroll to position [353, 0]
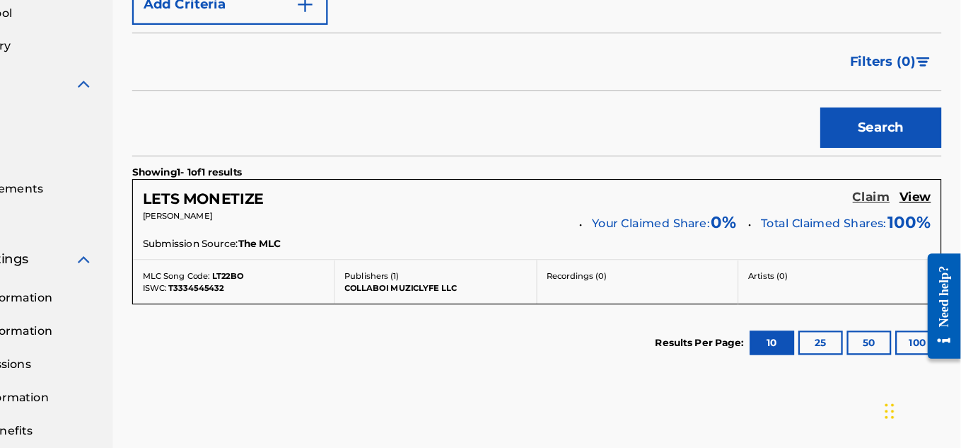
click at [886, 226] on h5 "Claim" at bounding box center [882, 227] width 33 height 13
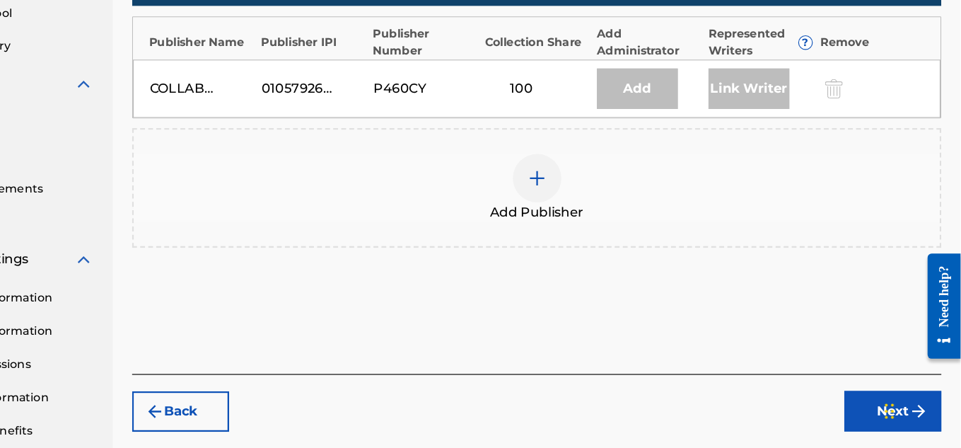
click at [690, 136] on div "Add" at bounding box center [678, 132] width 71 height 35
click at [576, 229] on div "Add Publisher" at bounding box center [590, 219] width 705 height 59
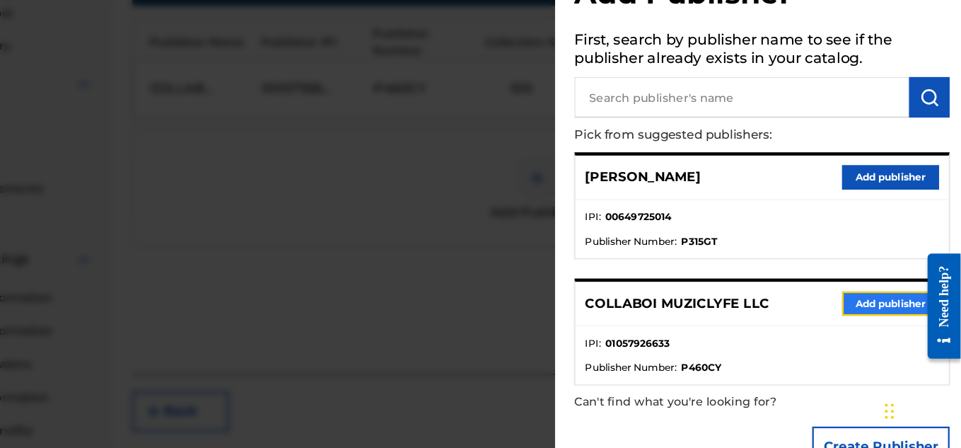
click at [903, 326] on button "Add publisher" at bounding box center [899, 320] width 85 height 21
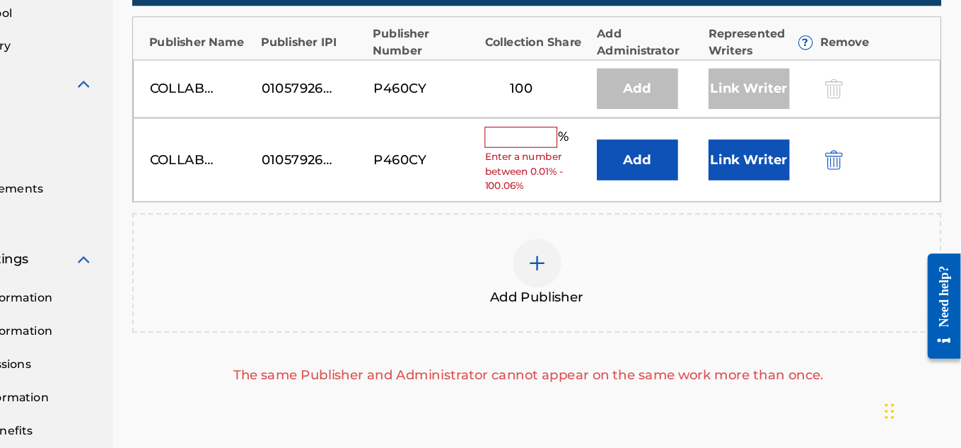
click at [576, 192] on span "Enter a number between 0.01% - 100.06%" at bounding box center [590, 205] width 91 height 38
click at [568, 178] on input "text" at bounding box center [577, 175] width 64 height 18
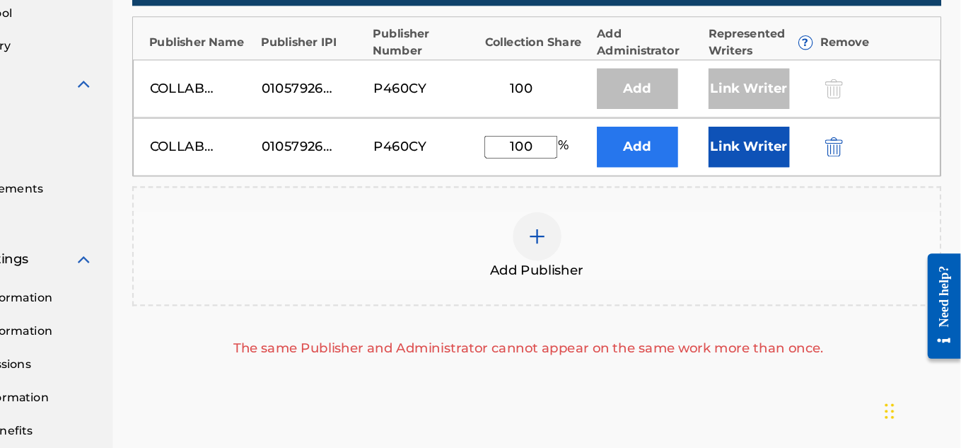
type input "100"
click at [701, 184] on button "Add" at bounding box center [678, 183] width 71 height 35
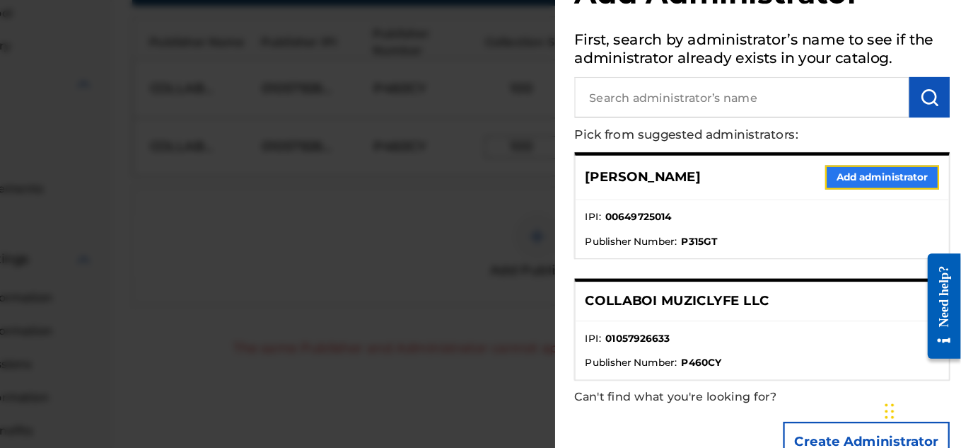
click at [905, 214] on button "Add administrator" at bounding box center [892, 210] width 100 height 21
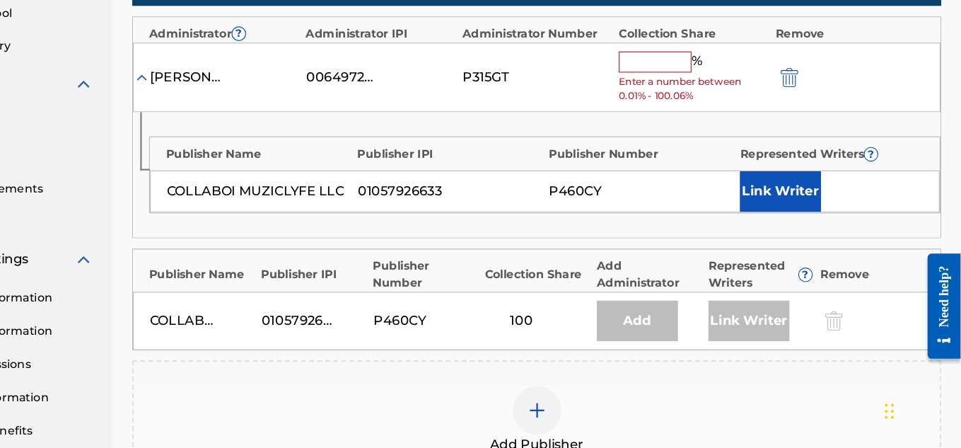
click at [693, 109] on input "text" at bounding box center [694, 109] width 64 height 18
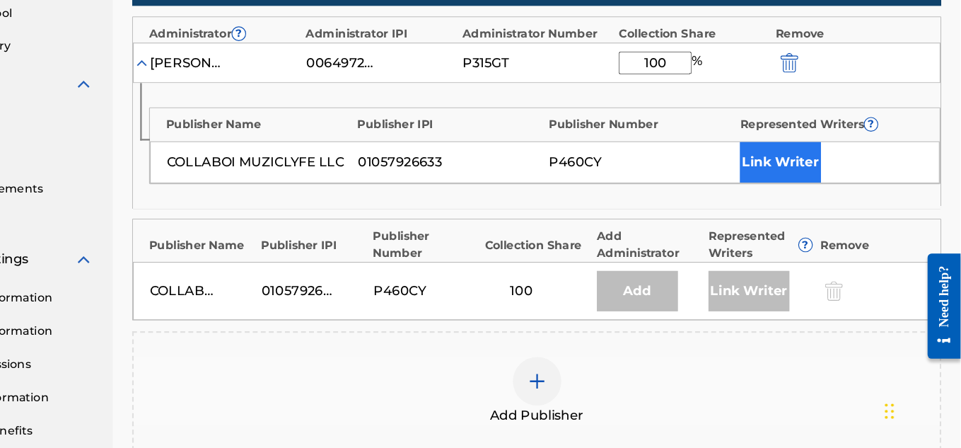
type input "100"
click at [818, 195] on button "Link Writer" at bounding box center [803, 197] width 71 height 35
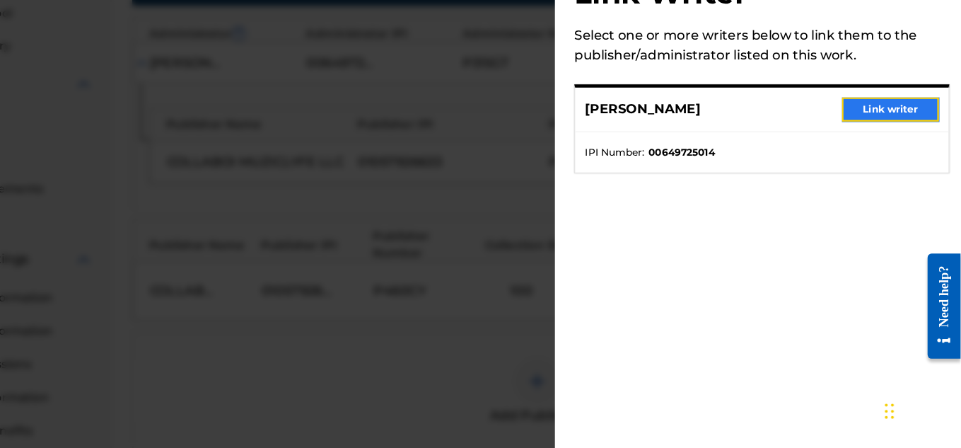
click at [882, 153] on button "Link writer" at bounding box center [899, 151] width 85 height 21
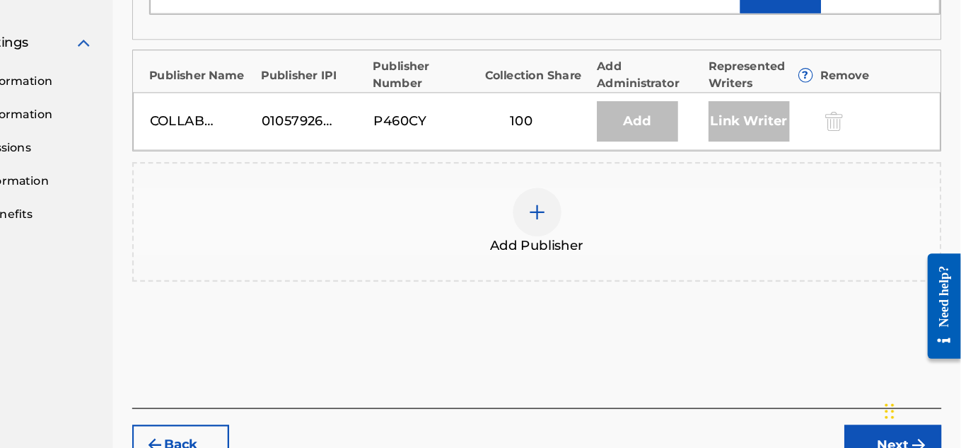
scroll to position [624, 0]
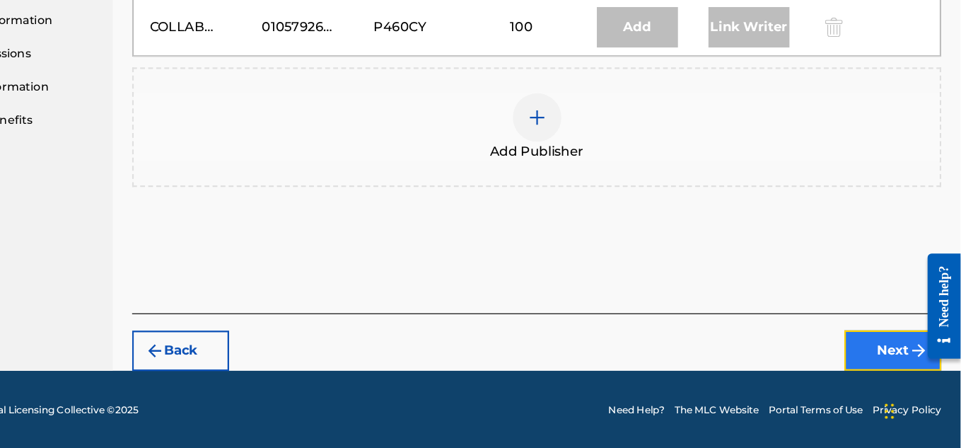
click at [895, 372] on button "Next" at bounding box center [901, 361] width 85 height 35
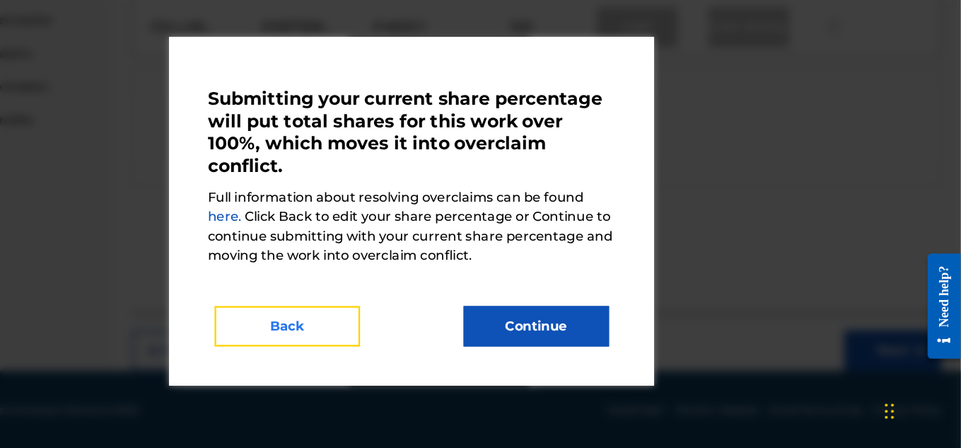
click at [370, 327] on button "Back" at bounding box center [371, 340] width 127 height 35
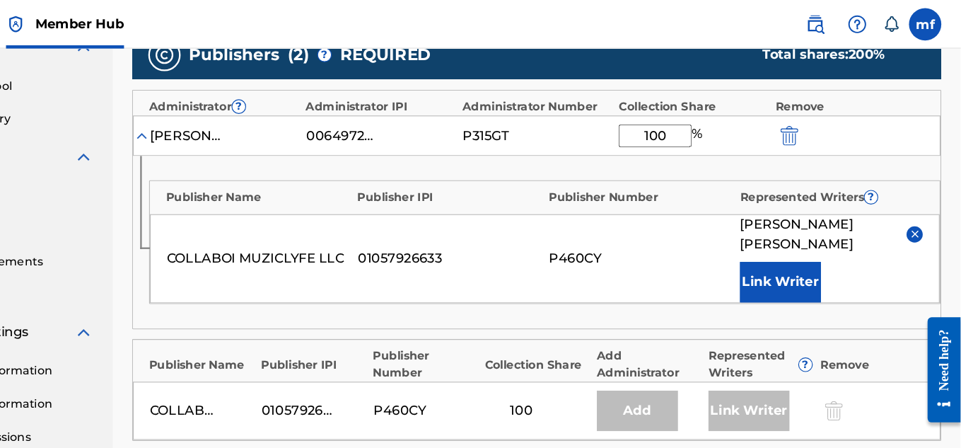
scroll to position [342, 0]
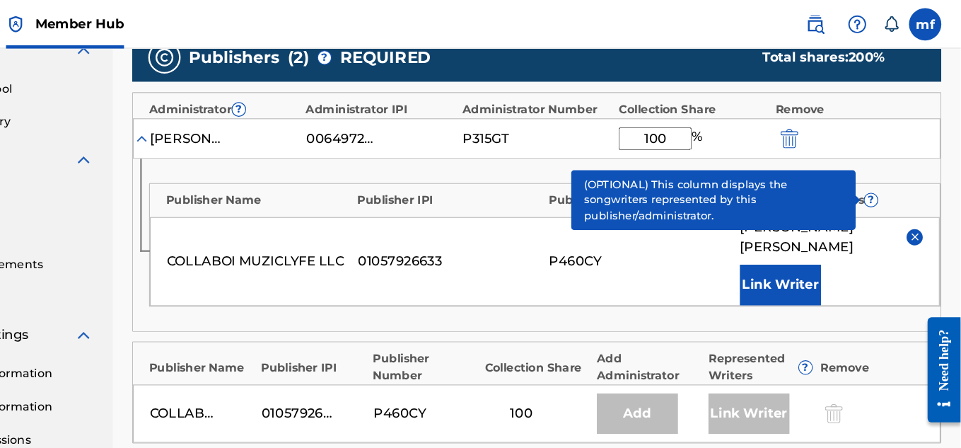
click at [916, 210] on img at bounding box center [921, 207] width 11 height 11
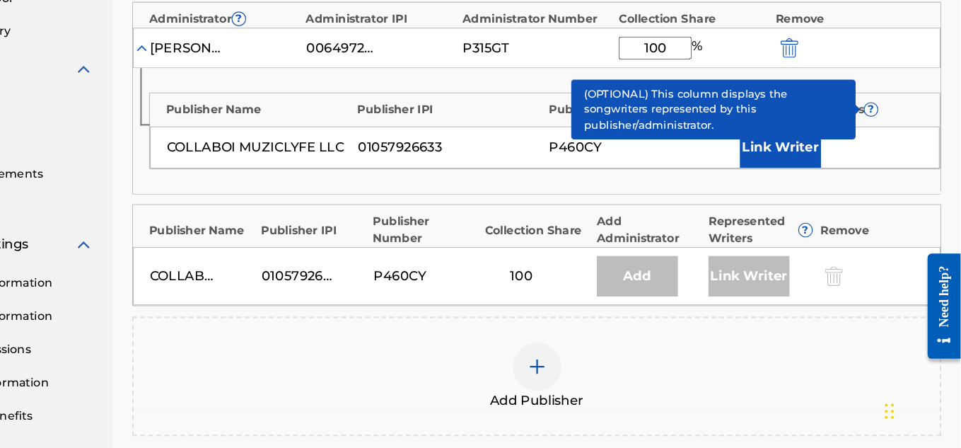
scroll to position [377, 0]
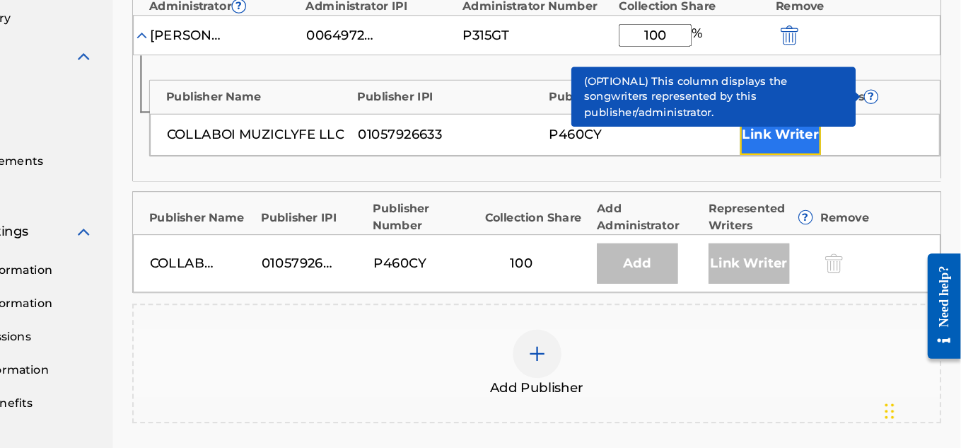
click at [790, 166] on button "Link Writer" at bounding box center [803, 173] width 71 height 35
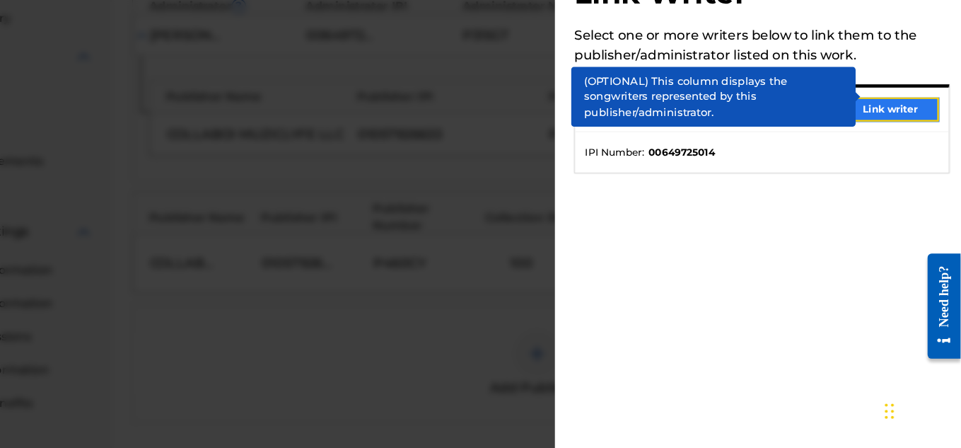
click at [892, 153] on button "Link writer" at bounding box center [899, 151] width 85 height 21
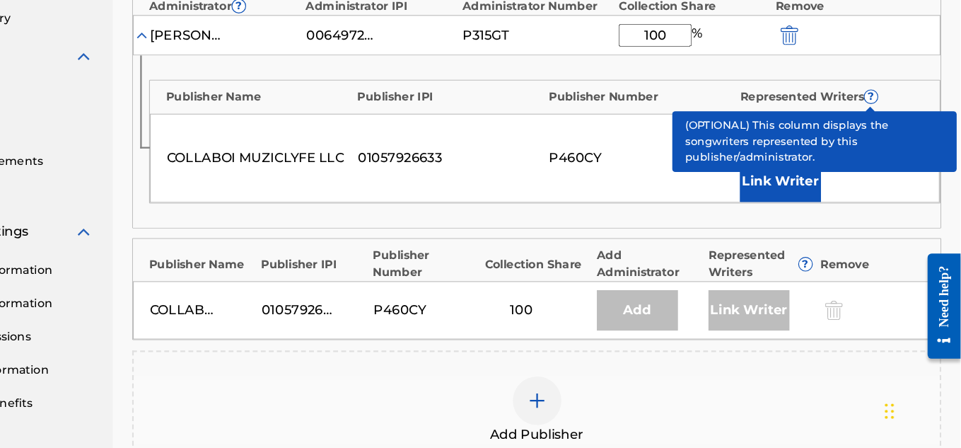
scroll to position [624, 0]
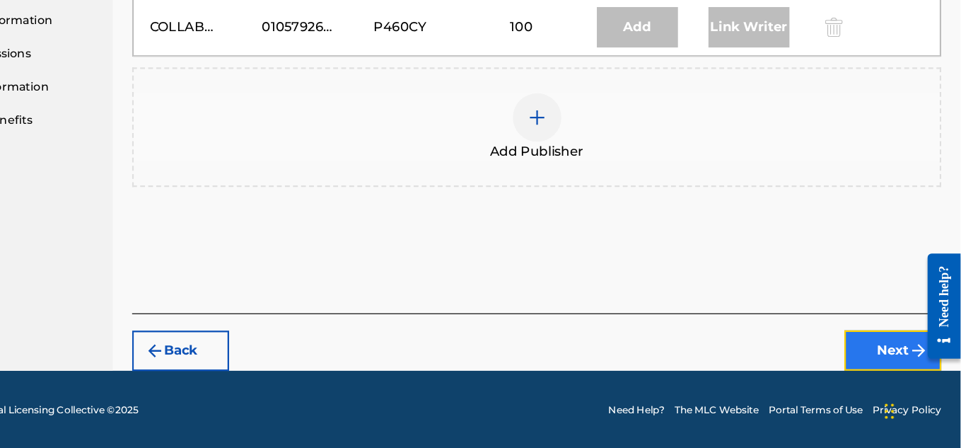
click at [884, 357] on button "Next" at bounding box center [901, 361] width 85 height 35
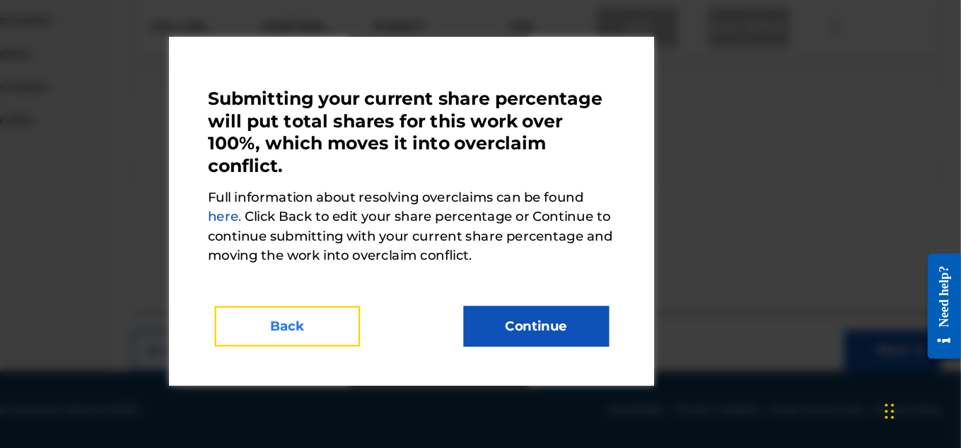
click at [415, 351] on button "Back" at bounding box center [371, 340] width 127 height 35
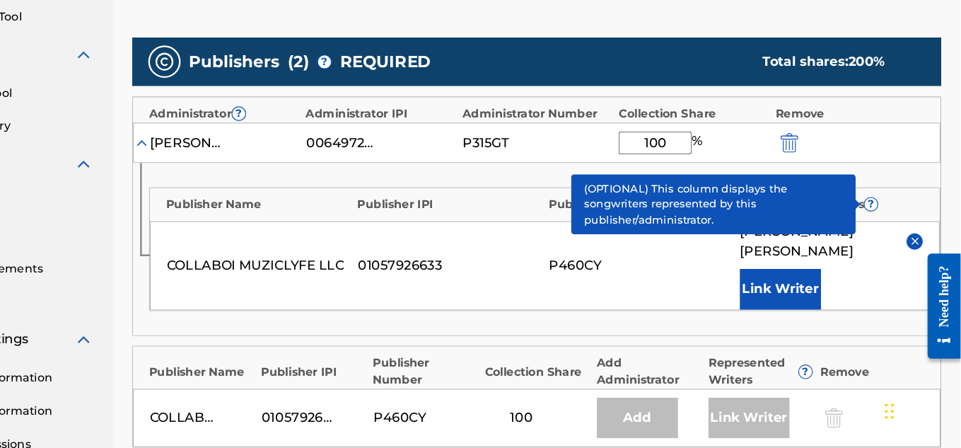
scroll to position [315, 0]
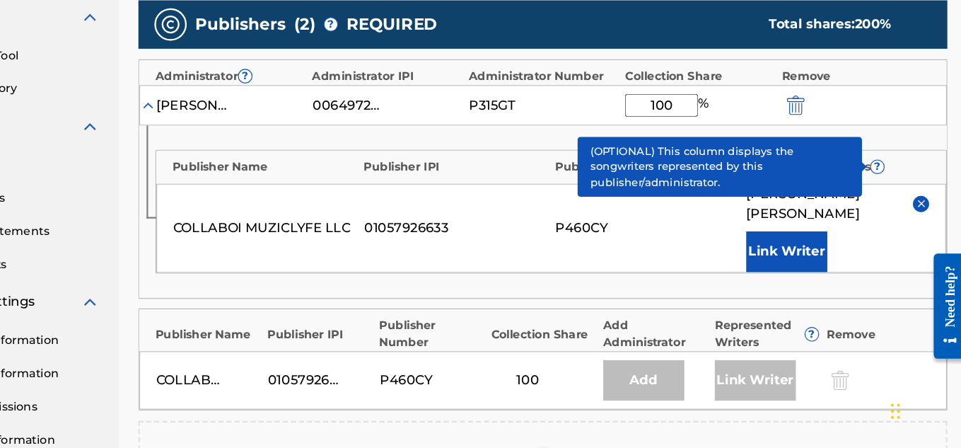
click at [925, 231] on img at bounding box center [921, 233] width 11 height 11
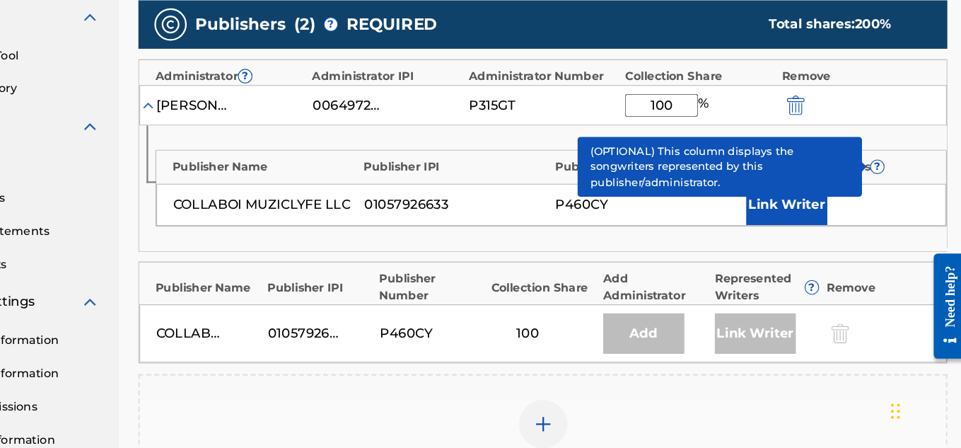
click at [822, 149] on div at bounding box center [831, 147] width 64 height 16
click at [856, 311] on div "Remove" at bounding box center [884, 307] width 91 height 15
click at [855, 307] on div "Remove" at bounding box center [884, 307] width 91 height 15
click at [665, 272] on div "Publisher Name Publisher IPI Publisher Number Represented Writers ? COLLABOI MU…" at bounding box center [590, 220] width 706 height 110
click at [805, 143] on img "submit" at bounding box center [811, 147] width 16 height 17
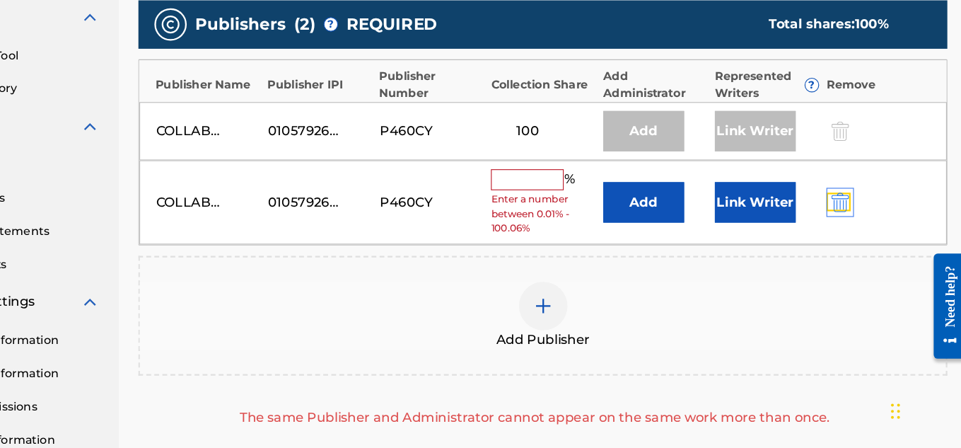
click at [849, 231] on img "submit" at bounding box center [850, 232] width 16 height 17
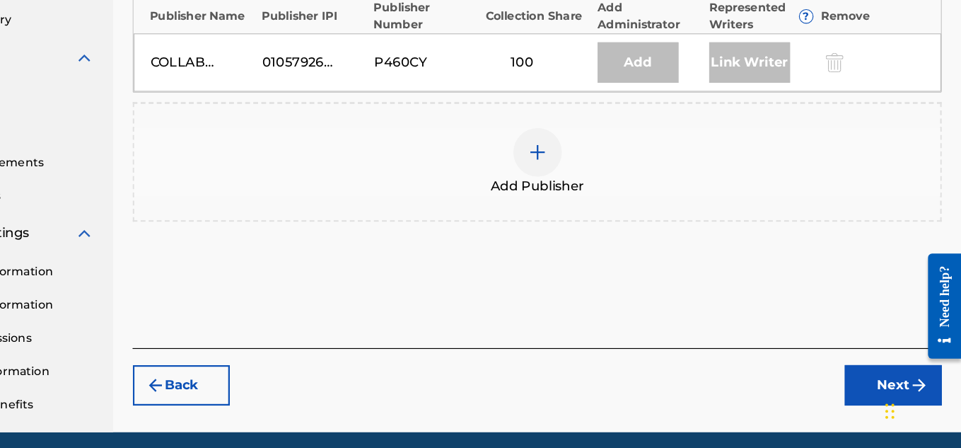
scroll to position [394, 0]
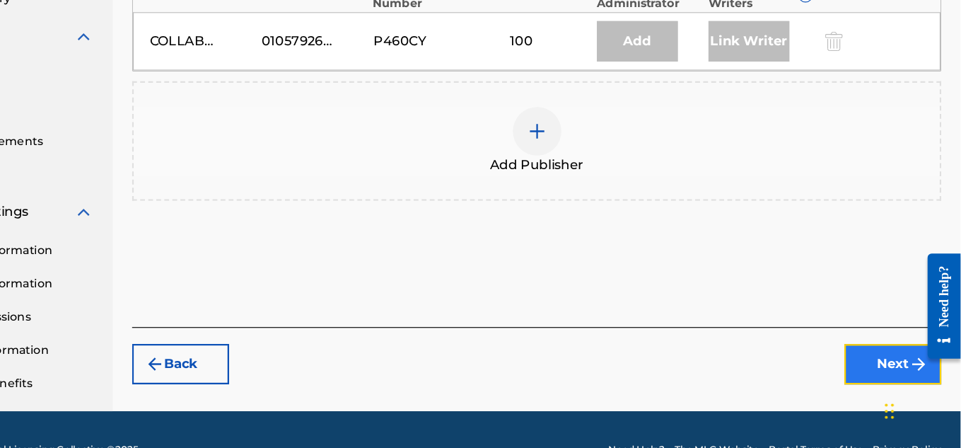
click at [897, 378] on button "Next" at bounding box center [901, 373] width 85 height 35
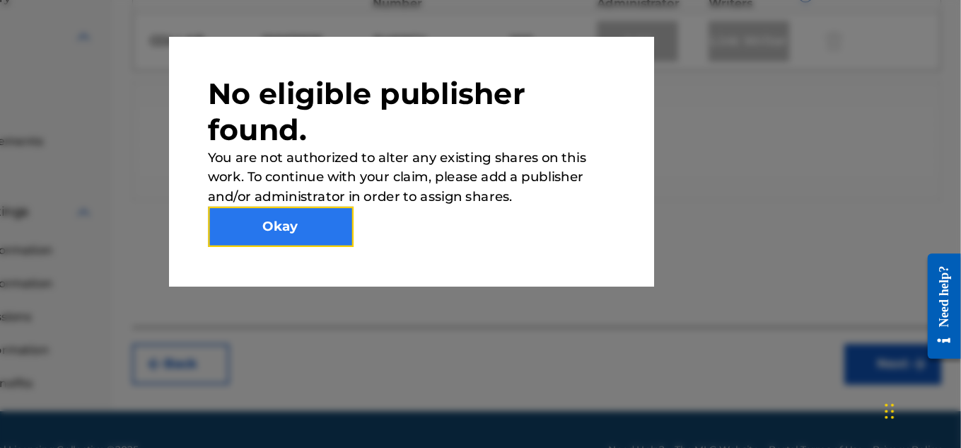
click at [407, 264] on button "Okay" at bounding box center [366, 253] width 127 height 35
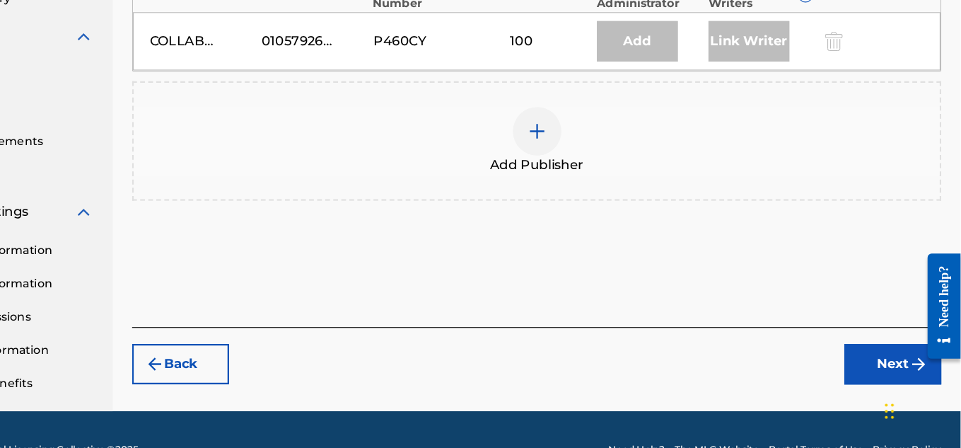
click at [586, 188] on div at bounding box center [590, 170] width 42 height 42
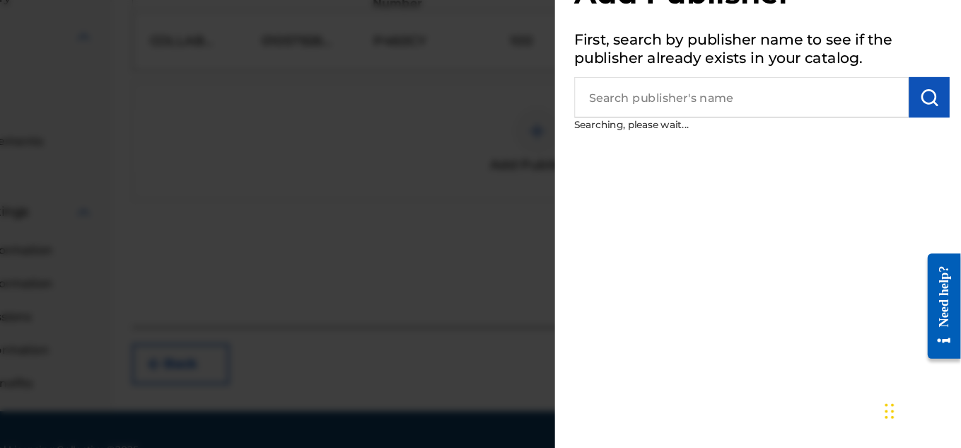
click at [785, 146] on input "text" at bounding box center [769, 140] width 293 height 35
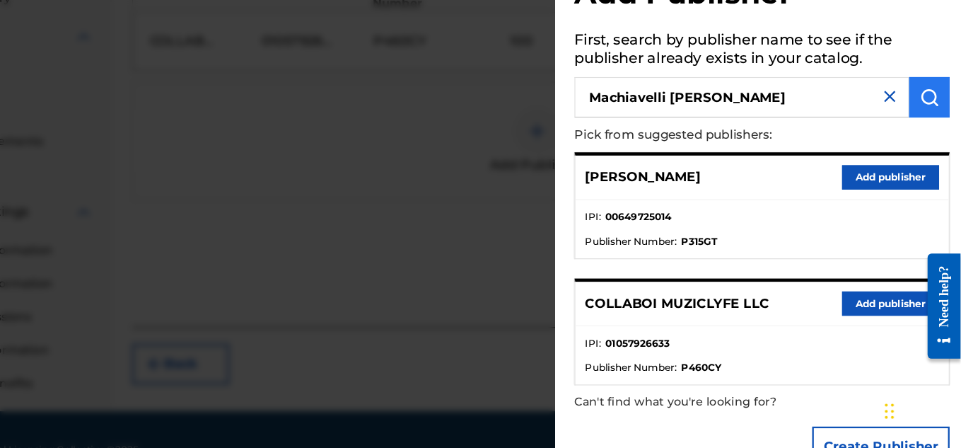
type input "Machiavelli [PERSON_NAME]"
click at [925, 144] on img "submit" at bounding box center [933, 140] width 17 height 17
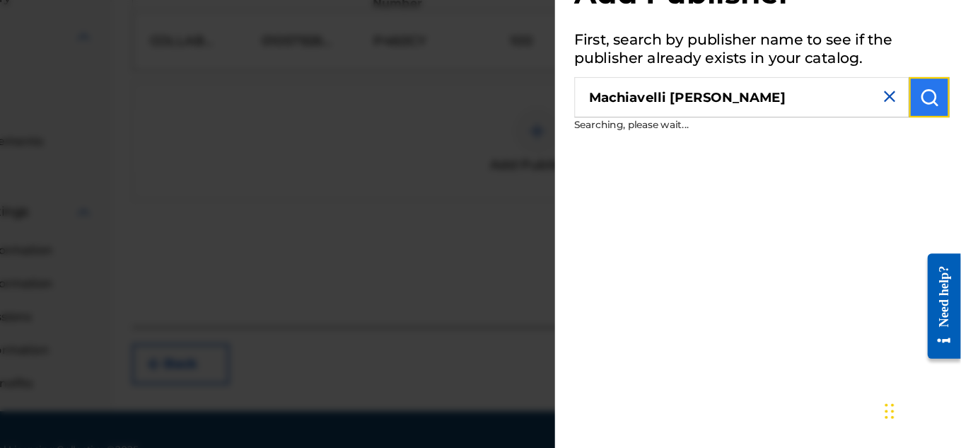
click at [929, 144] on img "submit" at bounding box center [933, 140] width 17 height 17
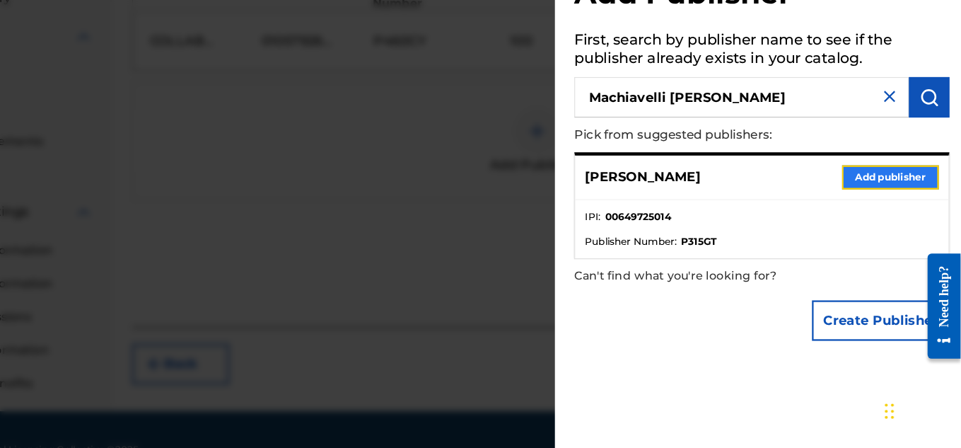
click at [877, 211] on button "Add publisher" at bounding box center [899, 210] width 85 height 21
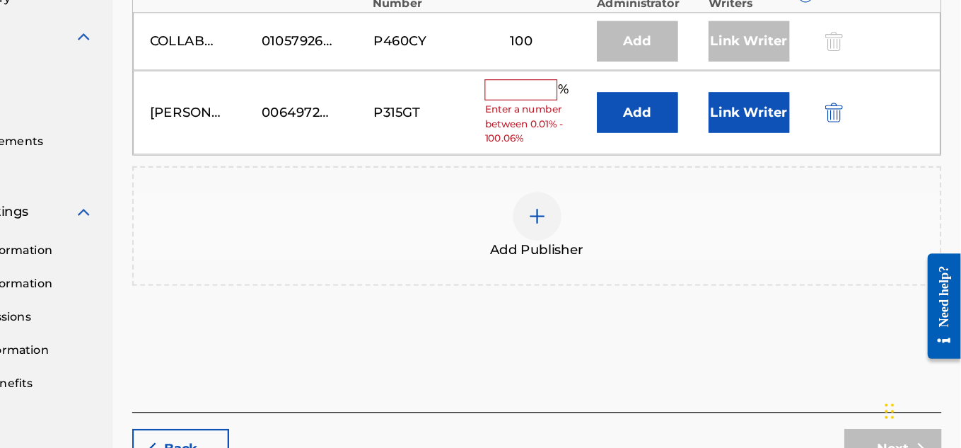
click at [569, 133] on input "text" at bounding box center [577, 134] width 64 height 18
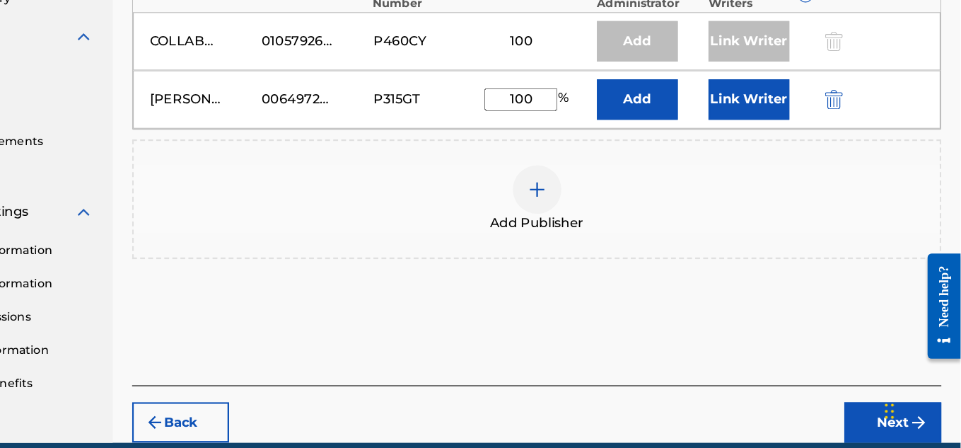
scroll to position [457, 0]
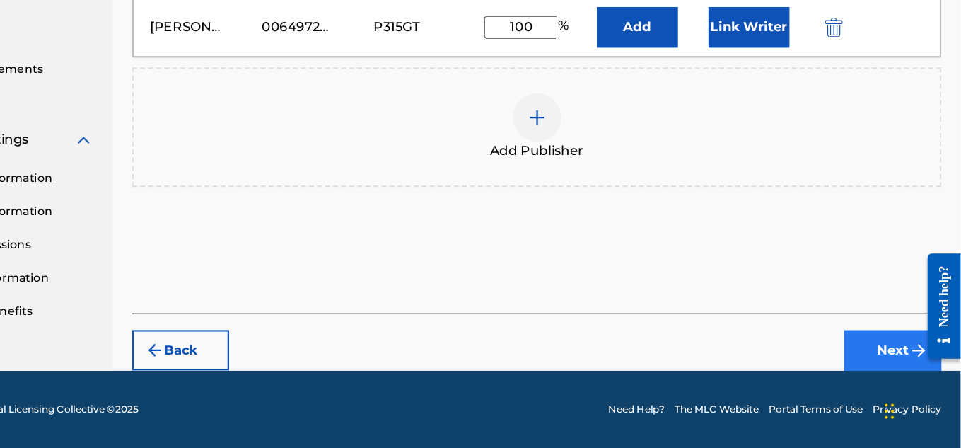
type input "100"
click at [903, 369] on button "Next" at bounding box center [901, 361] width 85 height 35
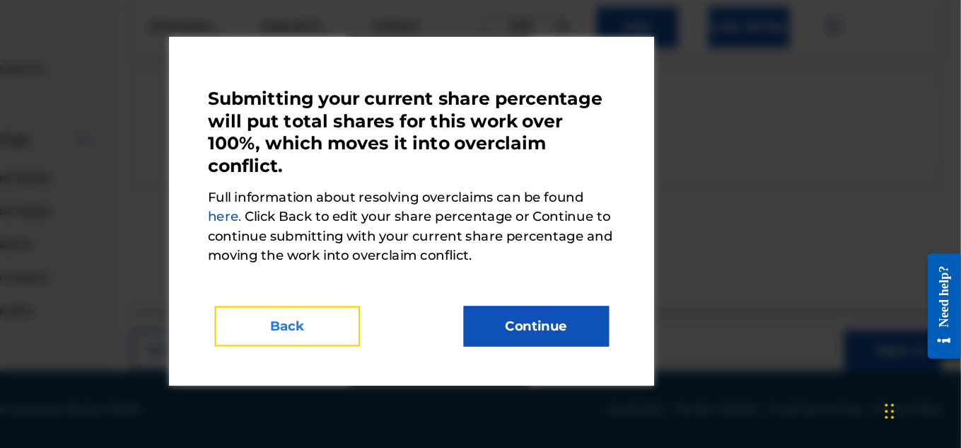
click at [385, 349] on button "Back" at bounding box center [371, 340] width 127 height 35
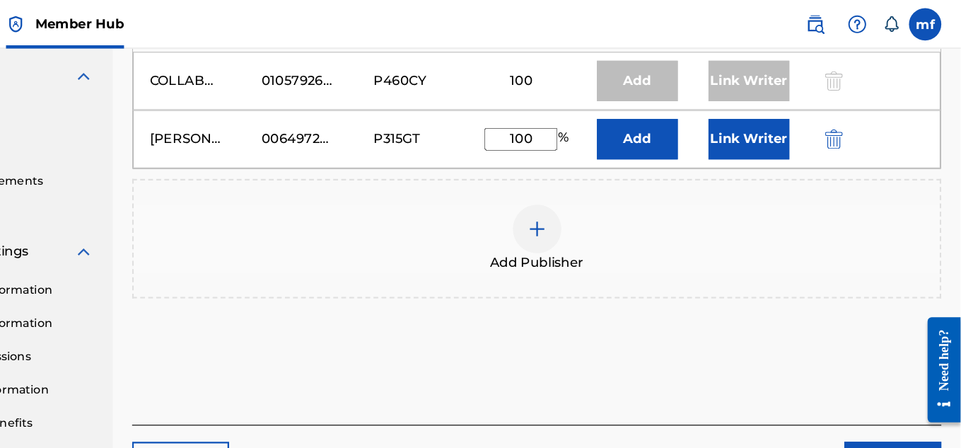
scroll to position [413, 0]
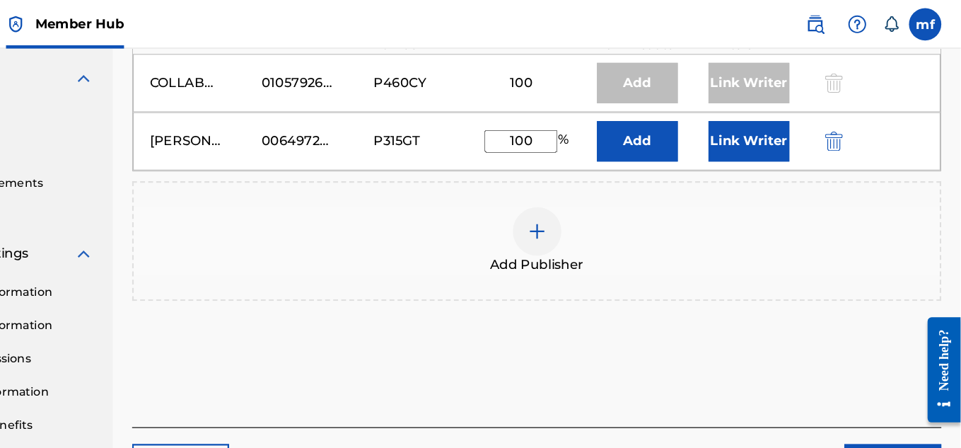
click at [863, 127] on div at bounding box center [870, 123] width 64 height 16
click at [856, 126] on img "submit" at bounding box center [850, 123] width 16 height 17
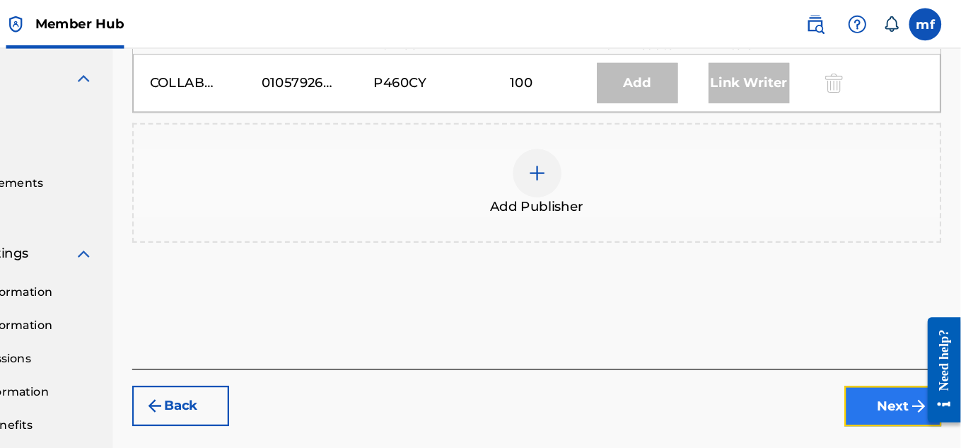
click at [890, 343] on button "Next" at bounding box center [901, 354] width 85 height 35
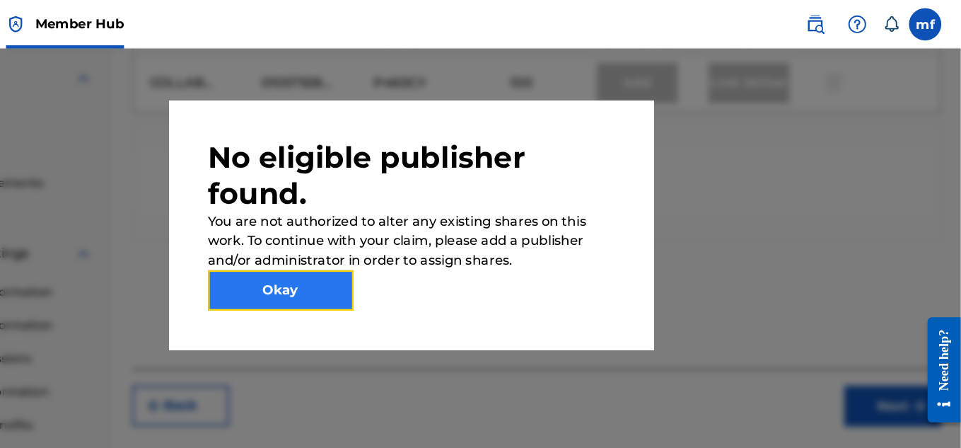
click at [399, 262] on button "Okay" at bounding box center [366, 253] width 127 height 35
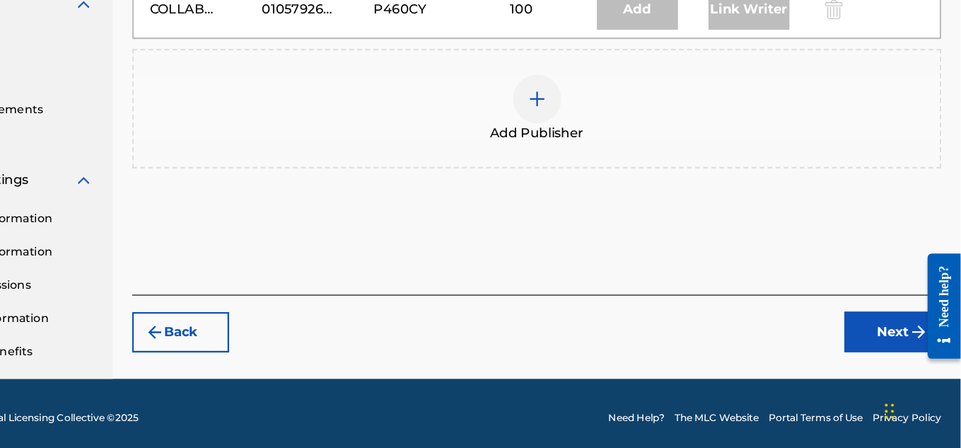
scroll to position [429, 0]
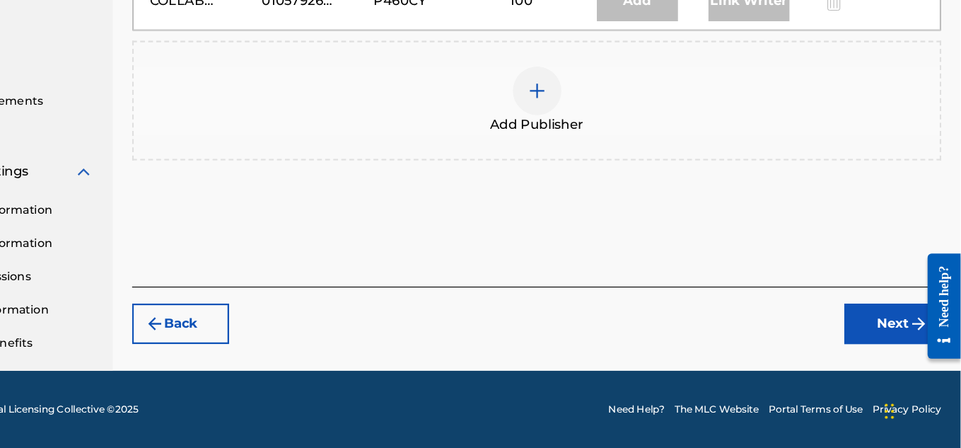
click at [580, 139] on div at bounding box center [590, 135] width 42 height 42
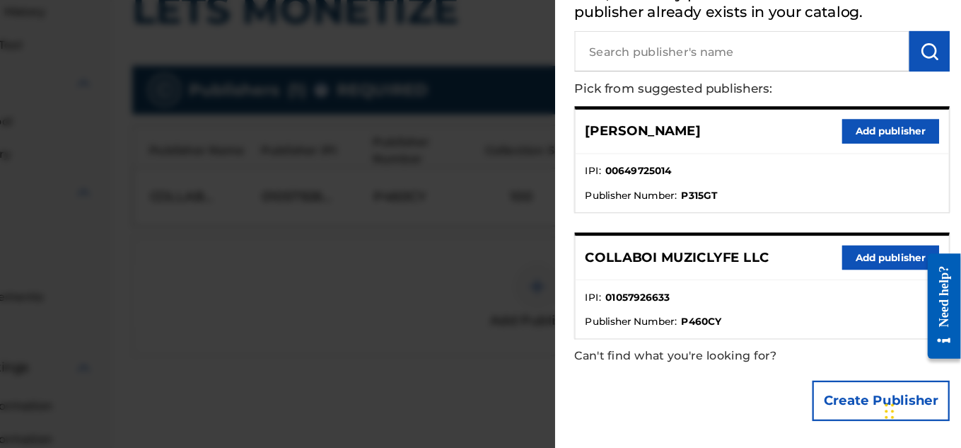
scroll to position [260, 0]
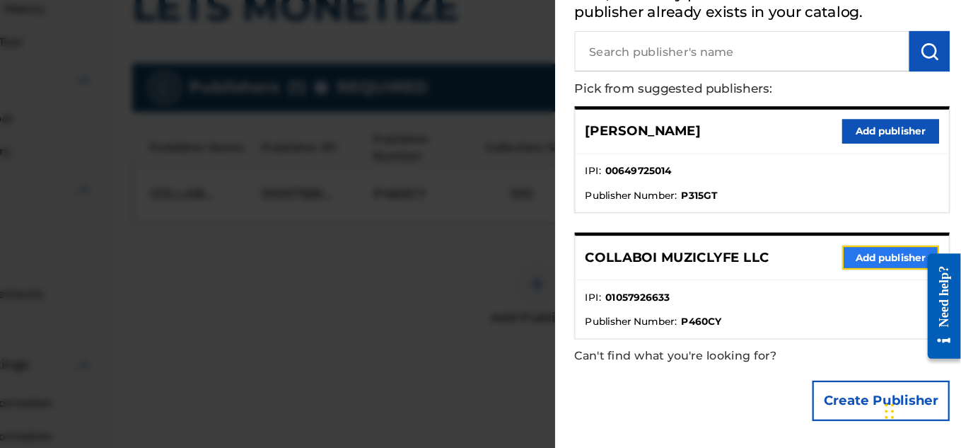
click at [894, 281] on button "Add publisher" at bounding box center [899, 280] width 85 height 21
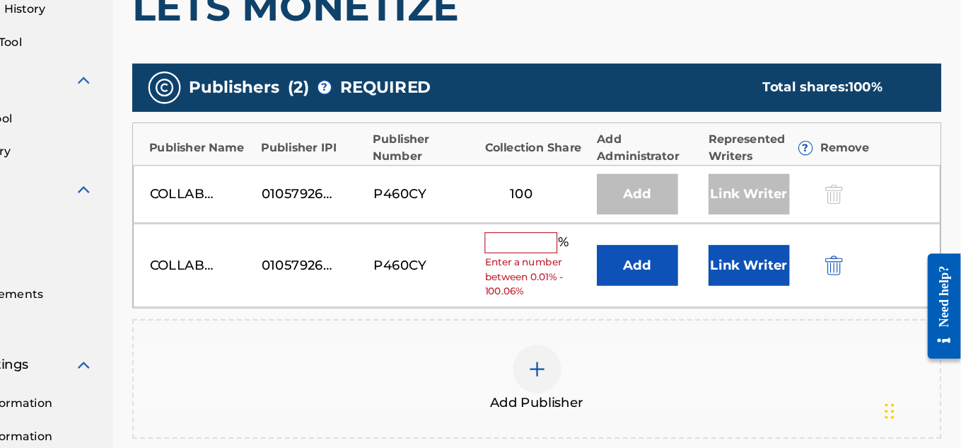
click at [863, 186] on div "Remove" at bounding box center [884, 185] width 91 height 15
click at [684, 225] on div "Add" at bounding box center [678, 225] width 71 height 35
click at [595, 275] on input "text" at bounding box center [577, 268] width 64 height 18
click at [849, 293] on img "submit" at bounding box center [850, 287] width 16 height 17
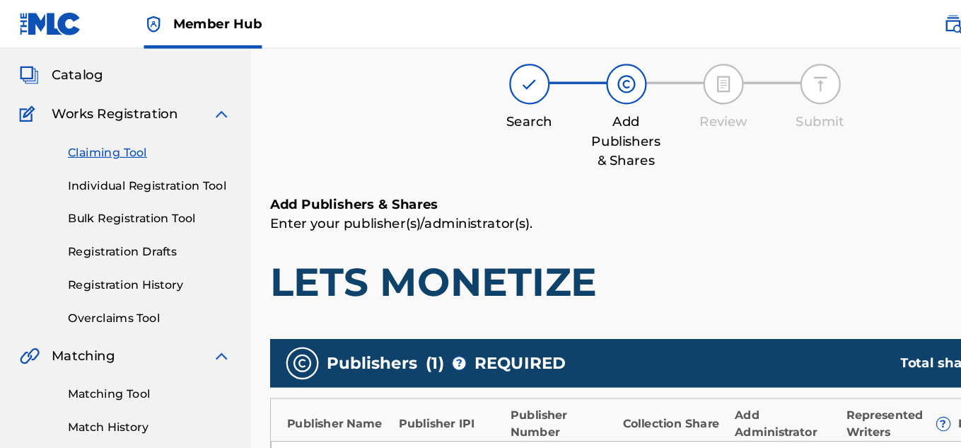
scroll to position [74, 0]
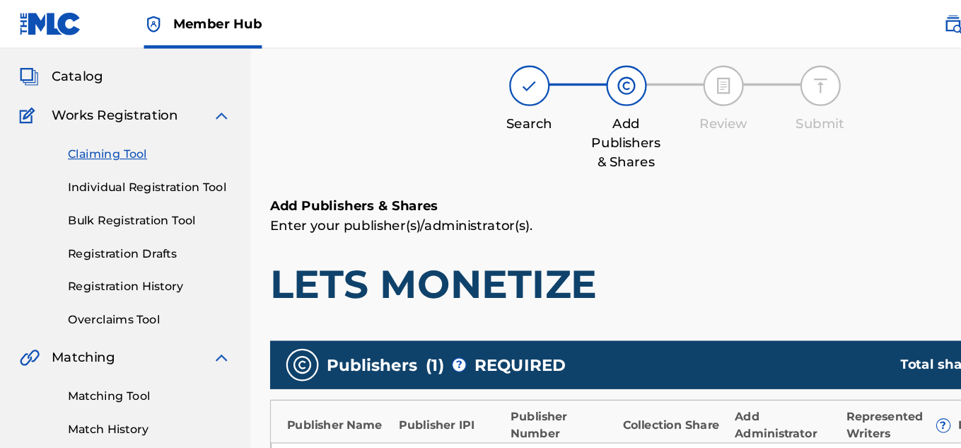
click at [96, 140] on link "Claiming Tool" at bounding box center [130, 134] width 143 height 15
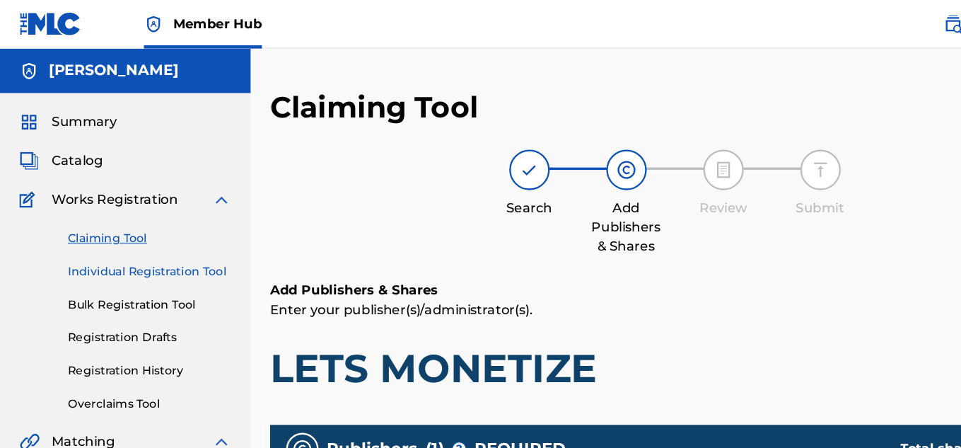
click at [180, 238] on link "Individual Registration Tool" at bounding box center [130, 237] width 143 height 15
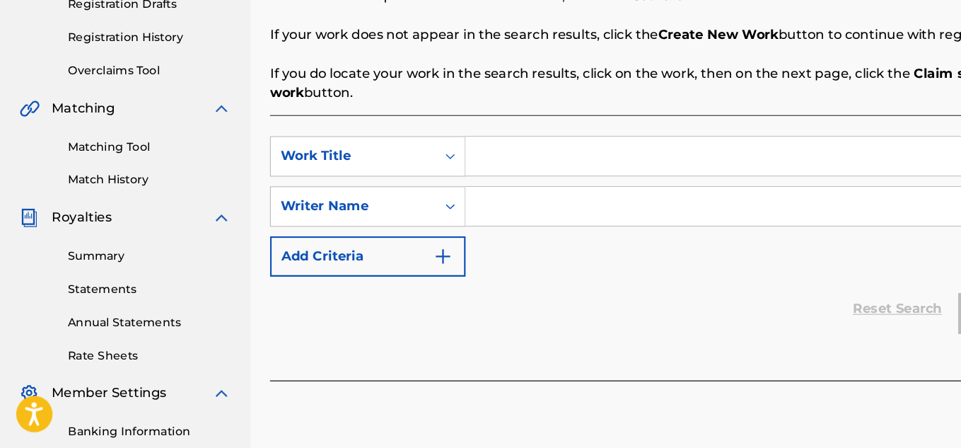
scroll to position [251, 0]
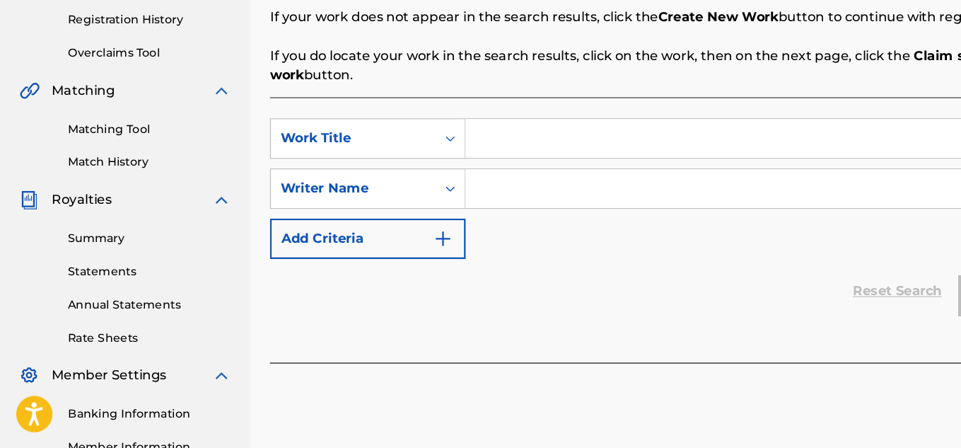
click at [514, 169] on input "Search Form" at bounding box center [675, 177] width 536 height 34
type input "Lets Monetize"
click at [744, 354] on div "SearchWithCriteria39098442-ca5c-4ef5-885a-384089716490 Work Title Lets Monetize…" at bounding box center [590, 257] width 708 height 232
click at [467, 236] on input "Search Form" at bounding box center [675, 221] width 536 height 34
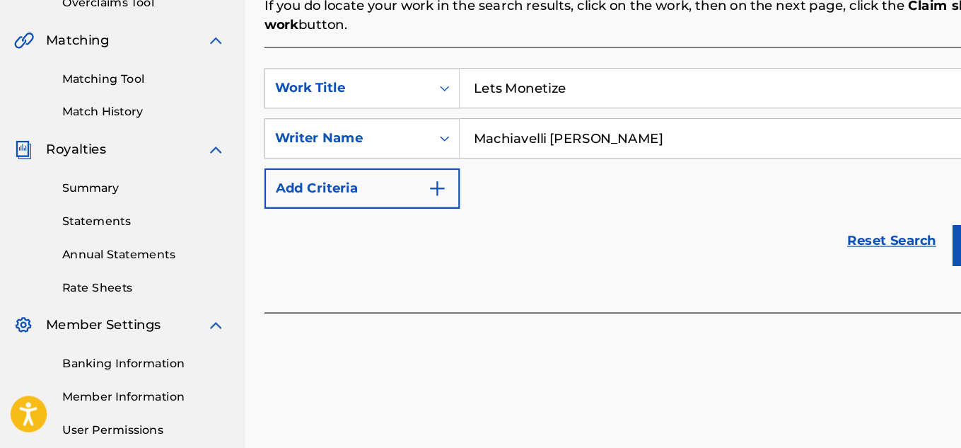
scroll to position [294, 0]
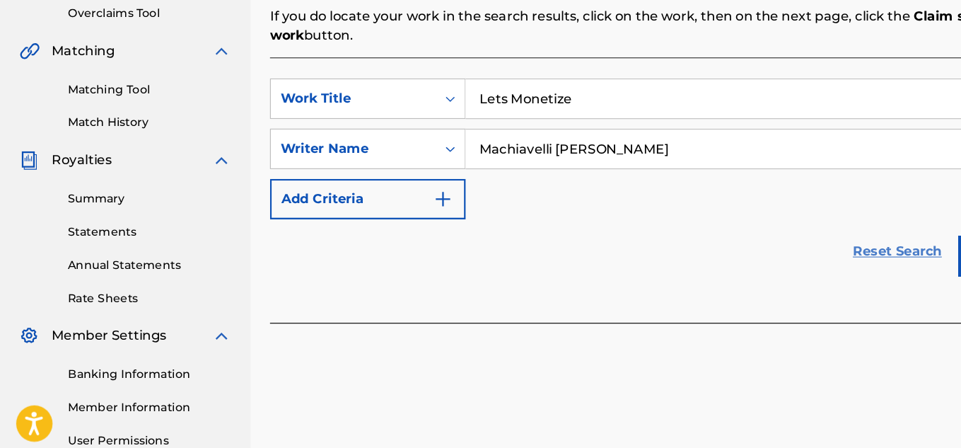
type input "Machiavelli [PERSON_NAME]"
click at [788, 269] on link "Reset Search" at bounding box center [785, 267] width 92 height 31
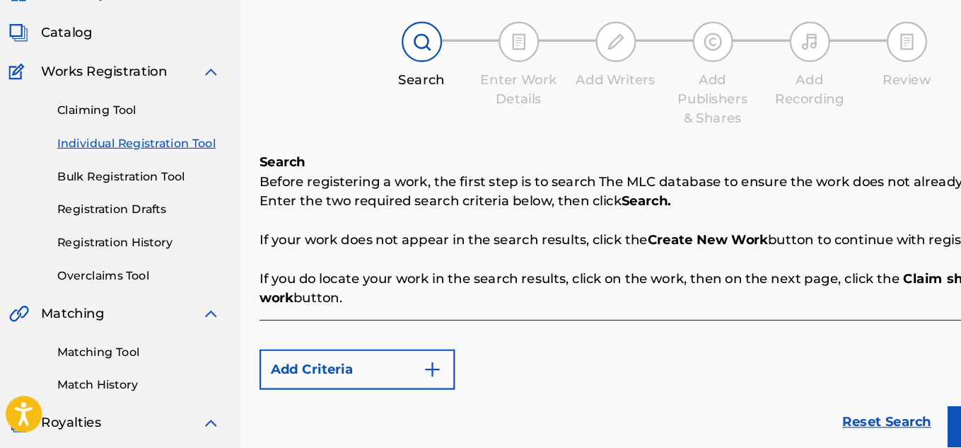
scroll to position [59, 0]
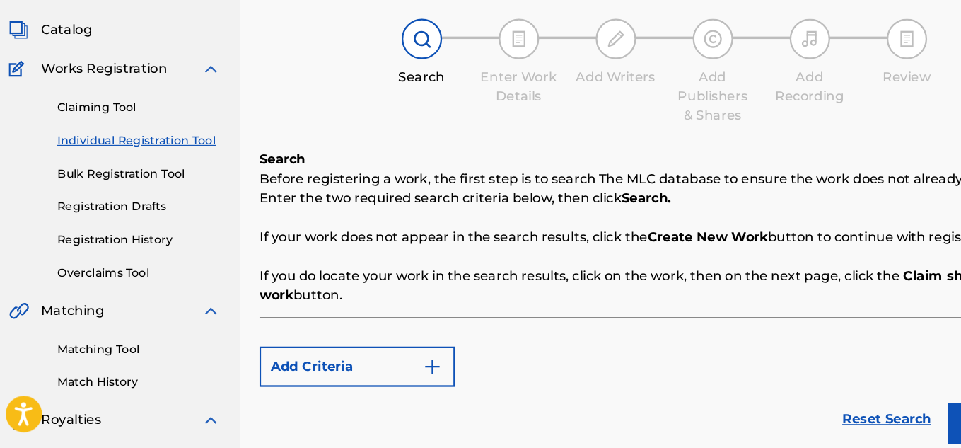
click at [582, 292] on p "If you do locate your work in the search results, click on the work, then on th…" at bounding box center [590, 306] width 708 height 34
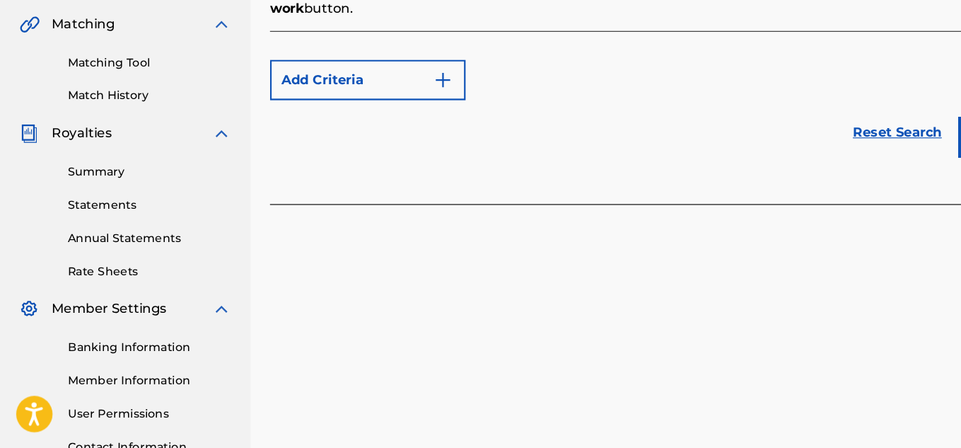
scroll to position [309, 0]
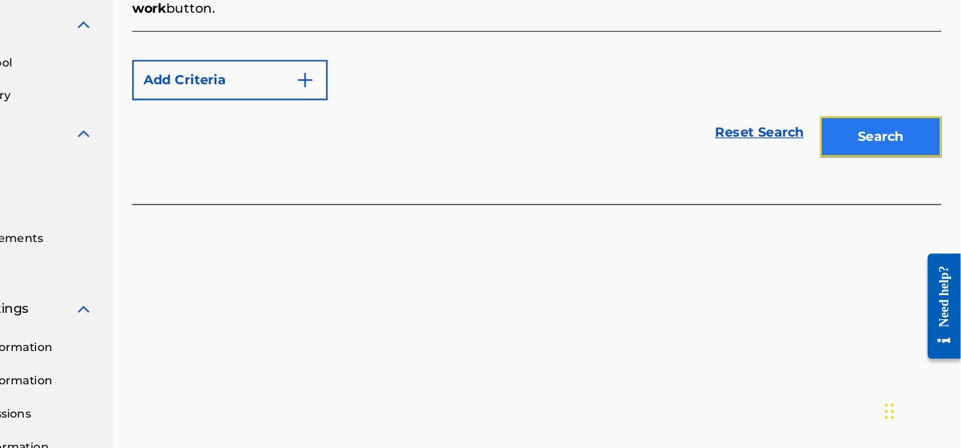
click at [921, 166] on button "Search" at bounding box center [891, 175] width 106 height 35
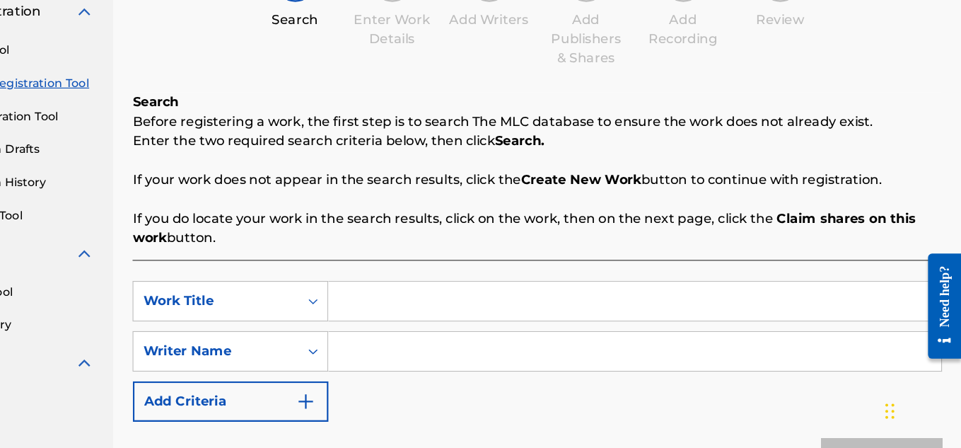
scroll to position [110, 0]
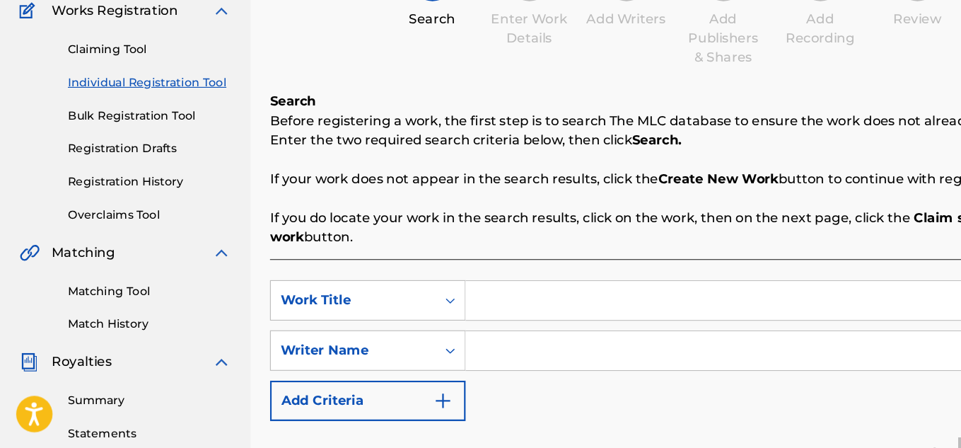
click at [419, 329] on input "Search Form" at bounding box center [675, 318] width 536 height 34
click at [576, 400] on div "SearchWithCriteria39098442-ca5c-4ef5-885a-384089716490 Work Title SearchWithCri…" at bounding box center [590, 362] width 708 height 123
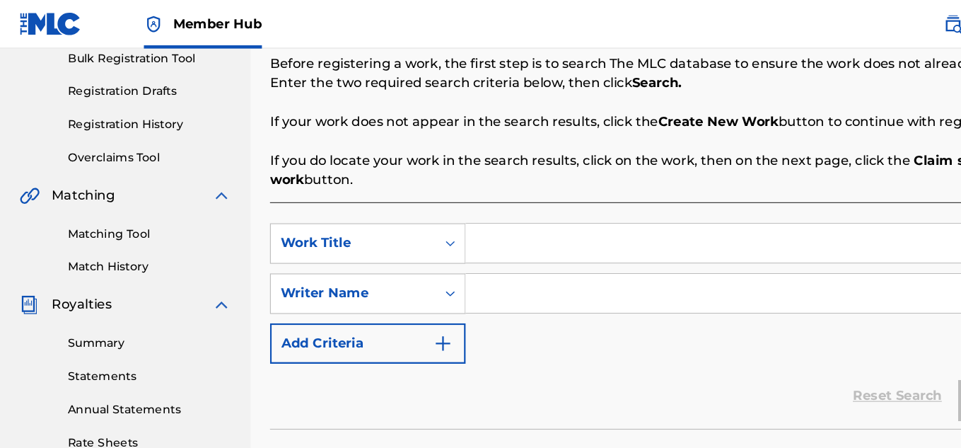
scroll to position [204, 0]
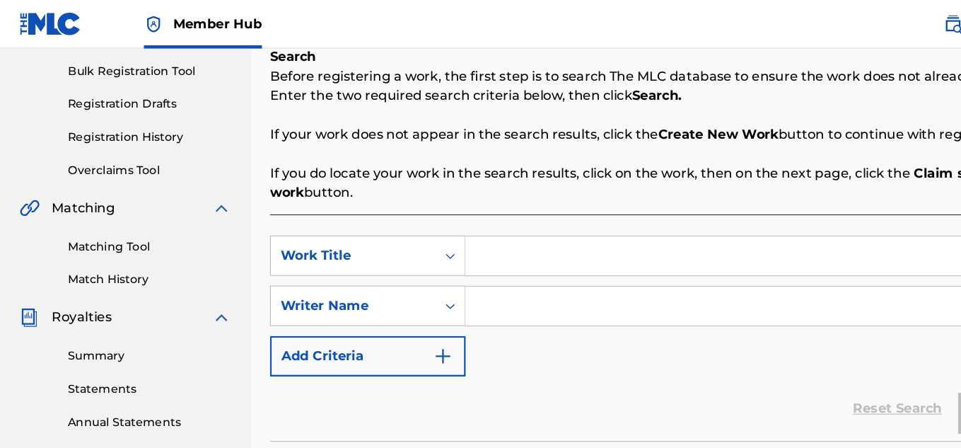
click at [471, 233] on input "Search Form" at bounding box center [675, 224] width 536 height 34
type input "Just do it"
click at [492, 262] on input "Search Form" at bounding box center [675, 267] width 536 height 34
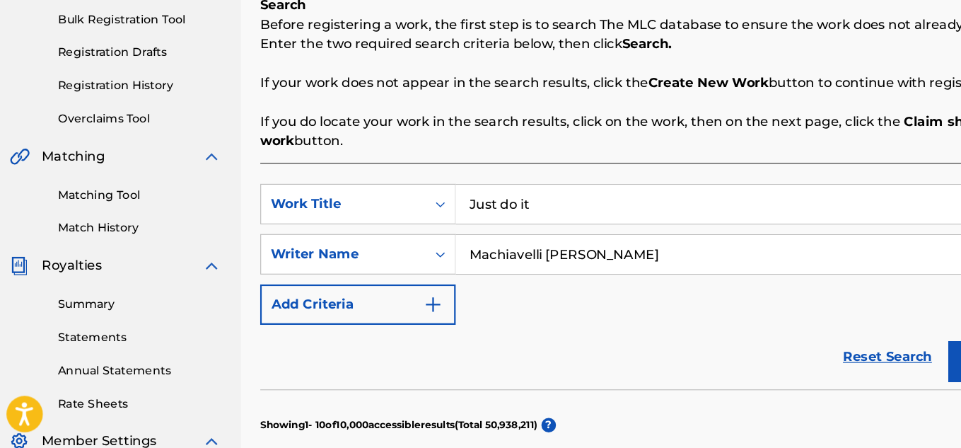
scroll to position [200, 0]
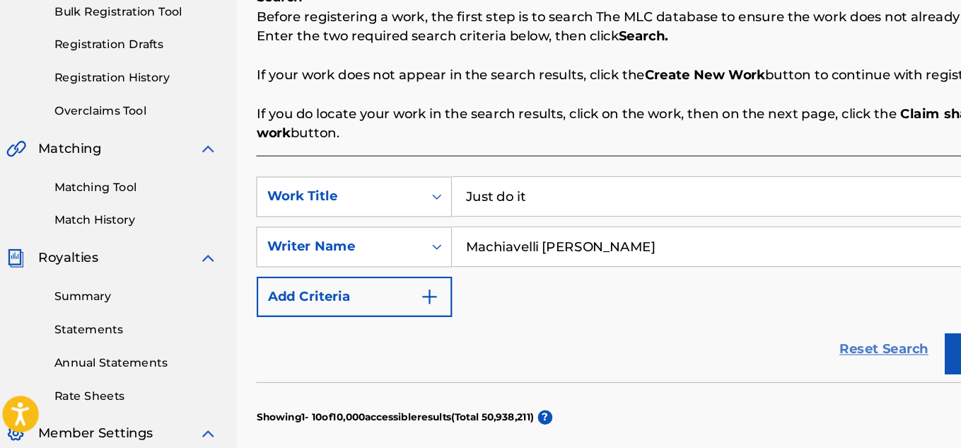
type input "Machiavelli [PERSON_NAME]"
click at [785, 358] on link "Reset Search" at bounding box center [785, 361] width 92 height 31
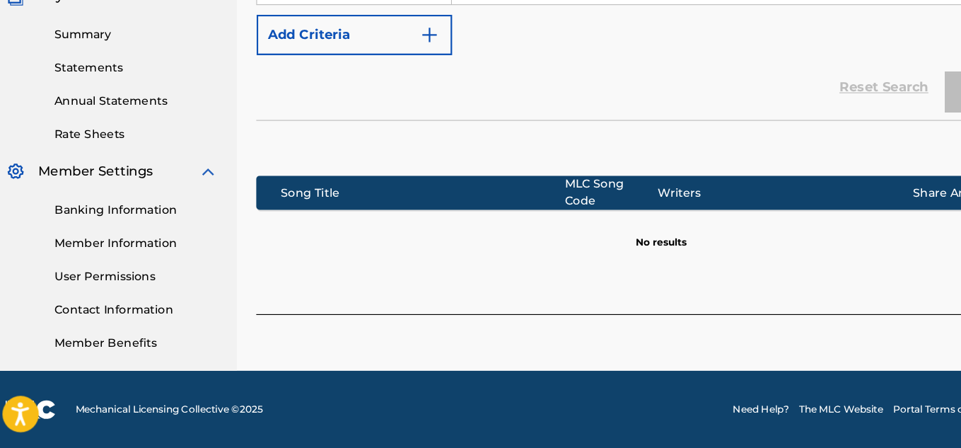
scroll to position [380, 0]
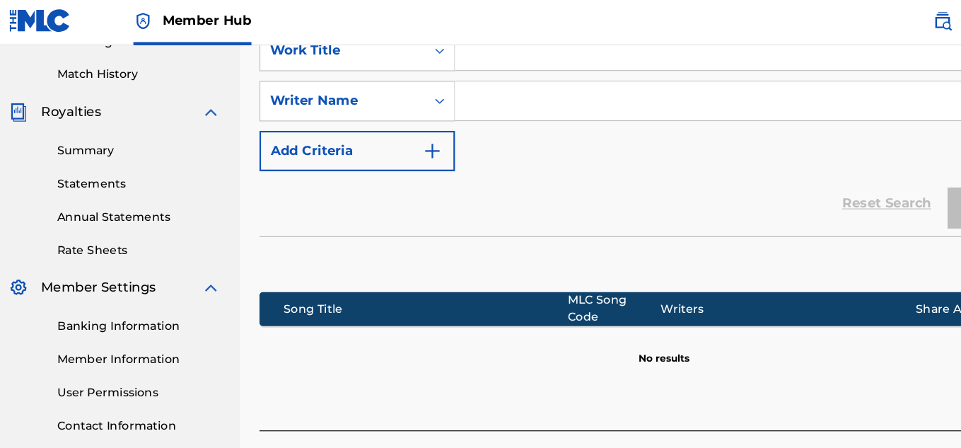
click at [497, 47] on input "Search Form" at bounding box center [675, 47] width 536 height 34
type input "Just do it"
click at [494, 91] on input "Search Form" at bounding box center [675, 91] width 536 height 34
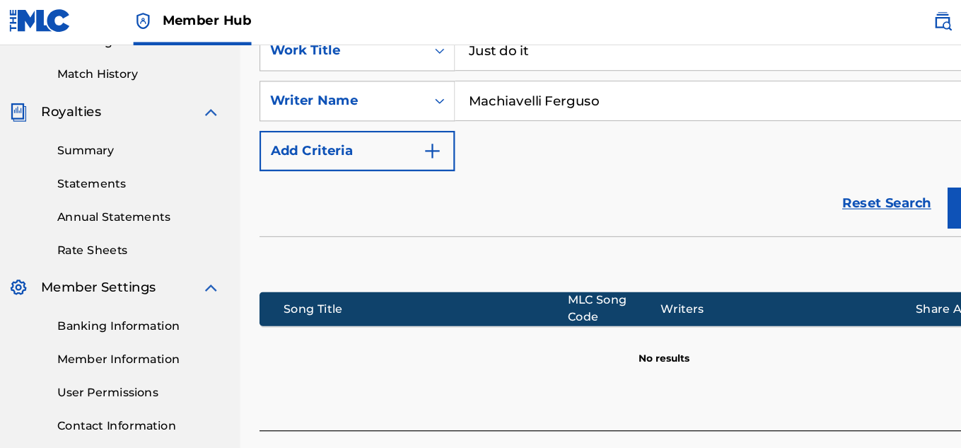
type input "Machiavelli [PERSON_NAME]"
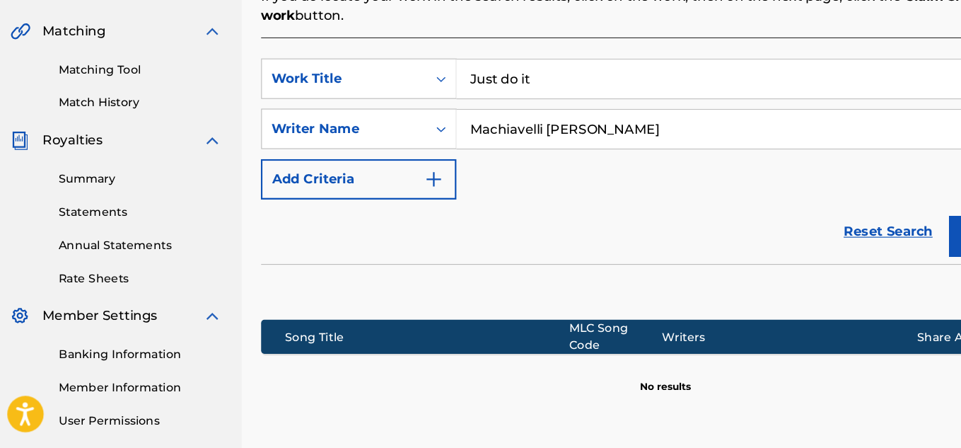
scroll to position [429, 0]
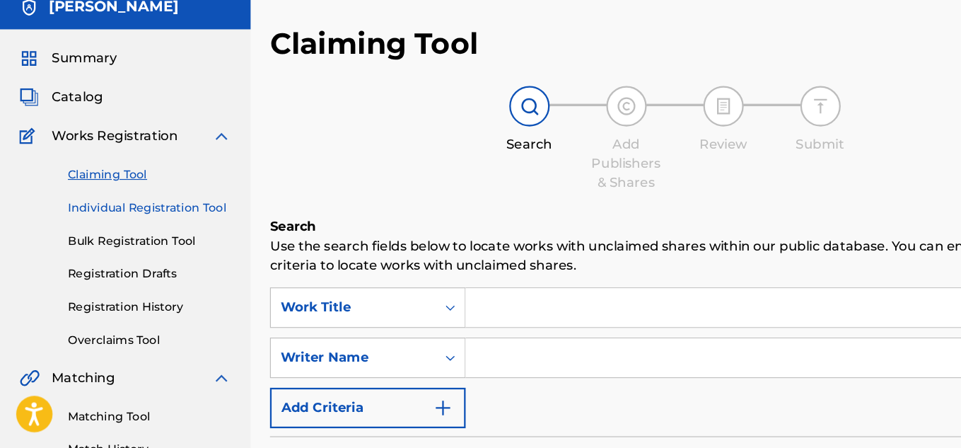
click at [153, 230] on link "Individual Registration Tool" at bounding box center [130, 237] width 143 height 15
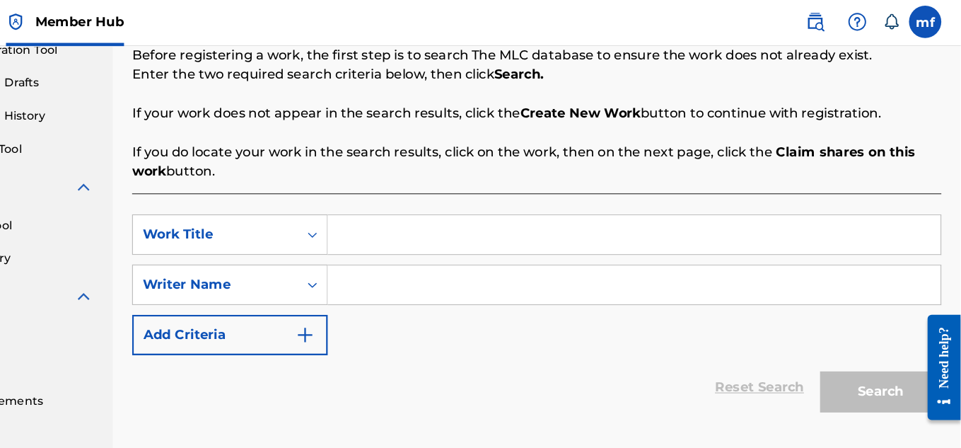
scroll to position [201, 0]
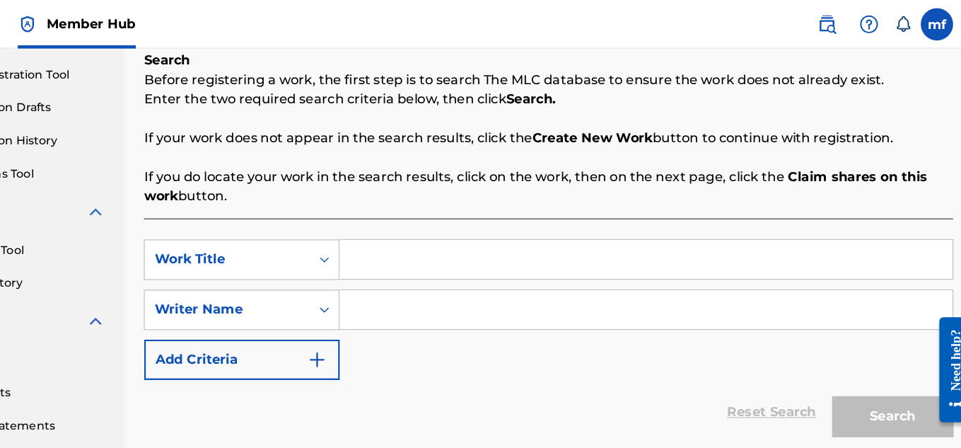
click at [774, 216] on input "Search Form" at bounding box center [675, 227] width 536 height 34
click at [526, 233] on input "Search Form" at bounding box center [675, 227] width 536 height 34
type input "Just do it"
click at [523, 280] on input "Search Form" at bounding box center [675, 271] width 536 height 34
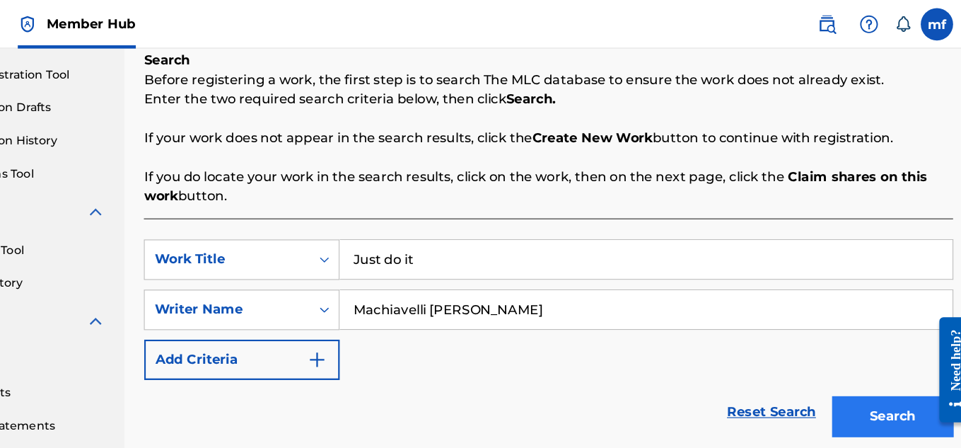
type input "Machiavelli [PERSON_NAME]"
click at [855, 370] on button "Search" at bounding box center [891, 364] width 106 height 35
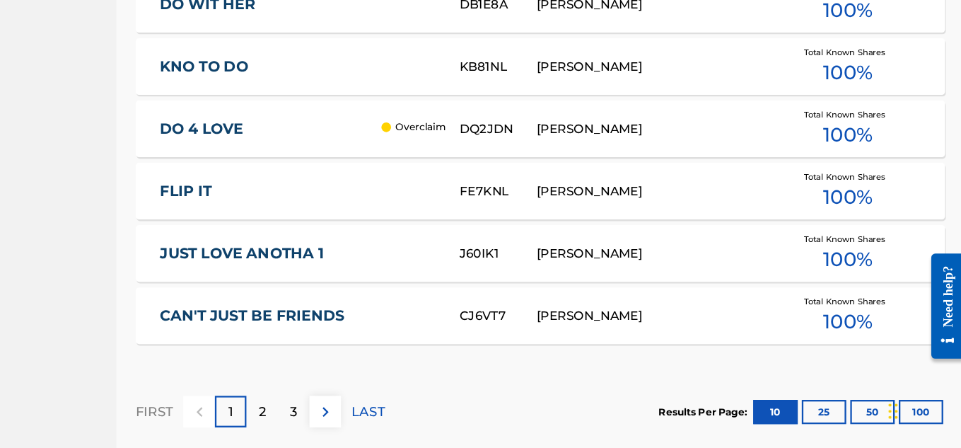
scroll to position [1017, 0]
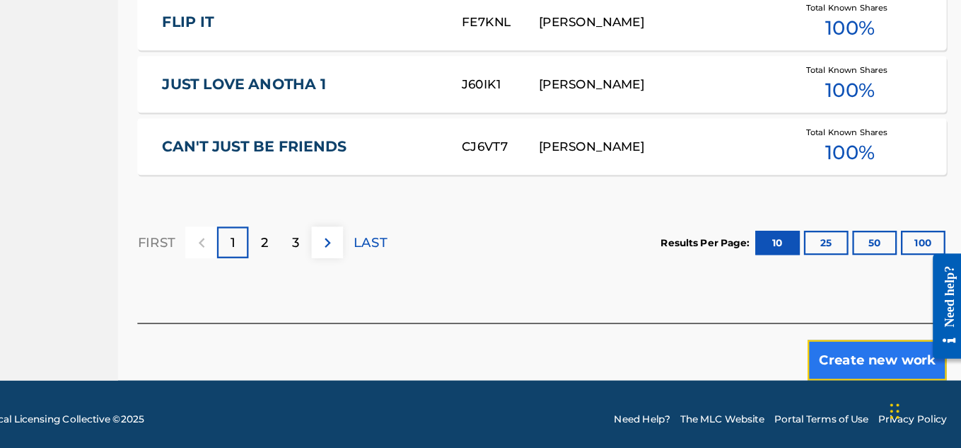
click at [874, 363] on button "Create new work" at bounding box center [883, 370] width 122 height 35
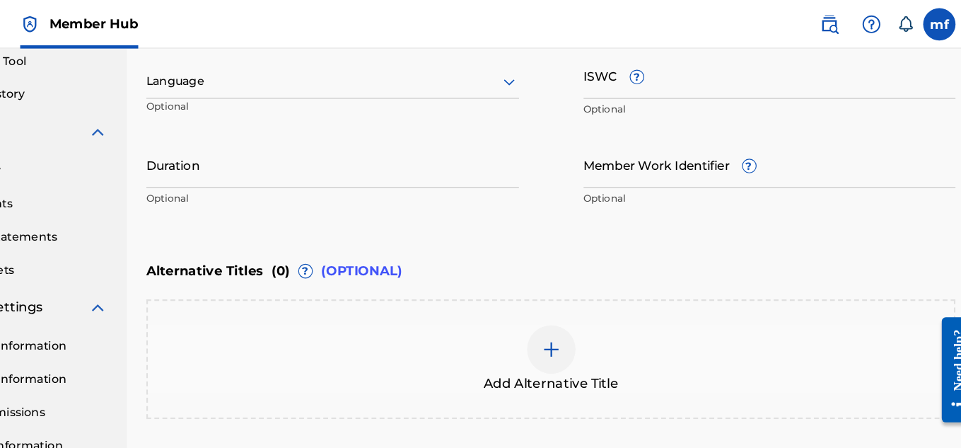
scroll to position [366, 0]
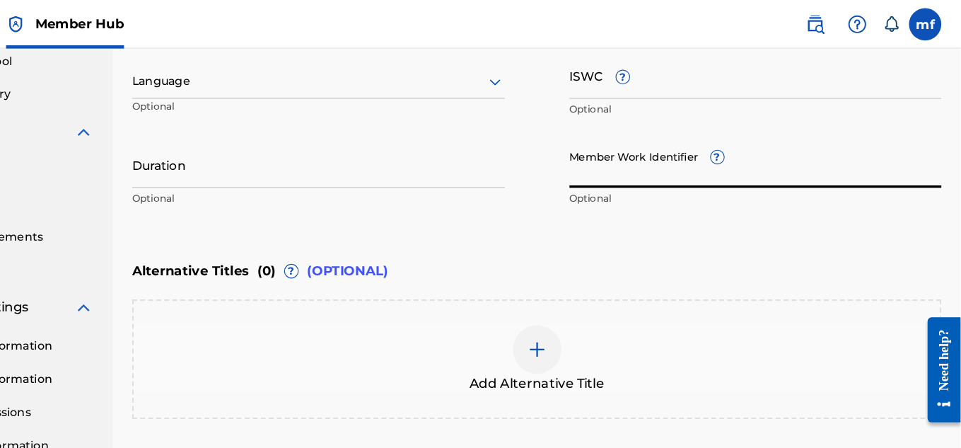
click at [664, 144] on input "Member Work Identifier ?" at bounding box center [782, 144] width 326 height 40
type input "A"
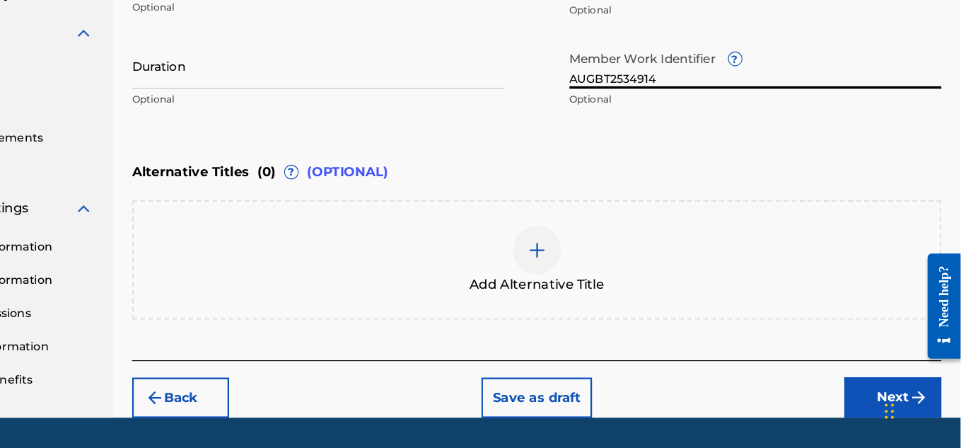
scroll to position [399, 0]
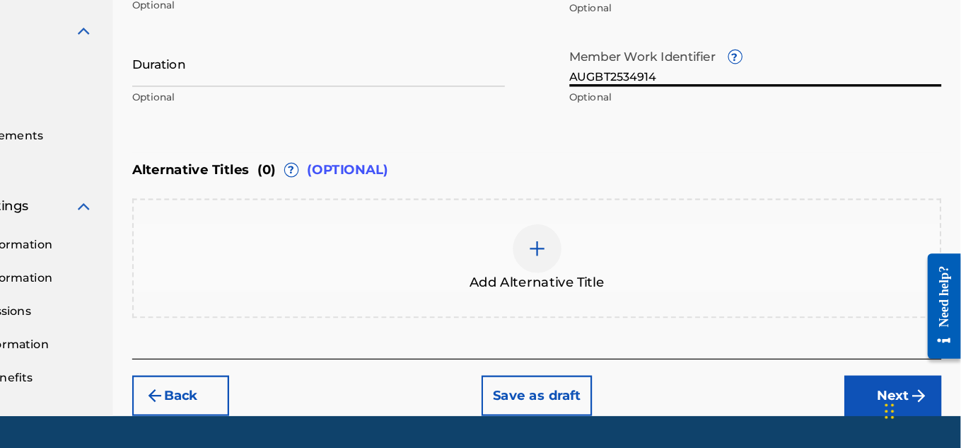
type input "AUGBT2534914"
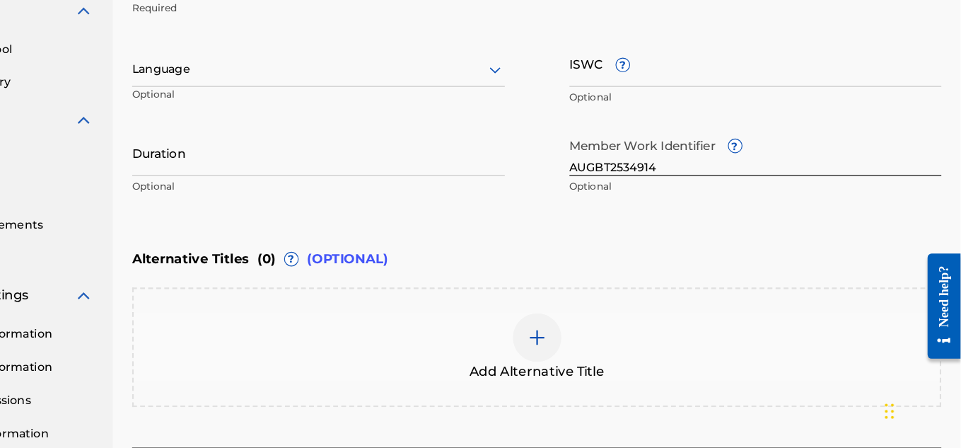
scroll to position [438, 0]
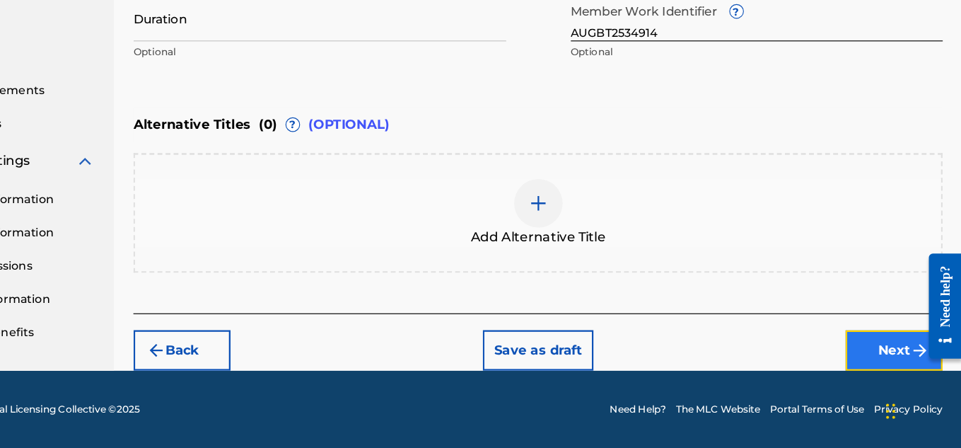
click at [896, 344] on button "Next" at bounding box center [901, 361] width 85 height 35
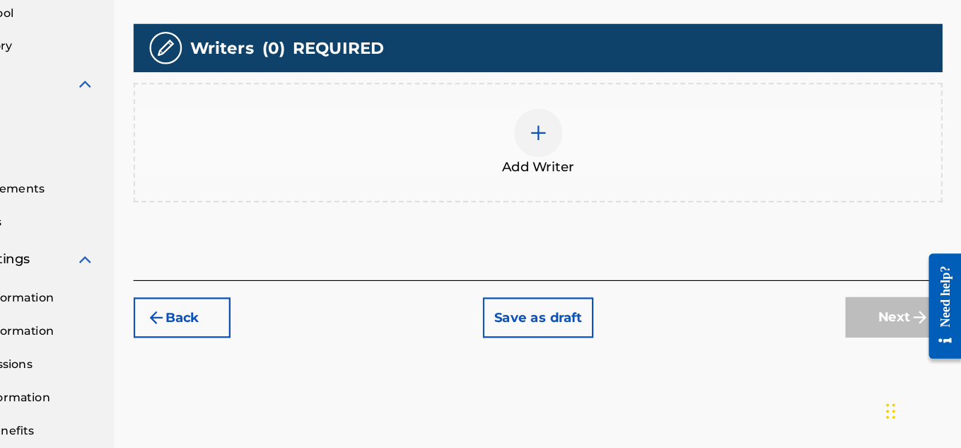
scroll to position [354, 0]
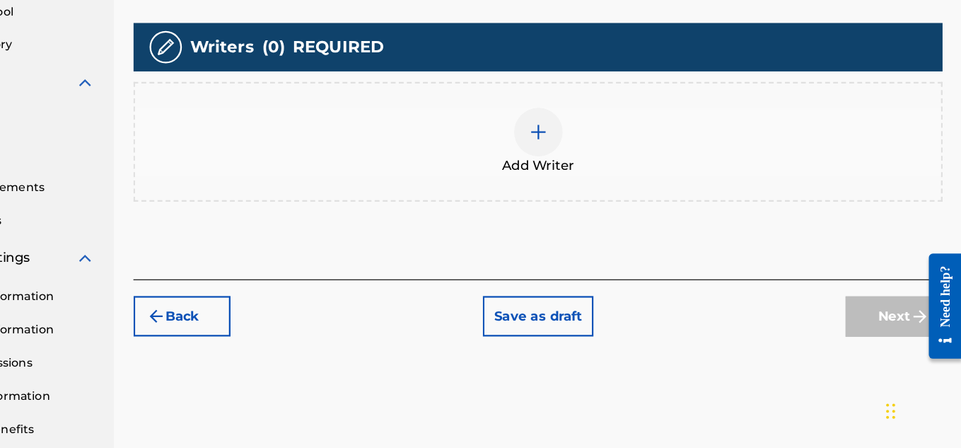
click at [589, 179] on img at bounding box center [590, 171] width 17 height 17
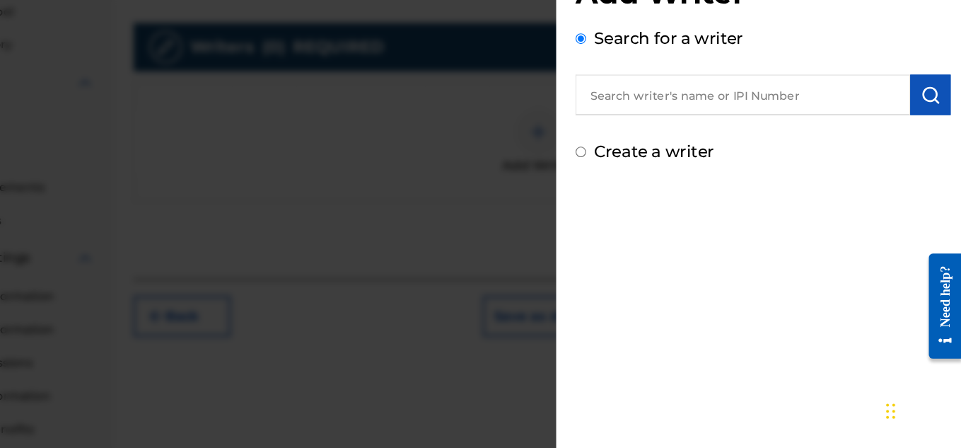
click at [744, 139] on input "text" at bounding box center [769, 138] width 293 height 35
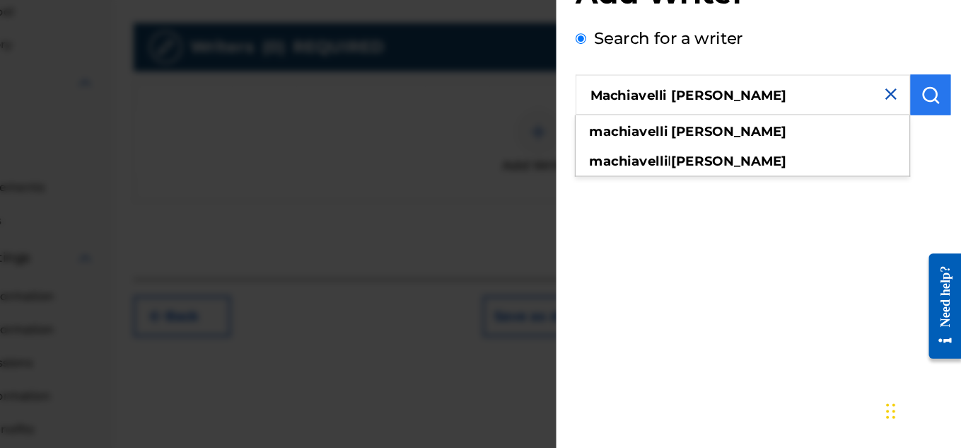
type input "Machiavelli [PERSON_NAME]"
click at [930, 135] on img "submit" at bounding box center [933, 138] width 17 height 17
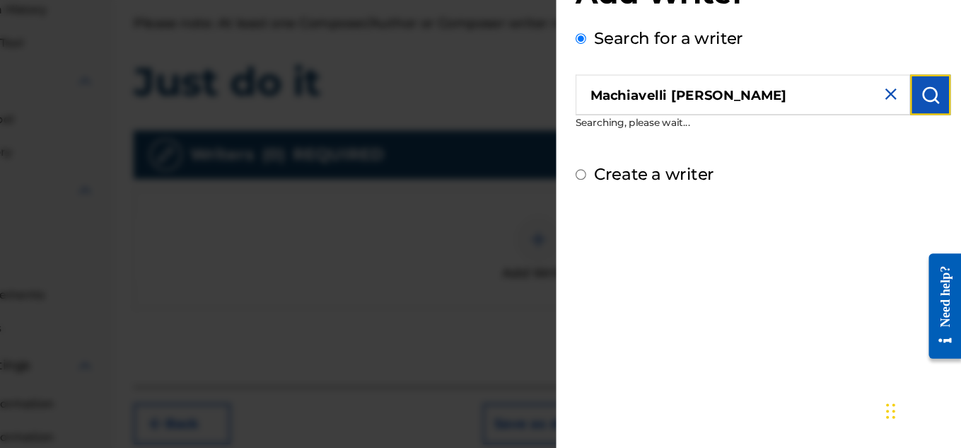
scroll to position [262, 0]
click at [927, 131] on img "submit" at bounding box center [933, 138] width 17 height 17
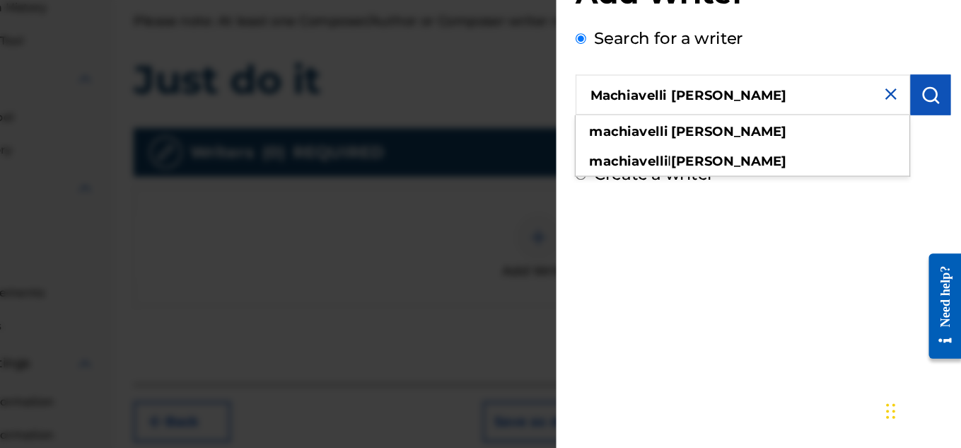
click at [803, 126] on input "Machiavelli [PERSON_NAME]" at bounding box center [769, 138] width 293 height 35
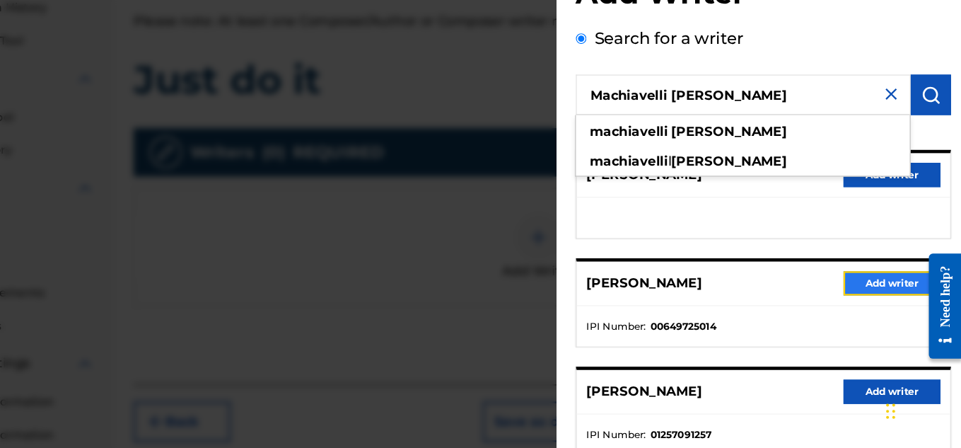
click at [870, 304] on button "Add writer" at bounding box center [899, 303] width 85 height 21
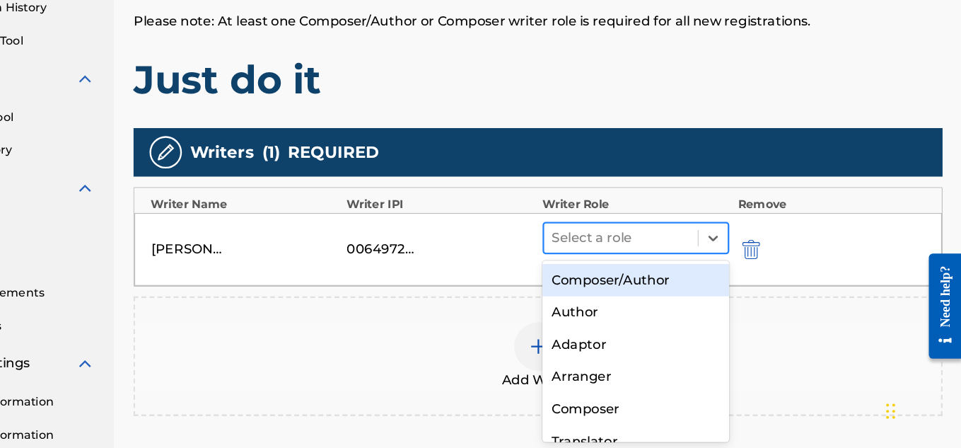
click at [647, 261] on div at bounding box center [663, 264] width 121 height 20
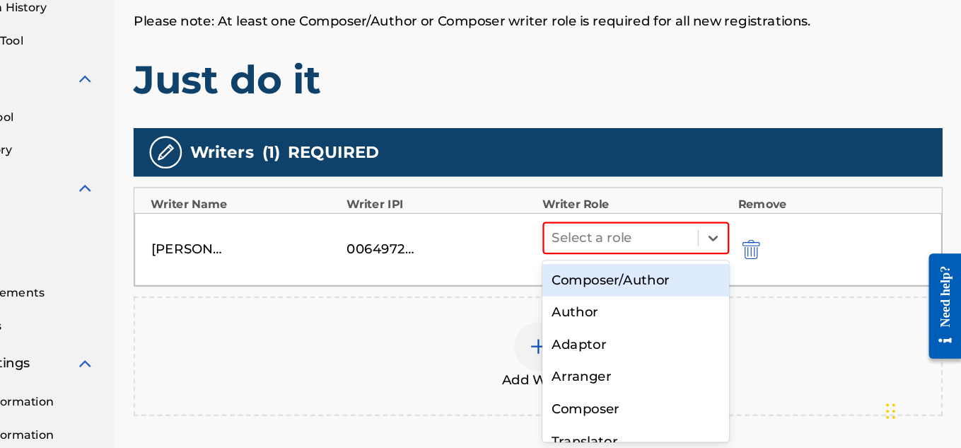
click at [654, 293] on div "Composer/Author" at bounding box center [676, 300] width 164 height 28
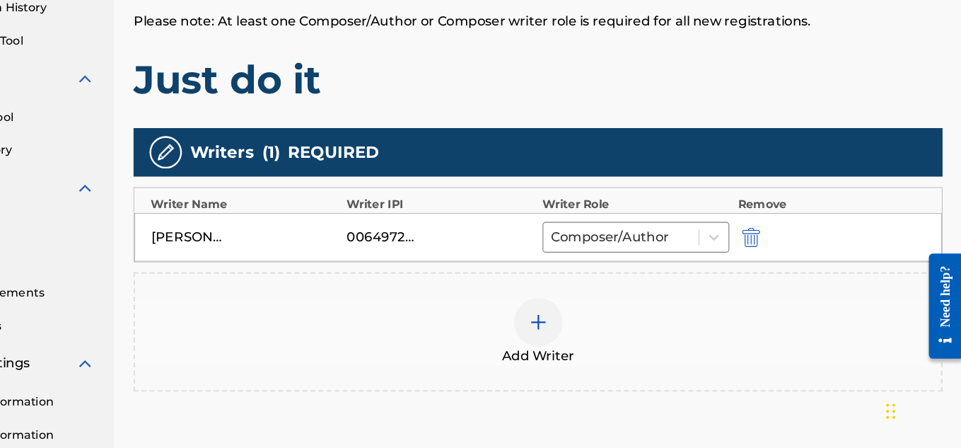
click at [588, 351] on div at bounding box center [590, 337] width 42 height 42
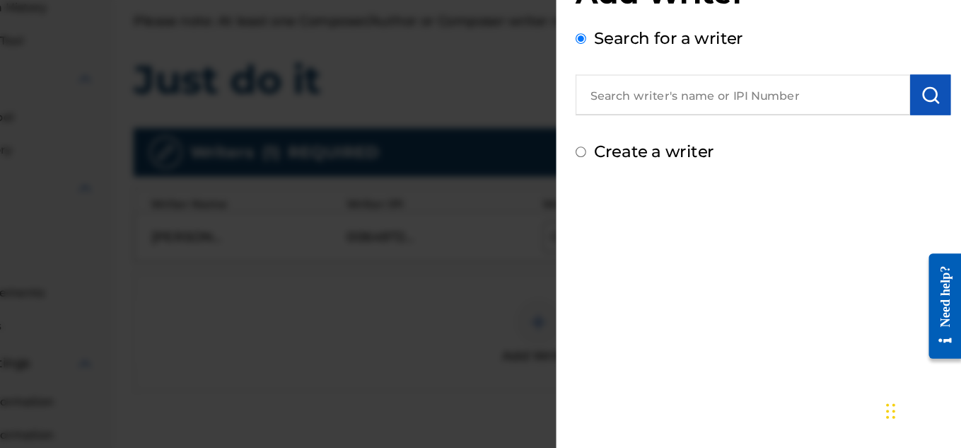
click at [451, 407] on div at bounding box center [480, 266] width 961 height 448
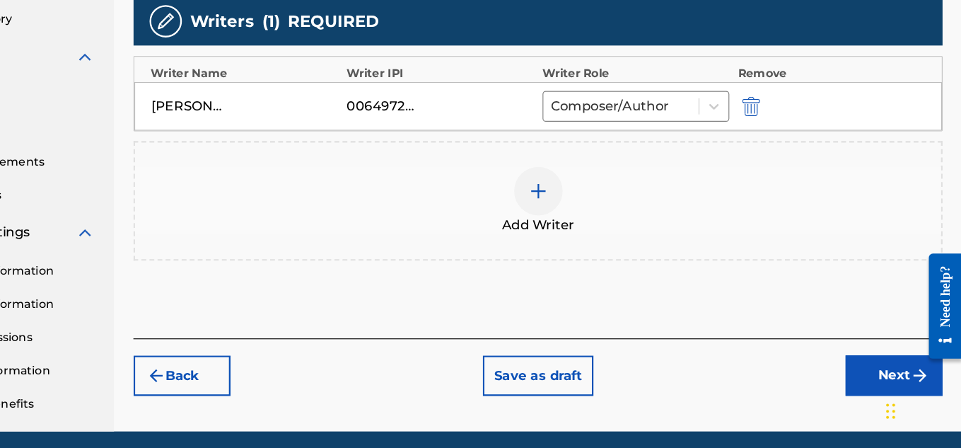
scroll to position [414, 0]
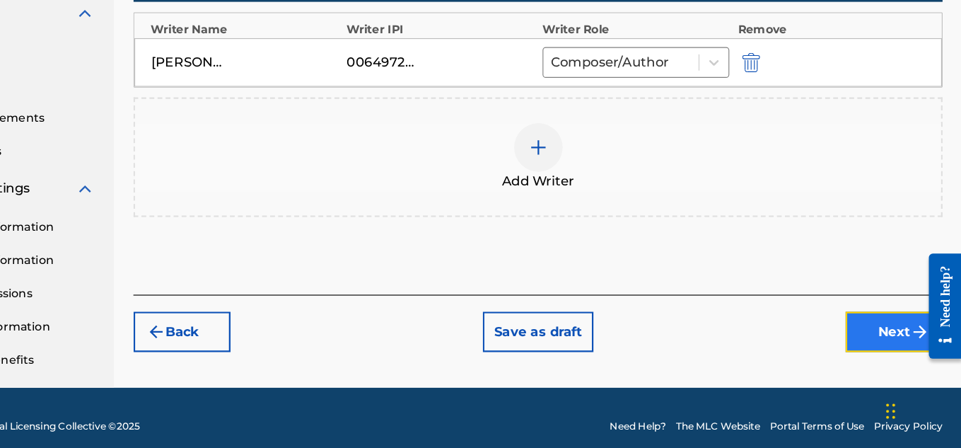
click at [912, 354] on button "Next" at bounding box center [901, 345] width 85 height 35
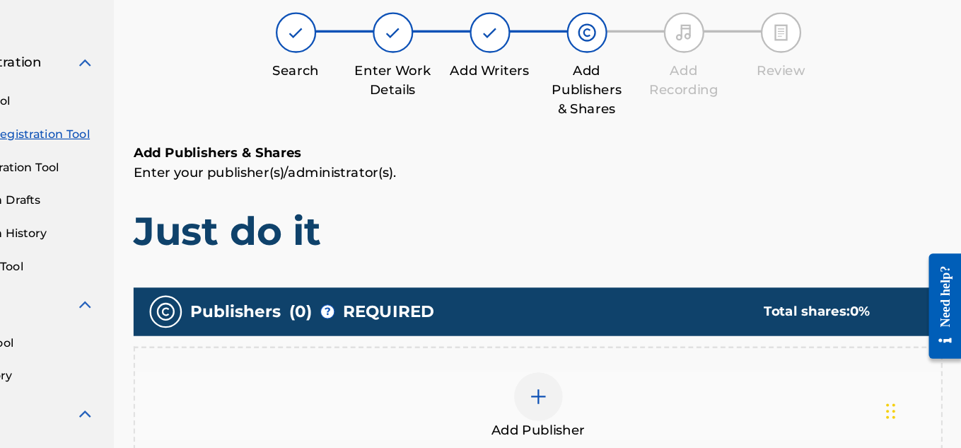
scroll to position [64, 0]
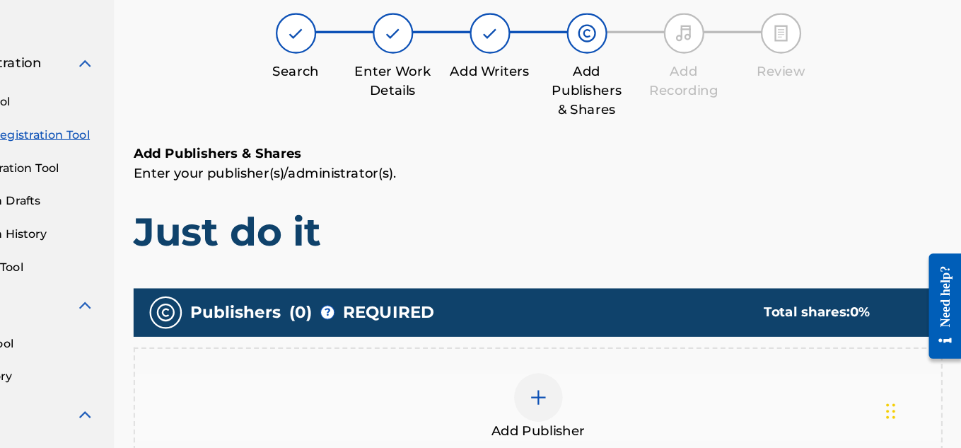
click at [592, 411] on img at bounding box center [590, 403] width 17 height 17
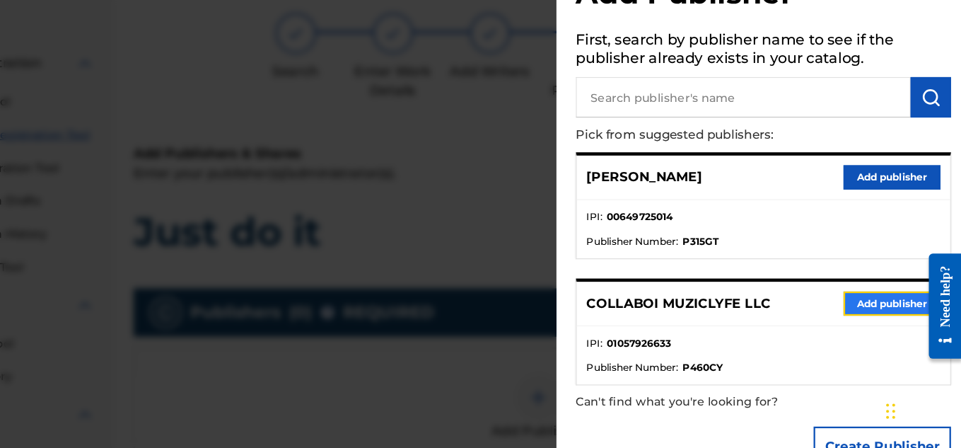
click at [871, 325] on button "Add publisher" at bounding box center [899, 320] width 85 height 21
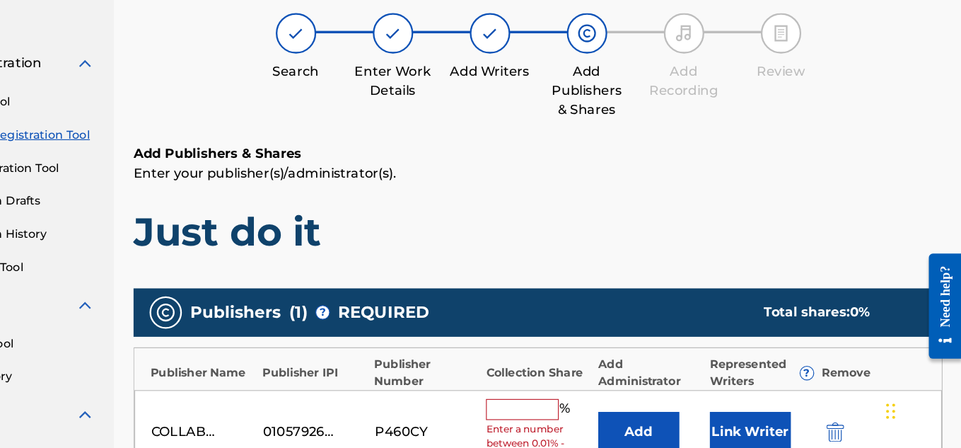
click at [593, 392] on div "Publisher Name Publisher IPI Publisher Number Collection Share Add Administrato…" at bounding box center [590, 378] width 706 height 37
click at [582, 415] on input "text" at bounding box center [577, 414] width 64 height 18
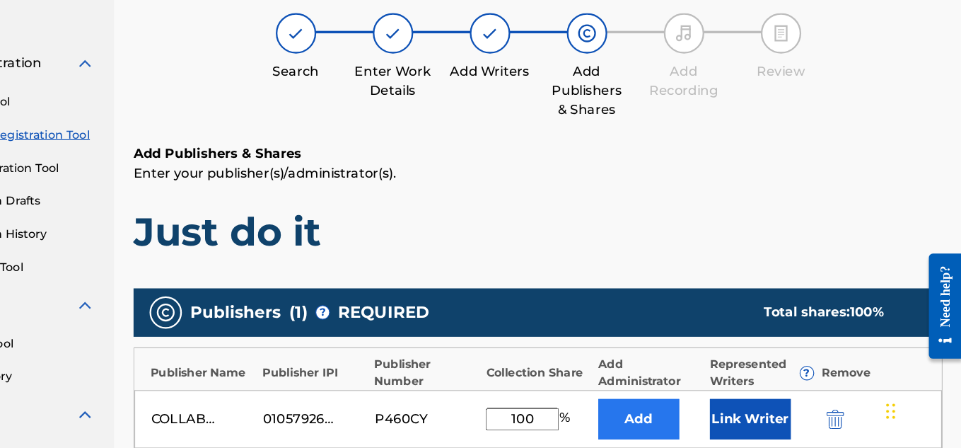
type input "100"
click at [667, 411] on button "Add" at bounding box center [678, 422] width 71 height 35
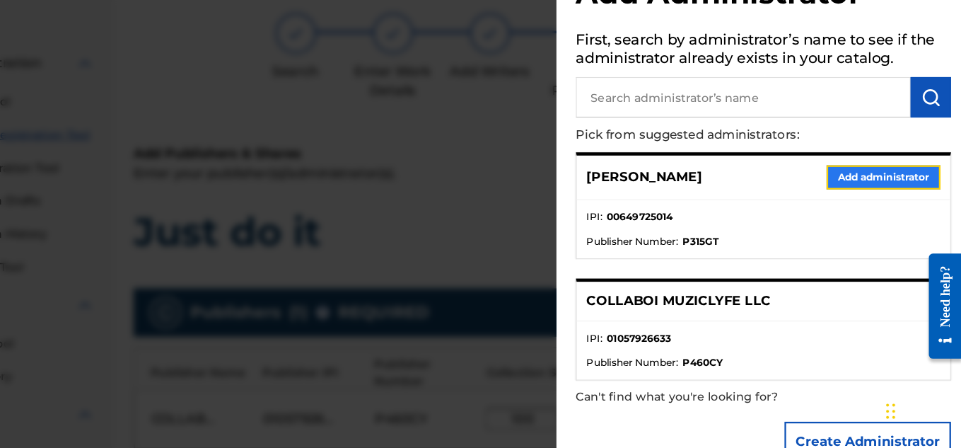
click at [879, 204] on button "Add administrator" at bounding box center [892, 210] width 100 height 21
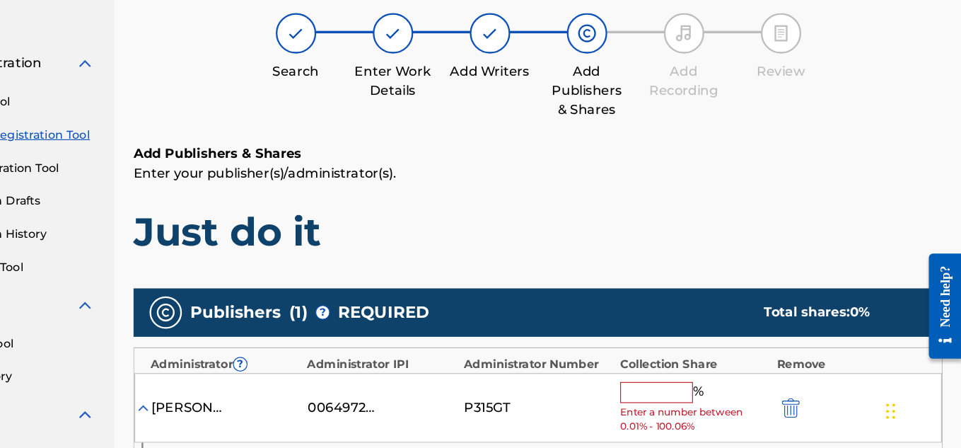
click at [706, 402] on input "text" at bounding box center [694, 399] width 64 height 18
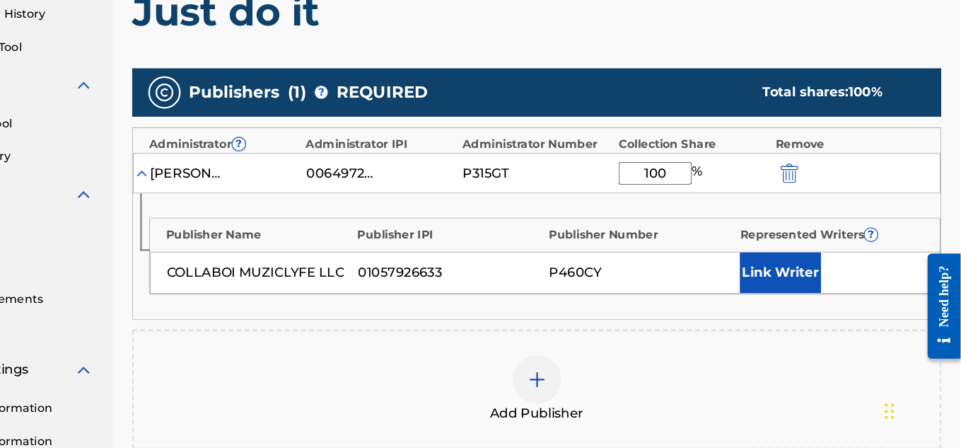
scroll to position [262, 0]
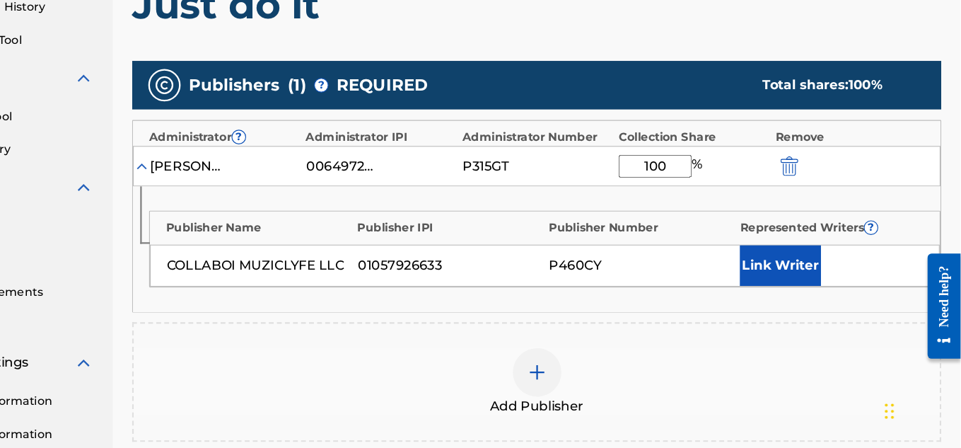
type input "100"
click at [805, 272] on button "Link Writer" at bounding box center [803, 287] width 71 height 35
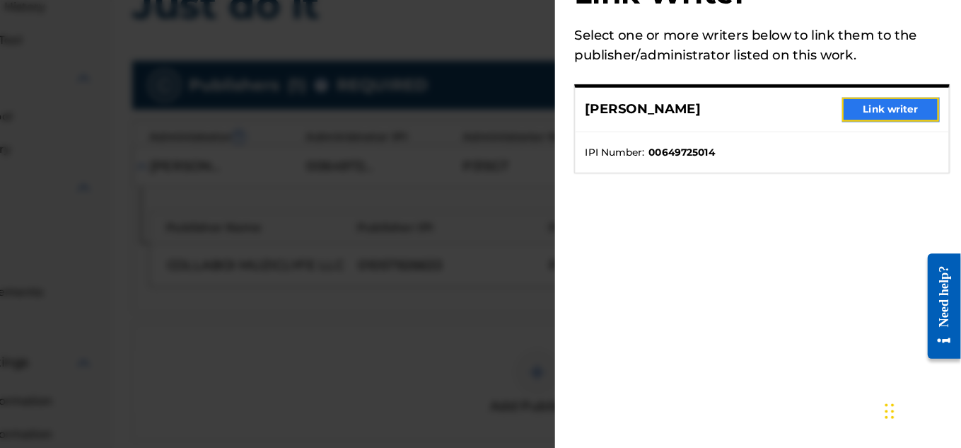
click at [866, 153] on button "Link writer" at bounding box center [899, 151] width 85 height 21
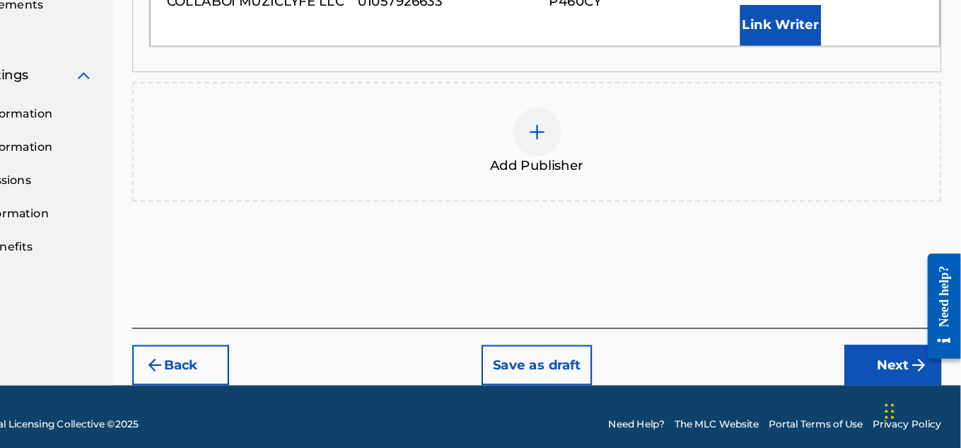
scroll to position [526, 0]
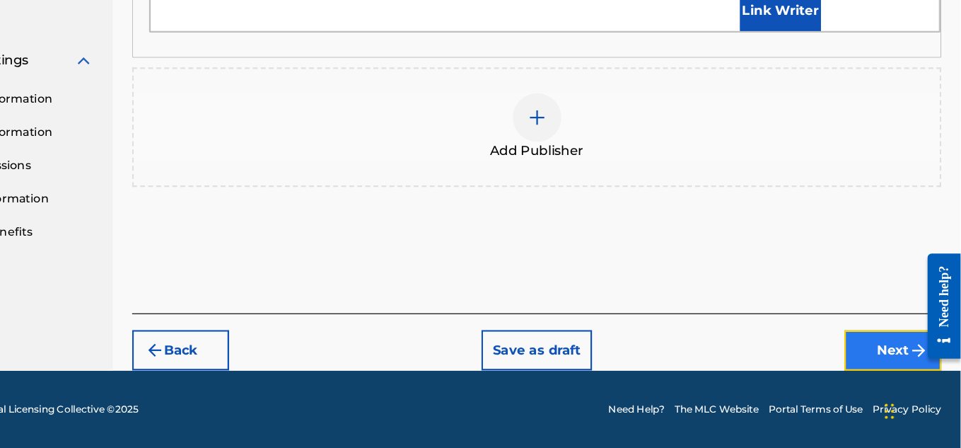
click at [890, 347] on button "Next" at bounding box center [901, 361] width 85 height 35
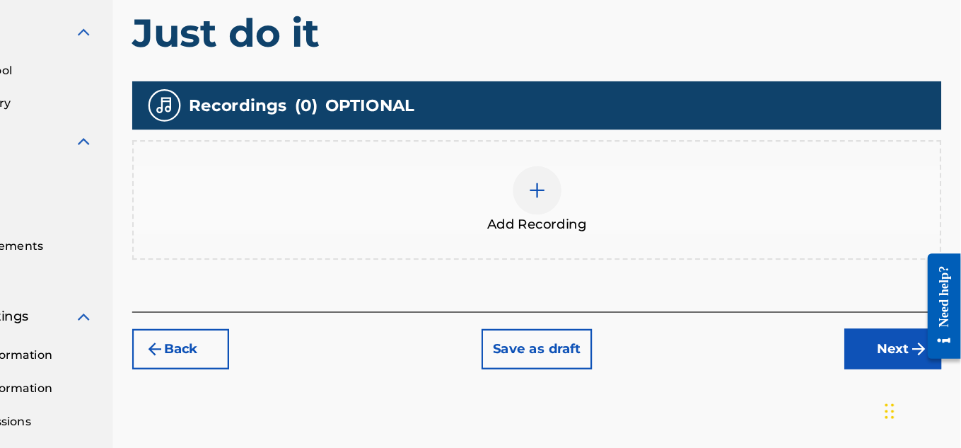
scroll to position [322, 0]
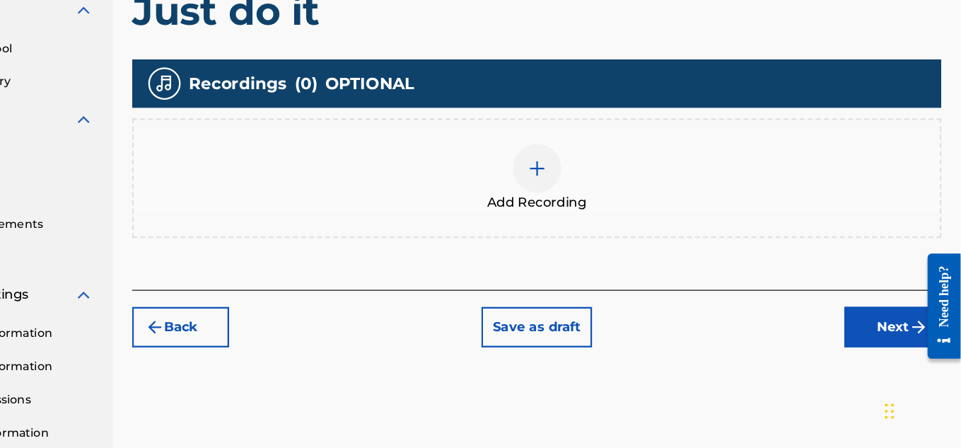
click at [596, 211] on div at bounding box center [590, 203] width 42 height 42
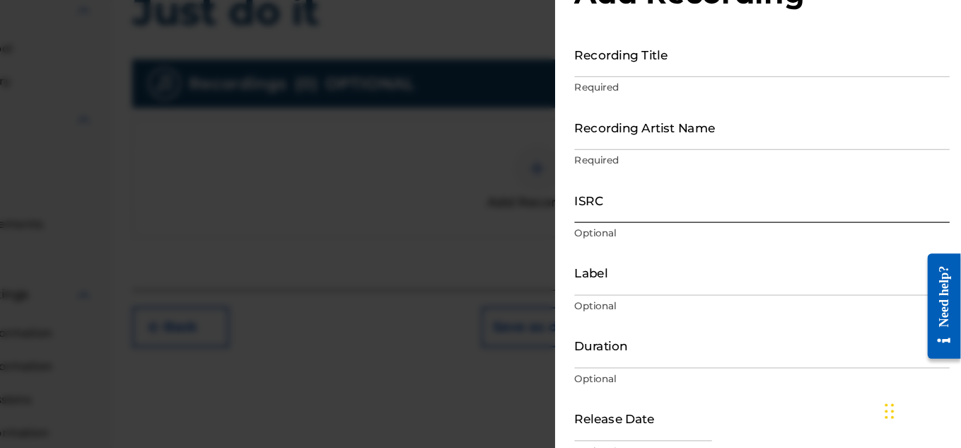
click at [756, 237] on input "ISRC" at bounding box center [787, 230] width 328 height 40
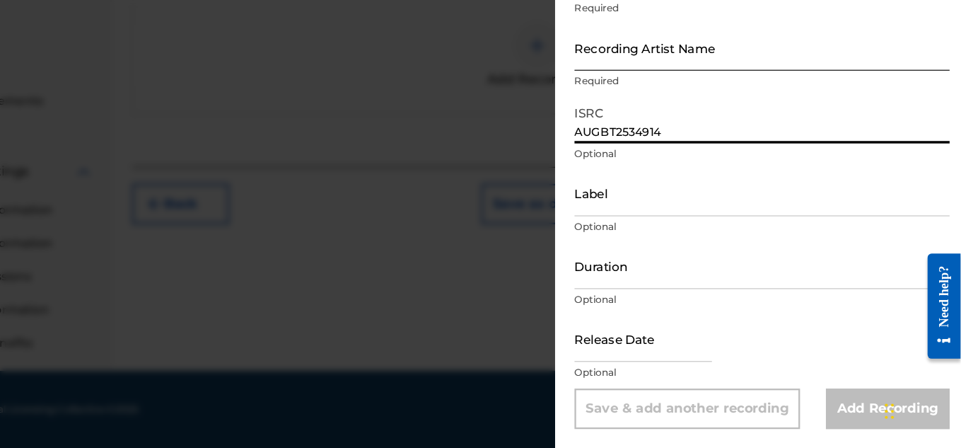
scroll to position [0, 0]
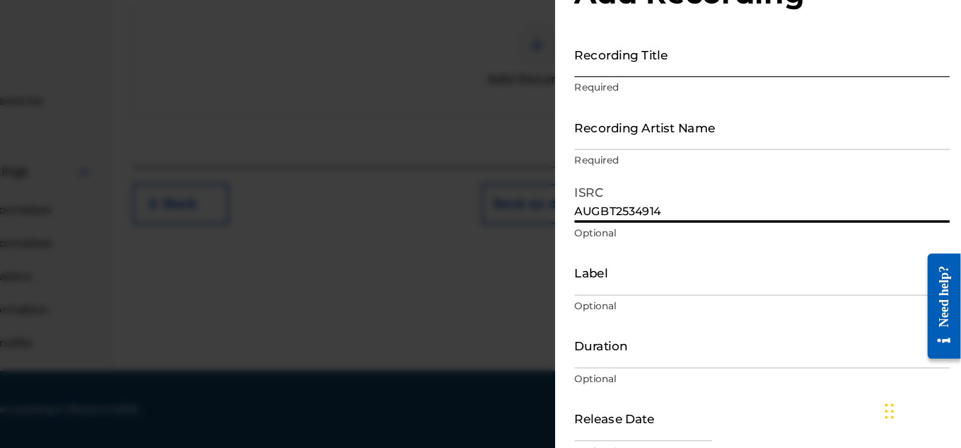
type input "AUGBT2534914"
click at [685, 113] on input "Recording Title" at bounding box center [787, 103] width 328 height 40
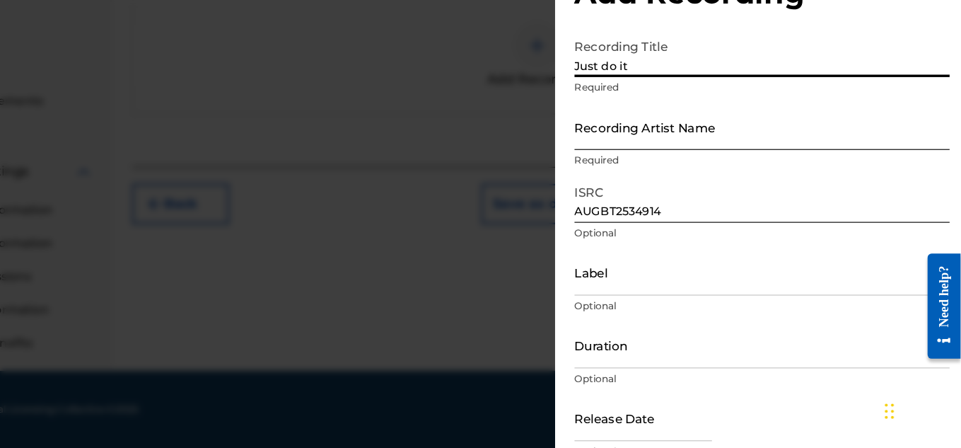
type input "Just do it"
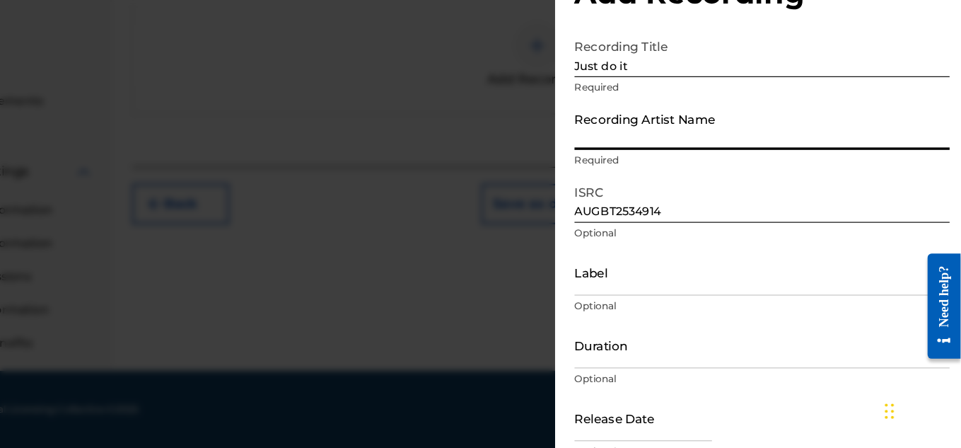
click at [749, 186] on input "Recording Artist Name" at bounding box center [787, 166] width 328 height 40
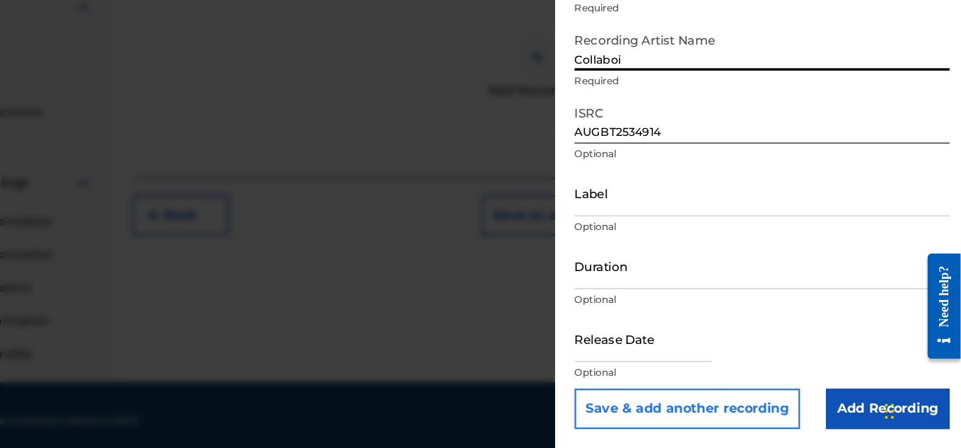
scroll to position [429, 0]
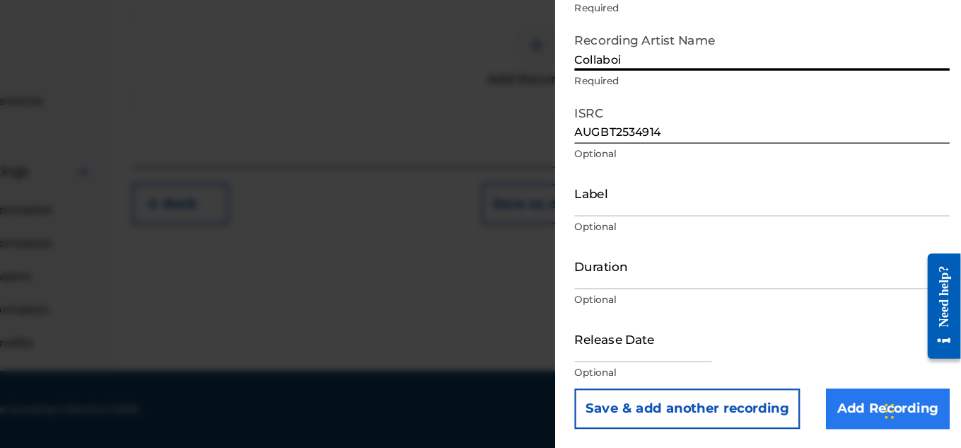
type input "Collaboi"
click at [866, 400] on input "Add Recording" at bounding box center [897, 412] width 108 height 35
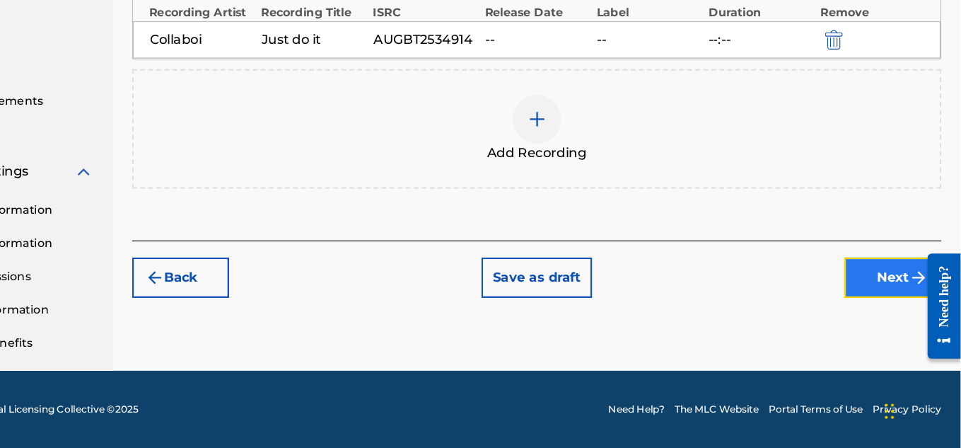
click at [907, 291] on button "Next" at bounding box center [901, 298] width 85 height 35
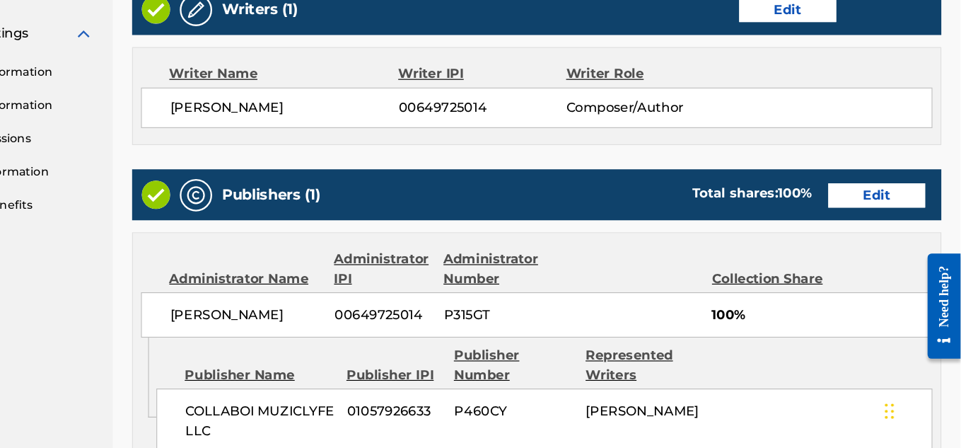
scroll to position [859, 0]
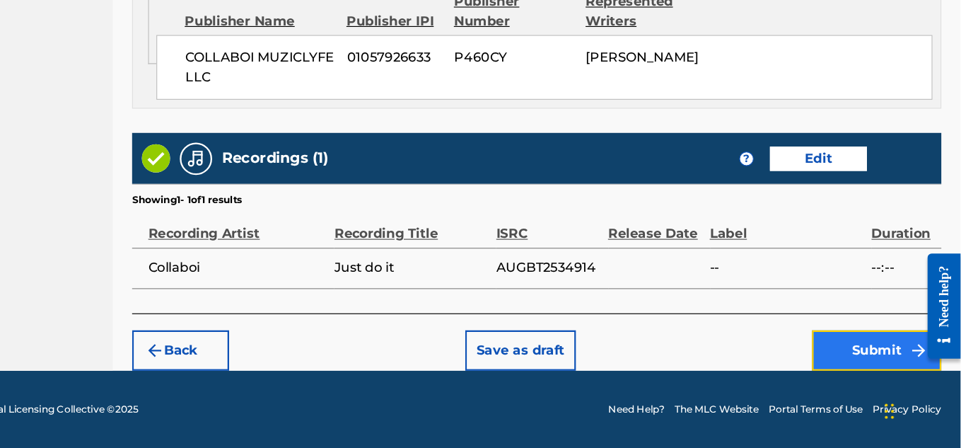
click at [891, 372] on button "Submit" at bounding box center [887, 361] width 113 height 35
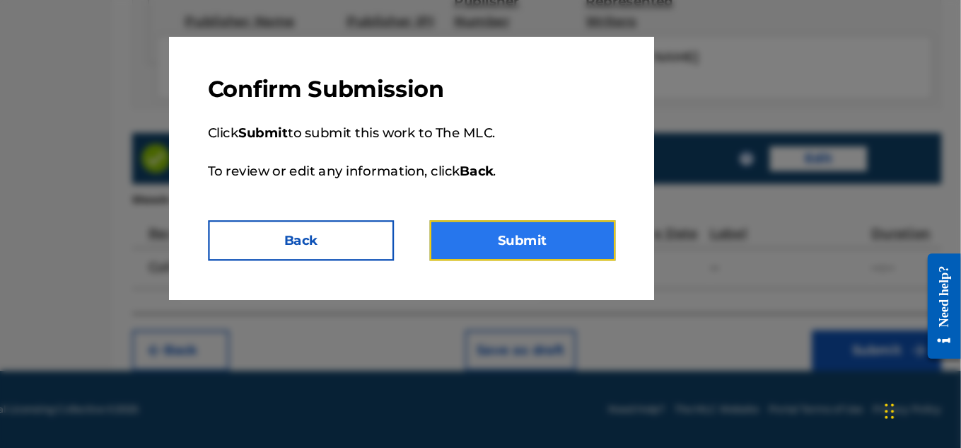
click at [577, 272] on button "Submit" at bounding box center [577, 265] width 163 height 35
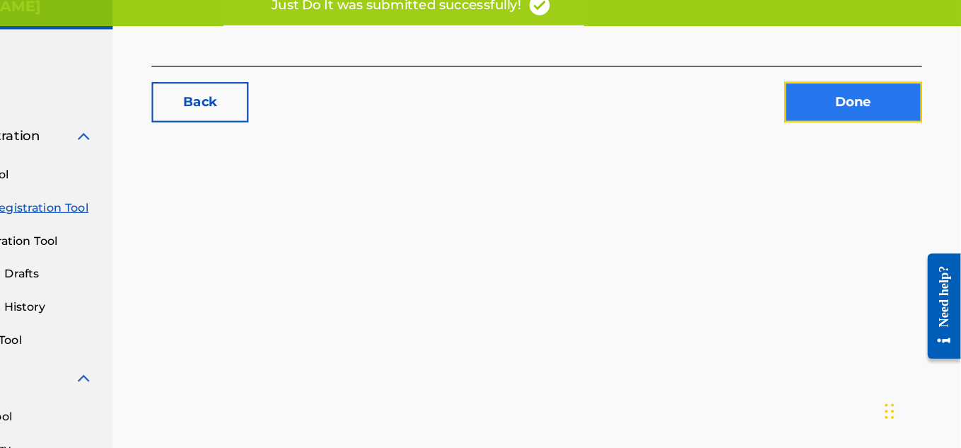
click at [834, 133] on link "Done" at bounding box center [867, 144] width 120 height 35
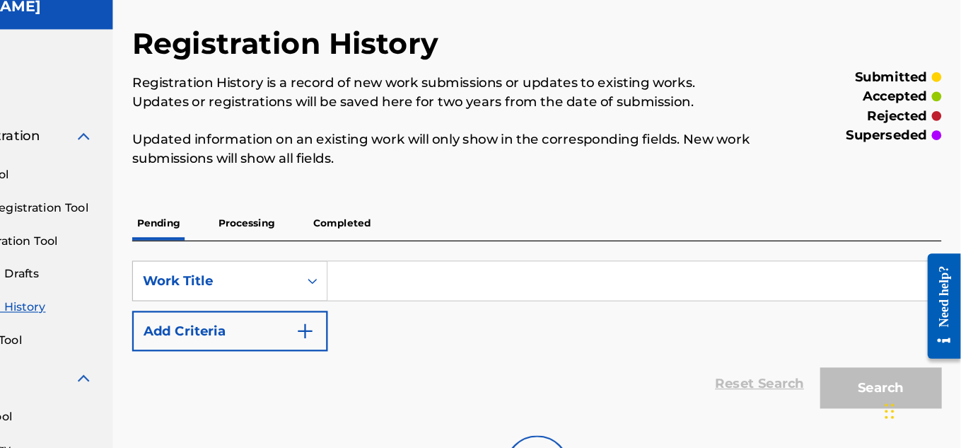
click at [149, 245] on div "Claiming Tool Individual Registration Tool Bulk Registration Tool Registration …" at bounding box center [109, 272] width 185 height 178
click at [150, 238] on link "Individual Registration Tool" at bounding box center [130, 237] width 143 height 15
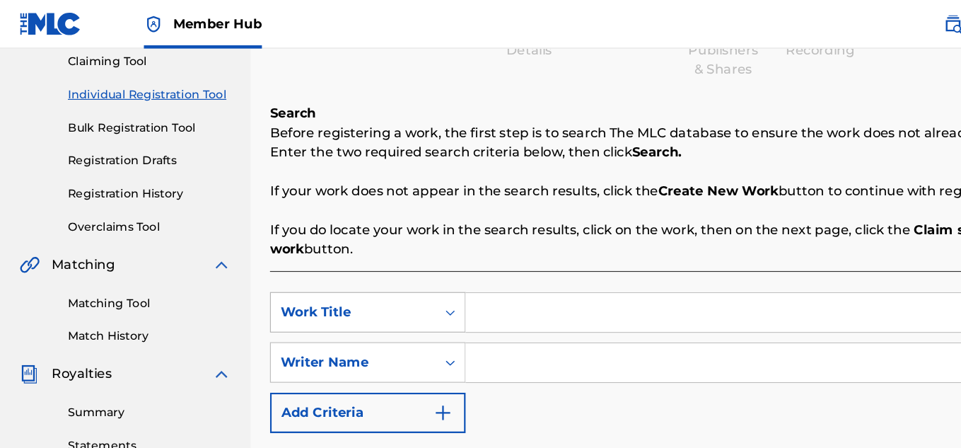
scroll to position [152, 0]
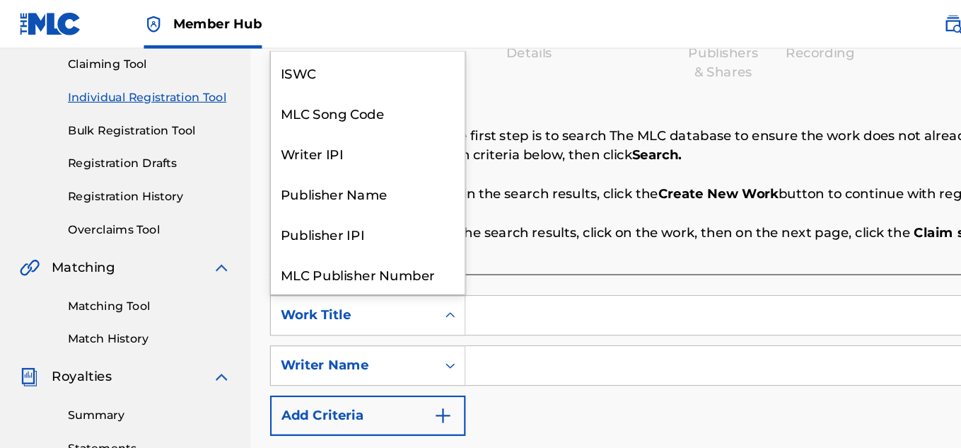
click at [366, 268] on div "Work Title" at bounding box center [308, 275] width 127 height 17
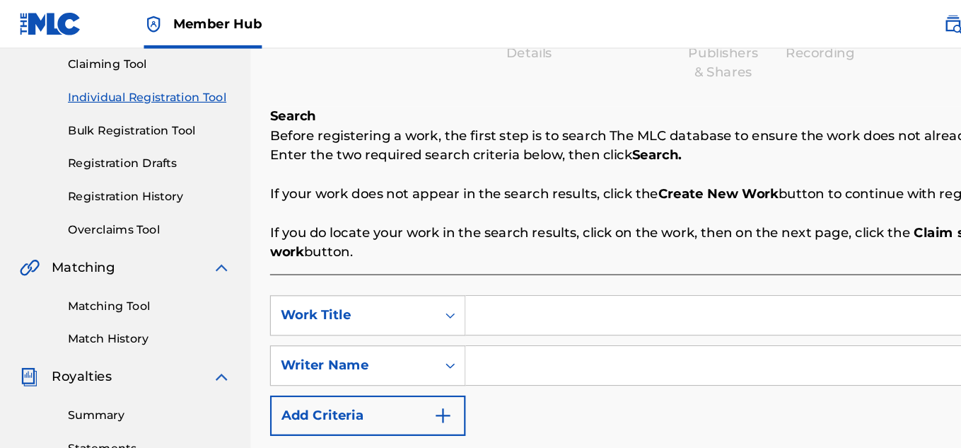
click at [429, 267] on input "Search Form" at bounding box center [675, 276] width 536 height 34
type input "Ride for me"
click at [468, 330] on input "Search Form" at bounding box center [675, 320] width 536 height 34
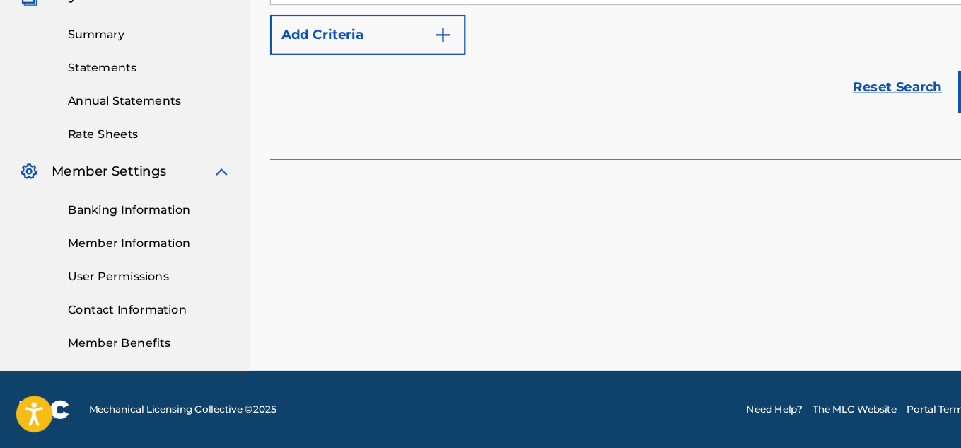
scroll to position [429, 0]
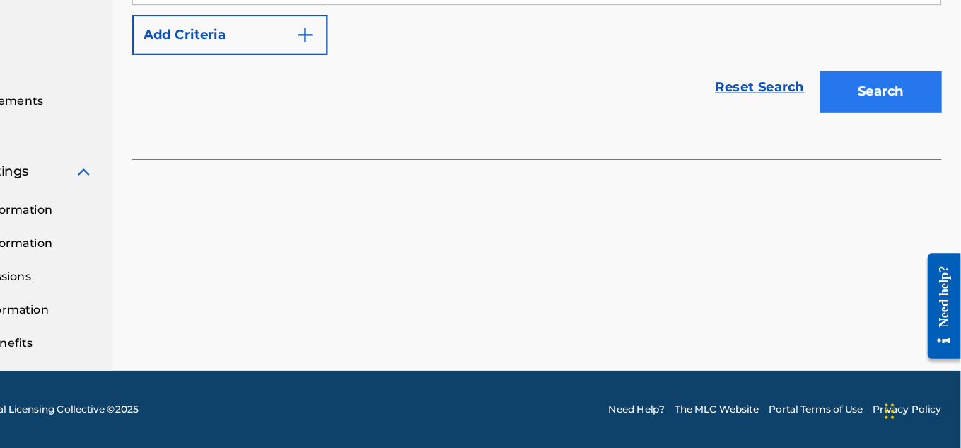
type input "Machiavelli [PERSON_NAME]"
click at [917, 129] on button "Search" at bounding box center [891, 135] width 106 height 35
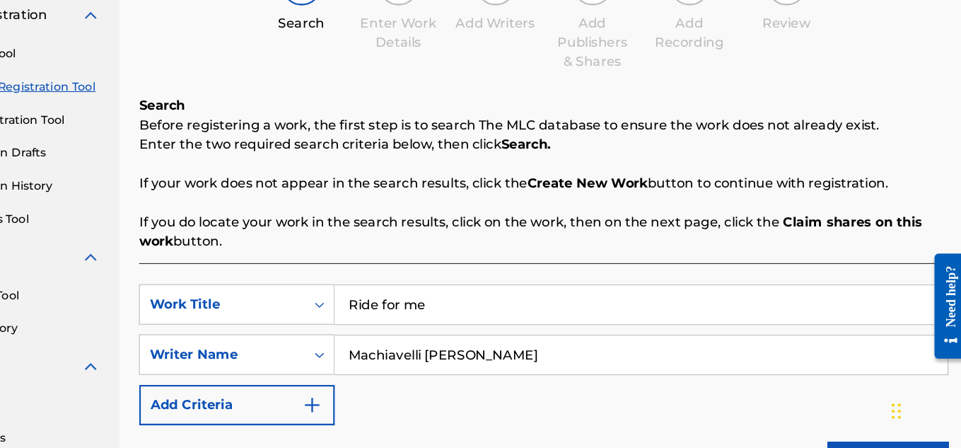
scroll to position [123, 0]
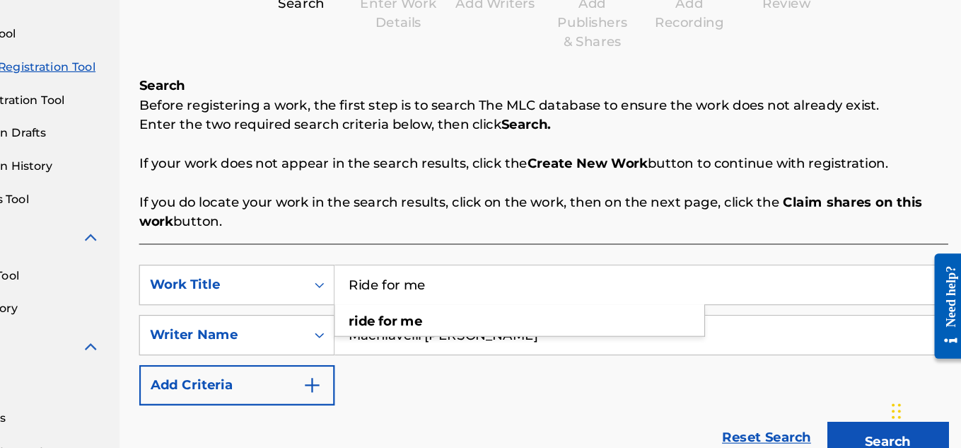
click at [526, 303] on input "Ride for me" at bounding box center [675, 305] width 536 height 34
type input "R"
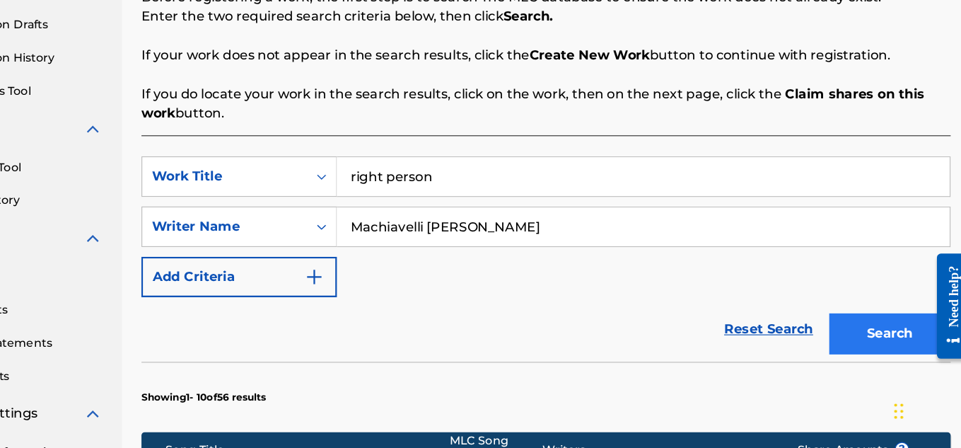
type input "right person"
click at [897, 339] on button "Search" at bounding box center [891, 347] width 106 height 35
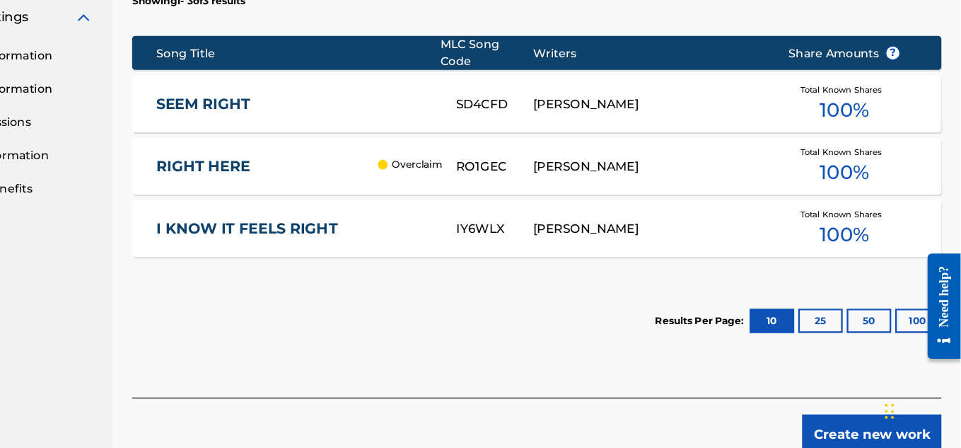
scroll to position [629, 0]
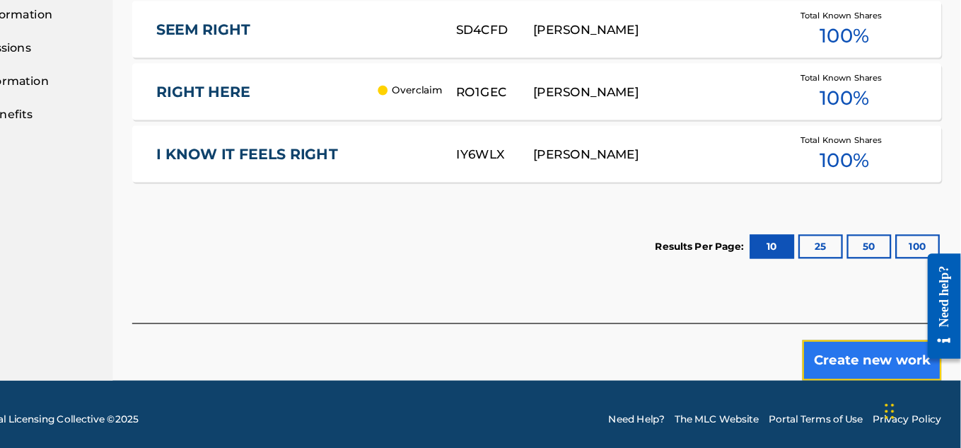
click at [885, 371] on button "Create new work" at bounding box center [883, 370] width 122 height 35
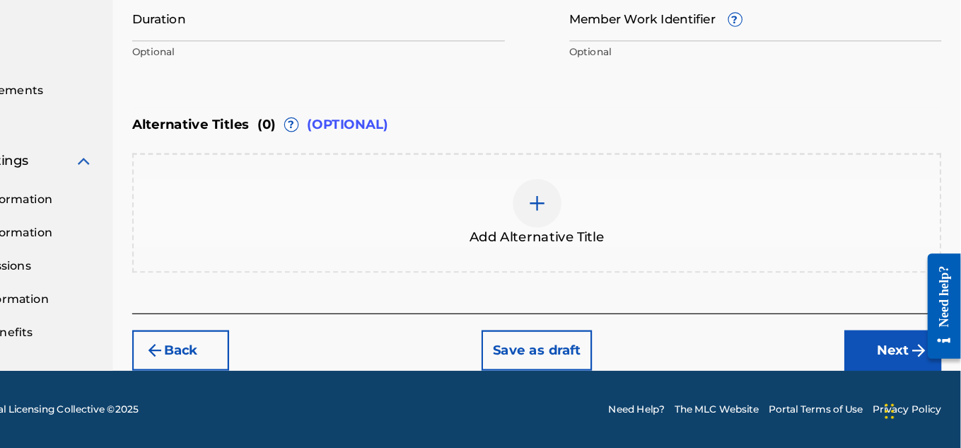
click at [589, 245] on div at bounding box center [590, 233] width 42 height 42
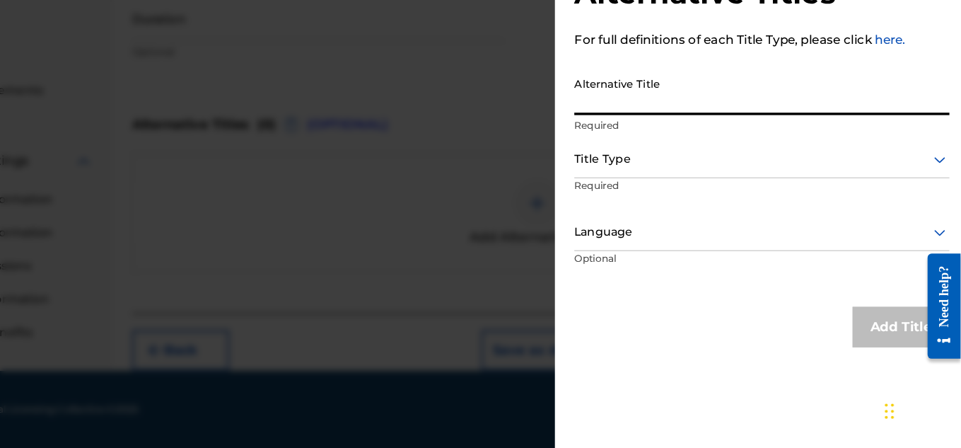
click at [777, 122] on input "Alternative Title" at bounding box center [787, 136] width 328 height 40
click at [369, 238] on div at bounding box center [480, 266] width 961 height 448
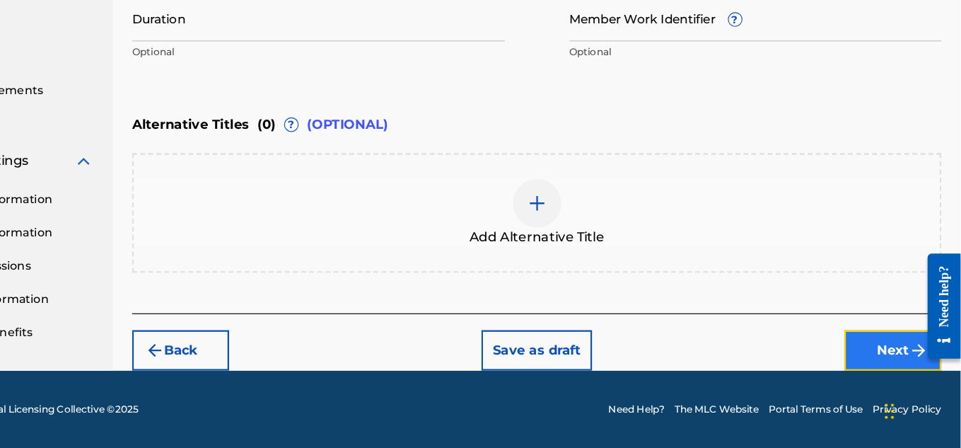
click at [907, 347] on button "Next" at bounding box center [901, 361] width 85 height 35
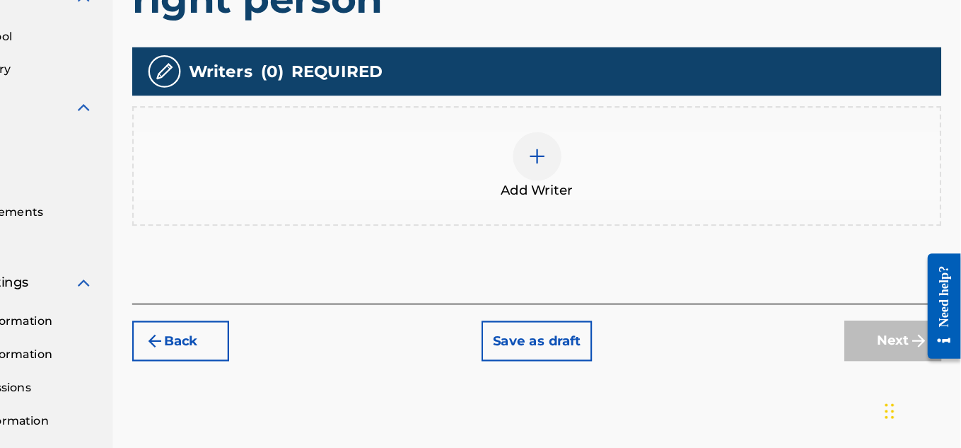
scroll to position [349, 0]
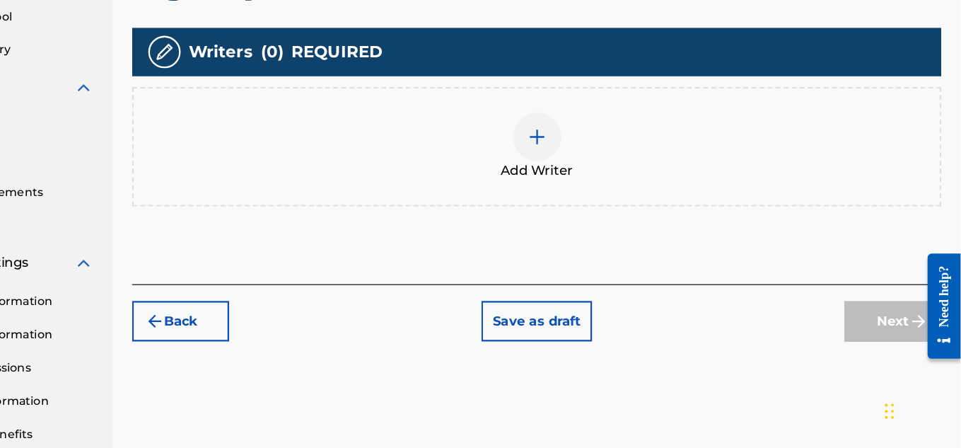
click at [587, 187] on div at bounding box center [590, 175] width 42 height 42
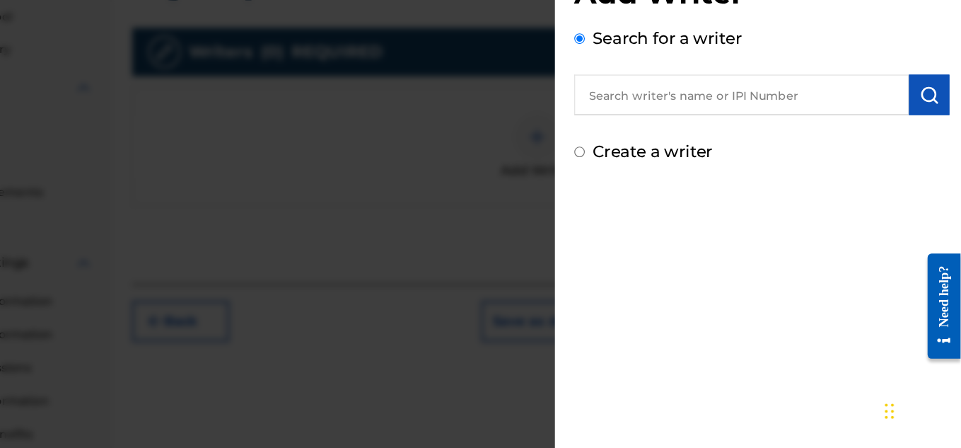
click at [720, 142] on input "text" at bounding box center [769, 138] width 293 height 35
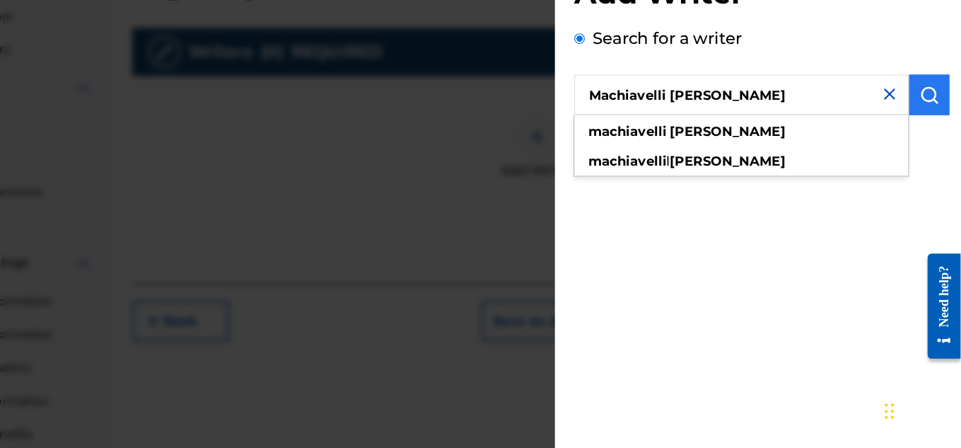
type input "Machiavelli [PERSON_NAME]"
click at [925, 146] on img "submit" at bounding box center [933, 138] width 17 height 17
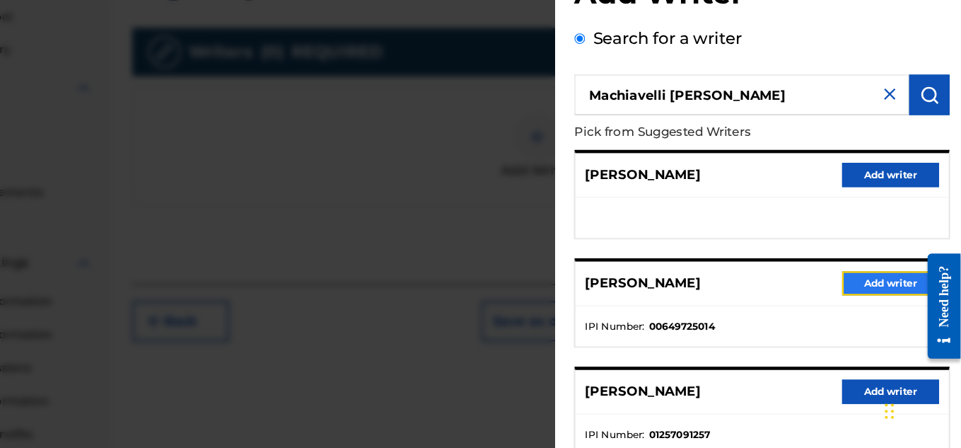
click at [861, 306] on button "Add writer" at bounding box center [899, 303] width 85 height 21
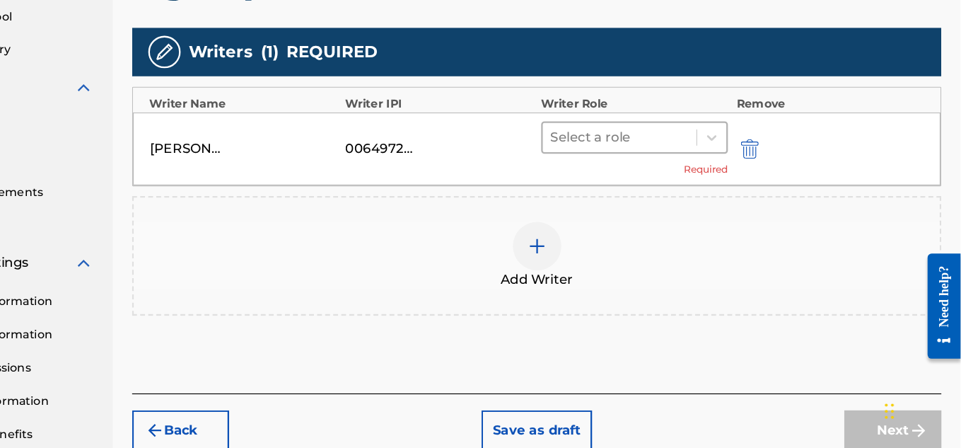
click at [661, 169] on div at bounding box center [663, 176] width 121 height 20
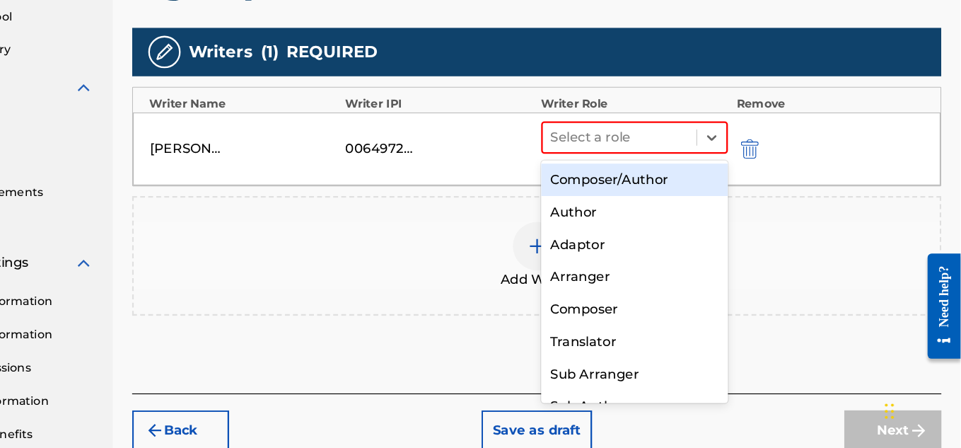
click at [679, 211] on div "Composer/Author" at bounding box center [676, 213] width 164 height 28
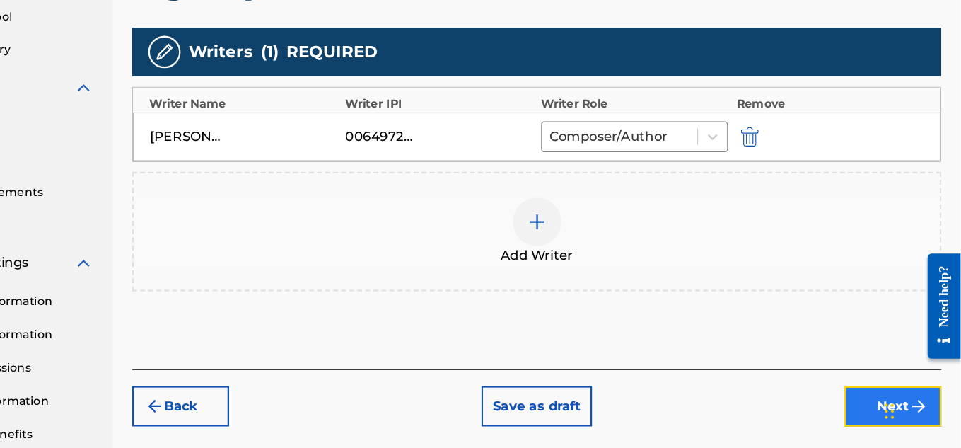
click at [883, 397] on button "Next" at bounding box center [901, 410] width 85 height 35
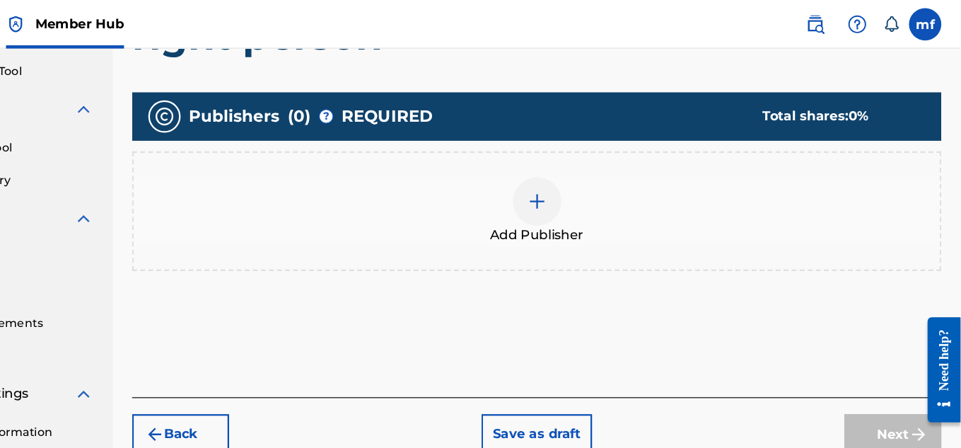
scroll to position [285, 0]
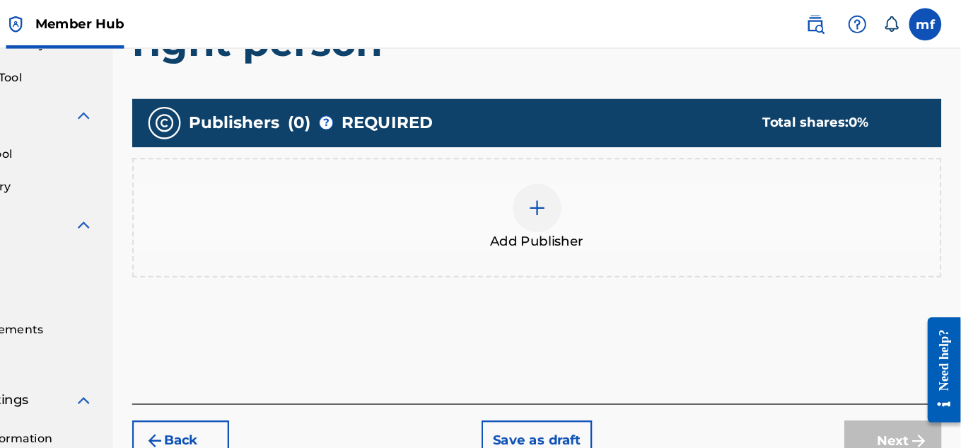
click at [580, 189] on div at bounding box center [590, 182] width 42 height 42
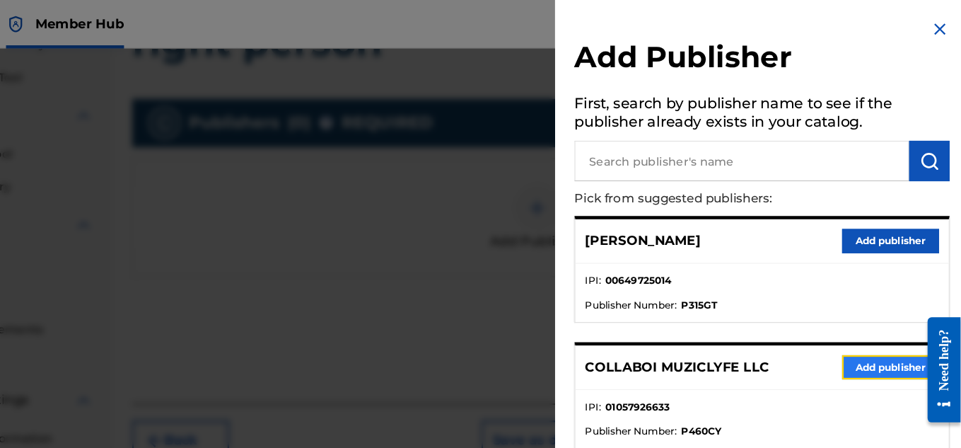
click at [897, 323] on button "Add publisher" at bounding box center [899, 320] width 85 height 21
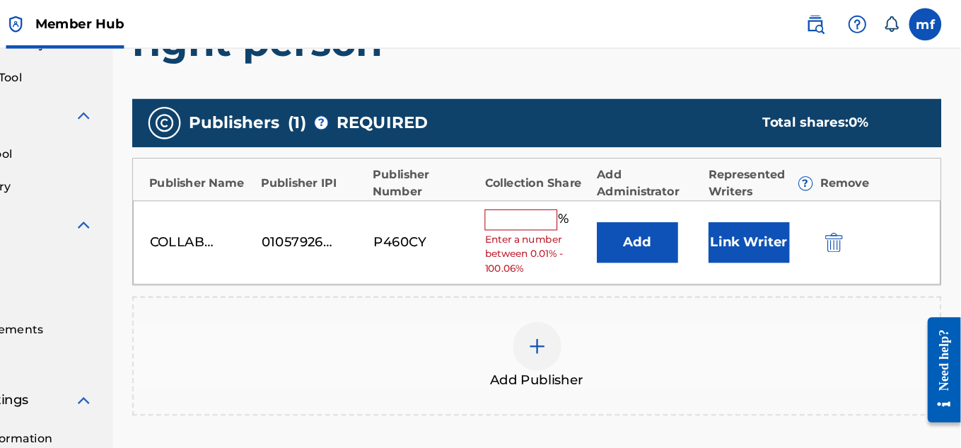
click at [576, 187] on input "text" at bounding box center [577, 192] width 64 height 18
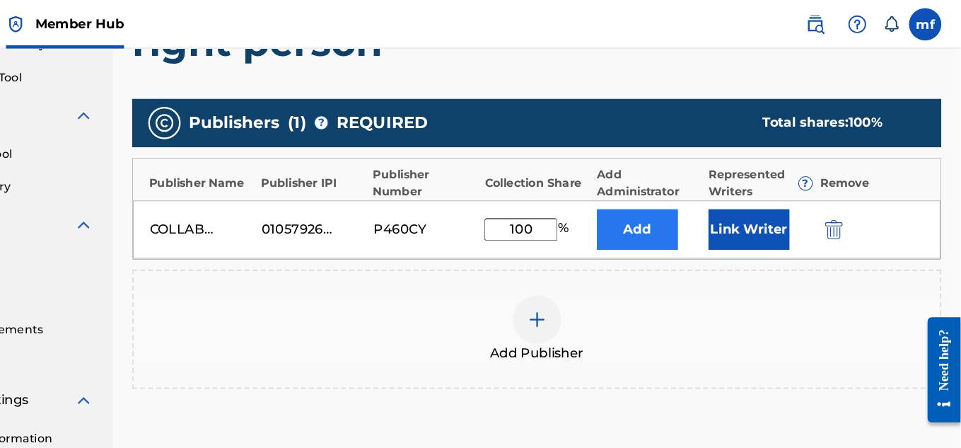
type input "100"
click at [671, 193] on button "Add" at bounding box center [678, 200] width 71 height 35
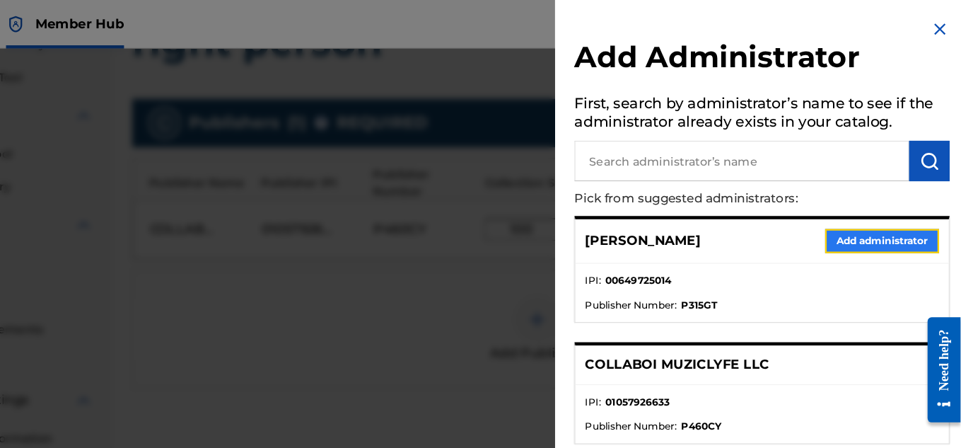
click at [862, 207] on button "Add administrator" at bounding box center [892, 210] width 100 height 21
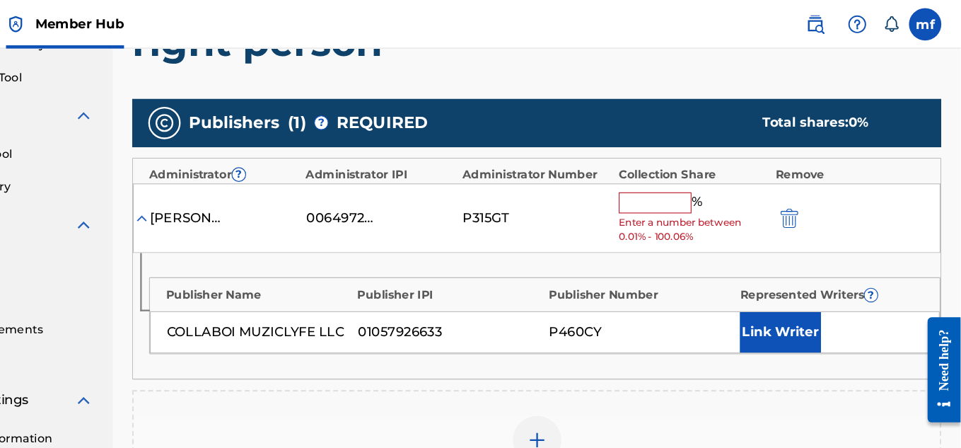
click at [690, 180] on input "text" at bounding box center [694, 177] width 64 height 18
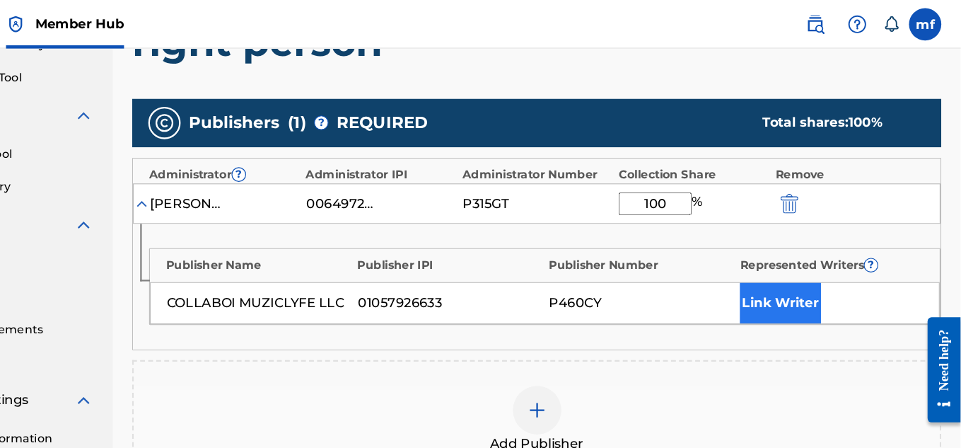
type input "100"
click at [827, 268] on button "Link Writer" at bounding box center [803, 265] width 71 height 35
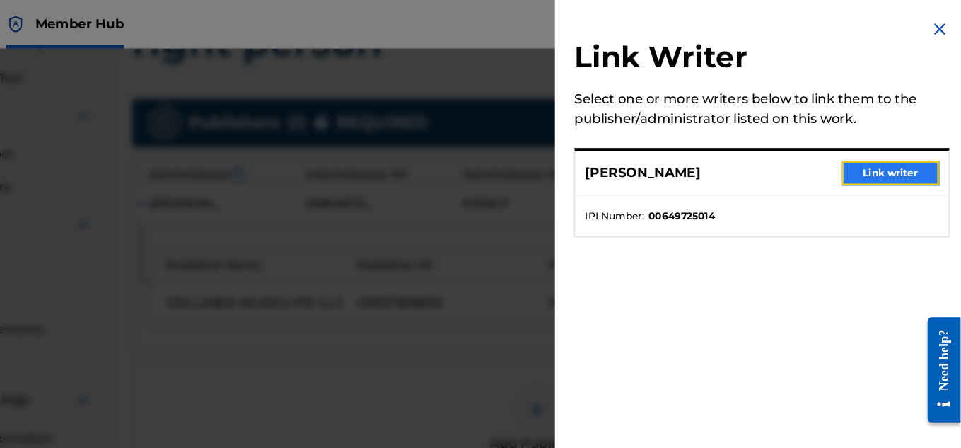
click at [917, 157] on button "Link writer" at bounding box center [899, 151] width 85 height 21
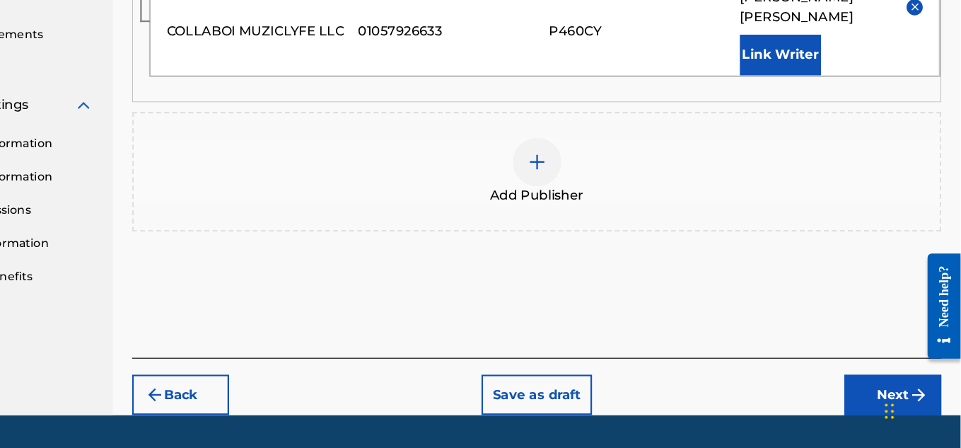
scroll to position [489, 0]
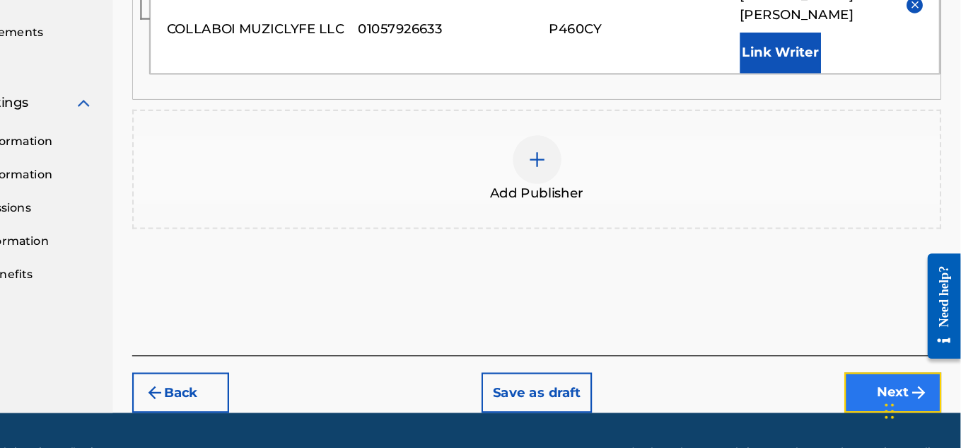
click at [865, 395] on button "Next" at bounding box center [901, 398] width 85 height 35
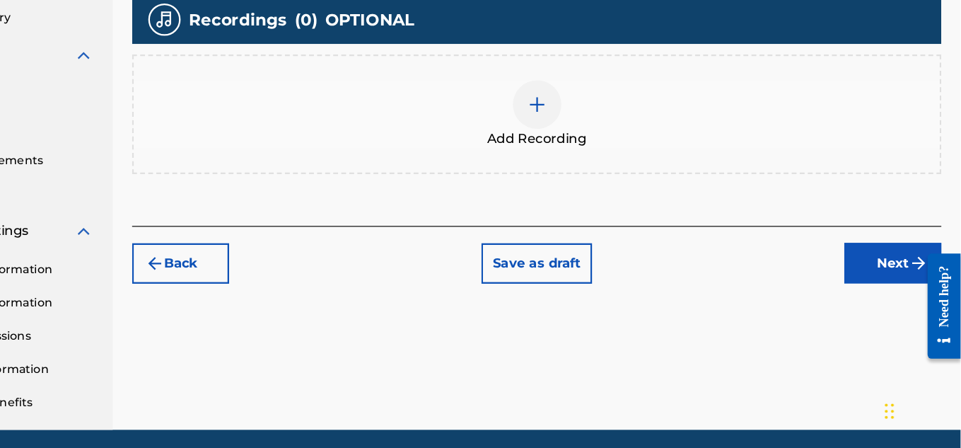
scroll to position [386, 0]
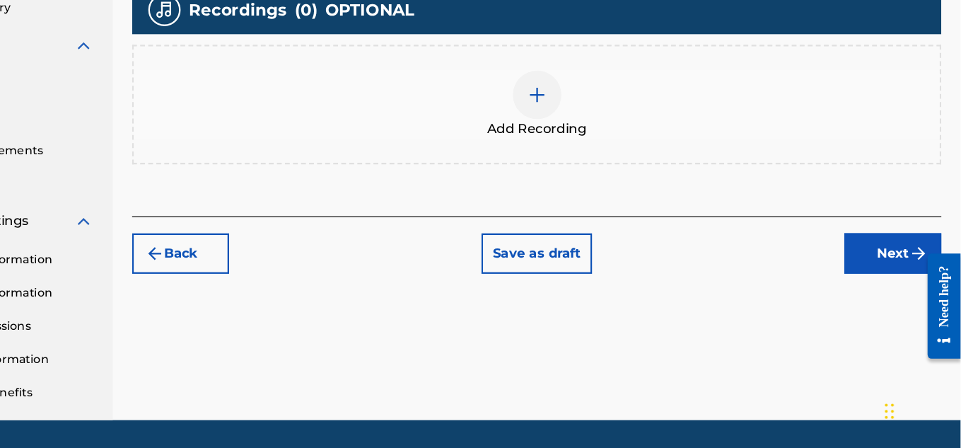
click at [597, 135] on img at bounding box center [590, 138] width 17 height 17
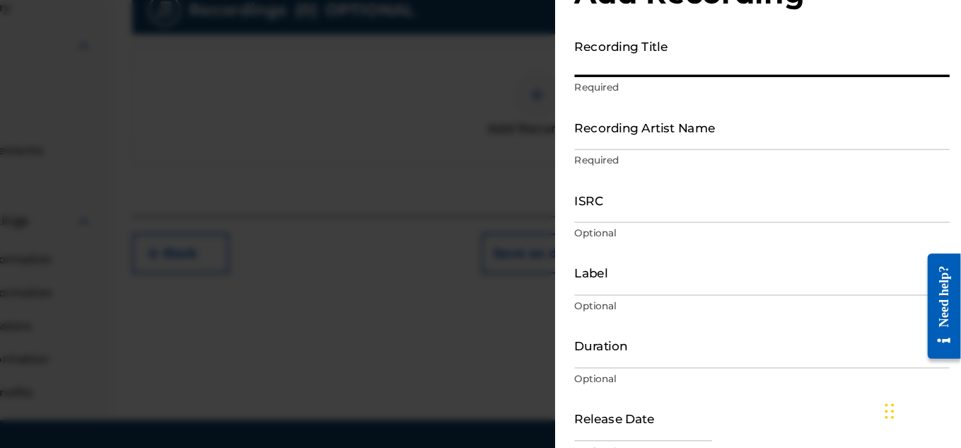
click at [754, 116] on input "Recording Title" at bounding box center [787, 103] width 328 height 40
type input "right person"
click at [719, 245] on input "ISRC" at bounding box center [787, 230] width 328 height 40
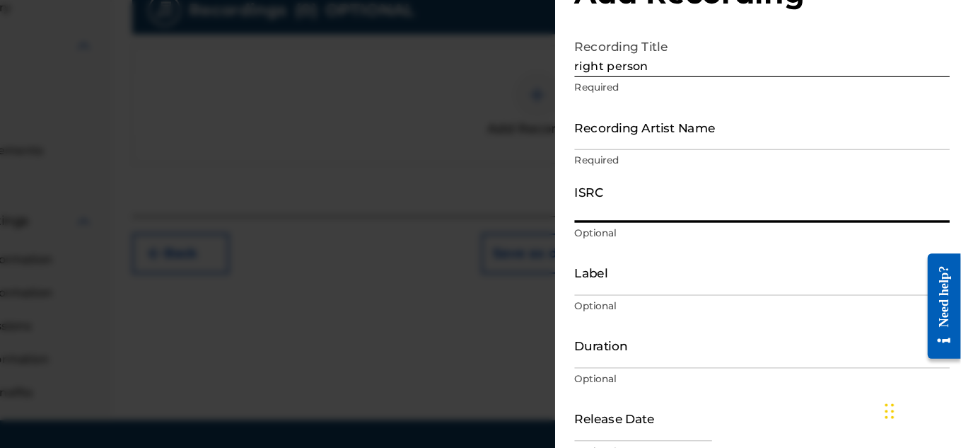
click at [743, 221] on input "ISRC" at bounding box center [787, 230] width 328 height 40
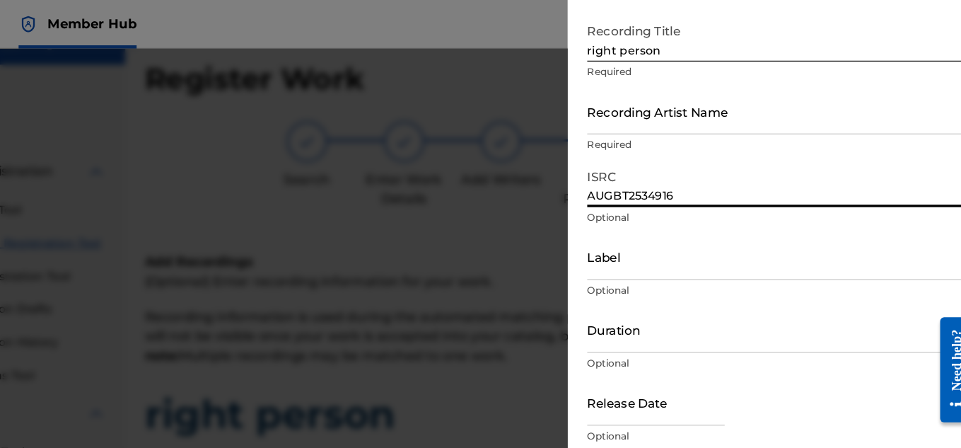
scroll to position [0, 0]
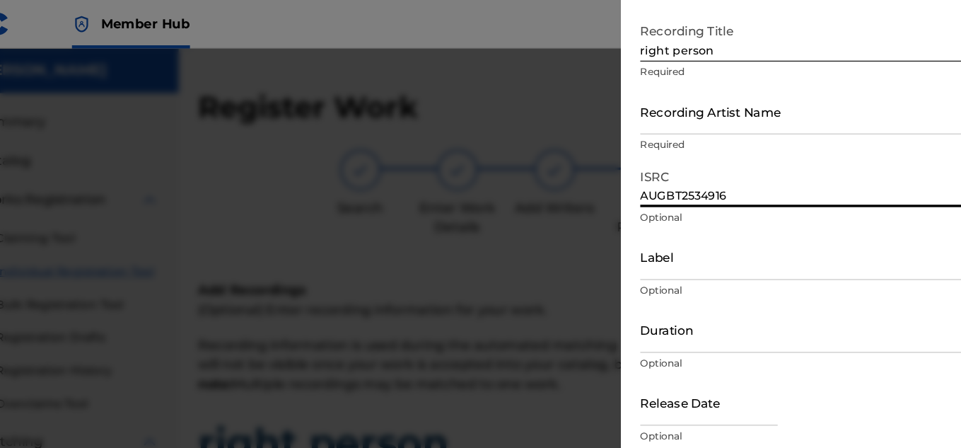
type input "AUGBT2534916"
click at [787, 245] on div "Label Optional" at bounding box center [787, 236] width 328 height 64
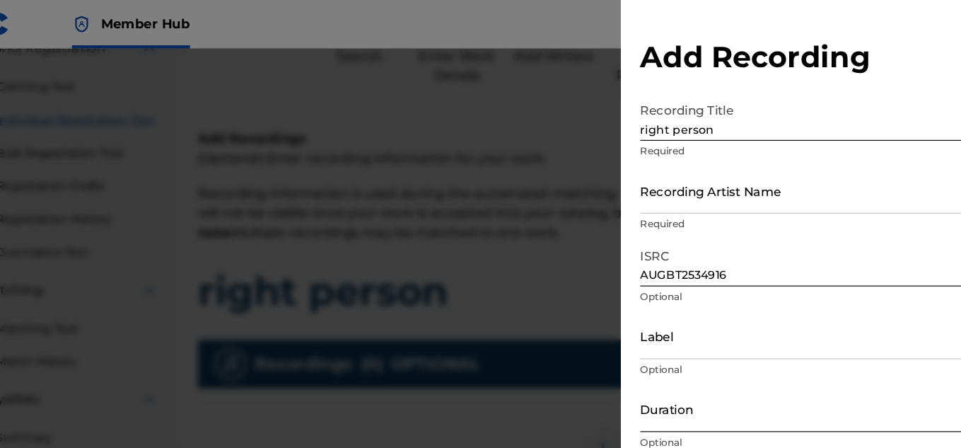
scroll to position [132, 0]
click at [680, 170] on input "Recording Artist Name" at bounding box center [787, 166] width 328 height 40
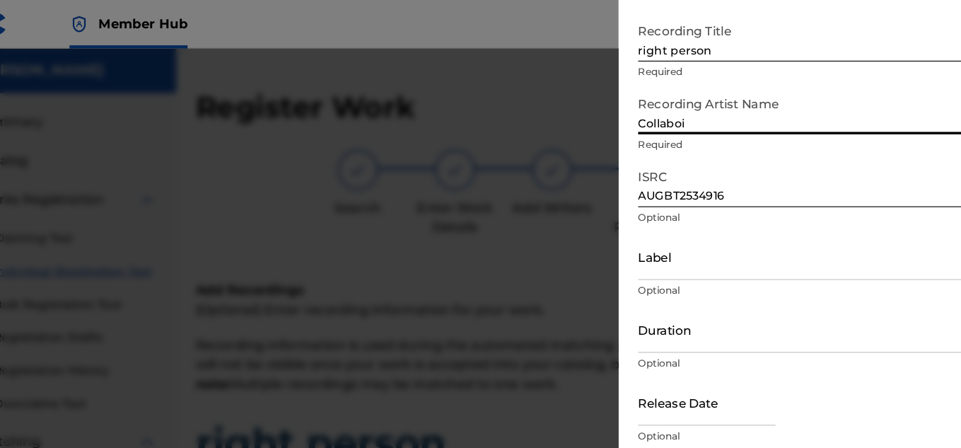
scroll to position [0, 0]
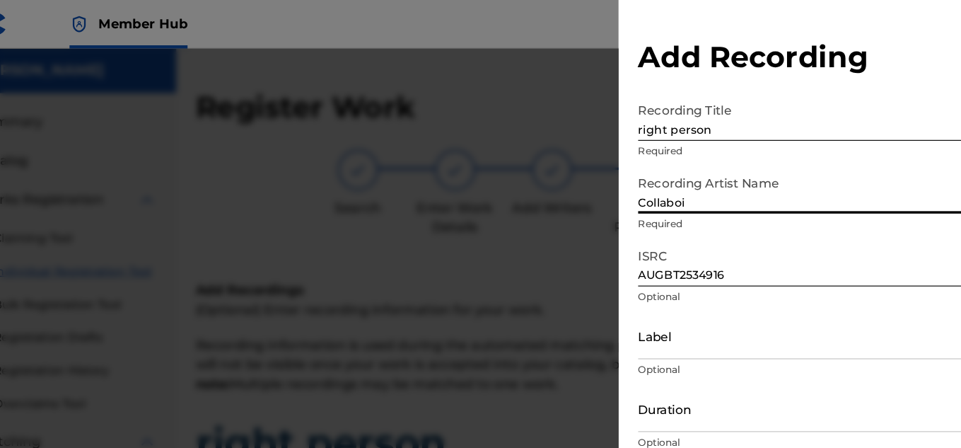
click at [648, 159] on input "Collaboi" at bounding box center [787, 166] width 328 height 40
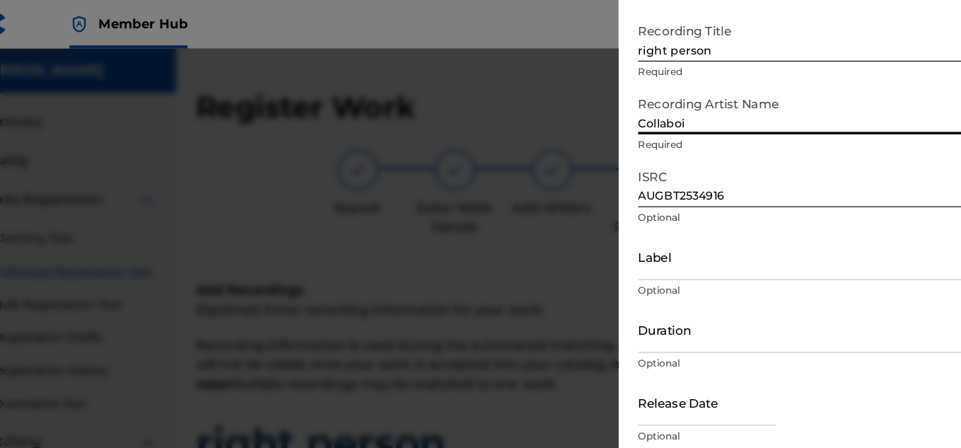
type input "Collaboi"
click at [752, 142] on input "AUGBT2534916" at bounding box center [787, 161] width 328 height 40
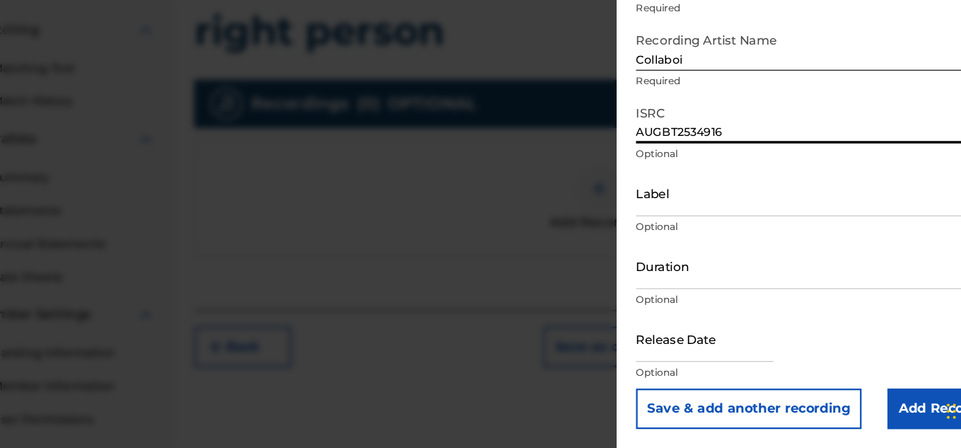
scroll to position [429, 0]
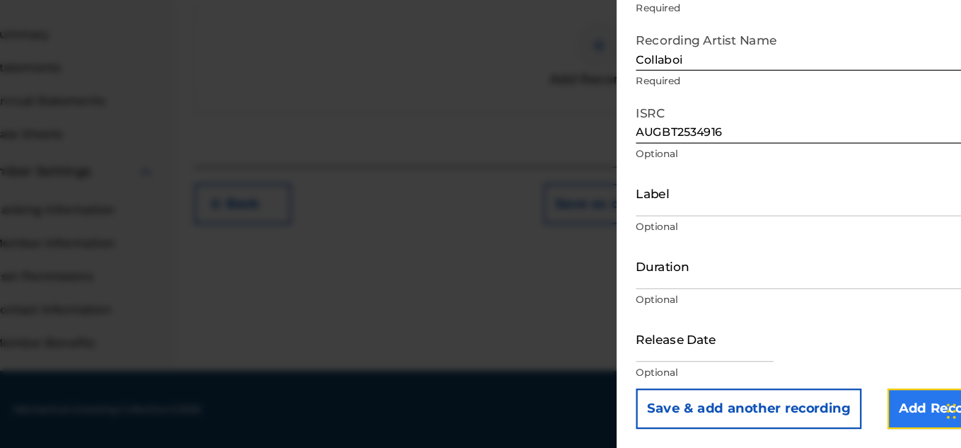
click at [888, 403] on input "Add Recording" at bounding box center [897, 412] width 108 height 35
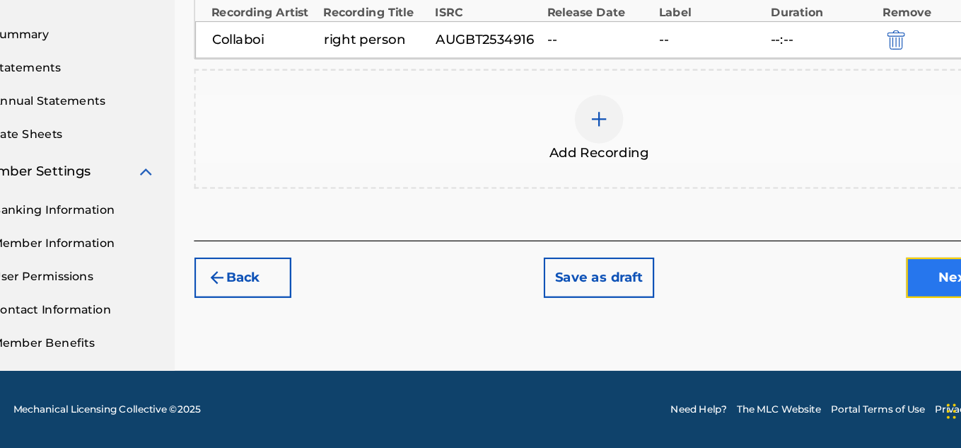
click at [871, 303] on button "Next" at bounding box center [901, 298] width 85 height 35
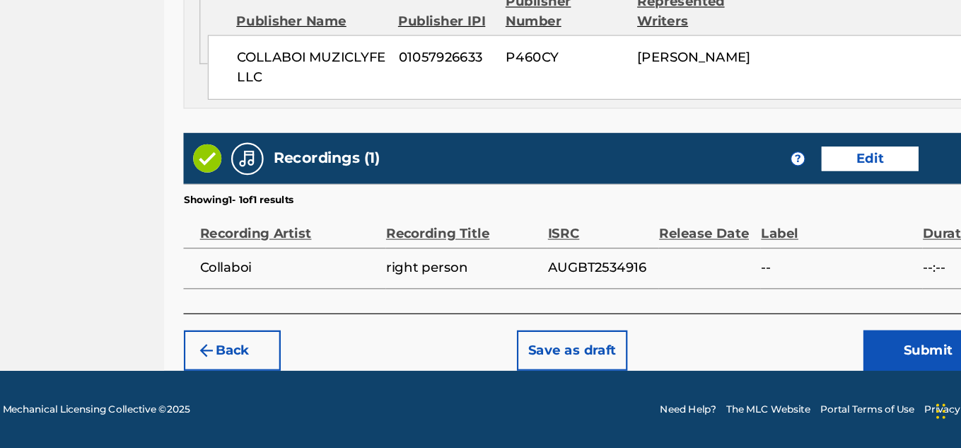
scroll to position [859, 0]
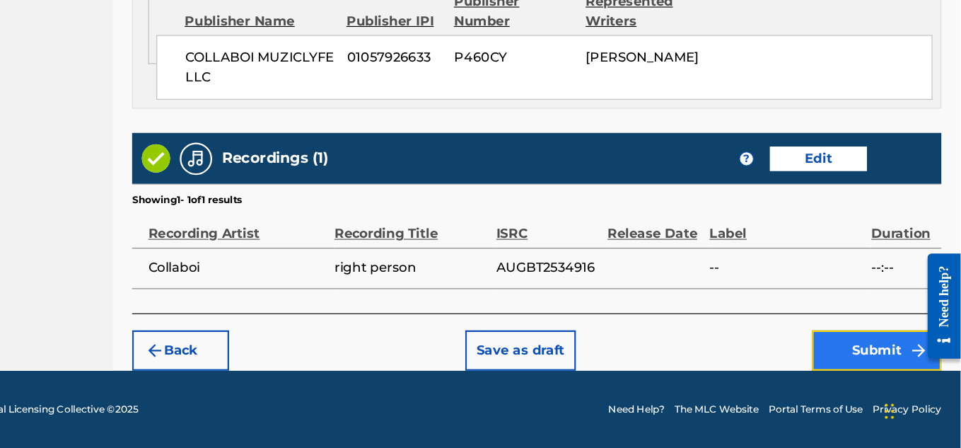
click at [873, 349] on button "Submit" at bounding box center [887, 361] width 113 height 35
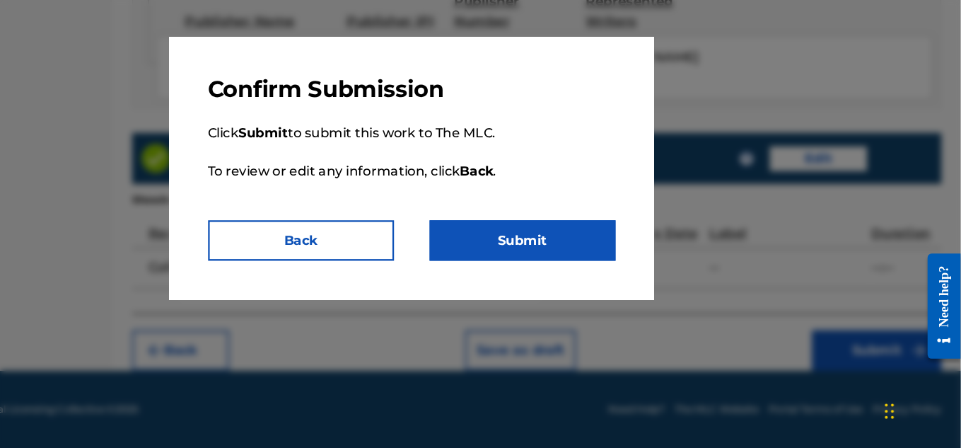
click at [568, 223] on p "Click Submit to submit this work to The MLC. To review or edit any information,…" at bounding box center [481, 197] width 356 height 102
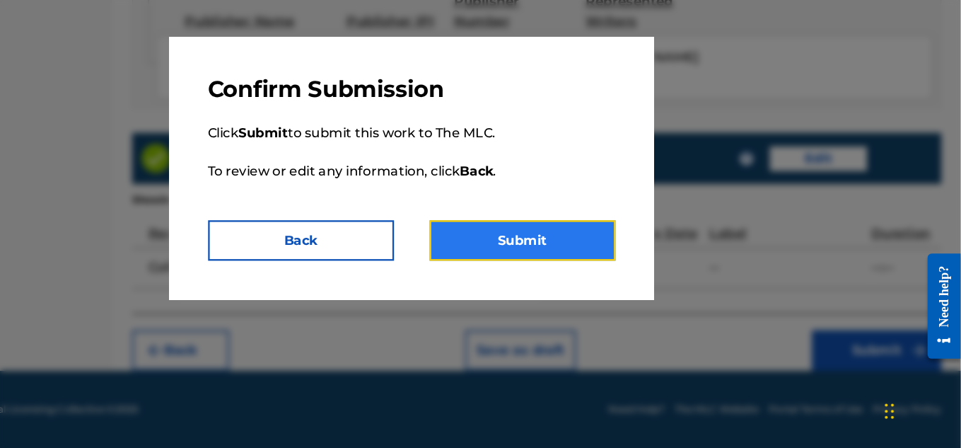
click at [577, 266] on button "Submit" at bounding box center [577, 265] width 163 height 35
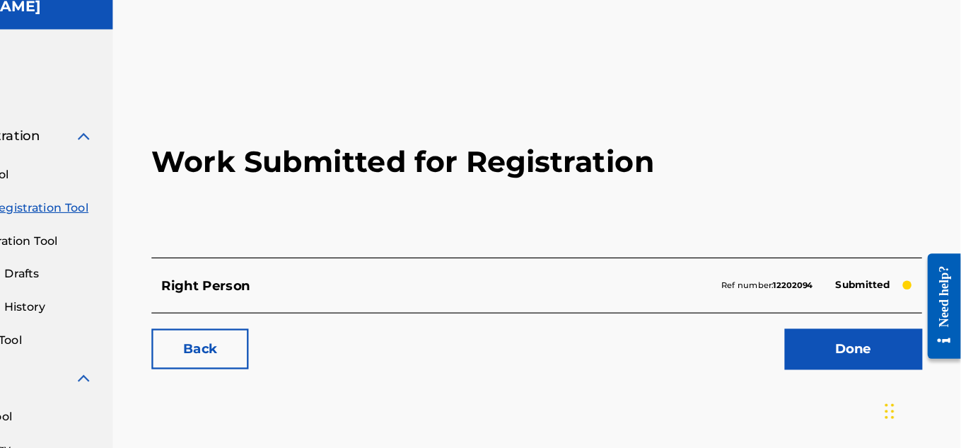
click at [181, 248] on div "Claiming Tool Individual Registration Tool Bulk Registration Tool Registration …" at bounding box center [109, 272] width 185 height 178
click at [185, 241] on link "Individual Registration Tool" at bounding box center [130, 237] width 143 height 15
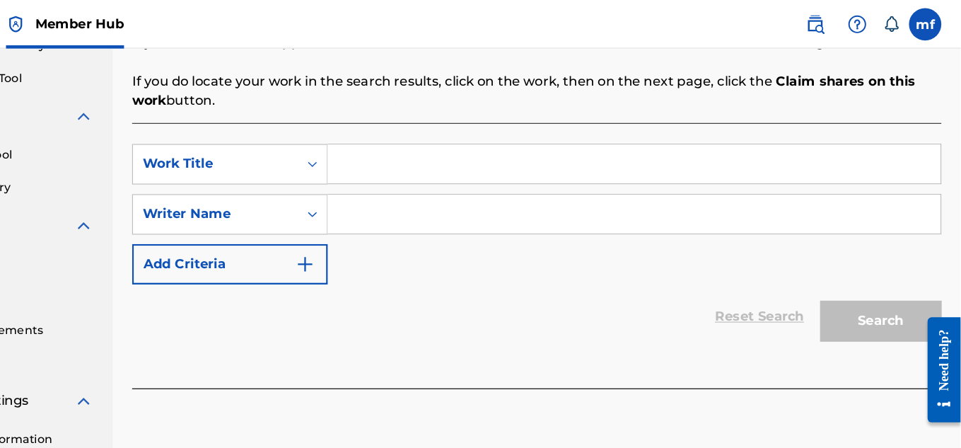
scroll to position [283, 0]
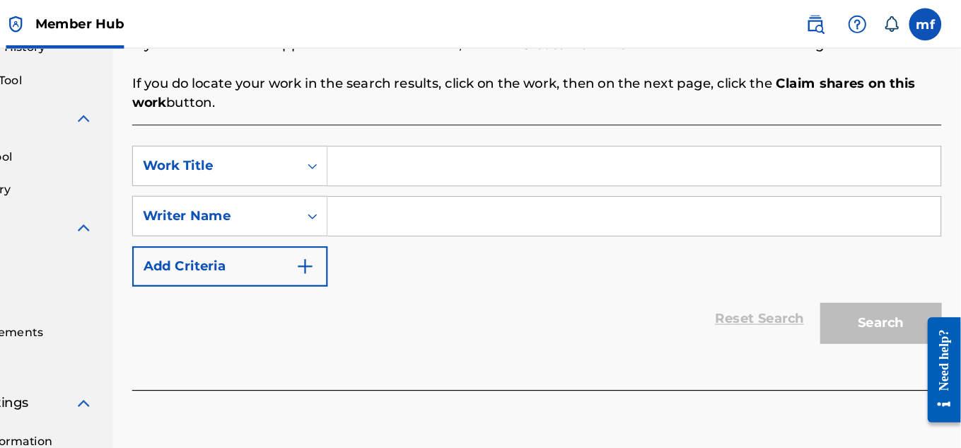
click at [578, 158] on input "Search Form" at bounding box center [675, 145] width 536 height 34
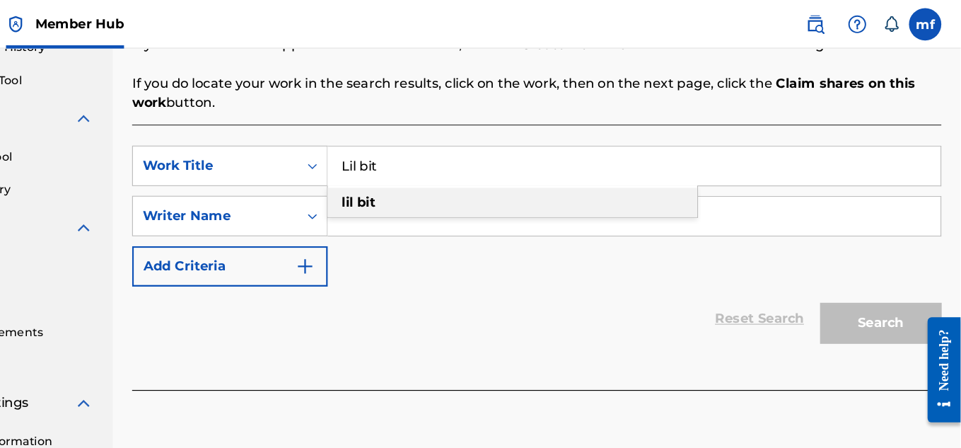
click at [567, 178] on div "lil bit" at bounding box center [568, 176] width 323 height 25
type input "lil bit"
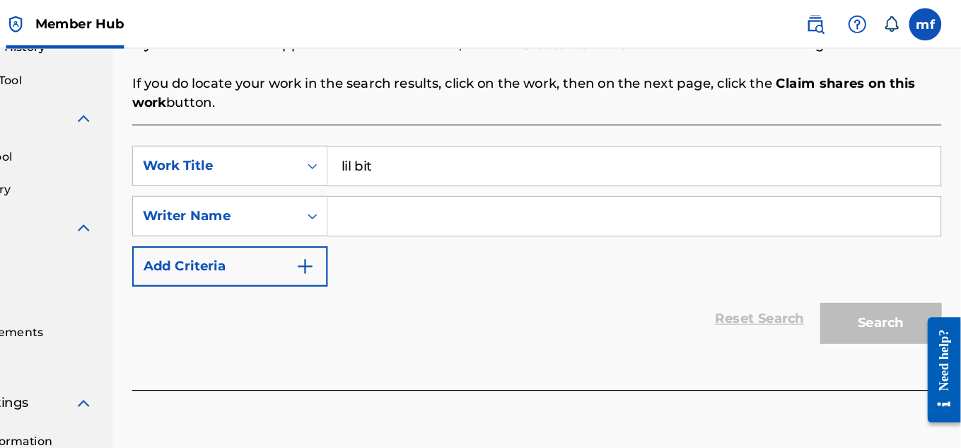
click at [494, 197] on input "Search Form" at bounding box center [675, 189] width 536 height 34
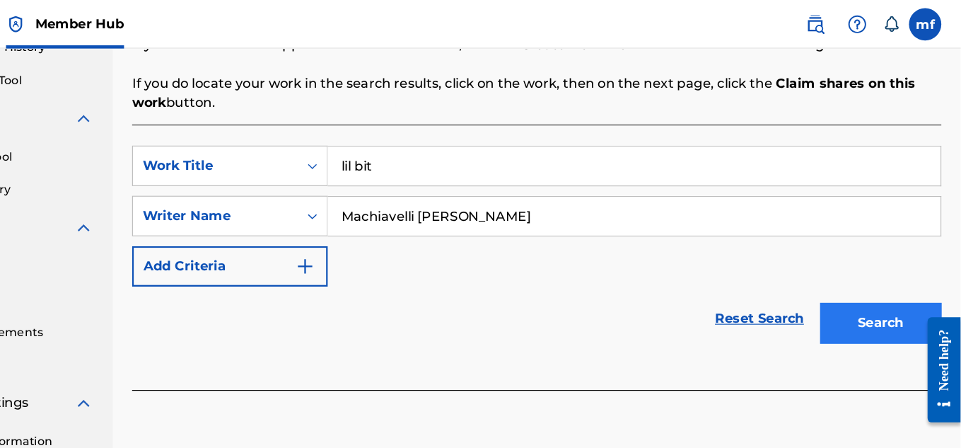
type input "Machiavelli [PERSON_NAME]"
click at [875, 279] on button "Search" at bounding box center [891, 281] width 106 height 35
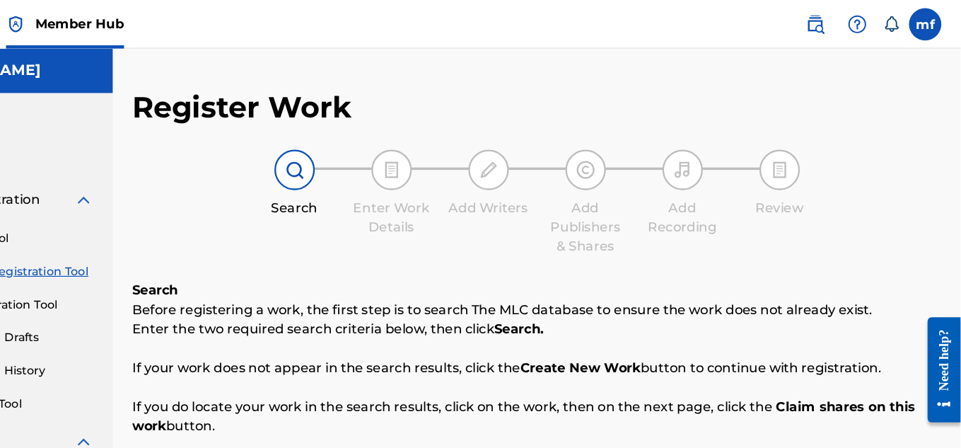
scroll to position [0, 0]
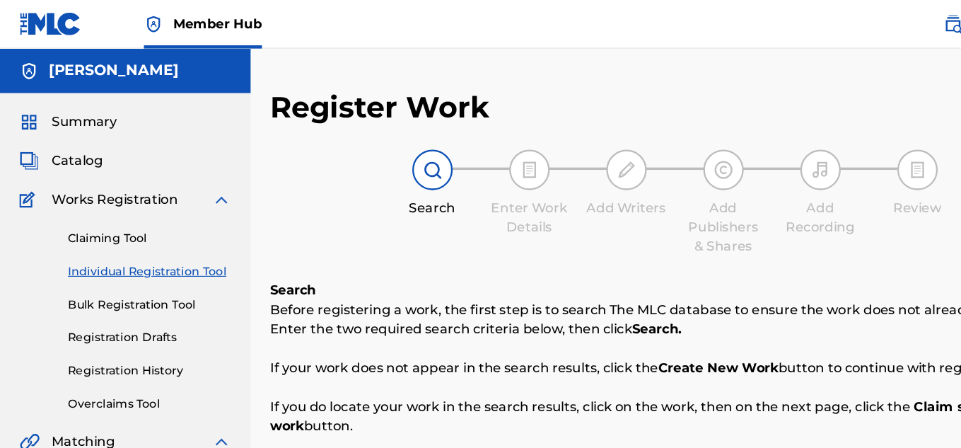
click at [121, 241] on link "Individual Registration Tool" at bounding box center [130, 237] width 143 height 15
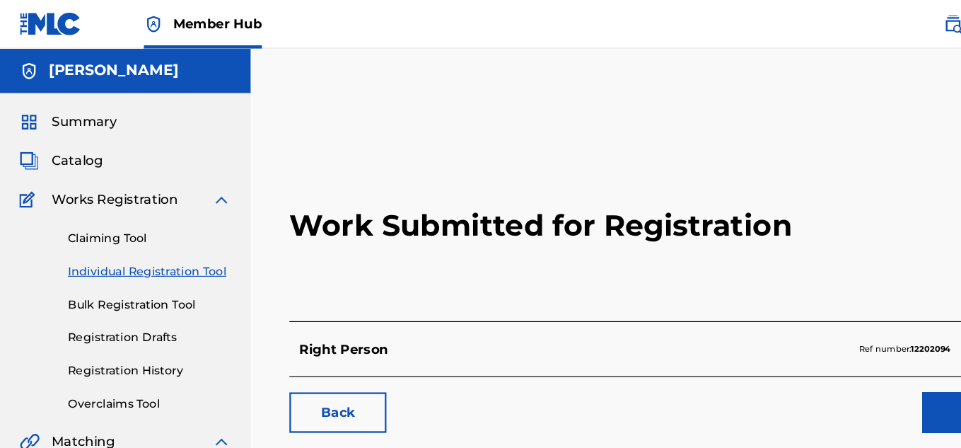
click at [102, 238] on link "Individual Registration Tool" at bounding box center [130, 237] width 143 height 15
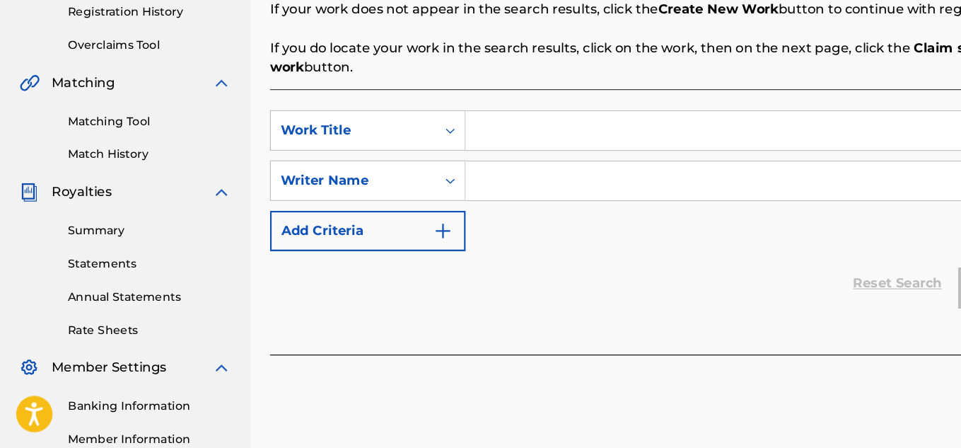
scroll to position [260, 0]
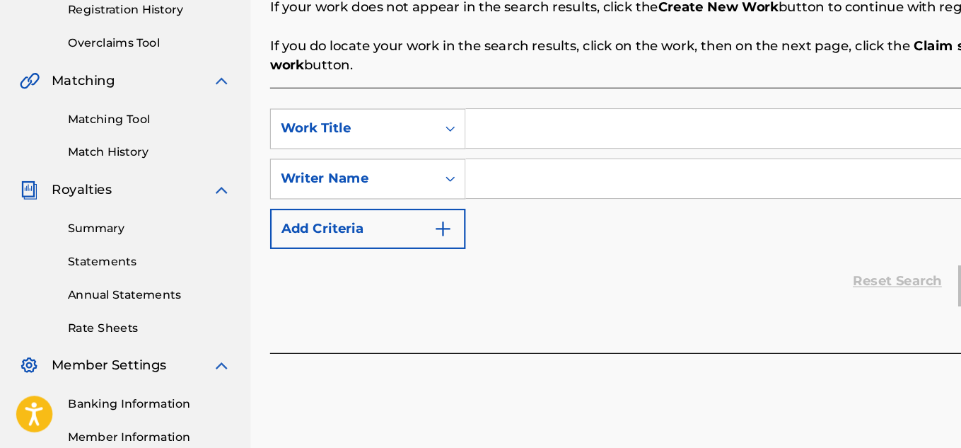
click at [458, 184] on input "Search Form" at bounding box center [675, 168] width 536 height 34
type input "t"
type input "Tribute"
click at [429, 212] on input "Search Form" at bounding box center [675, 212] width 536 height 34
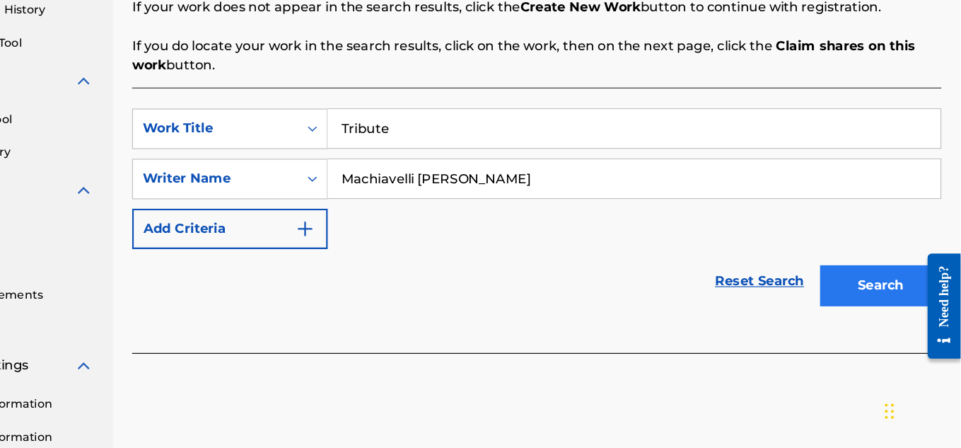
type input "Machiavelli [PERSON_NAME]"
click at [884, 303] on button "Search" at bounding box center [891, 305] width 106 height 35
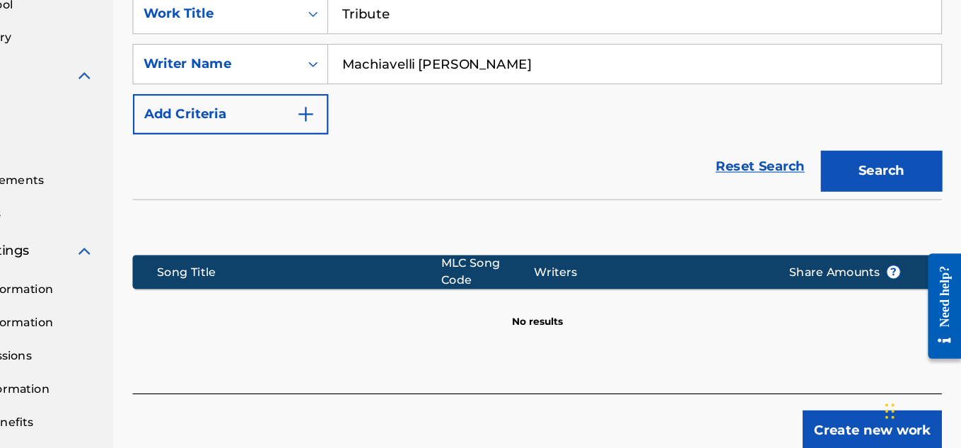
scroll to position [364, 0]
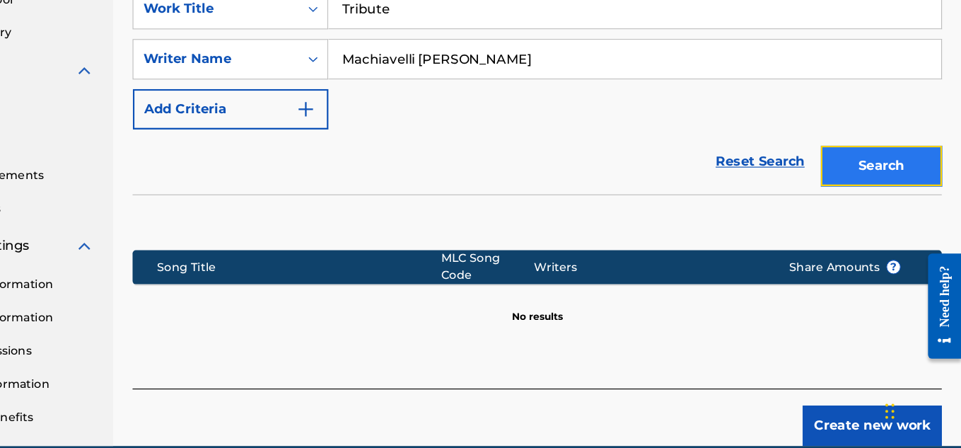
click at [908, 213] on button "Search" at bounding box center [891, 200] width 106 height 35
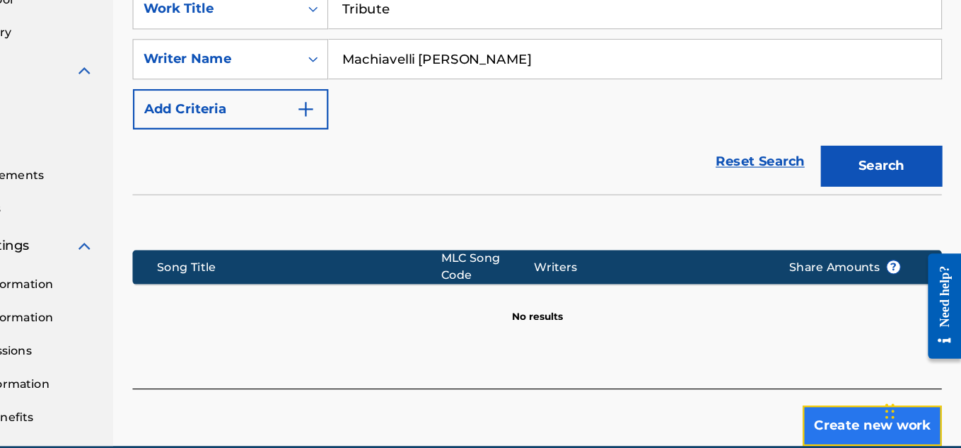
click at [877, 426] on button "Create new work" at bounding box center [883, 427] width 122 height 35
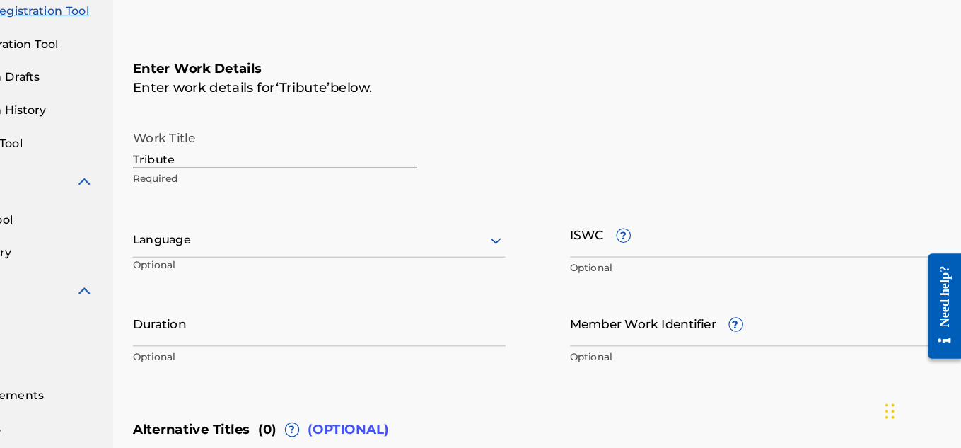
scroll to position [185, 0]
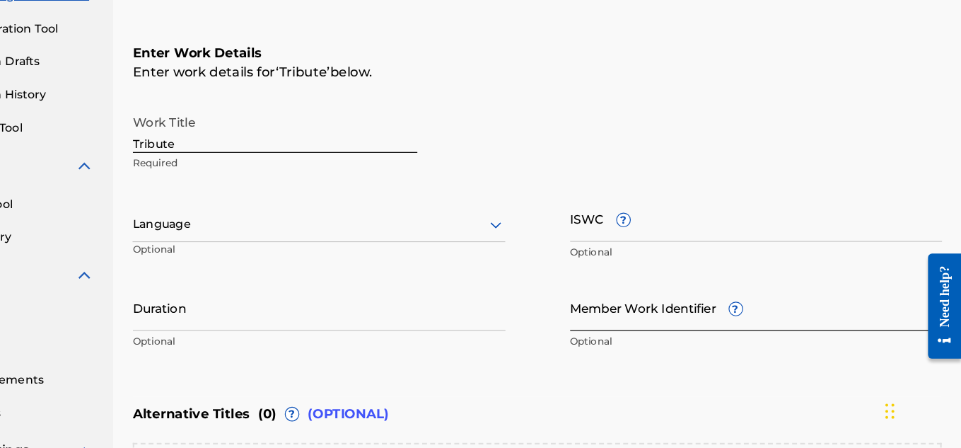
click at [685, 333] on input "Member Work Identifier ?" at bounding box center [782, 325] width 326 height 40
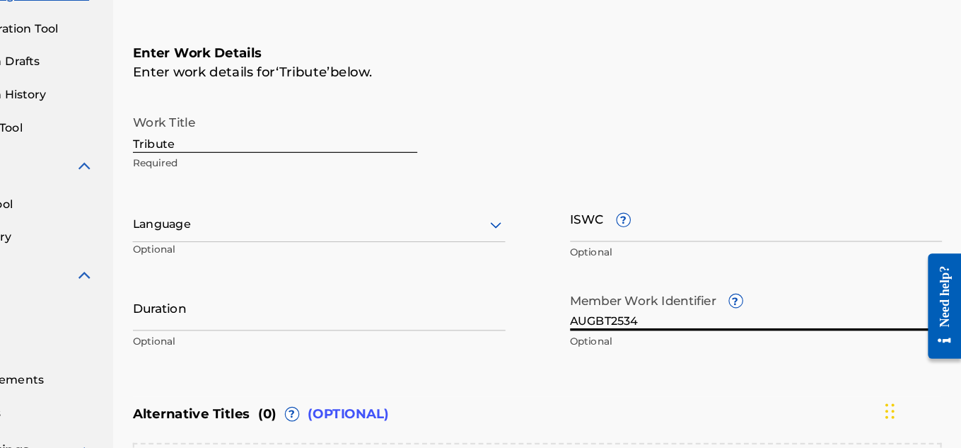
type input "AUGBT2534"
click at [422, 158] on input "Tribute" at bounding box center [360, 169] width 249 height 40
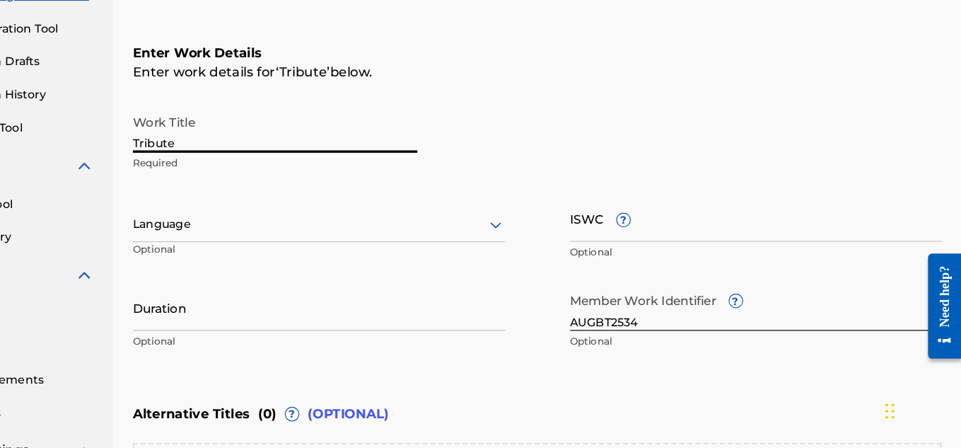
click at [422, 159] on input "Tribute" at bounding box center [360, 169] width 249 height 40
type input "Tribute5216"
click at [682, 337] on input "AUGBT2534" at bounding box center [782, 325] width 326 height 40
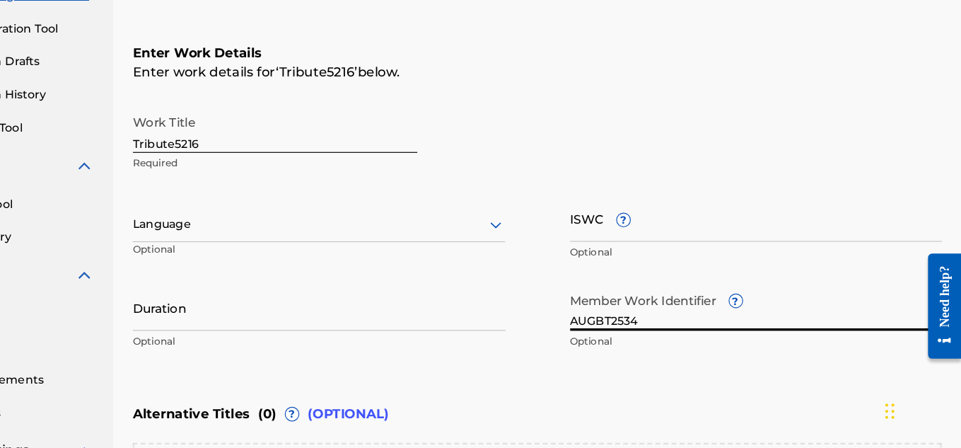
click at [682, 337] on input "AUGBT2534" at bounding box center [782, 325] width 326 height 40
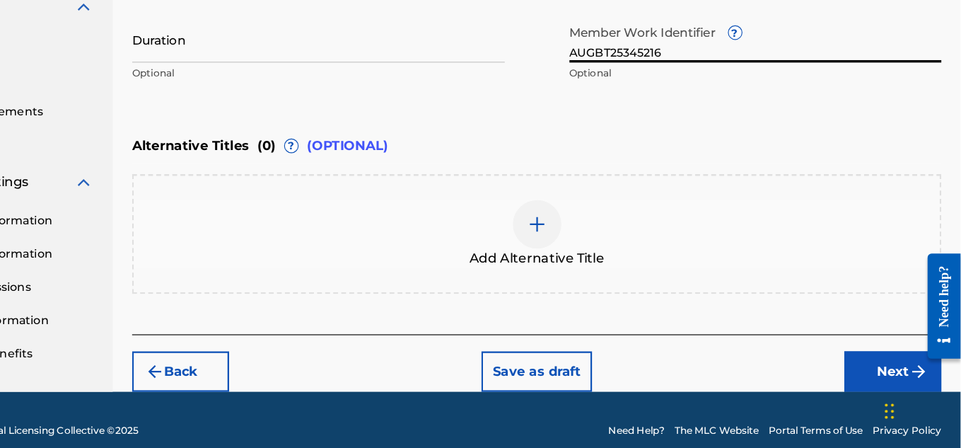
scroll to position [422, 0]
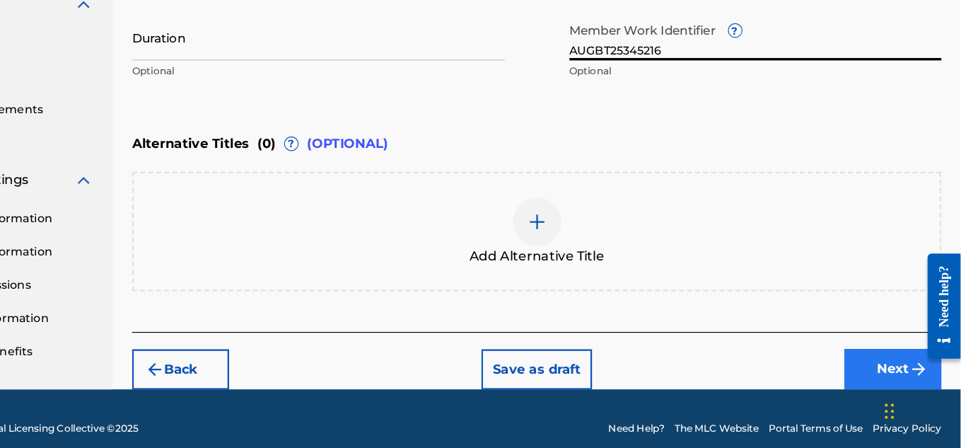
type input "AUGBT25345216"
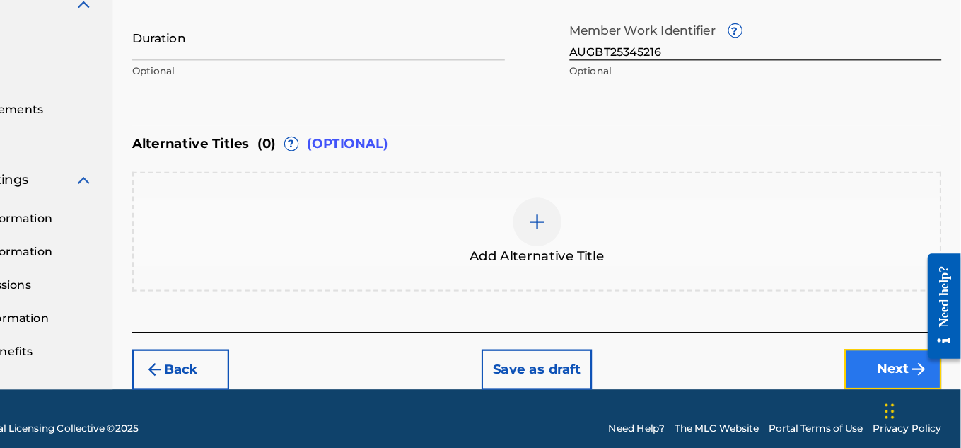
click at [885, 382] on button "Next" at bounding box center [901, 378] width 85 height 35
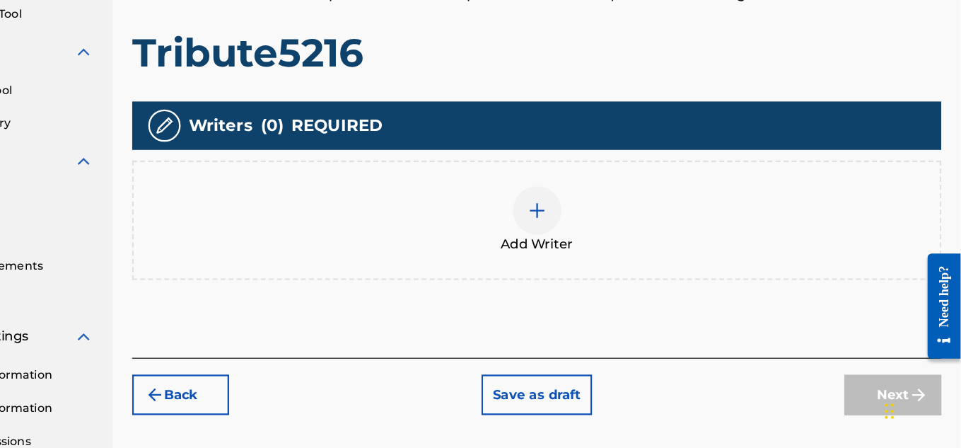
scroll to position [288, 0]
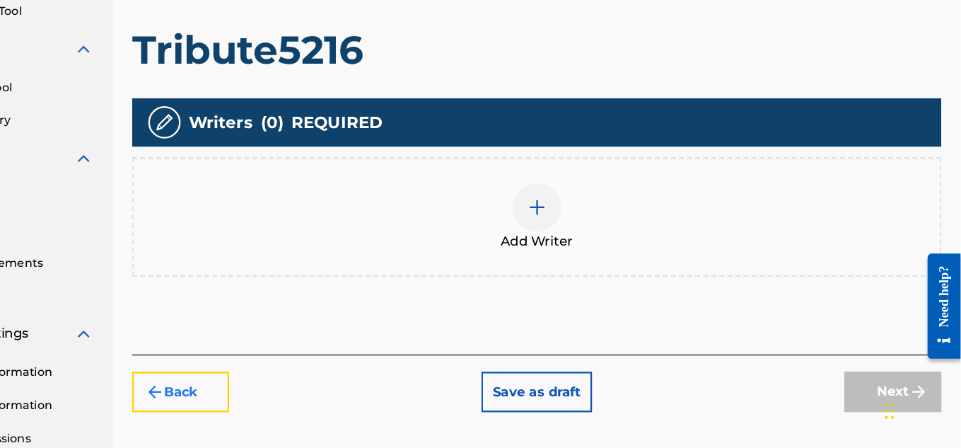
click at [265, 405] on button "Back" at bounding box center [278, 397] width 85 height 35
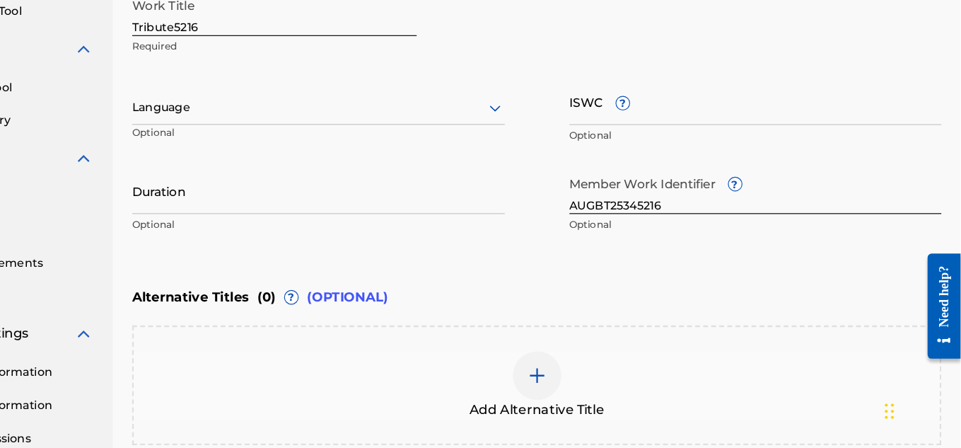
click at [353, 81] on input "Tribute5216" at bounding box center [360, 67] width 249 height 40
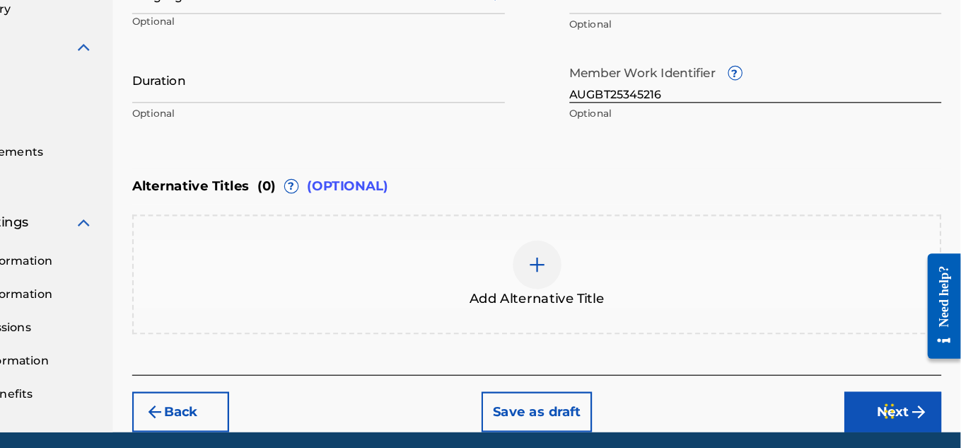
scroll to position [438, 0]
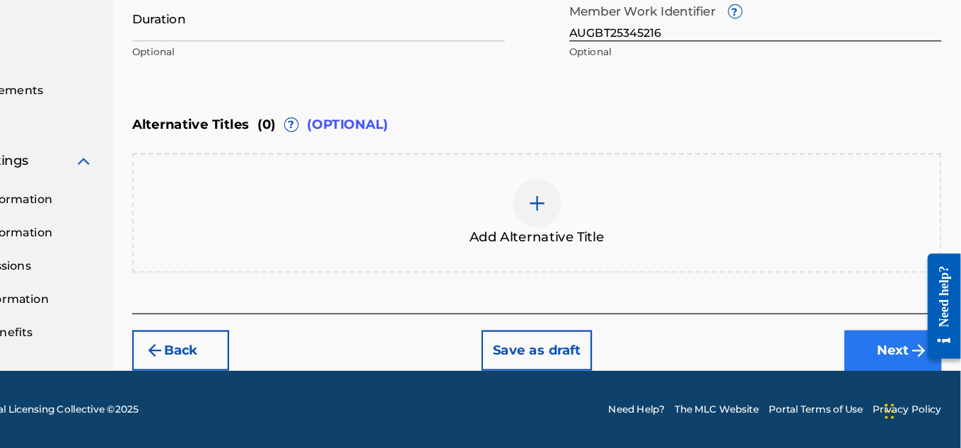
type input "Tribute"
click at [870, 356] on button "Next" at bounding box center [901, 361] width 85 height 35
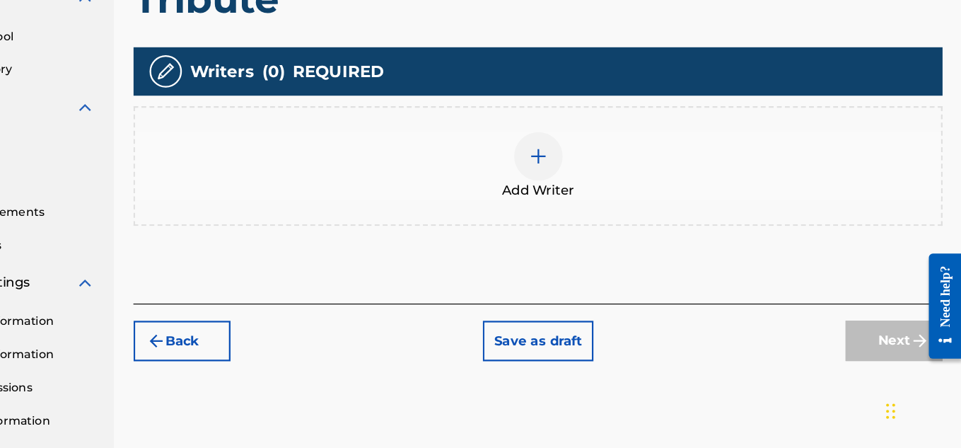
scroll to position [334, 0]
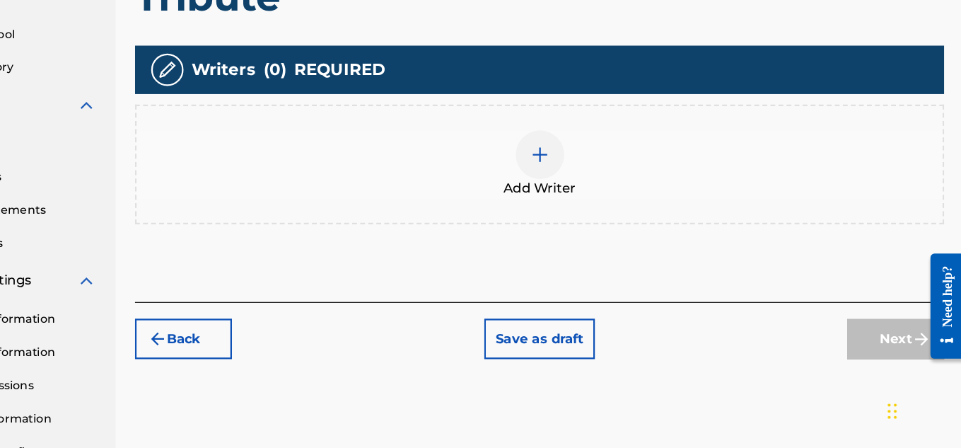
click at [582, 194] on img at bounding box center [590, 190] width 17 height 17
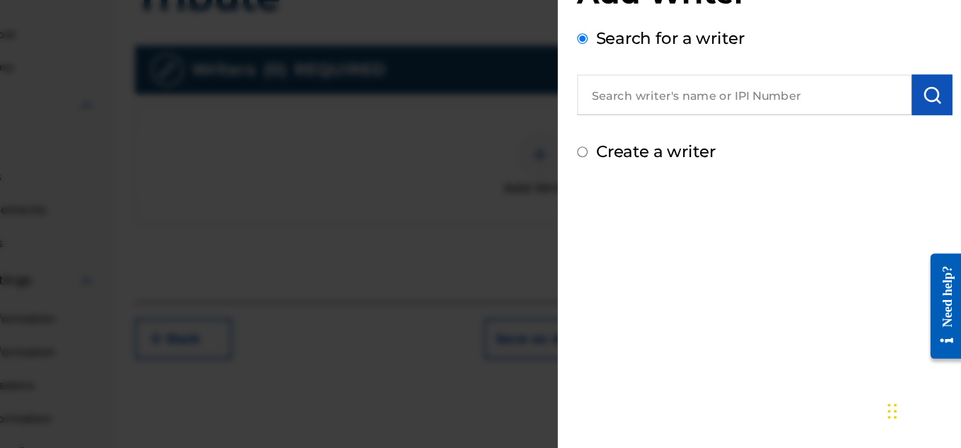
click at [745, 153] on input "text" at bounding box center [769, 138] width 293 height 35
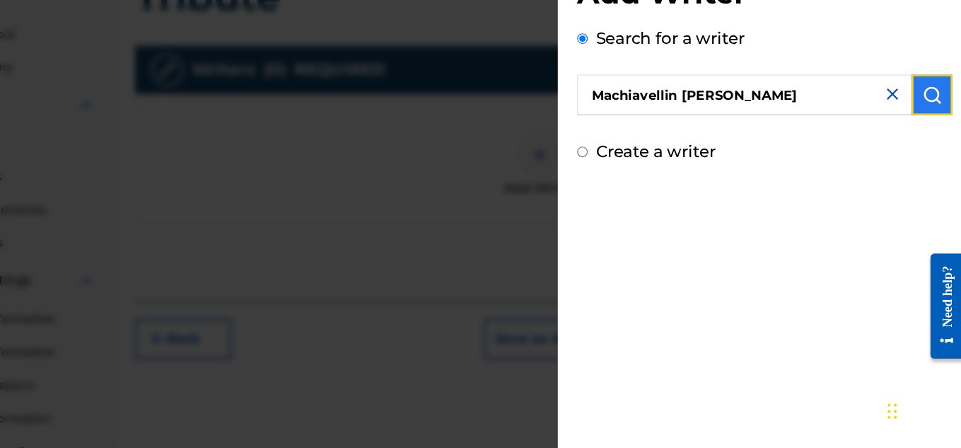
click at [925, 145] on img "submit" at bounding box center [933, 138] width 17 height 17
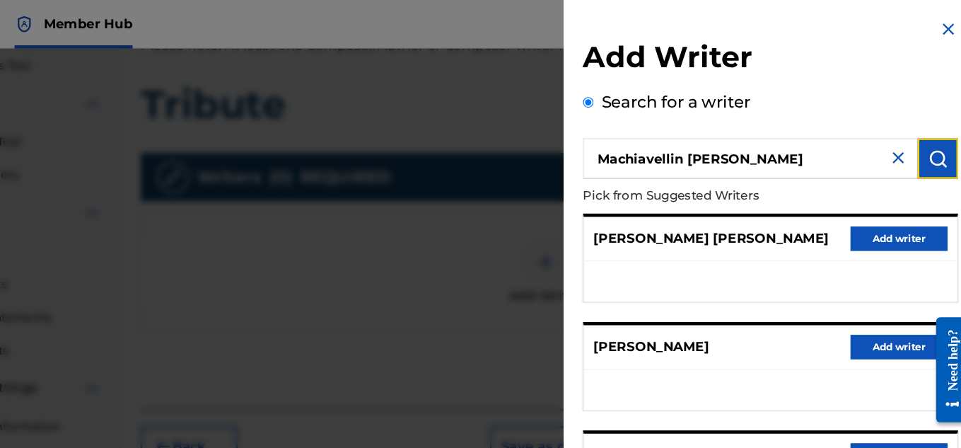
scroll to position [272, 0]
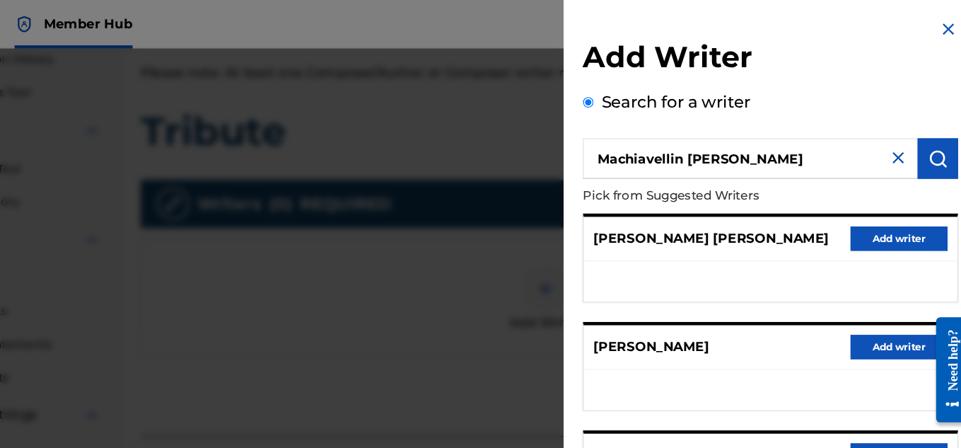
click at [716, 149] on input "Machiavellin [PERSON_NAME]" at bounding box center [769, 138] width 293 height 35
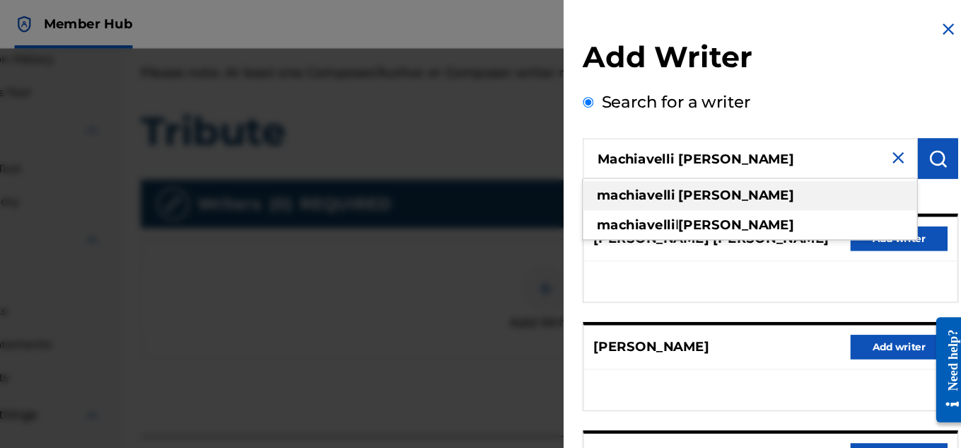
type input "Machiavelli [PERSON_NAME]"
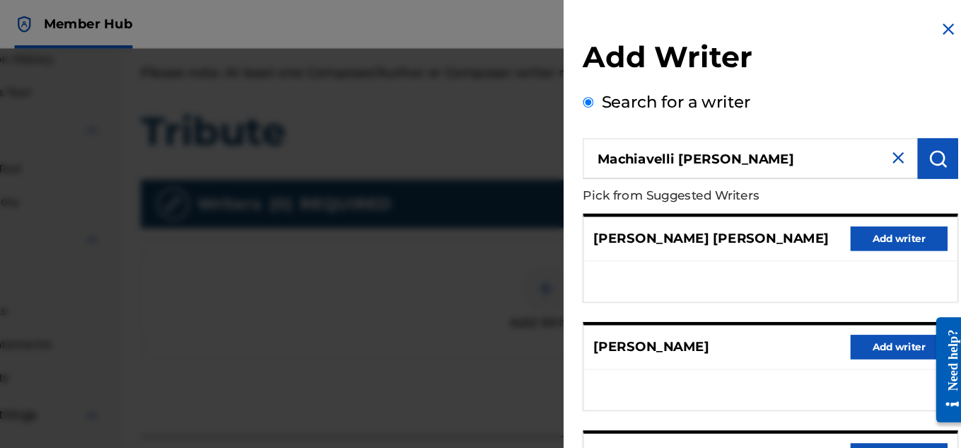
click at [752, 108] on div "Search for a writer [PERSON_NAME] Pick from Suggested Writers [PERSON_NAME] [PE…" at bounding box center [787, 392] width 328 height 629
click at [924, 127] on button "submit" at bounding box center [933, 138] width 35 height 35
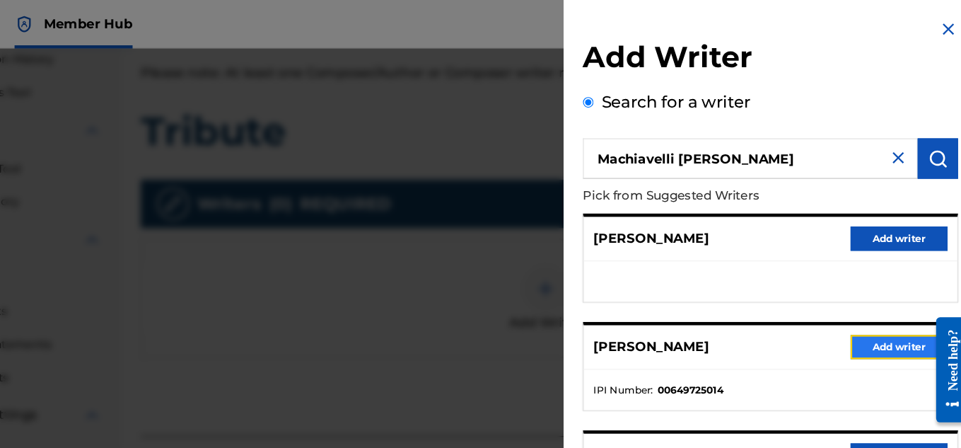
click at [866, 301] on button "Add writer" at bounding box center [899, 303] width 85 height 21
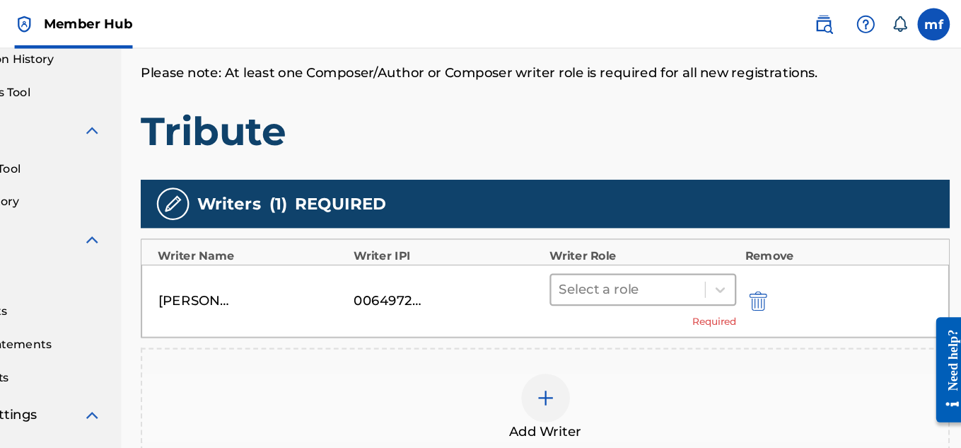
click at [659, 256] on div at bounding box center [663, 253] width 121 height 20
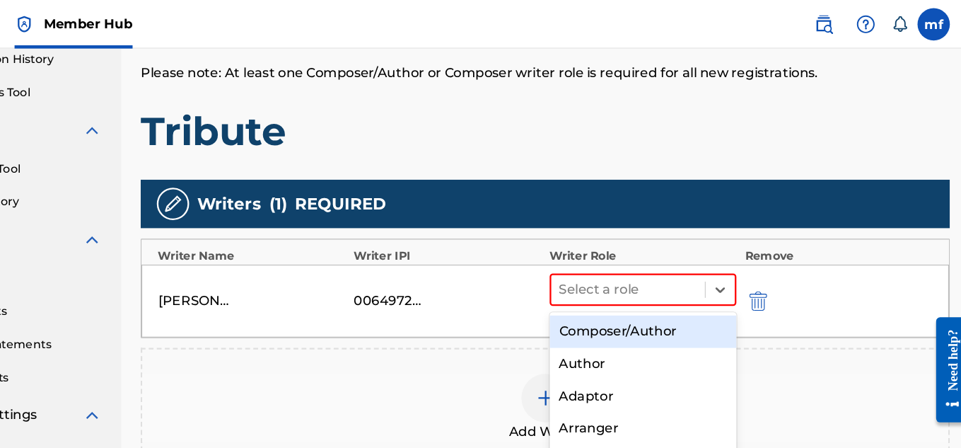
click at [686, 284] on div "Composer/Author" at bounding box center [676, 290] width 164 height 28
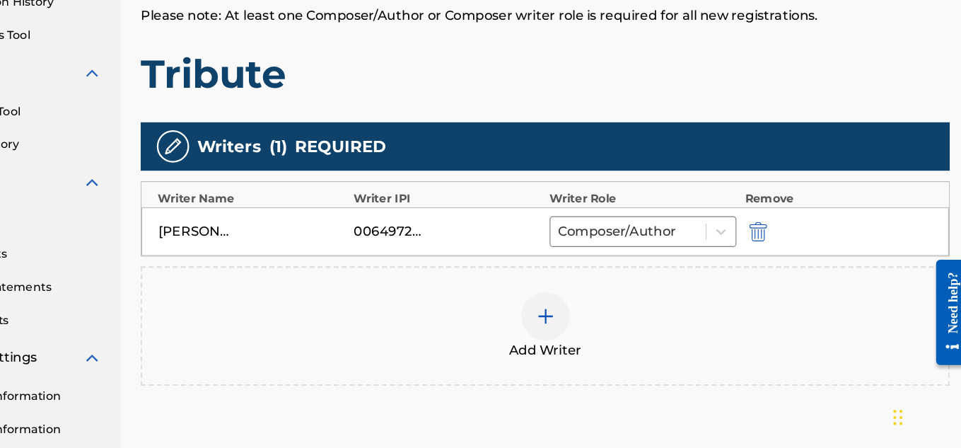
click at [570, 323] on div at bounding box center [590, 327] width 42 height 42
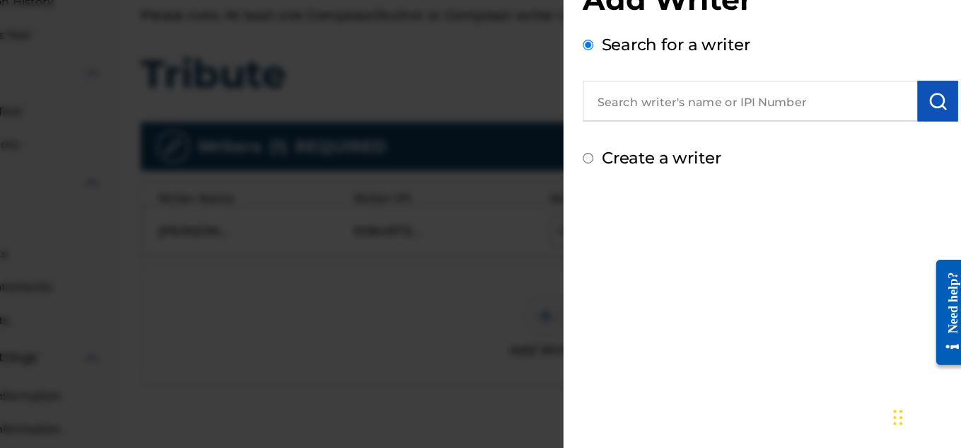
click at [570, 323] on div at bounding box center [480, 266] width 961 height 448
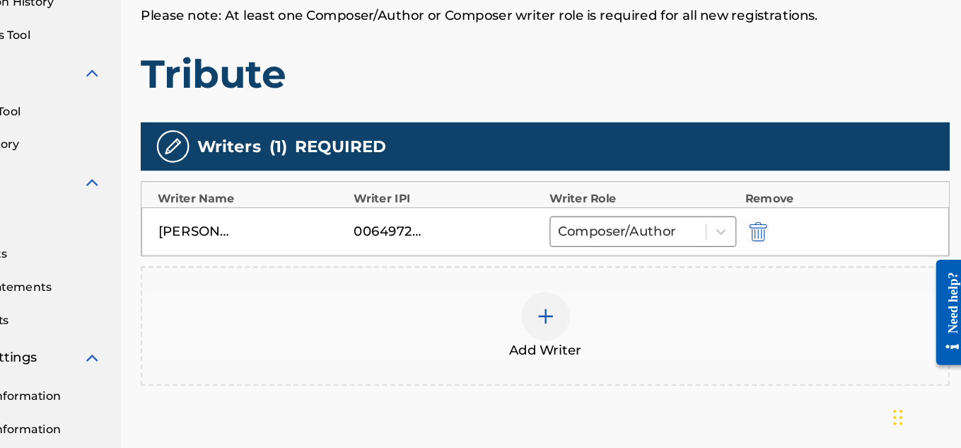
click at [586, 319] on img at bounding box center [590, 326] width 17 height 17
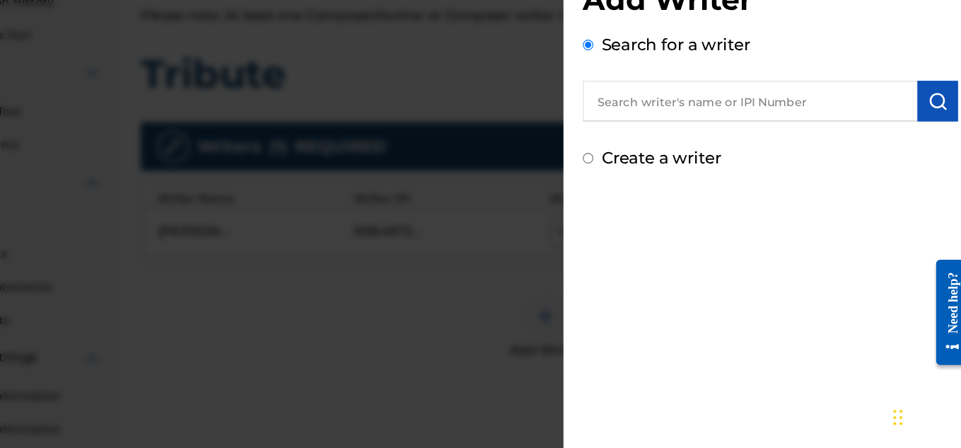
click at [764, 146] on input "text" at bounding box center [769, 138] width 293 height 35
type input "N"
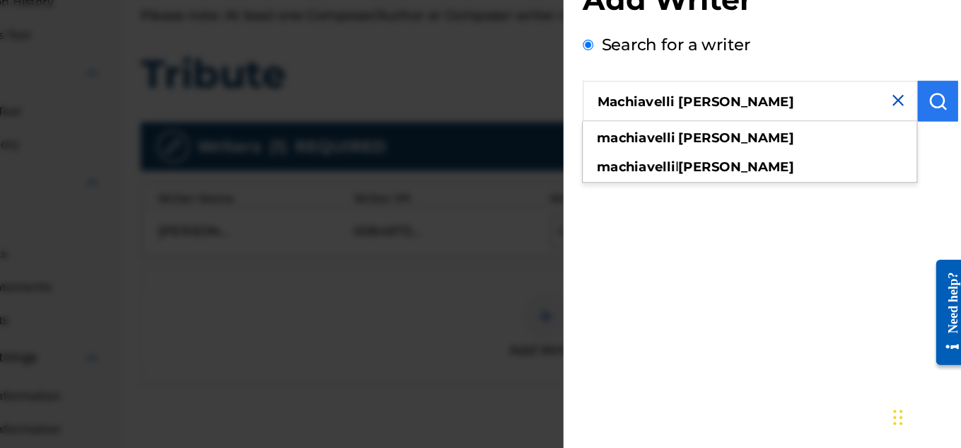
type input "Machiavelli [PERSON_NAME]"
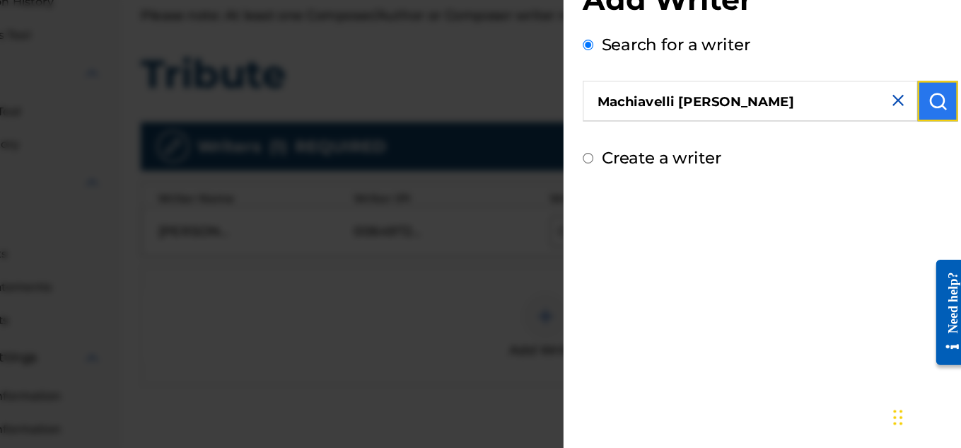
click at [927, 128] on button "submit" at bounding box center [933, 138] width 35 height 35
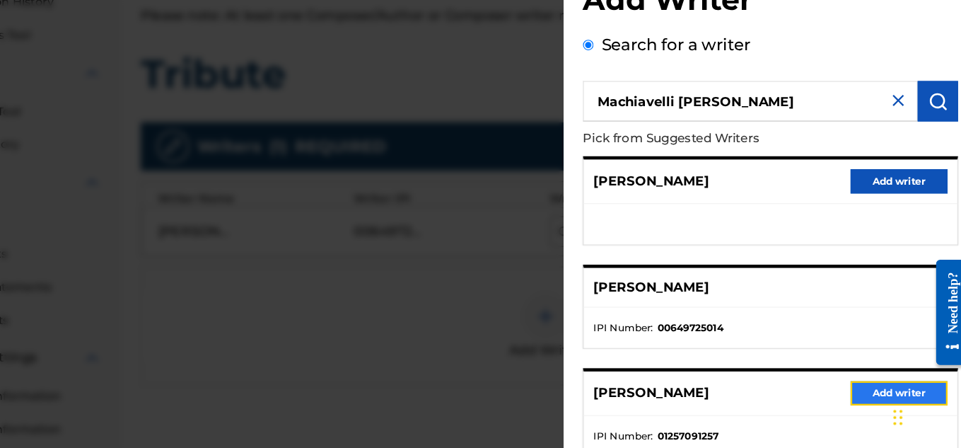
click at [878, 392] on button "Add writer" at bounding box center [899, 393] width 85 height 21
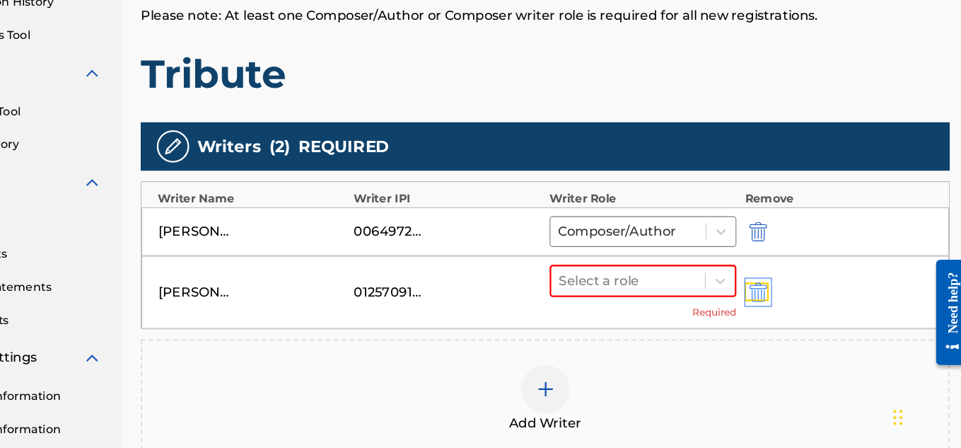
click at [779, 309] on img "submit" at bounding box center [777, 305] width 16 height 17
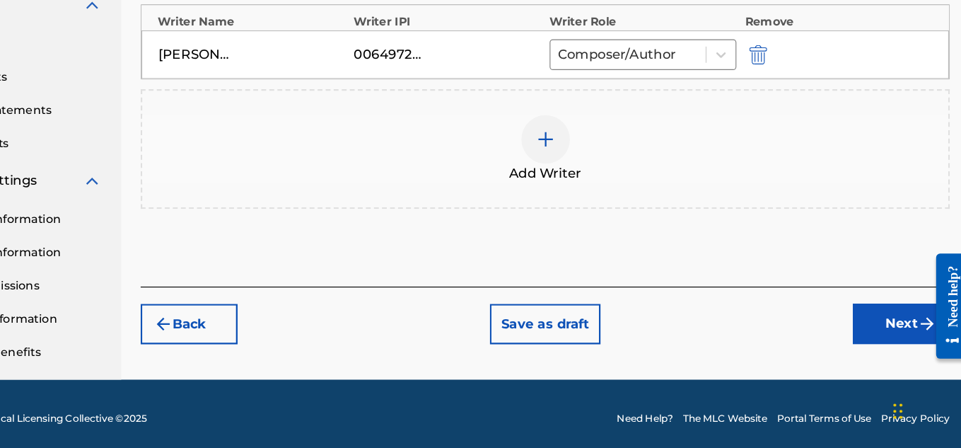
scroll to position [429, 0]
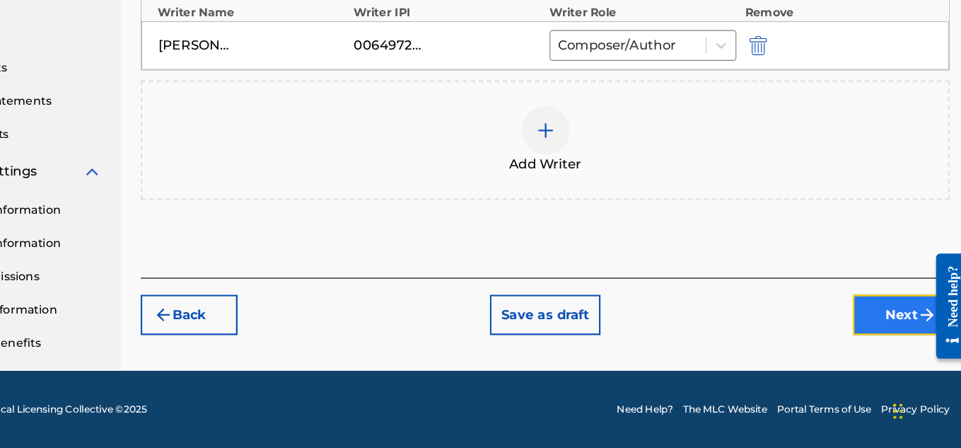
click at [905, 322] on button "Next" at bounding box center [901, 330] width 85 height 35
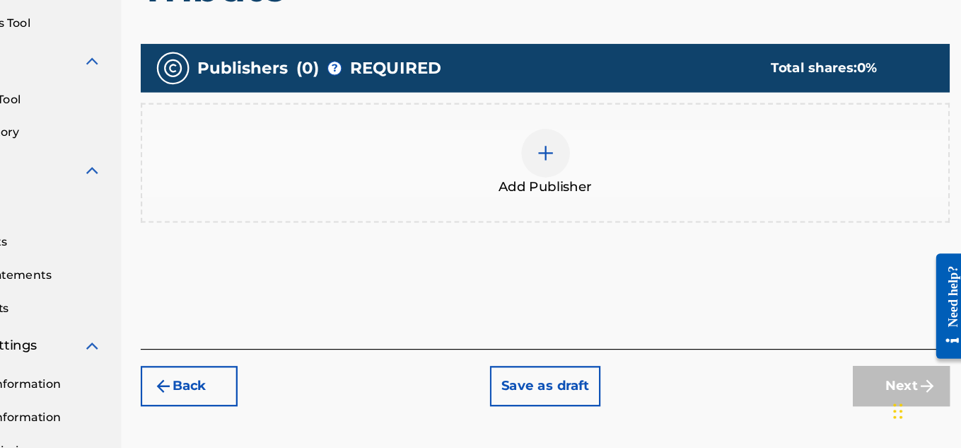
scroll to position [283, 0]
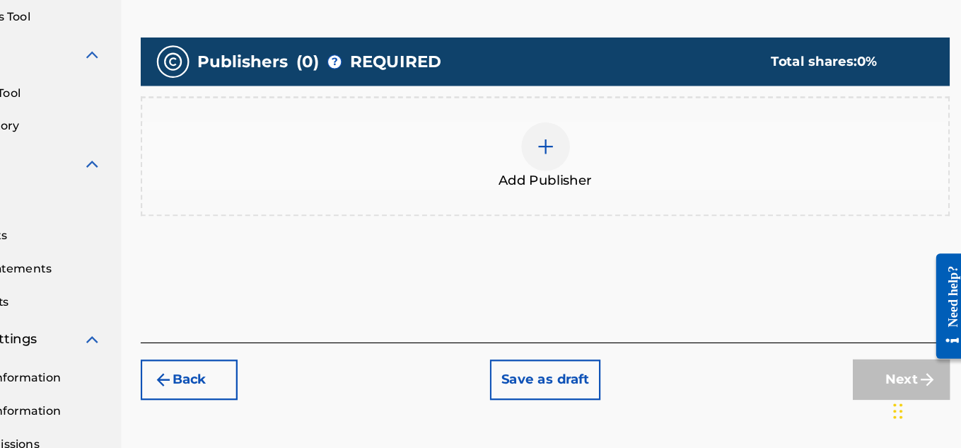
click at [598, 179] on div at bounding box center [590, 184] width 42 height 42
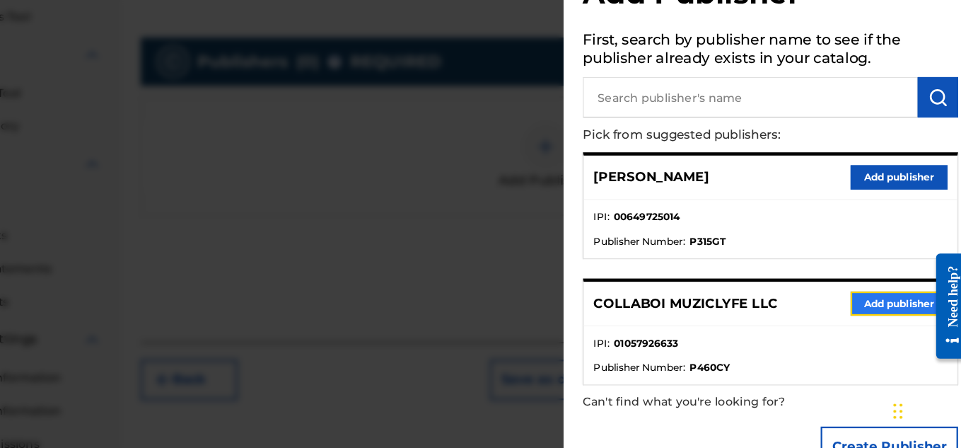
click at [882, 314] on button "Add publisher" at bounding box center [899, 320] width 85 height 21
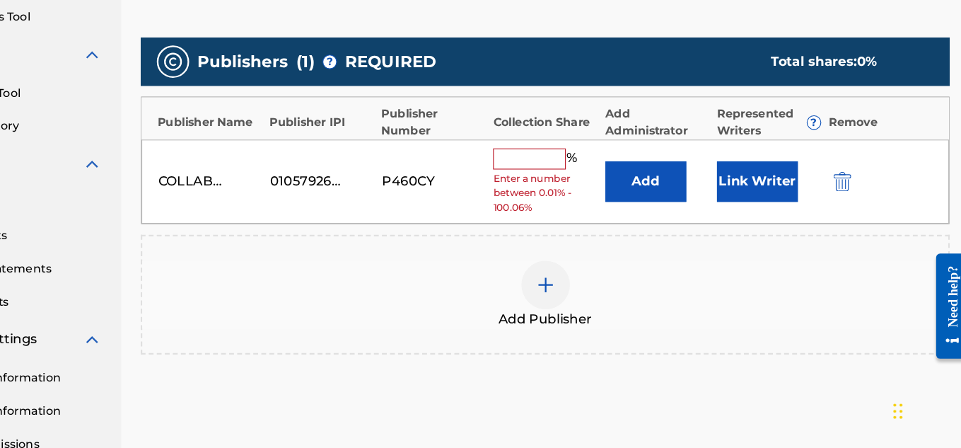
click at [566, 197] on input "text" at bounding box center [577, 194] width 64 height 18
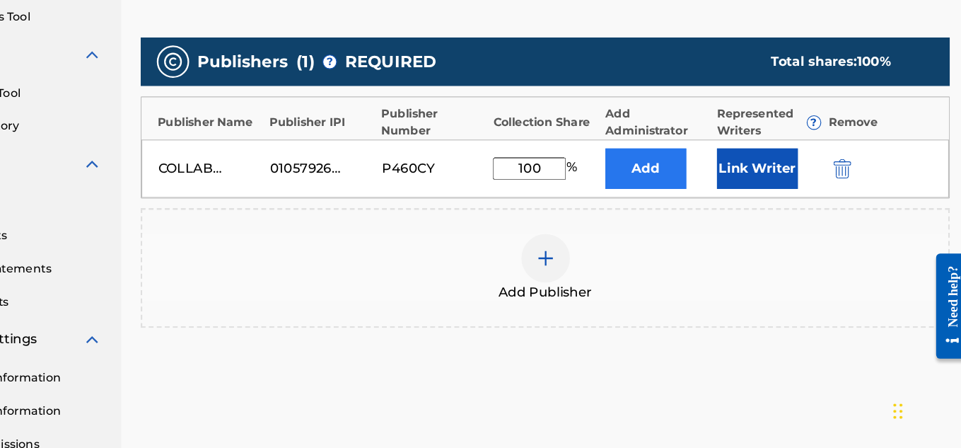
type input "100"
click at [681, 198] on button "Add" at bounding box center [678, 202] width 71 height 35
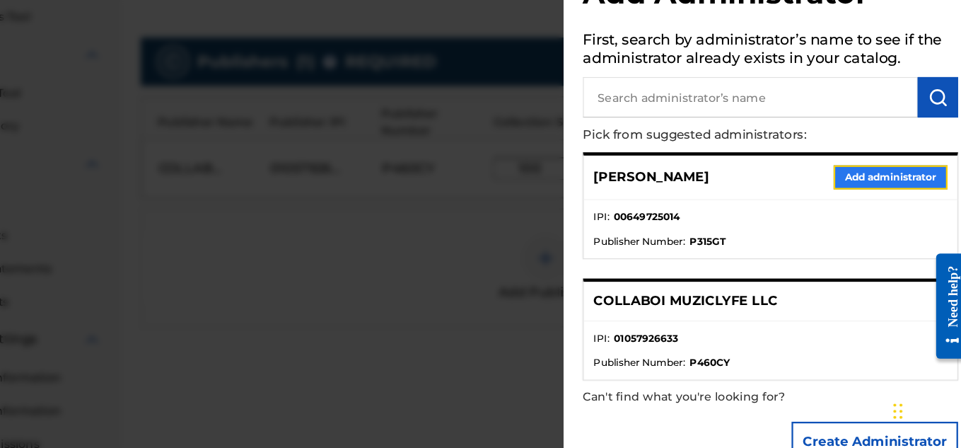
click at [856, 211] on button "Add administrator" at bounding box center [892, 210] width 100 height 21
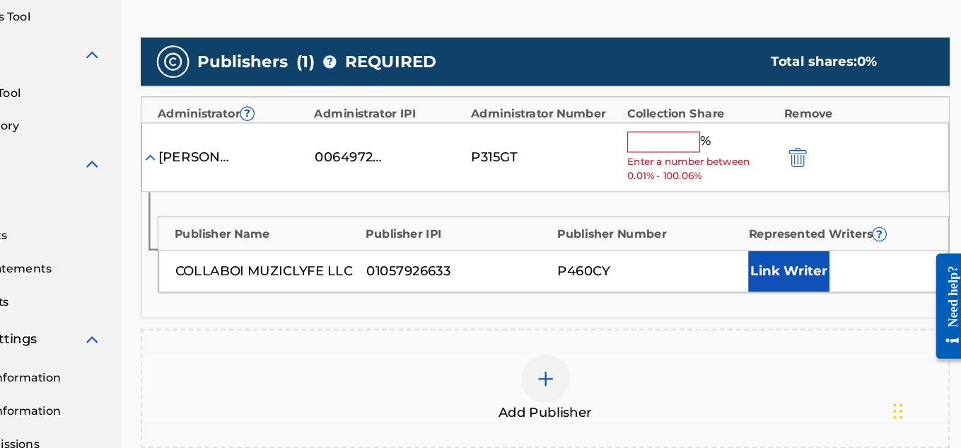
click at [704, 179] on input "text" at bounding box center [694, 179] width 64 height 18
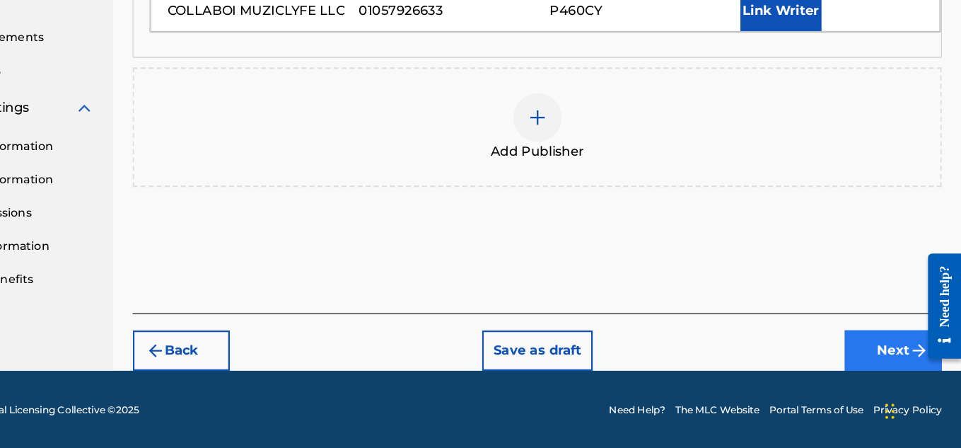
type input "100"
click at [906, 366] on button "Next" at bounding box center [901, 361] width 85 height 35
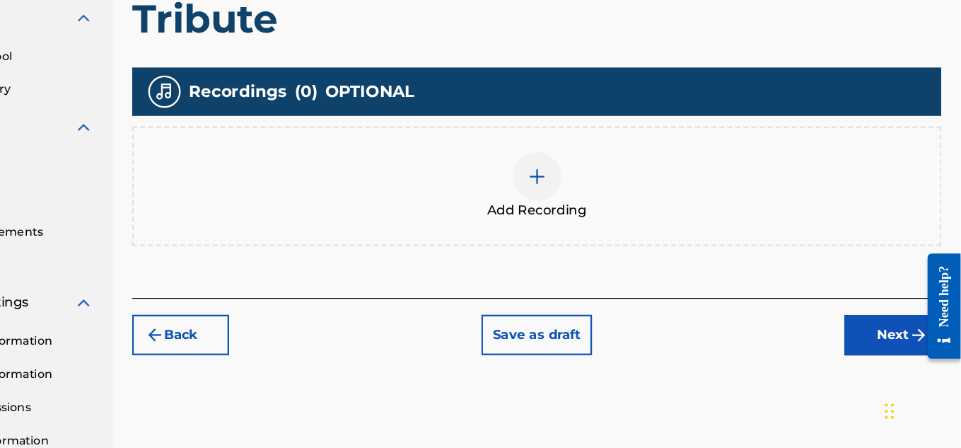
scroll to position [318, 0]
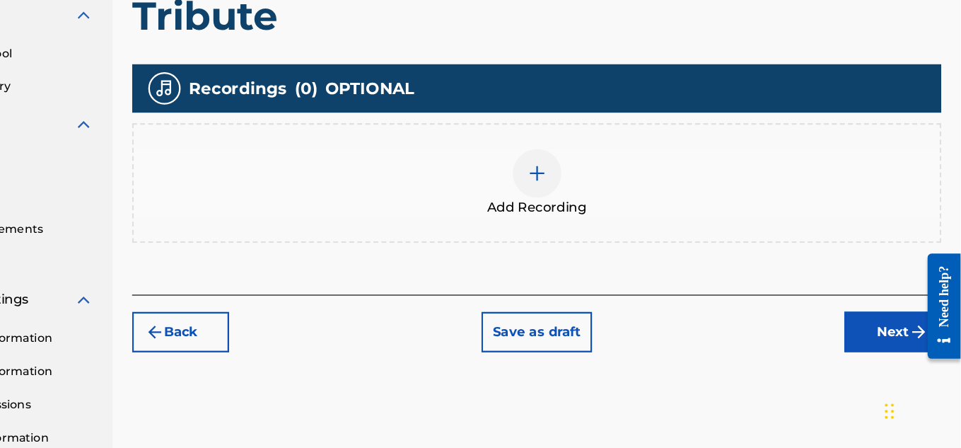
click at [591, 226] on div at bounding box center [590, 207] width 42 height 42
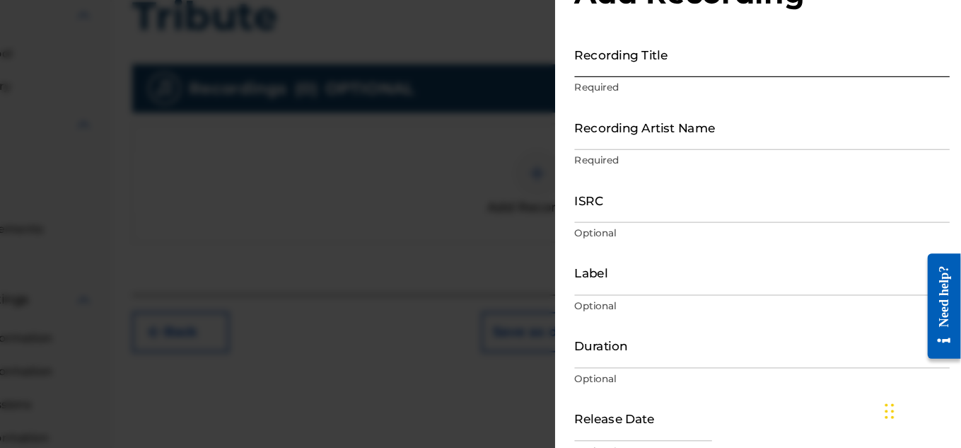
click at [734, 113] on input "Recording Title" at bounding box center [787, 103] width 328 height 40
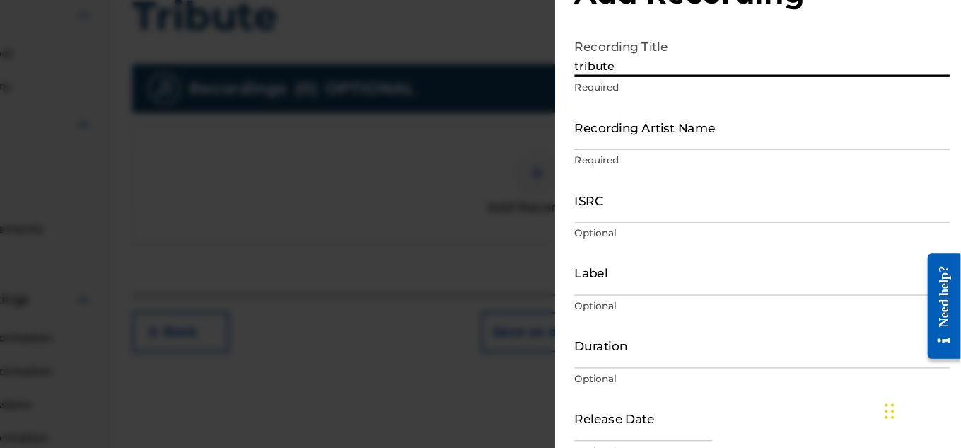
click at [730, 105] on input "tribute" at bounding box center [787, 103] width 328 height 40
type input "t"
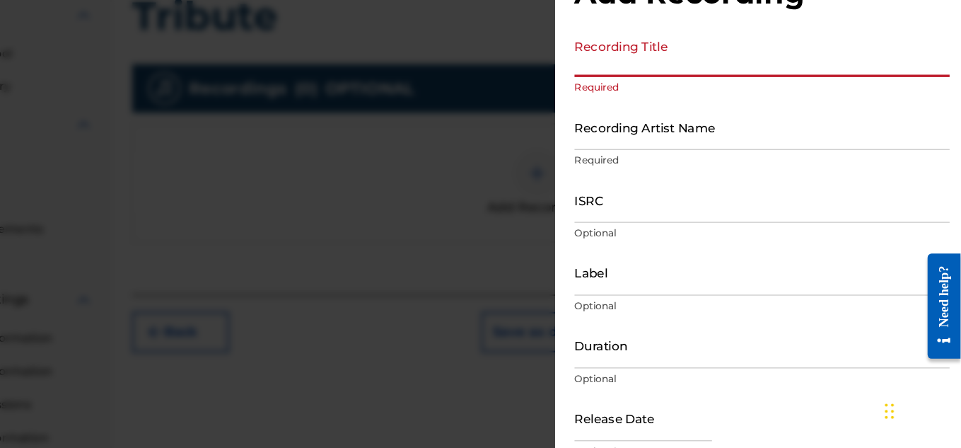
type input "R"
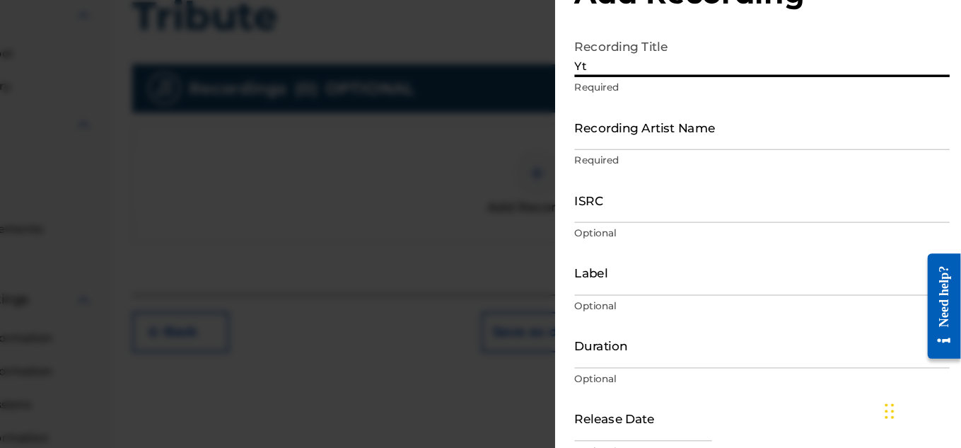
type input "Y"
type input "Tribute"
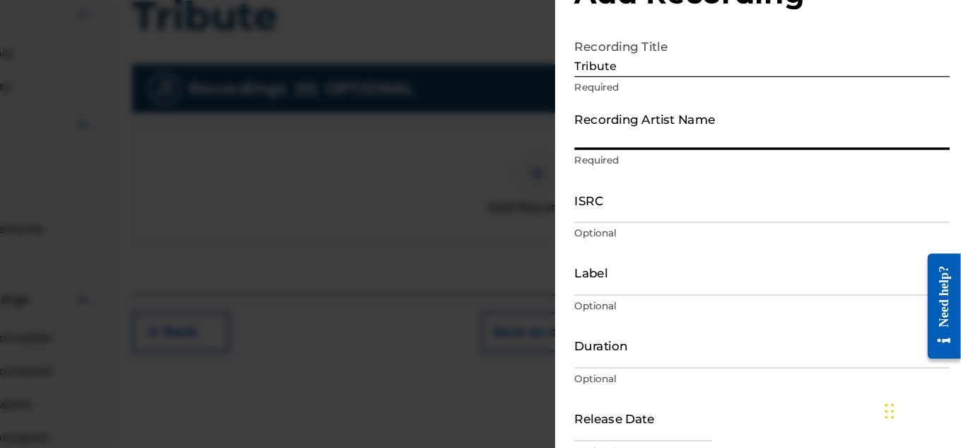
click at [841, 173] on input "Recording Artist Name" at bounding box center [787, 166] width 328 height 40
type input "Collaboi"
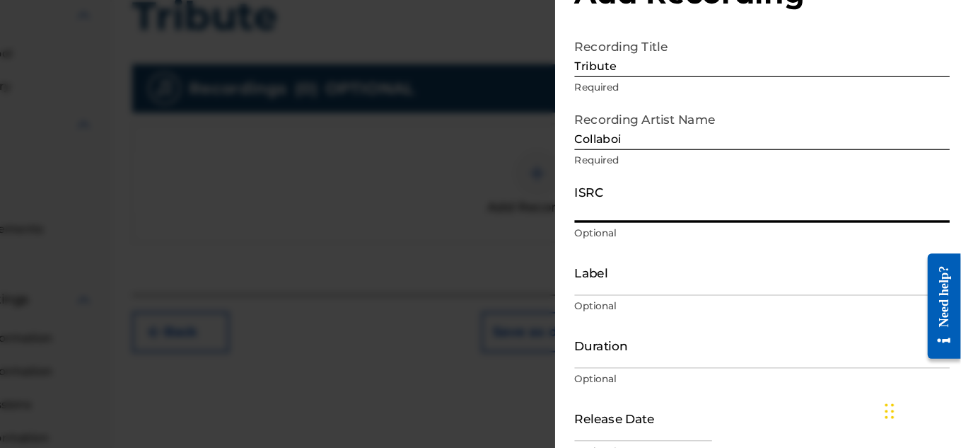
click at [693, 243] on input "ISRC" at bounding box center [787, 230] width 328 height 40
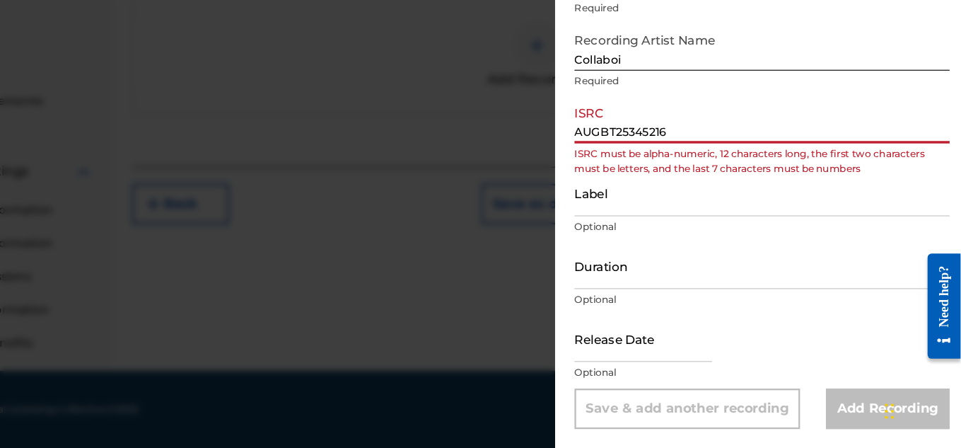
scroll to position [0, 0]
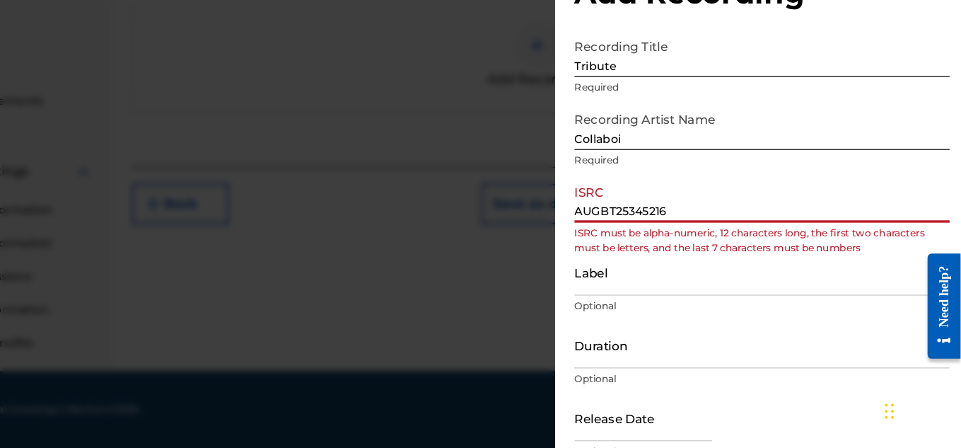
click at [723, 250] on input "AUGBT25345216" at bounding box center [787, 230] width 328 height 40
type input "A"
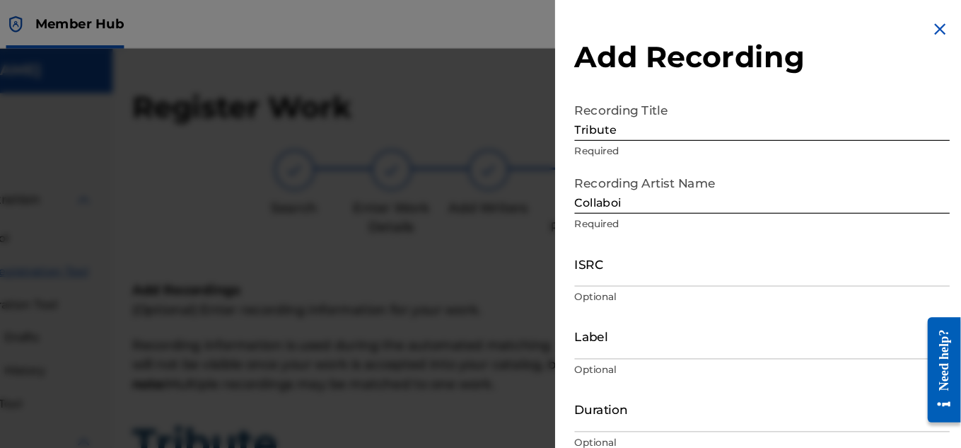
click at [552, 218] on div at bounding box center [480, 266] width 961 height 448
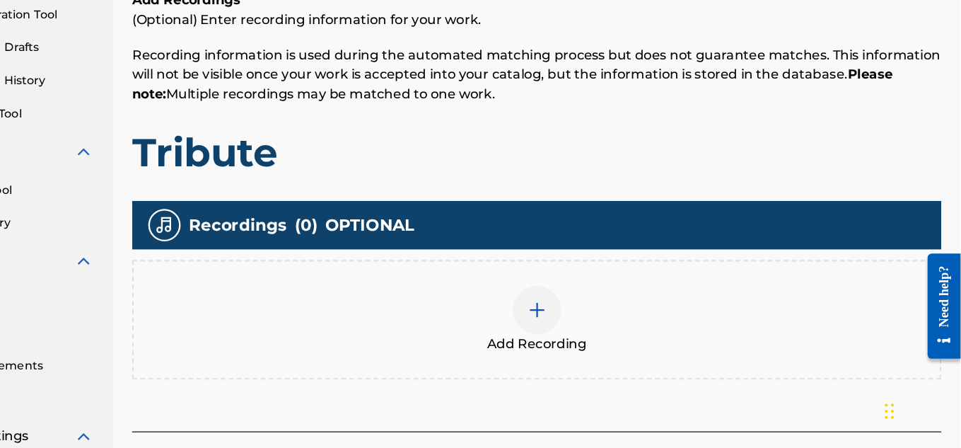
scroll to position [257, 0]
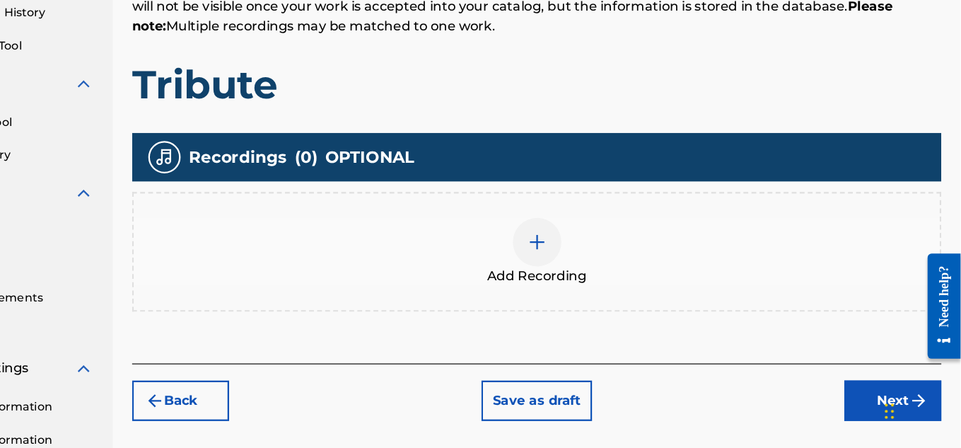
click at [600, 274] on div at bounding box center [590, 267] width 42 height 42
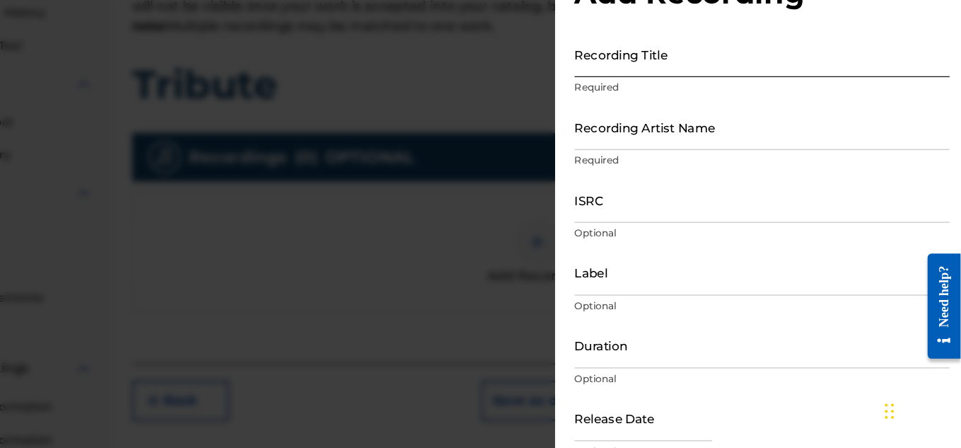
click at [705, 113] on input "Recording Title" at bounding box center [787, 103] width 328 height 40
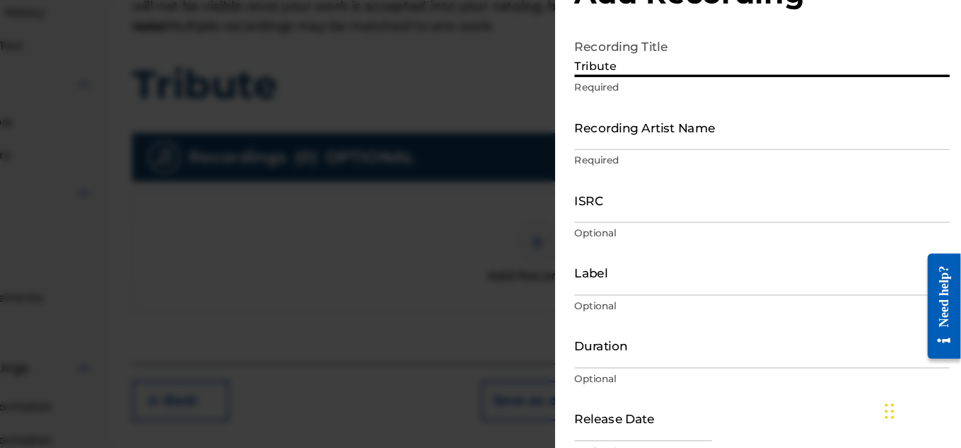
type input "Tribute"
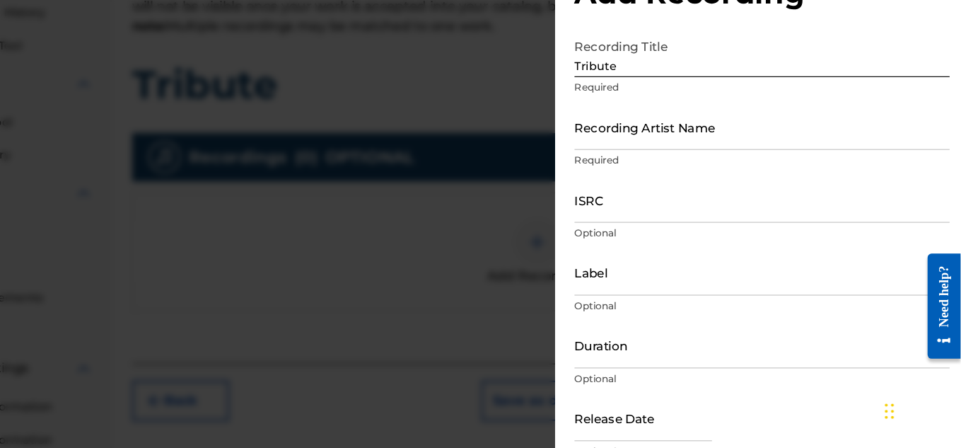
click at [702, 192] on p "Required" at bounding box center [787, 196] width 328 height 13
click at [725, 190] on p "Required" at bounding box center [787, 196] width 328 height 13
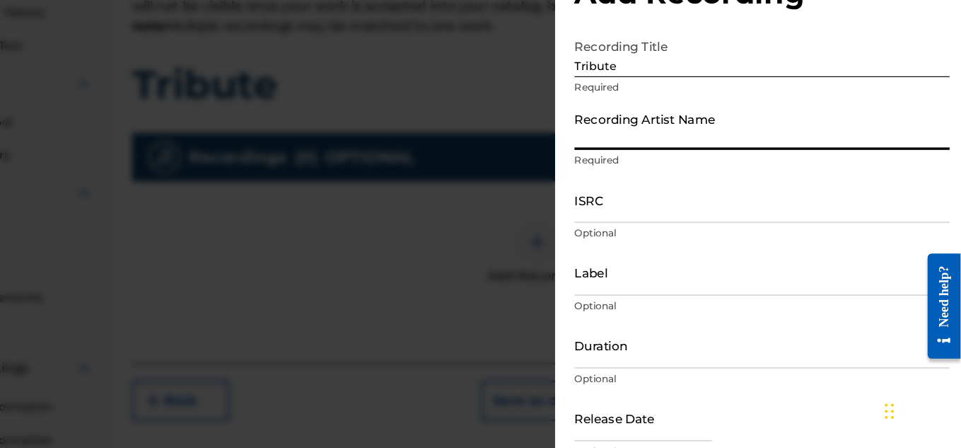
click at [722, 172] on input "Recording Artist Name" at bounding box center [787, 166] width 328 height 40
type input "Collaboi"
click at [691, 225] on input "ISRC" at bounding box center [787, 230] width 328 height 40
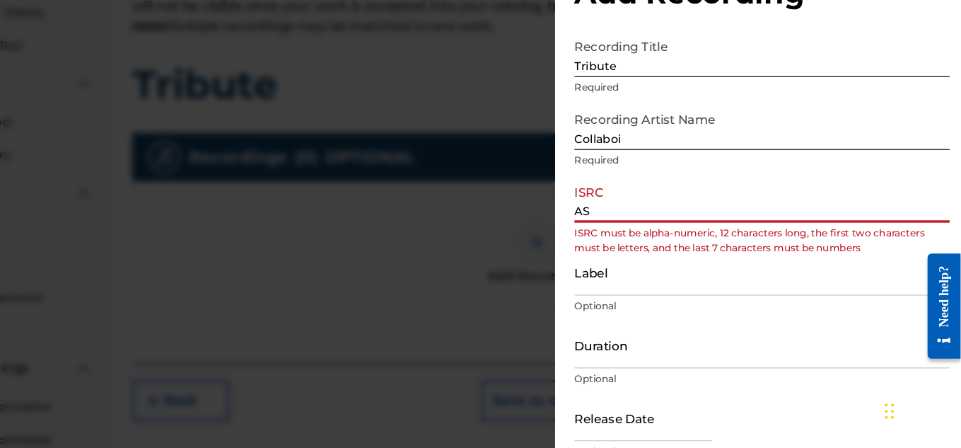
type input "A"
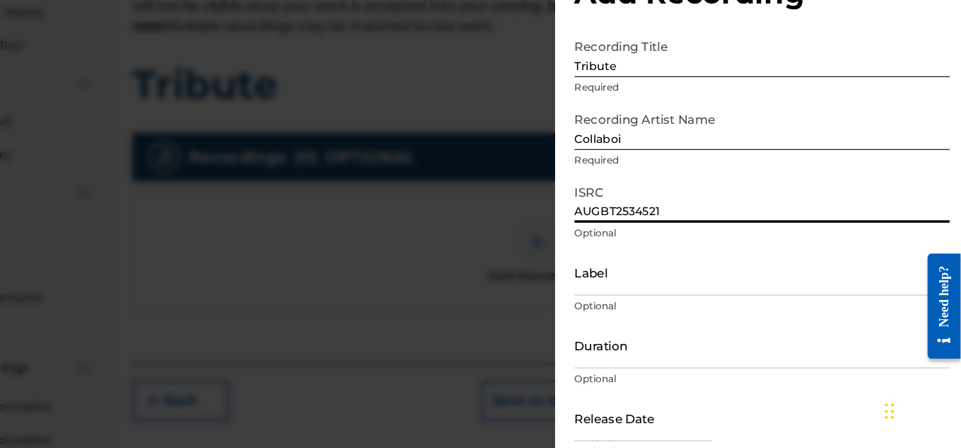
type input "AUGBT25345216"
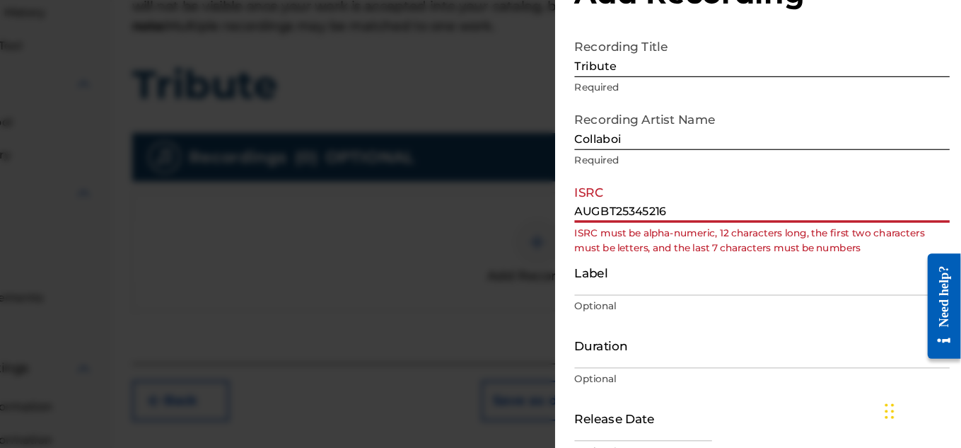
click at [685, 235] on input "AUGBT25345216" at bounding box center [787, 230] width 328 height 40
click at [795, 250] on input "AUGBT25345216" at bounding box center [787, 230] width 328 height 40
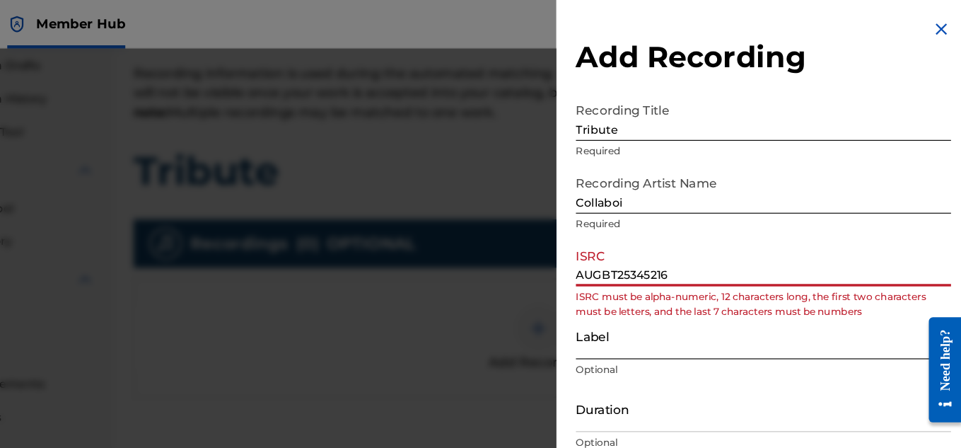
scroll to position [69, 0]
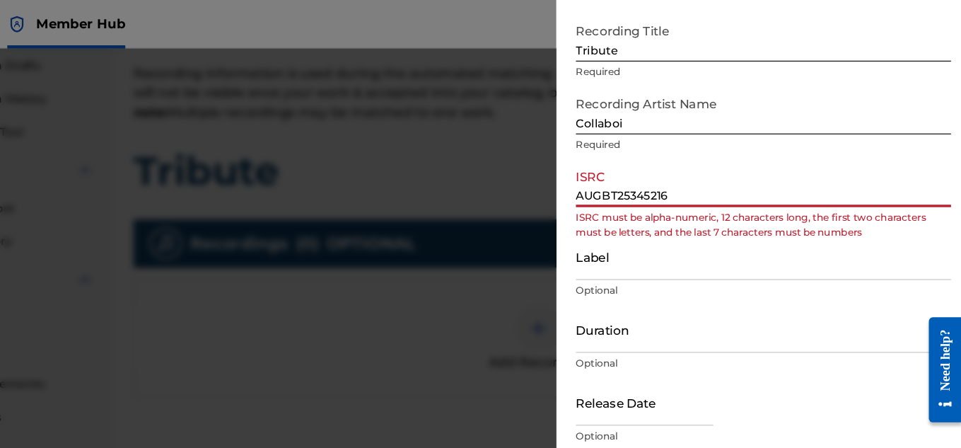
drag, startPoint x: 727, startPoint y: 177, endPoint x: 529, endPoint y: 248, distance: 210.3
click at [529, 248] on div "Add Recording Recording Title Tribute Required Recording Artist Name Collaboi R…" at bounding box center [480, 244] width 961 height 405
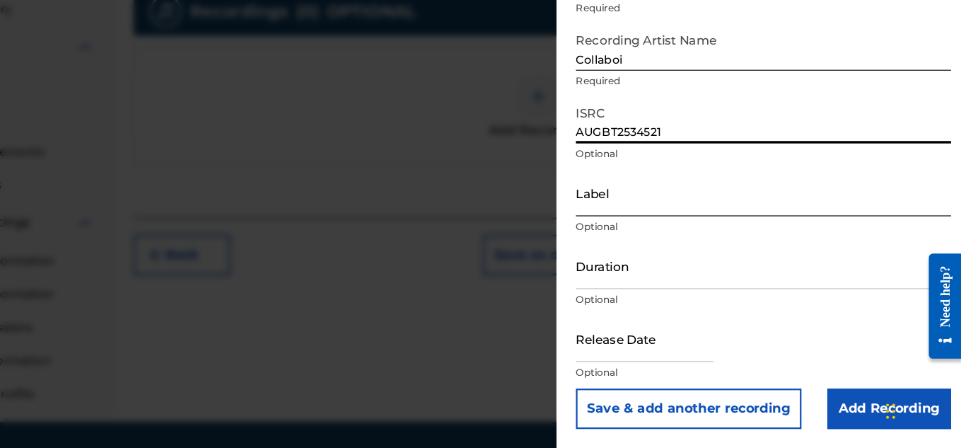
scroll to position [386, 0]
type input "AUGBT2534521"
click at [897, 418] on div "Chat Widget" at bounding box center [925, 414] width 71 height 68
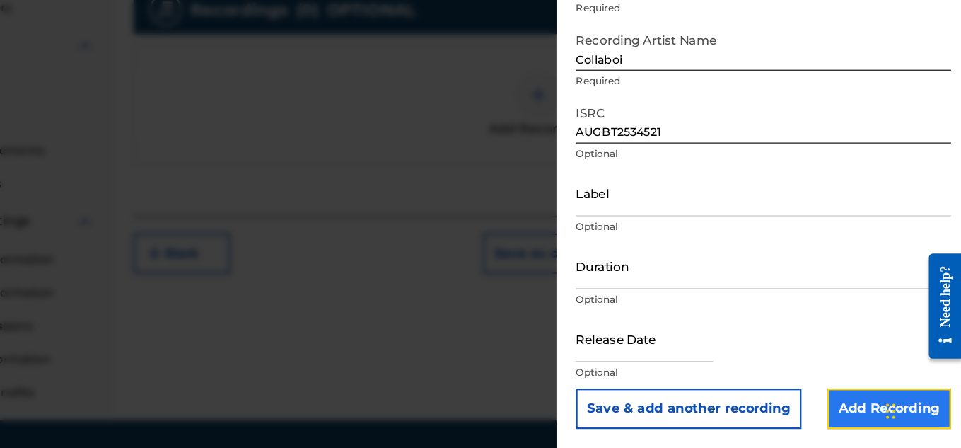
click at [888, 422] on input "Add Recording" at bounding box center [897, 412] width 108 height 35
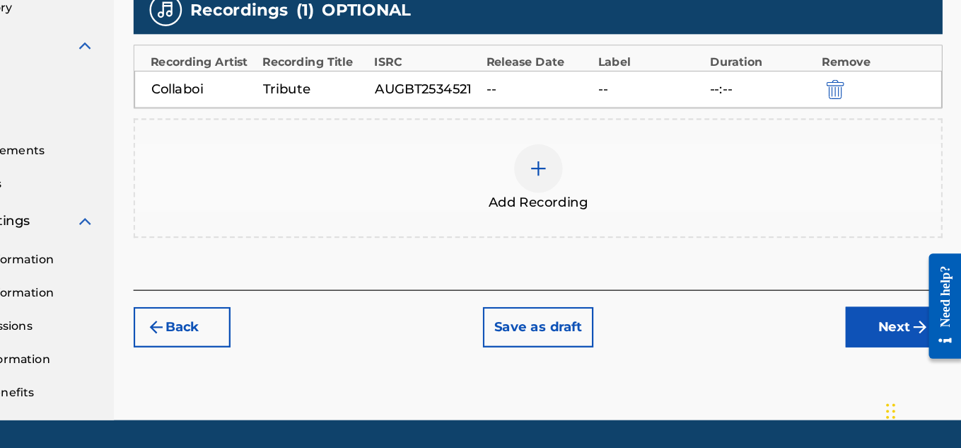
click at [888, 321] on div "Back Save as draft Next" at bounding box center [590, 334] width 708 height 50
click at [905, 343] on button "Next" at bounding box center [901, 341] width 85 height 35
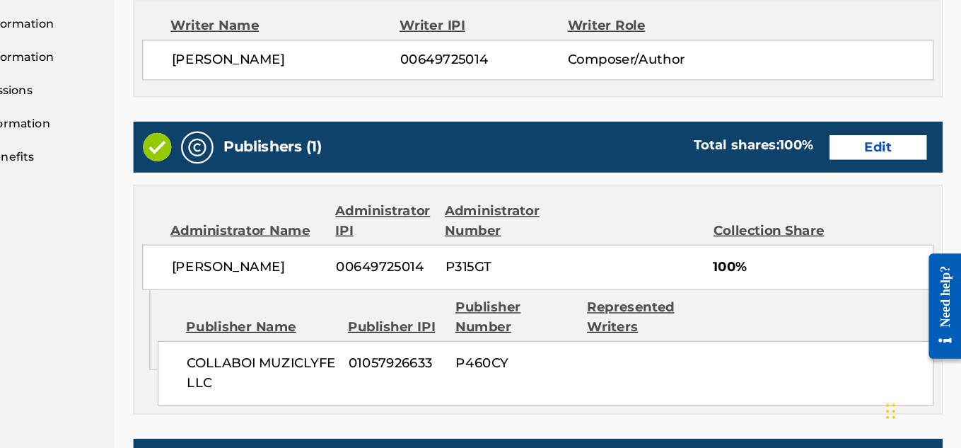
scroll to position [859, 0]
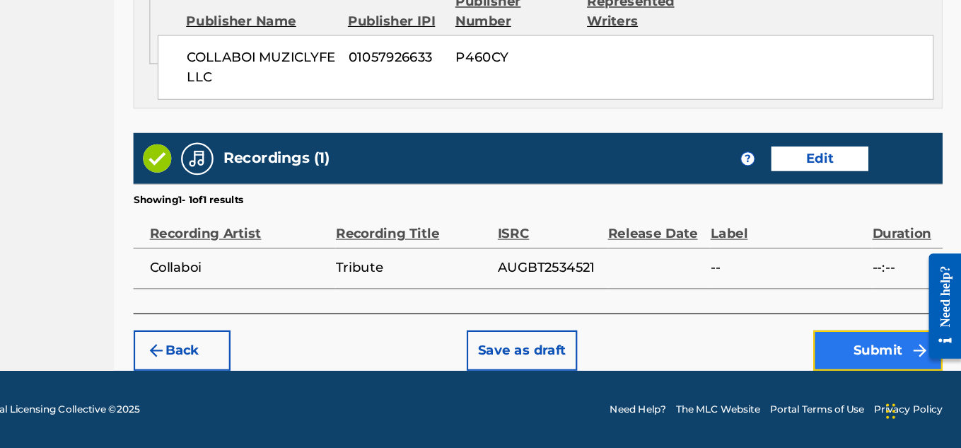
click at [861, 347] on button "Submit" at bounding box center [887, 361] width 113 height 35
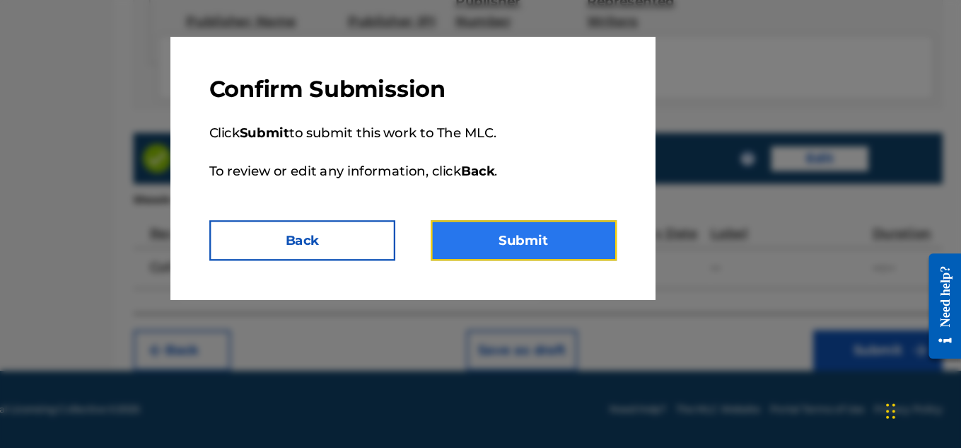
click at [578, 283] on button "Submit" at bounding box center [577, 265] width 163 height 35
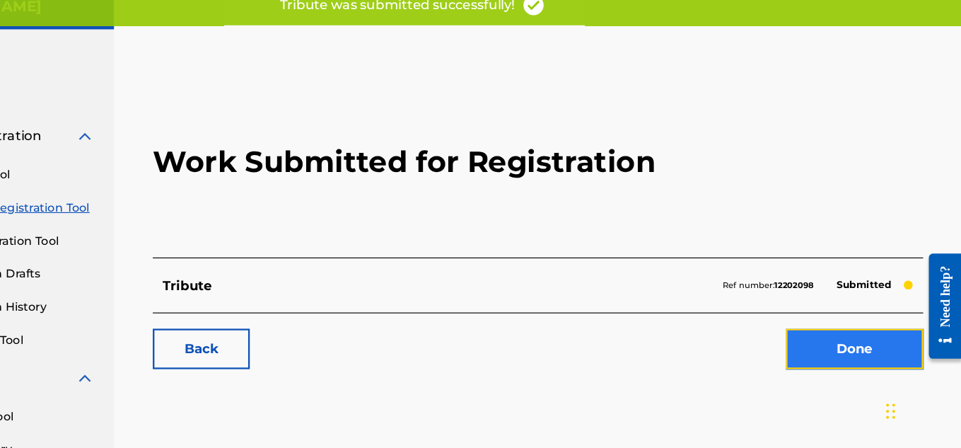
click at [854, 357] on link "Done" at bounding box center [867, 360] width 120 height 35
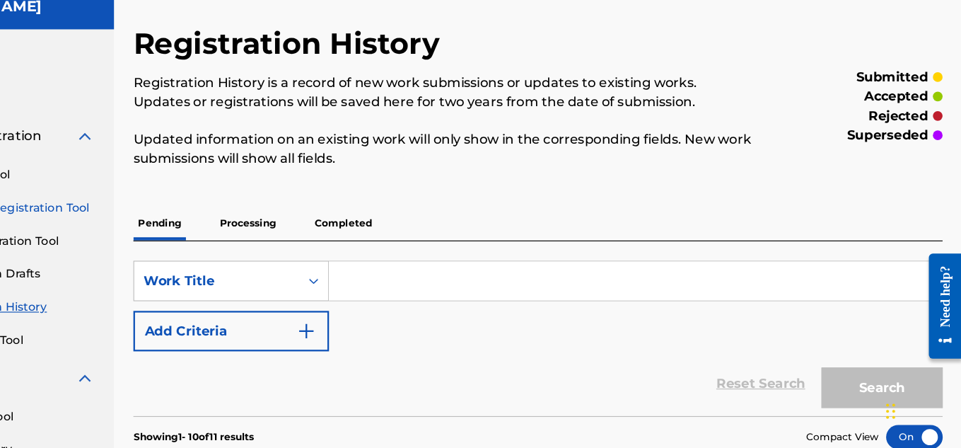
click at [173, 243] on link "Individual Registration Tool" at bounding box center [130, 237] width 143 height 15
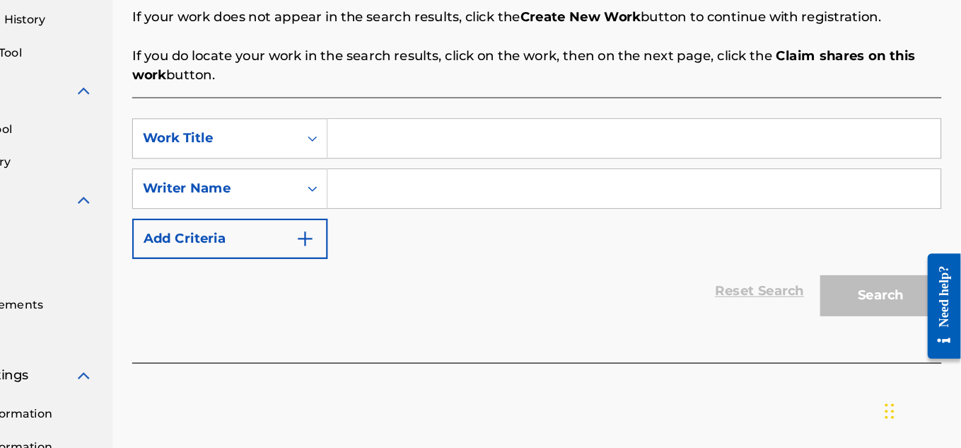
scroll to position [253, 0]
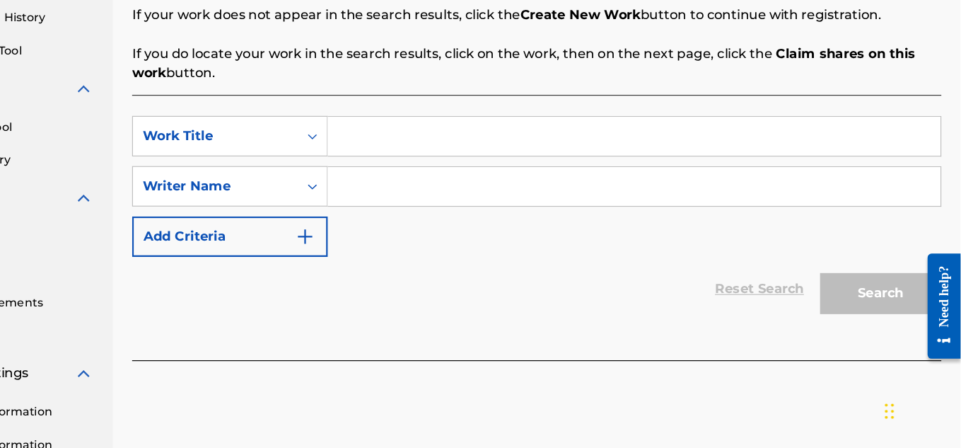
click at [472, 185] on input "Search Form" at bounding box center [675, 175] width 536 height 34
type input "h"
click at [246, 419] on div "Register Work Search Enter Work Details Add Writers Add Publishers & Shares Add…" at bounding box center [590, 190] width 742 height 731
click at [446, 186] on input "Search Form" at bounding box center [675, 175] width 536 height 34
type input "Hear these songs"
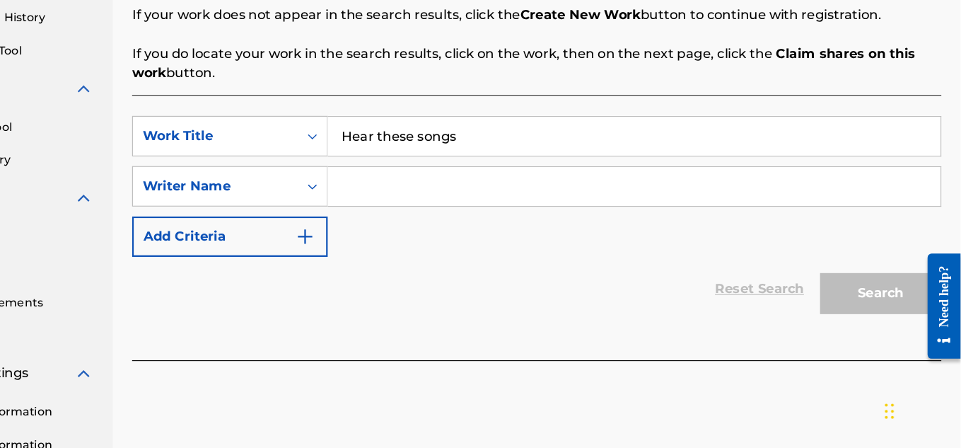
click at [510, 215] on input "Search Form" at bounding box center [675, 219] width 536 height 34
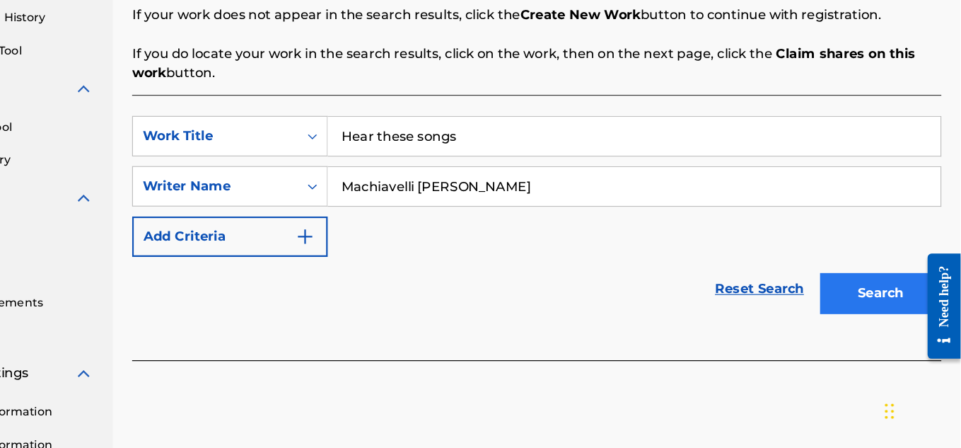
type input "Machiavelli [PERSON_NAME]"
click at [874, 315] on button "Search" at bounding box center [891, 311] width 106 height 35
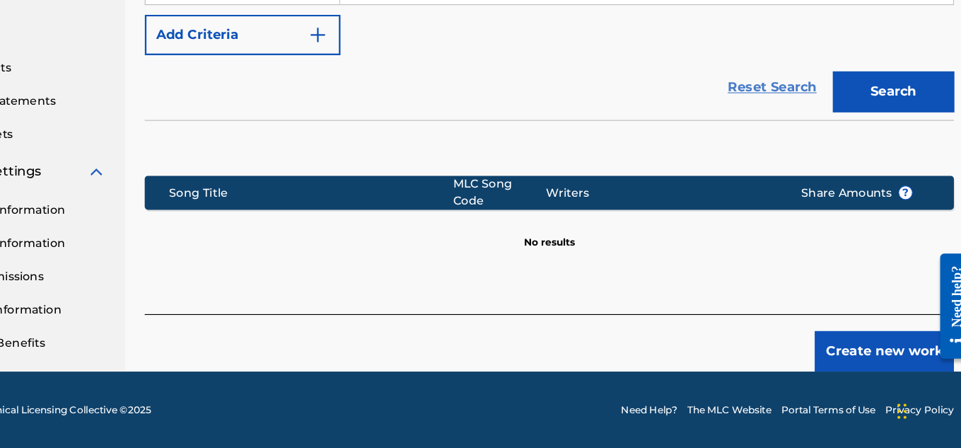
scroll to position [429, 0]
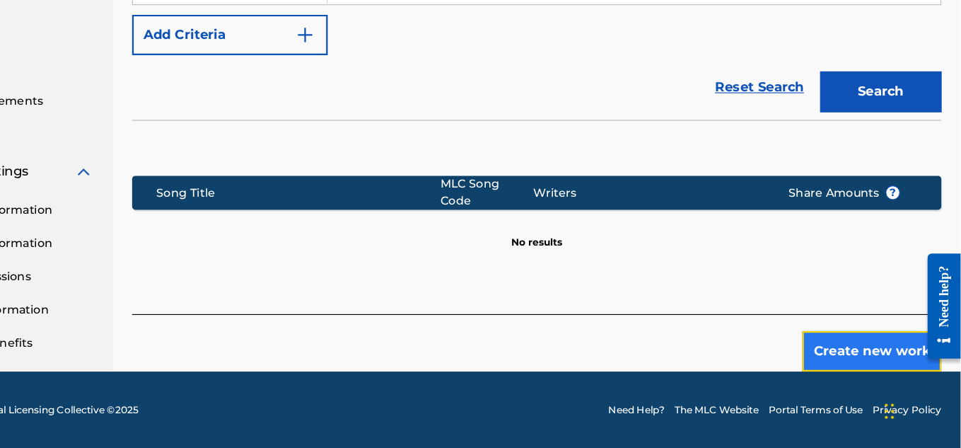
click at [845, 349] on button "Create new work" at bounding box center [883, 362] width 122 height 35
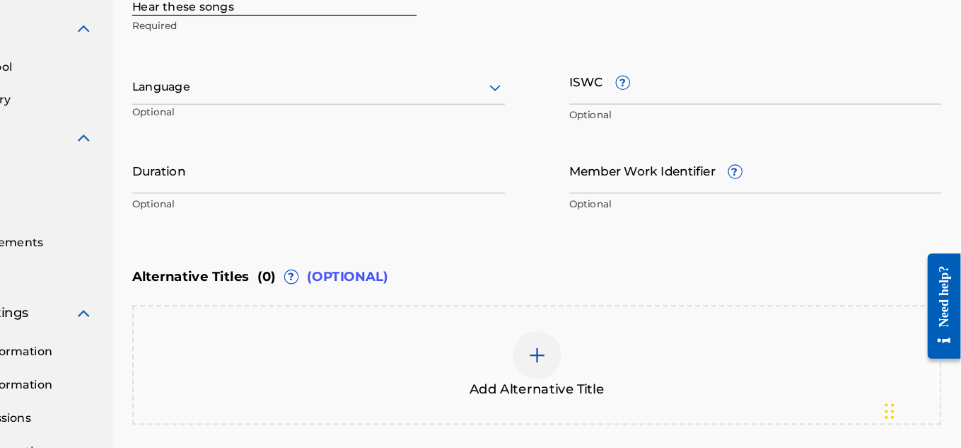
scroll to position [310, 0]
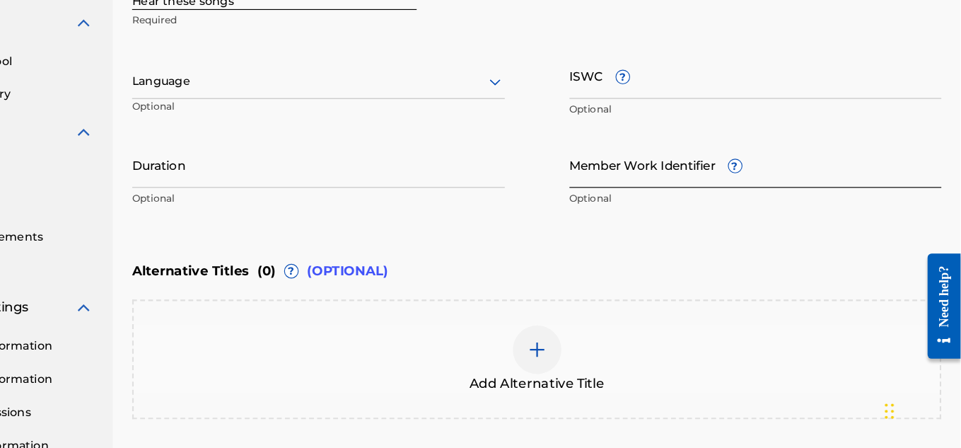
click at [691, 204] on input "Member Work Identifier ?" at bounding box center [782, 200] width 326 height 40
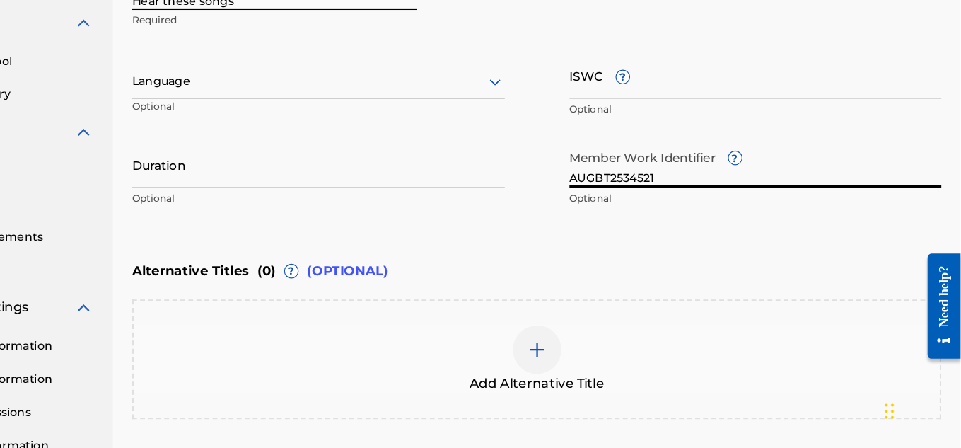
type input "AUGBT25345217"
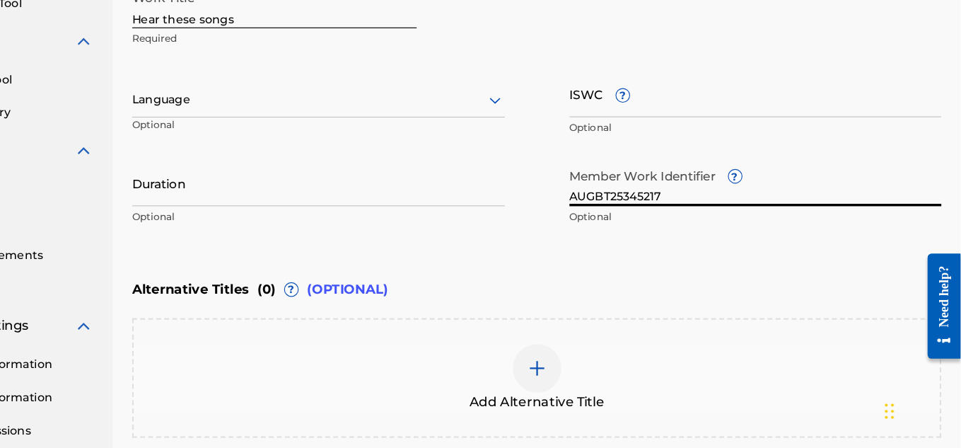
scroll to position [294, 0]
drag, startPoint x: 710, startPoint y: 222, endPoint x: 345, endPoint y: 304, distance: 374.0
click at [345, 304] on div "Enter Work Details Enter work details for ‘ Hear these songs ’ below. Work Titl…" at bounding box center [590, 212] width 708 height 523
type input "A"
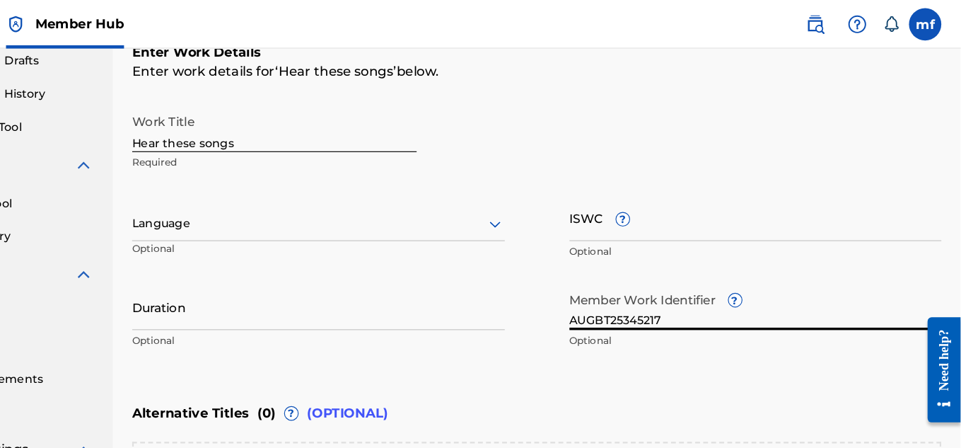
scroll to position [438, 0]
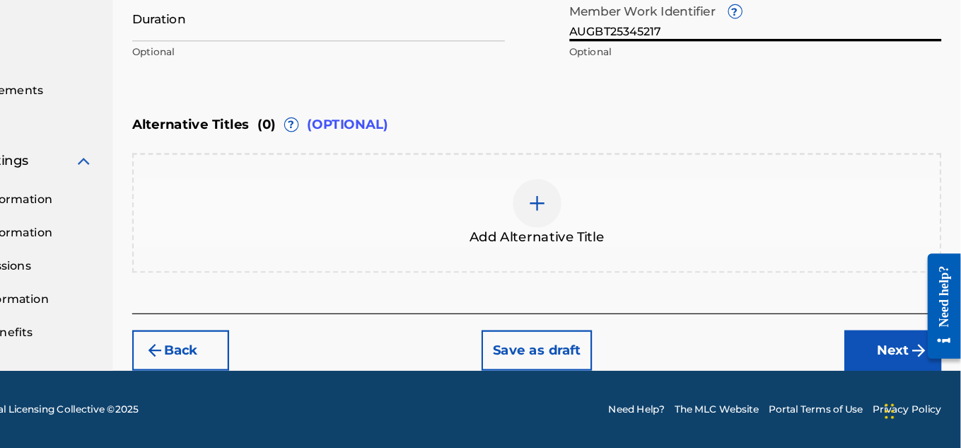
type input "AUGBT25345217"
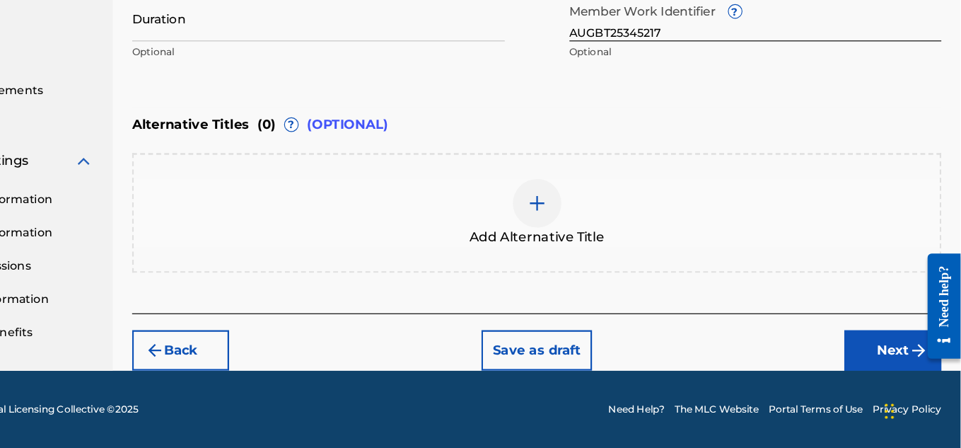
click at [886, 342] on div "Back Save as draft Next" at bounding box center [590, 355] width 708 height 50
click at [920, 359] on img "submit" at bounding box center [924, 362] width 17 height 17
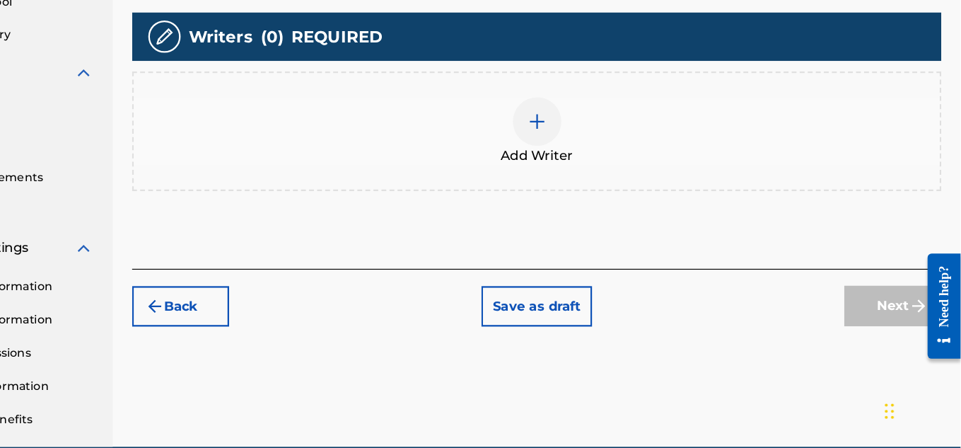
scroll to position [364, 0]
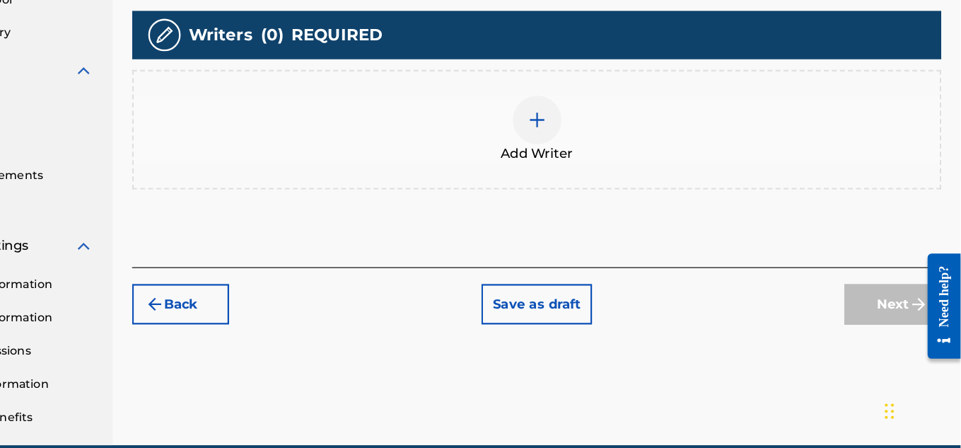
click at [603, 163] on div at bounding box center [590, 160] width 42 height 42
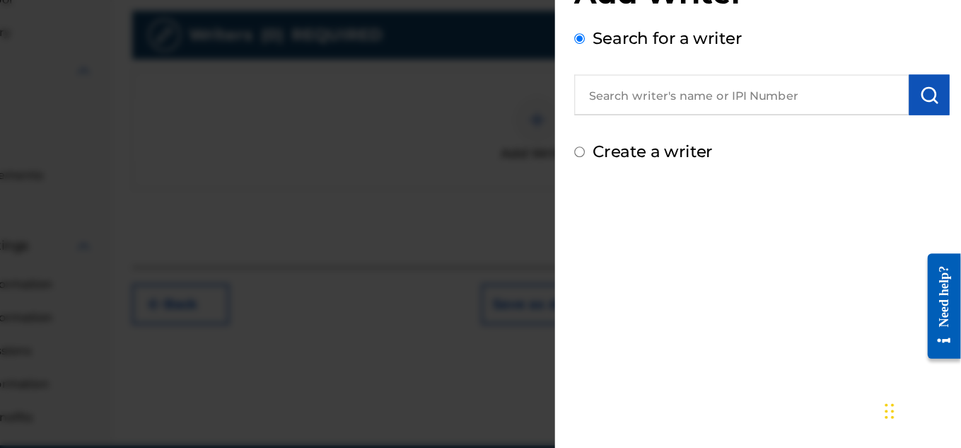
click at [805, 139] on input "text" at bounding box center [769, 138] width 293 height 35
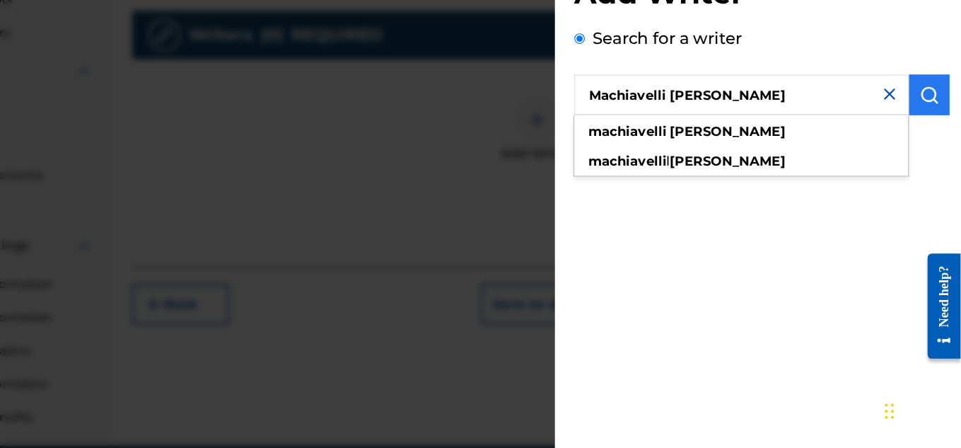
type input "Machiavelli [PERSON_NAME]"
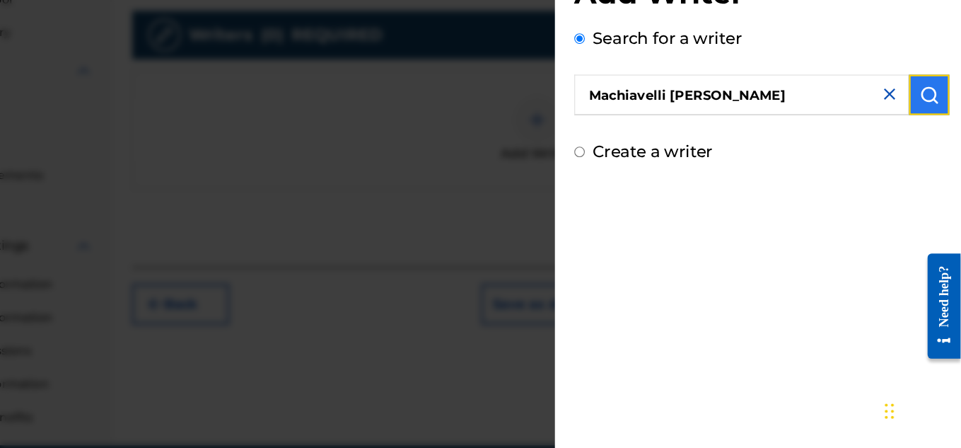
click at [938, 132] on button "submit" at bounding box center [933, 138] width 35 height 35
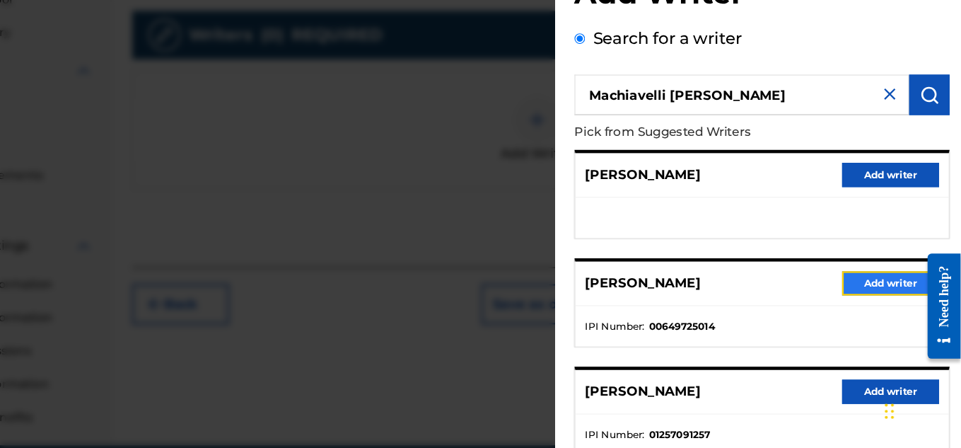
click at [884, 296] on button "Add writer" at bounding box center [899, 303] width 85 height 21
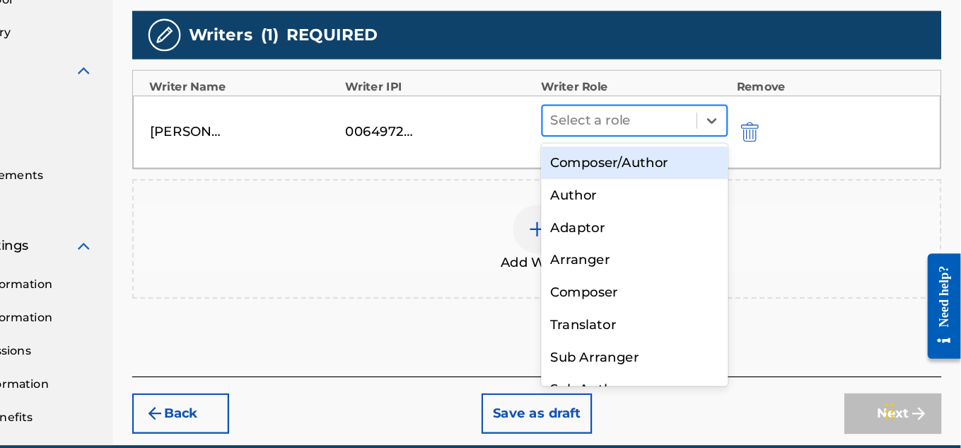
click at [678, 168] on div at bounding box center [663, 161] width 121 height 20
click at [689, 208] on div "Composer/Author" at bounding box center [676, 198] width 164 height 28
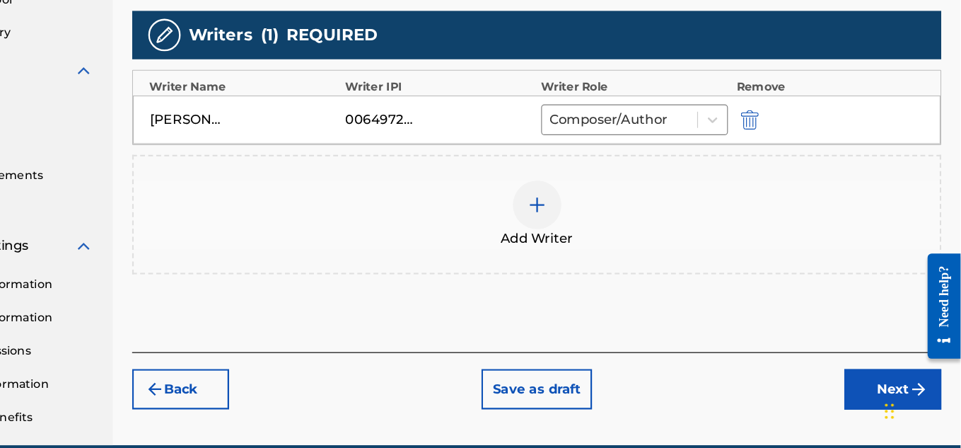
click at [586, 228] on img at bounding box center [590, 234] width 17 height 17
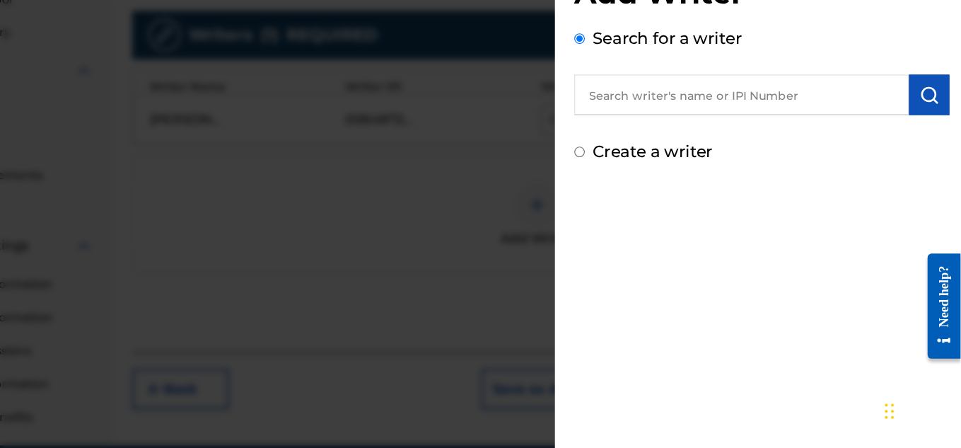
click at [742, 155] on input "text" at bounding box center [769, 138] width 293 height 35
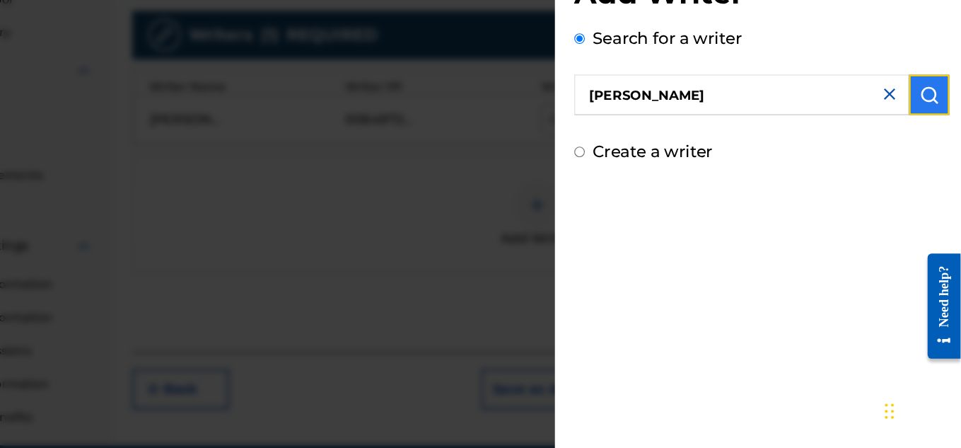
click at [934, 123] on button "submit" at bounding box center [933, 138] width 35 height 35
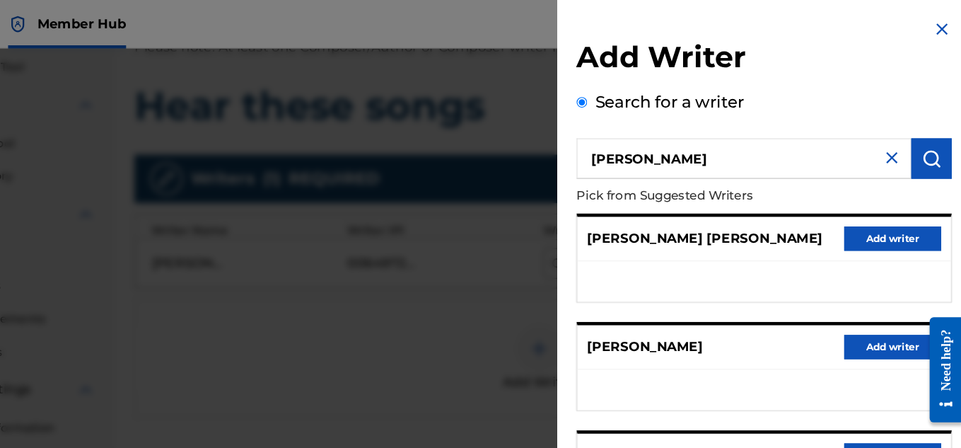
scroll to position [281, 0]
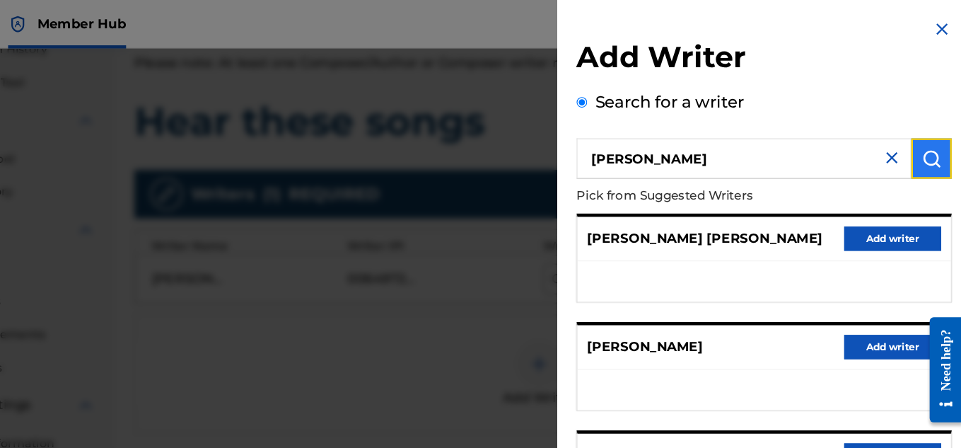
click at [938, 134] on button "submit" at bounding box center [933, 138] width 35 height 35
click at [652, 144] on input "[PERSON_NAME]" at bounding box center [769, 138] width 293 height 35
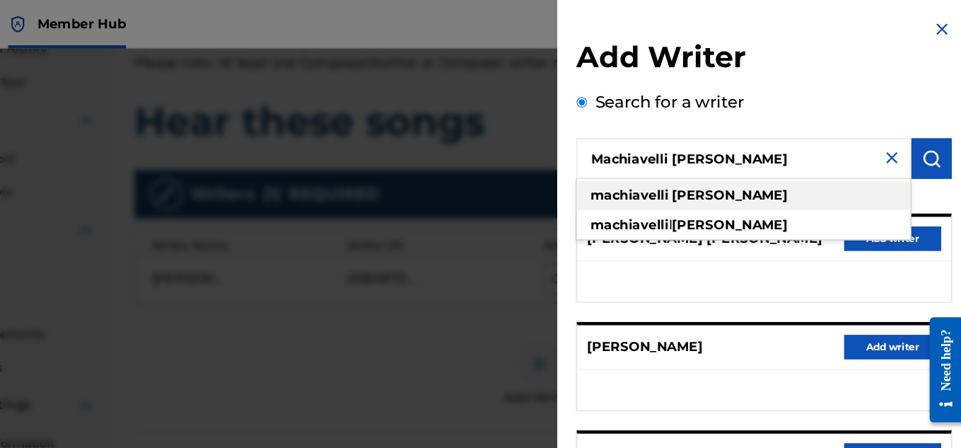
click at [743, 179] on div "[PERSON_NAME]" at bounding box center [769, 170] width 292 height 25
type input "[PERSON_NAME]"
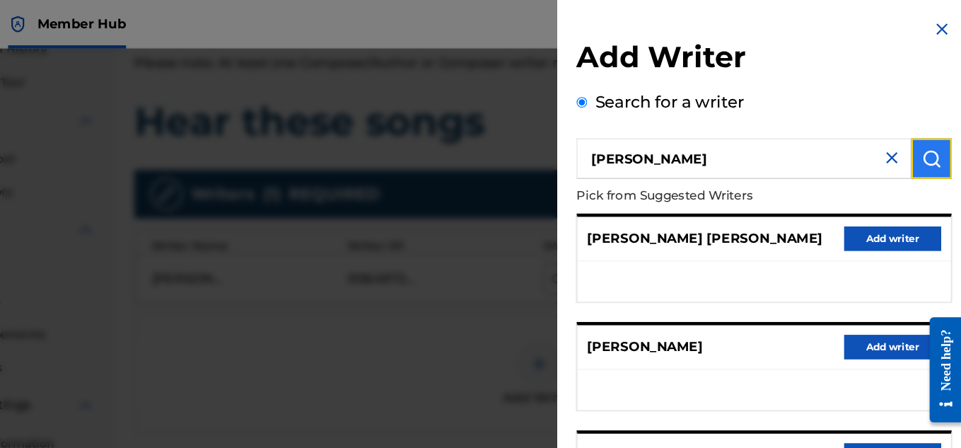
click at [941, 134] on button "submit" at bounding box center [933, 138] width 35 height 35
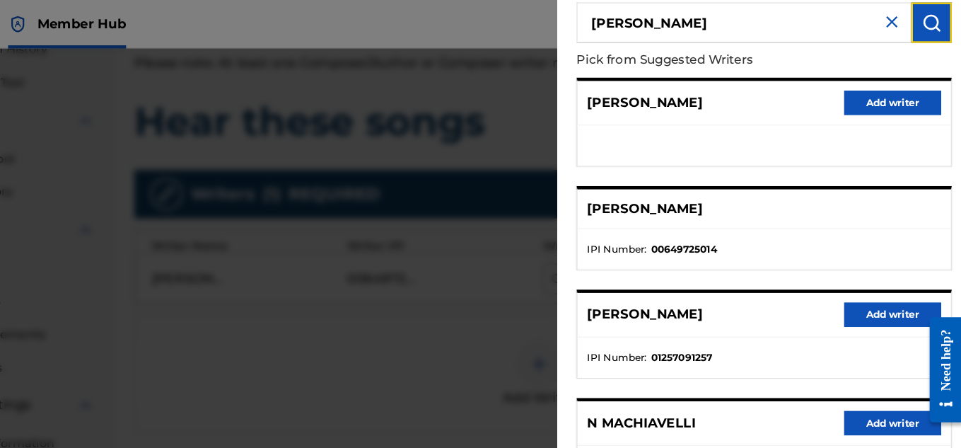
scroll to position [148, 0]
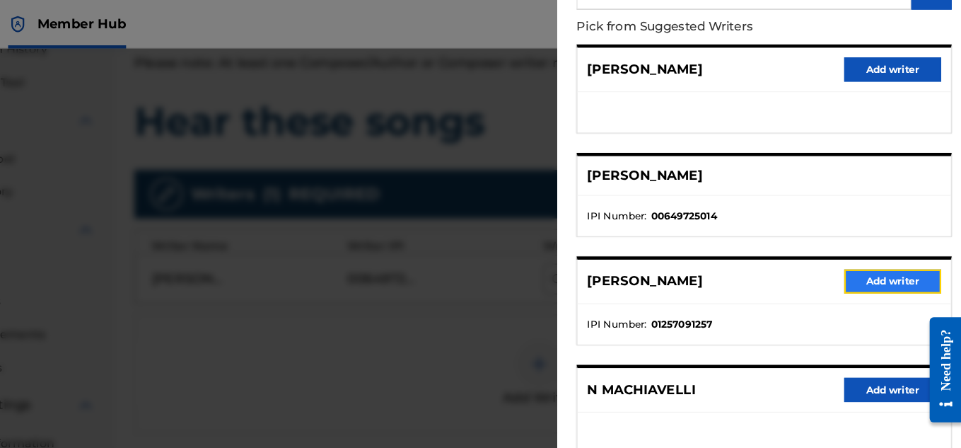
click at [893, 238] on button "Add writer" at bounding box center [899, 245] width 85 height 21
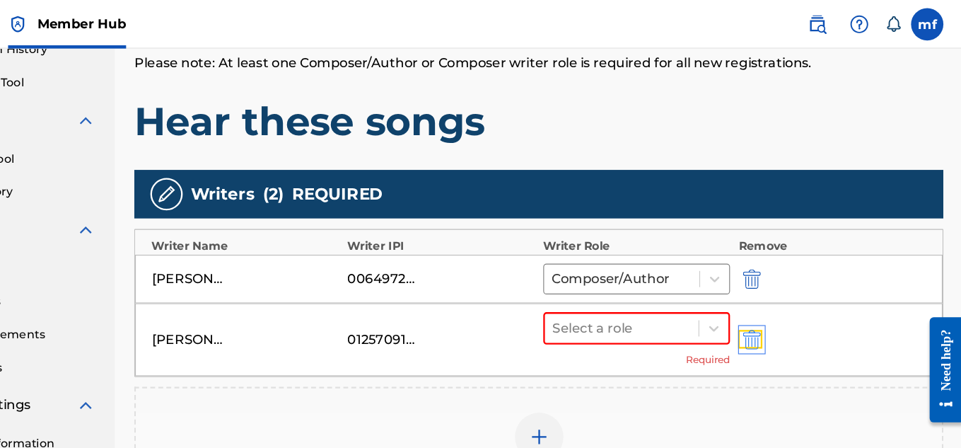
click at [769, 301] on img "submit" at bounding box center [777, 297] width 16 height 17
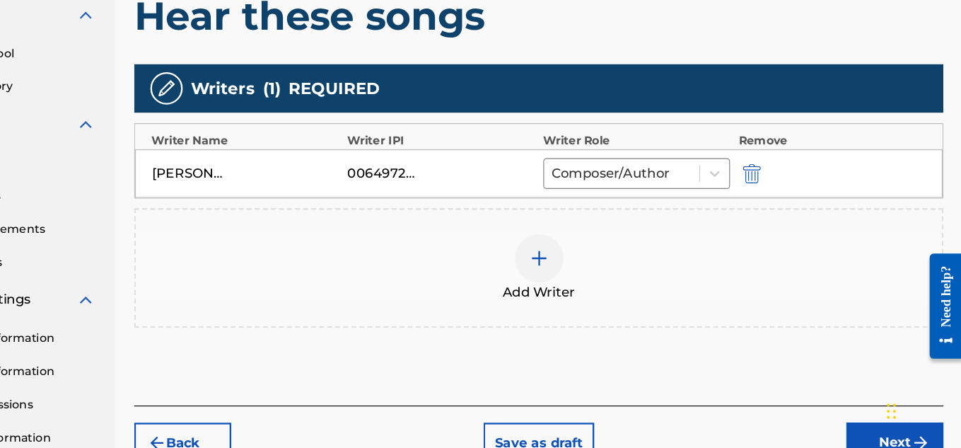
scroll to position [321, 0]
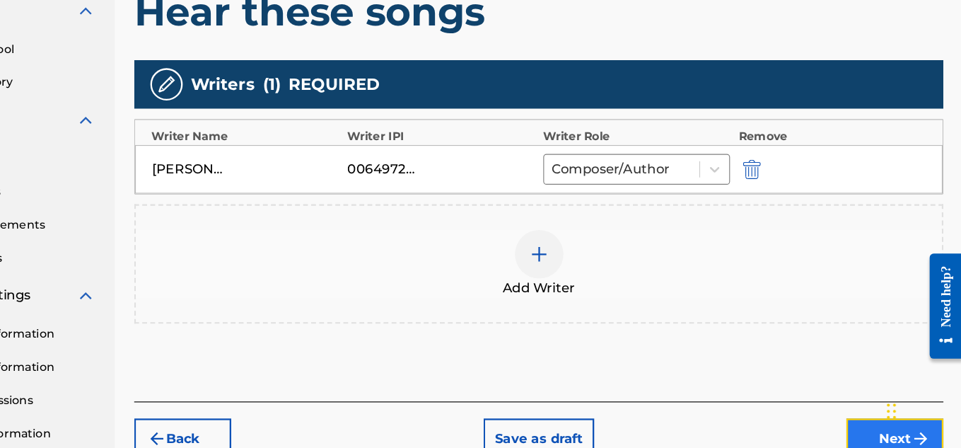
click at [877, 436] on button "Next" at bounding box center [901, 438] width 85 height 35
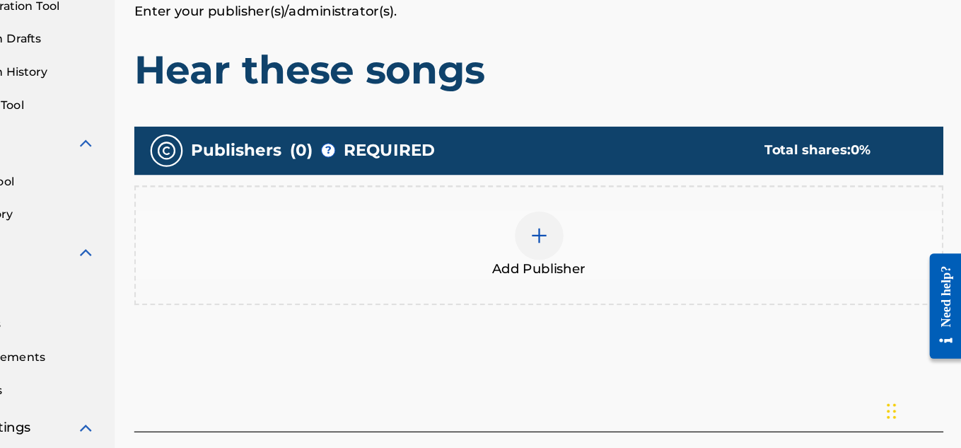
scroll to position [207, 0]
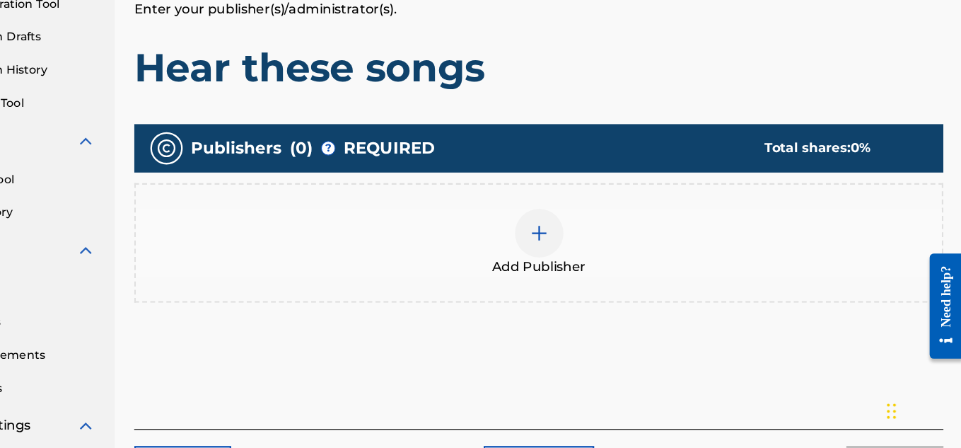
click at [594, 275] on div at bounding box center [590, 259] width 42 height 42
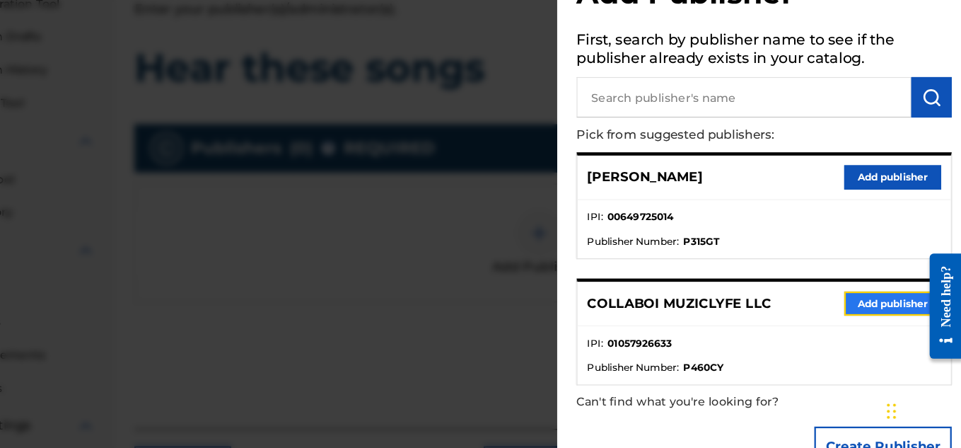
click at [891, 320] on button "Add publisher" at bounding box center [899, 320] width 85 height 21
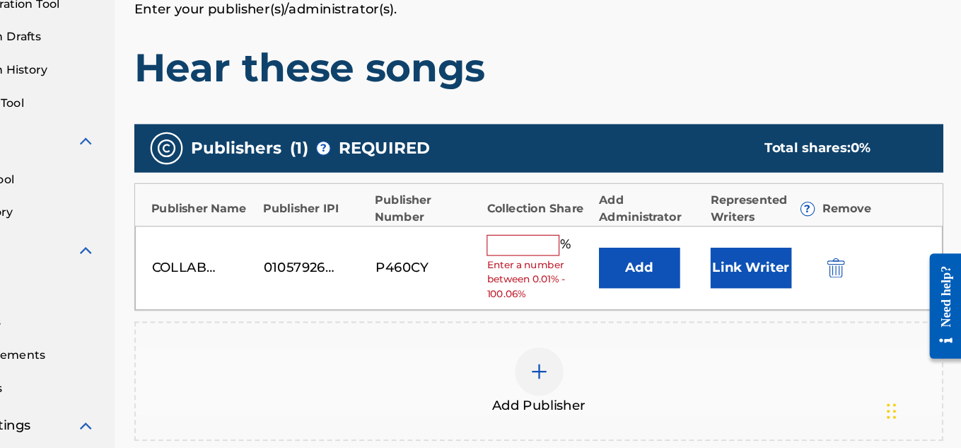
click at [576, 272] on input "text" at bounding box center [577, 270] width 64 height 18
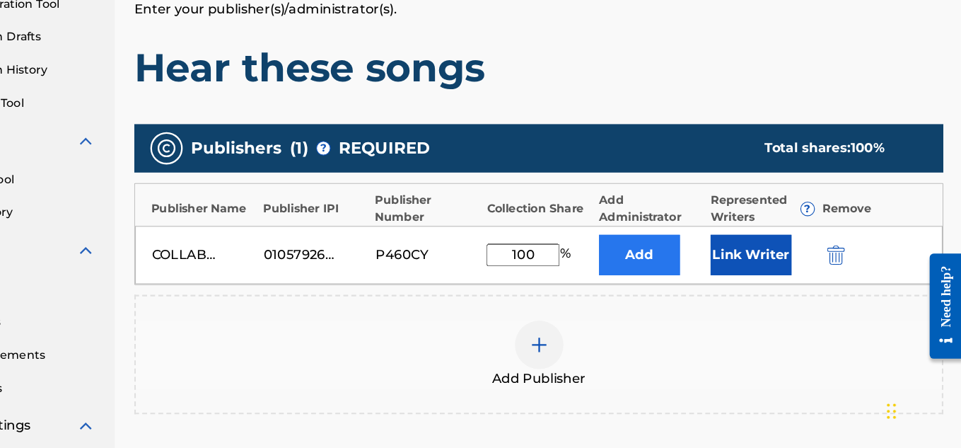
type input "100"
click at [668, 272] on button "Add" at bounding box center [678, 278] width 71 height 35
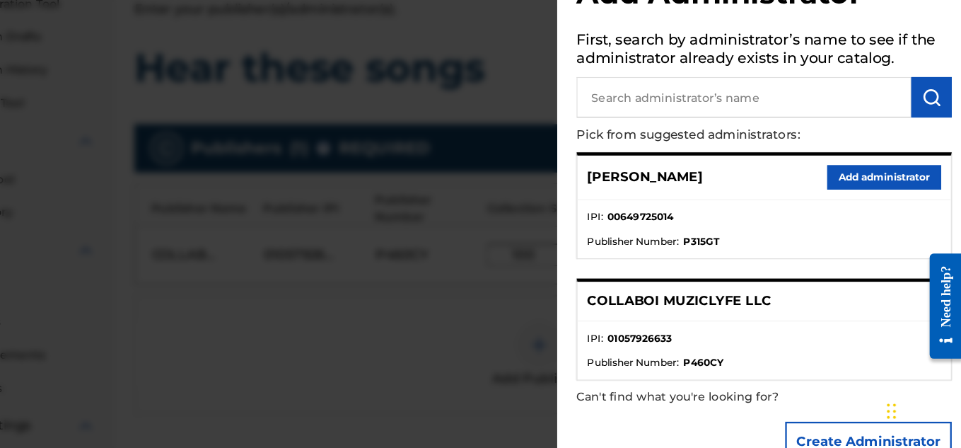
scroll to position [13, 0]
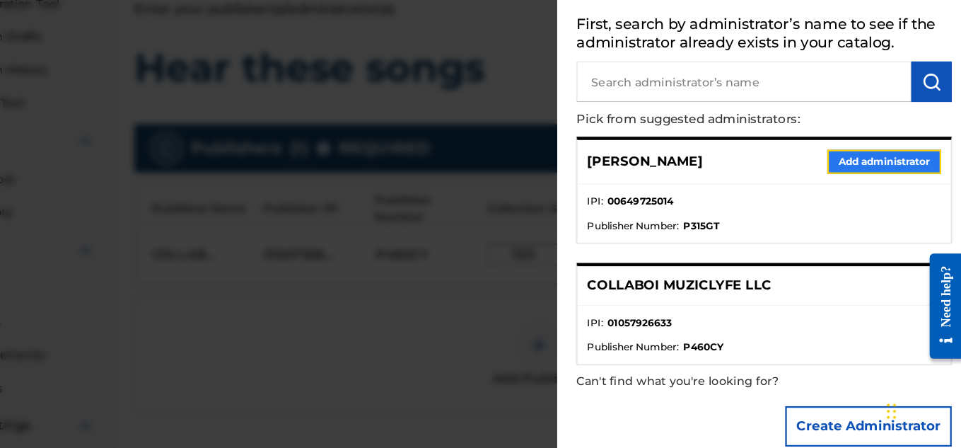
click at [877, 193] on button "Add administrator" at bounding box center [892, 197] width 100 height 21
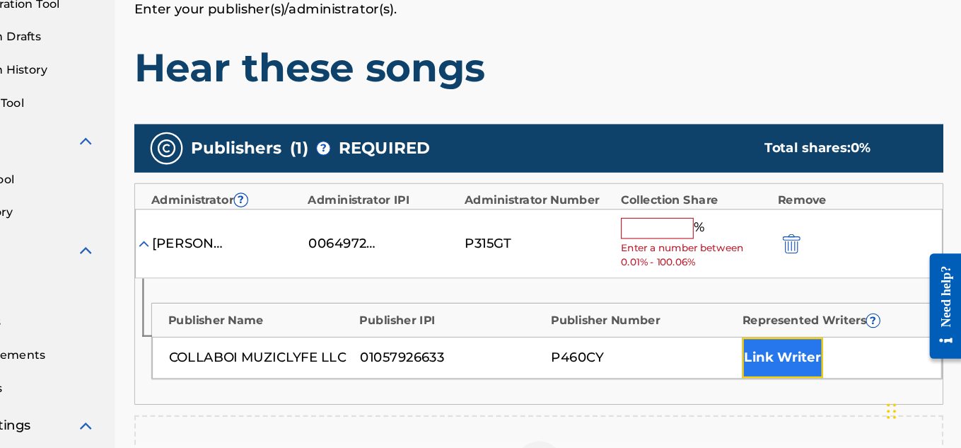
click at [810, 373] on button "Link Writer" at bounding box center [803, 368] width 71 height 35
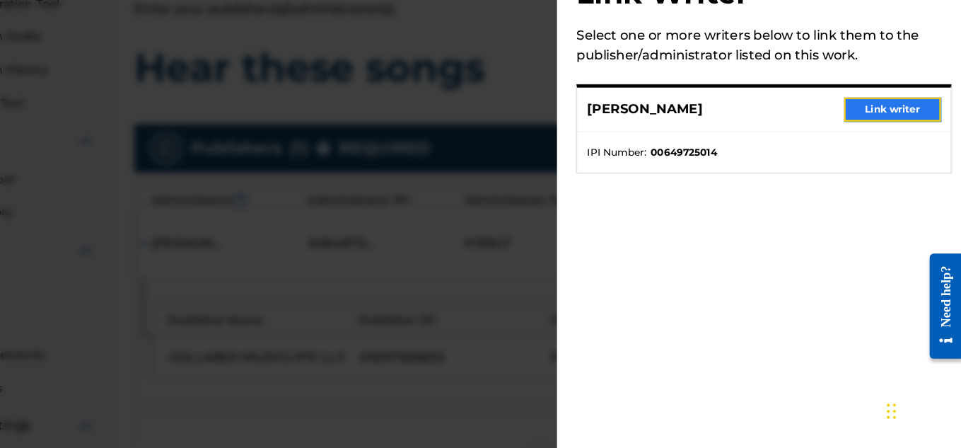
click at [907, 151] on button "Link writer" at bounding box center [899, 151] width 85 height 21
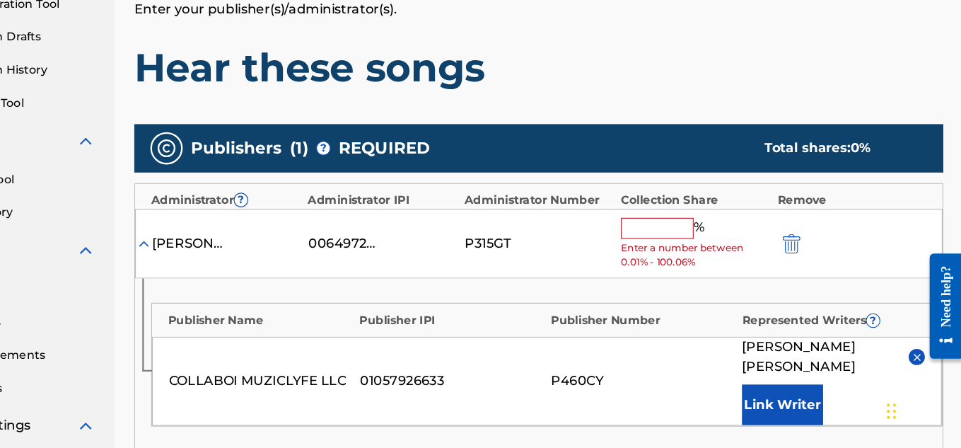
click at [702, 258] on input "text" at bounding box center [694, 255] width 64 height 18
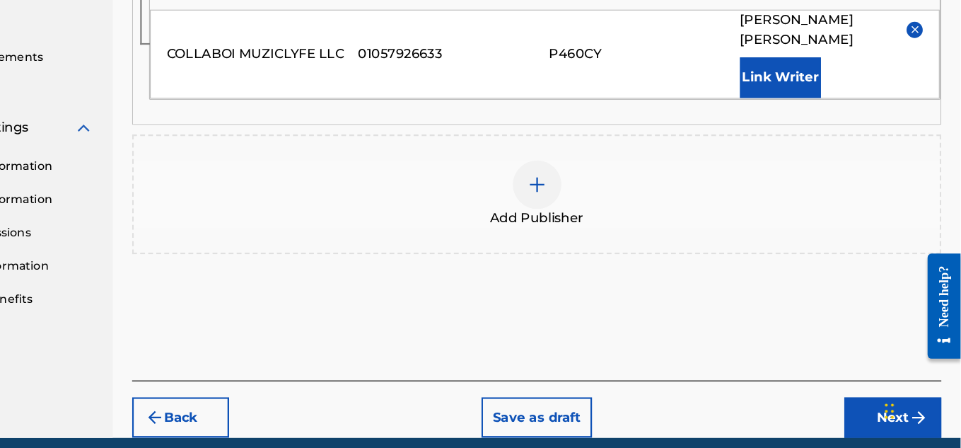
scroll to position [526, 0]
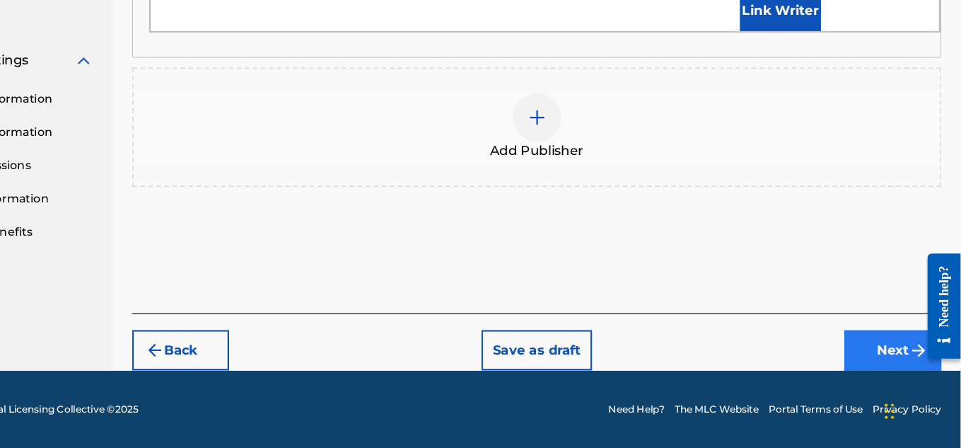
type input "100"
click at [912, 367] on button "Next" at bounding box center [901, 361] width 85 height 35
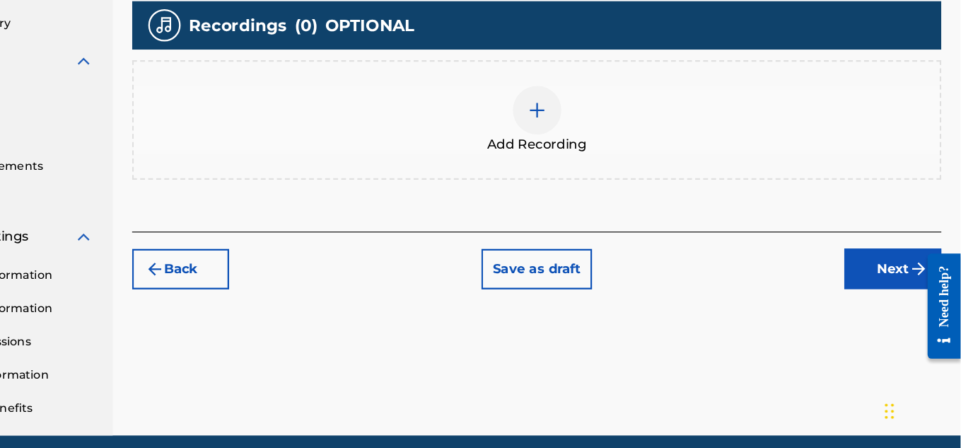
scroll to position [372, 0]
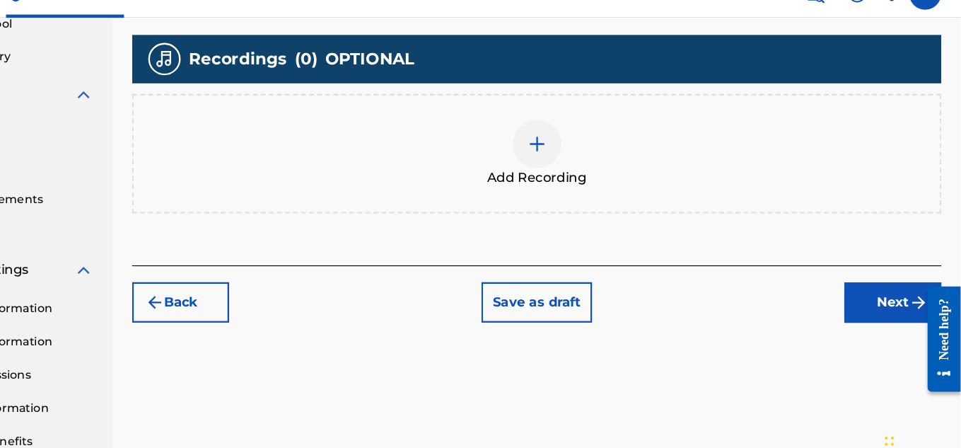
click at [588, 170] on div at bounding box center [590, 153] width 42 height 42
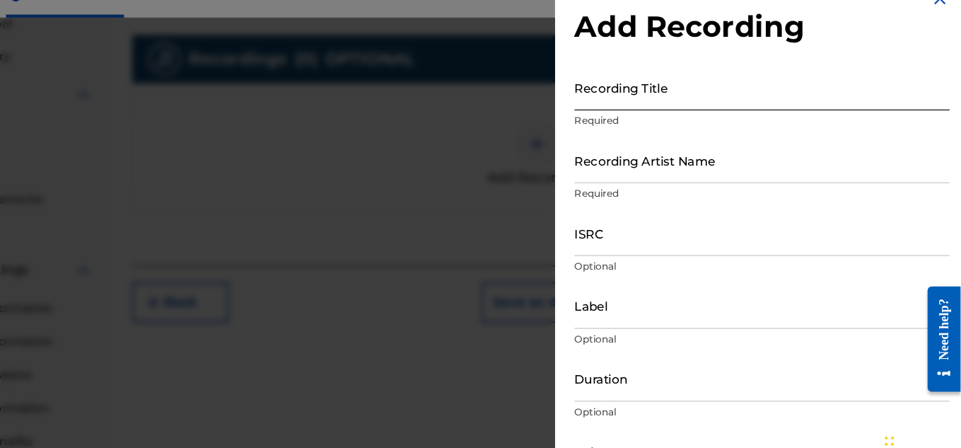
click at [746, 98] on input "Recording Title" at bounding box center [787, 103] width 328 height 40
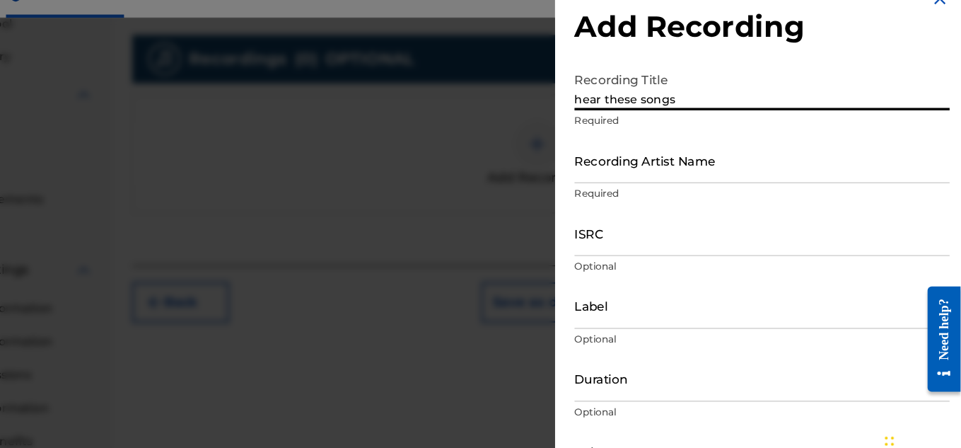
type input "hear these songs"
click at [668, 190] on p "Required" at bounding box center [787, 196] width 328 height 13
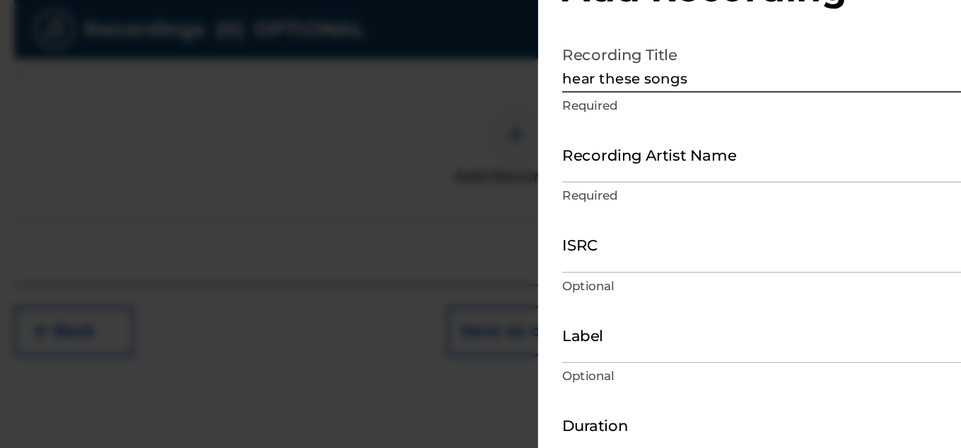
click at [670, 187] on div "Recording Artist Name Required" at bounding box center [787, 178] width 328 height 64
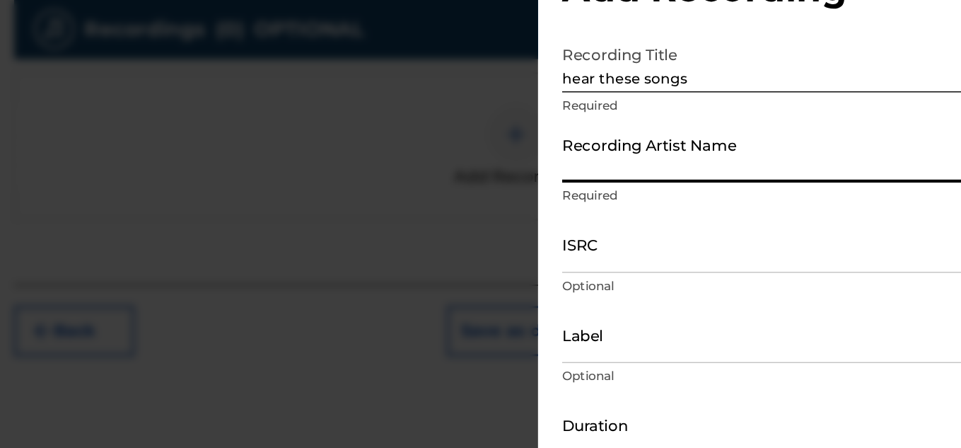
click at [691, 173] on input "Recording Artist Name" at bounding box center [787, 166] width 328 height 40
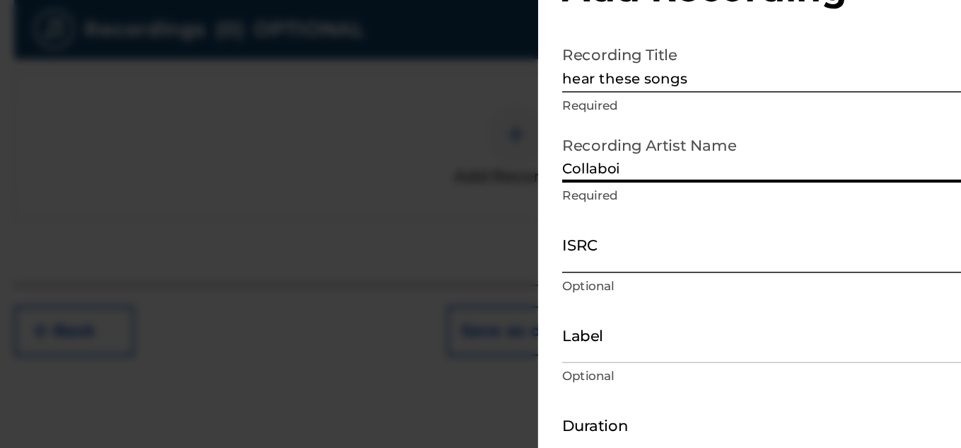
type input "Collaboi"
click at [668, 238] on input "ISRC" at bounding box center [787, 230] width 328 height 40
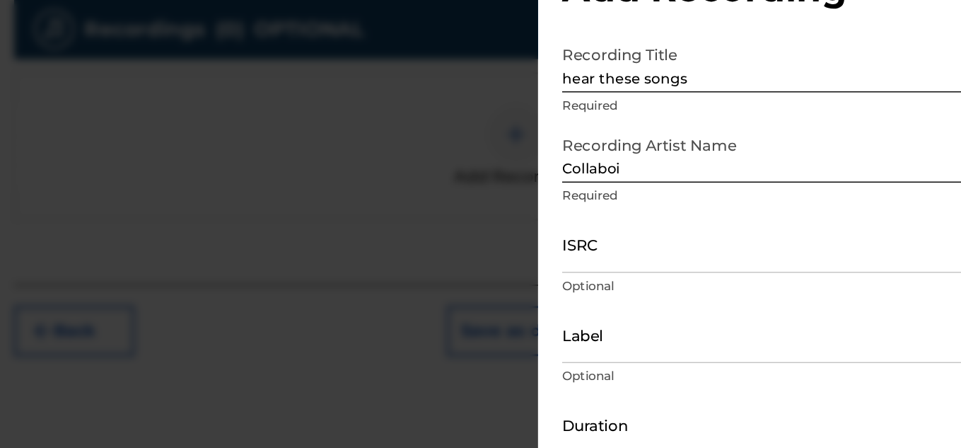
click at [801, 193] on p "Required" at bounding box center [787, 196] width 328 height 13
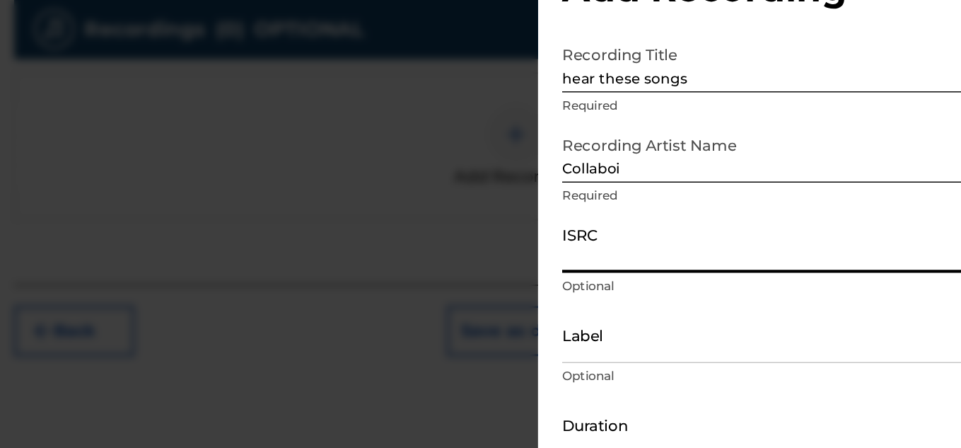
click at [740, 231] on input "ISRC" at bounding box center [787, 230] width 328 height 40
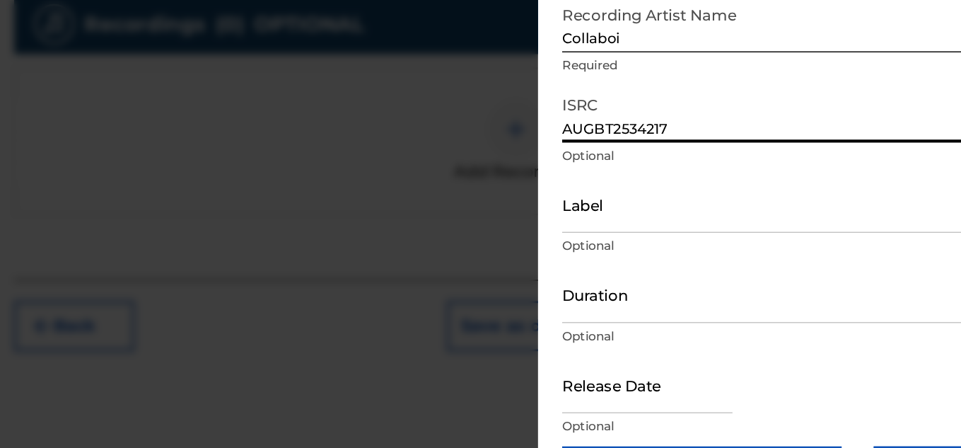
scroll to position [356, 0]
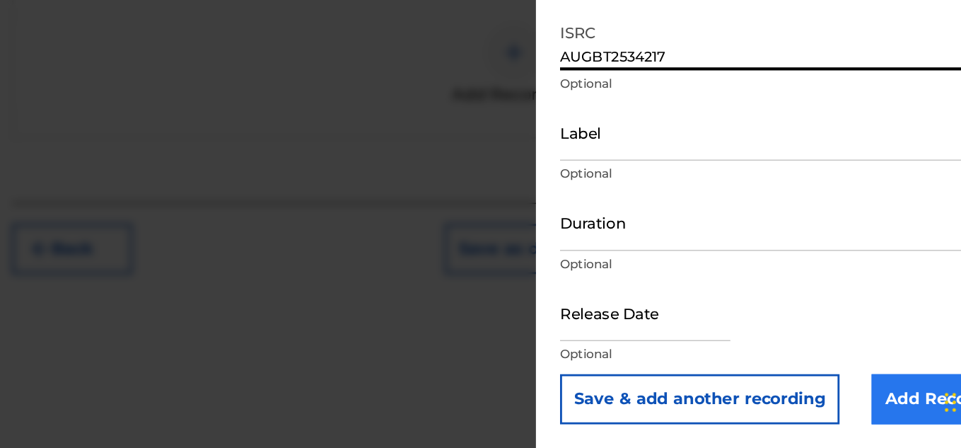
type input "AUGBT2534217"
click at [864, 404] on input "Add Recording" at bounding box center [897, 412] width 108 height 35
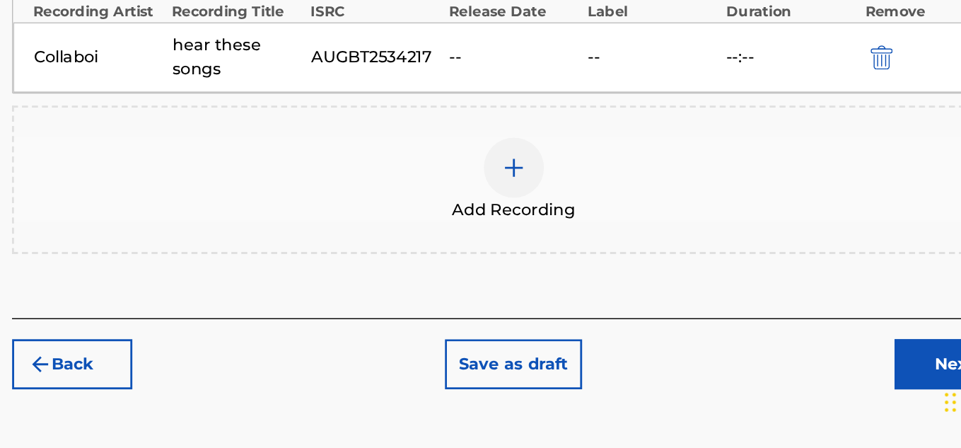
scroll to position [429, 0]
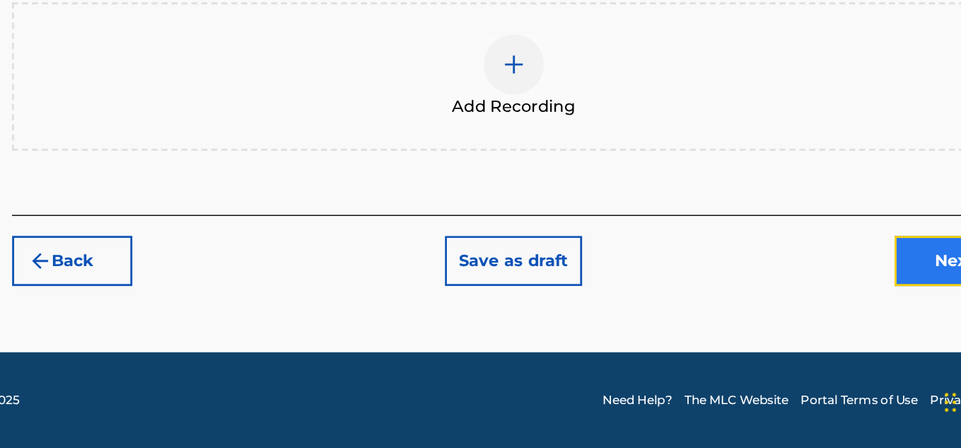
click at [888, 312] on button "Next" at bounding box center [901, 315] width 85 height 35
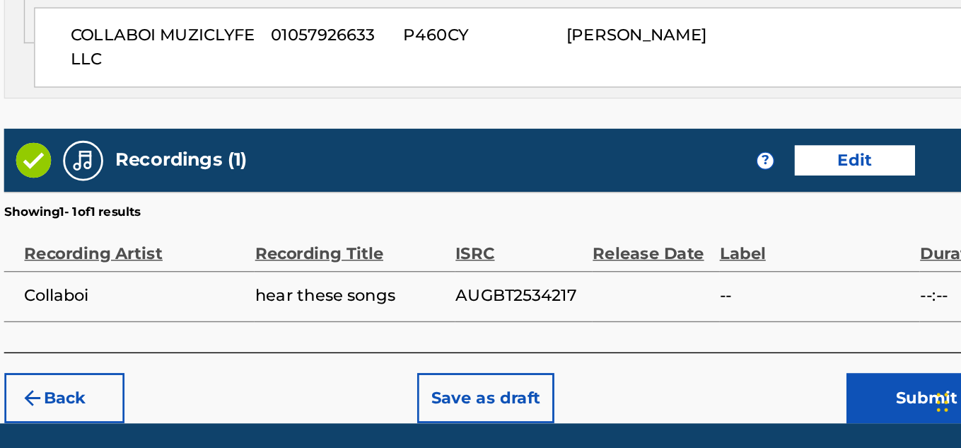
scroll to position [859, 0]
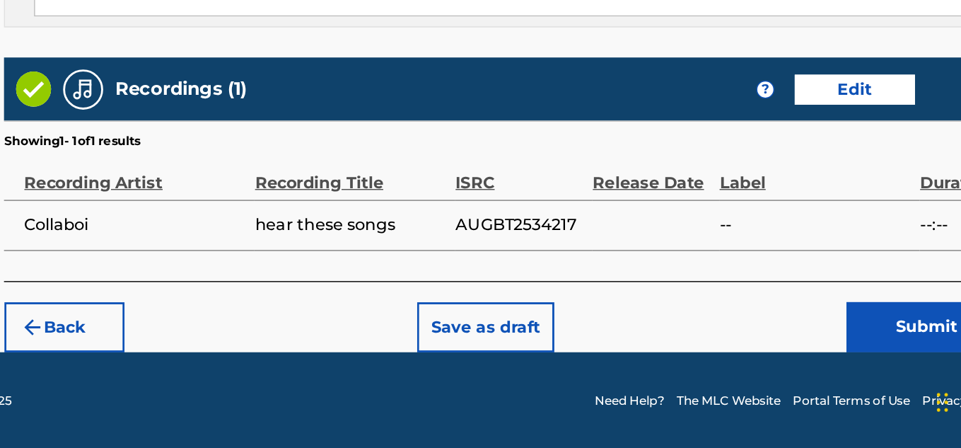
click at [863, 335] on div "Back Save as draft Submit" at bounding box center [590, 355] width 708 height 50
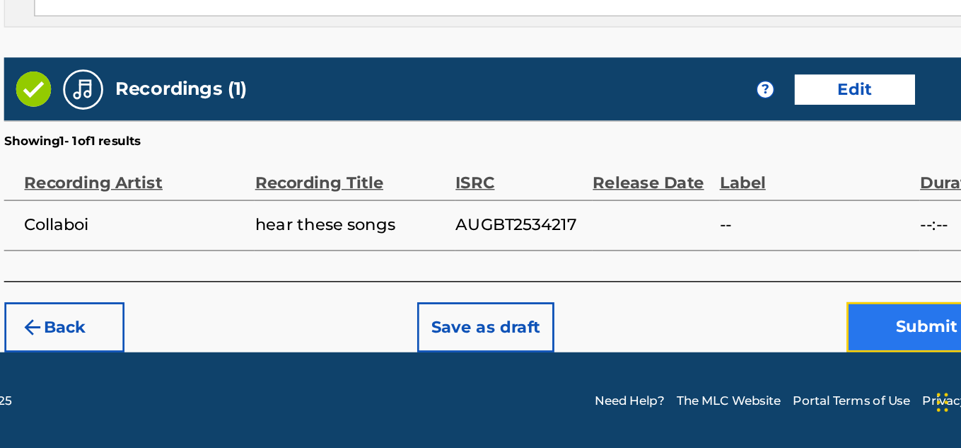
click at [859, 346] on button "Submit" at bounding box center [887, 361] width 113 height 35
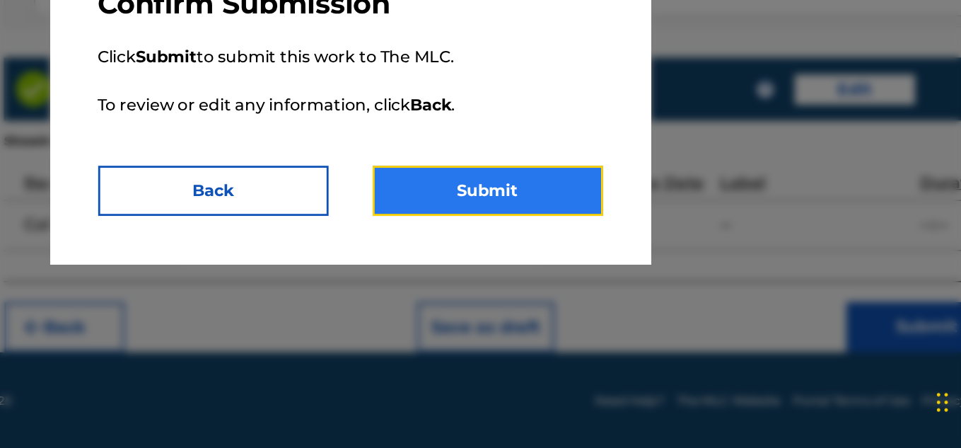
click at [583, 251] on button "Submit" at bounding box center [577, 265] width 163 height 35
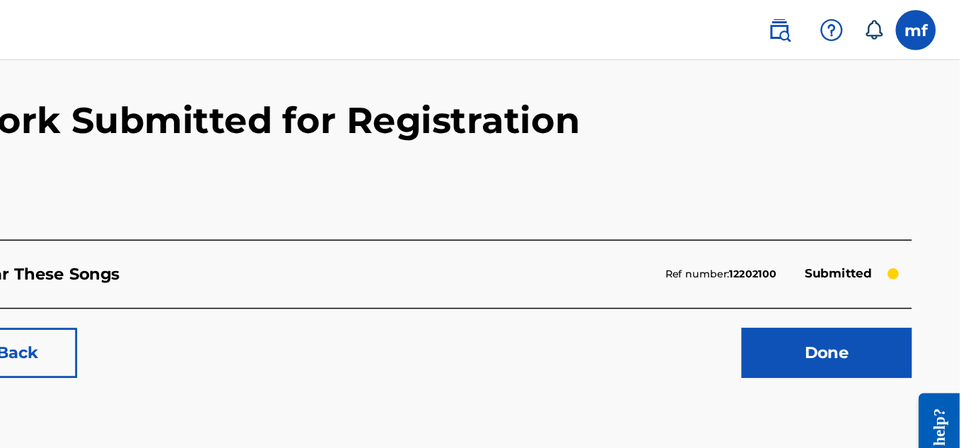
scroll to position [42, 0]
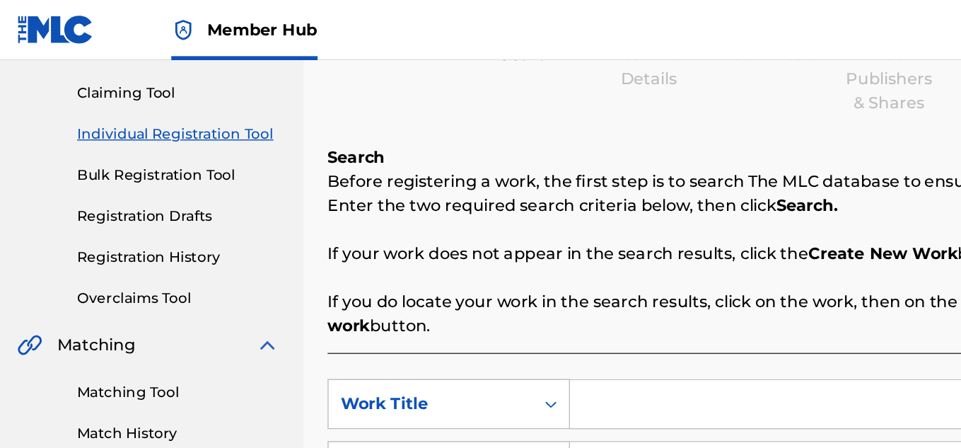
scroll to position [129, 0]
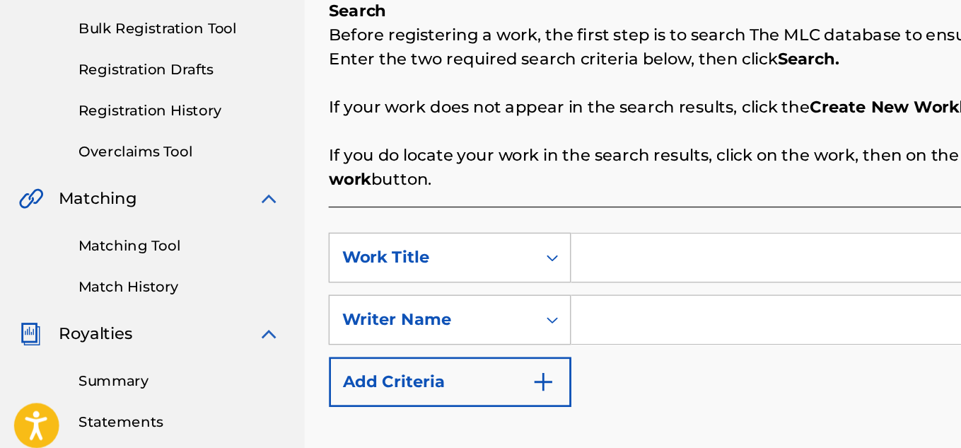
click at [460, 288] on input "Search Form" at bounding box center [675, 299] width 536 height 34
type input "here if you want it"
click at [446, 335] on input "Search Form" at bounding box center [675, 343] width 536 height 34
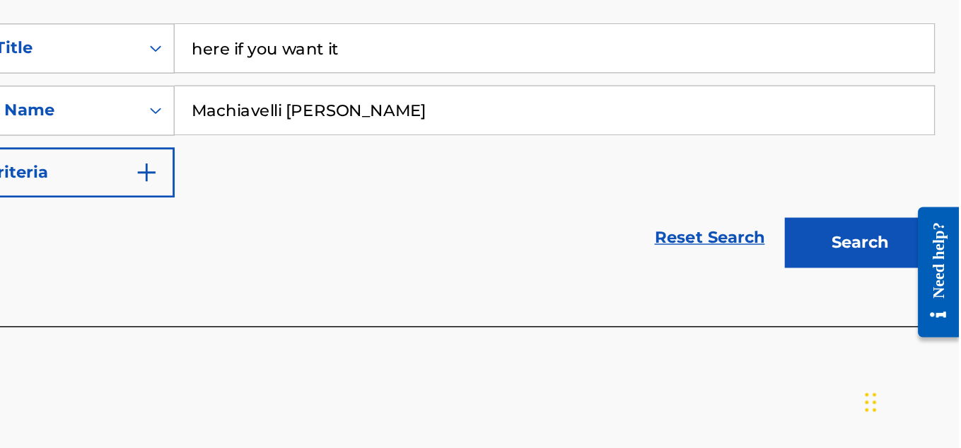
scroll to position [264, 0]
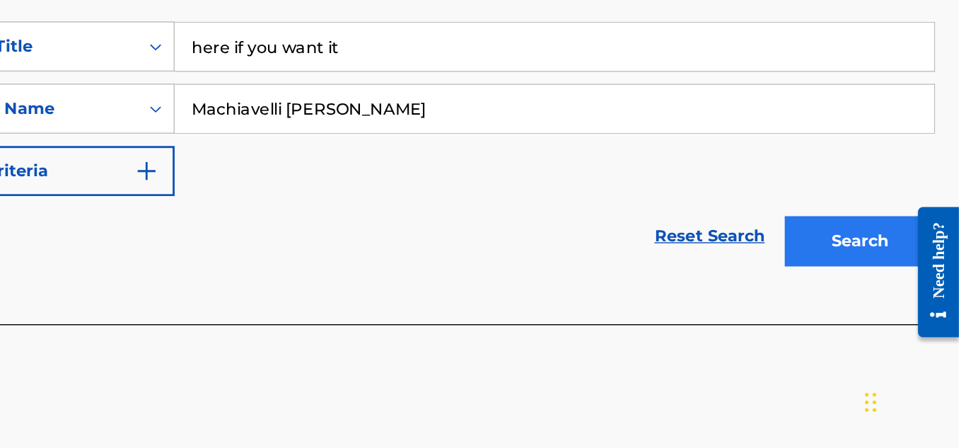
type input "Machiavelli [PERSON_NAME]"
click at [869, 290] on button "Search" at bounding box center [891, 301] width 106 height 35
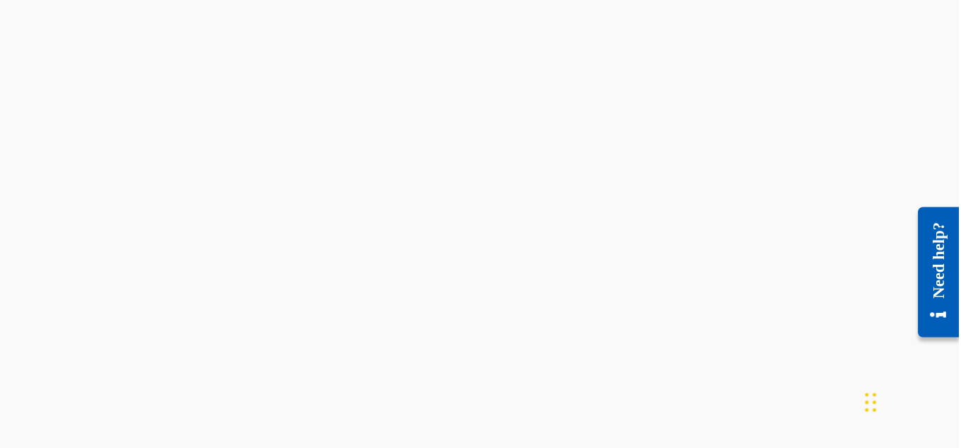
scroll to position [42, 0]
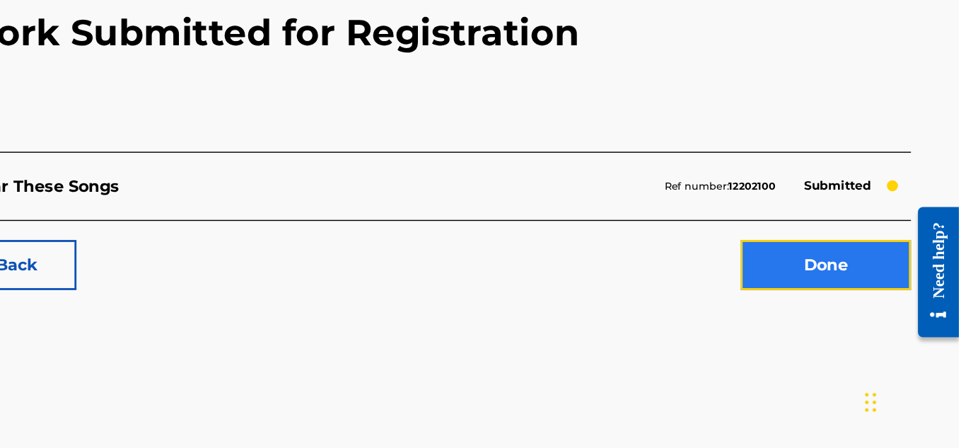
click at [855, 323] on link "Done" at bounding box center [867, 318] width 120 height 35
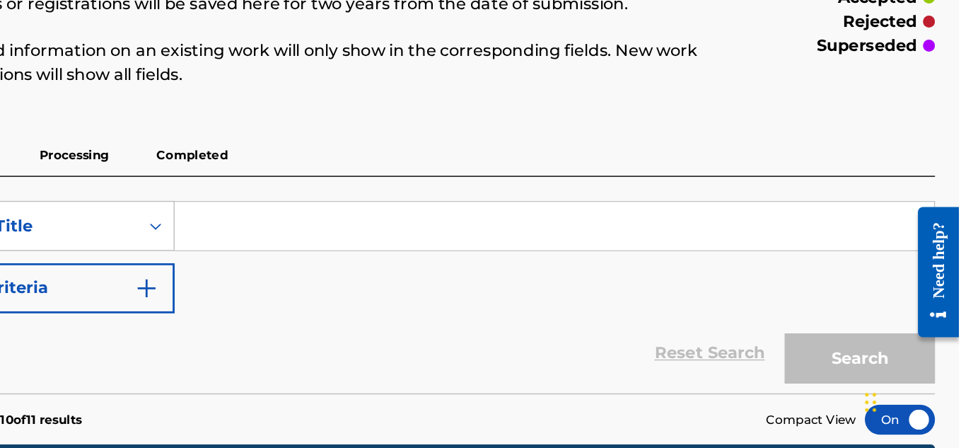
scroll to position [11, 0]
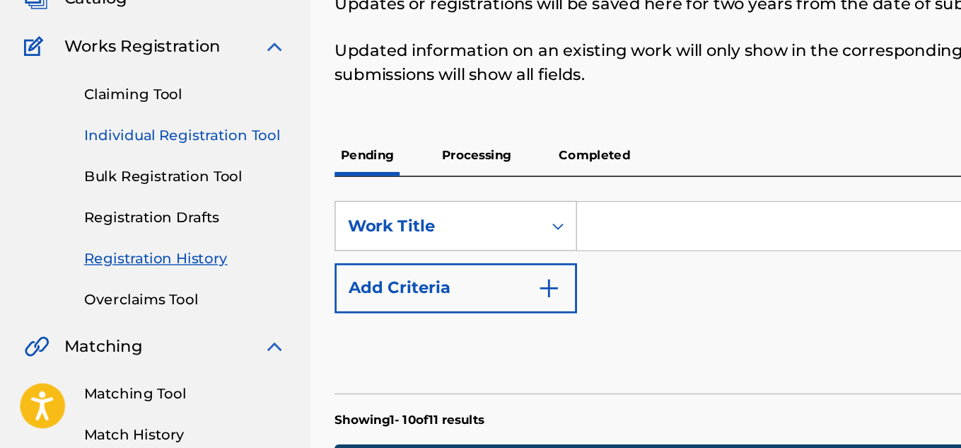
click at [88, 225] on link "Individual Registration Tool" at bounding box center [130, 226] width 143 height 15
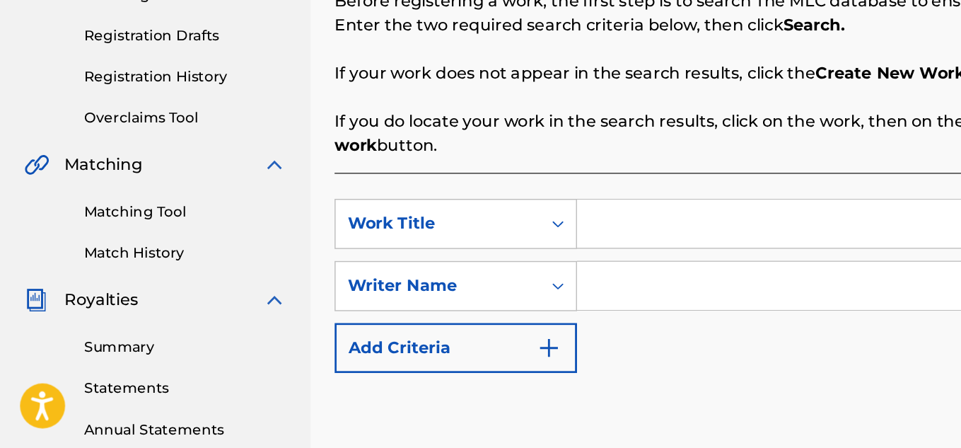
scroll to position [139, 0]
click at [424, 280] on input "Search Form" at bounding box center [675, 289] width 536 height 34
type input "Must be no"
click at [460, 340] on input "Search Form" at bounding box center [675, 332] width 536 height 34
type input "Machiavelli [PERSON_NAME]"
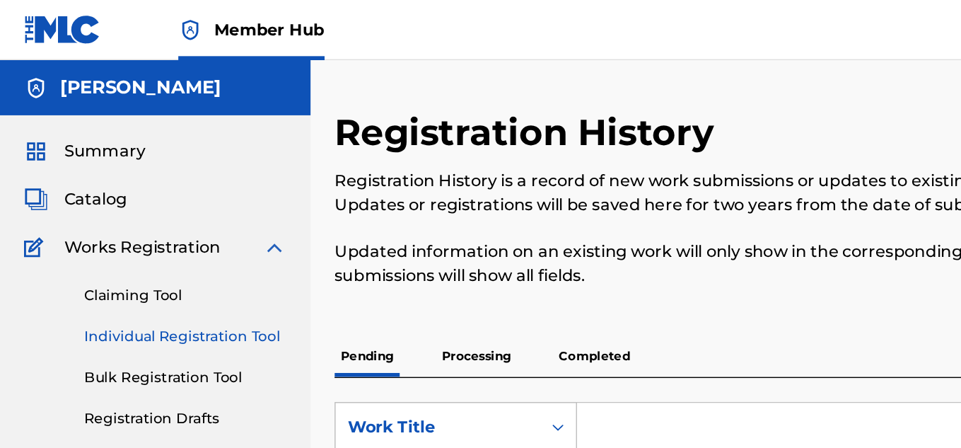
click at [106, 233] on link "Individual Registration Tool" at bounding box center [130, 237] width 143 height 15
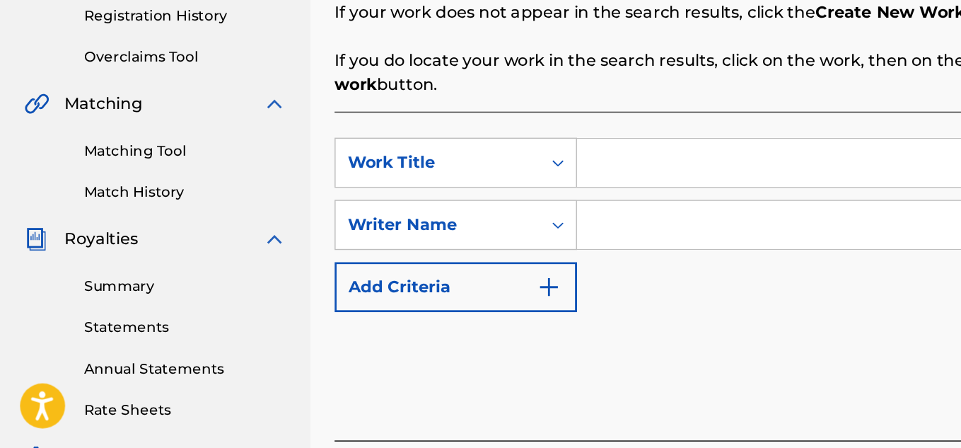
scroll to position [182, 0]
click at [436, 229] on input "Search Form" at bounding box center [675, 245] width 536 height 34
type input "Must be no"
click at [452, 286] on input "Search Form" at bounding box center [675, 289] width 536 height 34
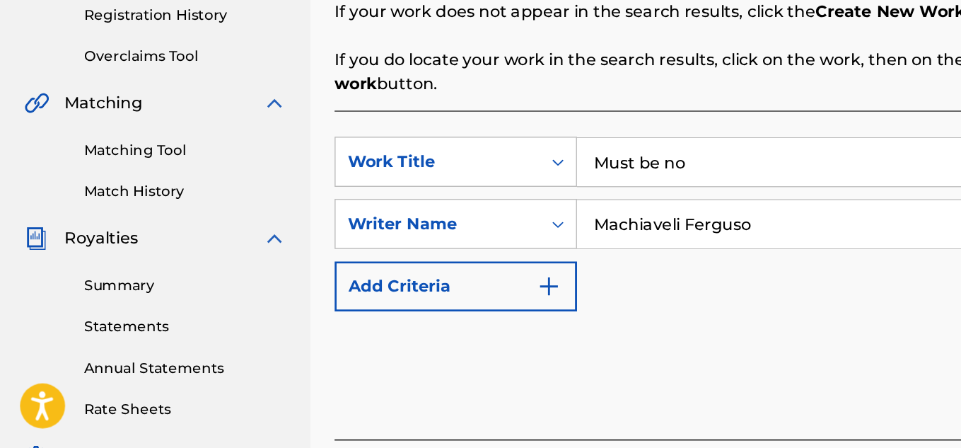
type input "[PERSON_NAME]"
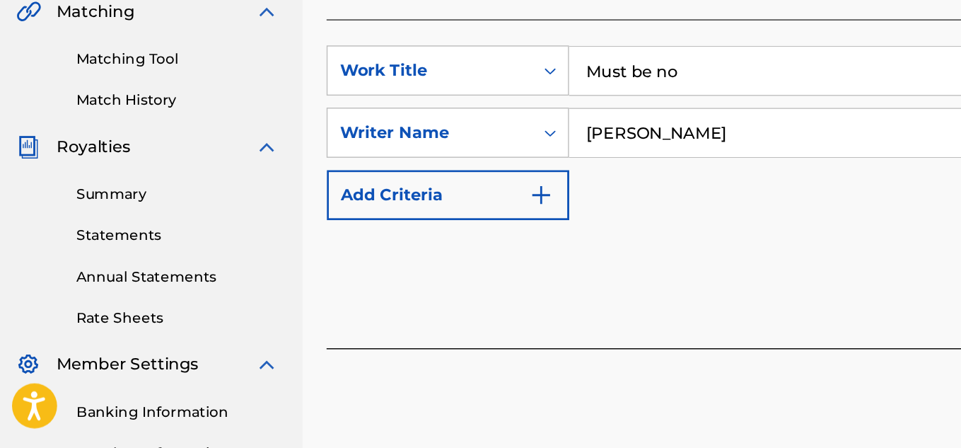
scroll to position [248, 0]
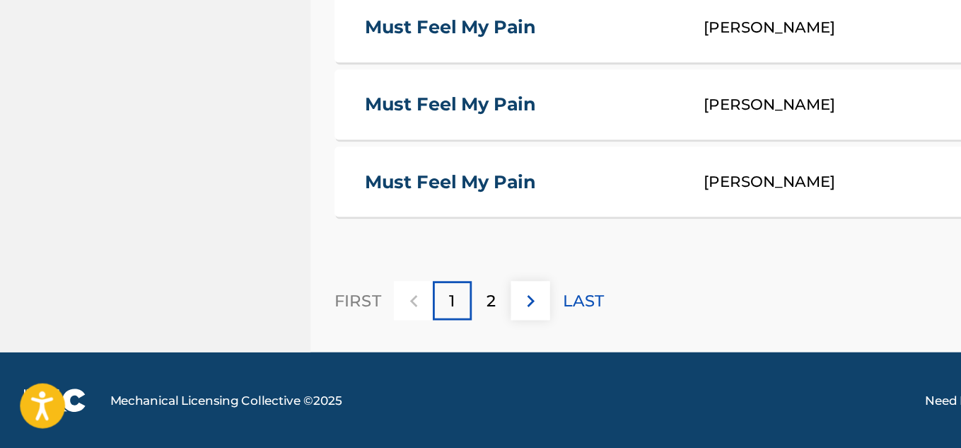
scroll to position [737, 0]
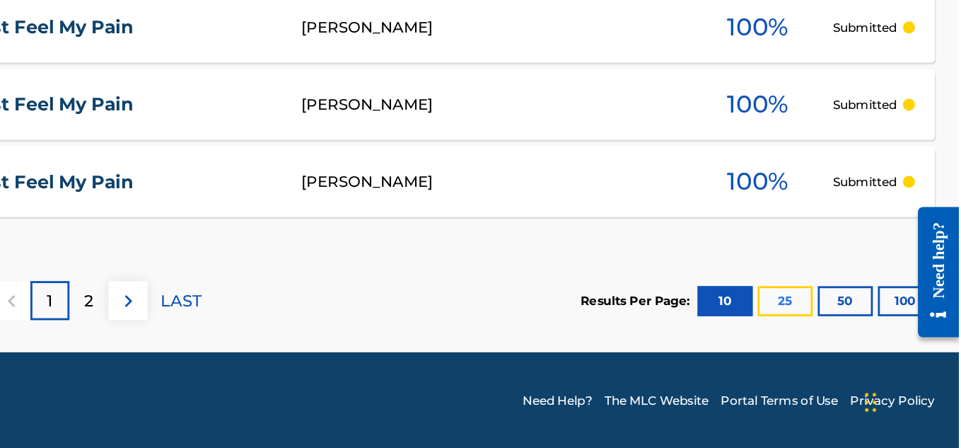
click at [847, 349] on button "25" at bounding box center [838, 343] width 39 height 21
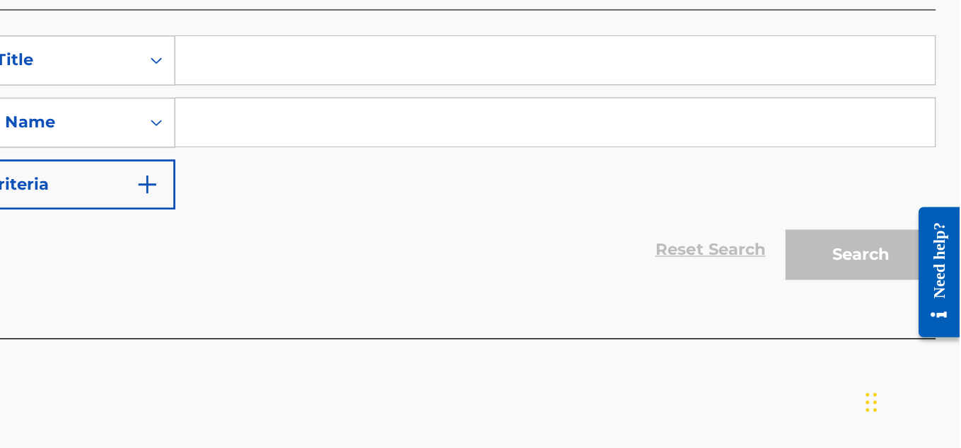
scroll to position [254, 0]
click at [494, 254] on div "SearchWithCriteria39098442-ca5c-4ef5-885a-384089716490 Work Title SearchWithCri…" at bounding box center [590, 217] width 708 height 123
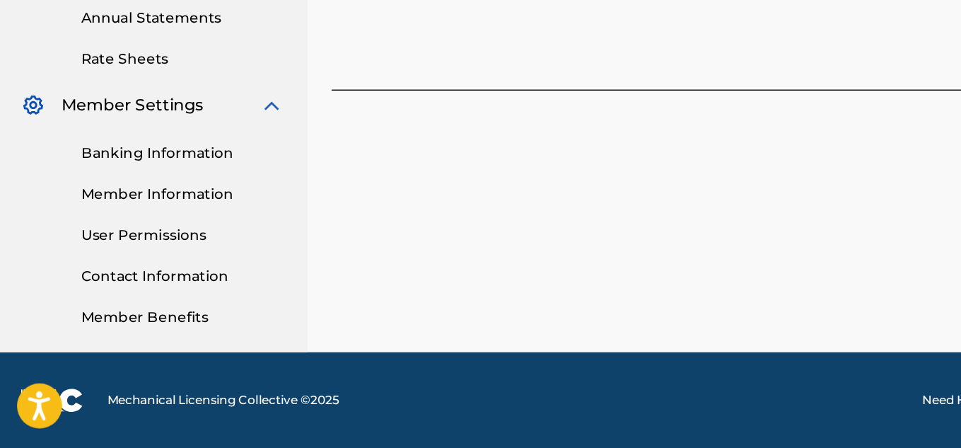
scroll to position [0, 0]
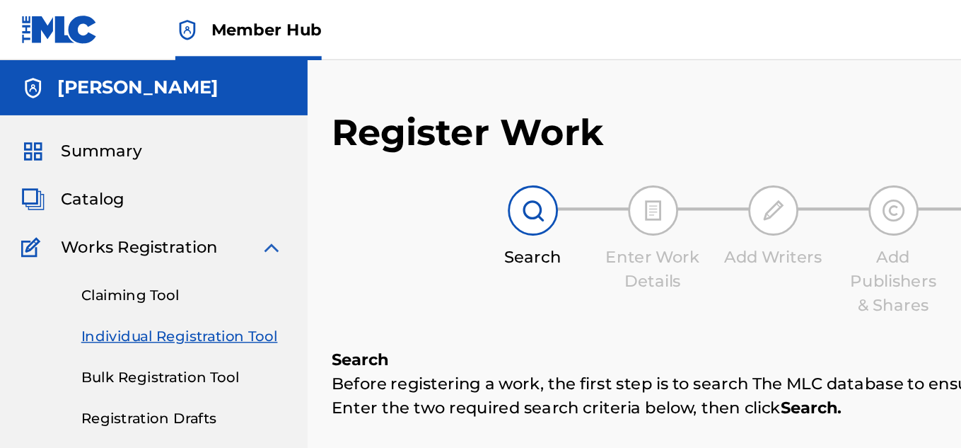
click at [157, 236] on link "Individual Registration Tool" at bounding box center [130, 237] width 143 height 15
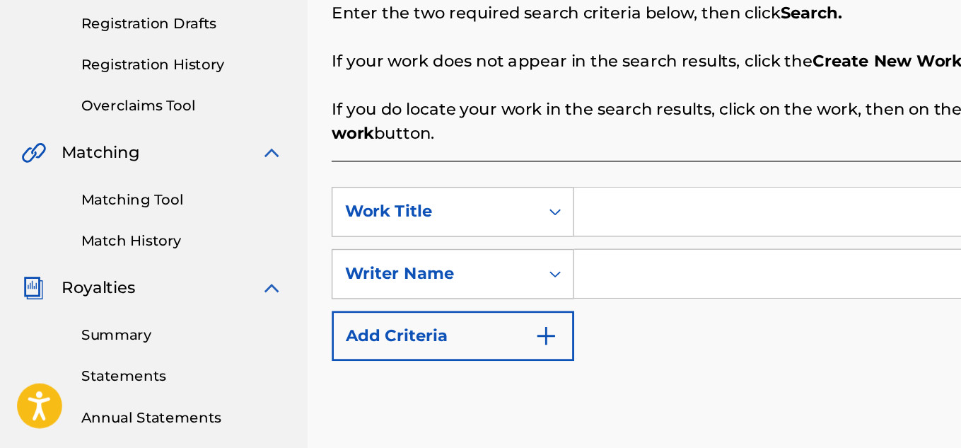
scroll to position [149, 0]
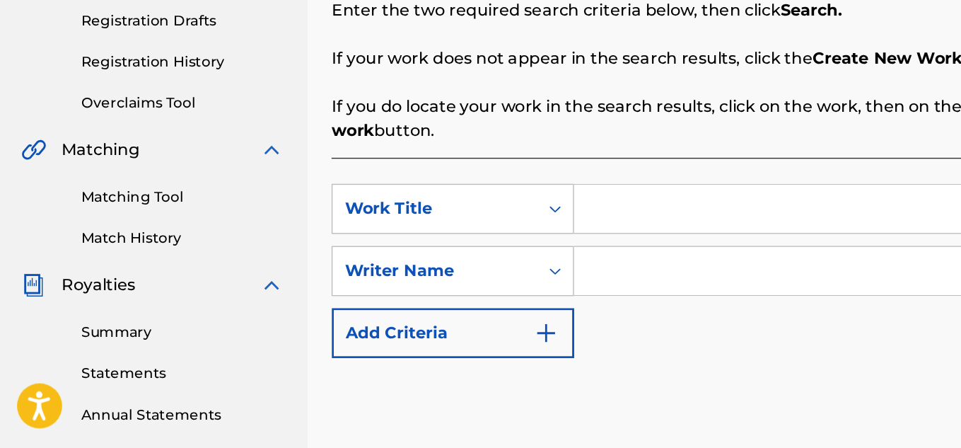
click at [477, 285] on input "Search Form" at bounding box center [675, 279] width 536 height 34
type input "Must be no"
click at [527, 328] on input "Search Form" at bounding box center [675, 323] width 536 height 34
type input "Machiavelli [PERSON_NAME]"
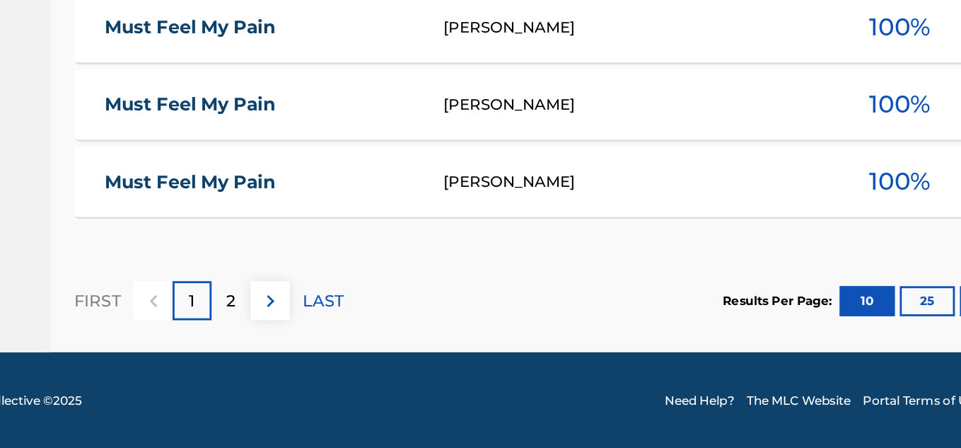
scroll to position [737, 0]
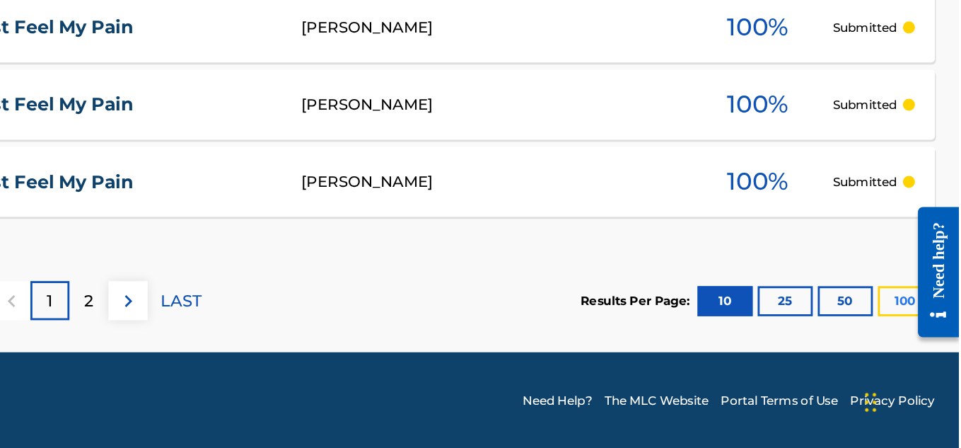
click at [912, 343] on button "100" at bounding box center [923, 343] width 39 height 21
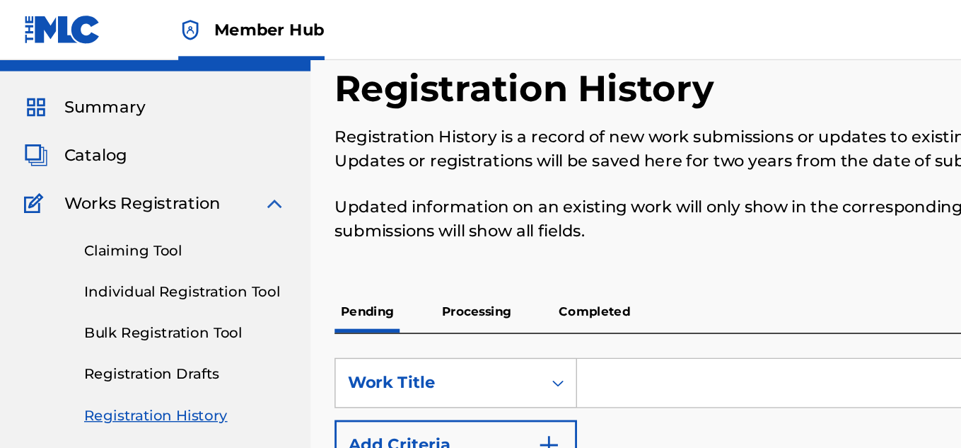
scroll to position [0, 0]
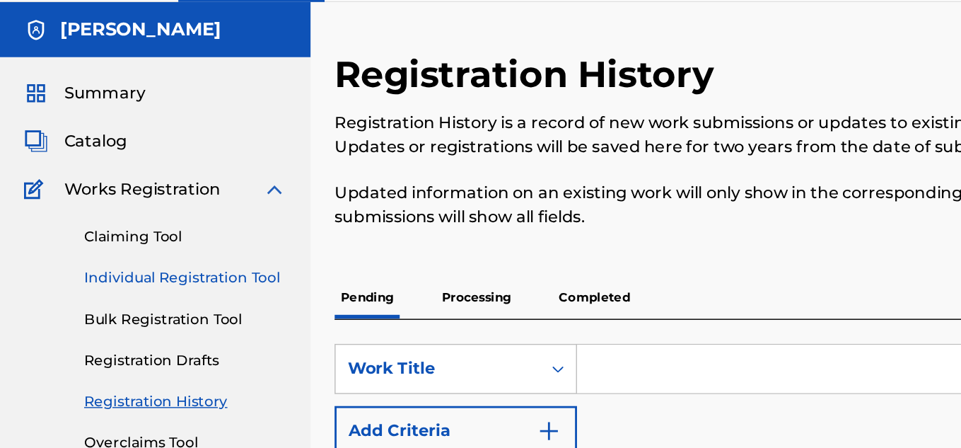
click at [110, 231] on link "Individual Registration Tool" at bounding box center [130, 237] width 143 height 15
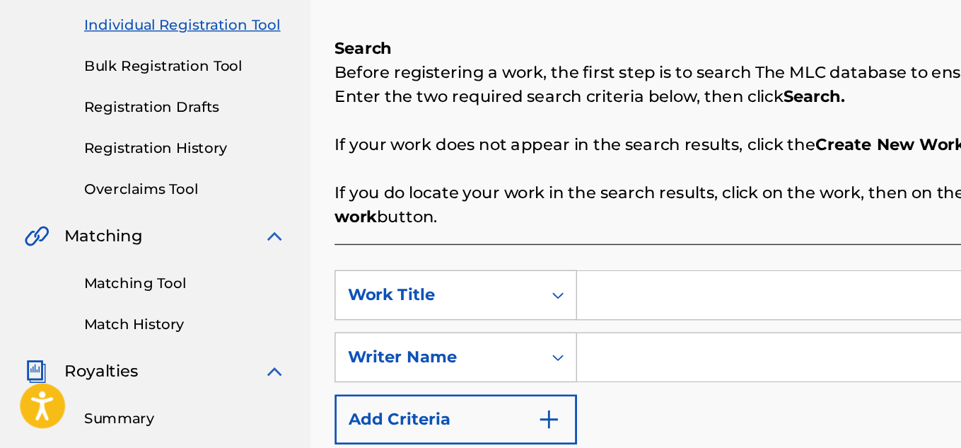
scroll to position [91, 0]
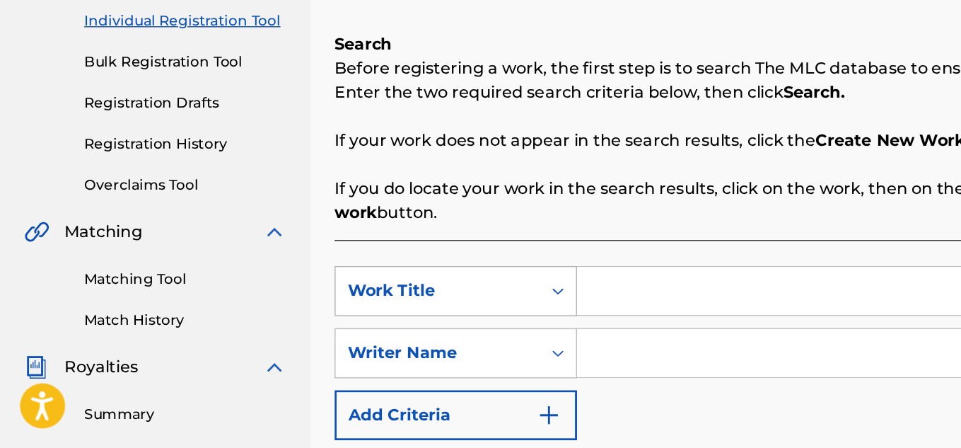
click at [376, 339] on div "Work Title" at bounding box center [309, 336] width 144 height 27
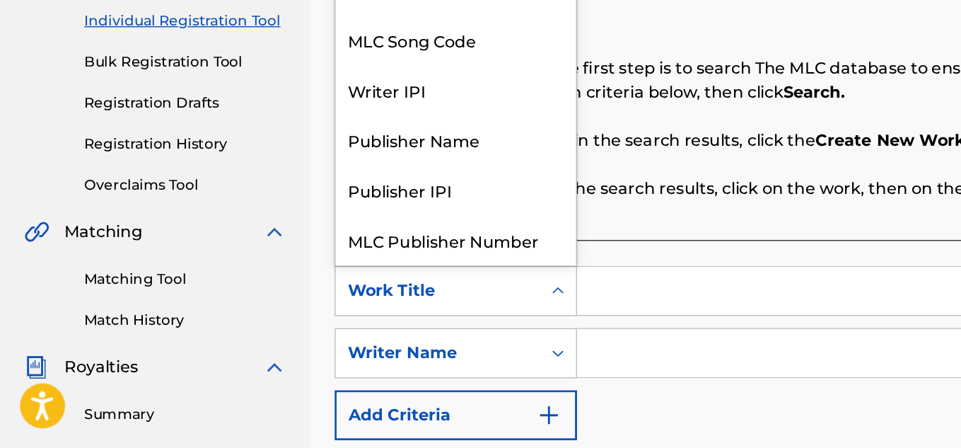
scroll to position [35, 0]
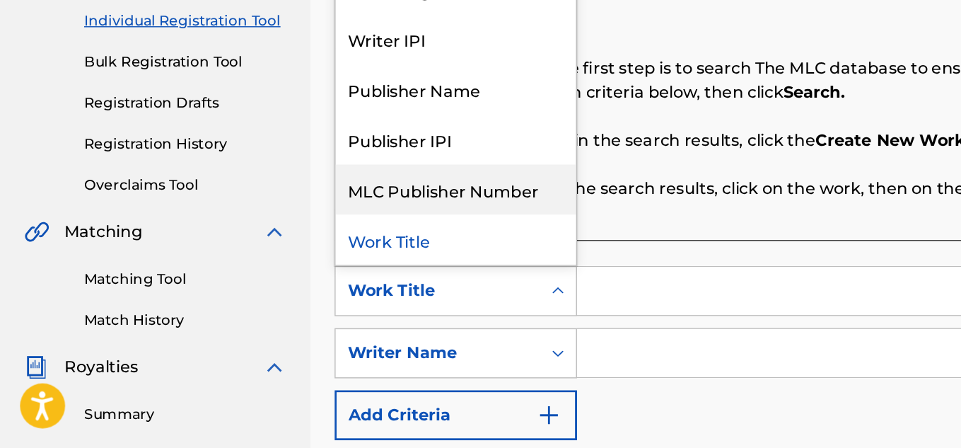
click at [513, 320] on input "Search Form" at bounding box center [675, 337] width 536 height 34
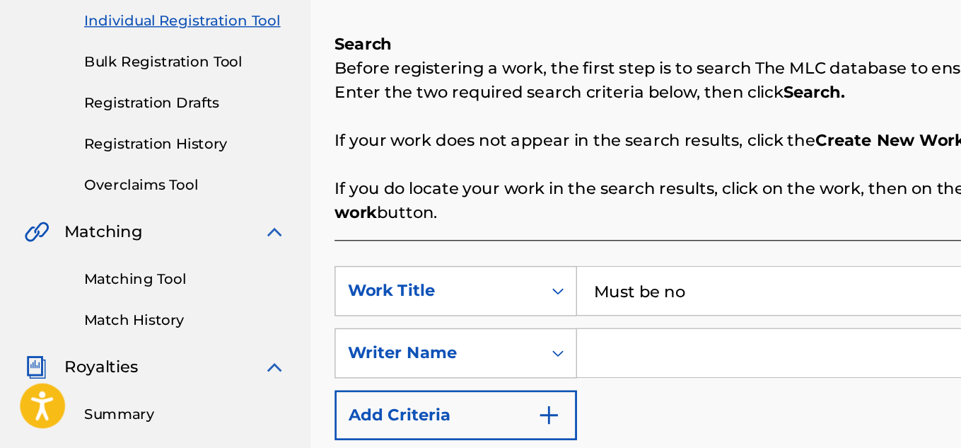
type input "Must be no"
click at [562, 390] on input "Search Form" at bounding box center [675, 381] width 536 height 34
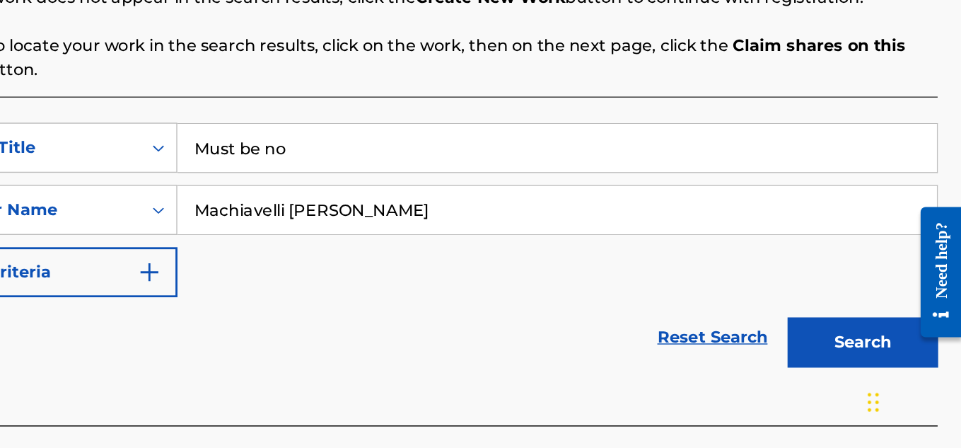
scroll to position [192, 0]
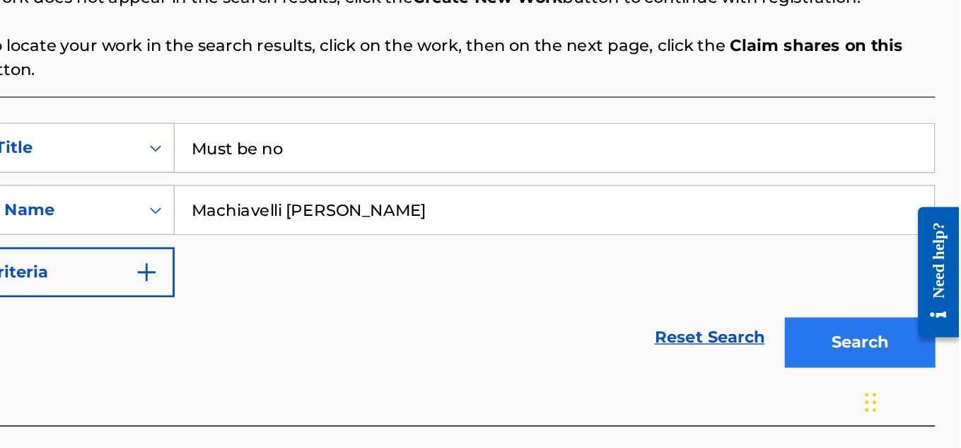
type input "Machiavelli [PERSON_NAME]"
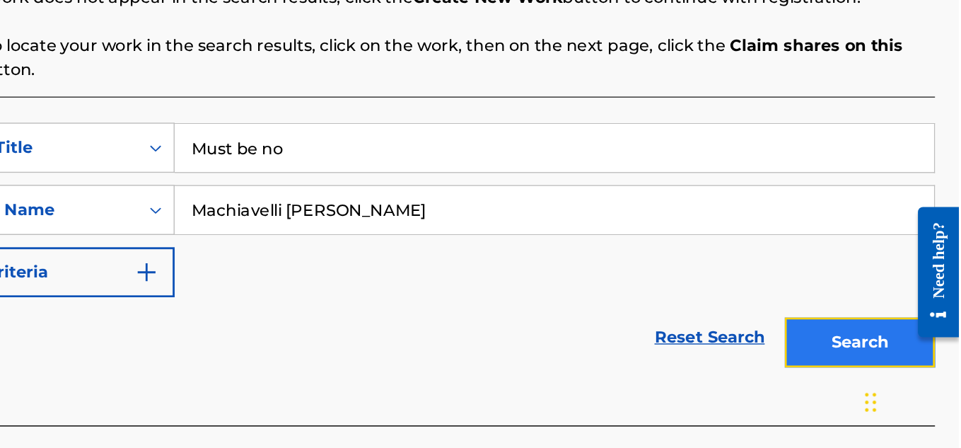
click at [856, 365] on button "Search" at bounding box center [891, 372] width 106 height 35
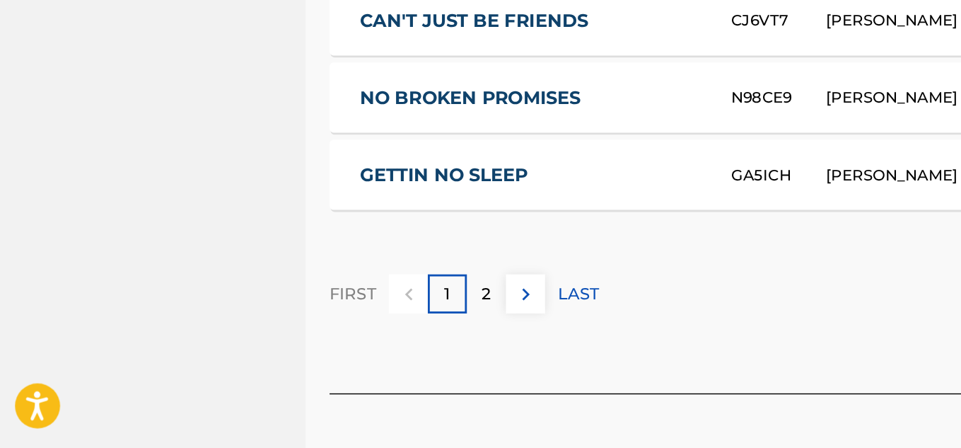
scroll to position [945, 0]
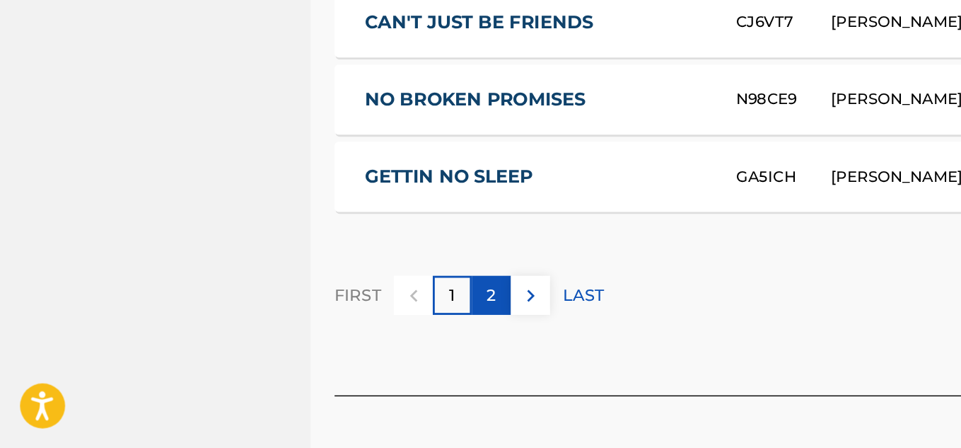
click at [354, 332] on div "2" at bounding box center [347, 340] width 28 height 28
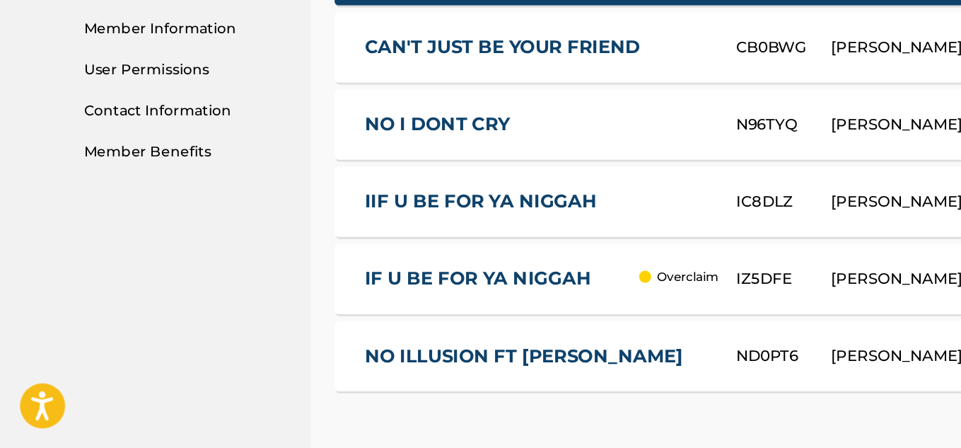
scroll to position [550, 0]
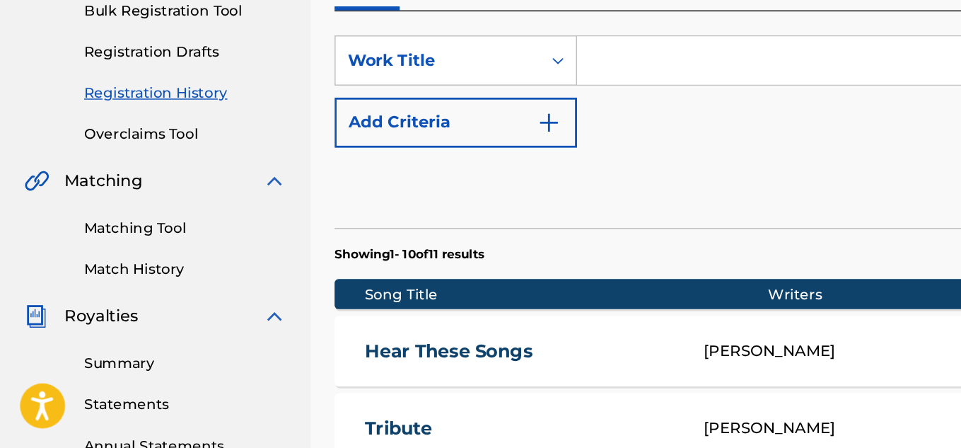
scroll to position [126, 0]
